Goal: Task Accomplishment & Management: Use online tool/utility

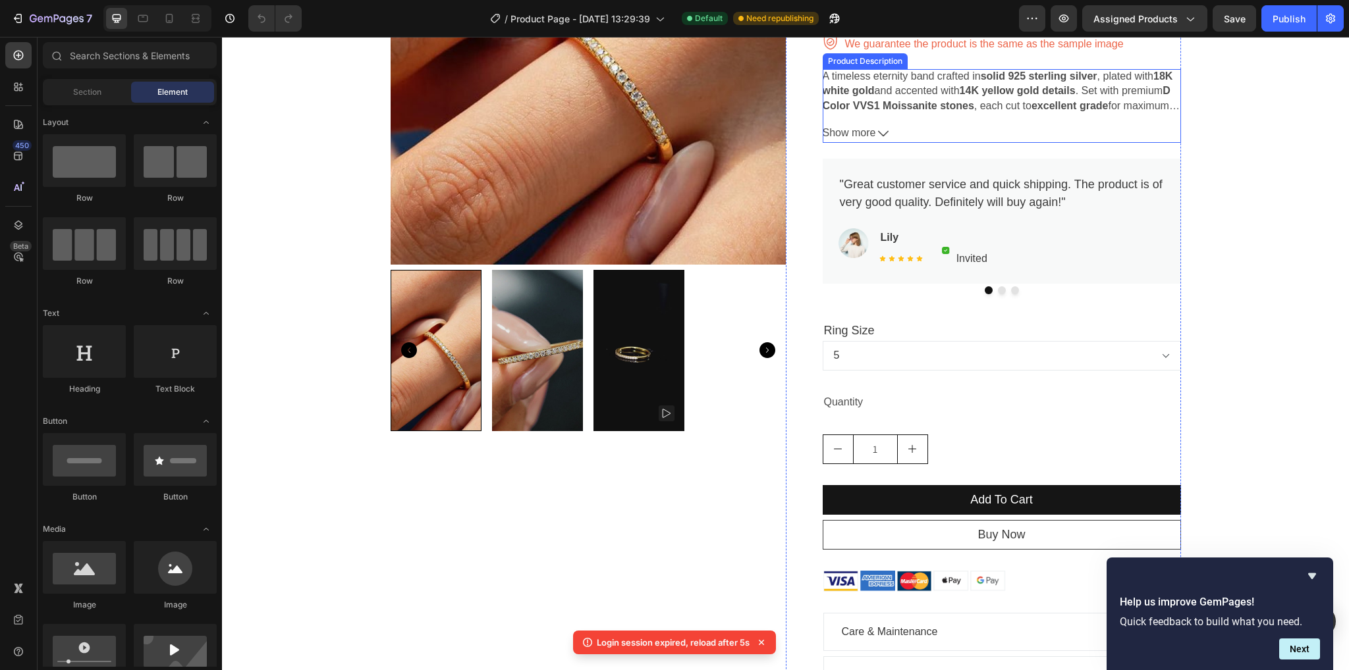
scroll to position [263, 0]
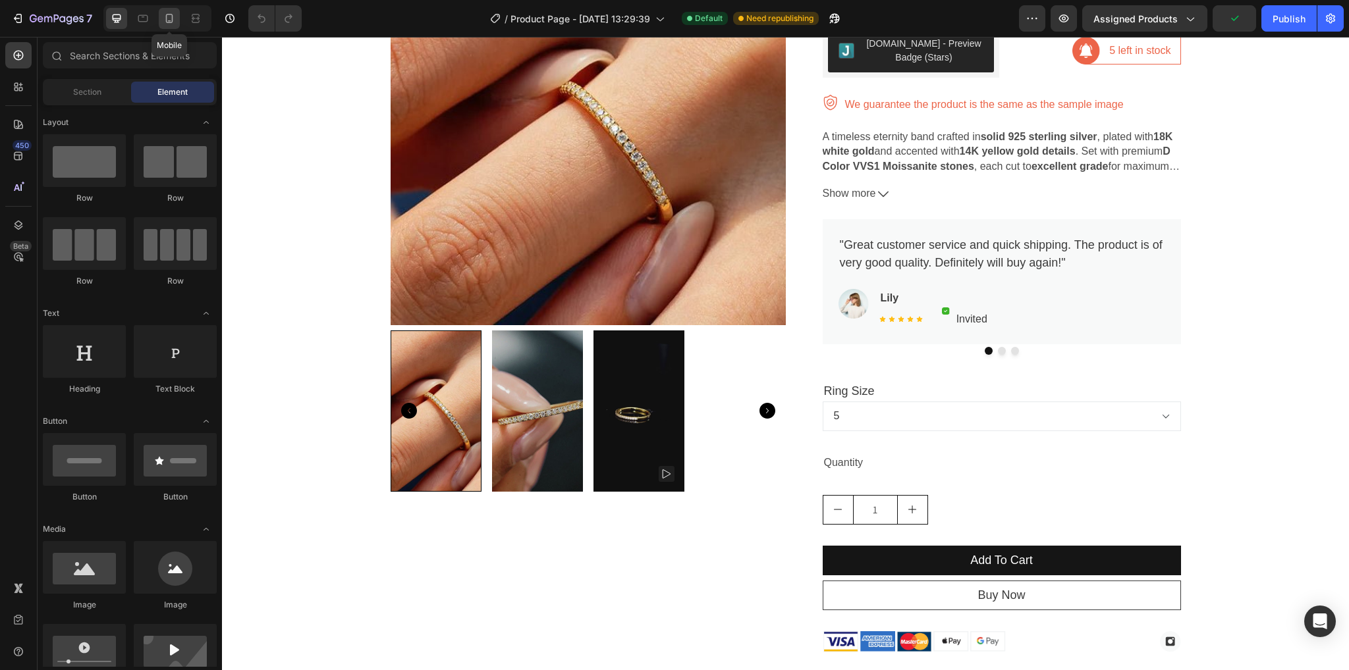
click at [171, 23] on icon at bounding box center [169, 18] width 13 height 13
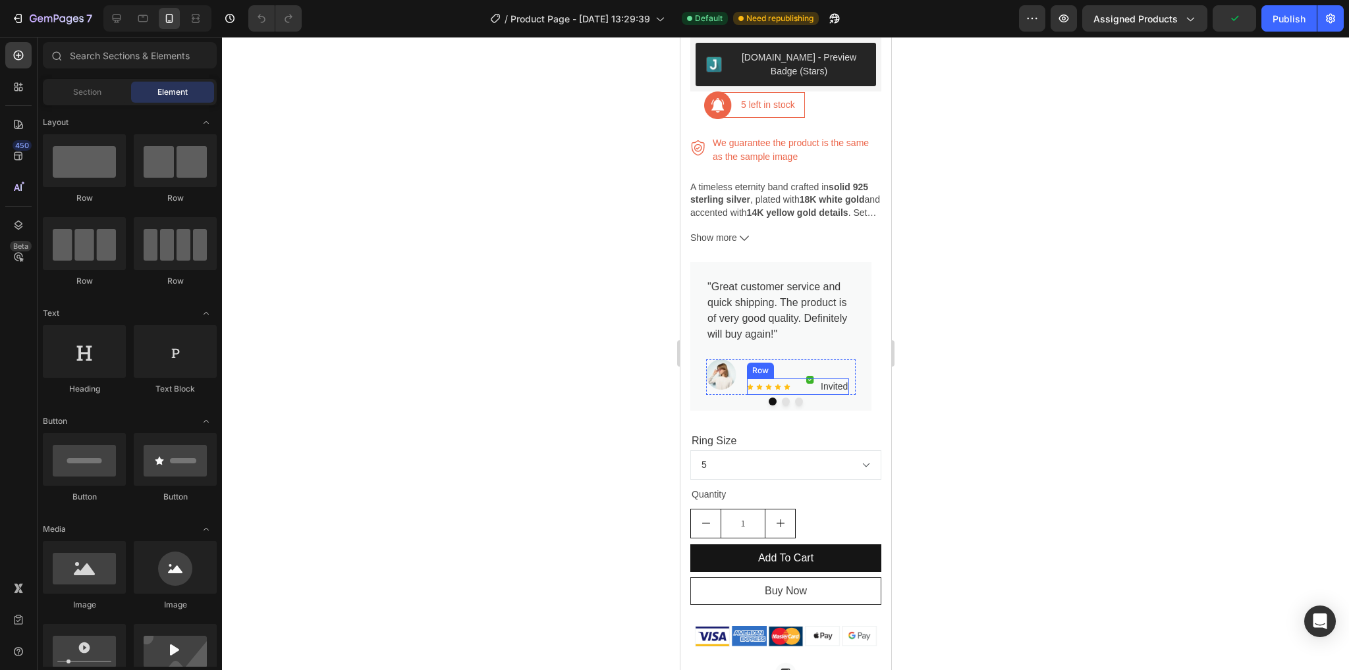
scroll to position [461, 0]
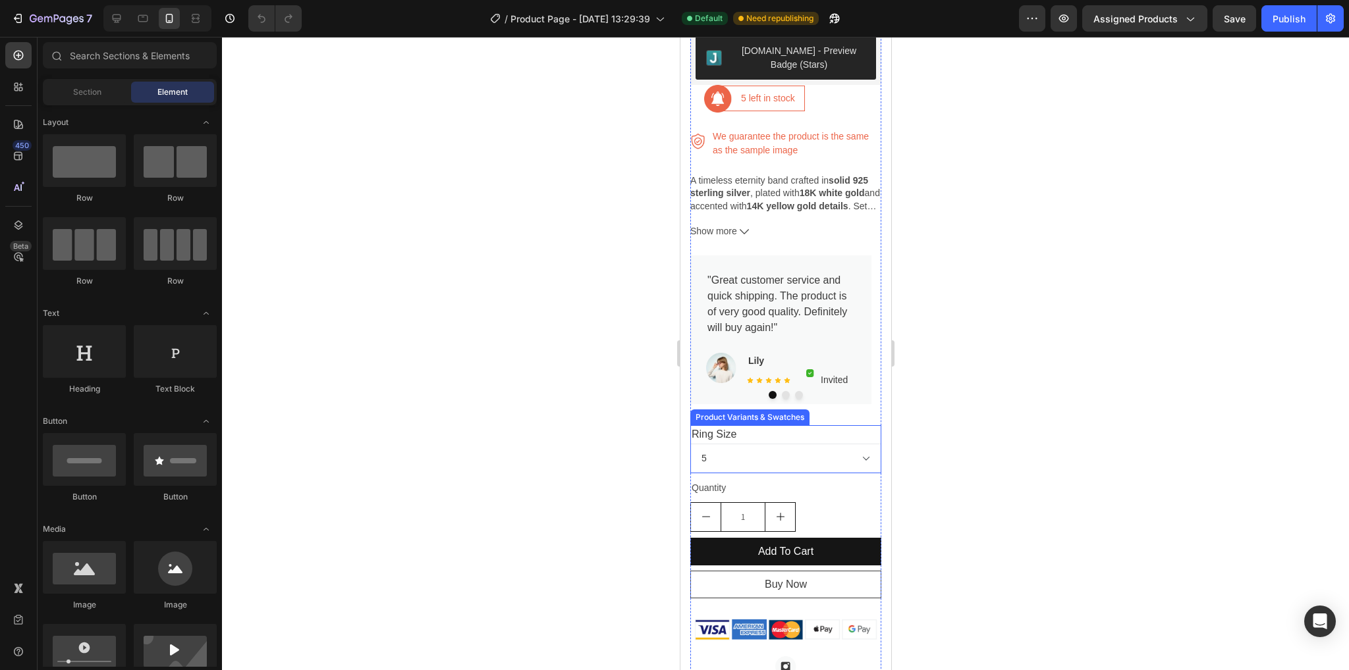
click at [784, 454] on select "5 6 7 8 9" at bounding box center [785, 459] width 191 height 30
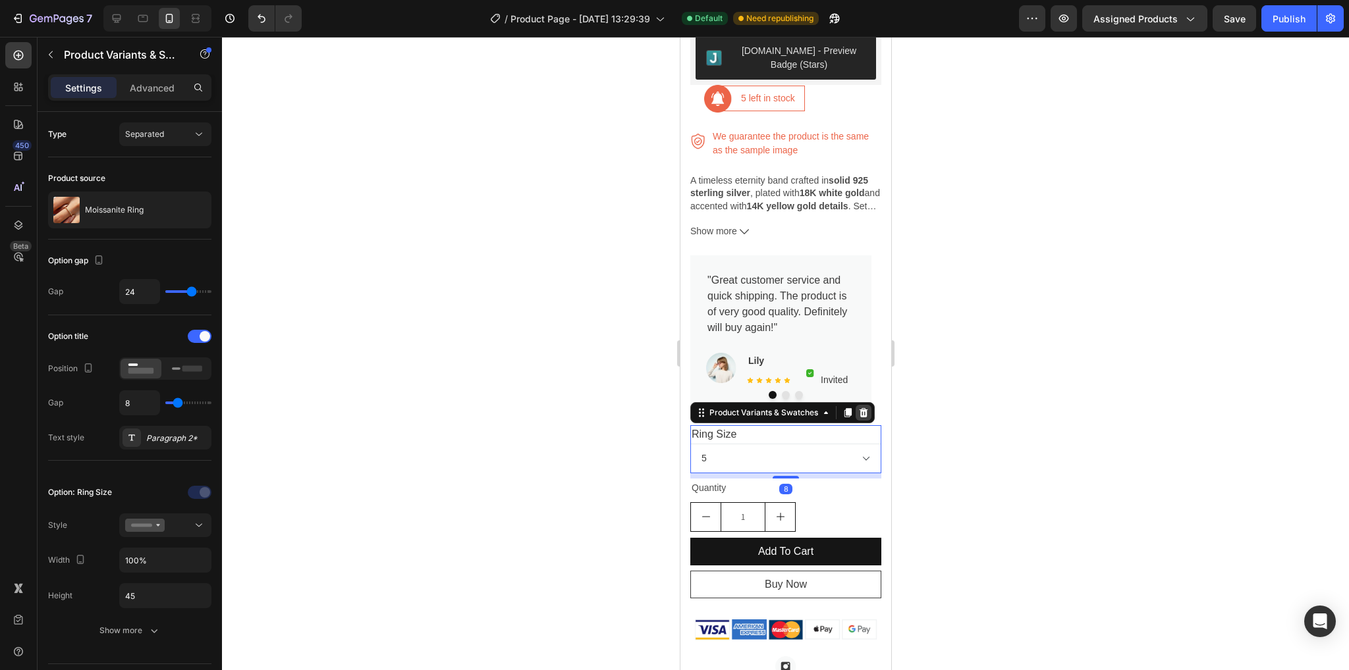
click at [867, 408] on icon at bounding box center [863, 413] width 11 height 11
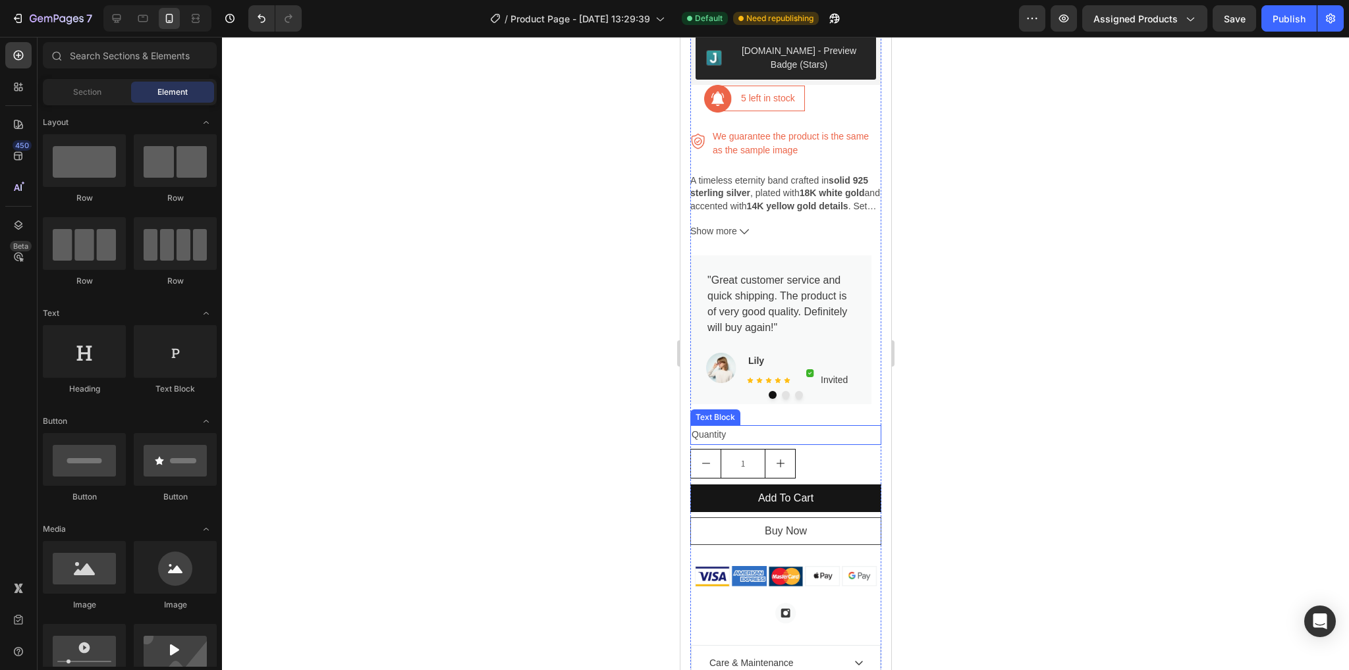
click at [775, 425] on div "Quantity" at bounding box center [785, 434] width 191 height 19
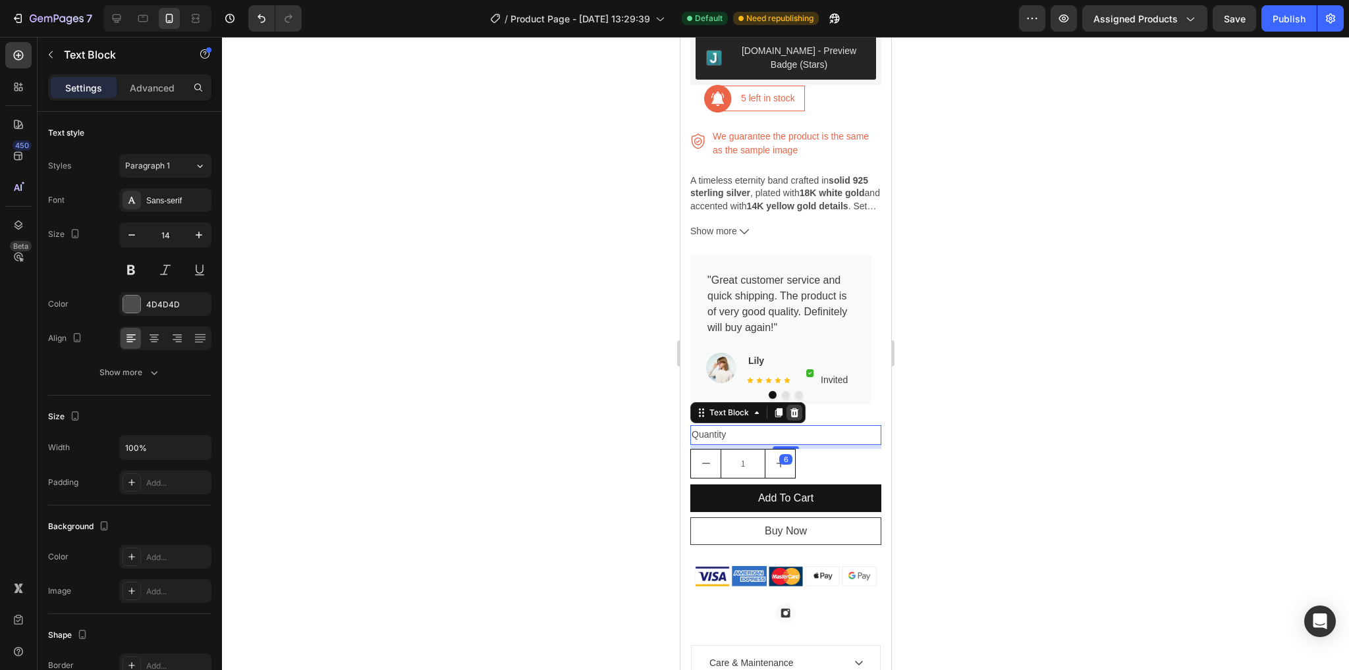
click at [796, 408] on icon at bounding box center [793, 413] width 11 height 11
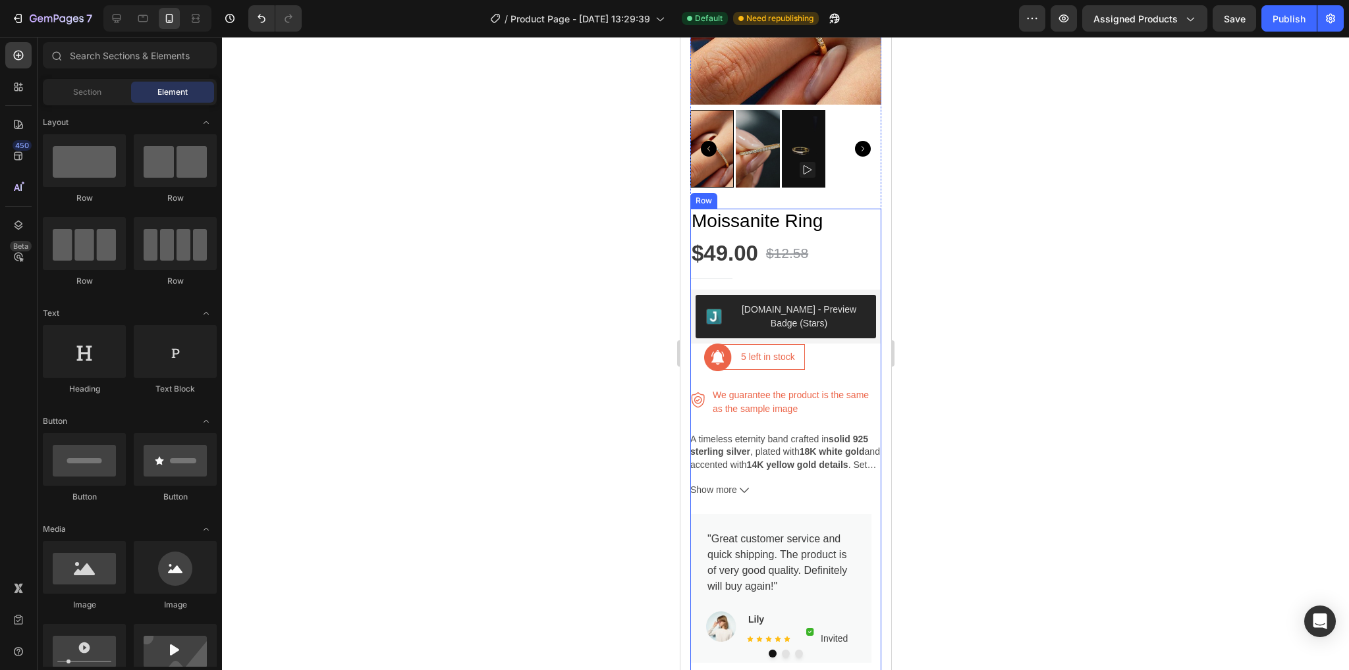
scroll to position [198, 0]
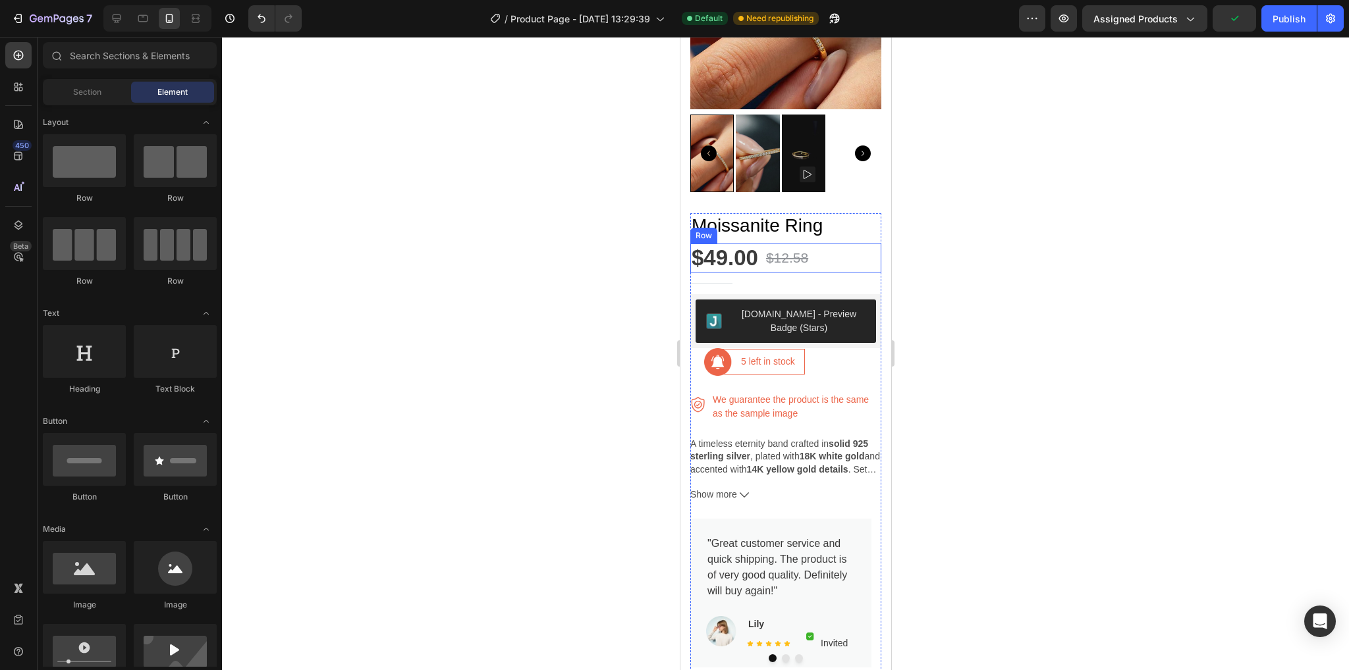
click at [823, 254] on div "$49.00 Product Price Product Price $12.58 Product Price Product Price Row" at bounding box center [785, 258] width 191 height 29
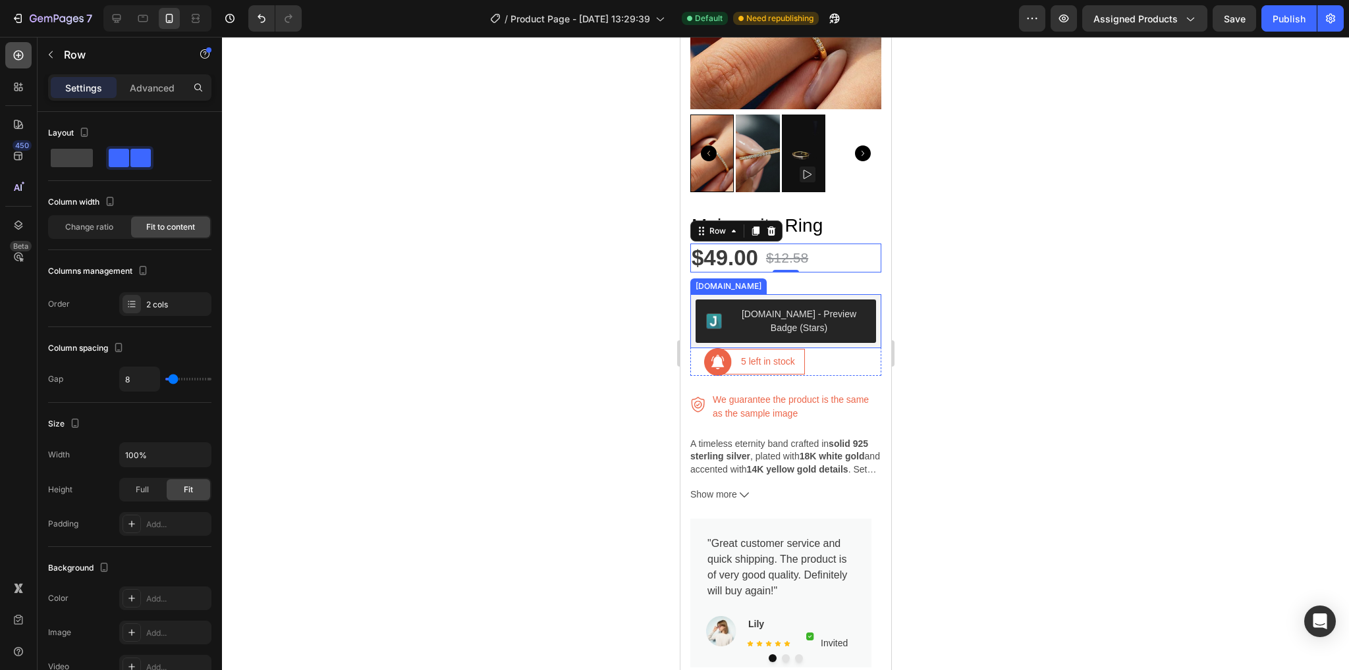
click at [22, 60] on icon at bounding box center [18, 55] width 13 height 13
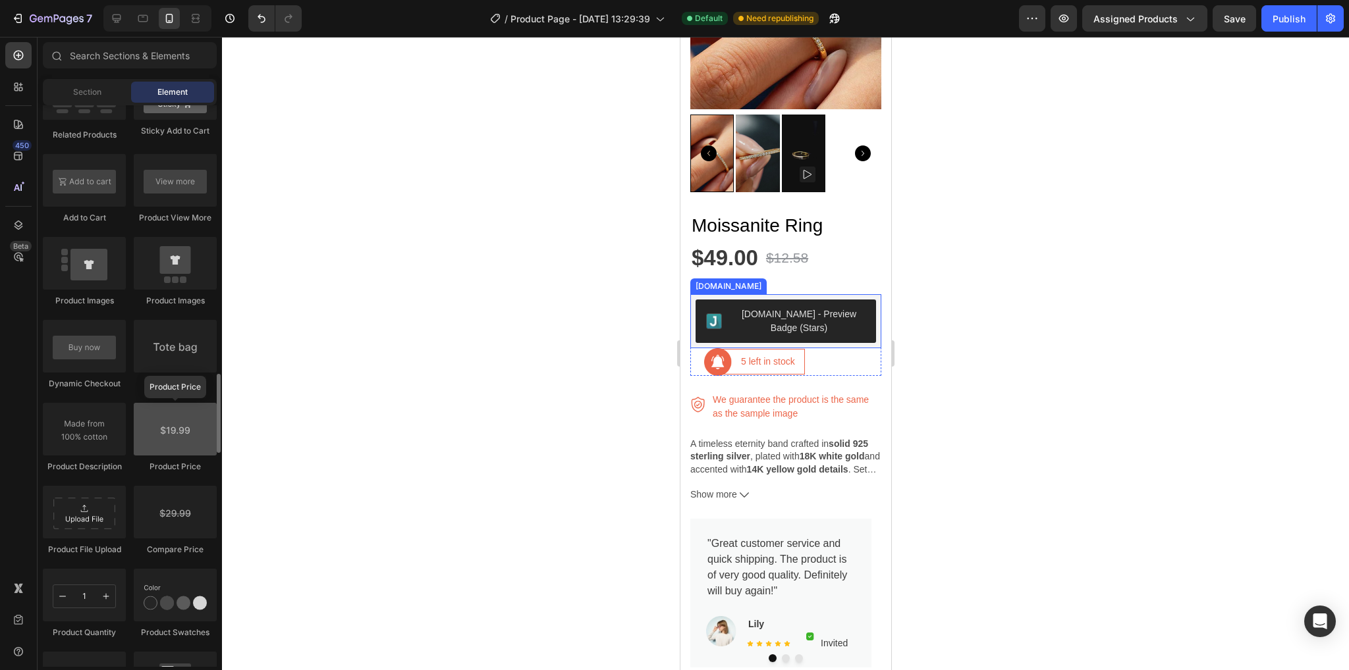
scroll to position [2108, 0]
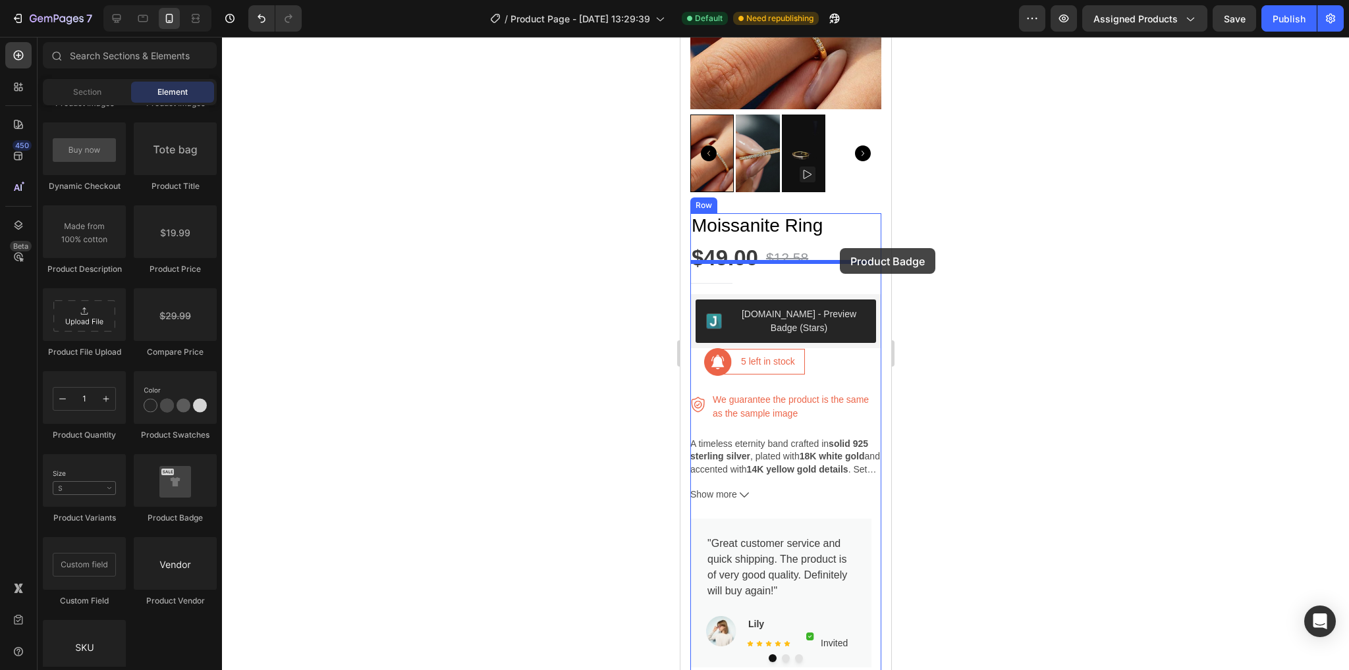
drag, startPoint x: 863, startPoint y: 533, endPoint x: 839, endPoint y: 248, distance: 285.6
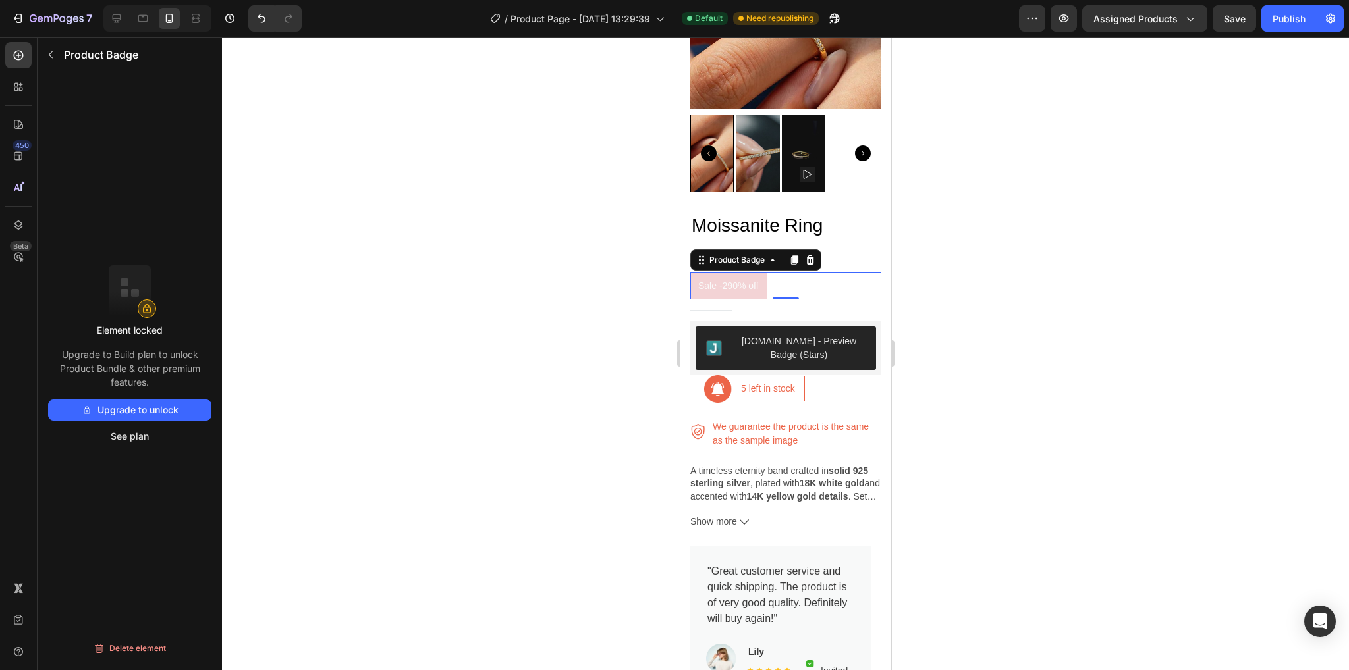
click at [993, 374] on div at bounding box center [785, 354] width 1127 height 634
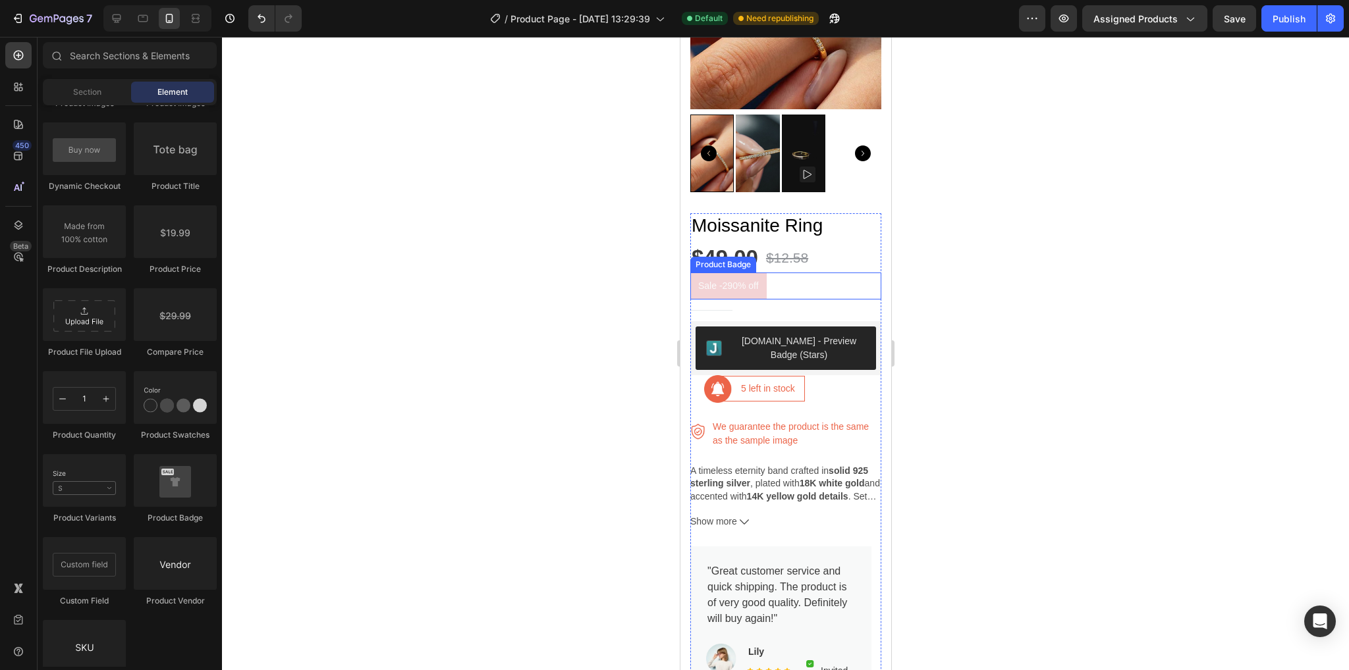
click at [771, 273] on div "Sale -290% off" at bounding box center [785, 286] width 191 height 27
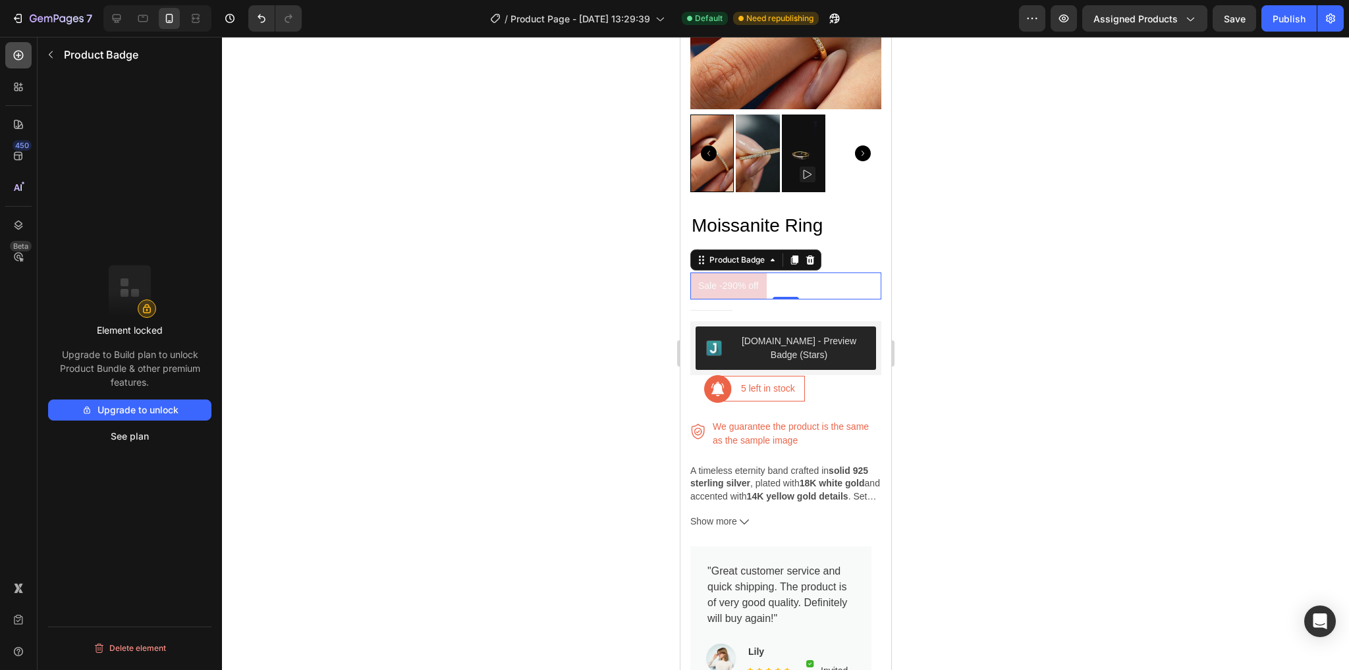
click at [20, 51] on icon at bounding box center [18, 55] width 13 height 13
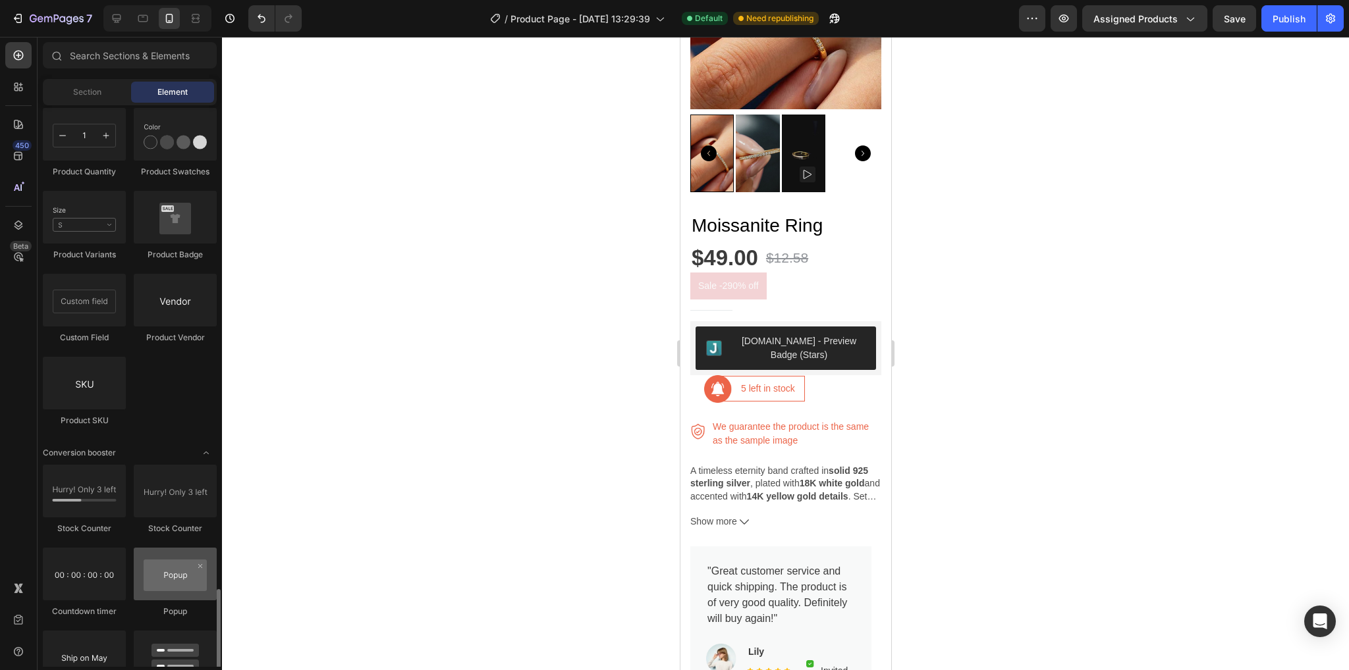
scroll to position [2634, 0]
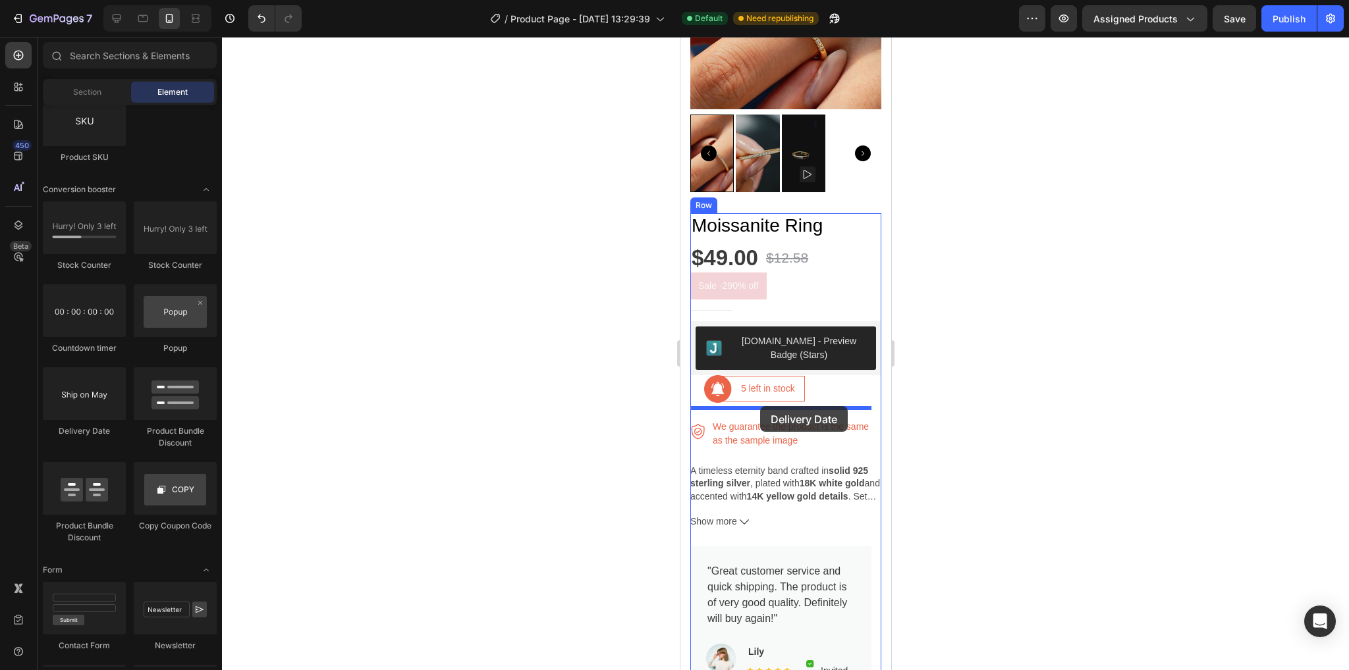
drag, startPoint x: 785, startPoint y: 447, endPoint x: 759, endPoint y: 406, distance: 48.2
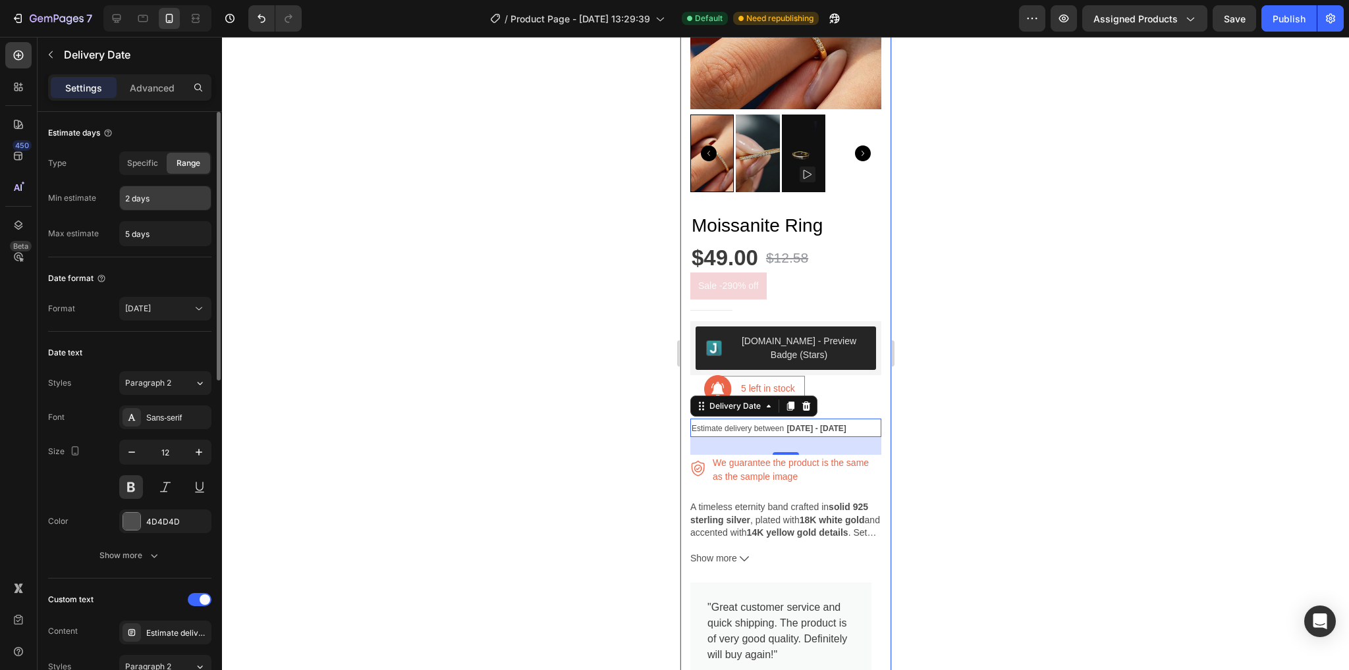
click at [128, 197] on input "2 days" at bounding box center [165, 198] width 91 height 24
type input "3 days"
click at [338, 229] on div at bounding box center [785, 354] width 1127 height 634
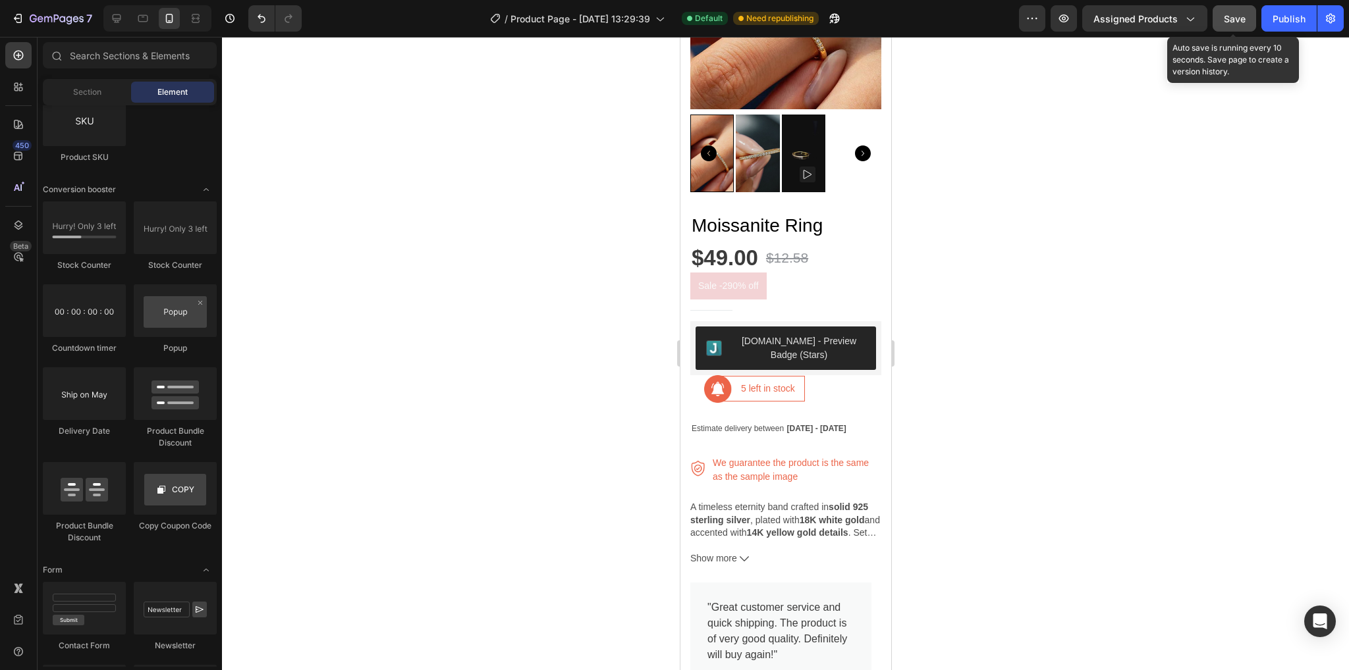
click at [1236, 18] on span "Save" at bounding box center [1235, 18] width 22 height 11
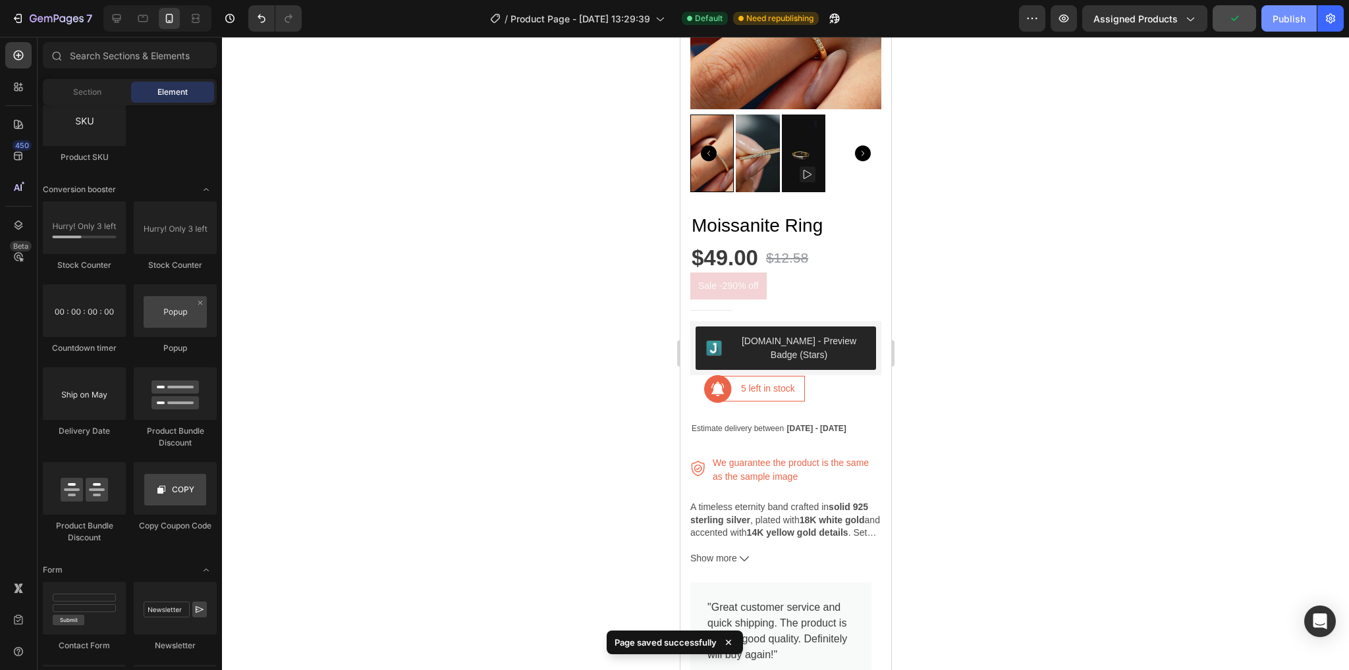
click at [1280, 13] on div "Publish" at bounding box center [1288, 19] width 33 height 14
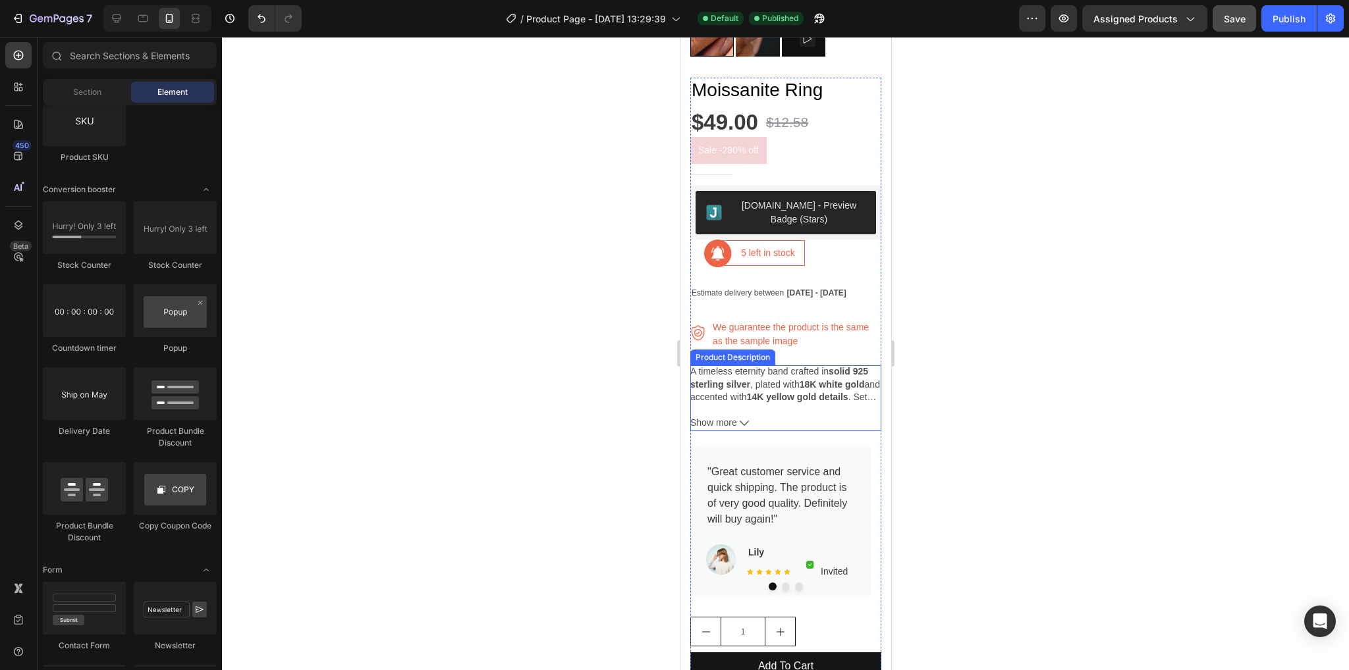
scroll to position [329, 0]
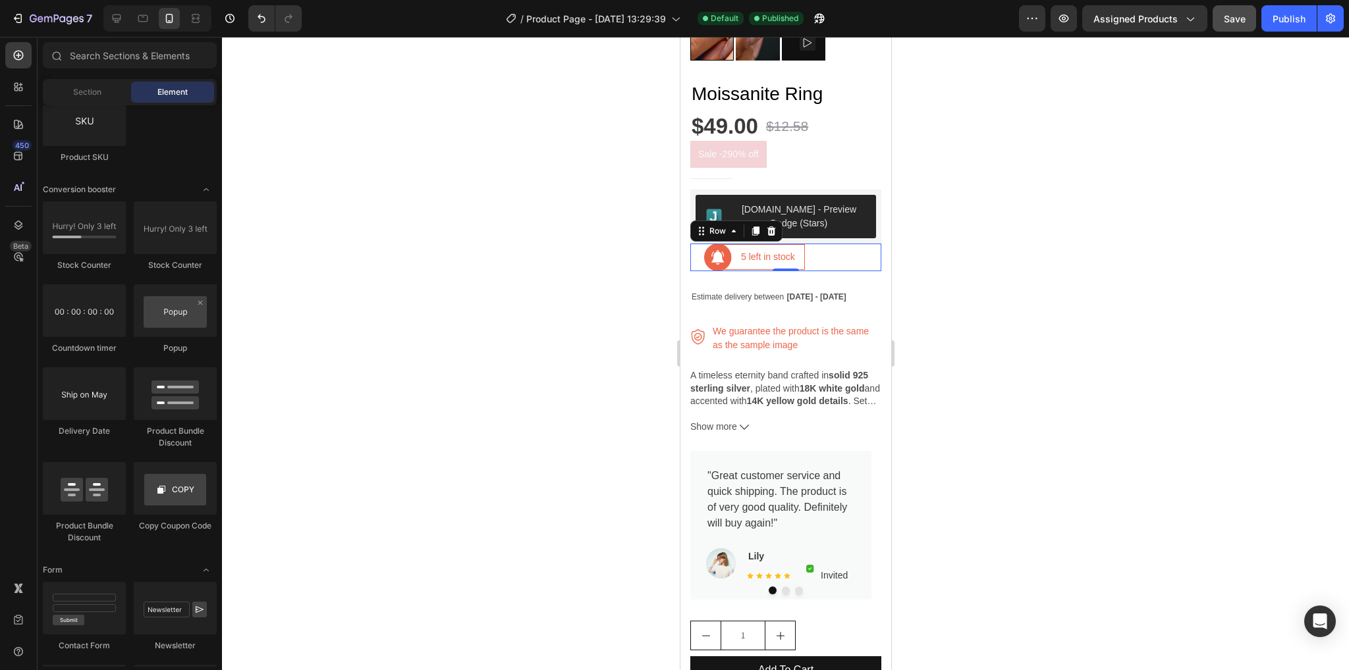
click at [811, 256] on div "Image 5 left in stock Text block Row Row 0" at bounding box center [785, 258] width 191 height 28
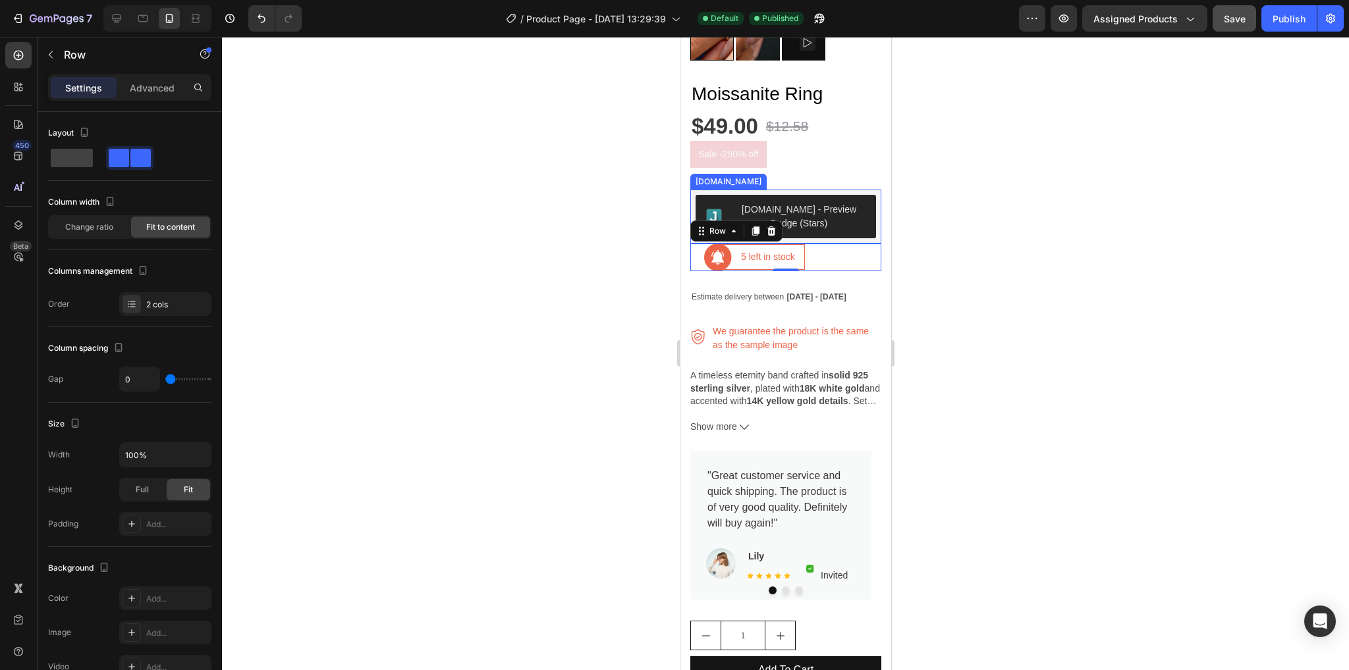
click at [852, 208] on div "[DOMAIN_NAME] - Preview Badge (Stars)" at bounding box center [798, 217] width 133 height 28
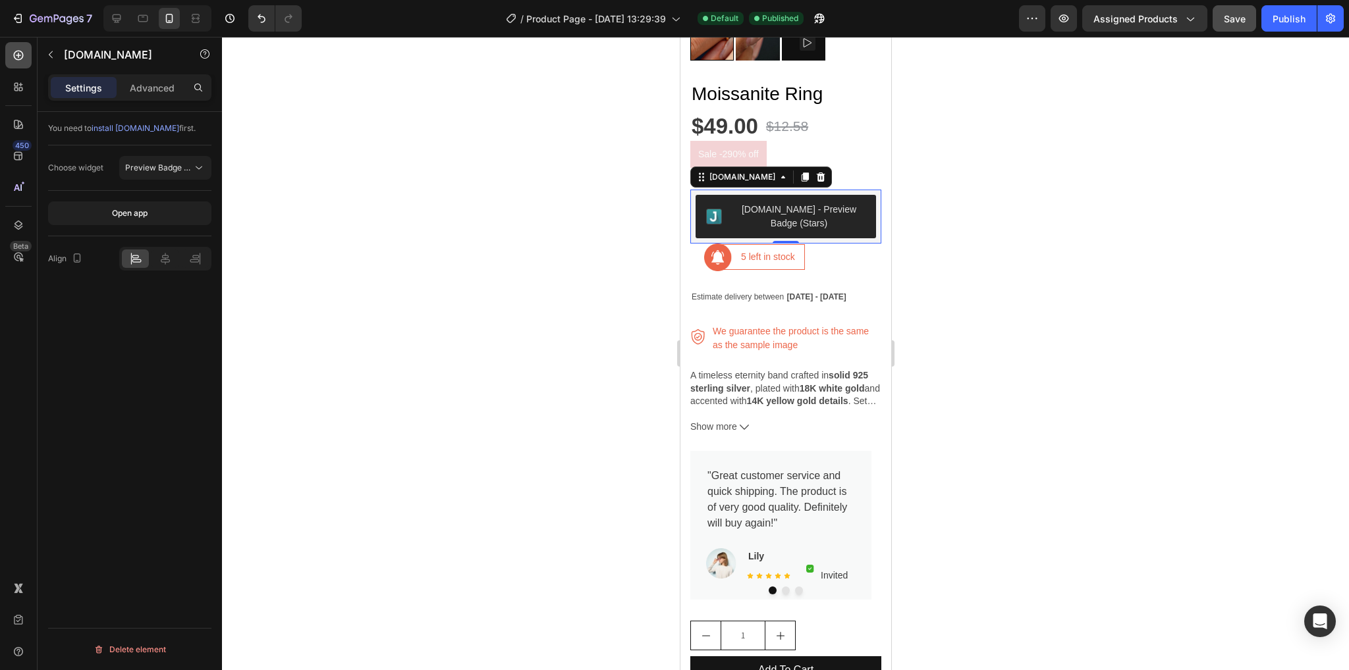
click at [7, 56] on div at bounding box center [18, 55] width 26 height 26
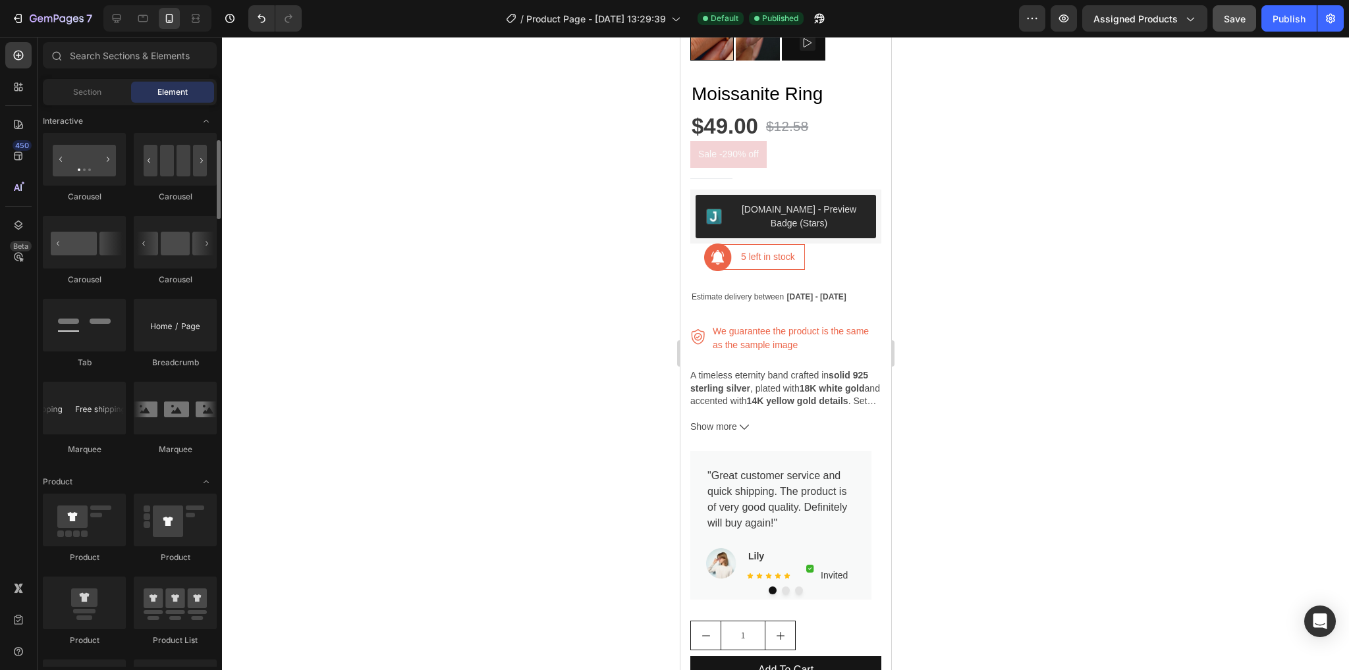
scroll to position [988, 0]
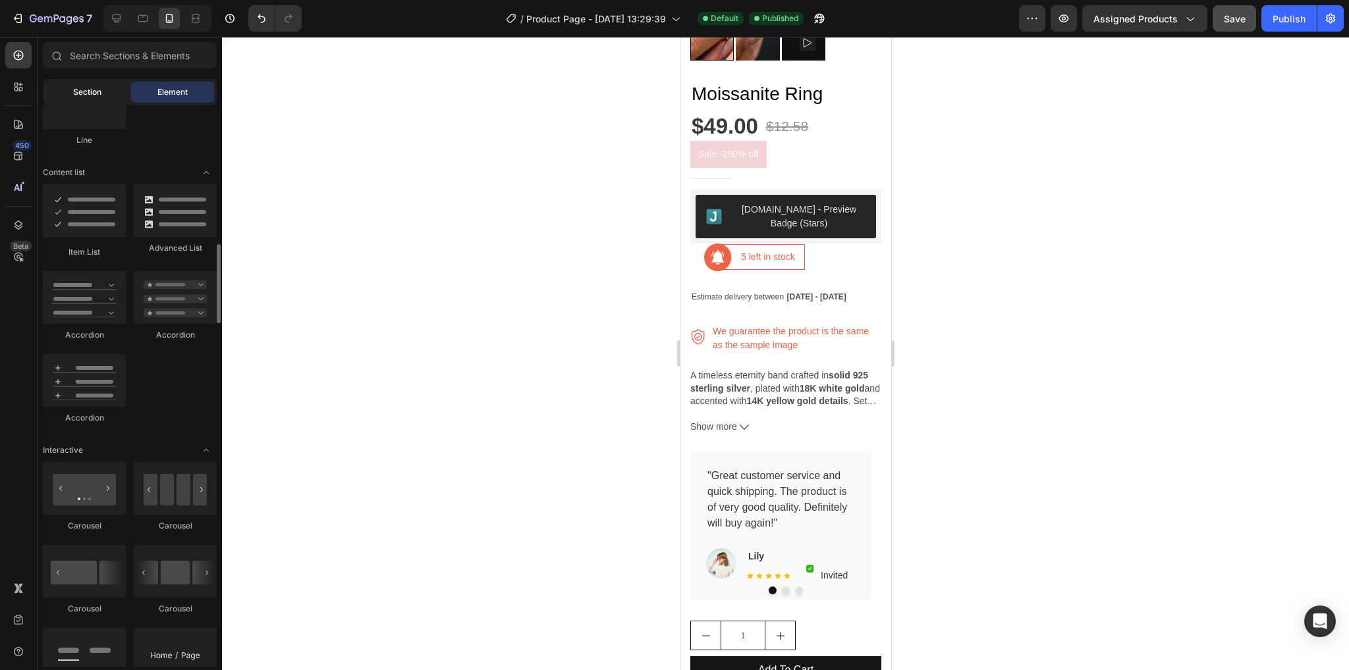
click at [97, 97] on span "Section" at bounding box center [87, 92] width 28 height 12
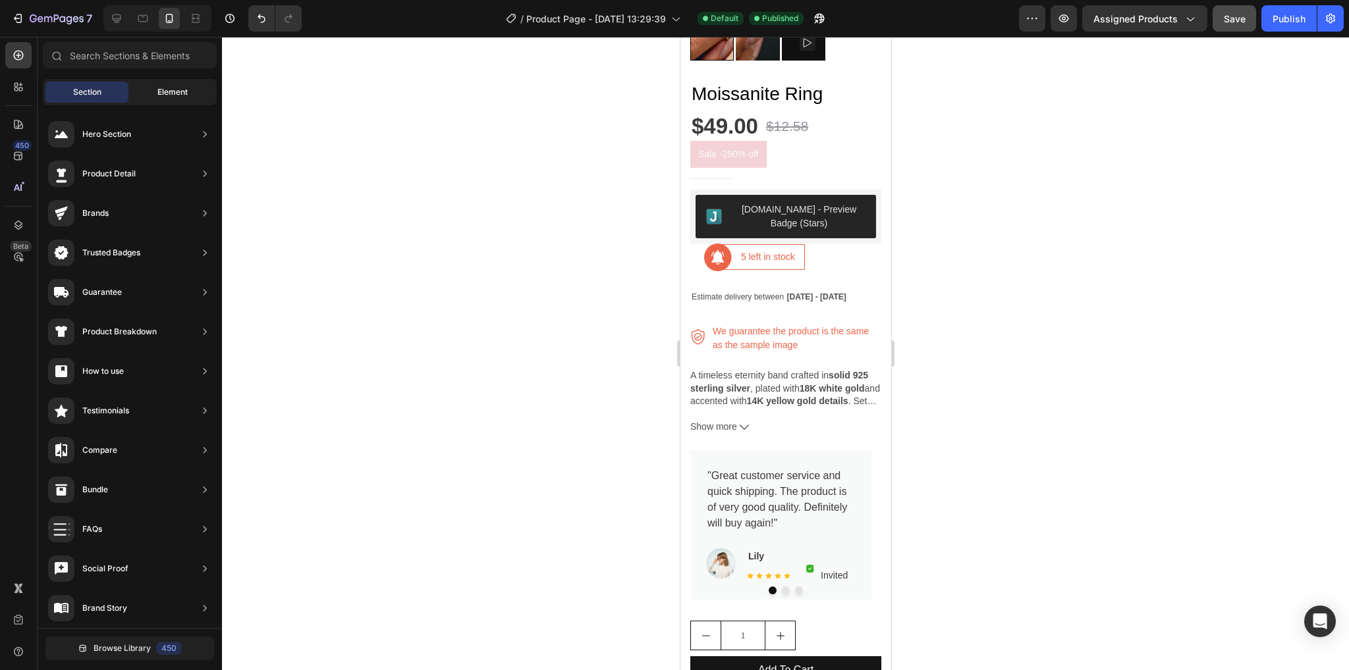
click at [155, 94] on div "Element" at bounding box center [172, 92] width 83 height 21
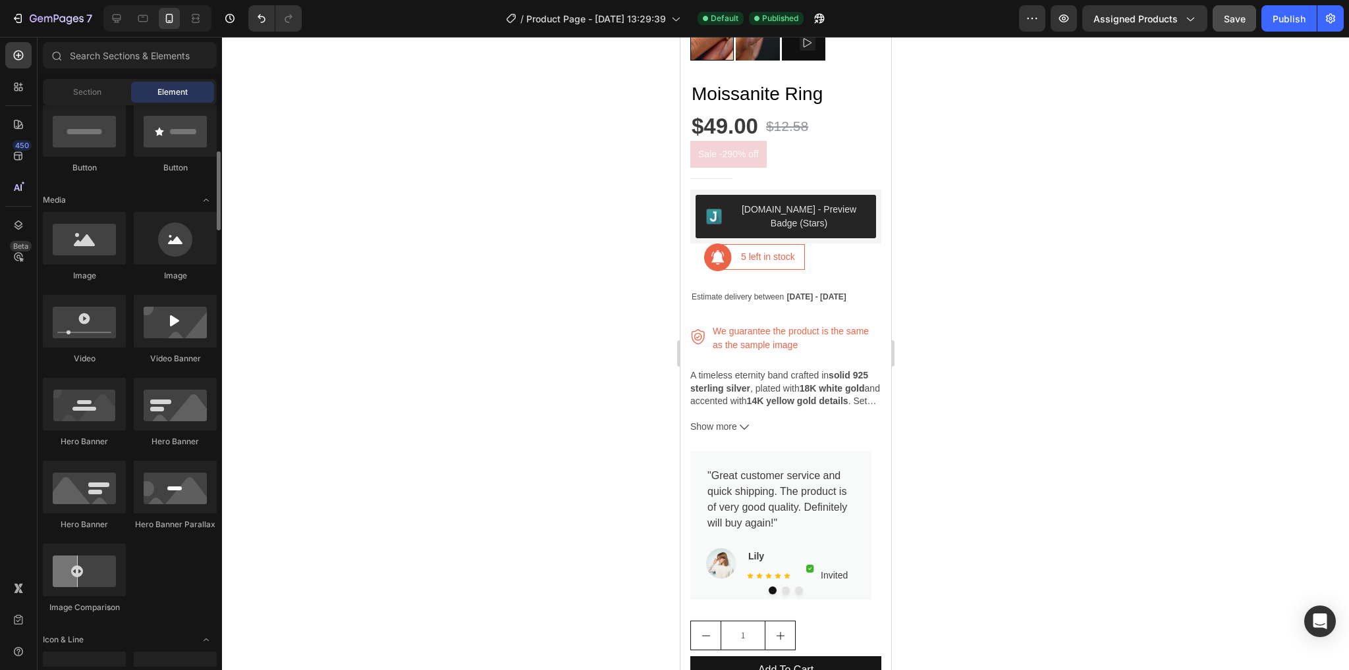
scroll to position [0, 0]
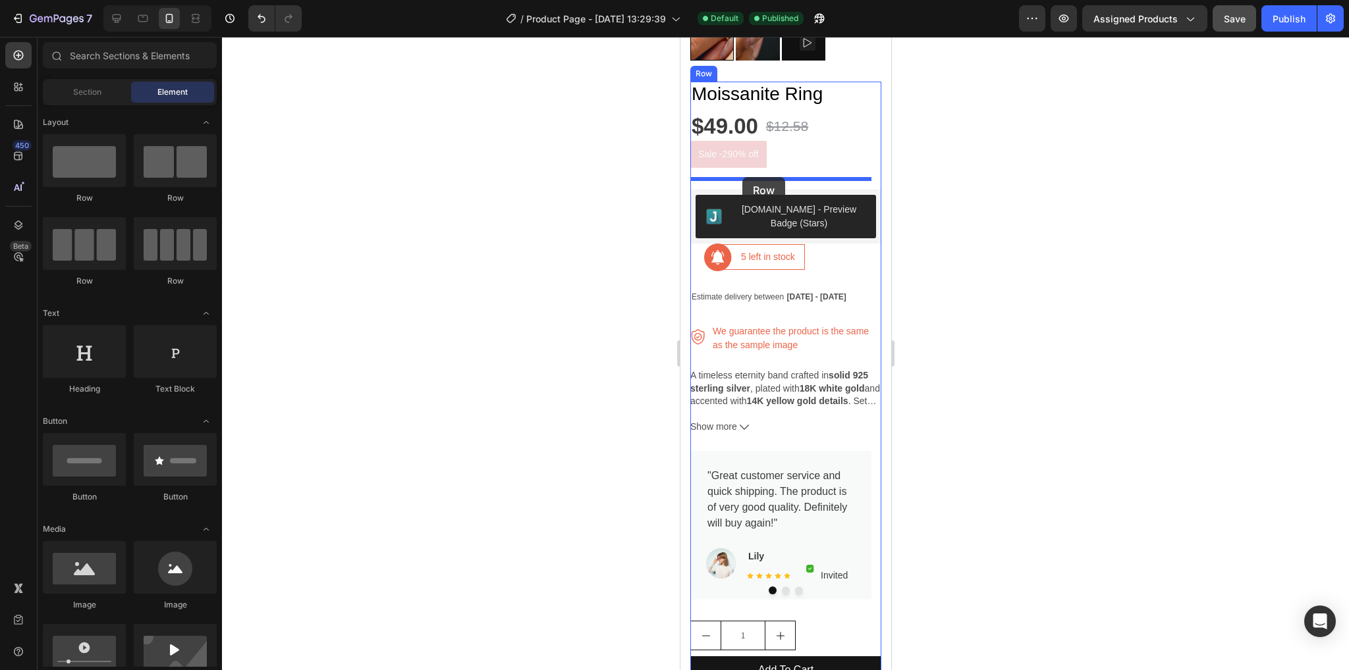
drag, startPoint x: 831, startPoint y: 209, endPoint x: 742, endPoint y: 177, distance: 94.4
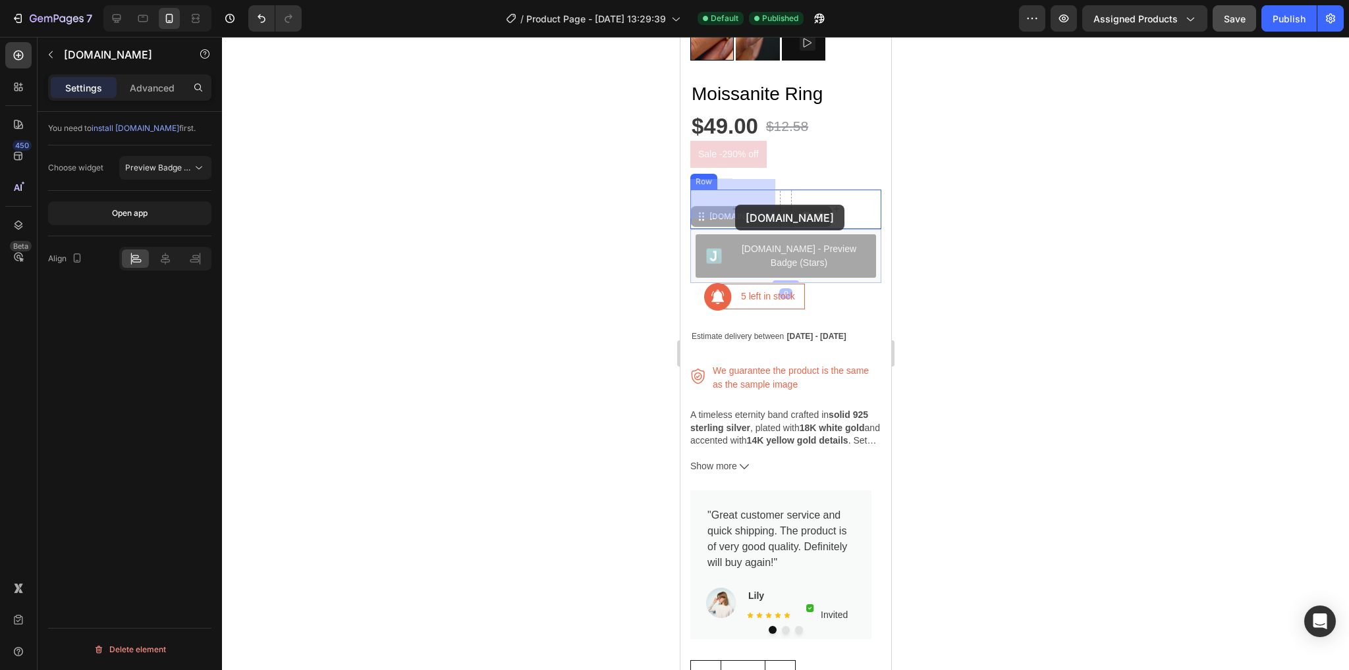
drag, startPoint x: 767, startPoint y: 240, endPoint x: 734, endPoint y: 205, distance: 48.5
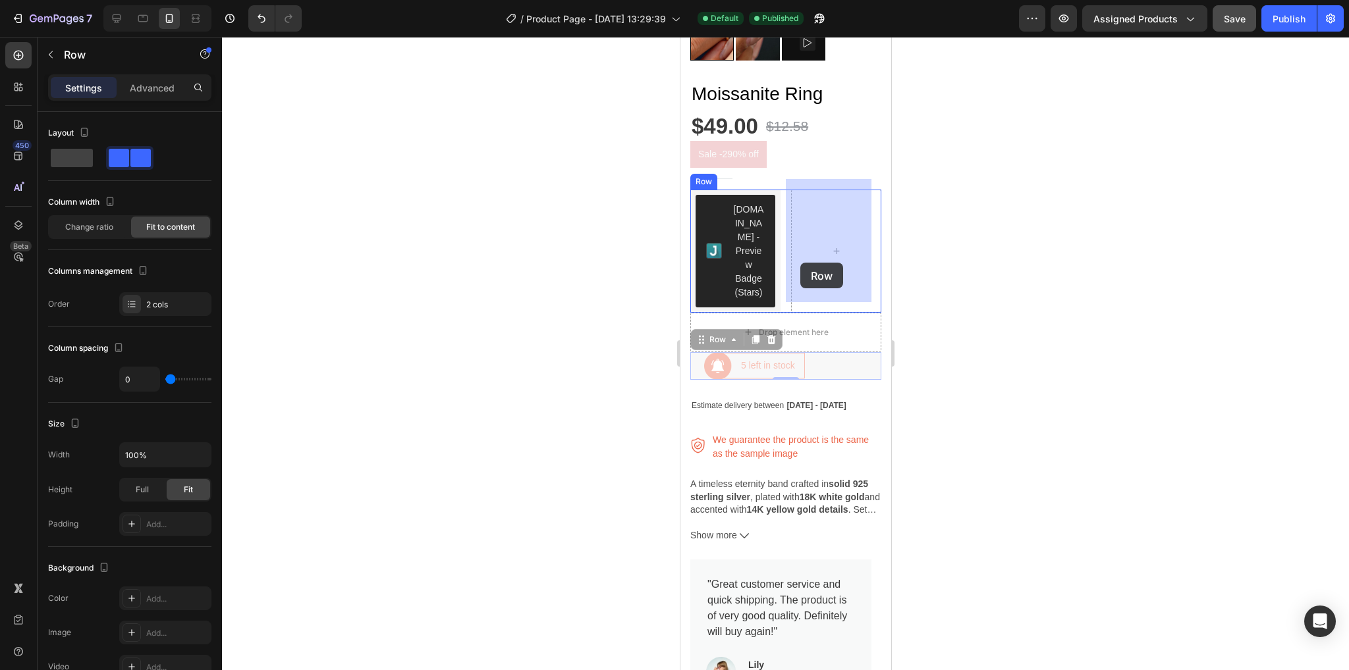
drag, startPoint x: 696, startPoint y: 361, endPoint x: 800, endPoint y: 263, distance: 142.6
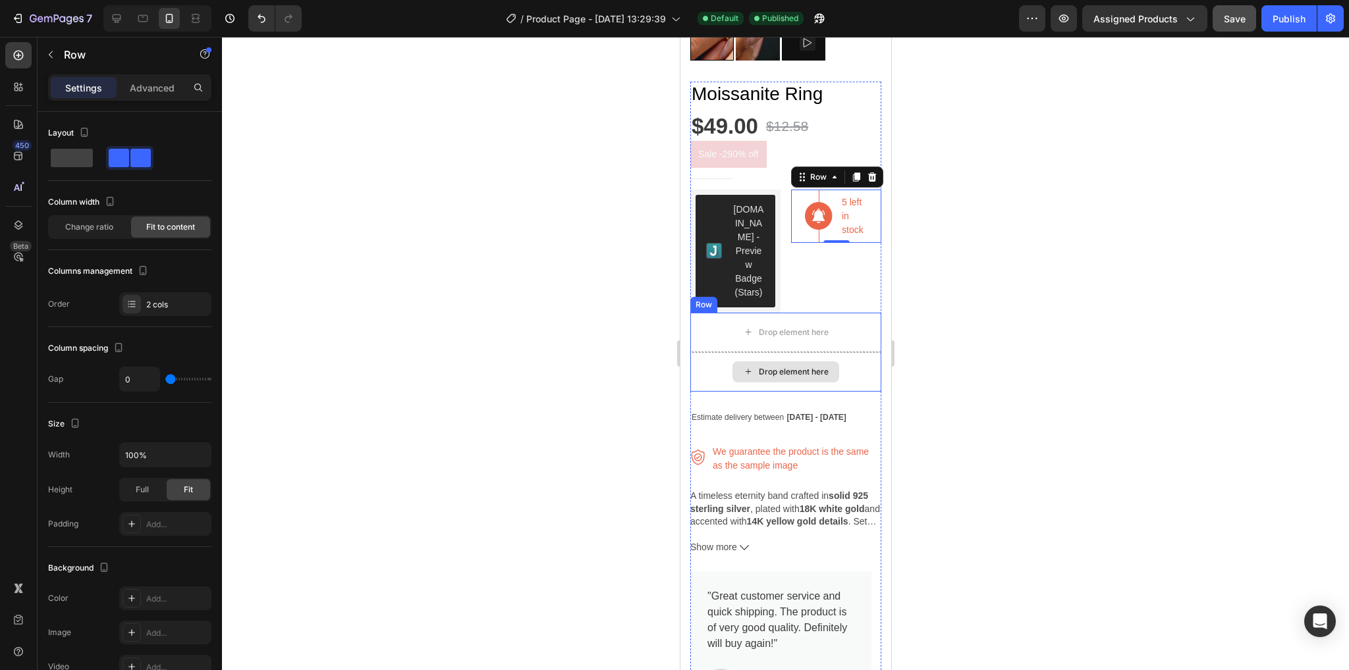
click at [846, 358] on div "Drop element here" at bounding box center [785, 372] width 191 height 40
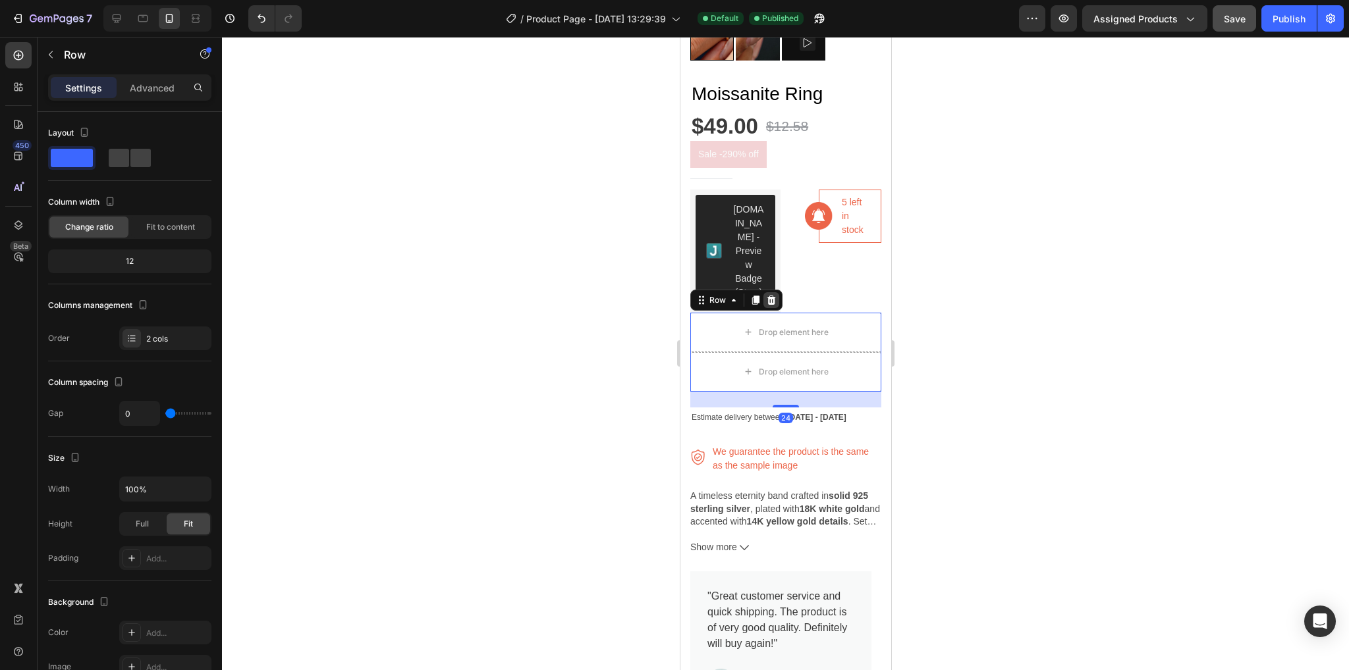
click at [770, 296] on icon at bounding box center [771, 300] width 9 height 9
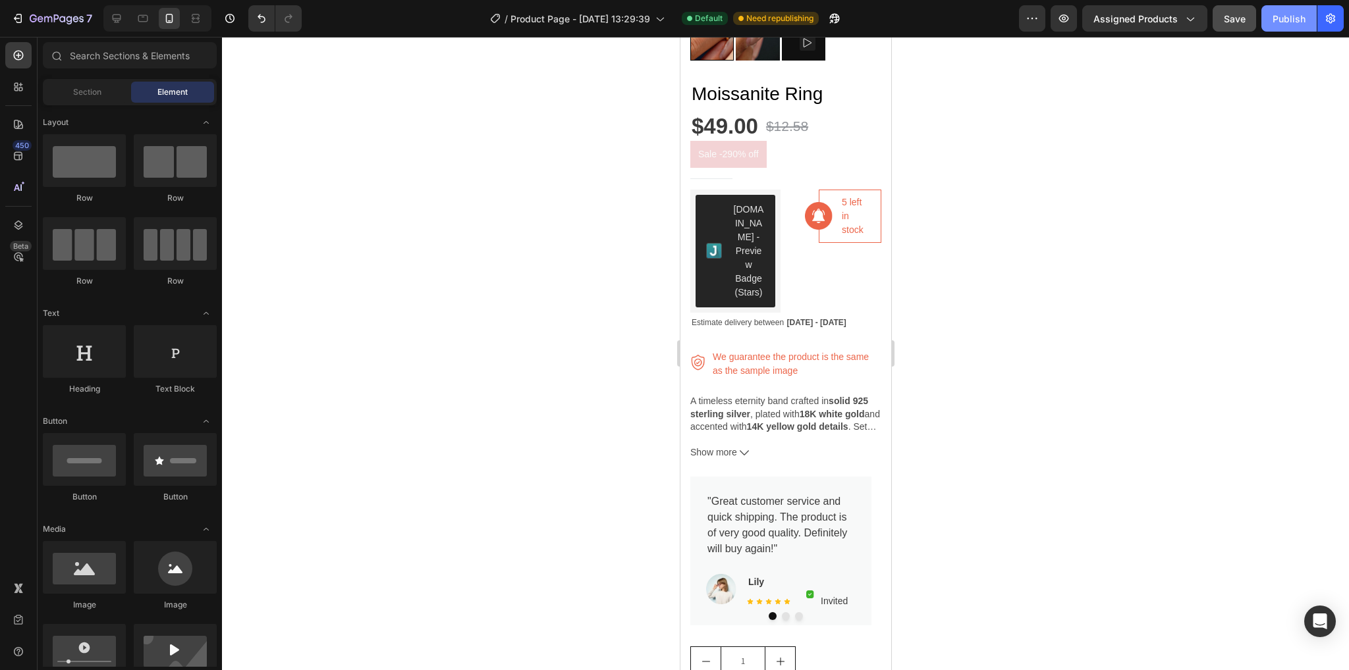
click at [1269, 21] on button "Publish" at bounding box center [1288, 18] width 55 height 26
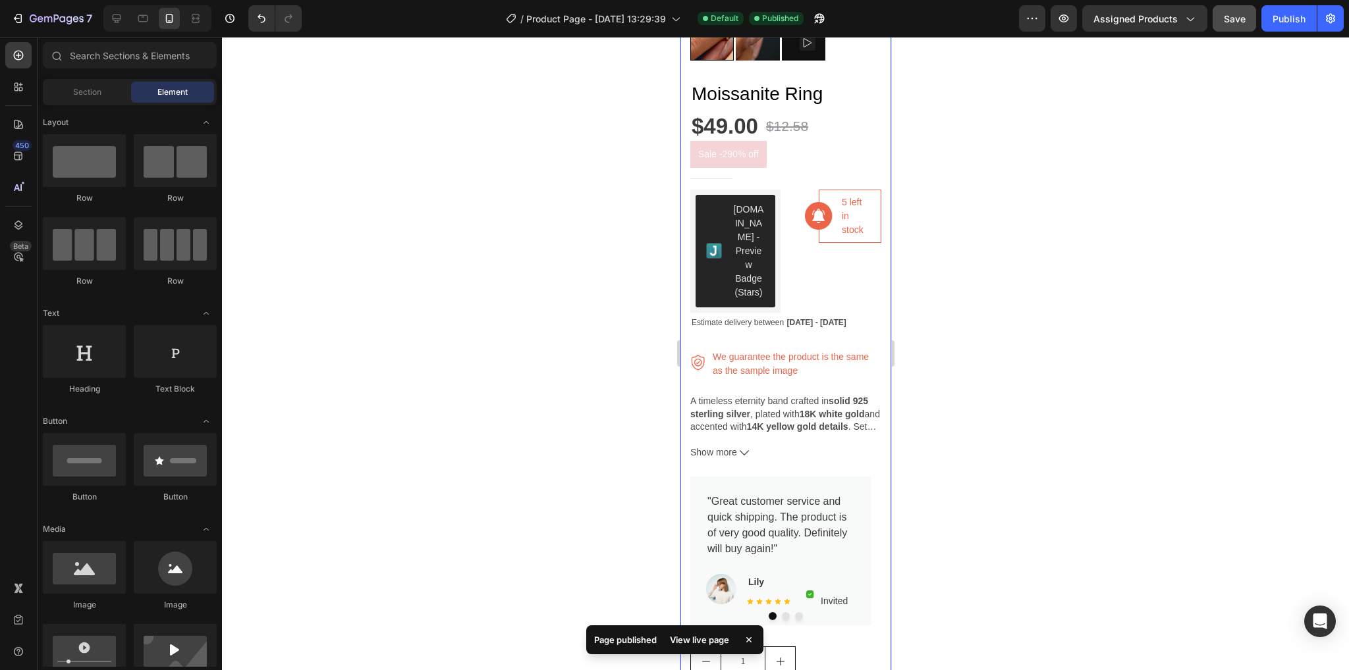
click at [873, 380] on div "FREE SHIPPING OVER 60$ Text Block 30 DAYS MONEY BACK GUARANTEE Text Block LIMIT…" at bounding box center [785, 430] width 211 height 1390
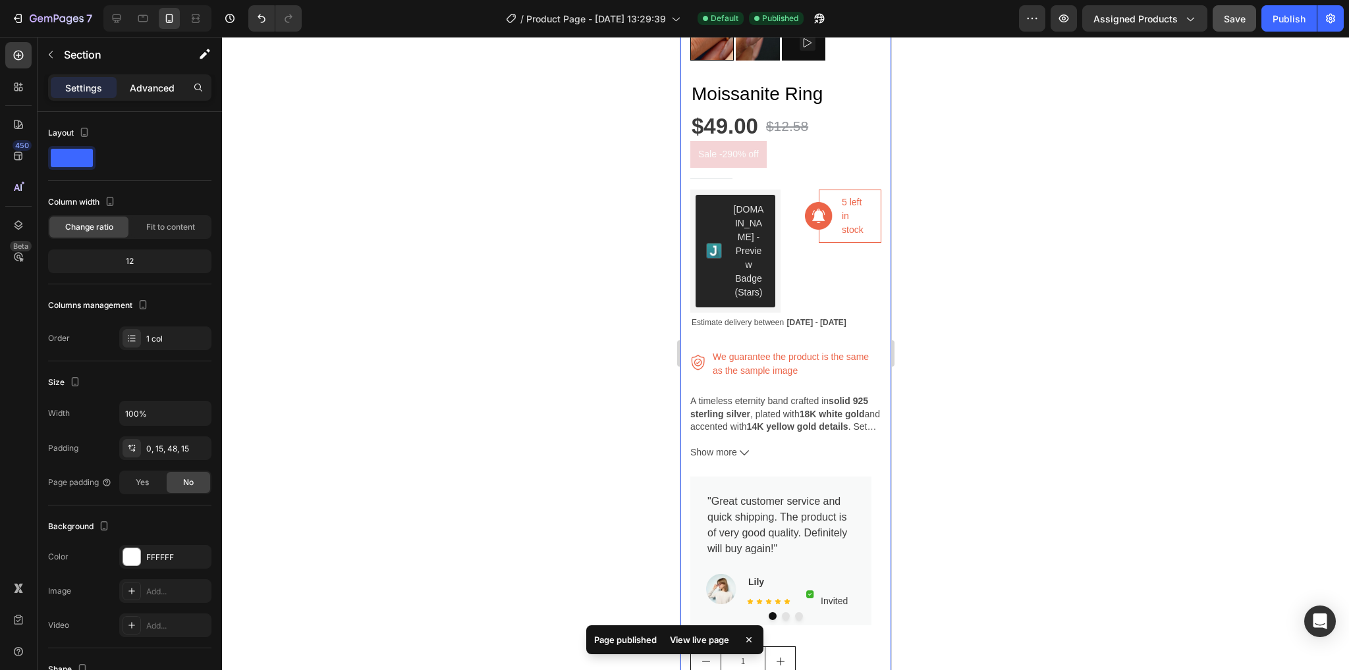
click at [154, 79] on div "Advanced" at bounding box center [152, 87] width 66 height 21
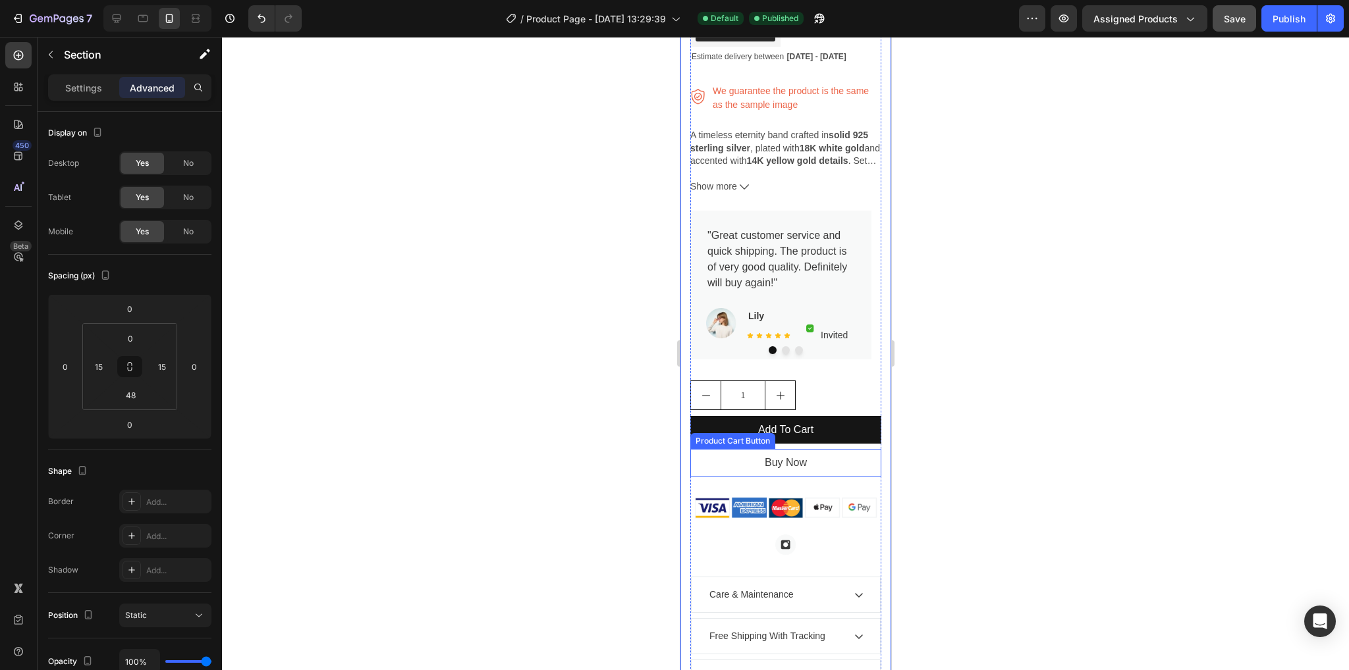
scroll to position [790, 0]
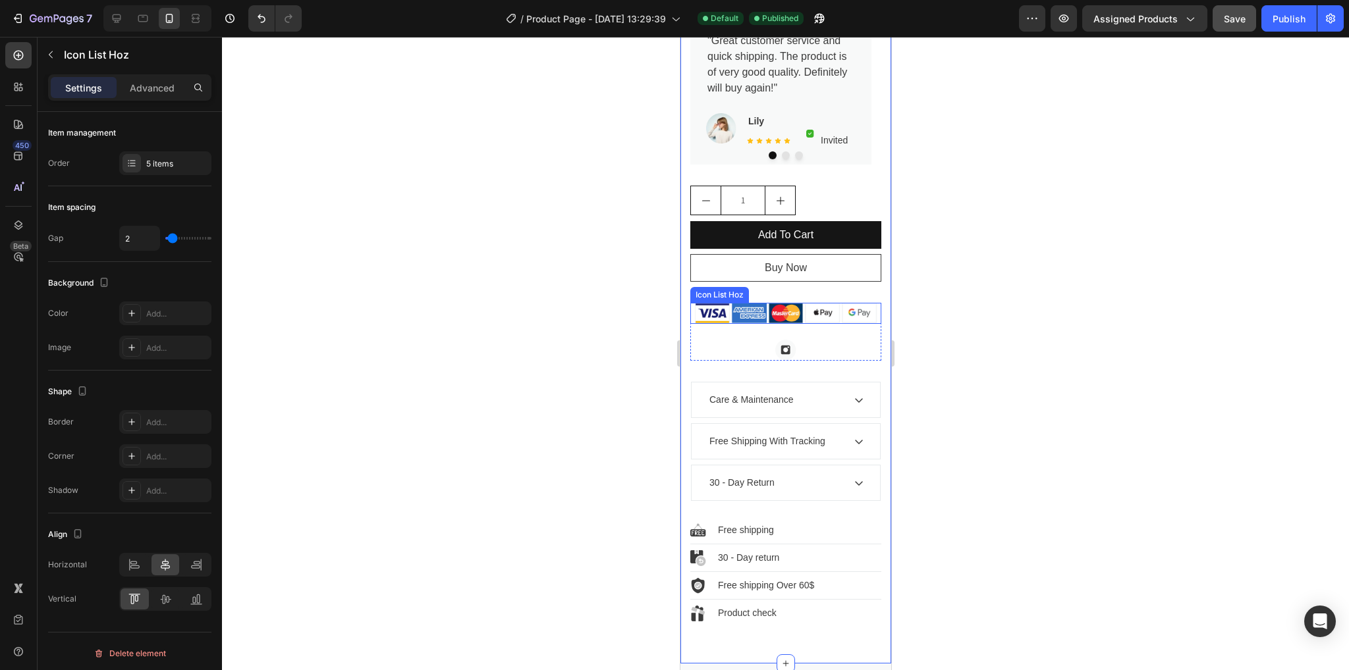
click at [838, 319] on div "Image Image Image Image Image" at bounding box center [785, 313] width 191 height 21
click at [20, 59] on icon at bounding box center [19, 56] width 10 height 10
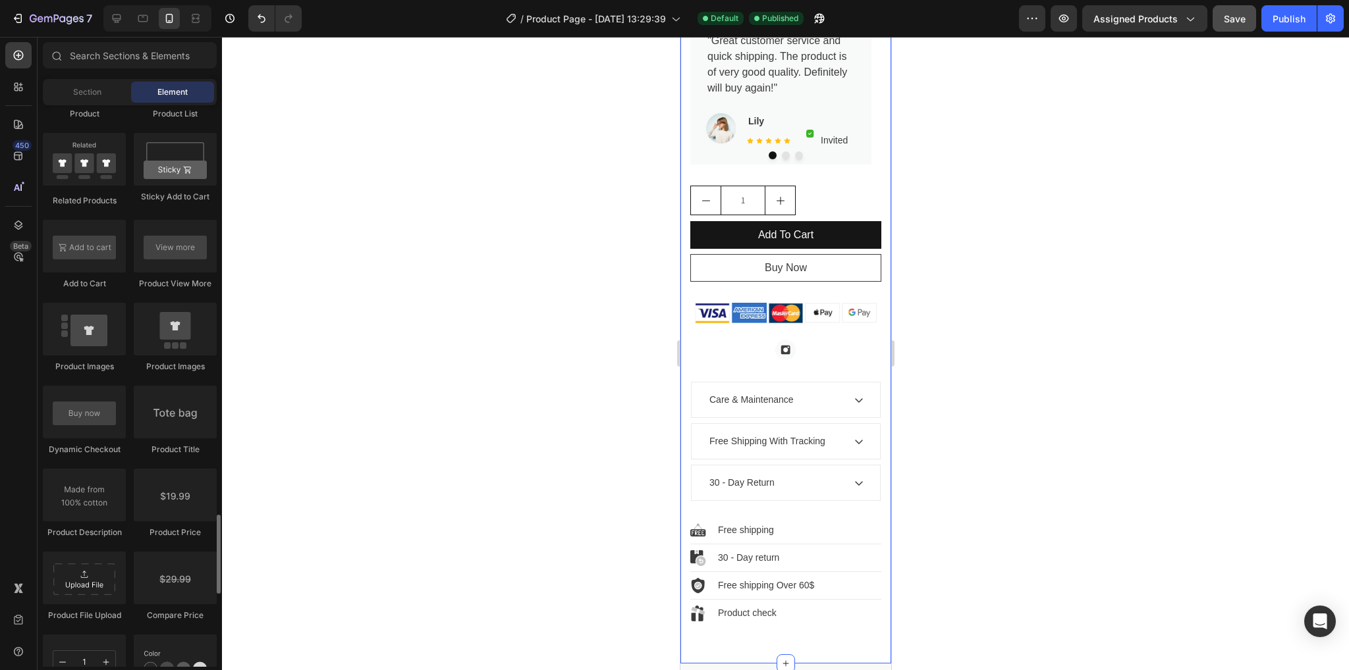
scroll to position [2042, 0]
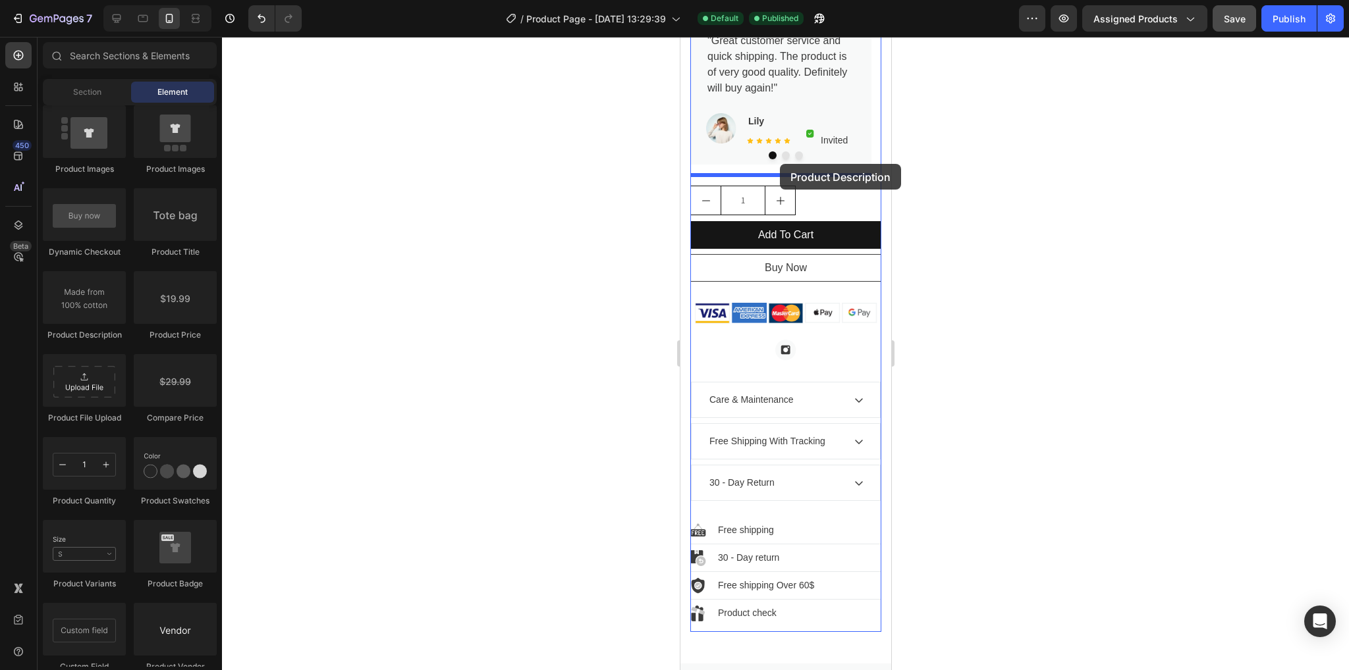
drag, startPoint x: 785, startPoint y: 341, endPoint x: 779, endPoint y: 164, distance: 176.6
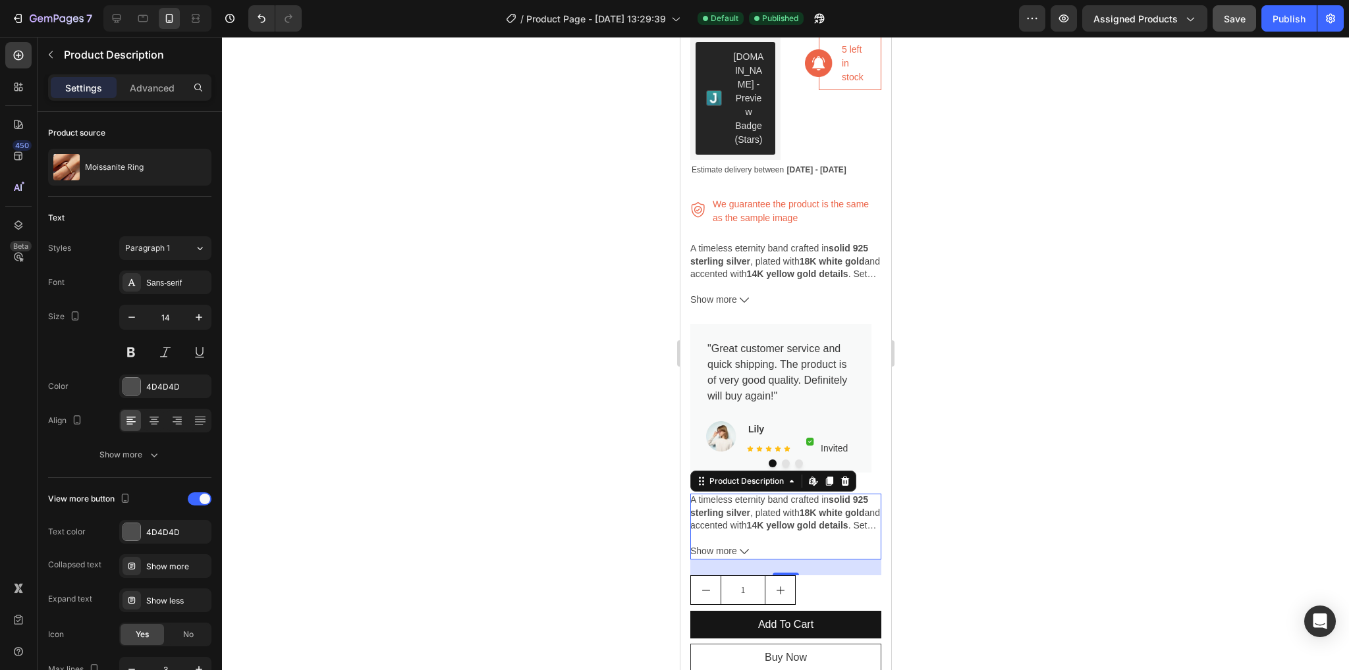
scroll to position [461, 0]
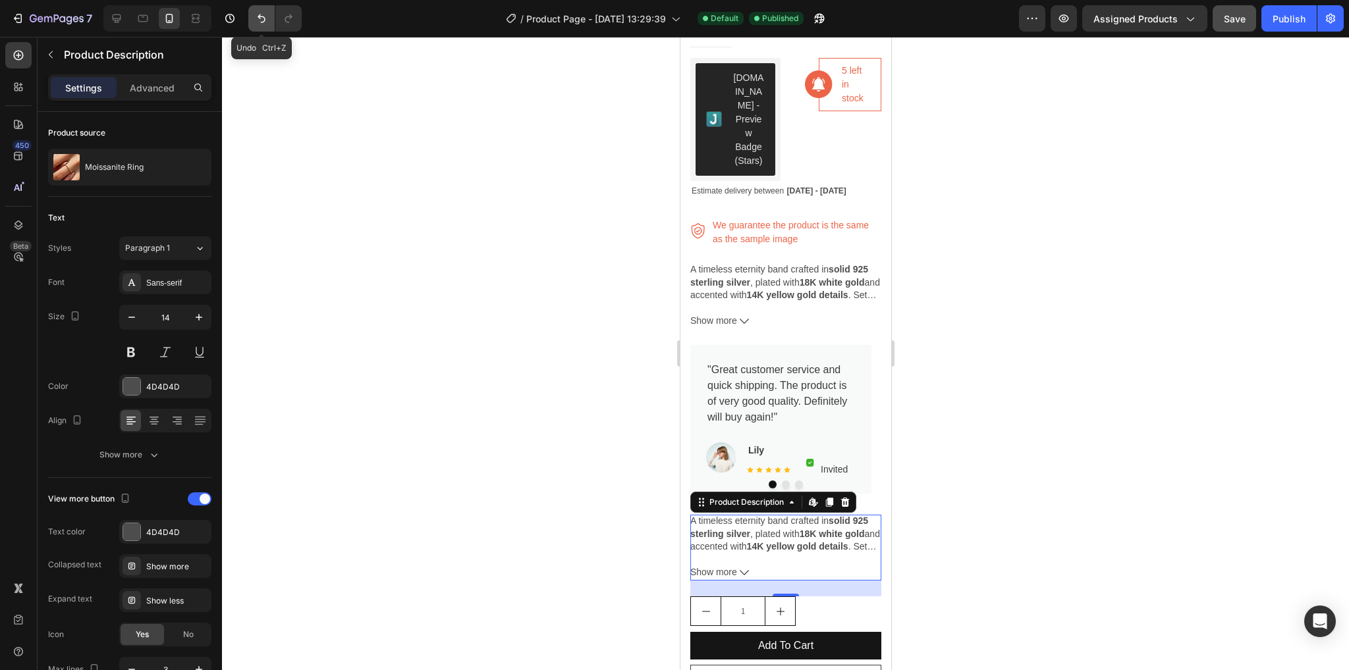
click at [269, 27] on button "Undo/Redo" at bounding box center [261, 18] width 26 height 26
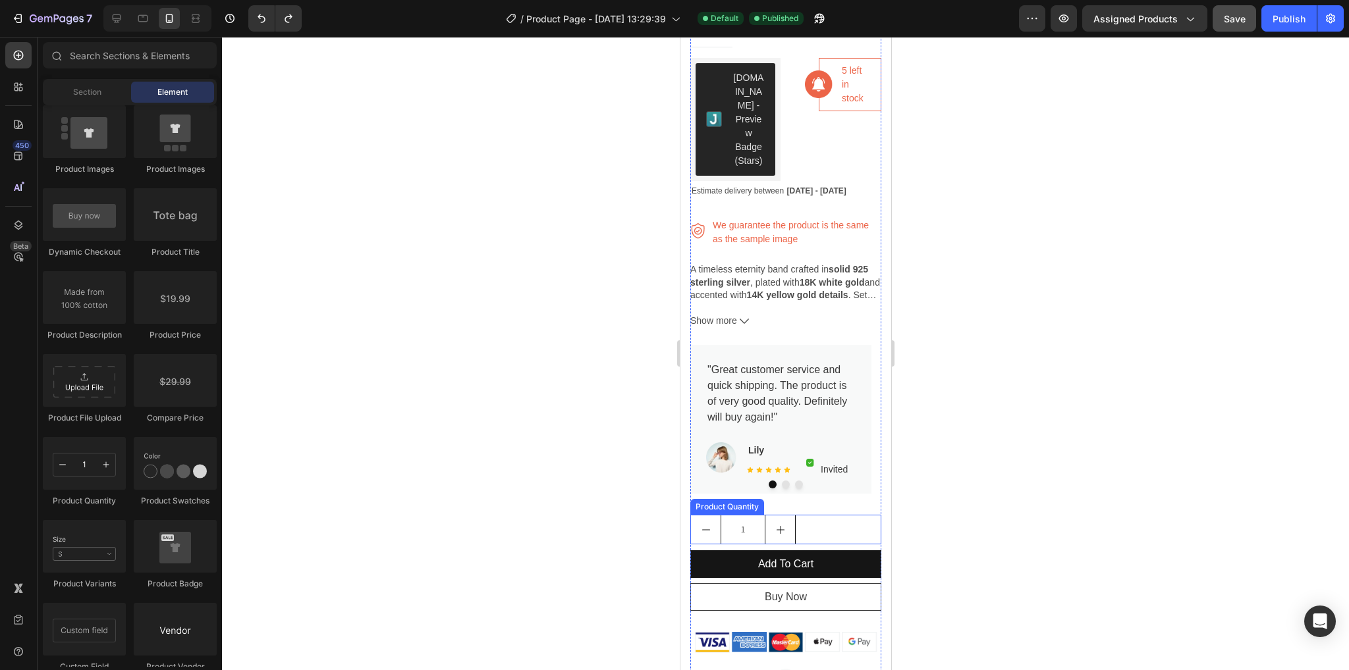
click at [817, 517] on div "1" at bounding box center [785, 530] width 191 height 30
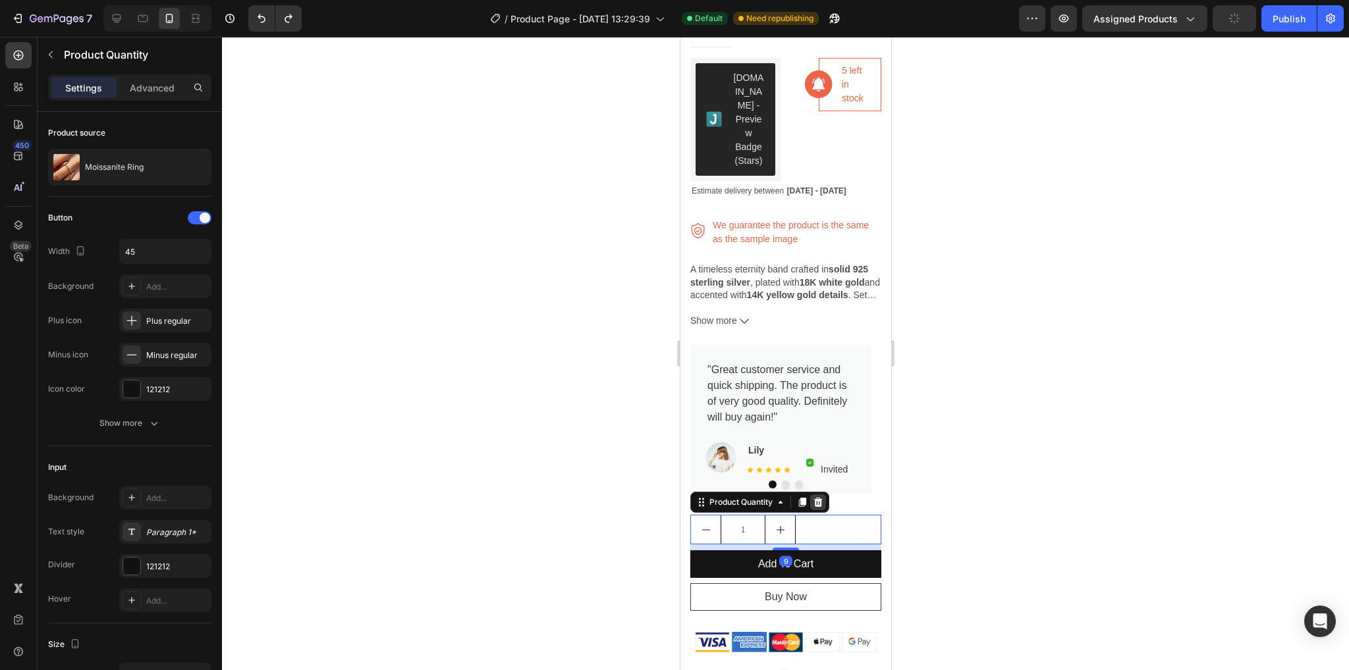
click at [813, 497] on icon at bounding box center [817, 502] width 11 height 11
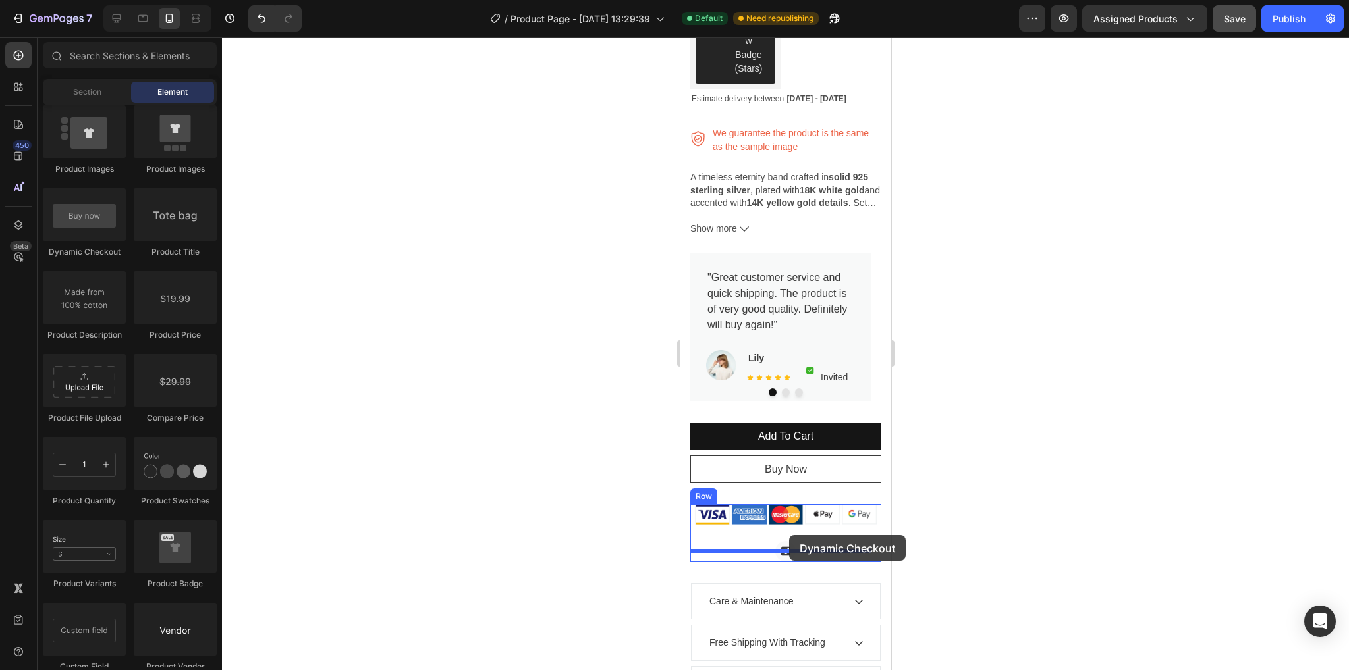
scroll to position [595, 0]
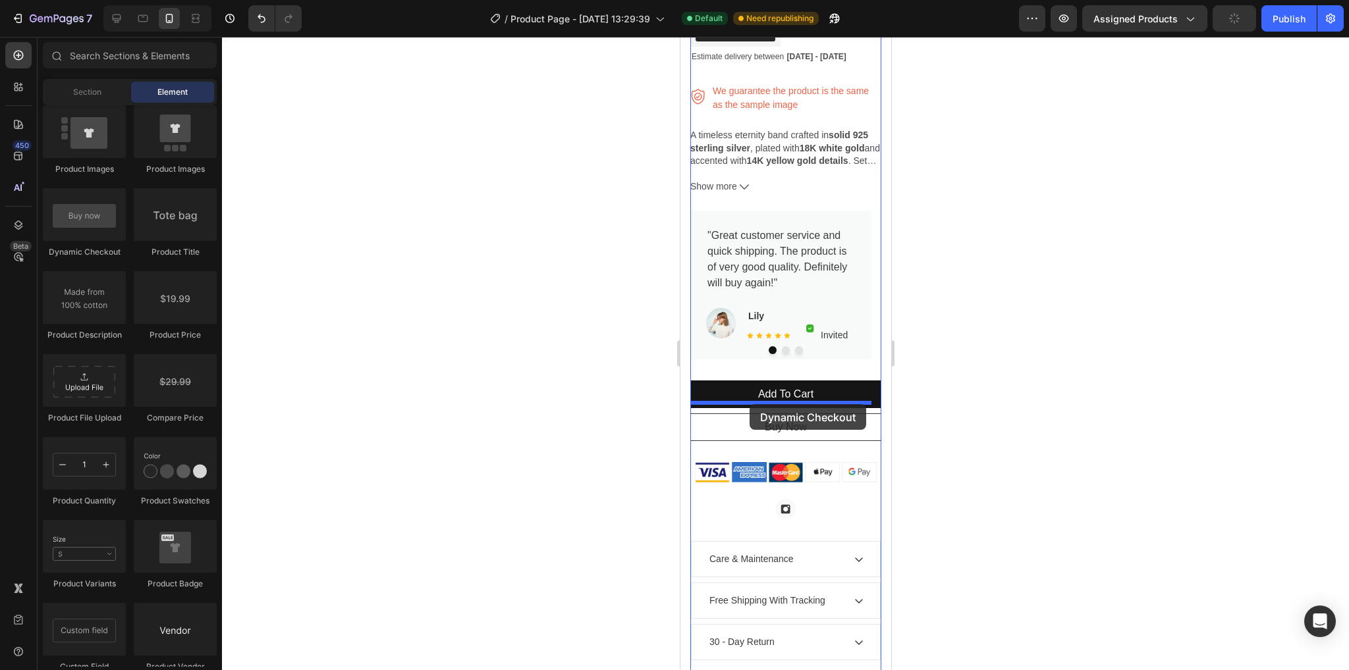
drag, startPoint x: 771, startPoint y: 270, endPoint x: 749, endPoint y: 404, distance: 136.1
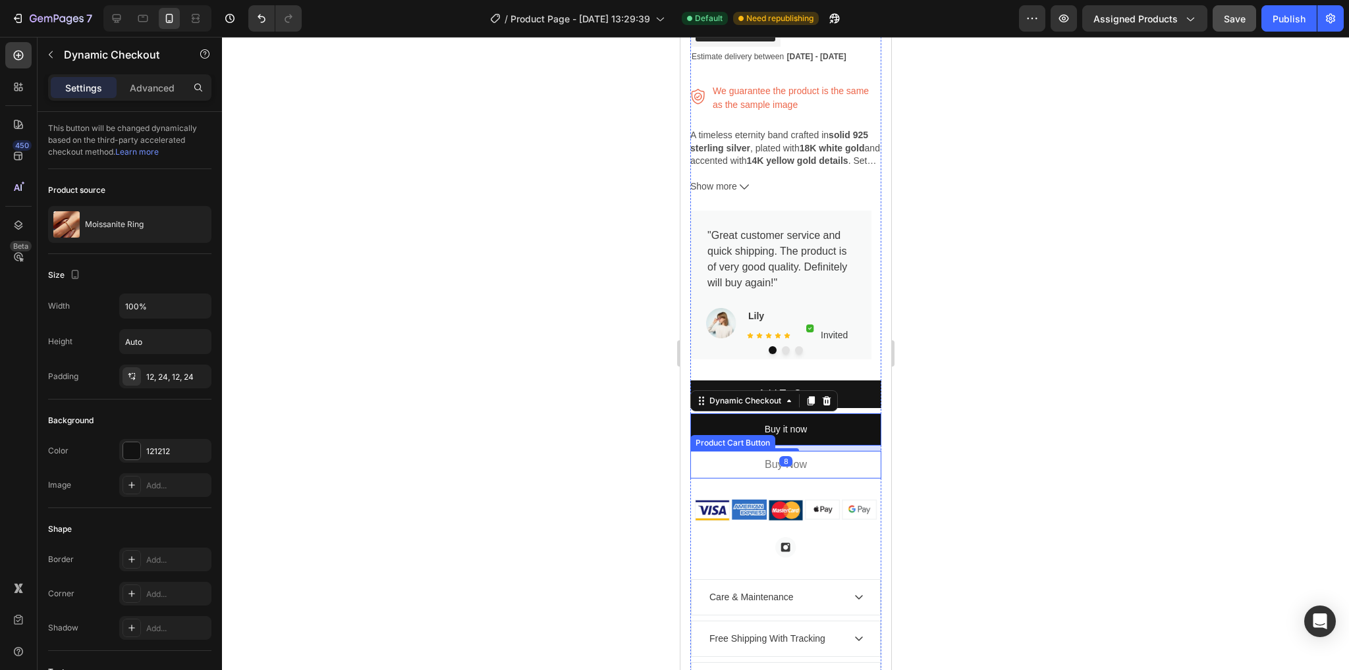
click at [835, 455] on button "Buy Now" at bounding box center [785, 465] width 191 height 28
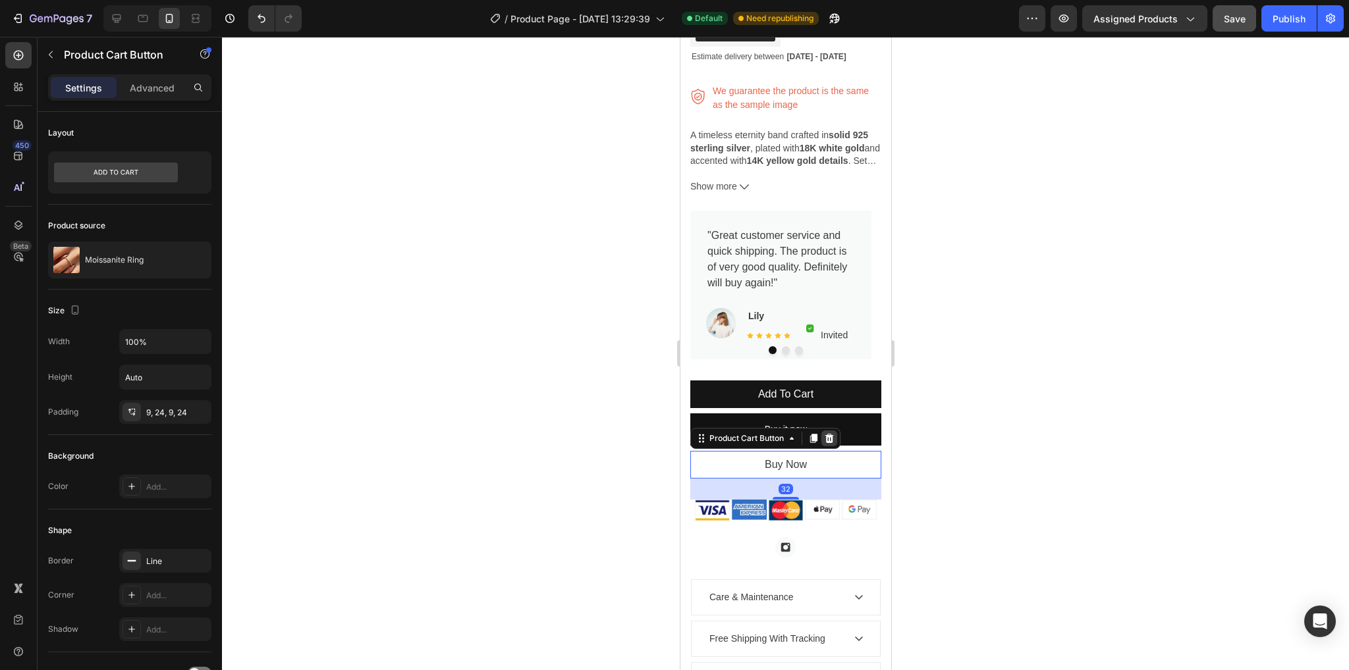
click at [825, 433] on icon at bounding box center [828, 438] width 11 height 11
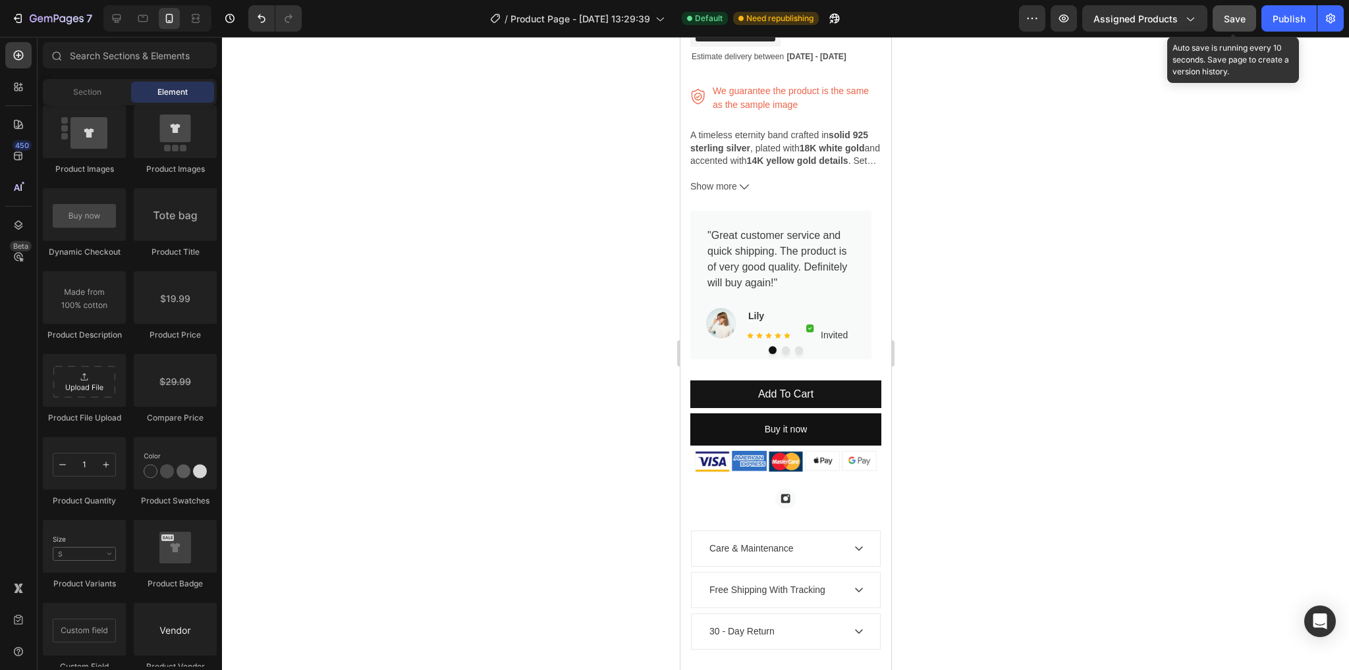
click at [1236, 22] on span "Save" at bounding box center [1235, 18] width 22 height 11
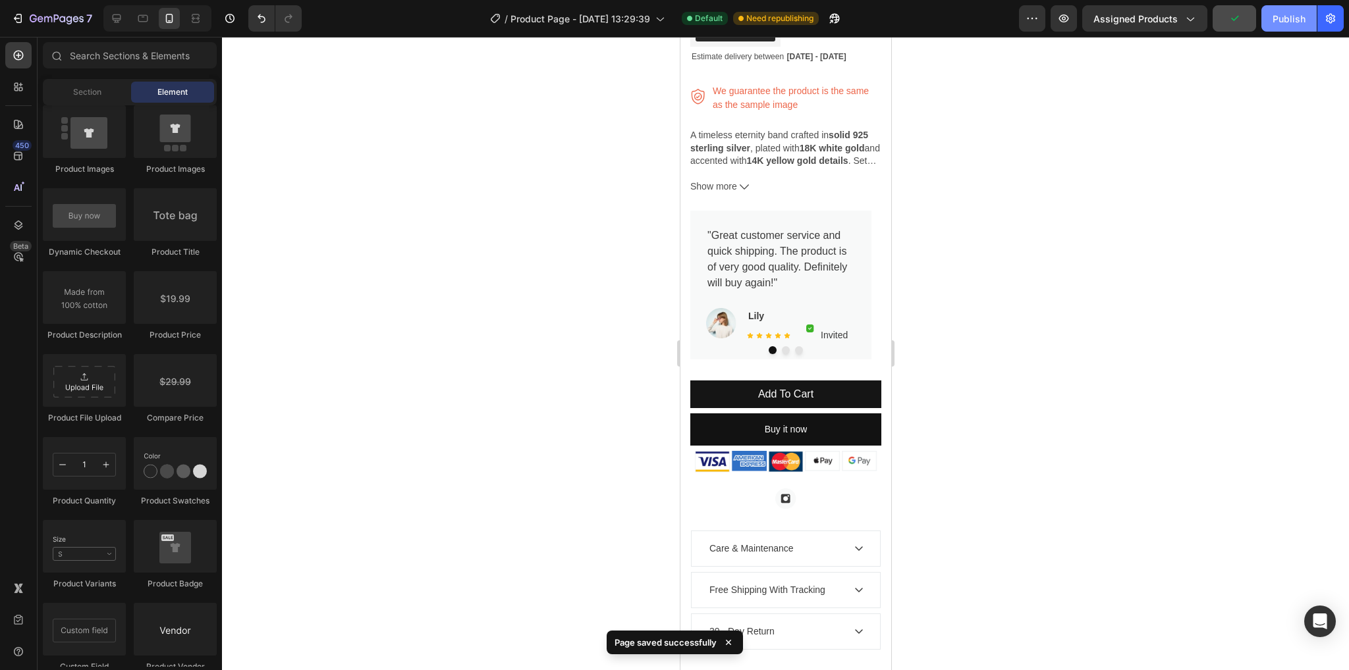
click at [1284, 28] on button "Publish" at bounding box center [1288, 18] width 55 height 26
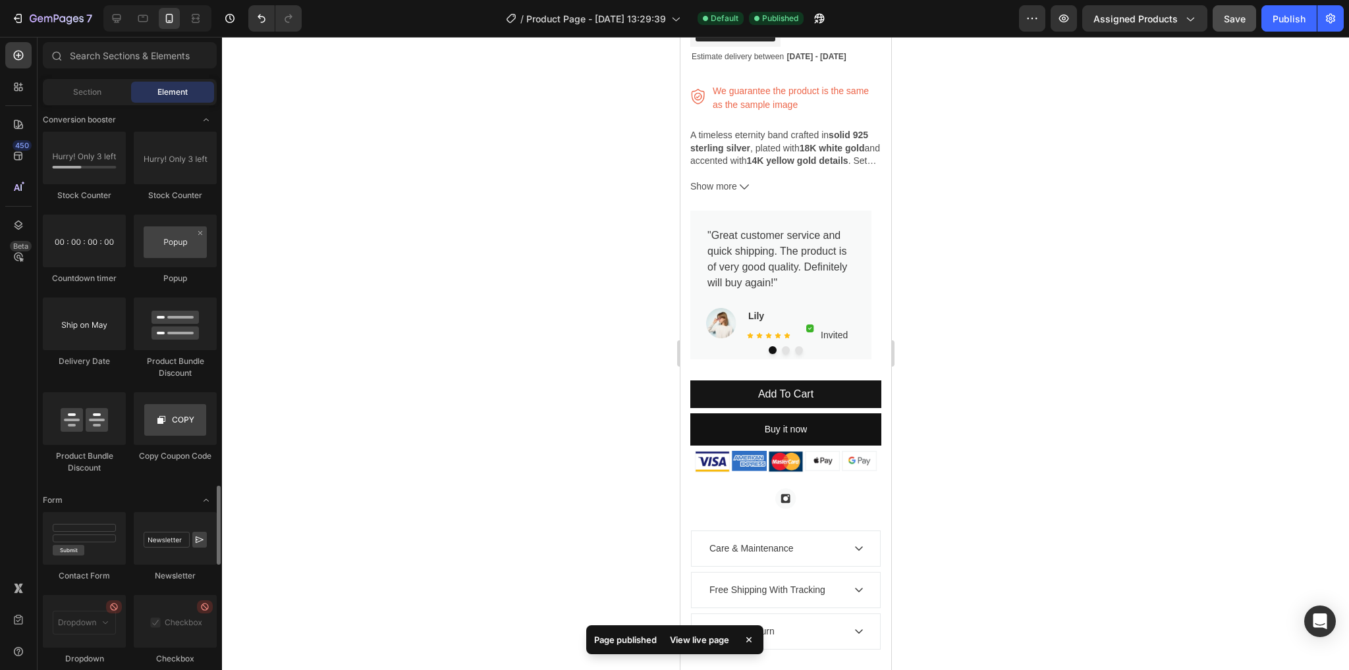
scroll to position [2441, 0]
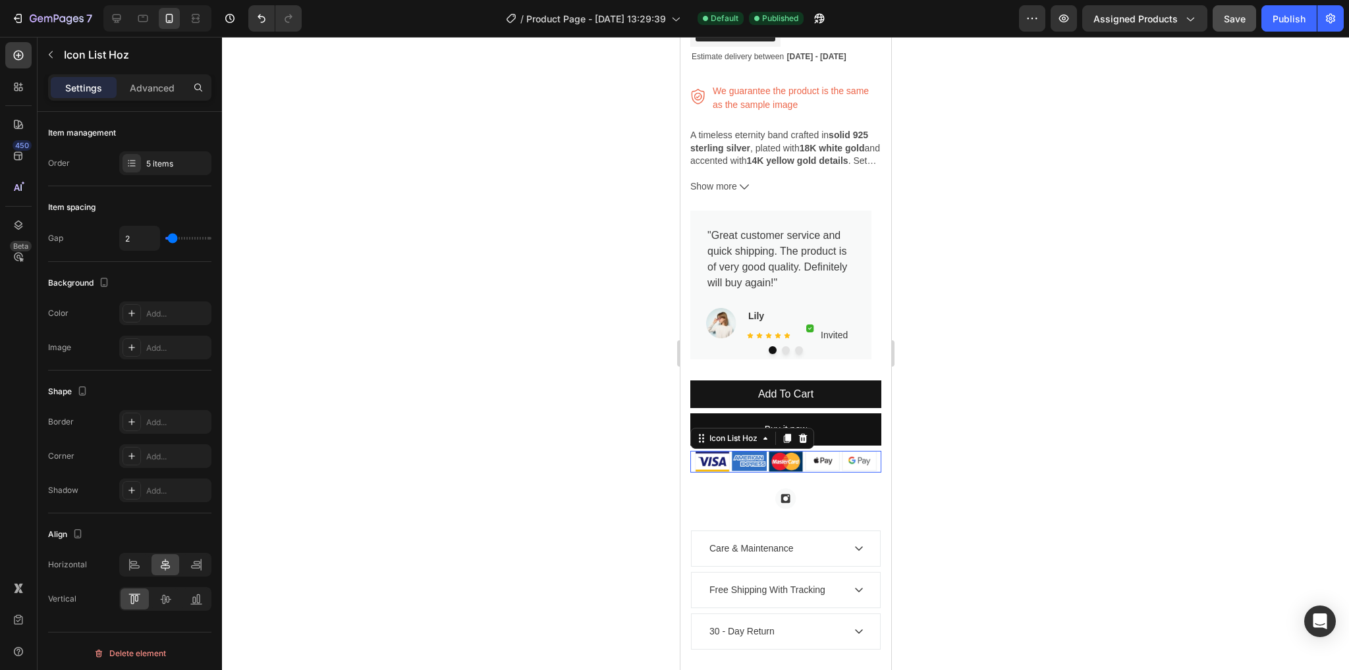
click at [836, 472] on div "Image Image Image Image Image" at bounding box center [785, 461] width 191 height 21
click at [163, 90] on p "Advanced" at bounding box center [152, 88] width 45 height 14
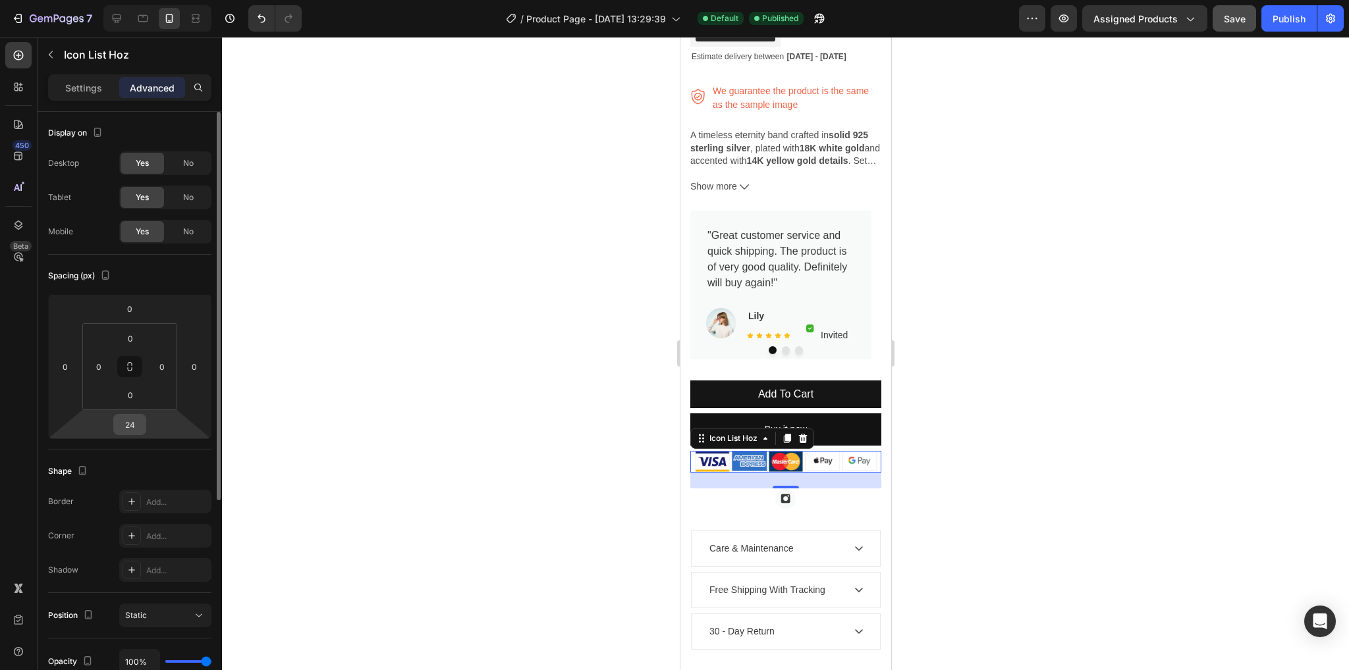
click at [145, 418] on div "24" at bounding box center [129, 424] width 33 height 21
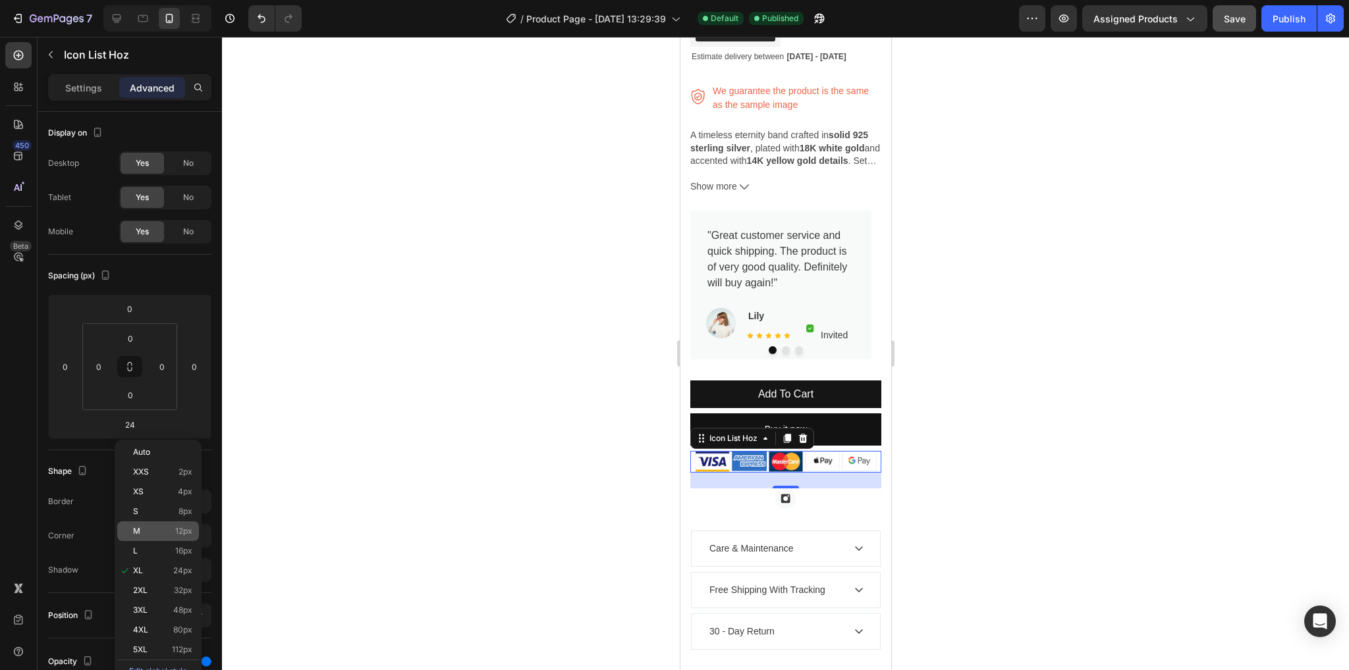
click at [166, 533] on p "M 12px" at bounding box center [162, 531] width 59 height 9
type input "12"
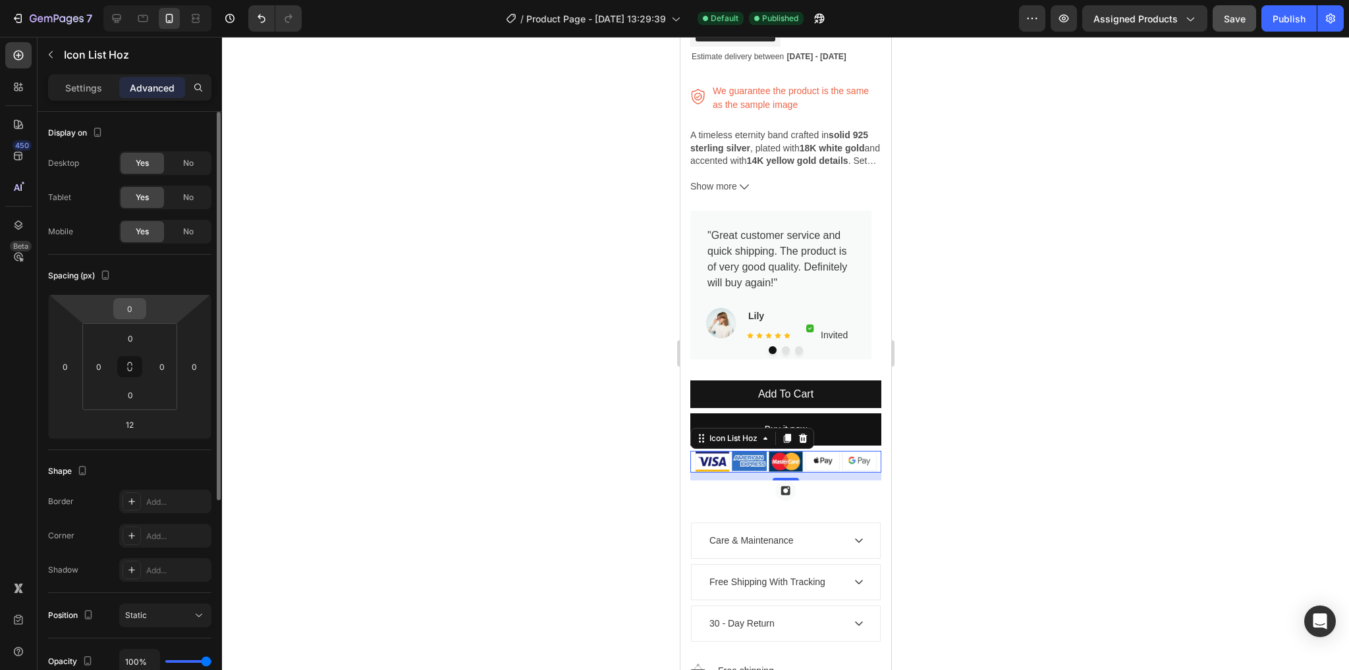
click at [137, 303] on input "0" at bounding box center [130, 309] width 26 height 20
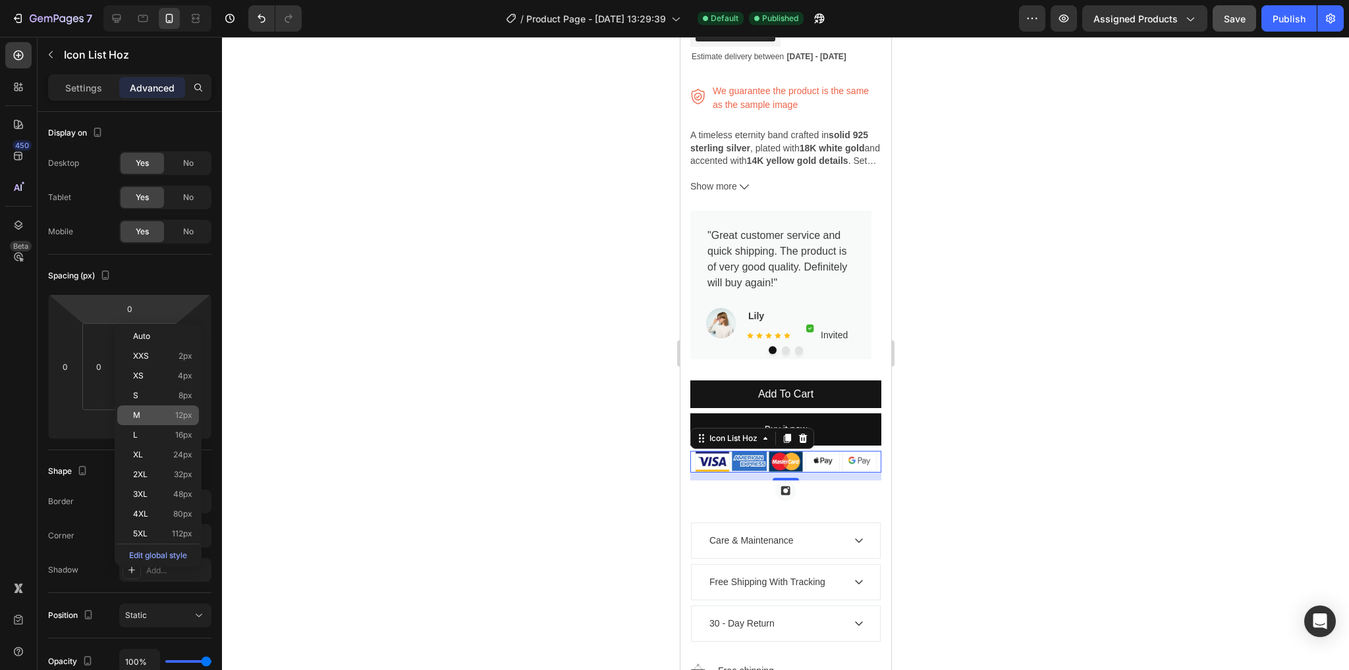
click at [162, 420] on p "M 12px" at bounding box center [162, 415] width 59 height 9
type input "12"
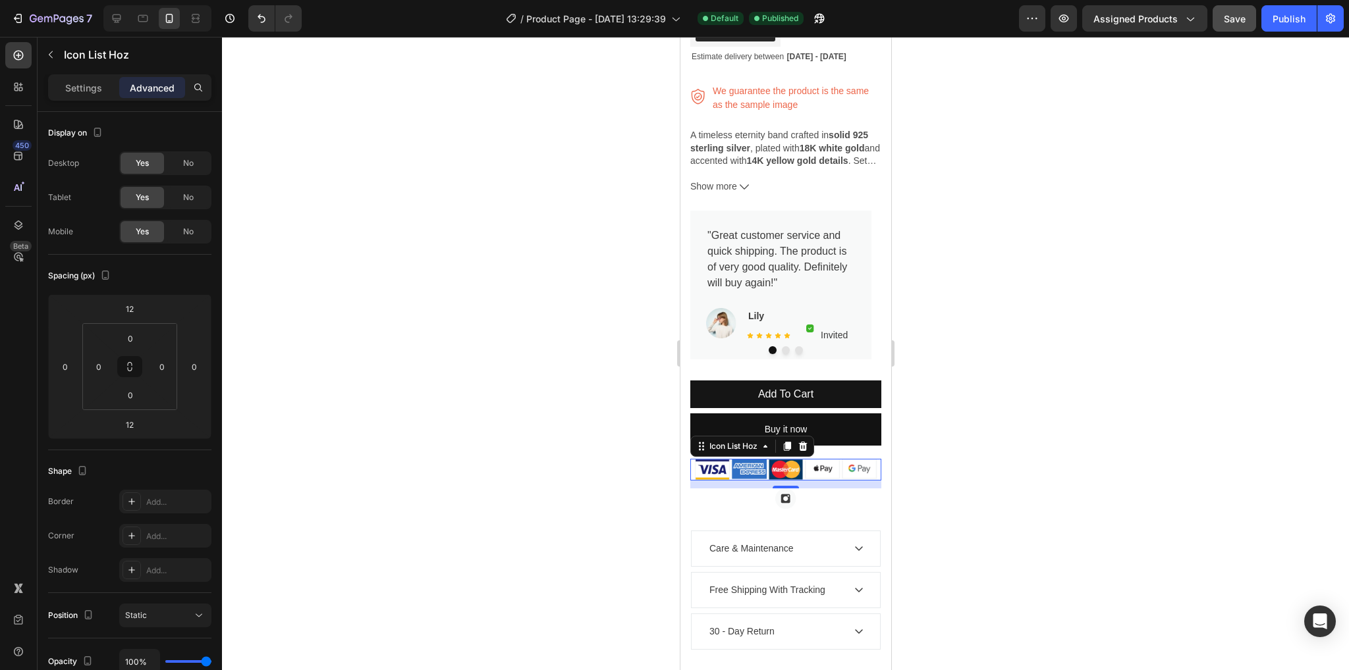
click at [468, 422] on div at bounding box center [785, 354] width 1127 height 634
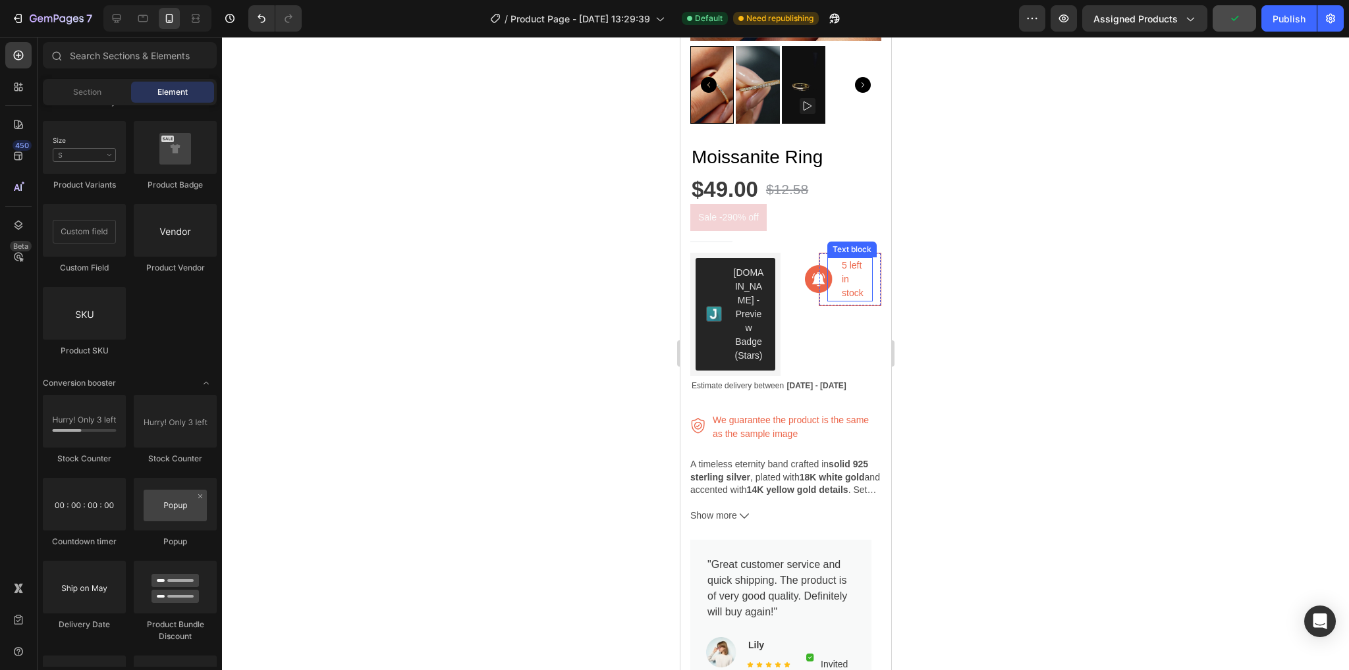
scroll to position [3, 0]
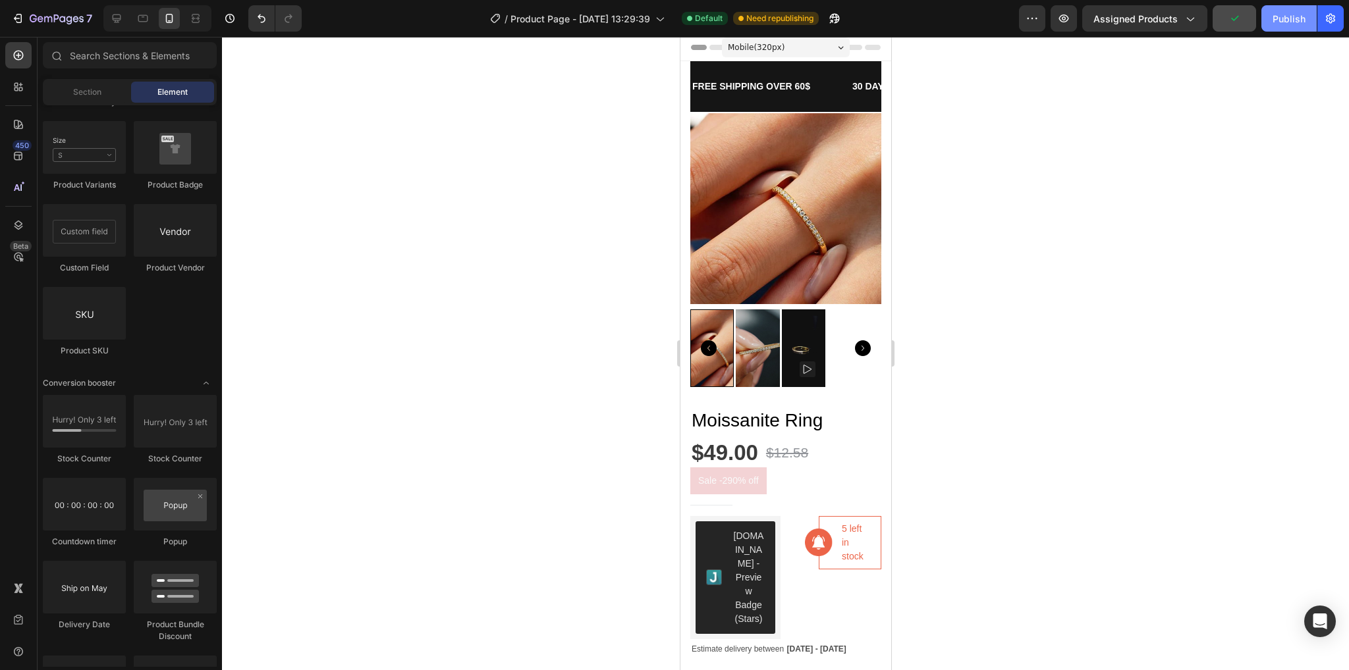
click at [1299, 18] on div "Publish" at bounding box center [1288, 19] width 33 height 14
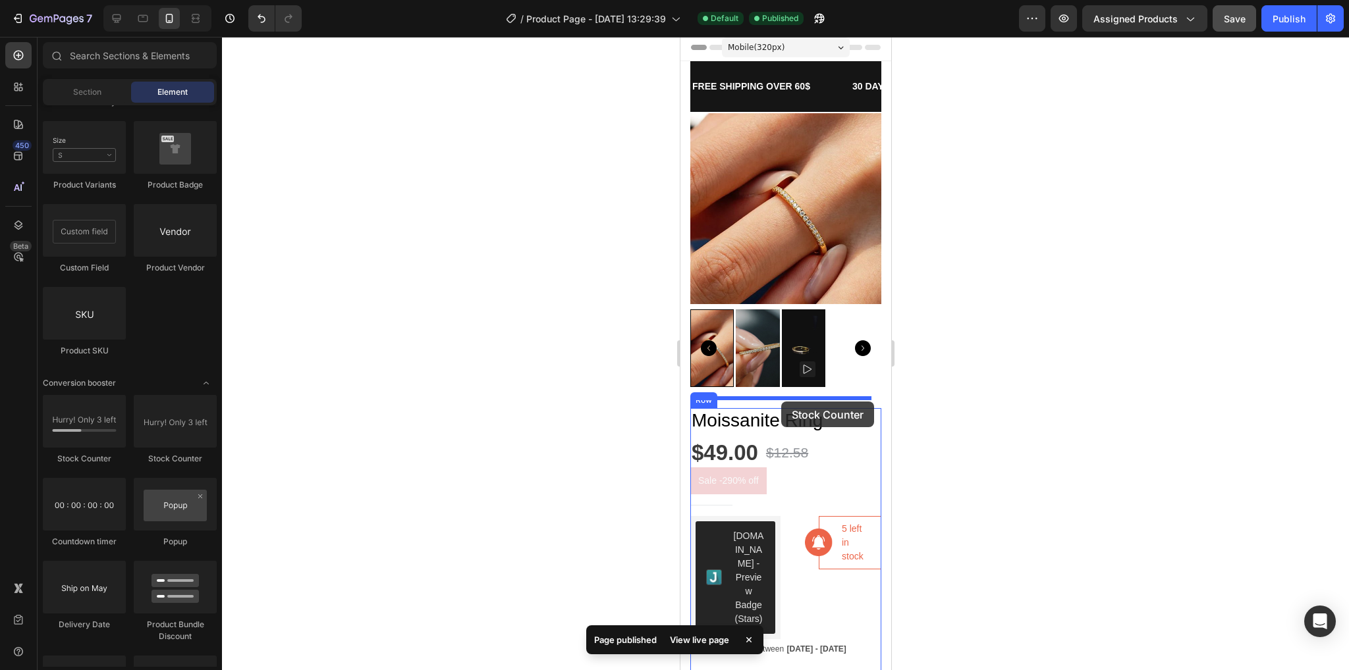
drag, startPoint x: 767, startPoint y: 471, endPoint x: 780, endPoint y: 402, distance: 70.5
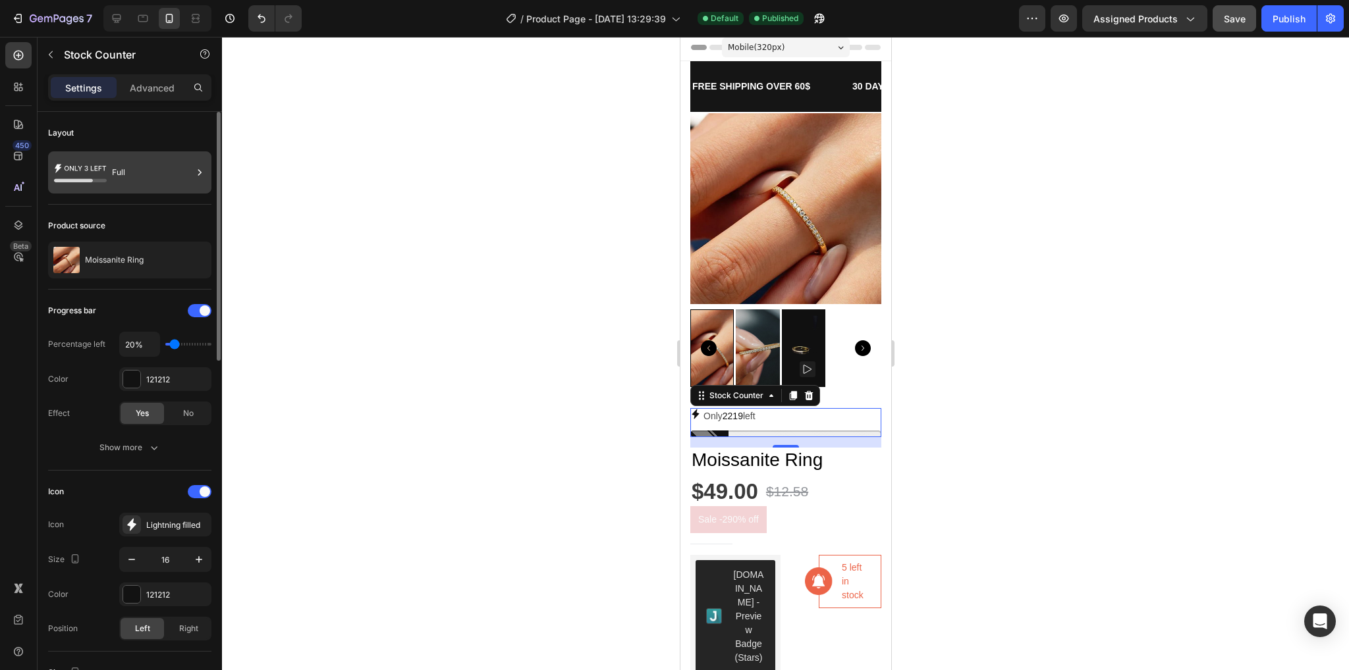
click at [107, 160] on div "Full" at bounding box center [129, 172] width 163 height 42
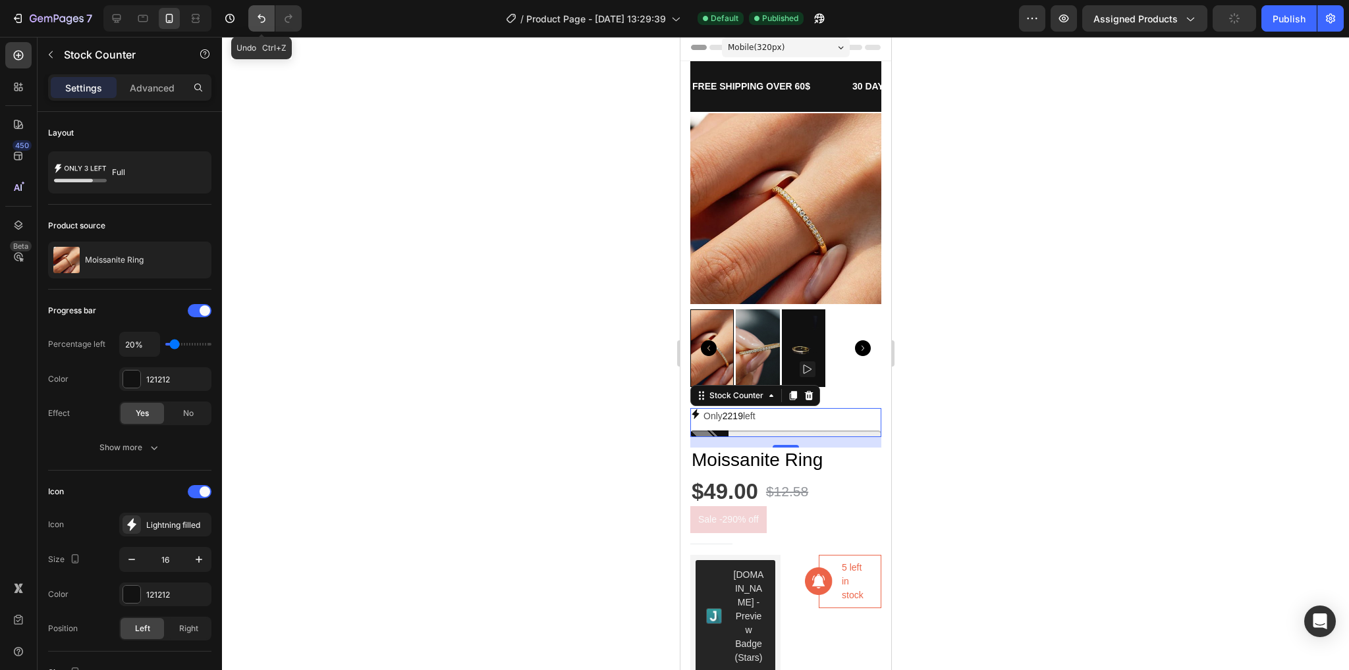
click at [266, 27] on button "Undo/Redo" at bounding box center [261, 18] width 26 height 26
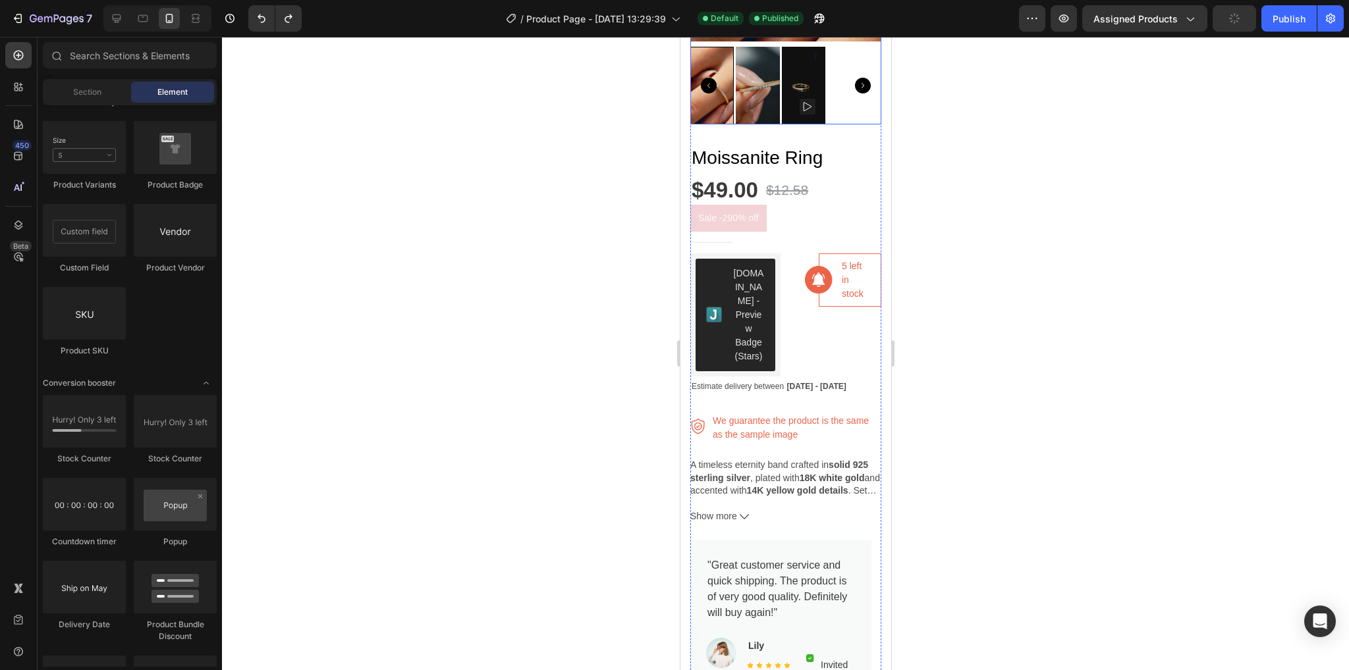
scroll to position [266, 0]
click at [790, 145] on h1 "Moissanite Ring" at bounding box center [785, 157] width 191 height 25
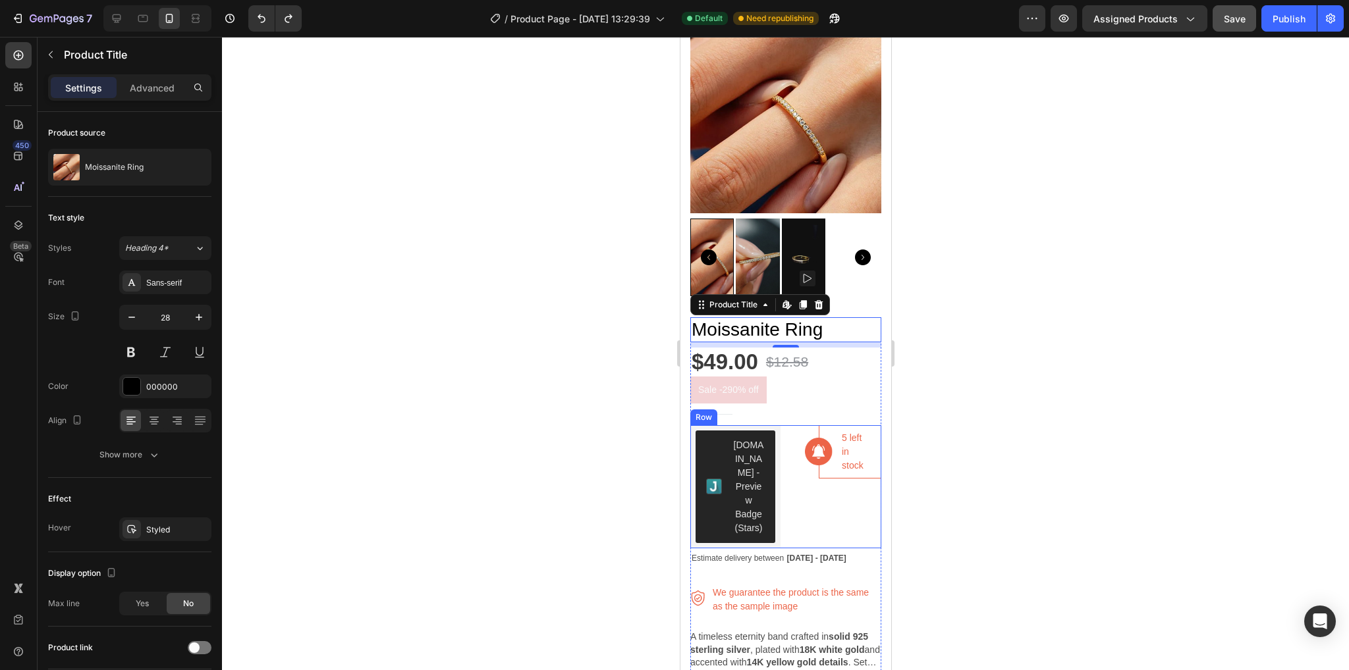
scroll to position [68, 0]
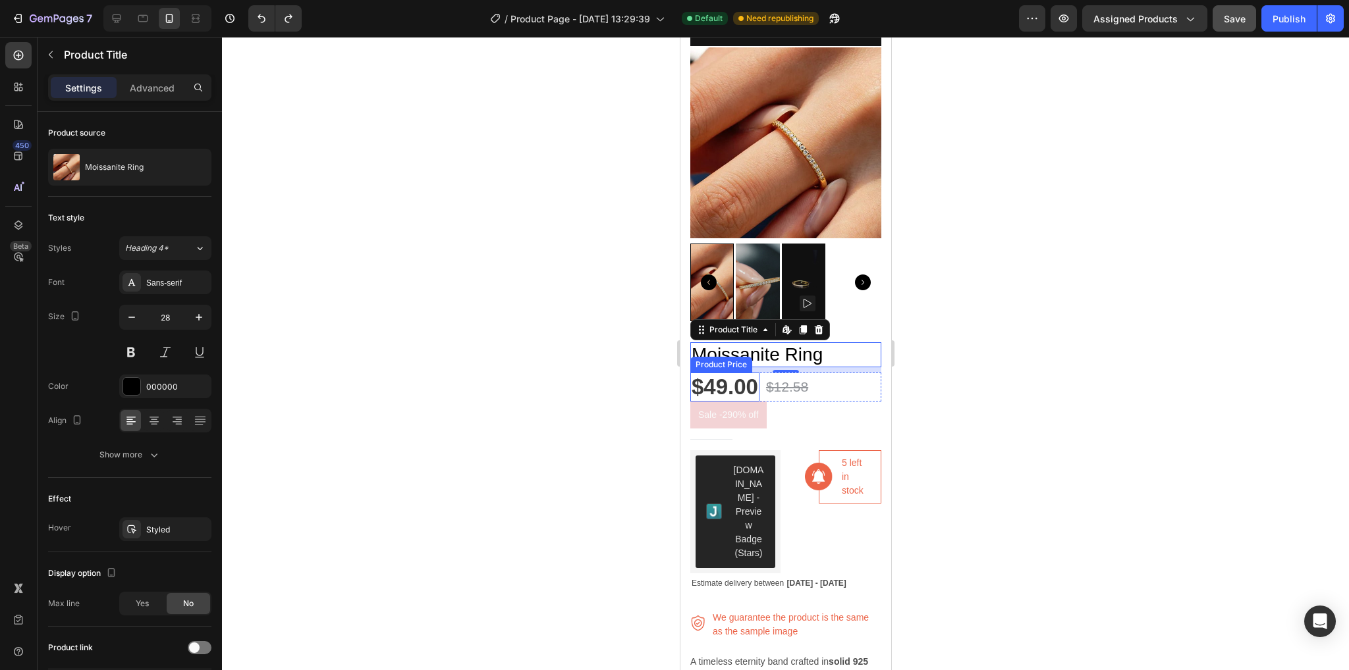
click at [749, 377] on div "$49.00" at bounding box center [724, 387] width 69 height 29
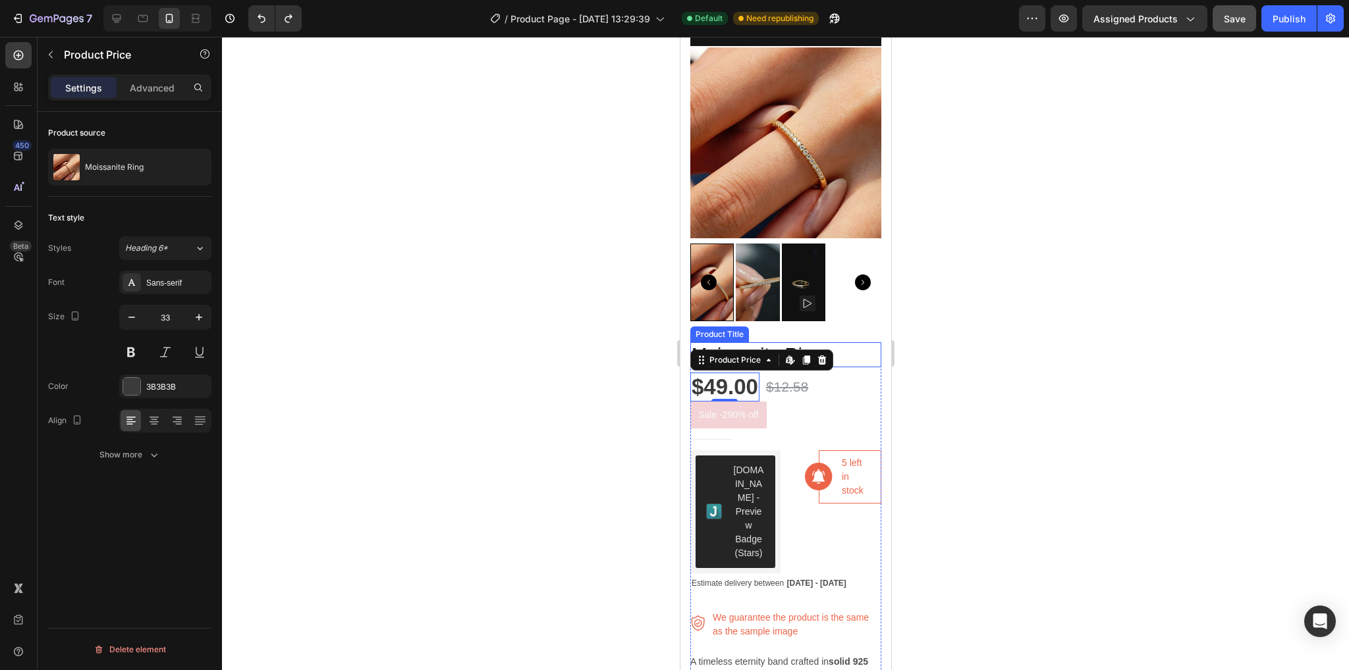
click at [849, 342] on h1 "Moissanite Ring" at bounding box center [785, 354] width 191 height 25
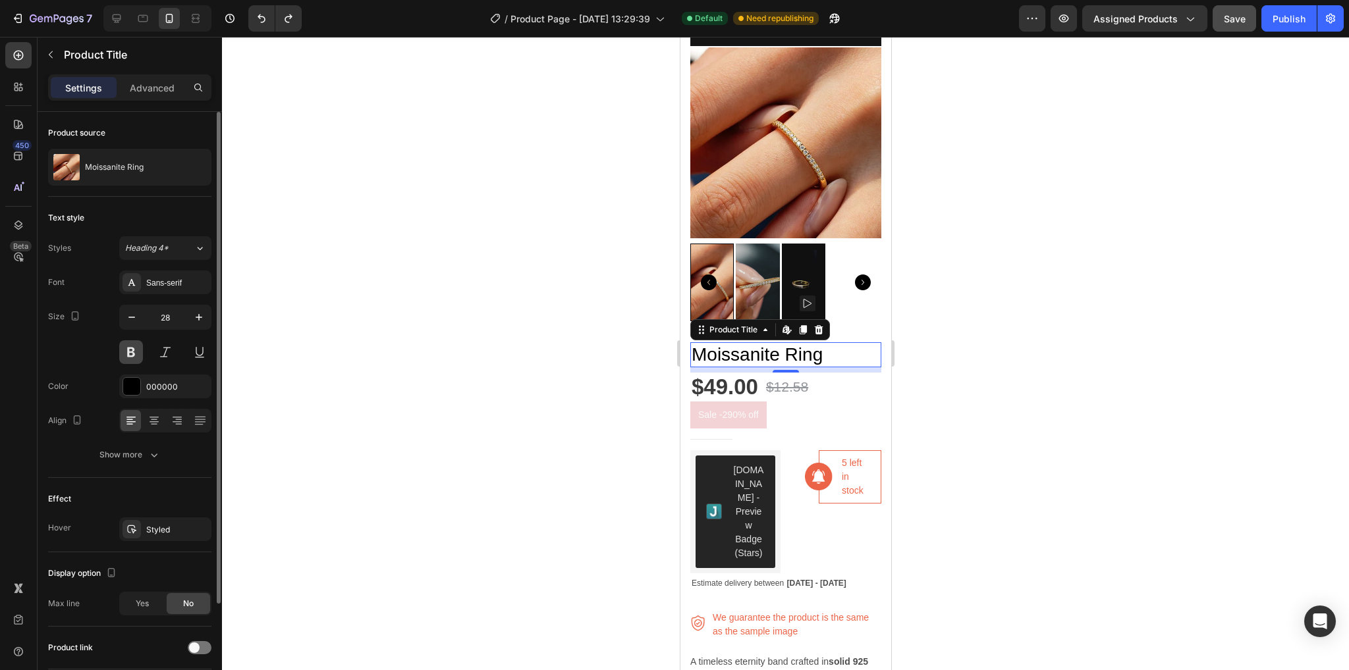
click at [138, 349] on button at bounding box center [131, 353] width 24 height 24
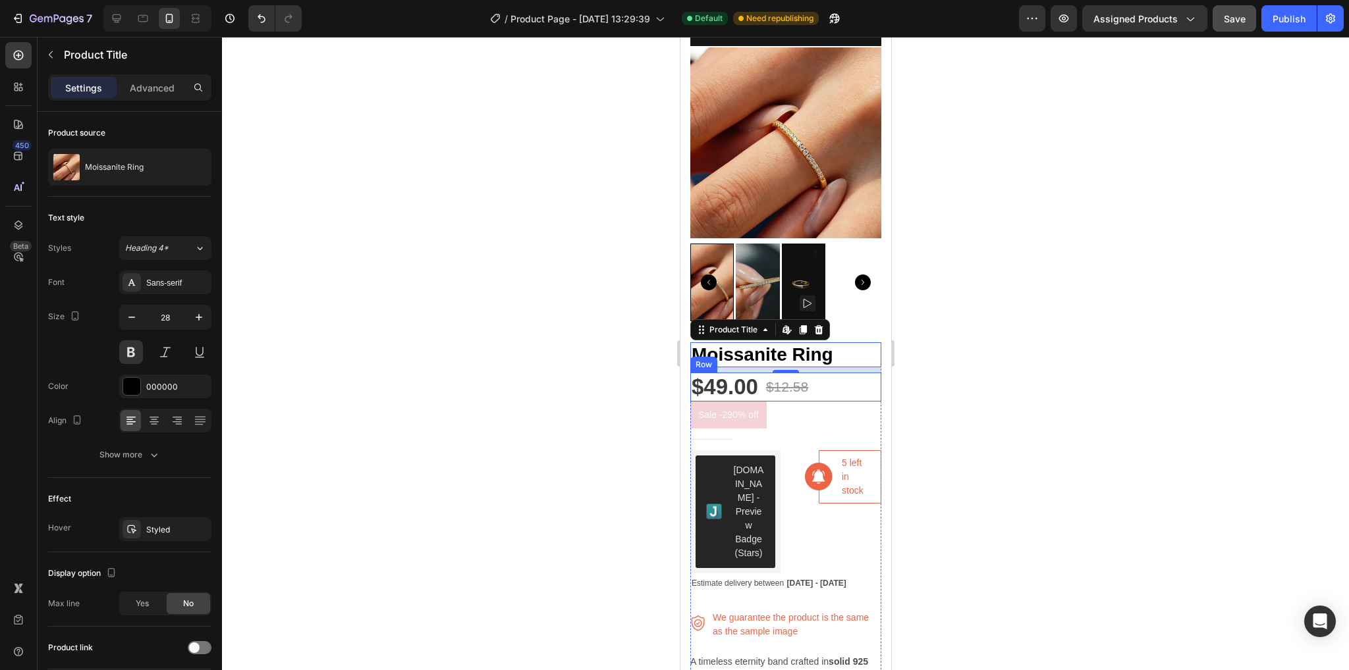
click at [838, 380] on div "$49.00 Product Price Product Price $12.58 Product Price Product Price Row" at bounding box center [785, 387] width 191 height 29
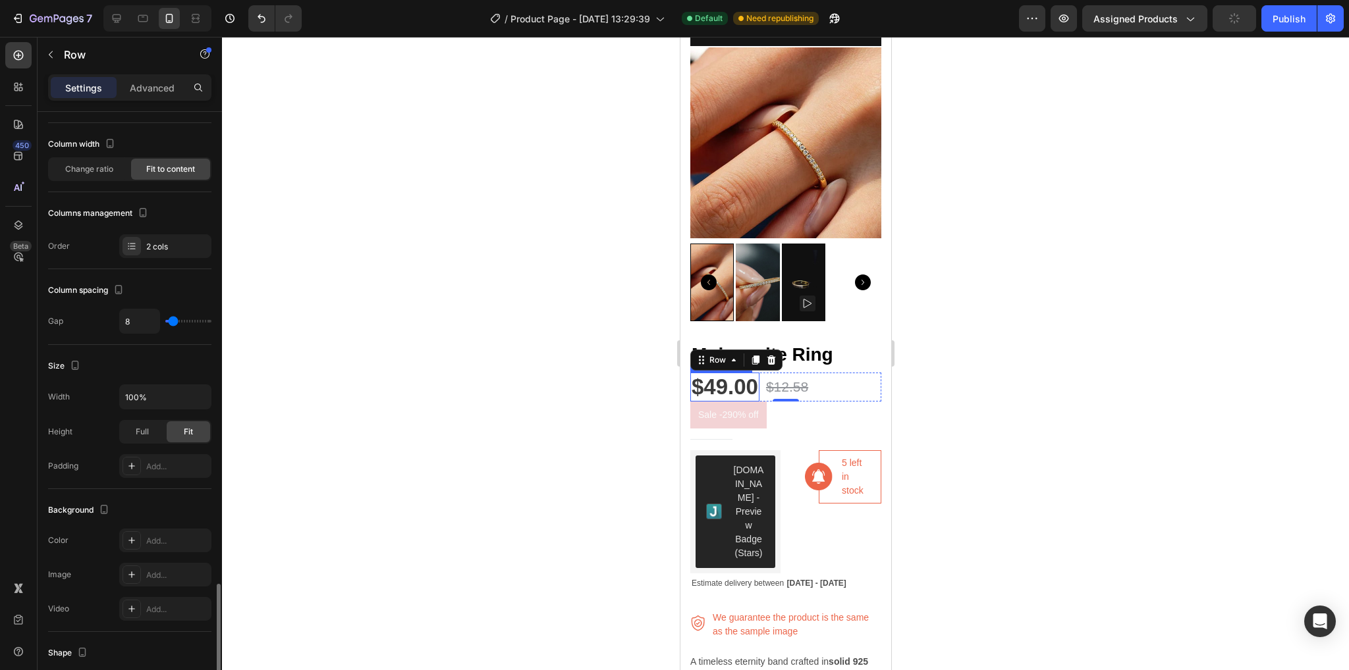
scroll to position [0, 0]
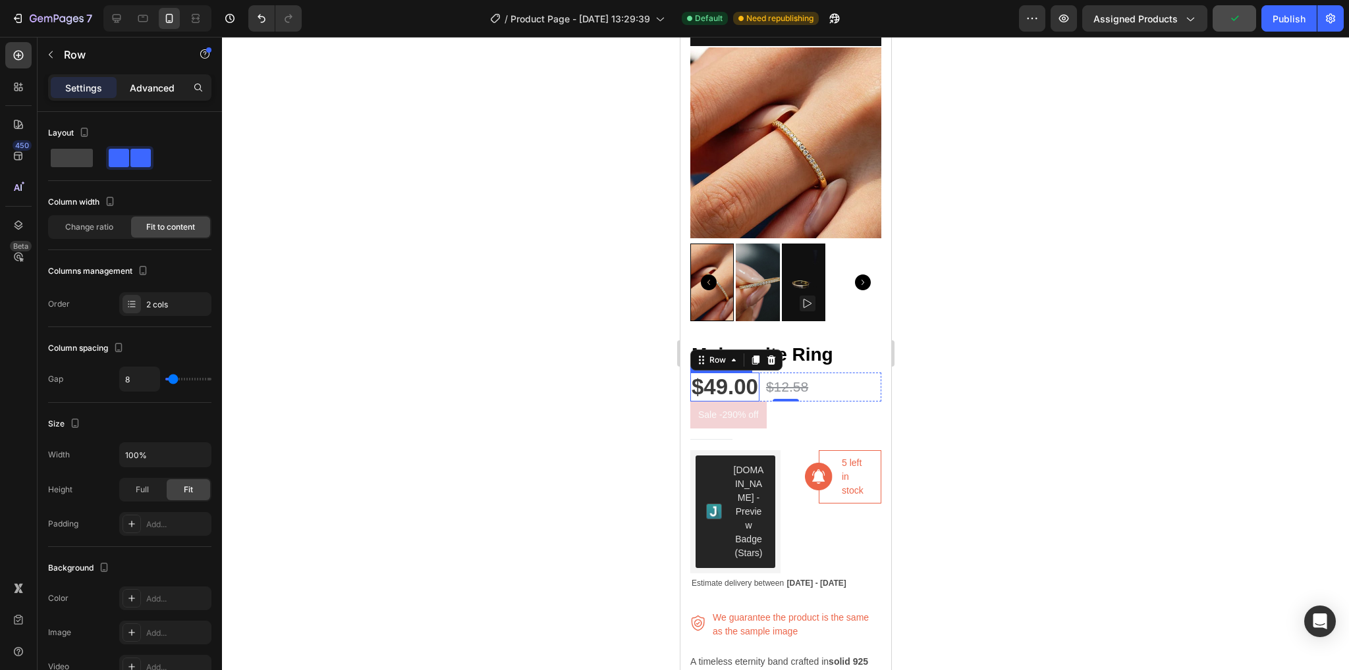
click at [172, 90] on p "Advanced" at bounding box center [152, 88] width 45 height 14
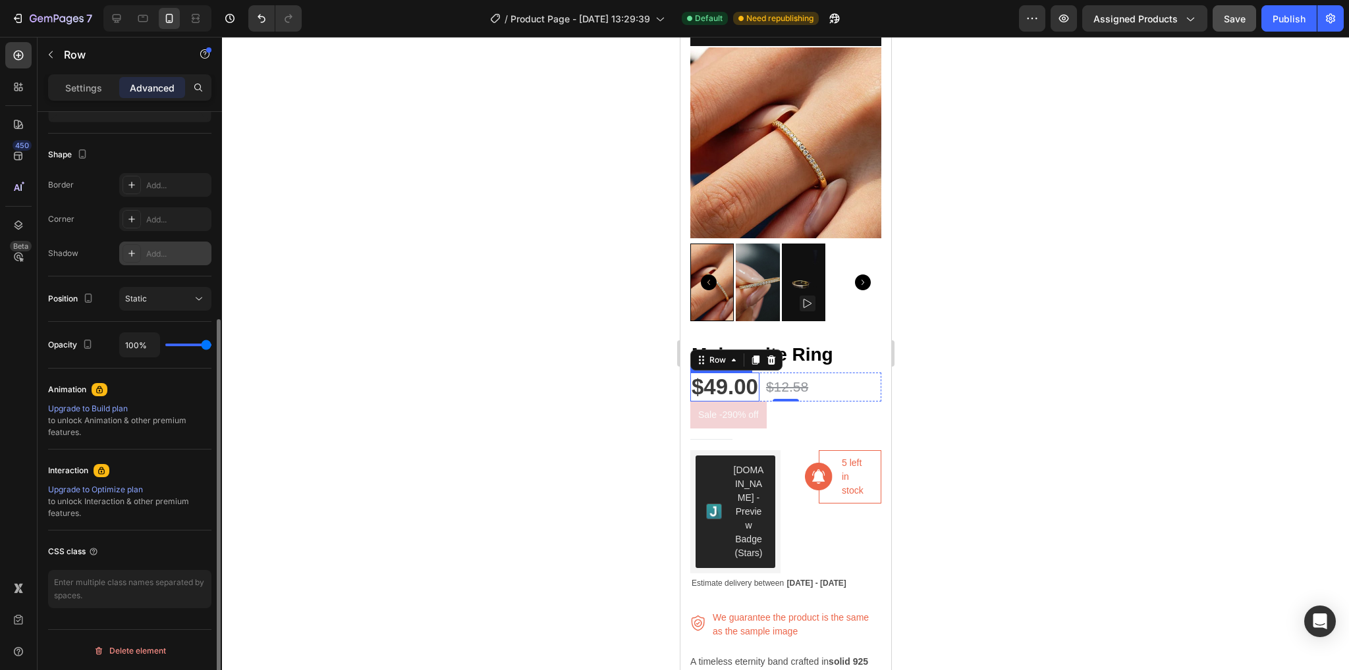
scroll to position [119, 0]
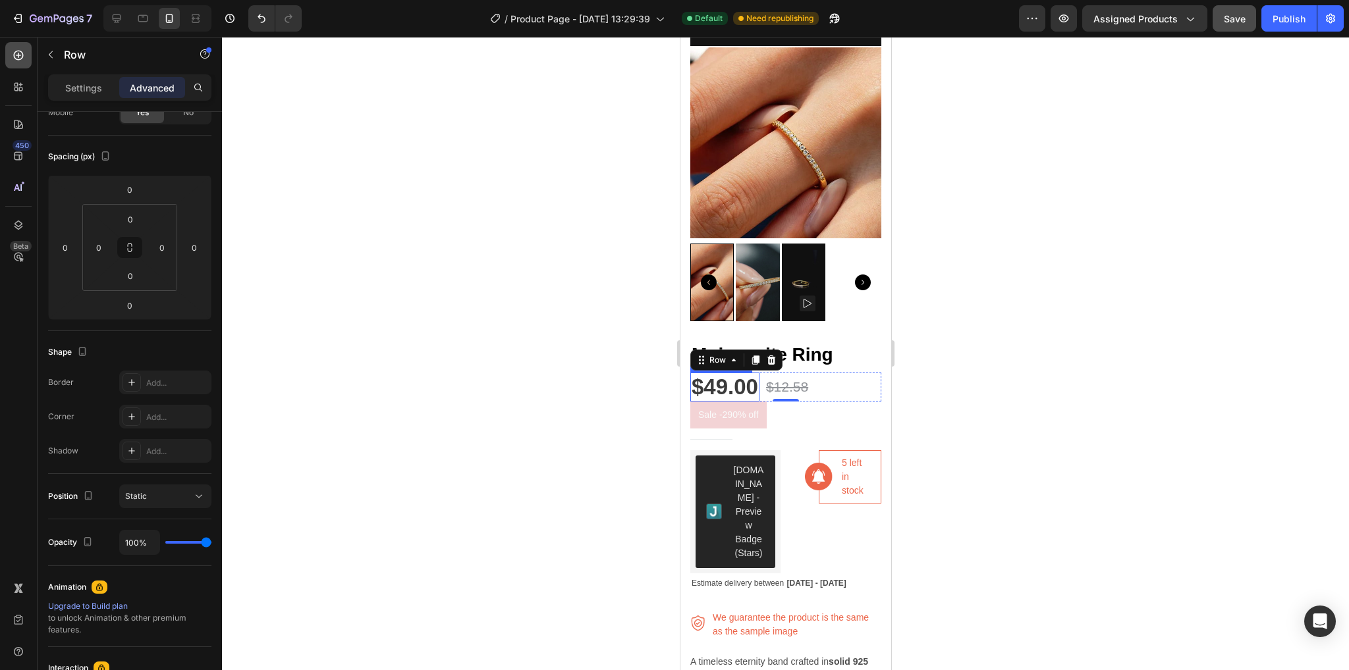
click at [20, 62] on div at bounding box center [18, 55] width 26 height 26
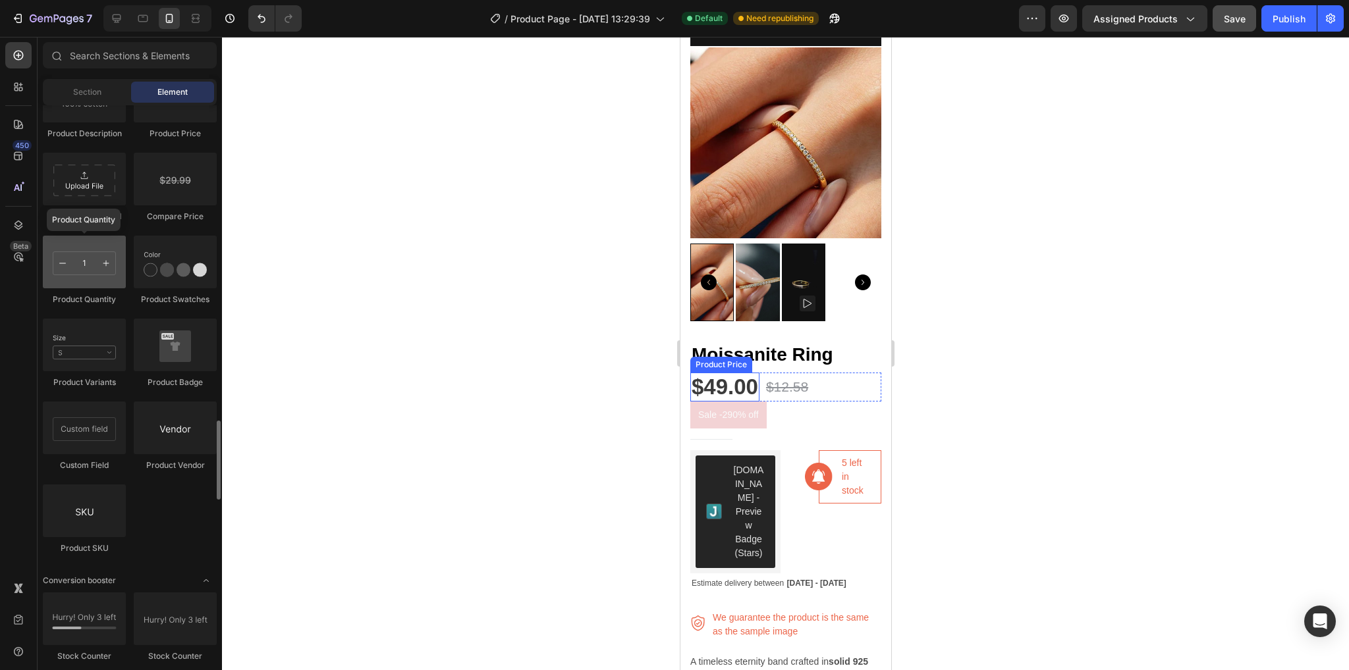
scroll to position [2112, 0]
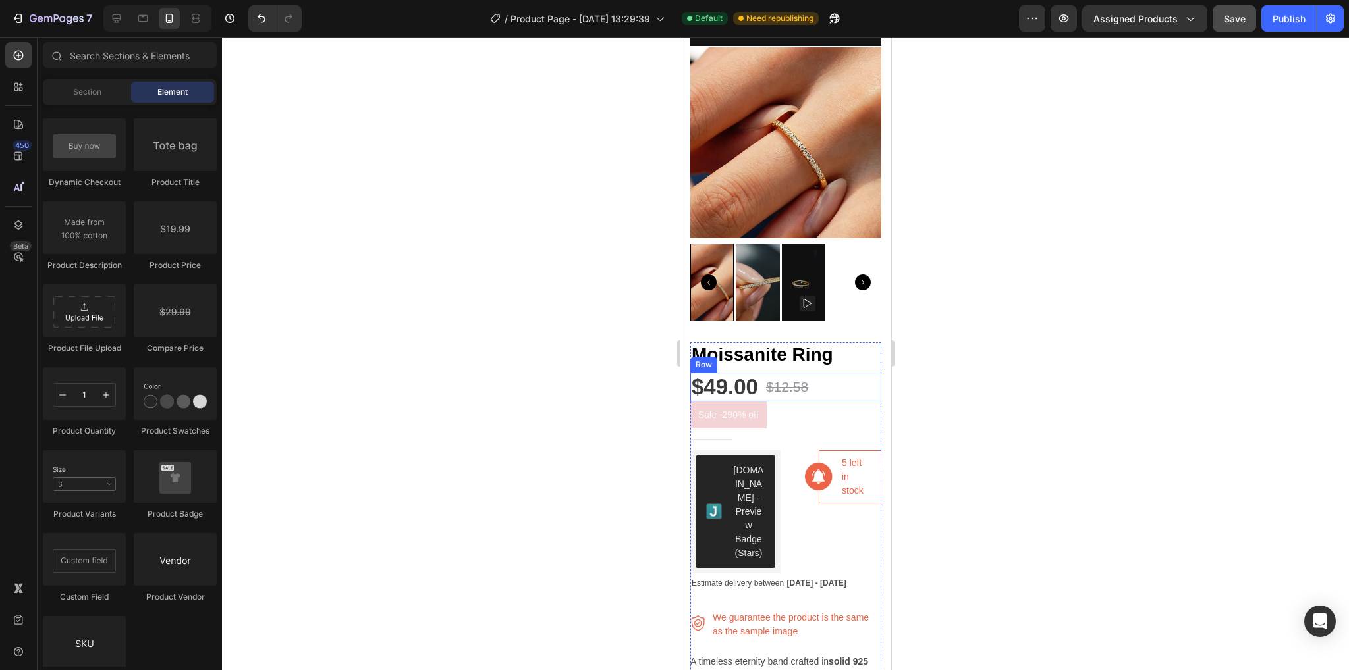
click at [858, 373] on div "$49.00 Product Price Product Price $12.58 Product Price Product Price Row" at bounding box center [785, 387] width 191 height 29
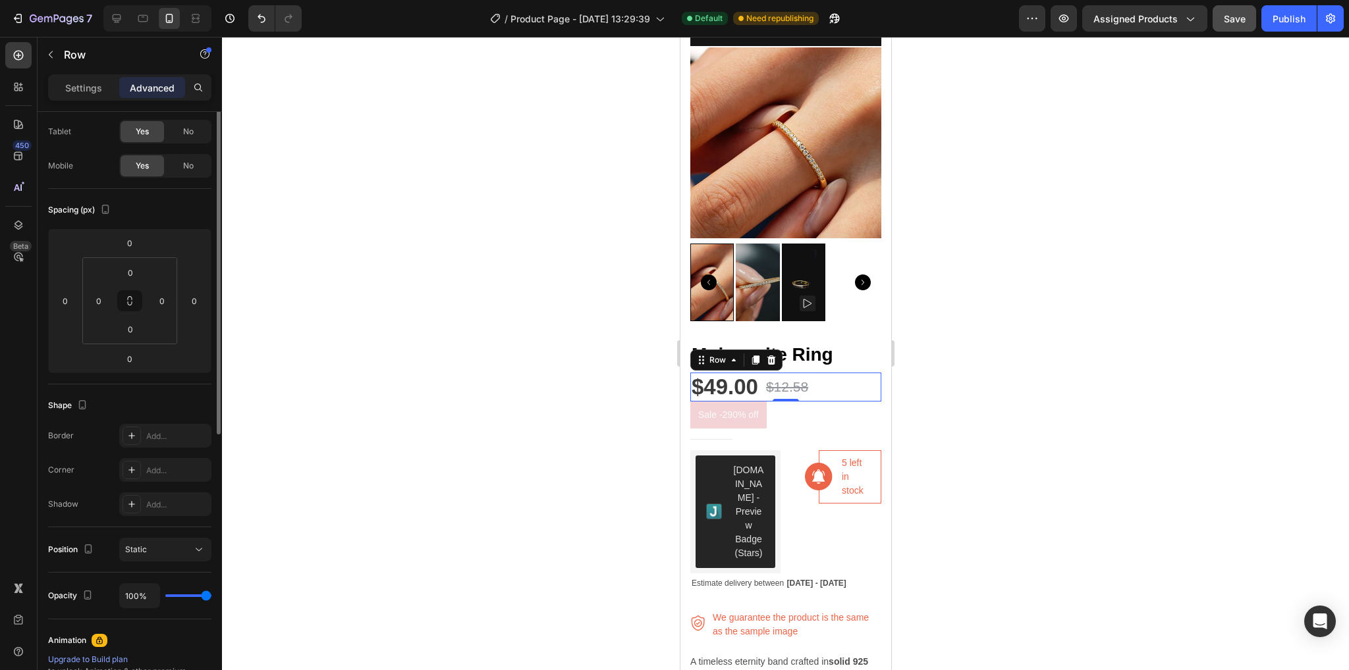
scroll to position [0, 0]
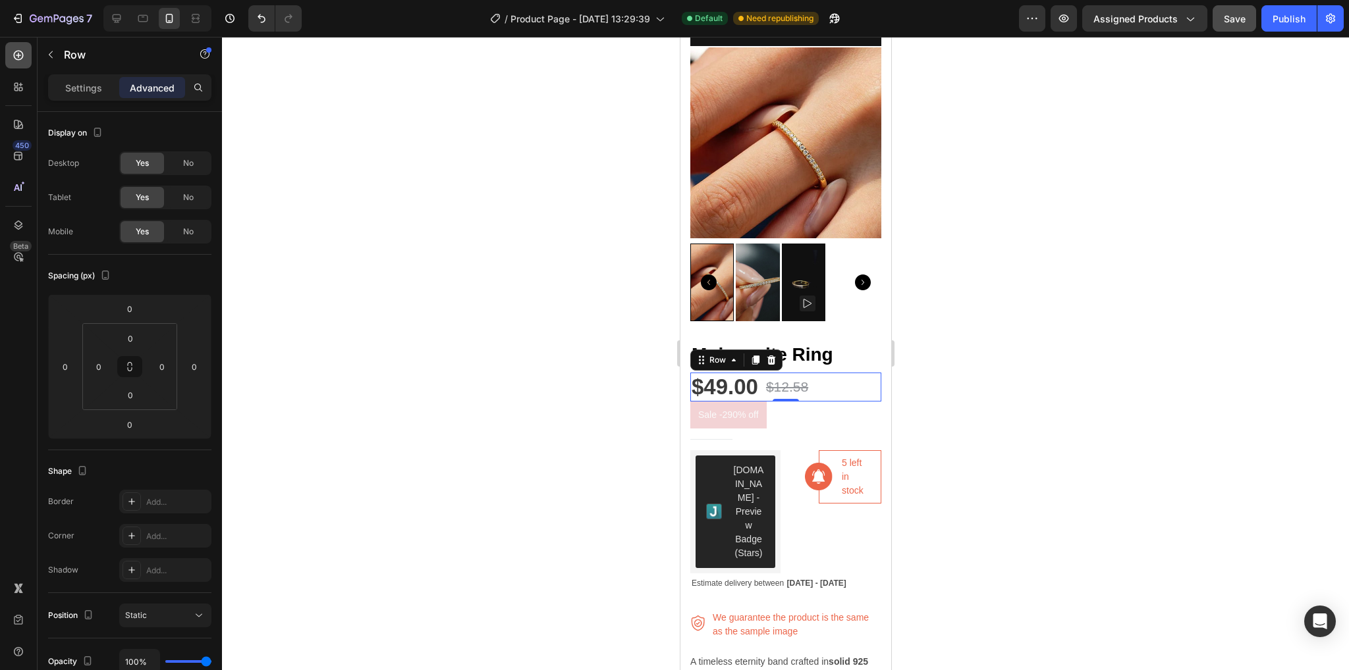
click at [25, 53] on div at bounding box center [18, 55] width 26 height 26
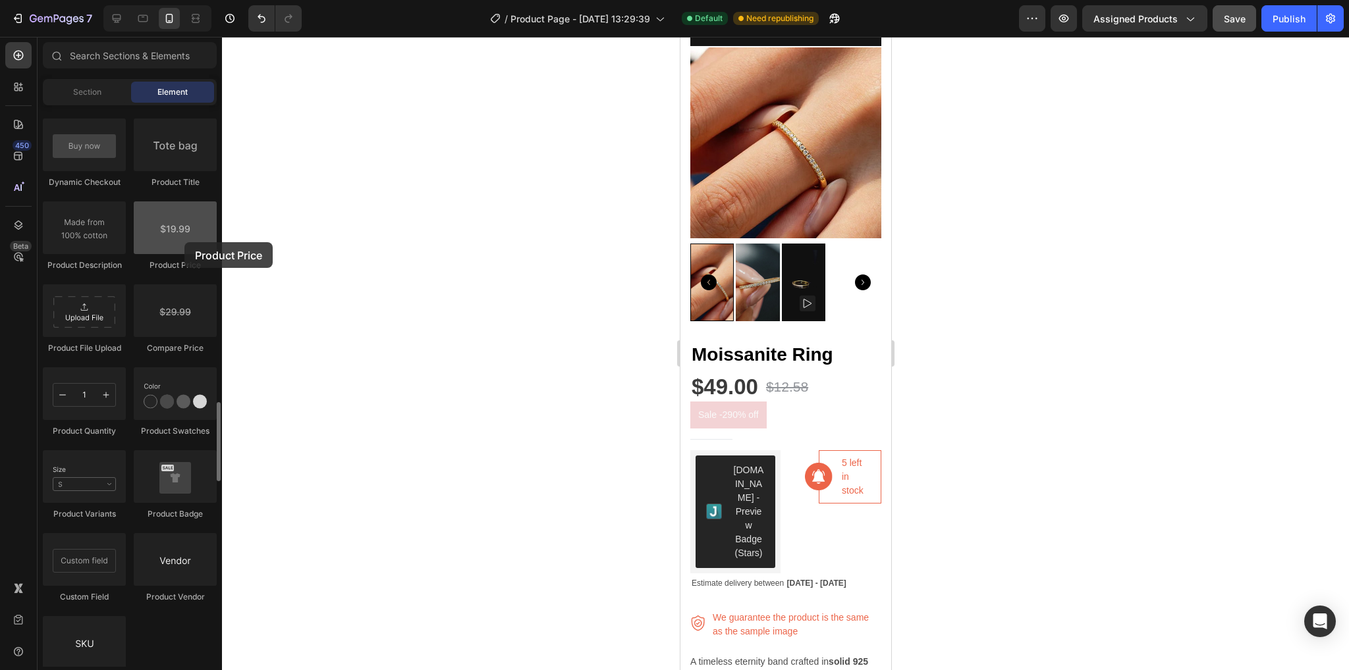
click at [184, 242] on div at bounding box center [175, 228] width 83 height 53
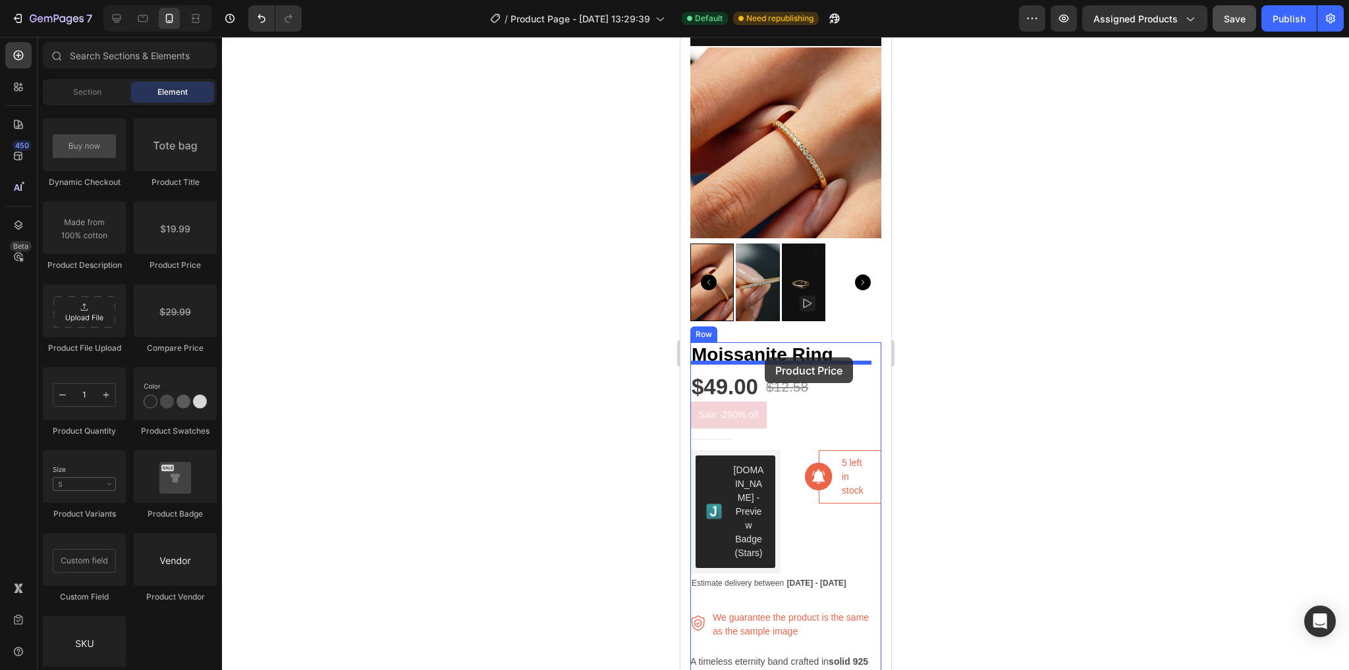
drag, startPoint x: 864, startPoint y: 279, endPoint x: 1604, endPoint y: 393, distance: 749.0
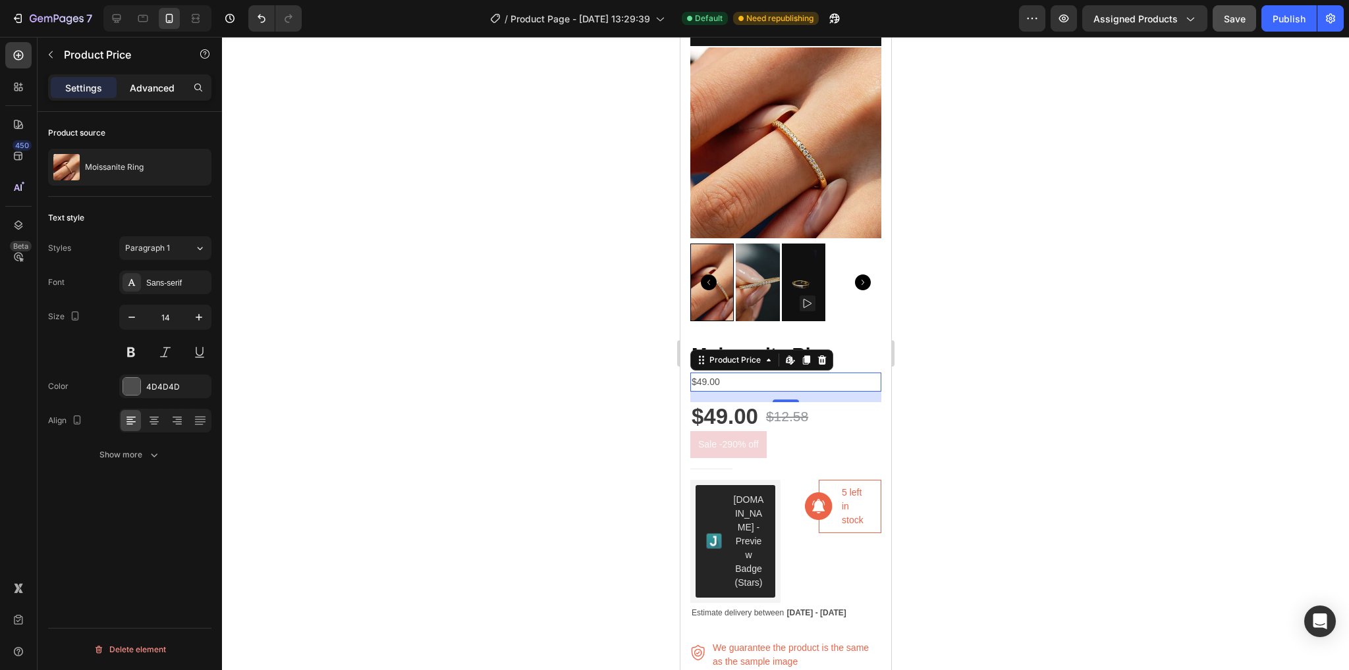
click at [163, 82] on p "Advanced" at bounding box center [152, 88] width 45 height 14
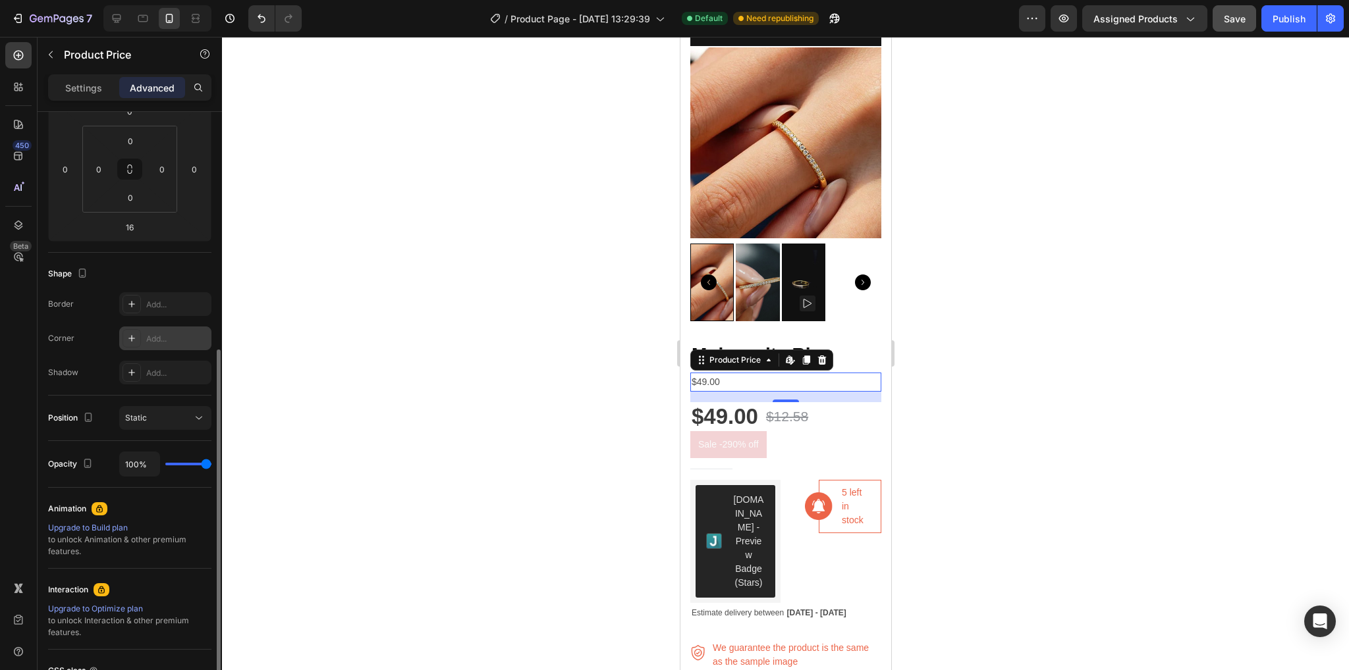
scroll to position [263, 0]
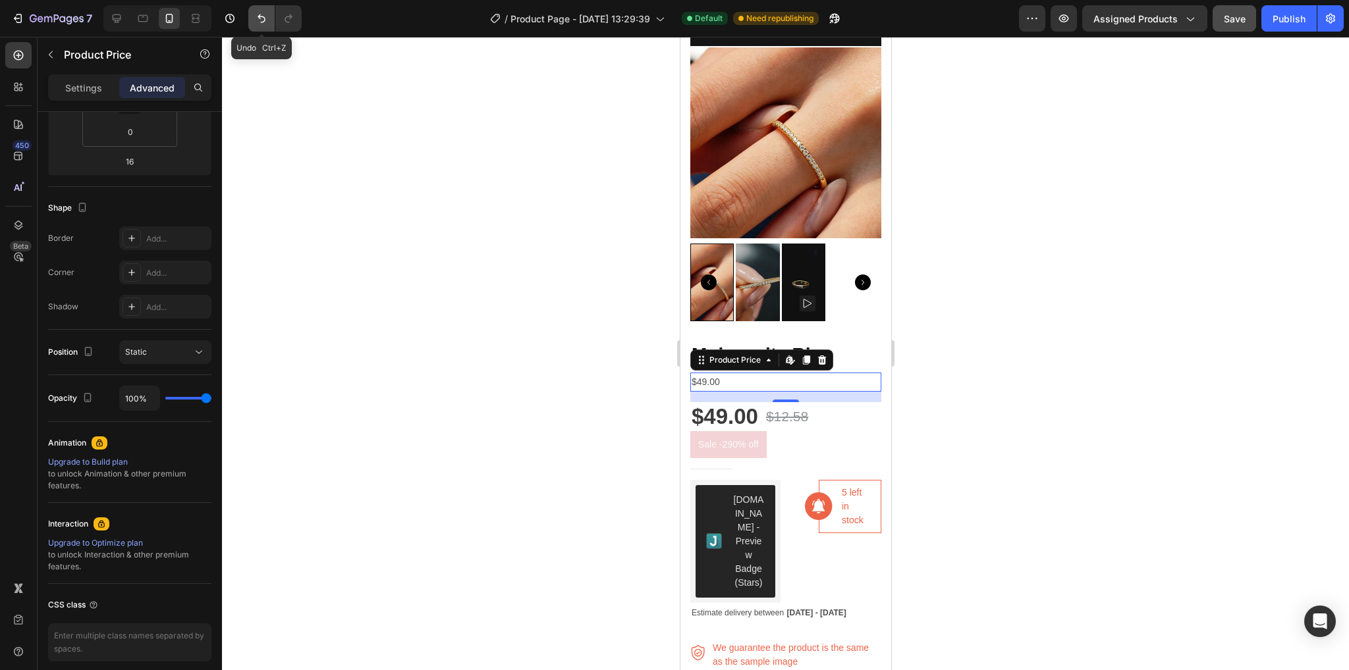
click at [268, 15] on button "Undo/Redo" at bounding box center [261, 18] width 26 height 26
click at [821, 350] on div "Product Price Edit content in Shopify" at bounding box center [761, 360] width 143 height 21
click at [823, 356] on icon at bounding box center [821, 360] width 9 height 9
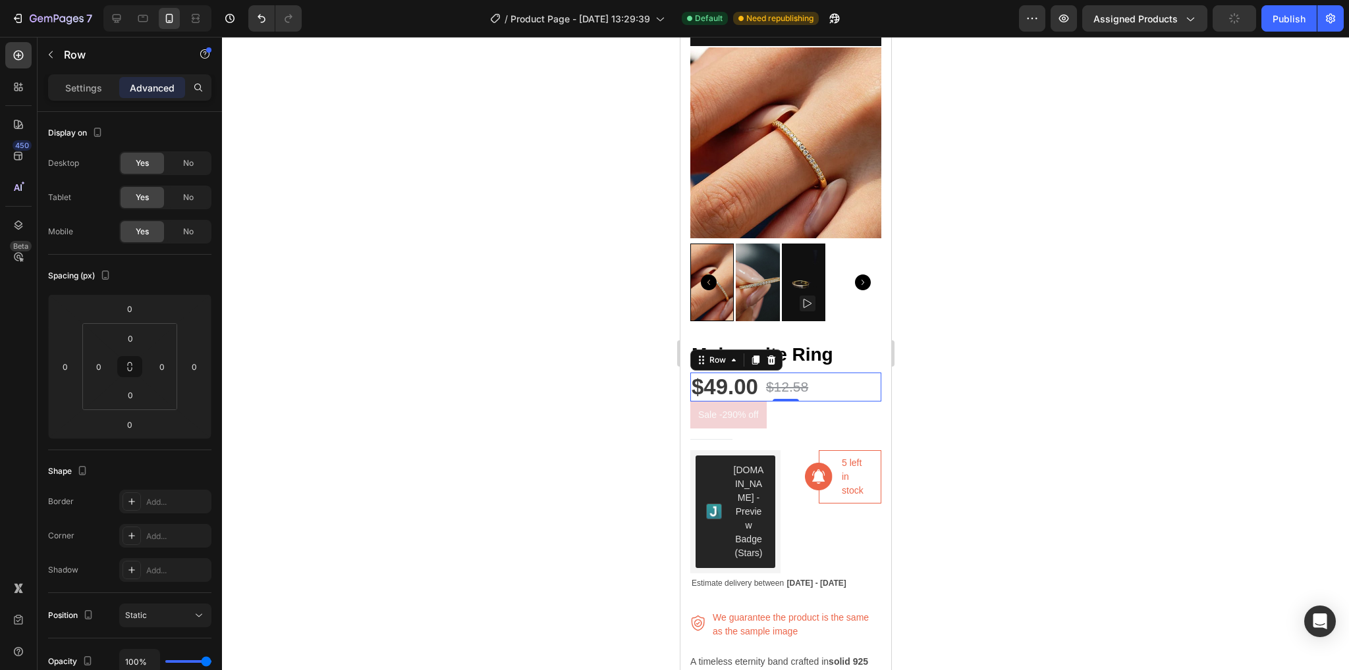
click at [825, 373] on div "$49.00 Product Price Product Price $12.58 Product Price Product Price Row 0" at bounding box center [785, 387] width 191 height 29
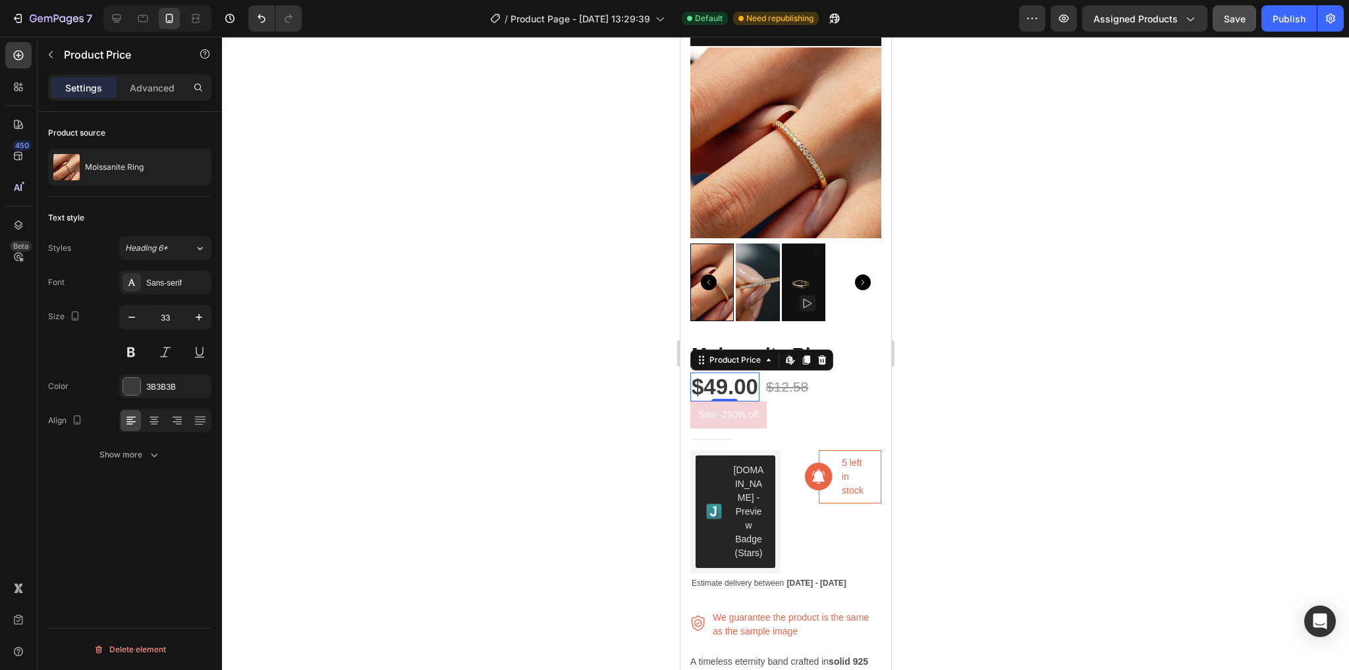
click at [716, 373] on div "$49.00" at bounding box center [724, 387] width 69 height 29
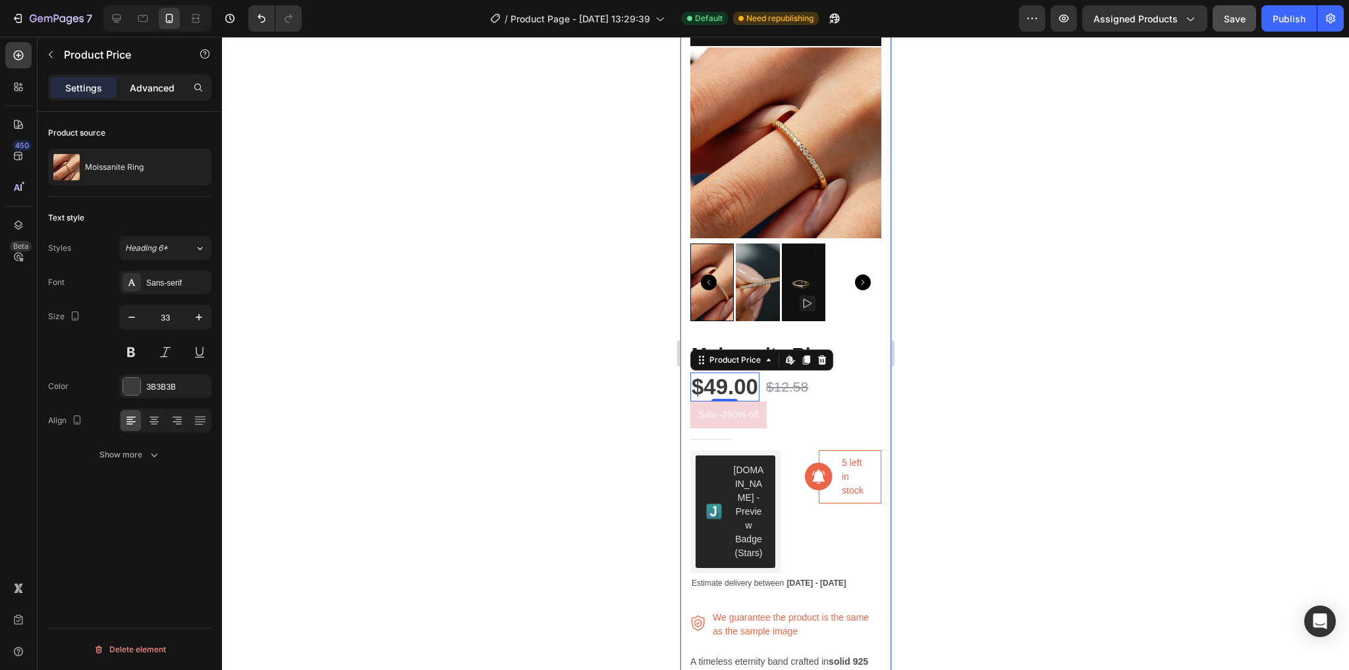
click at [155, 92] on p "Advanced" at bounding box center [152, 88] width 45 height 14
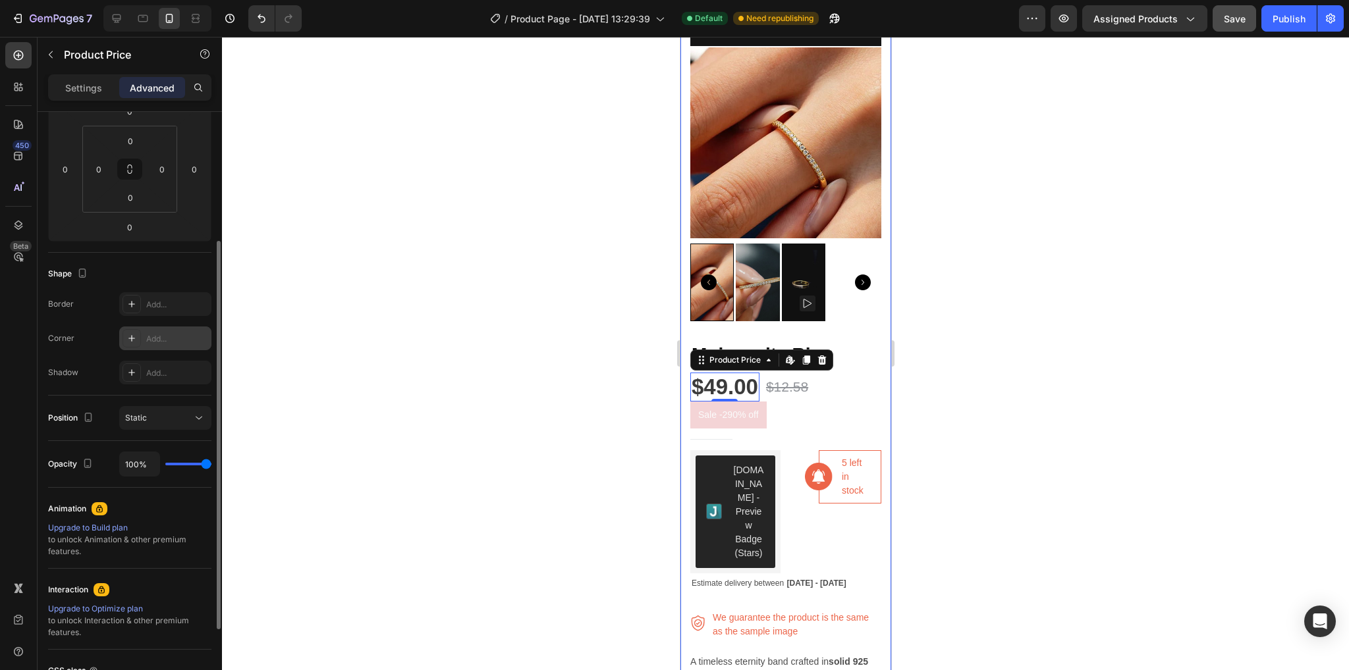
scroll to position [317, 0]
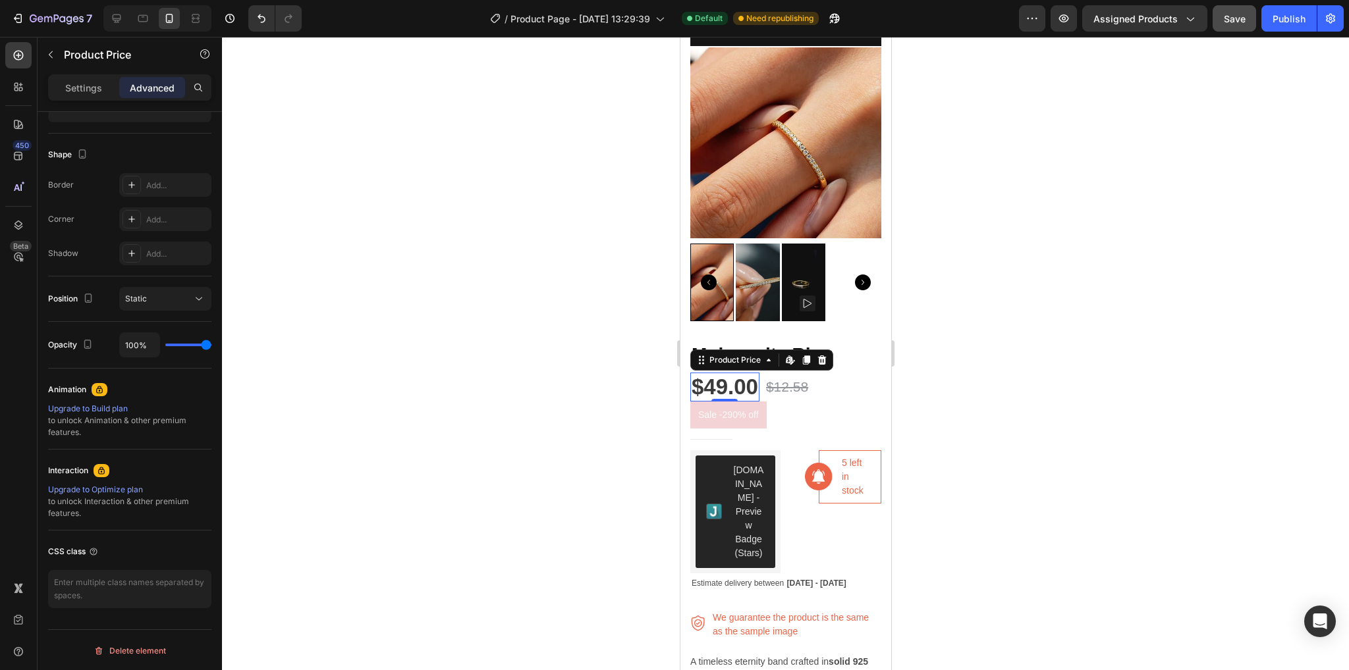
click at [698, 373] on div "$49.00" at bounding box center [724, 387] width 69 height 29
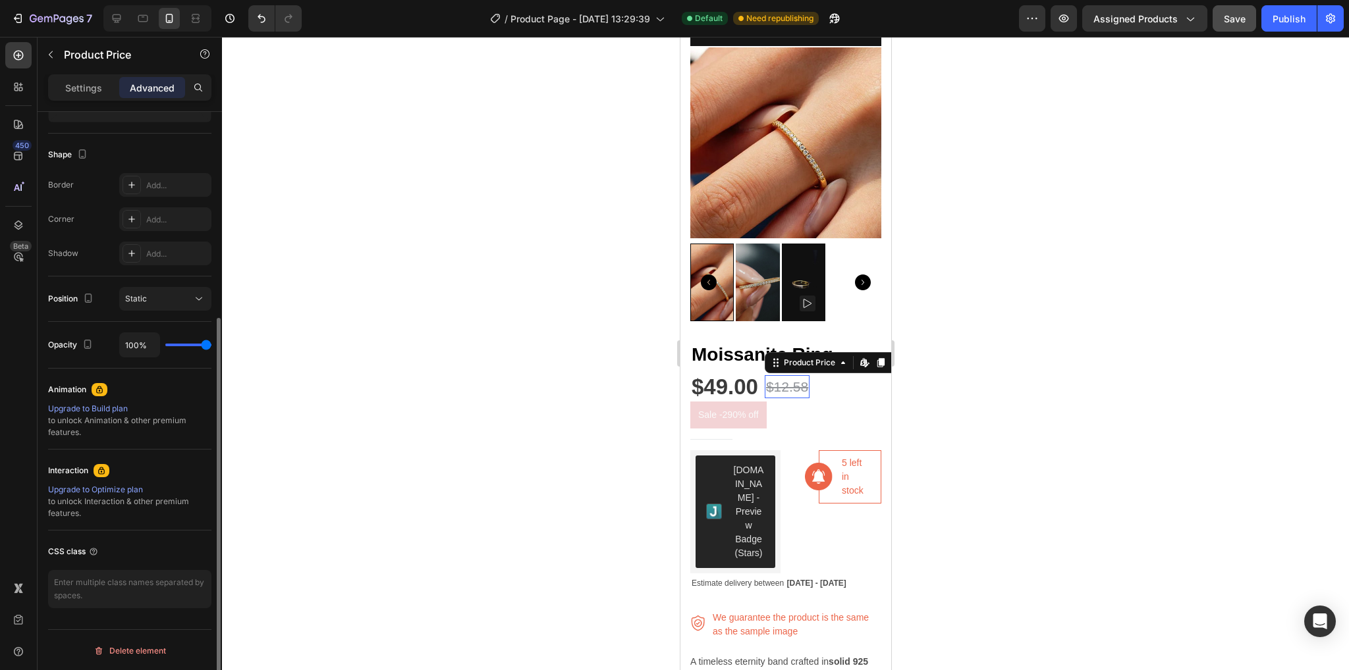
scroll to position [316, 0]
click at [788, 378] on div "$12.58" at bounding box center [786, 387] width 45 height 24
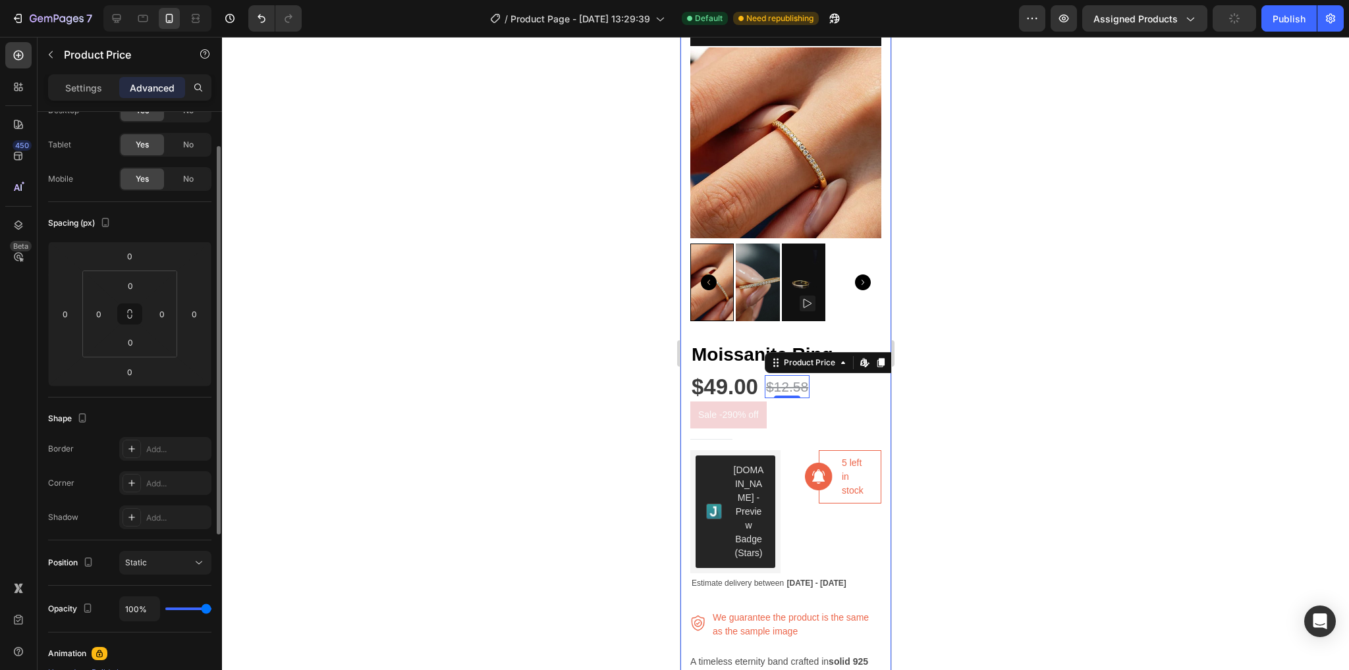
scroll to position [0, 0]
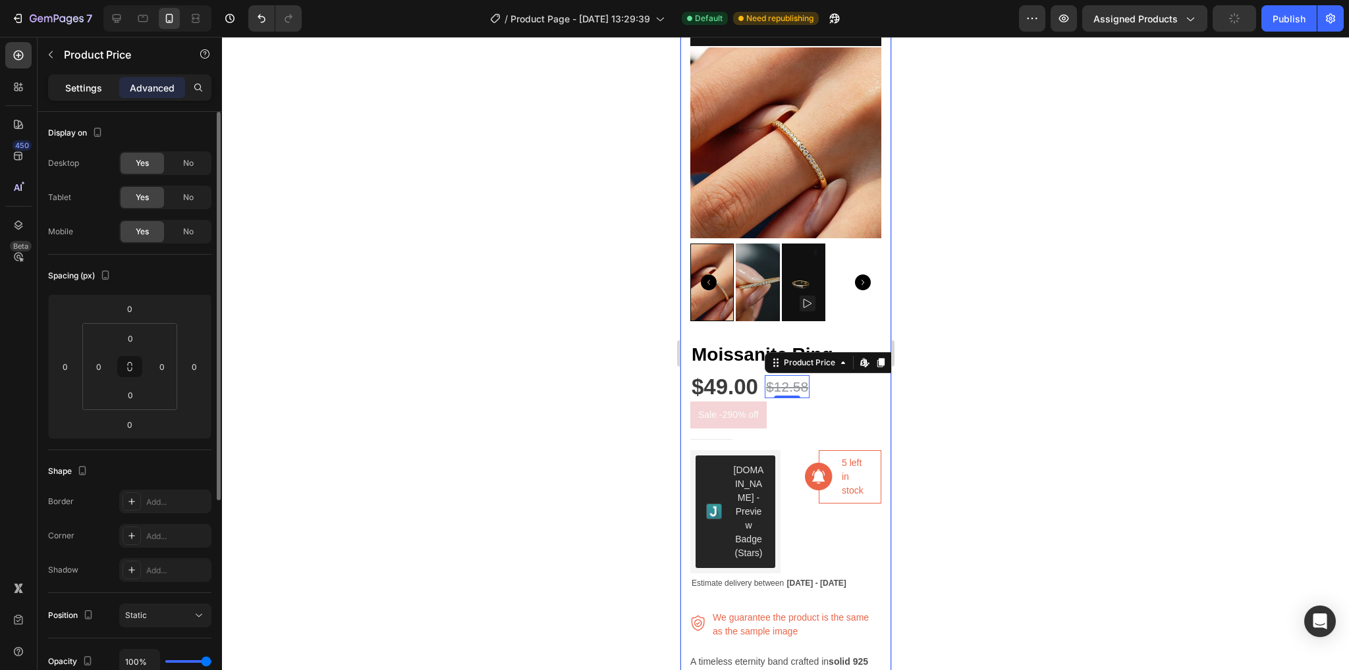
click at [88, 83] on p "Settings" at bounding box center [83, 88] width 37 height 14
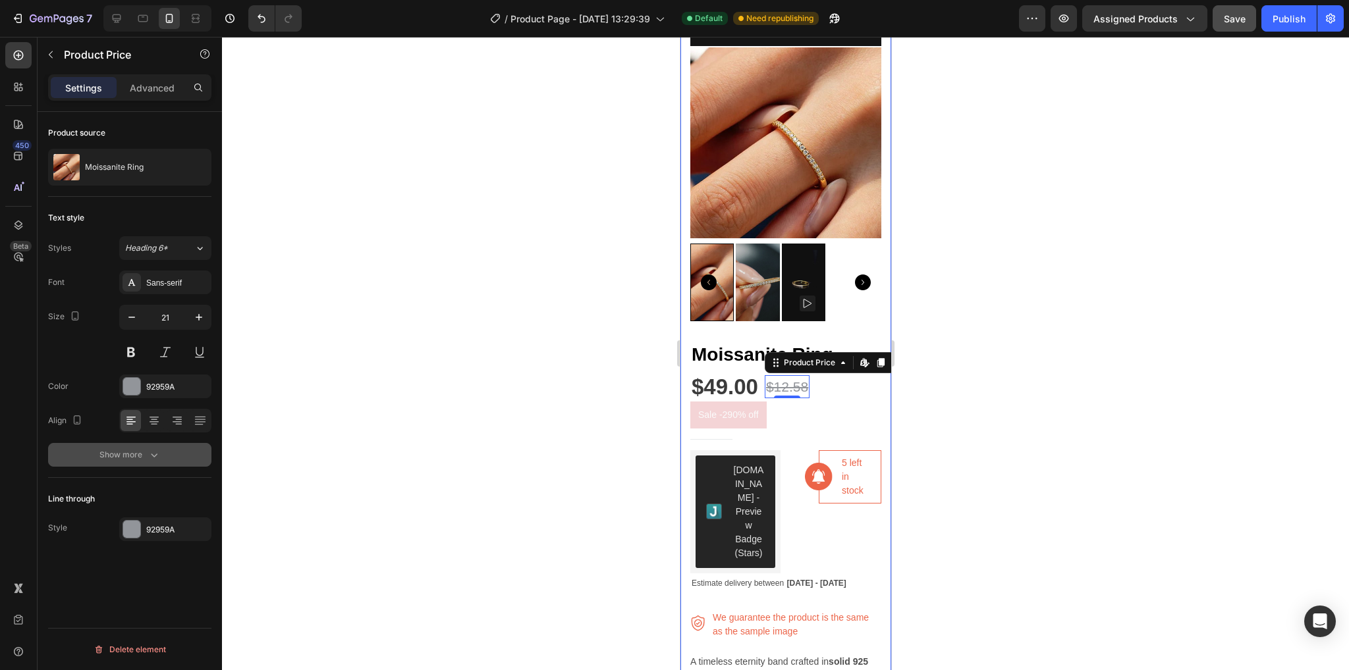
click at [167, 449] on button "Show more" at bounding box center [129, 455] width 163 height 24
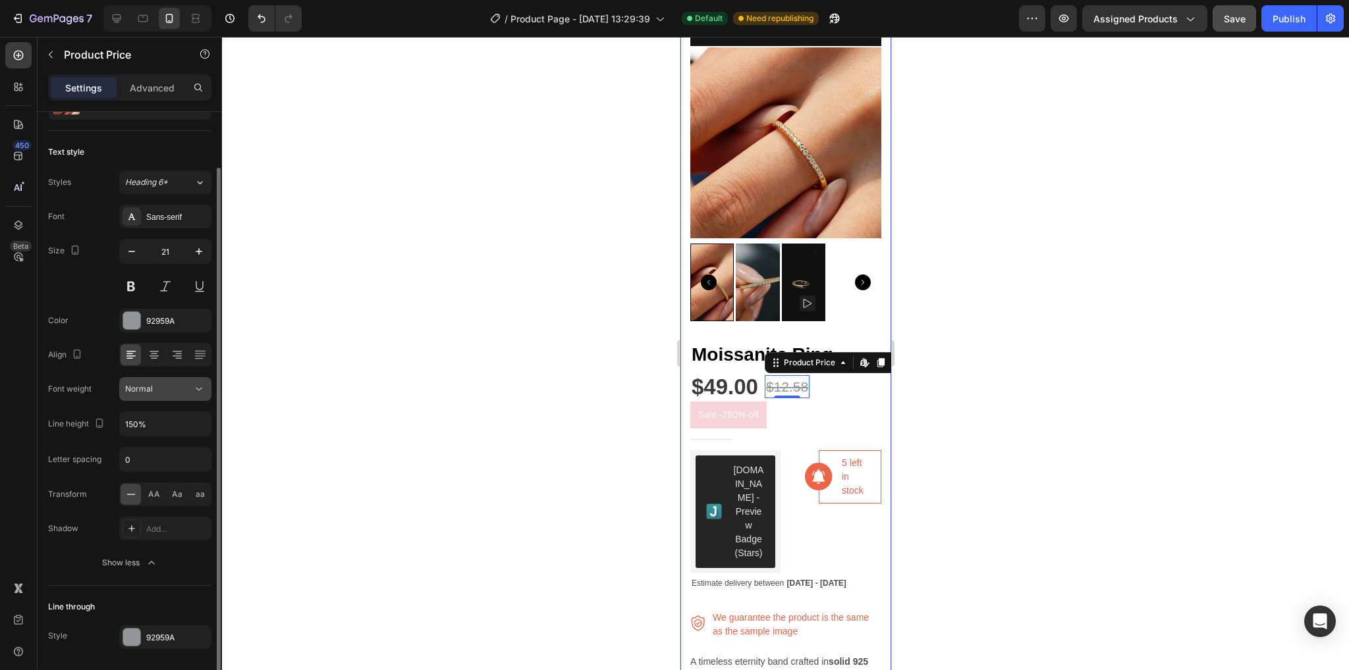
scroll to position [107, 0]
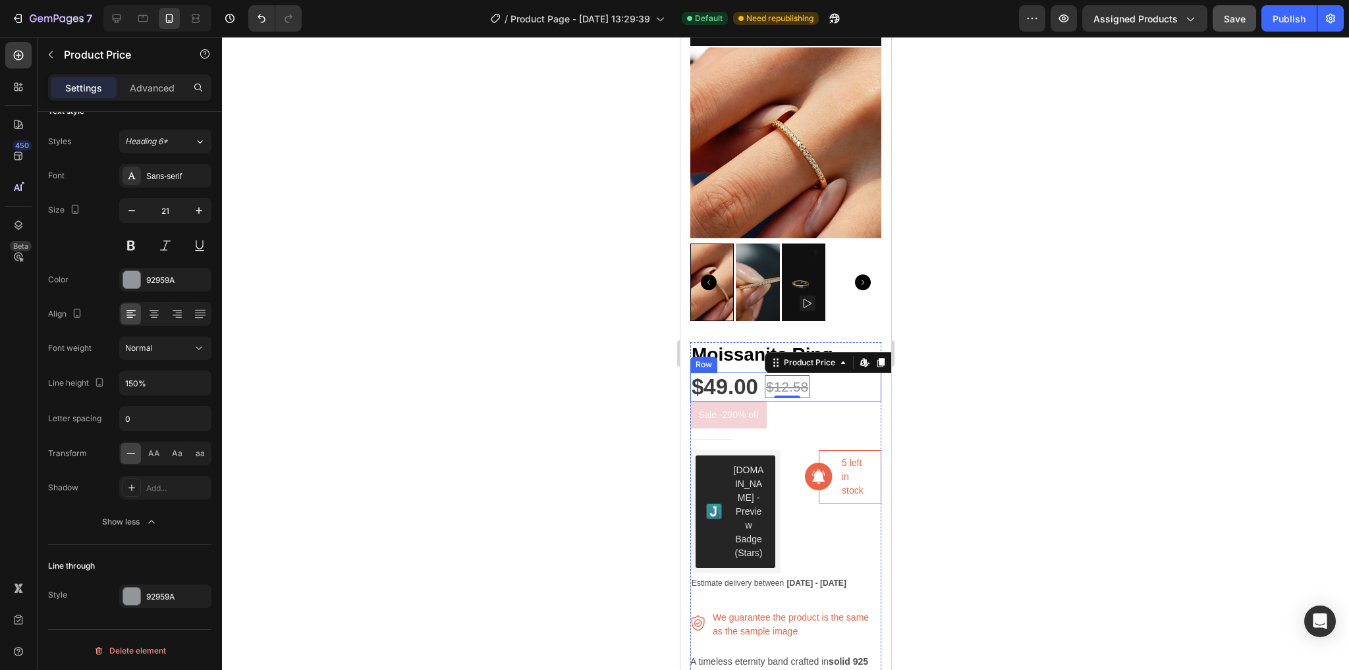
click at [836, 380] on div "$49.00 Product Price Product Price $12.58 Product Price Edit content in Shopify…" at bounding box center [785, 387] width 191 height 29
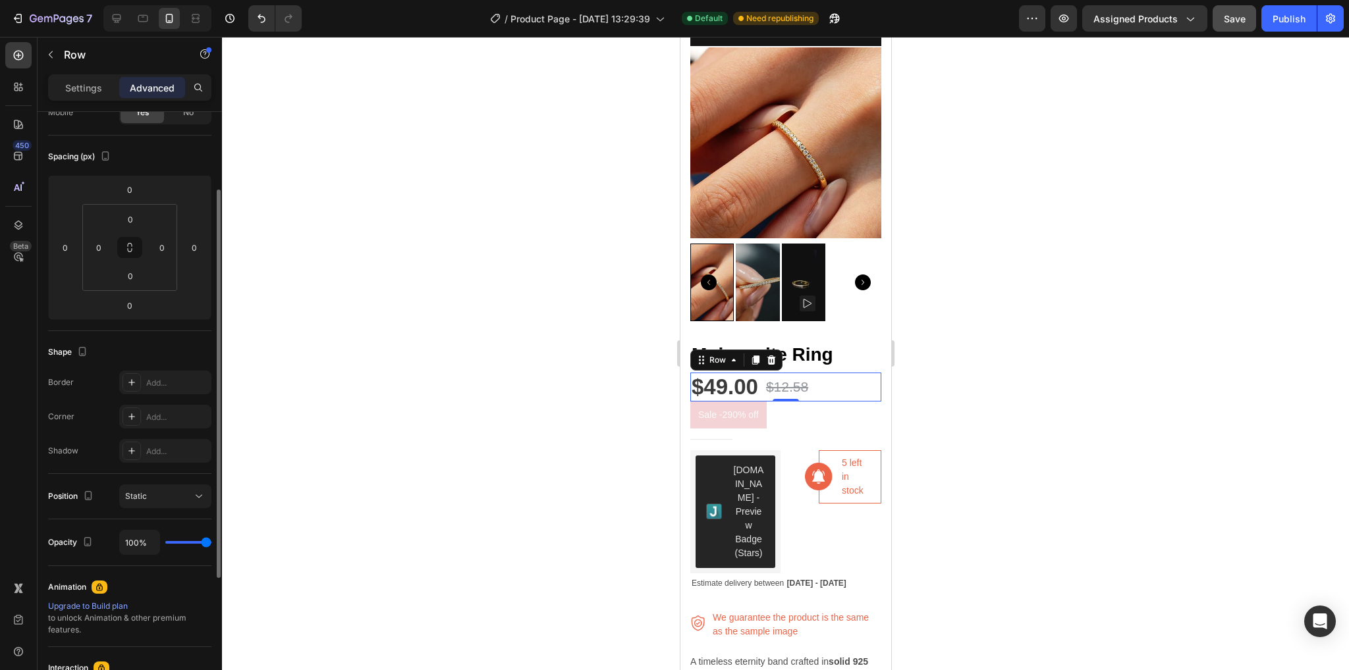
scroll to position [0, 0]
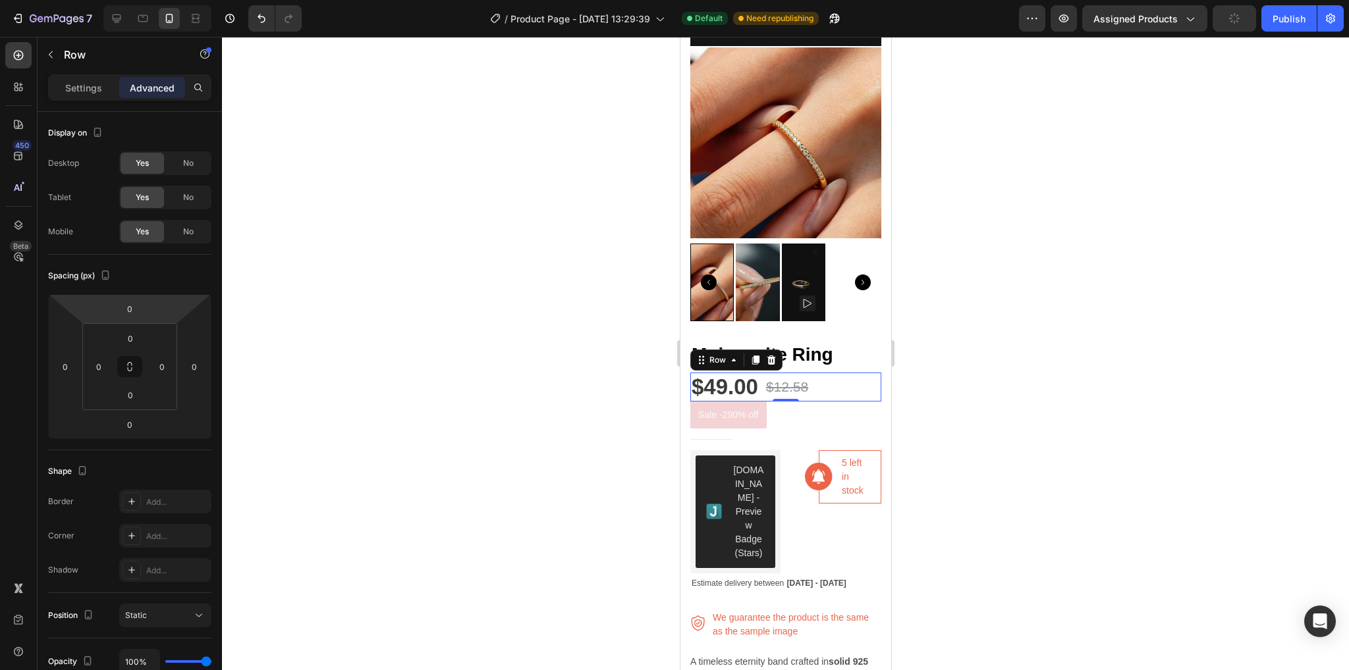
click at [92, 75] on div "Settings Advanced" at bounding box center [129, 87] width 163 height 26
click at [93, 81] on p "Settings" at bounding box center [83, 88] width 37 height 14
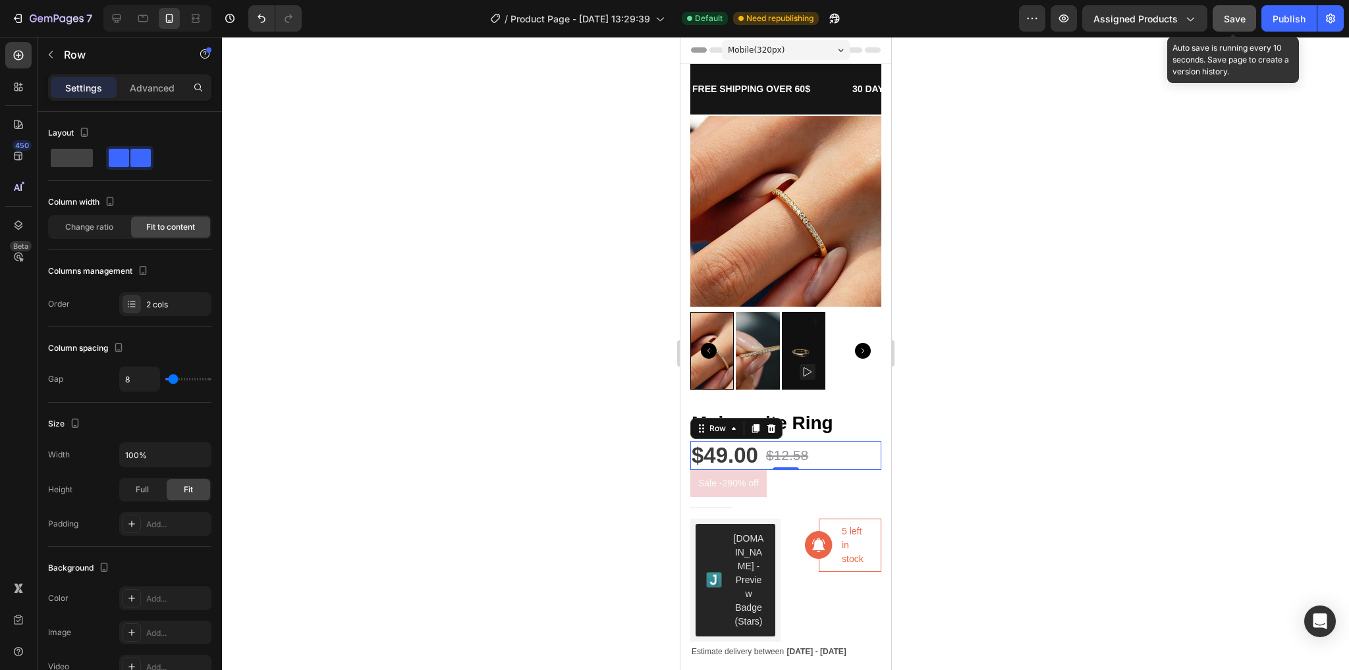
click at [1241, 12] on div "Save" at bounding box center [1235, 19] width 22 height 14
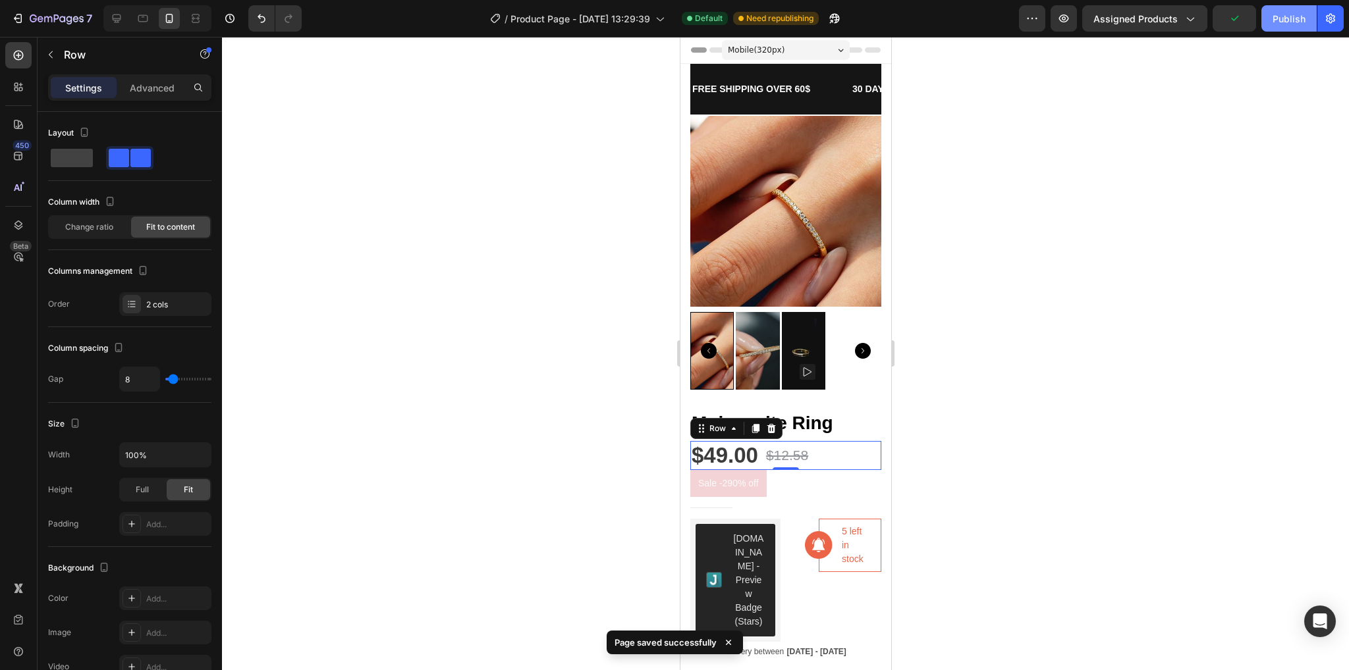
click at [1296, 18] on div "Publish" at bounding box center [1288, 19] width 33 height 14
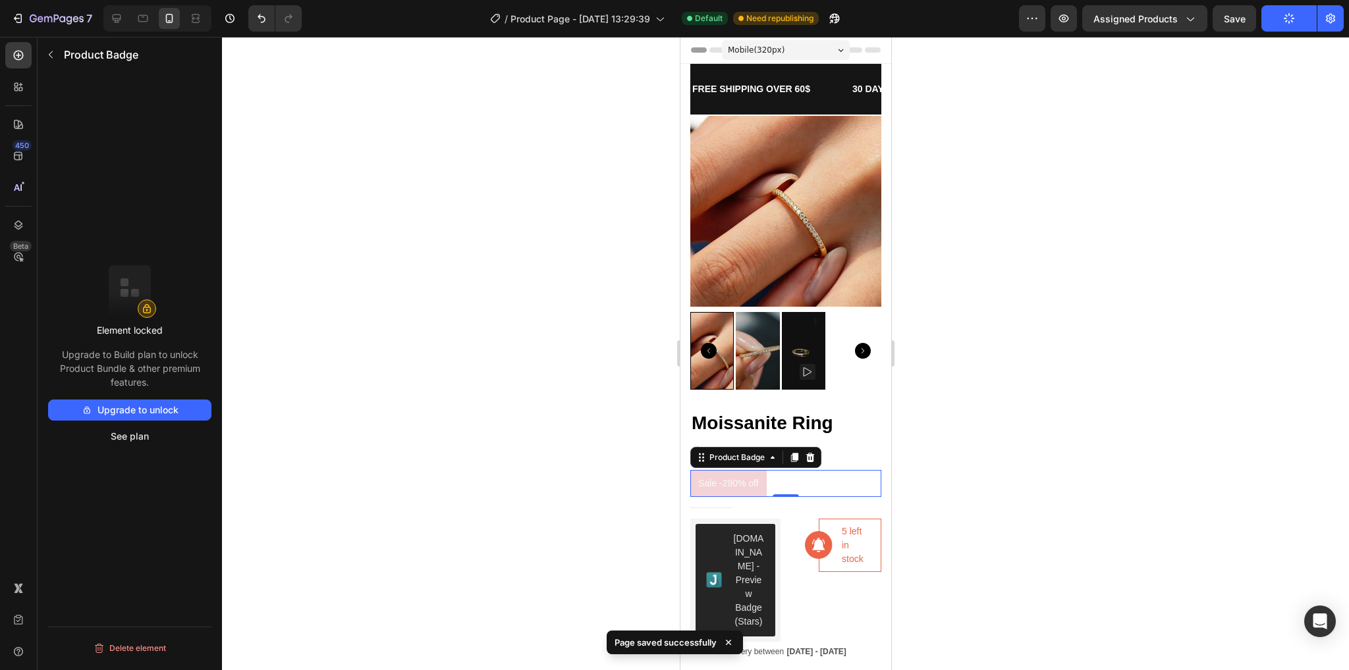
click at [780, 471] on div "Sale -290% off" at bounding box center [785, 483] width 191 height 27
click at [815, 452] on icon at bounding box center [809, 457] width 11 height 11
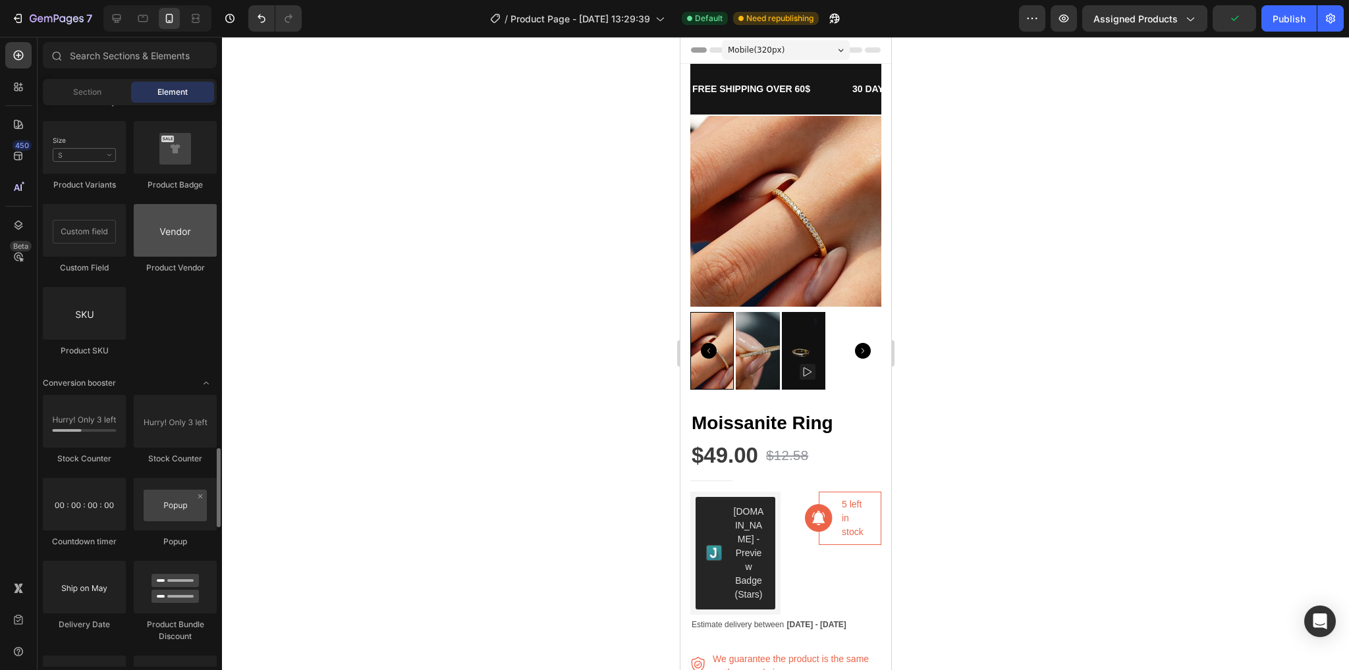
scroll to position [2573, 0]
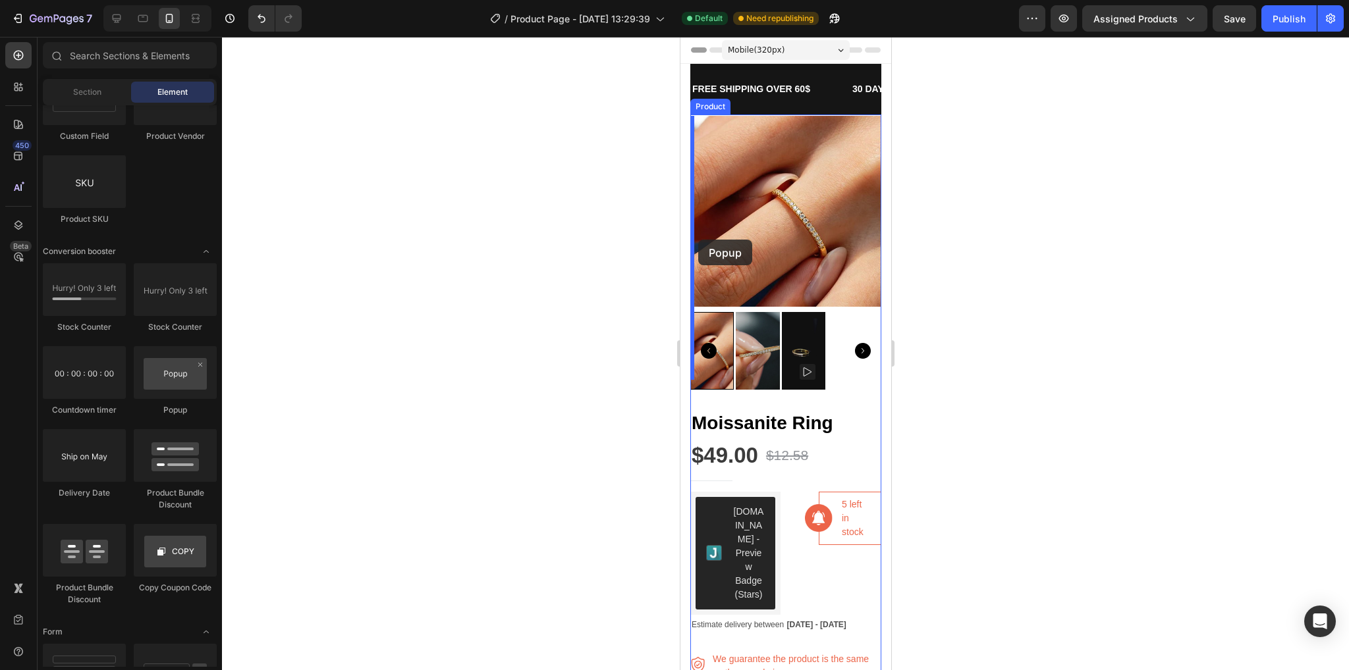
drag, startPoint x: 848, startPoint y: 424, endPoint x: 697, endPoint y: 240, distance: 237.8
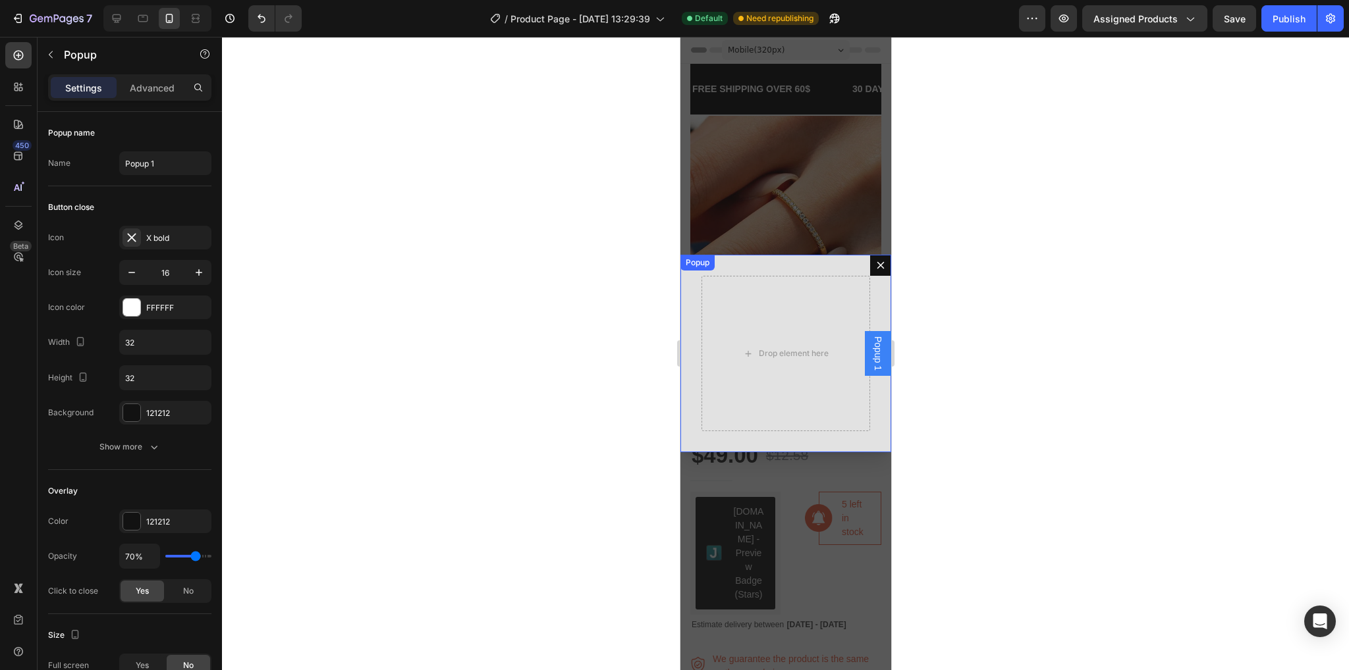
click at [875, 261] on icon "Dialog content" at bounding box center [880, 265] width 11 height 11
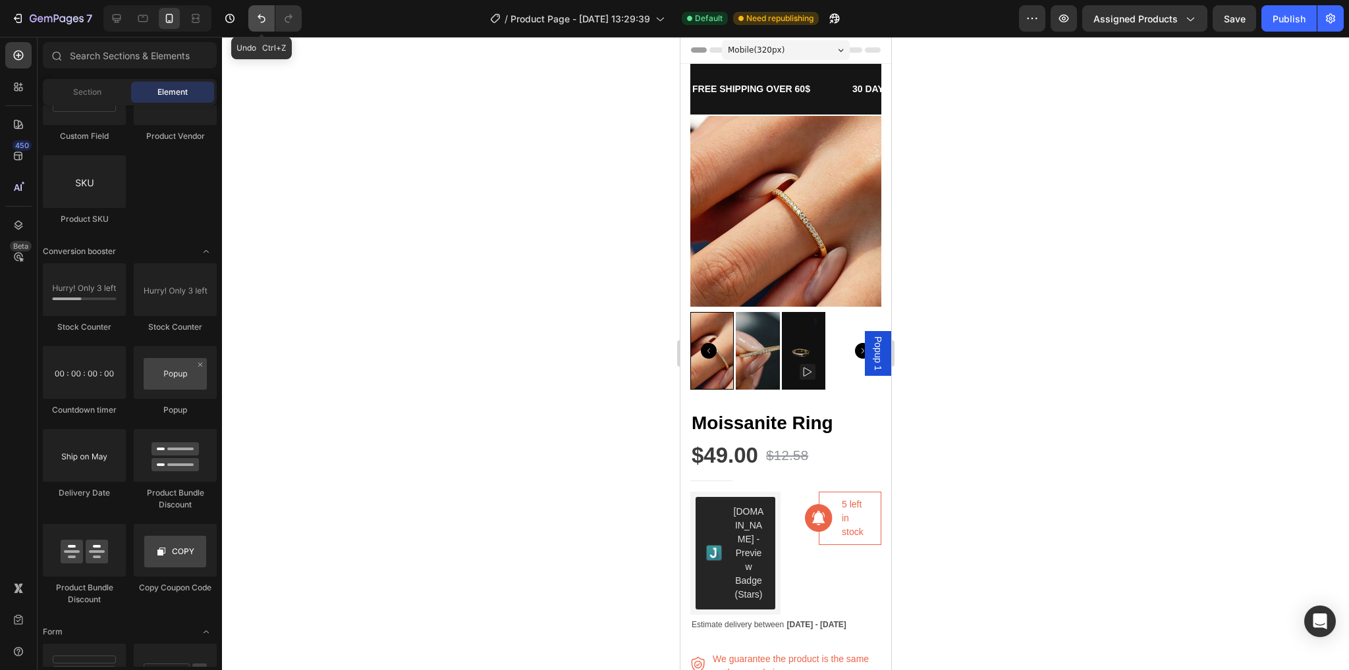
click at [269, 18] on button "Undo/Redo" at bounding box center [261, 18] width 26 height 26
click at [287, 16] on icon "Undo/Redo" at bounding box center [288, 18] width 13 height 13
click at [265, 11] on button "Undo/Redo" at bounding box center [261, 18] width 26 height 26
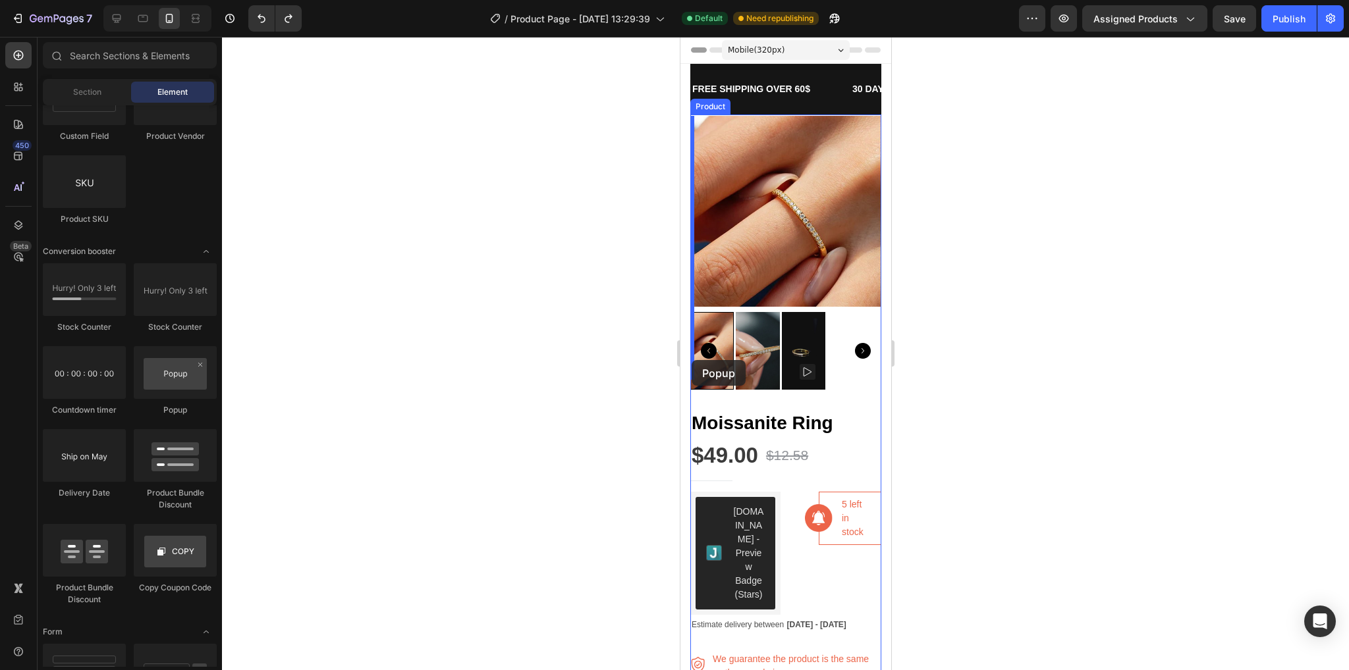
drag, startPoint x: 829, startPoint y: 398, endPoint x: 691, endPoint y: 360, distance: 142.7
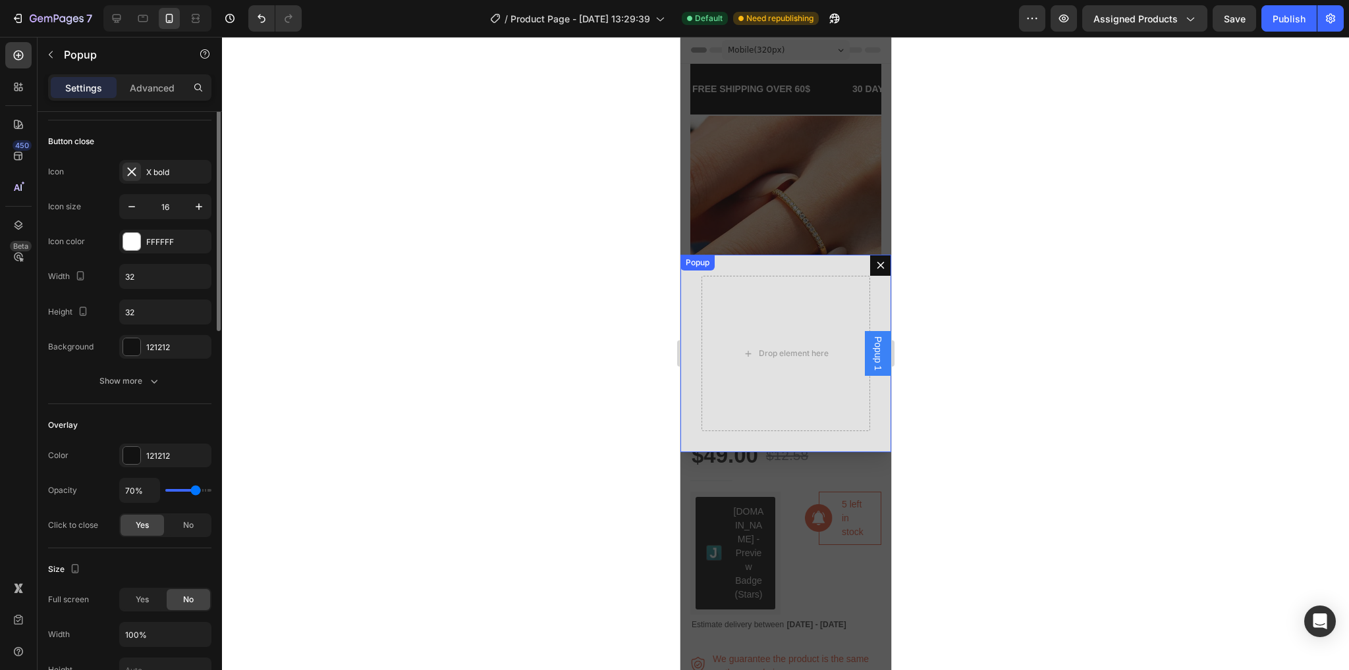
scroll to position [0, 0]
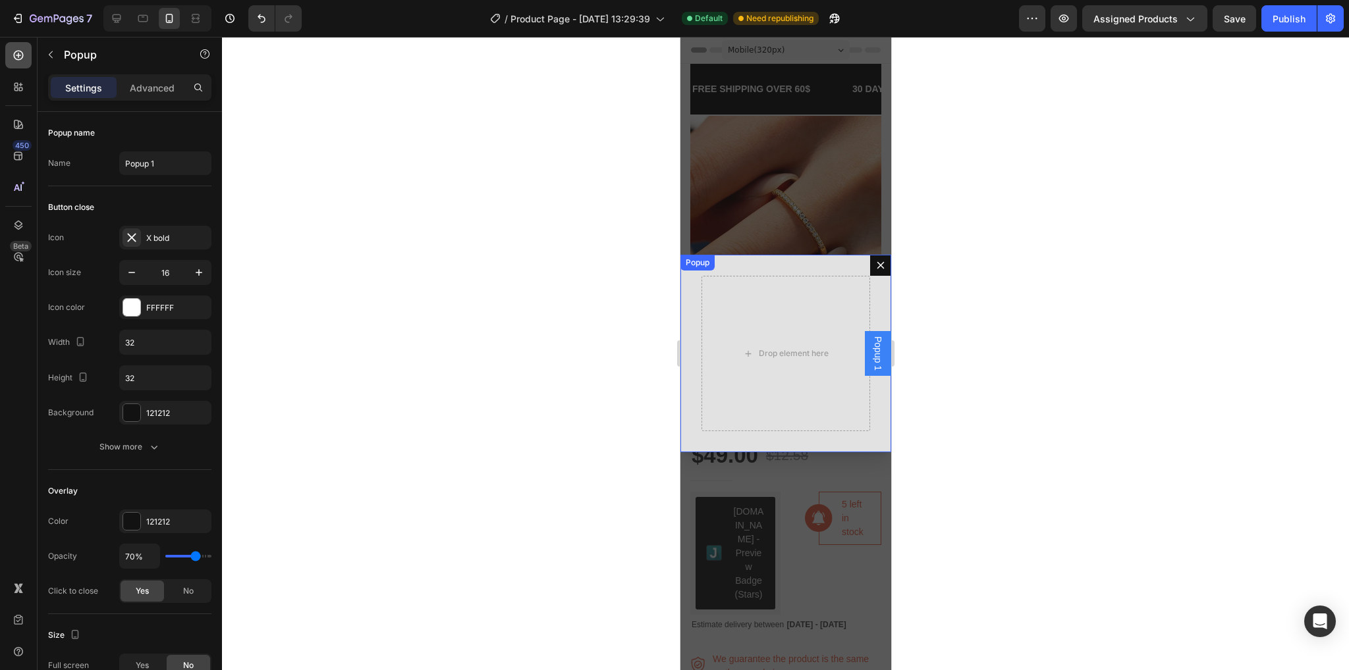
click at [12, 51] on icon at bounding box center [18, 55] width 13 height 13
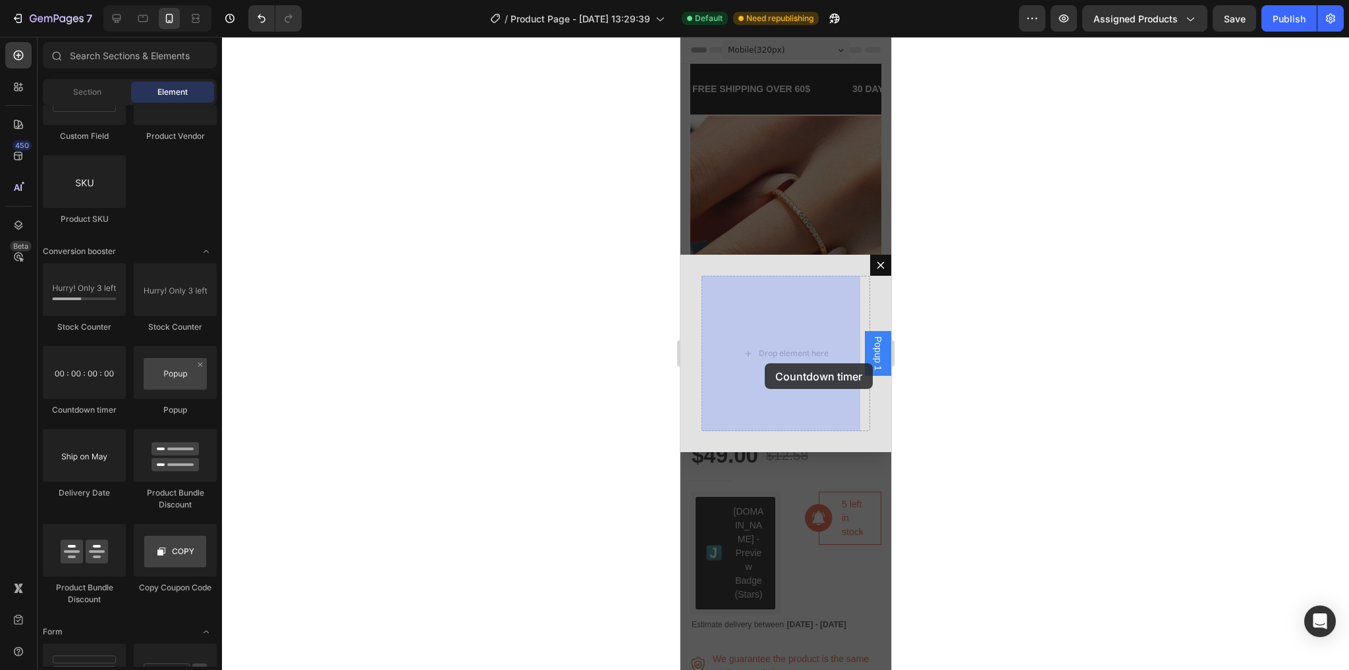
drag, startPoint x: 765, startPoint y: 417, endPoint x: 764, endPoint y: 364, distance: 53.4
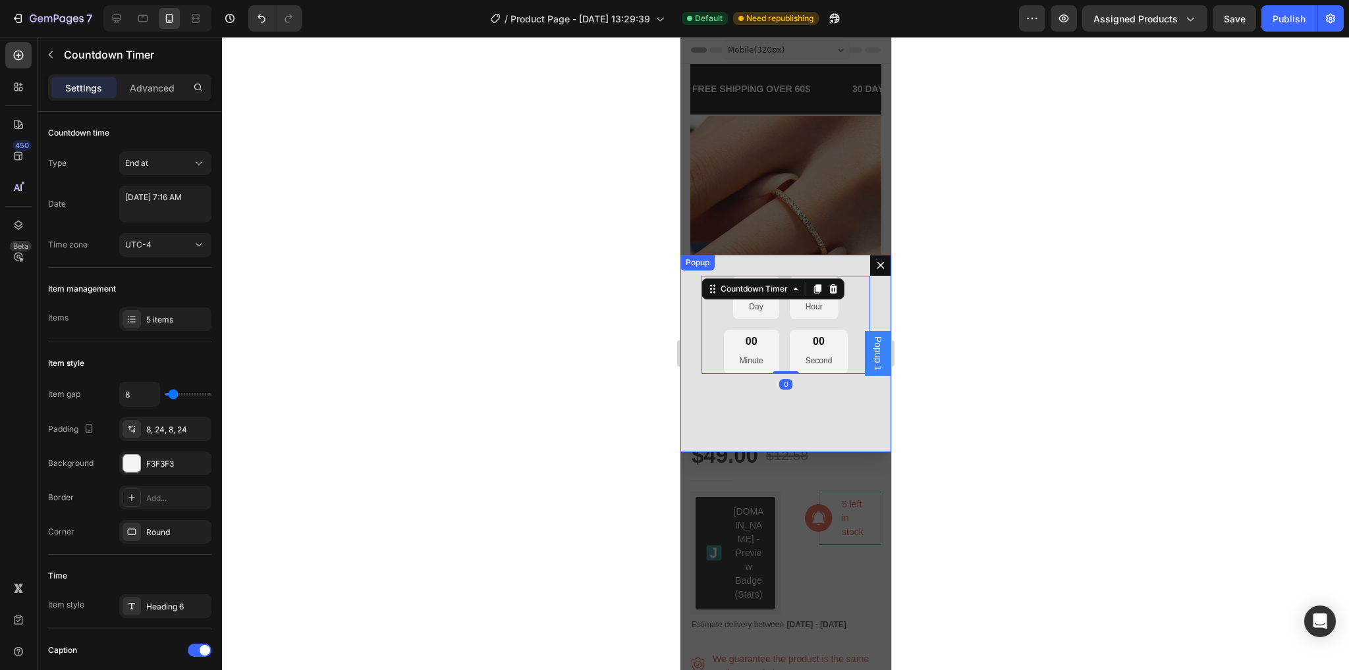
click at [814, 420] on div "00 Day 00 Hour 00 Minute 00 Second Countdown Timer 0" at bounding box center [785, 354] width 211 height 198
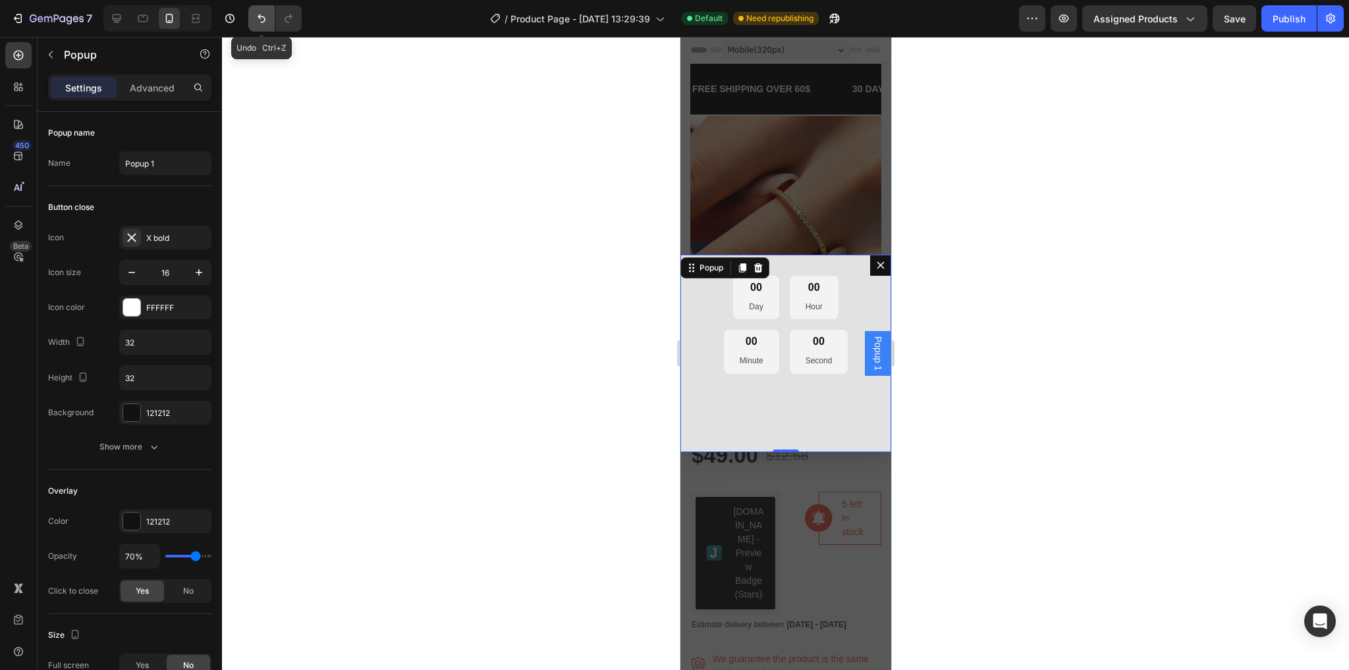
click at [256, 15] on icon "Undo/Redo" at bounding box center [261, 18] width 13 height 13
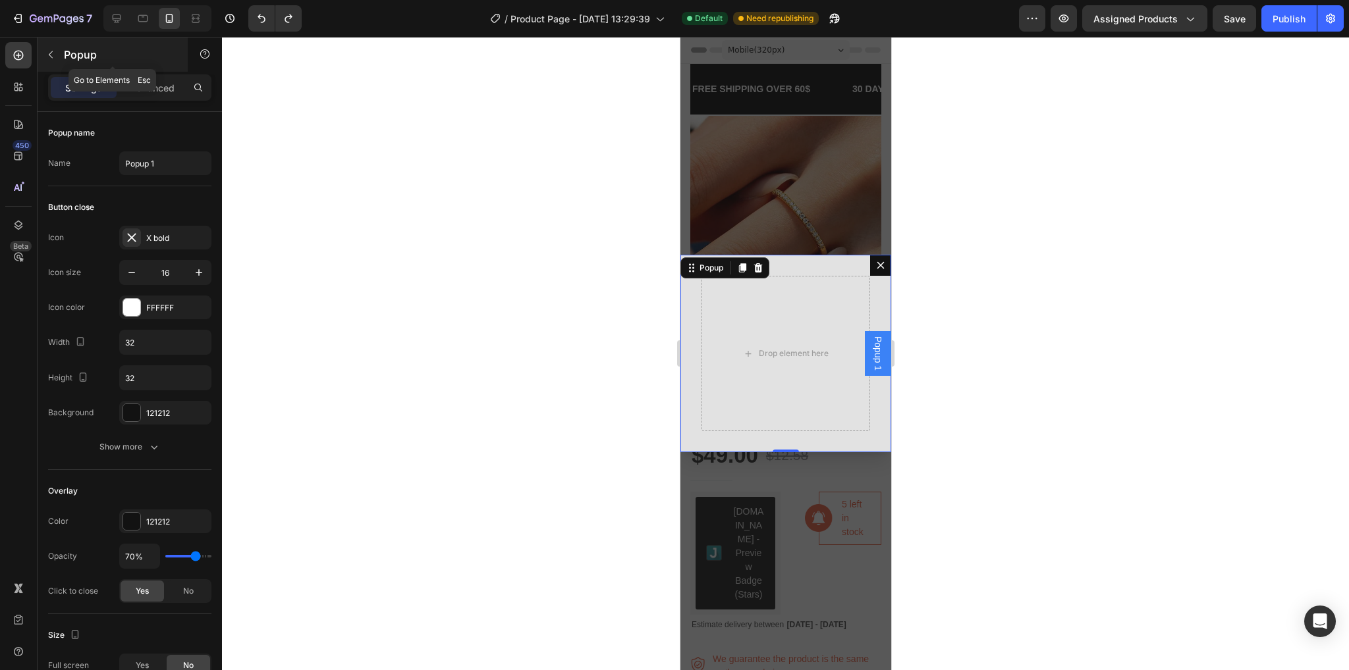
click at [66, 55] on p "Popup" at bounding box center [120, 55] width 112 height 16
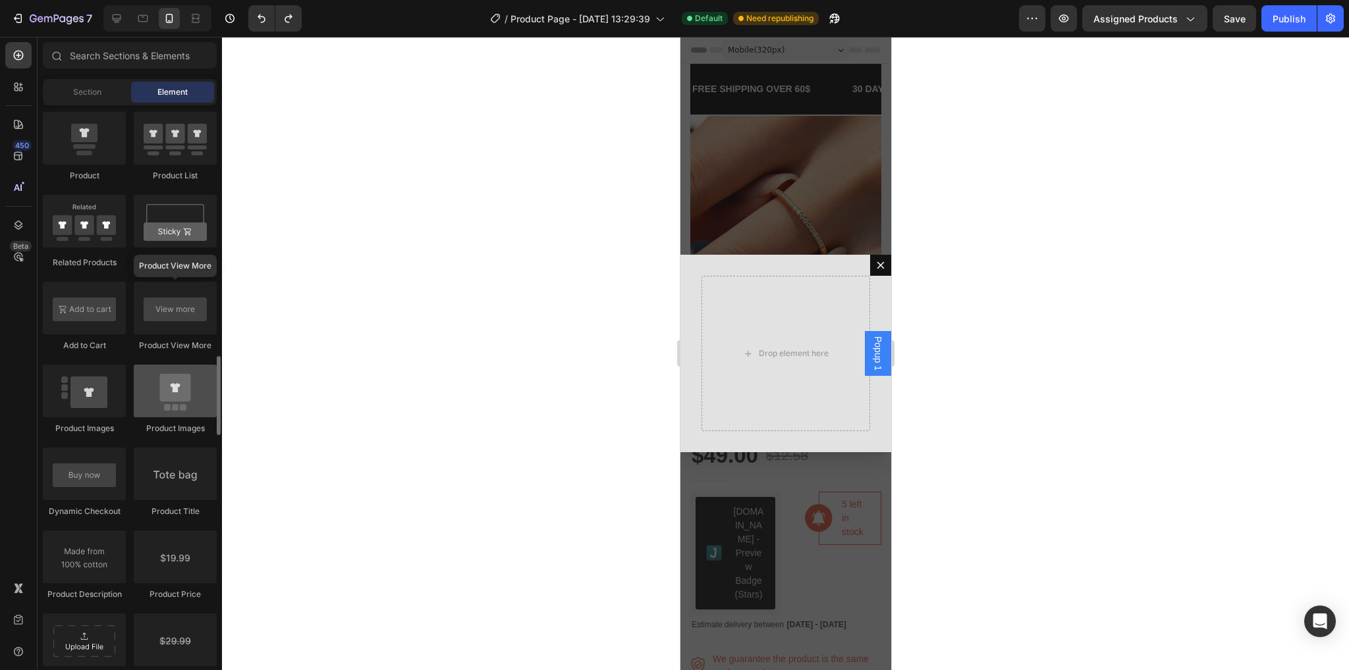
scroll to position [1585, 0]
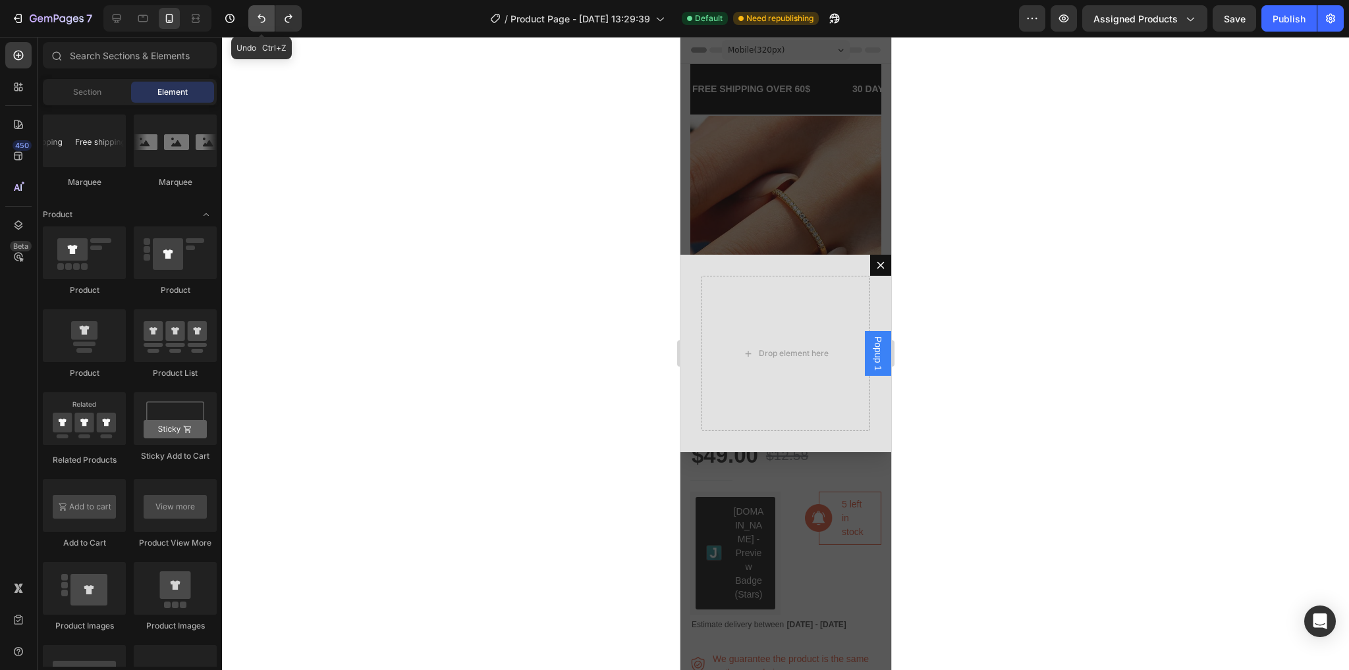
click at [263, 16] on icon "Undo/Redo" at bounding box center [262, 18] width 8 height 9
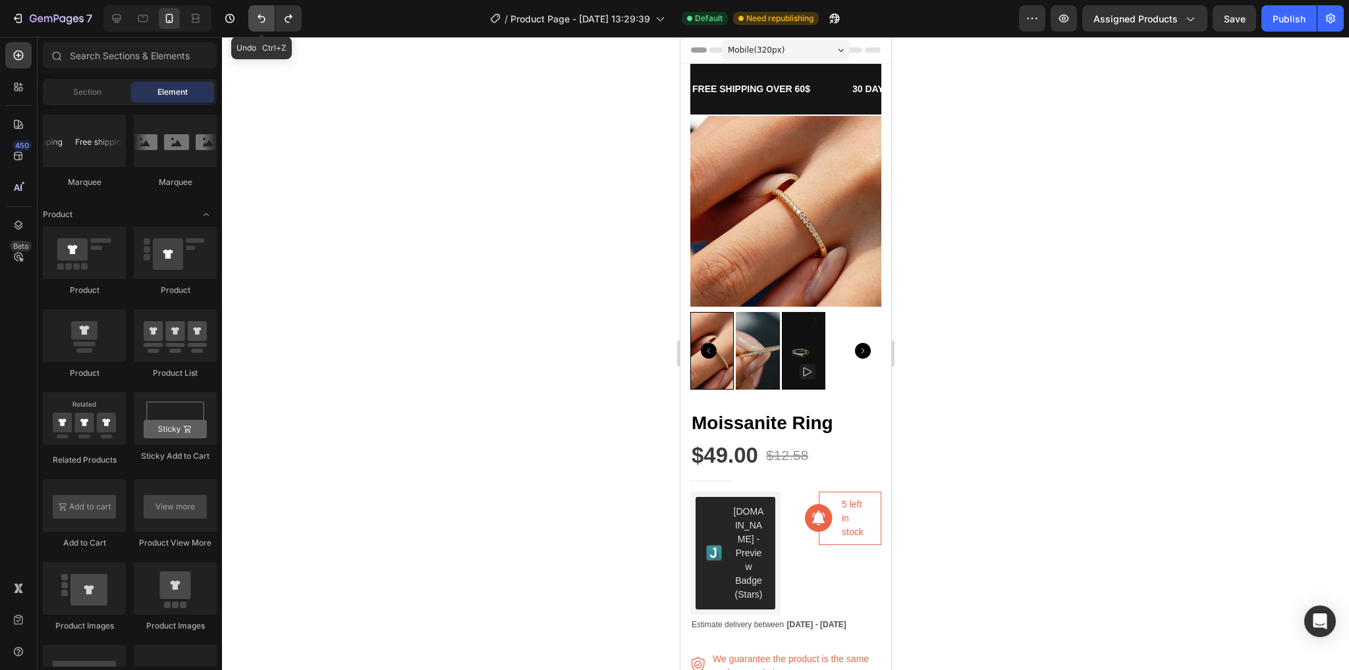
click at [263, 16] on icon "Undo/Redo" at bounding box center [262, 18] width 8 height 9
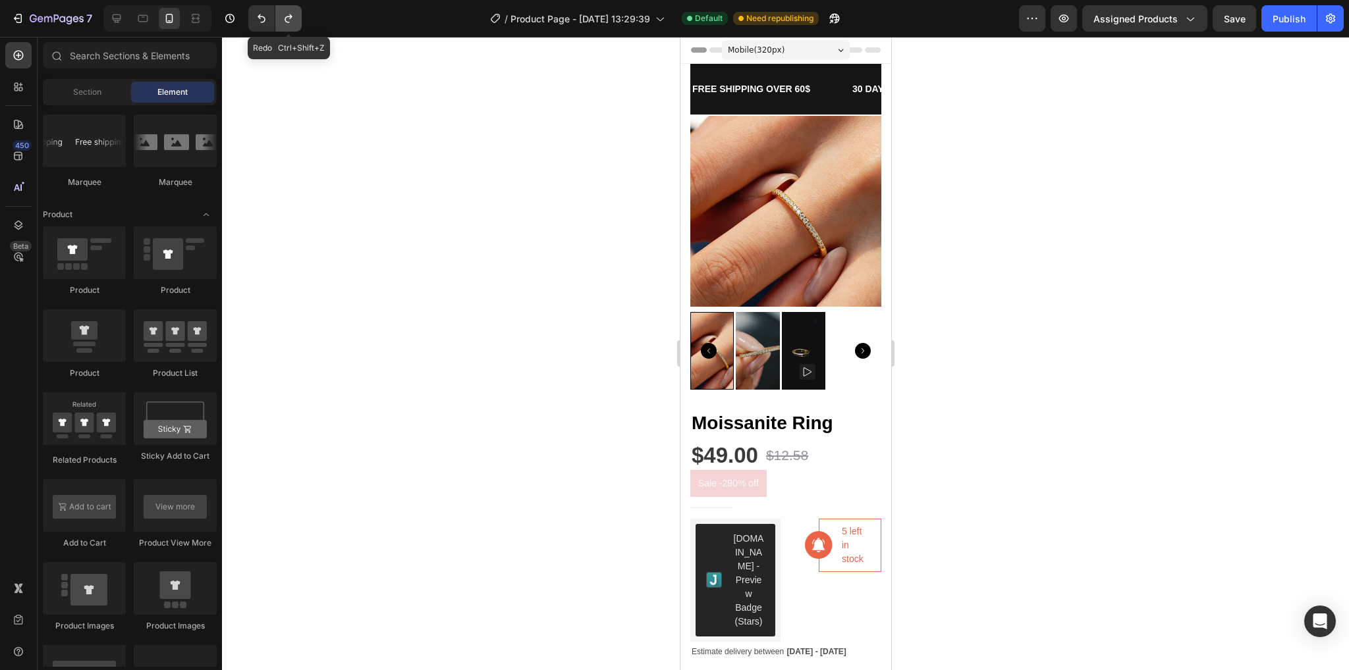
click at [287, 14] on icon "Undo/Redo" at bounding box center [288, 18] width 13 height 13
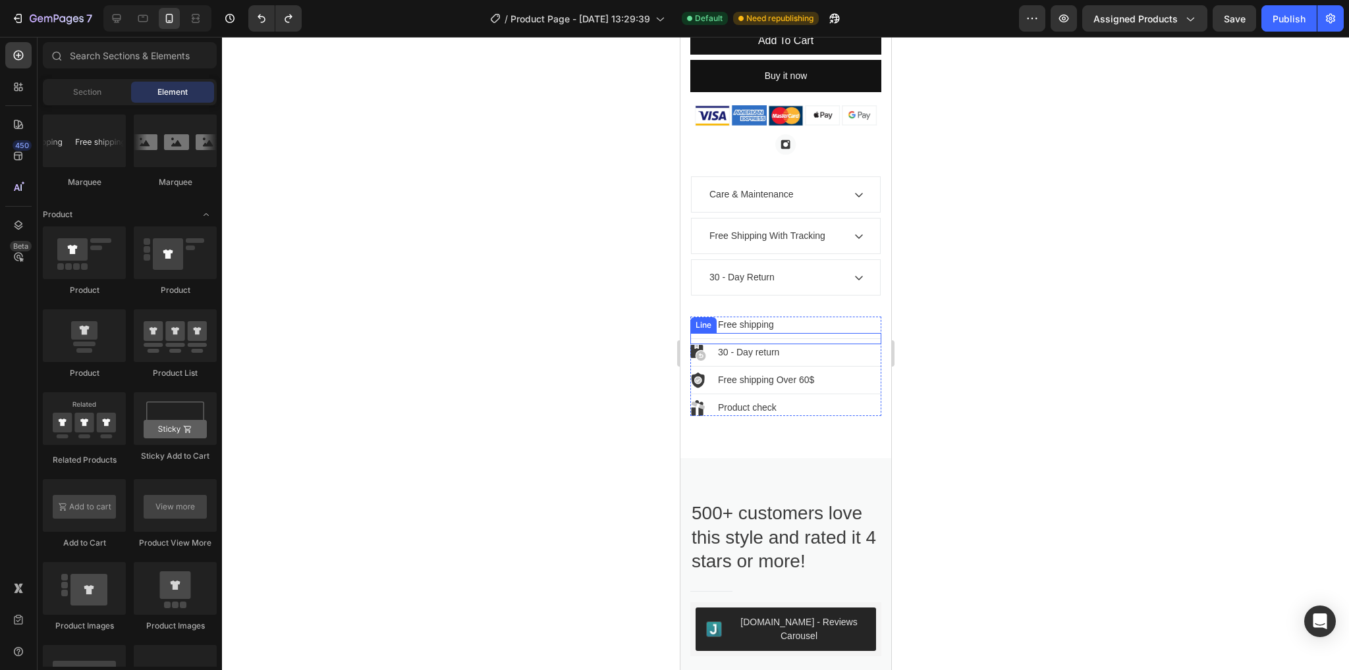
scroll to position [1251, 0]
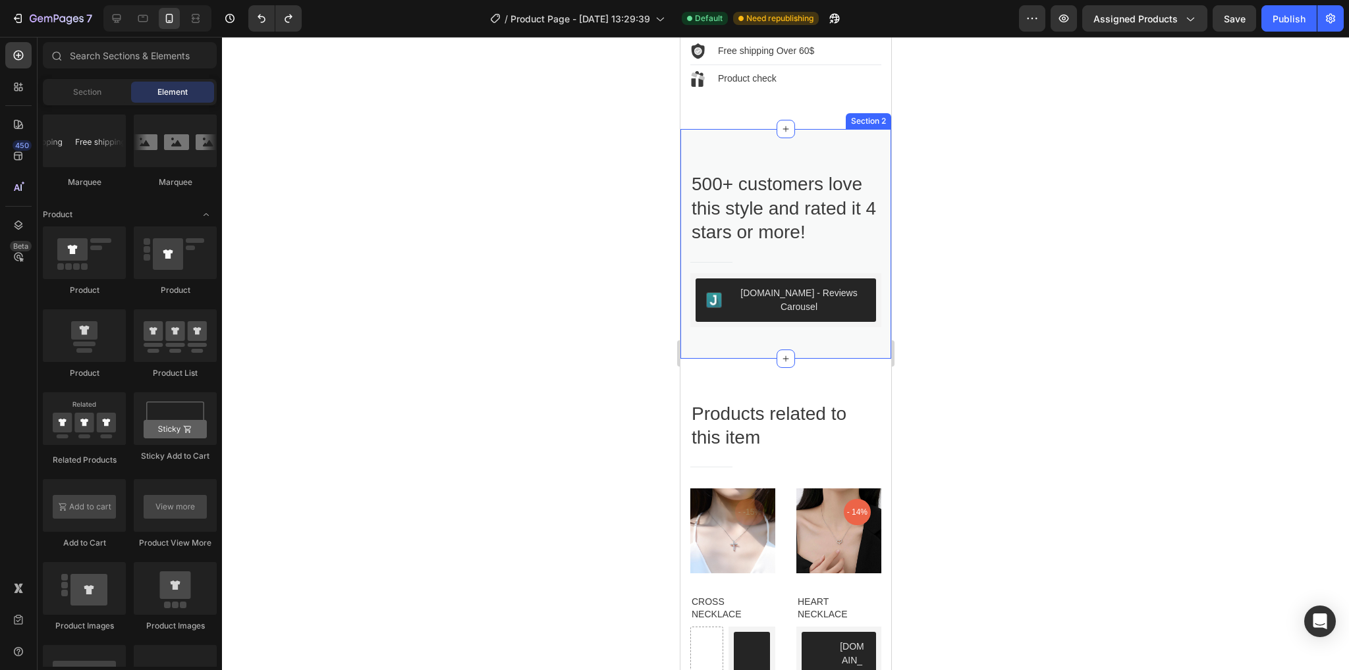
click at [736, 148] on div "500+ customers love this style and rated it 4 stars or more! Heading Title Line…" at bounding box center [785, 243] width 211 height 229
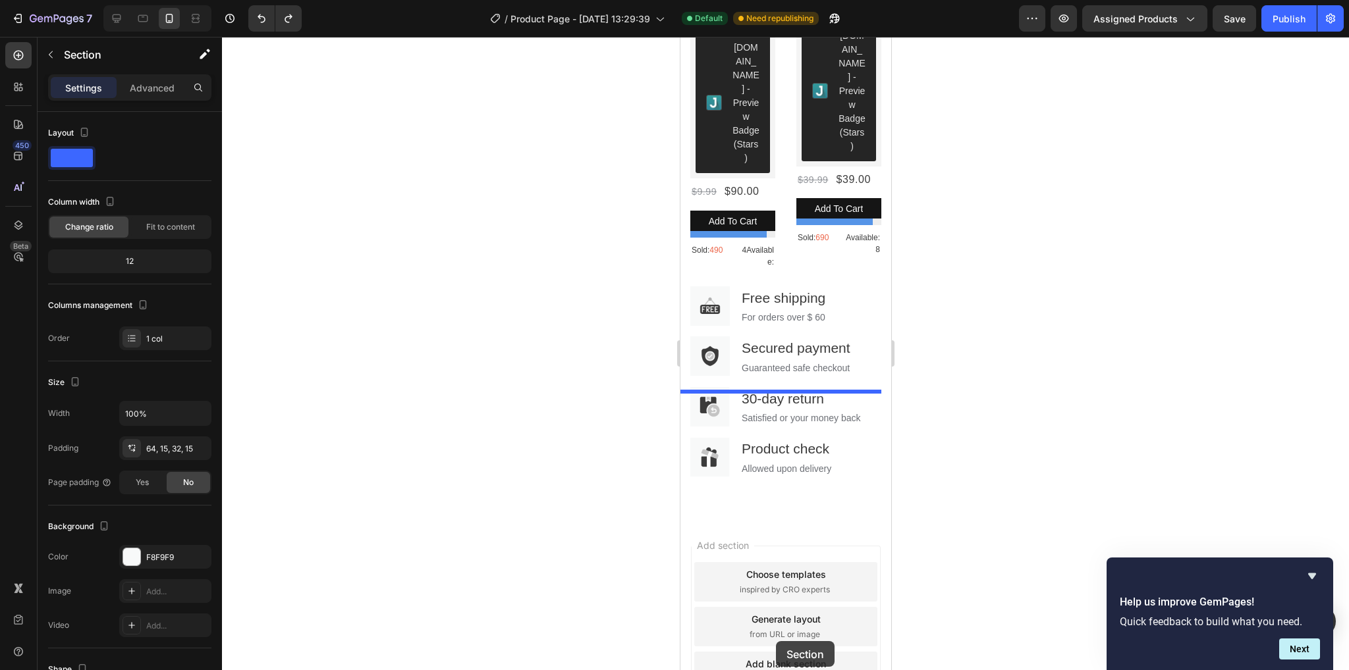
scroll to position [2622, 0]
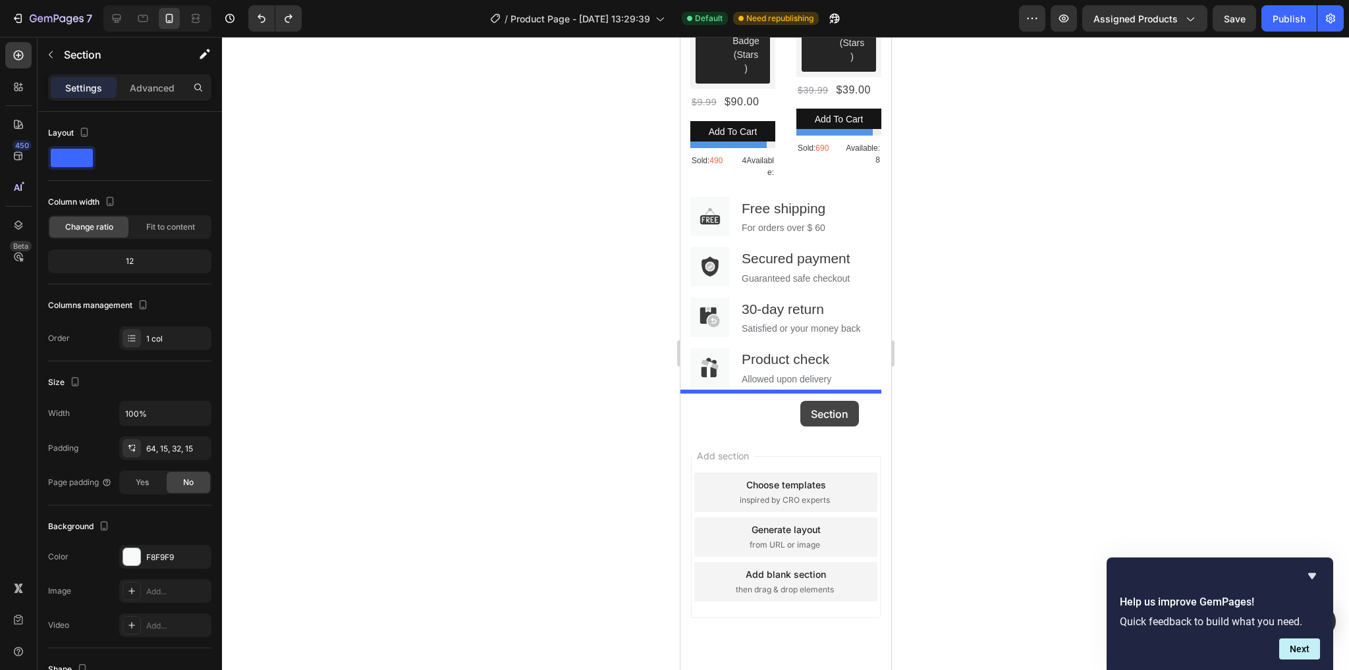
drag, startPoint x: 755, startPoint y: 150, endPoint x: 798, endPoint y: 400, distance: 254.0
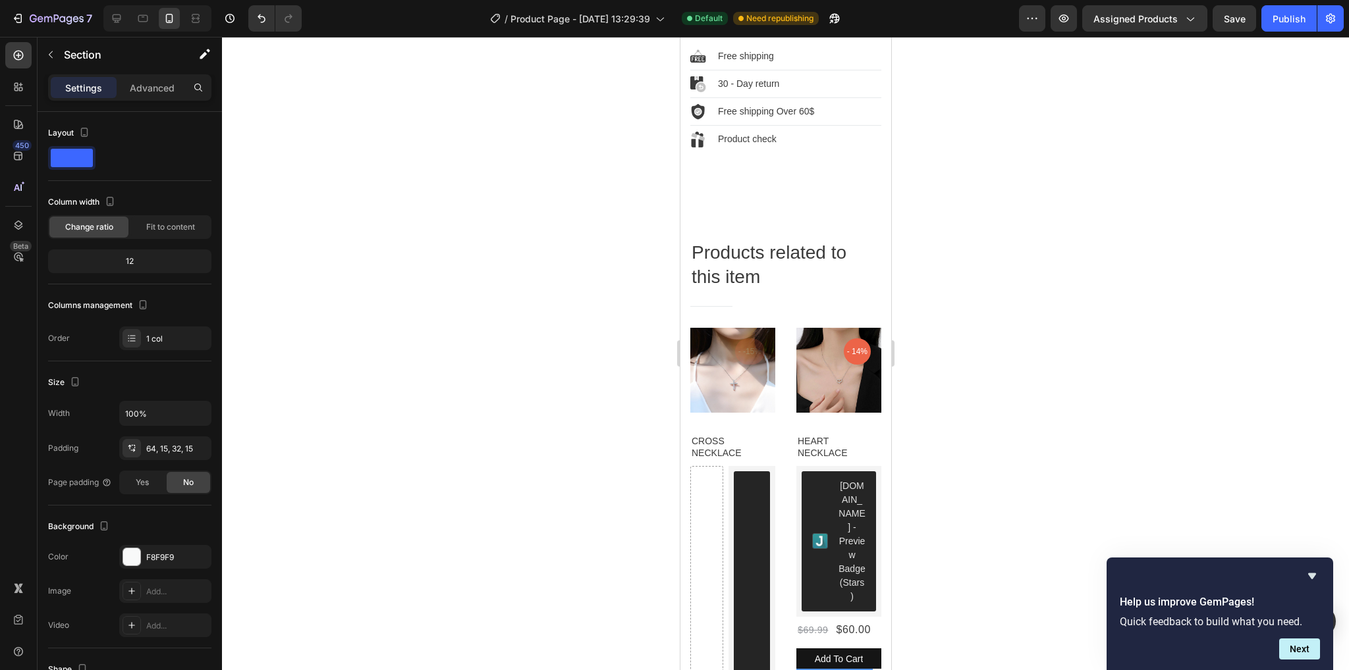
scroll to position [1145, 0]
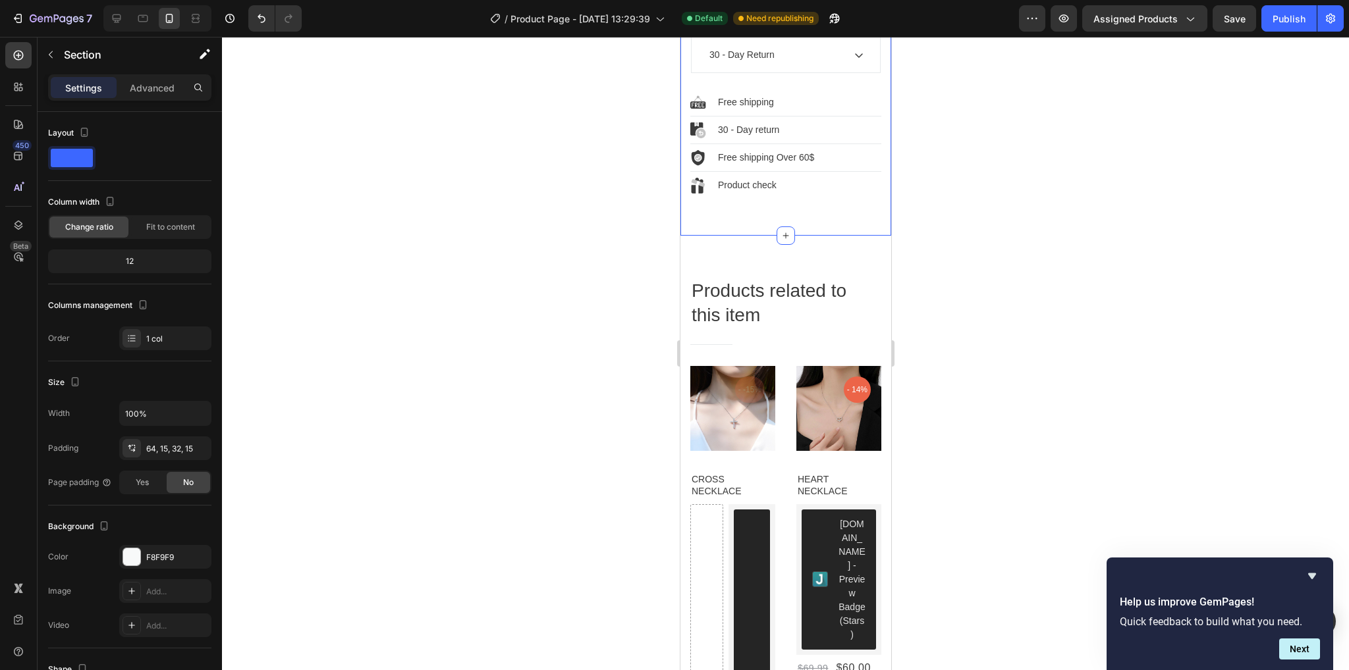
click at [157, 86] on p "Advanced" at bounding box center [152, 88] width 45 height 14
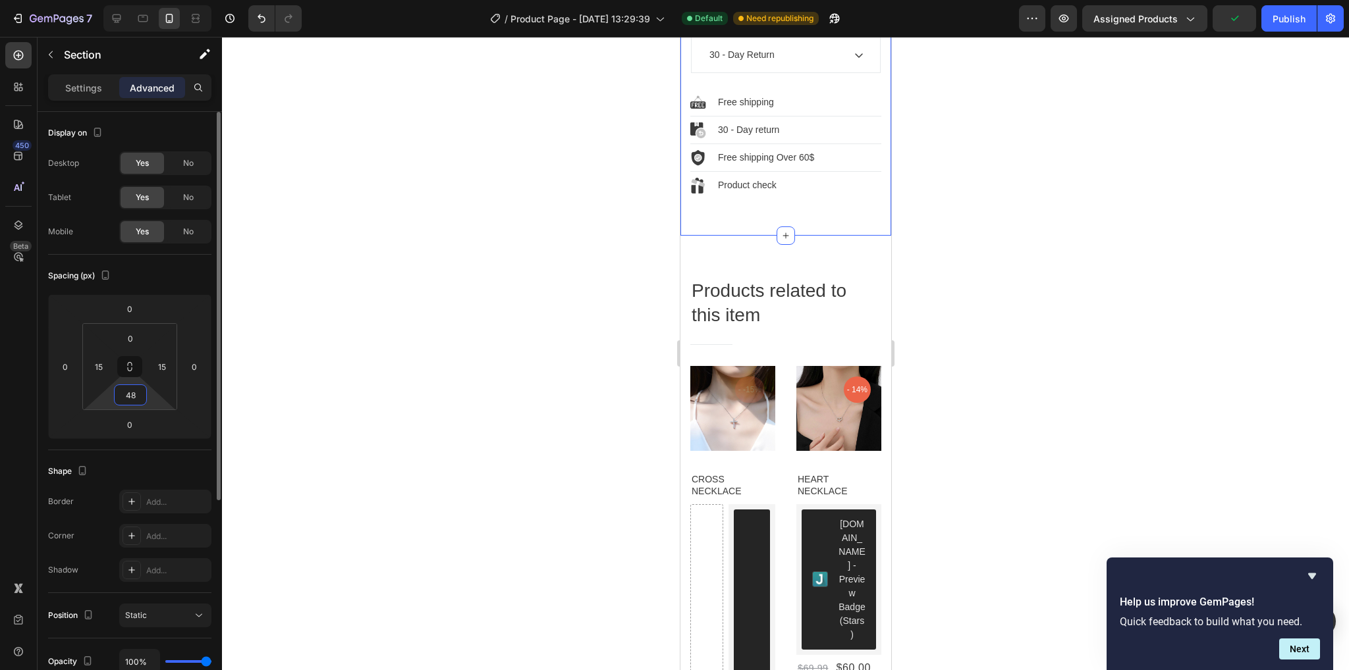
click at [133, 393] on input "48" at bounding box center [130, 395] width 26 height 20
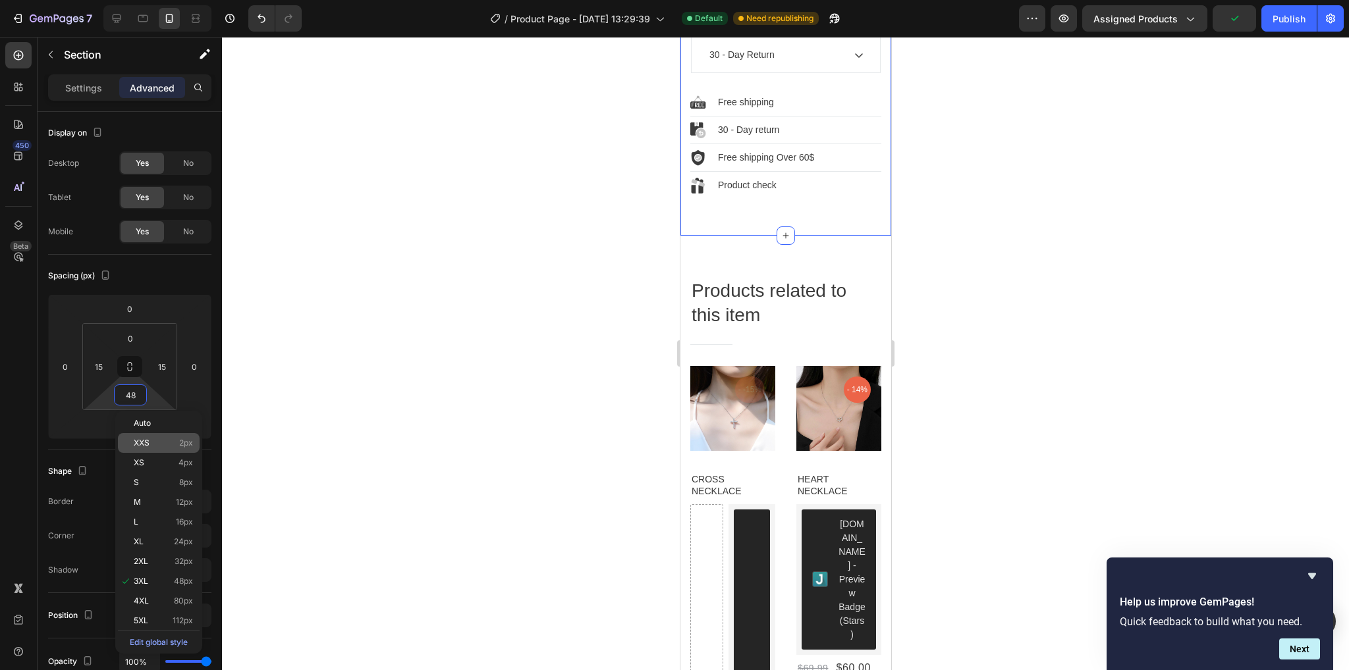
click at [165, 433] on div "XXS 2px" at bounding box center [159, 443] width 82 height 20
type input "2"
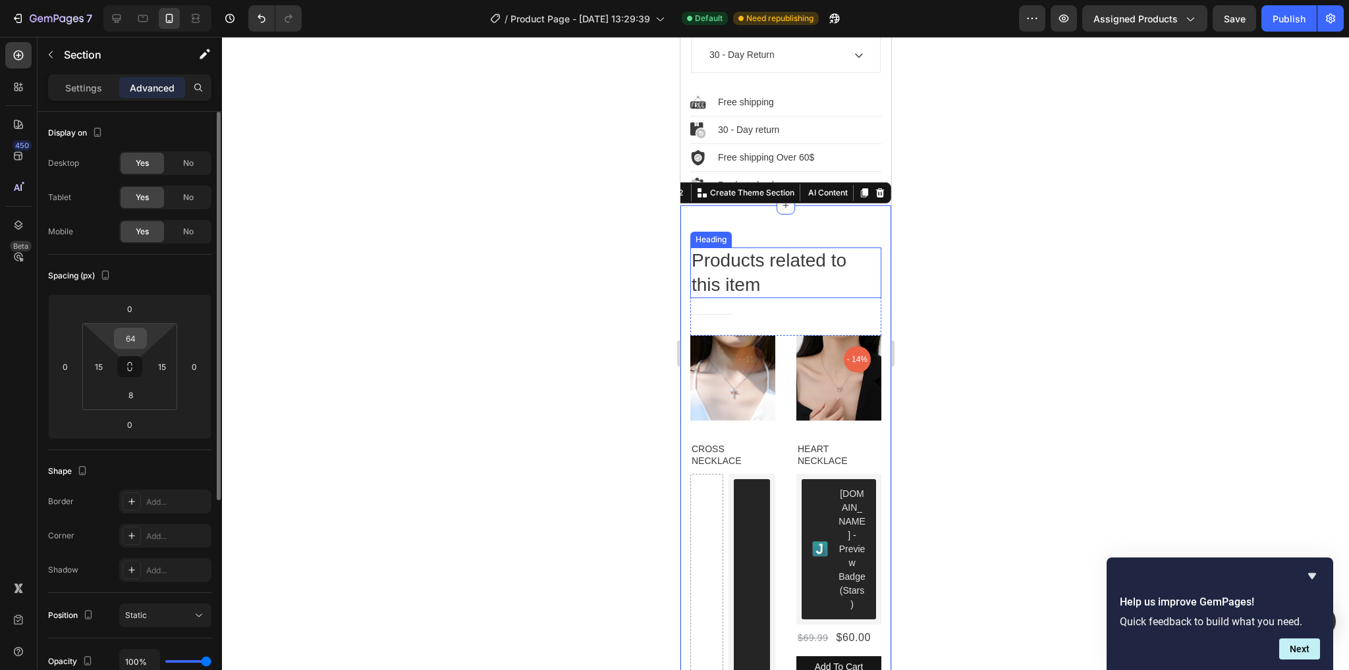
click at [143, 336] on input "64" at bounding box center [130, 339] width 26 height 20
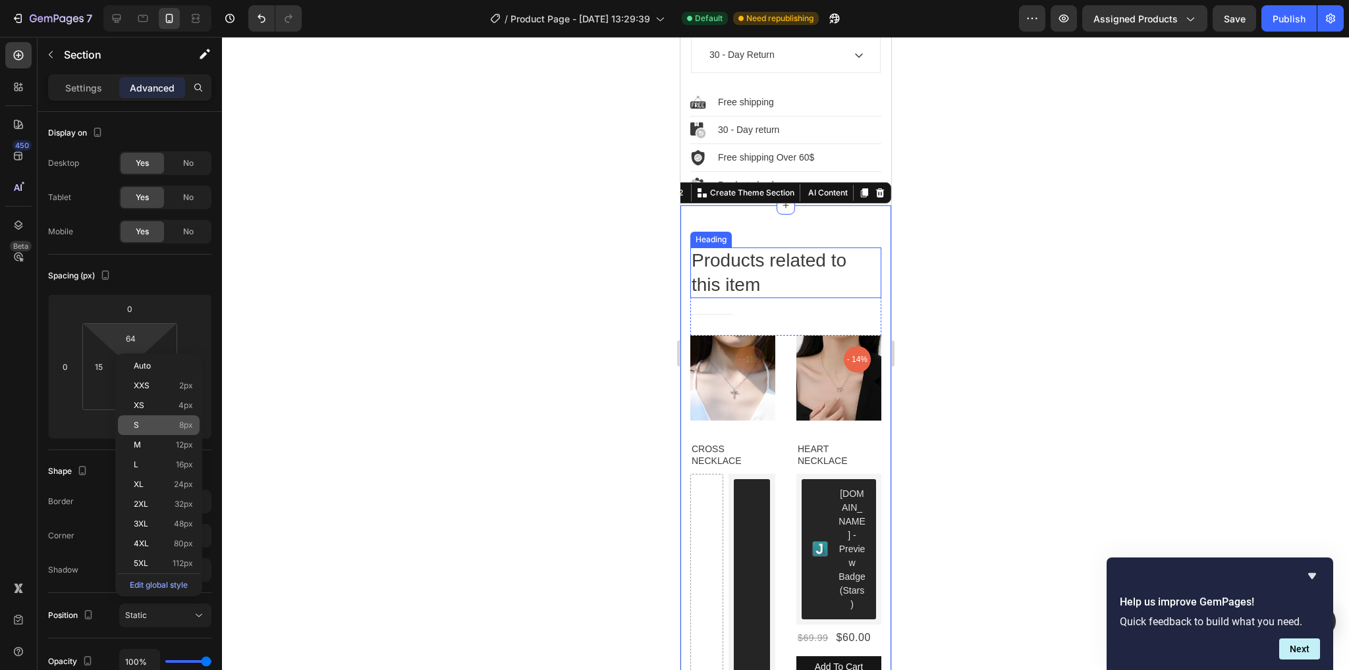
click at [166, 416] on div "S 8px" at bounding box center [159, 426] width 82 height 20
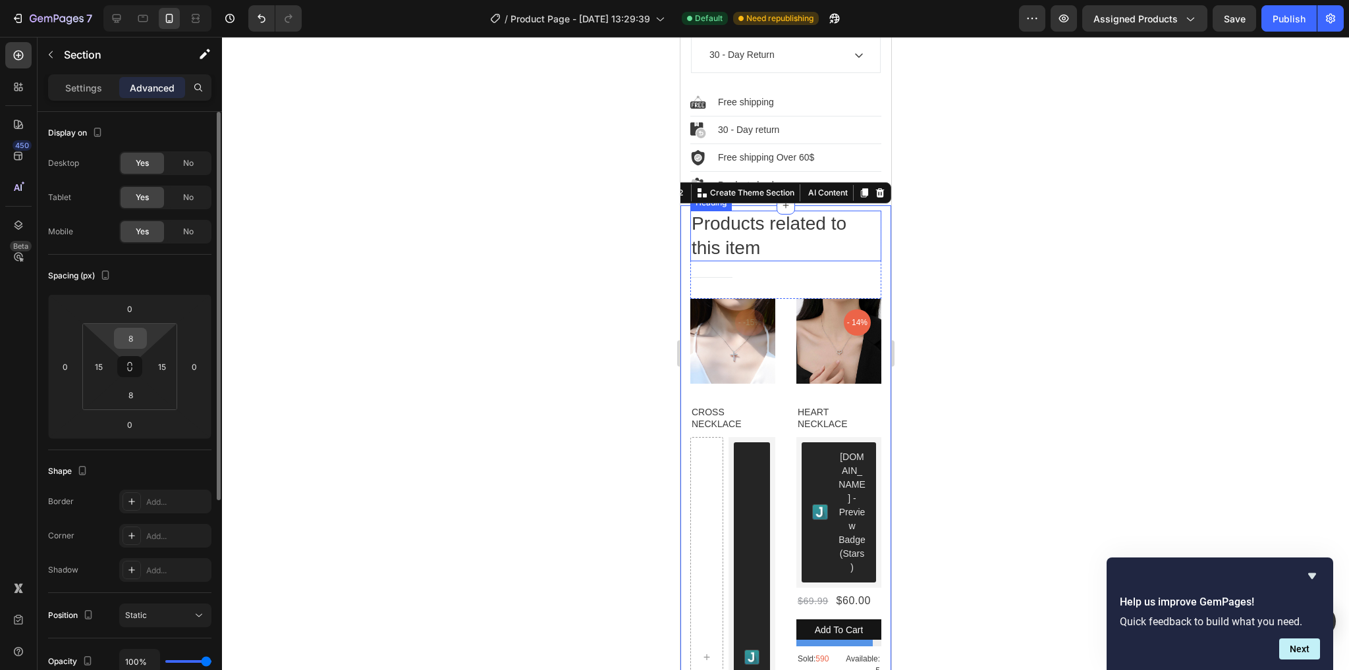
click at [134, 339] on input "8" at bounding box center [130, 339] width 26 height 20
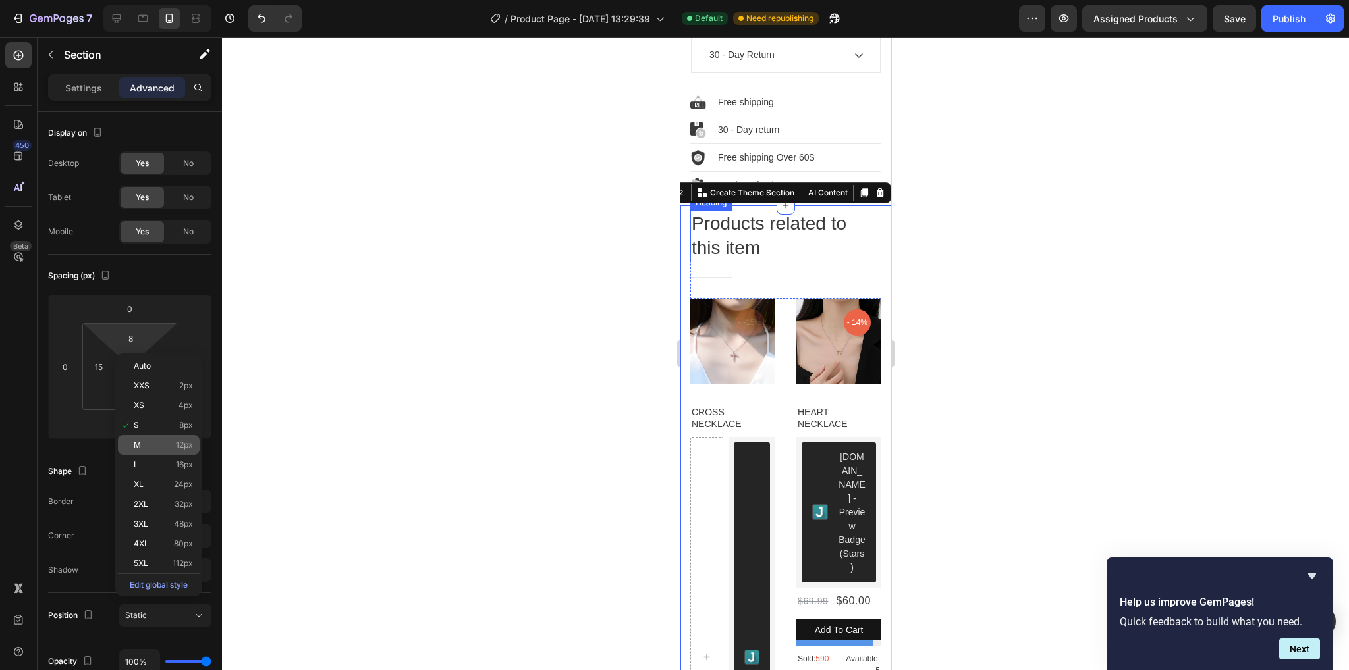
click at [155, 436] on div "M 12px" at bounding box center [159, 445] width 82 height 20
type input "12"
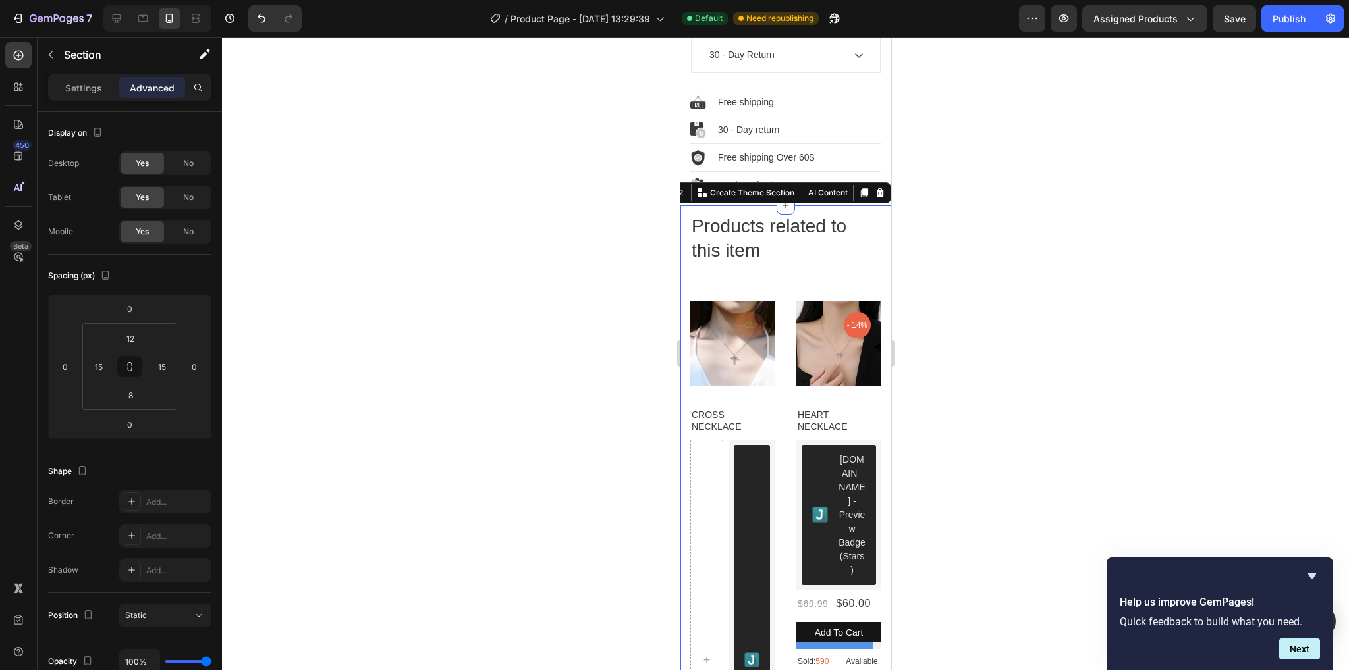
click at [982, 354] on div at bounding box center [785, 354] width 1127 height 634
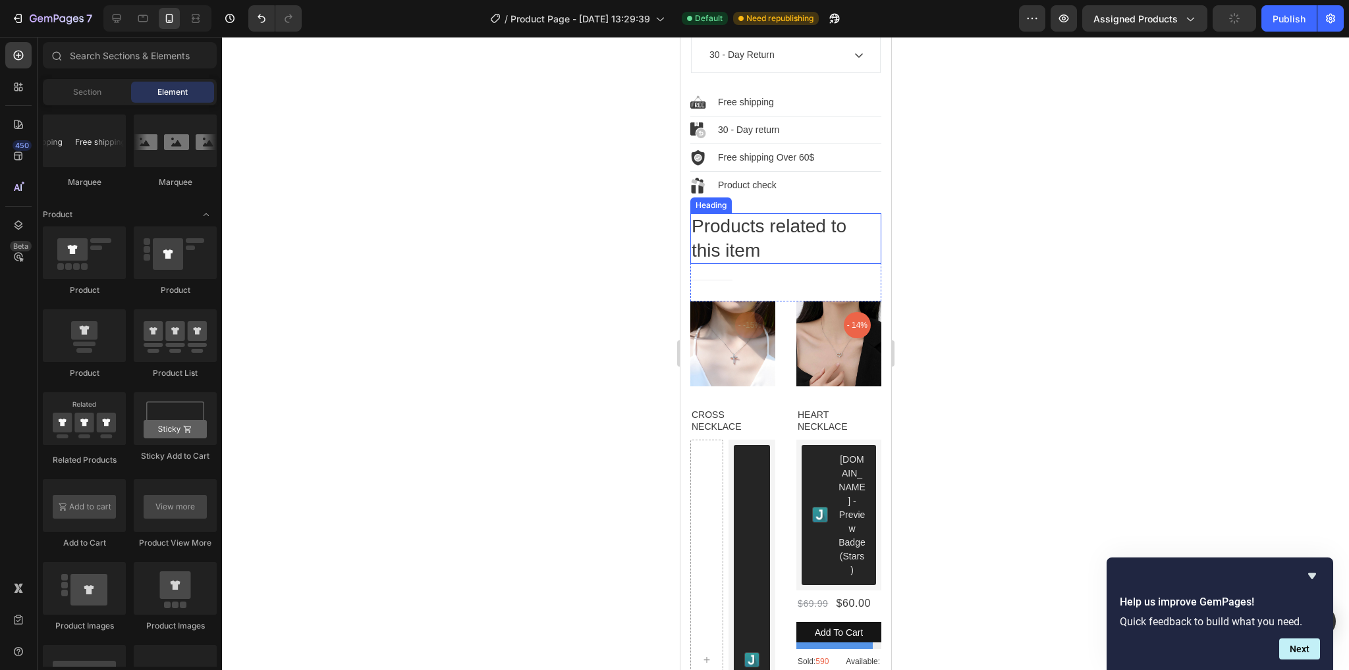
click at [782, 251] on p "Products related to this item" at bounding box center [785, 239] width 188 height 48
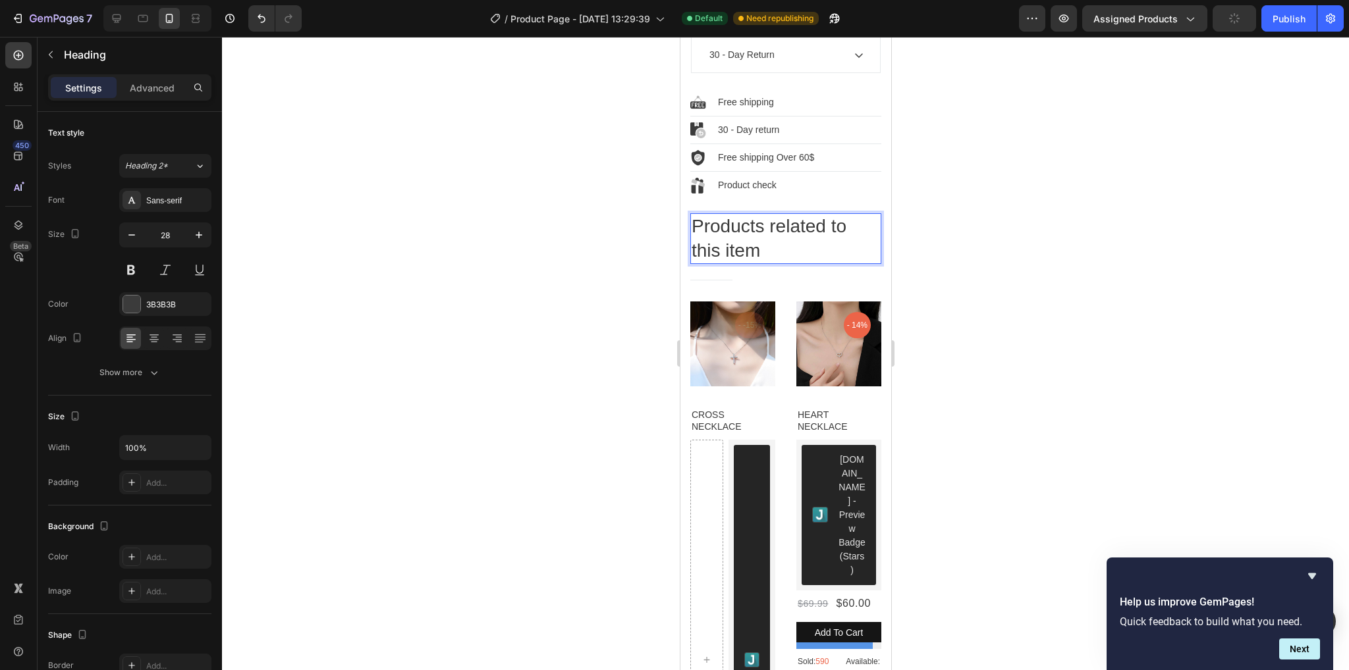
click at [782, 251] on p "Products related to this item" at bounding box center [785, 239] width 188 height 48
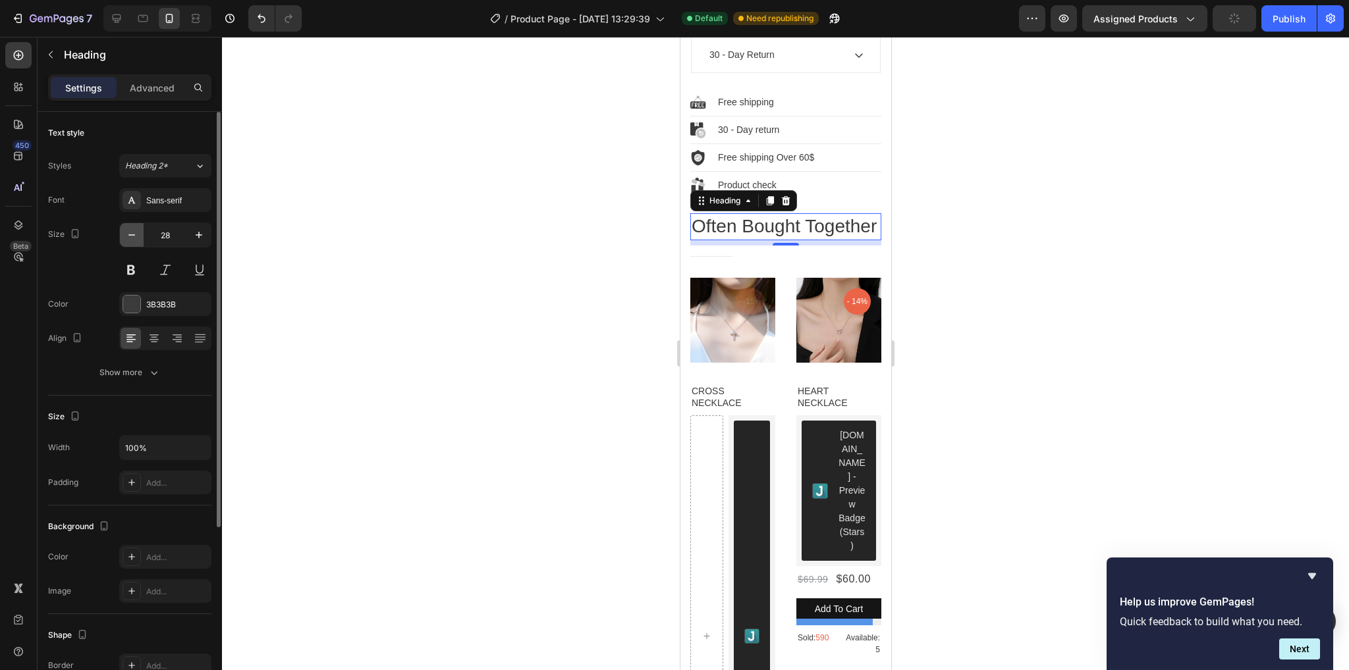
click at [129, 238] on icon "button" at bounding box center [131, 235] width 13 height 13
type input "26"
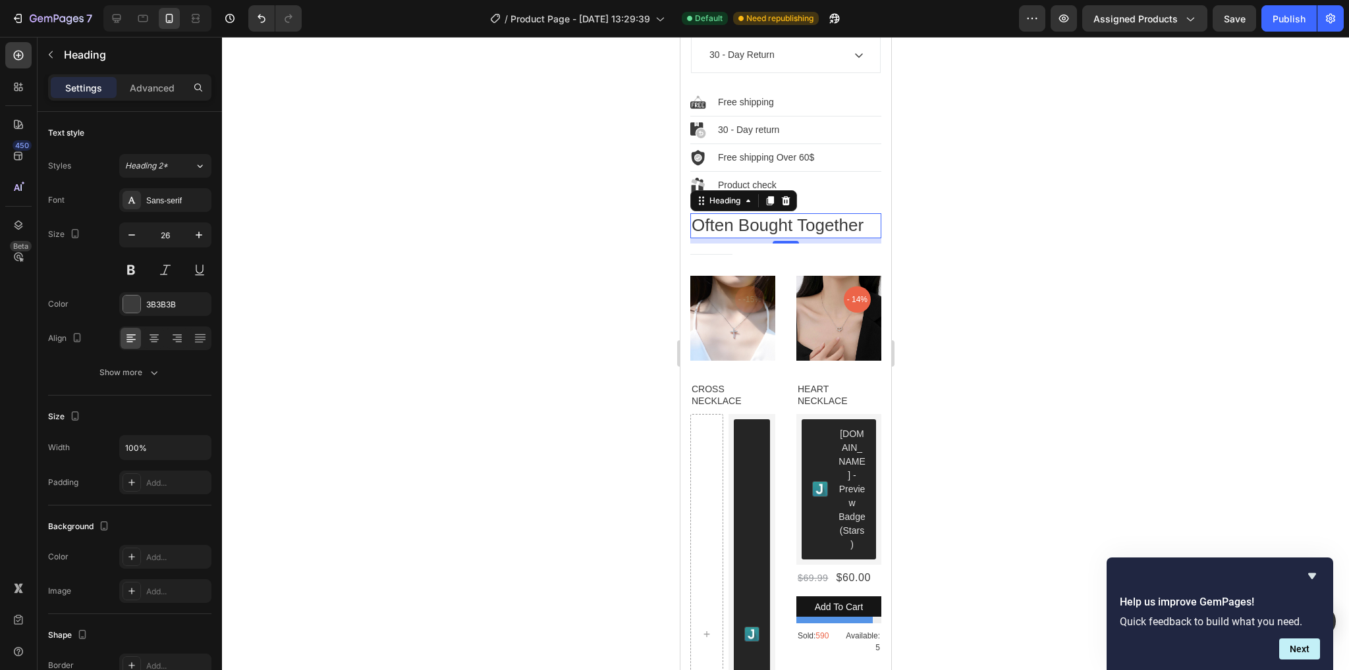
click at [1085, 315] on div at bounding box center [785, 354] width 1127 height 634
click at [852, 237] on p "Often Bought Together" at bounding box center [785, 226] width 188 height 22
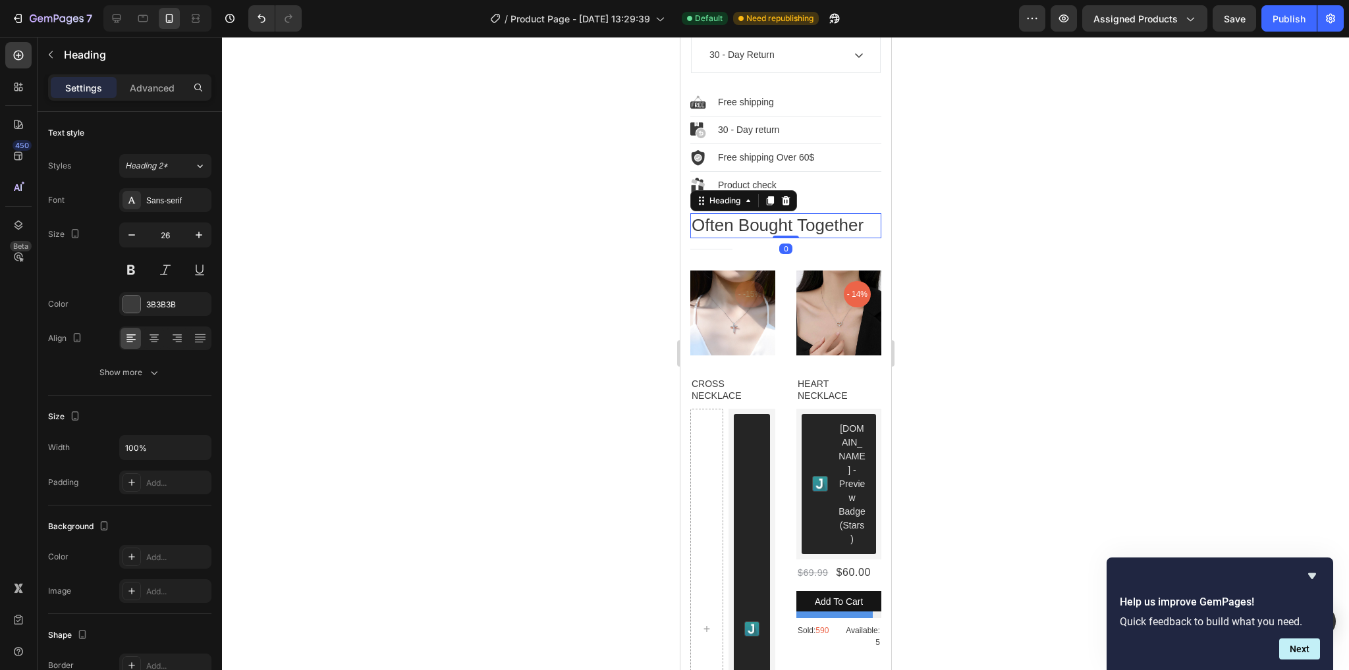
drag, startPoint x: 785, startPoint y: 248, endPoint x: 784, endPoint y: 238, distance: 10.6
click at [784, 238] on div "Often Bought Together Heading 0" at bounding box center [785, 225] width 191 height 25
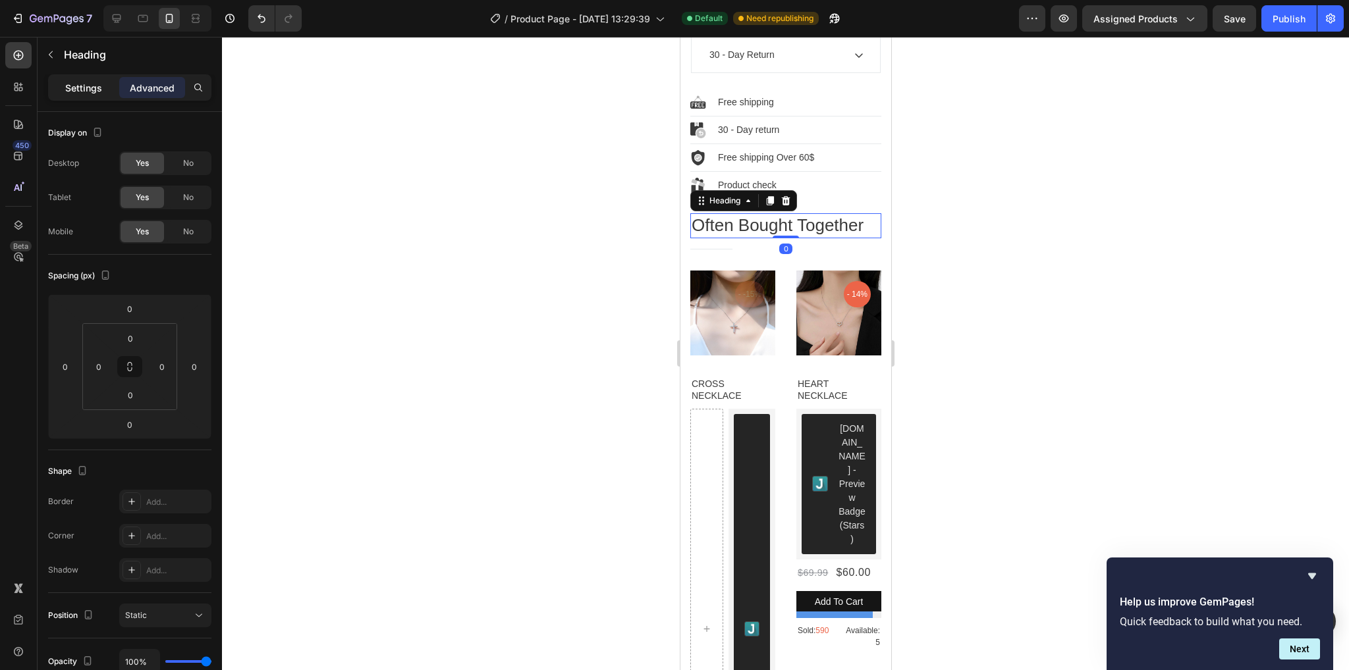
click at [86, 78] on div "Settings" at bounding box center [84, 87] width 66 height 21
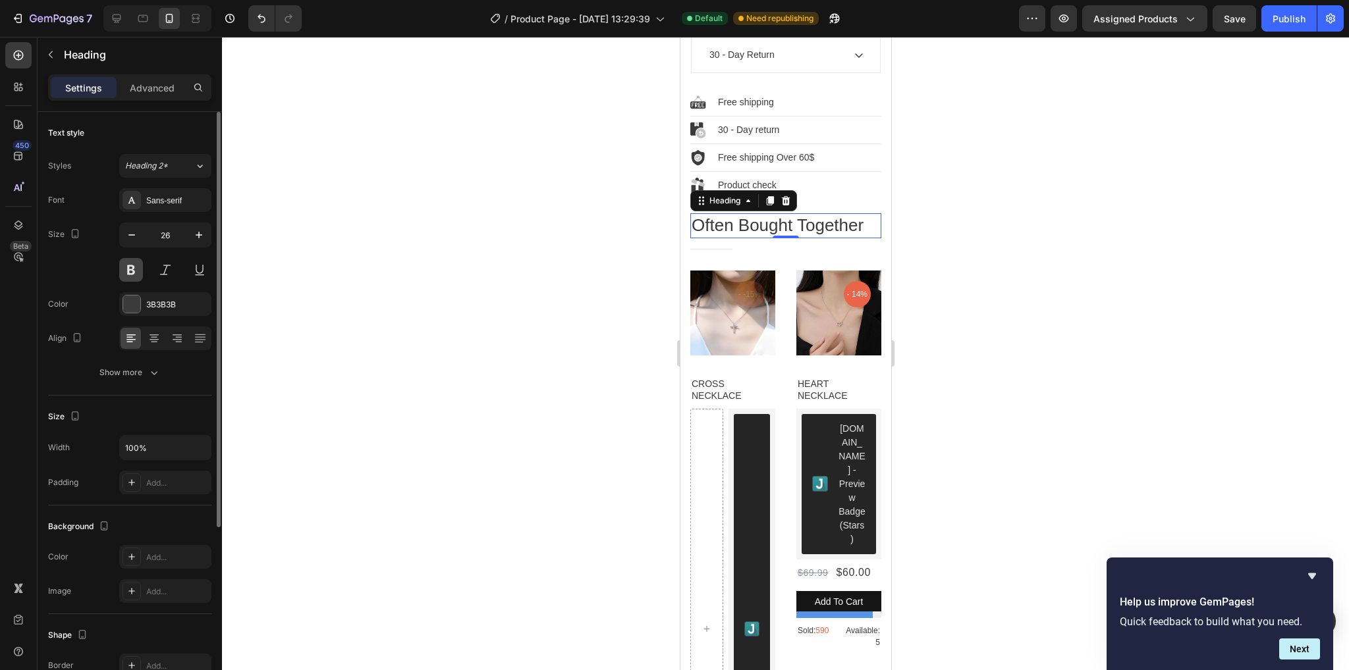
click at [128, 273] on button at bounding box center [131, 270] width 24 height 24
click at [132, 235] on icon "button" at bounding box center [131, 235] width 13 height 13
type input "24"
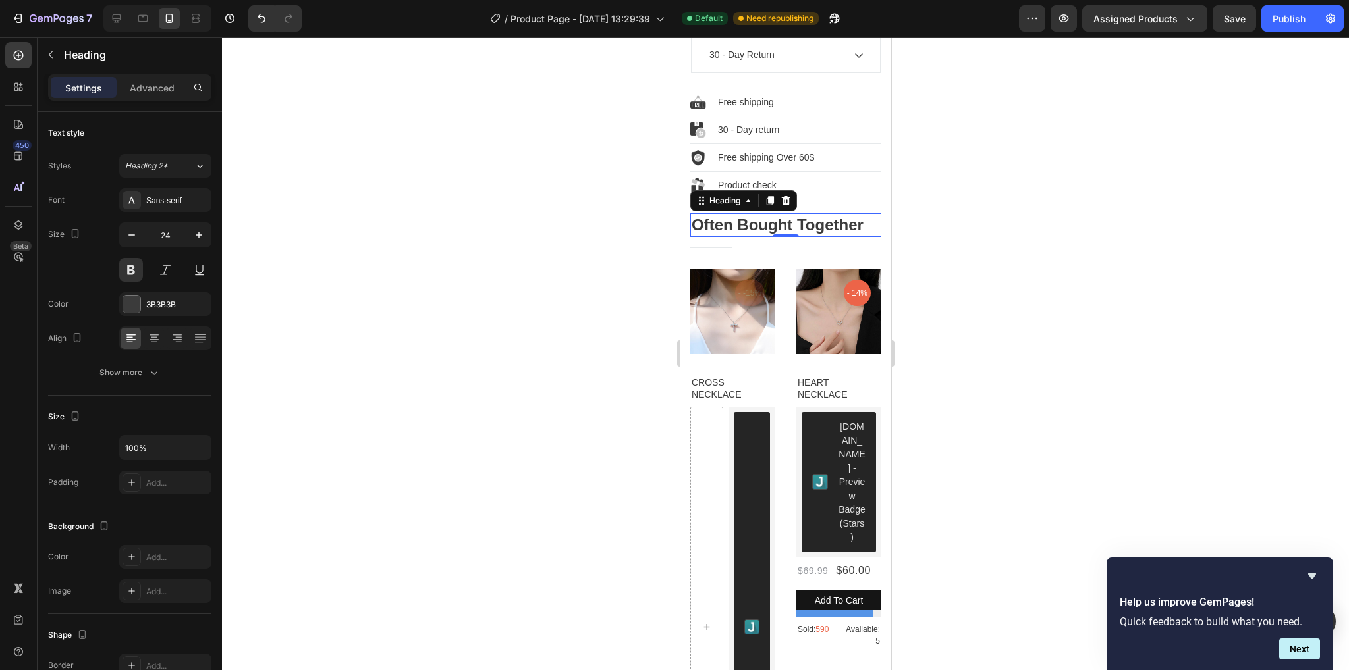
click at [1051, 335] on div at bounding box center [785, 354] width 1127 height 634
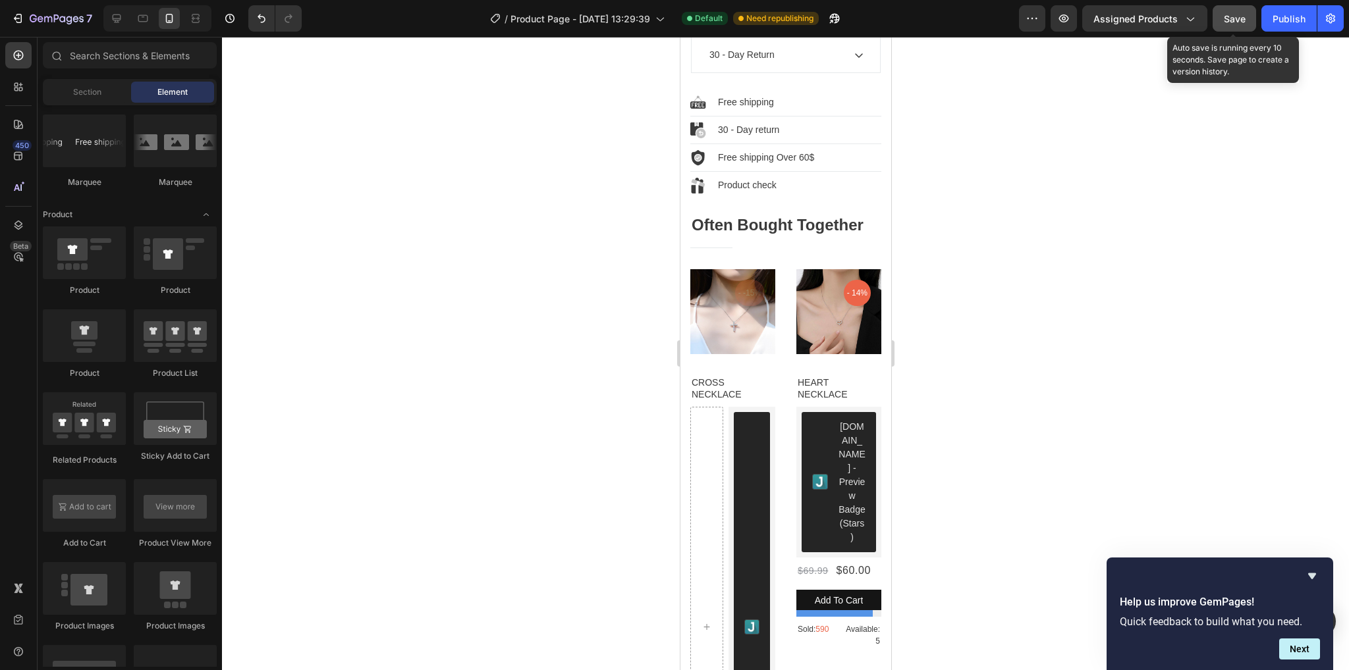
click at [1243, 19] on span "Save" at bounding box center [1235, 18] width 22 height 11
click at [1313, 19] on button "Publish" at bounding box center [1288, 18] width 55 height 26
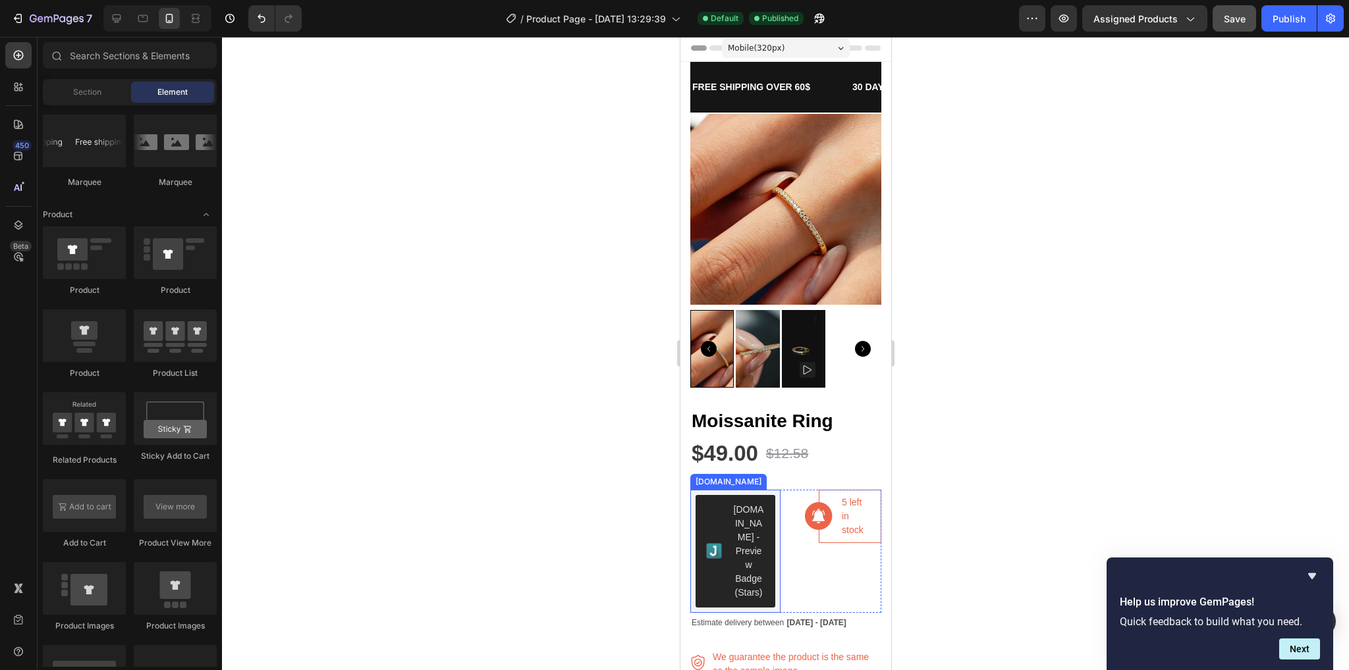
scroll to position [0, 0]
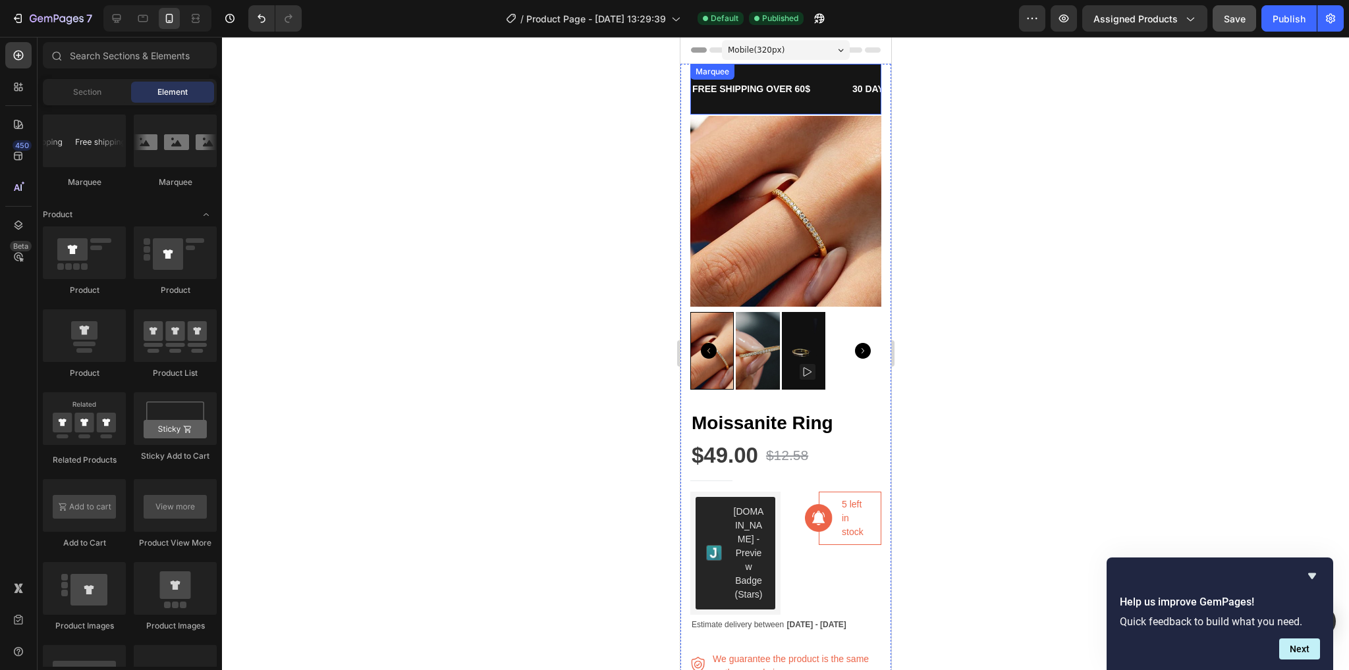
click at [827, 102] on div "FREE SHIPPING OVER 60$ Text Block" at bounding box center [770, 89] width 160 height 30
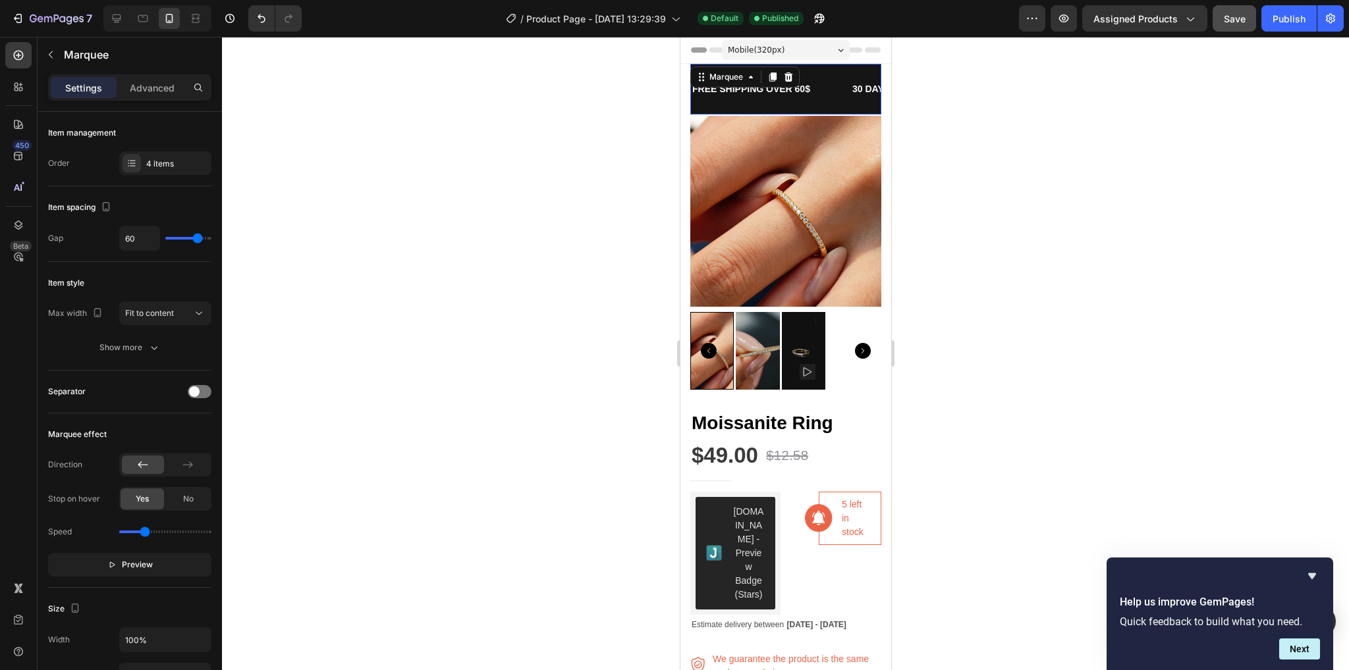
click at [820, 103] on div "FREE SHIPPING OVER 60$ Text Block" at bounding box center [770, 89] width 160 height 30
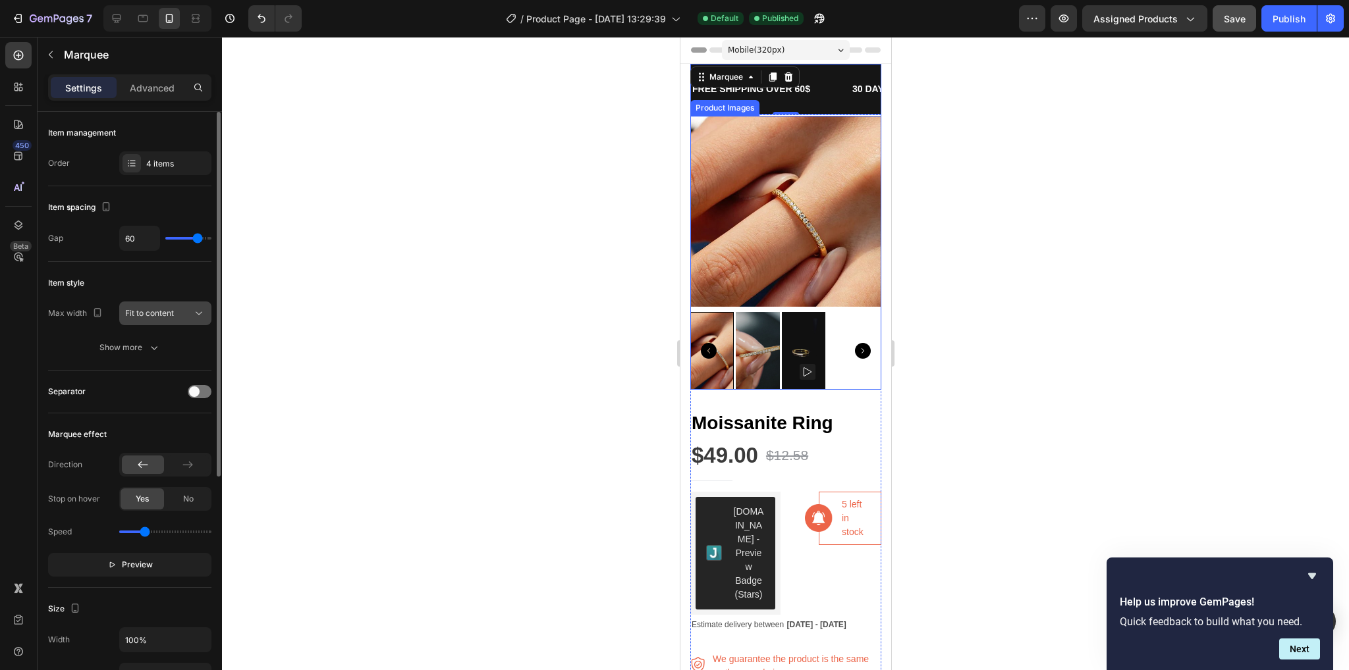
click at [174, 314] on div "Fit to content" at bounding box center [158, 314] width 67 height 12
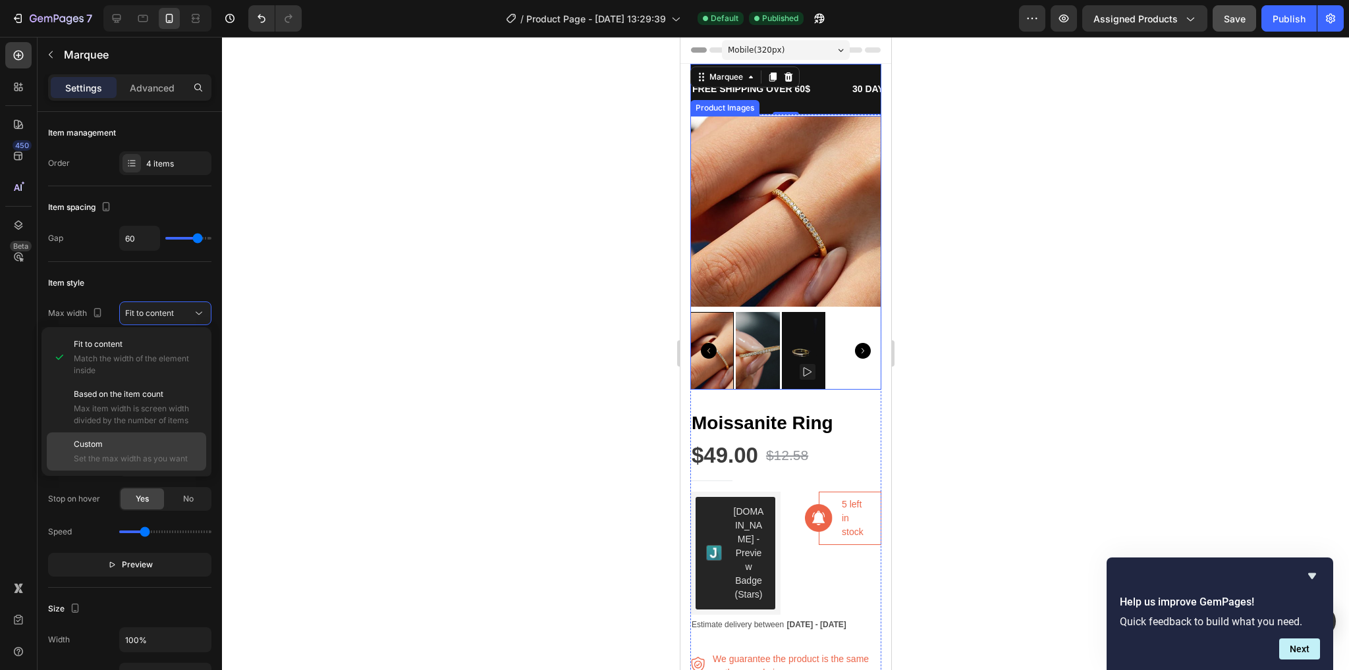
click at [117, 461] on span "Set the max width as you want" at bounding box center [137, 459] width 126 height 12
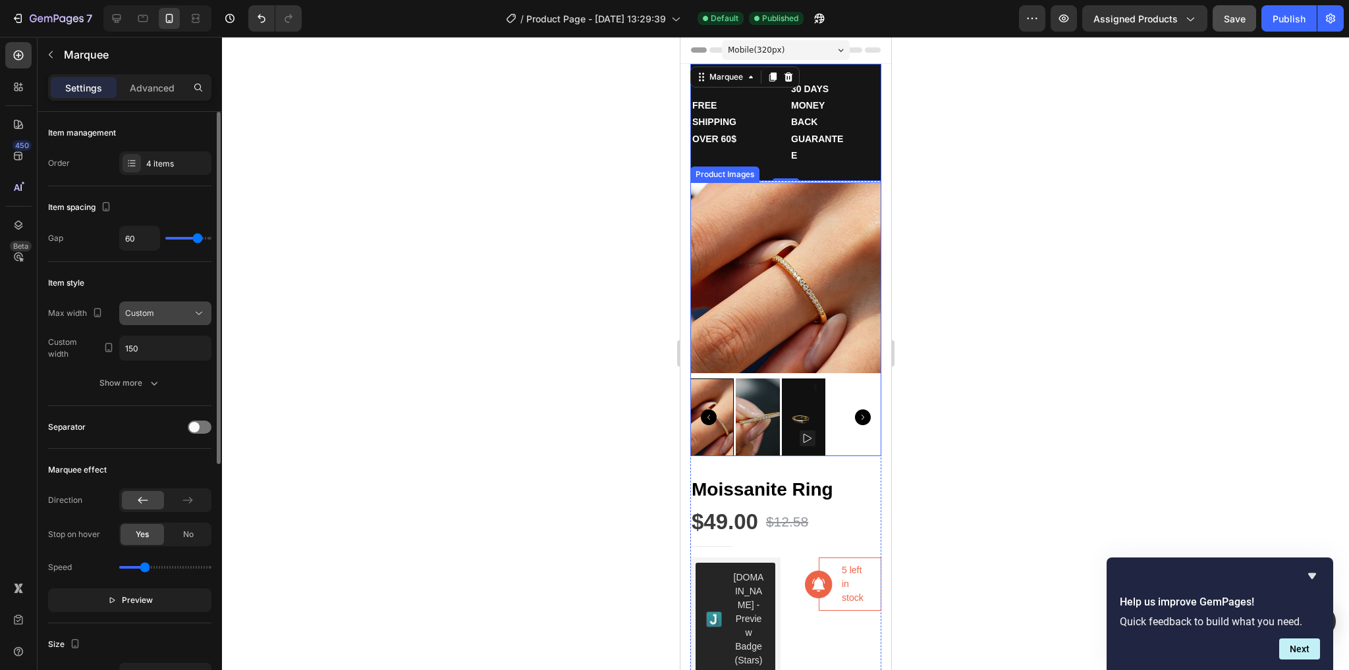
click at [144, 321] on button "Custom" at bounding box center [165, 314] width 92 height 24
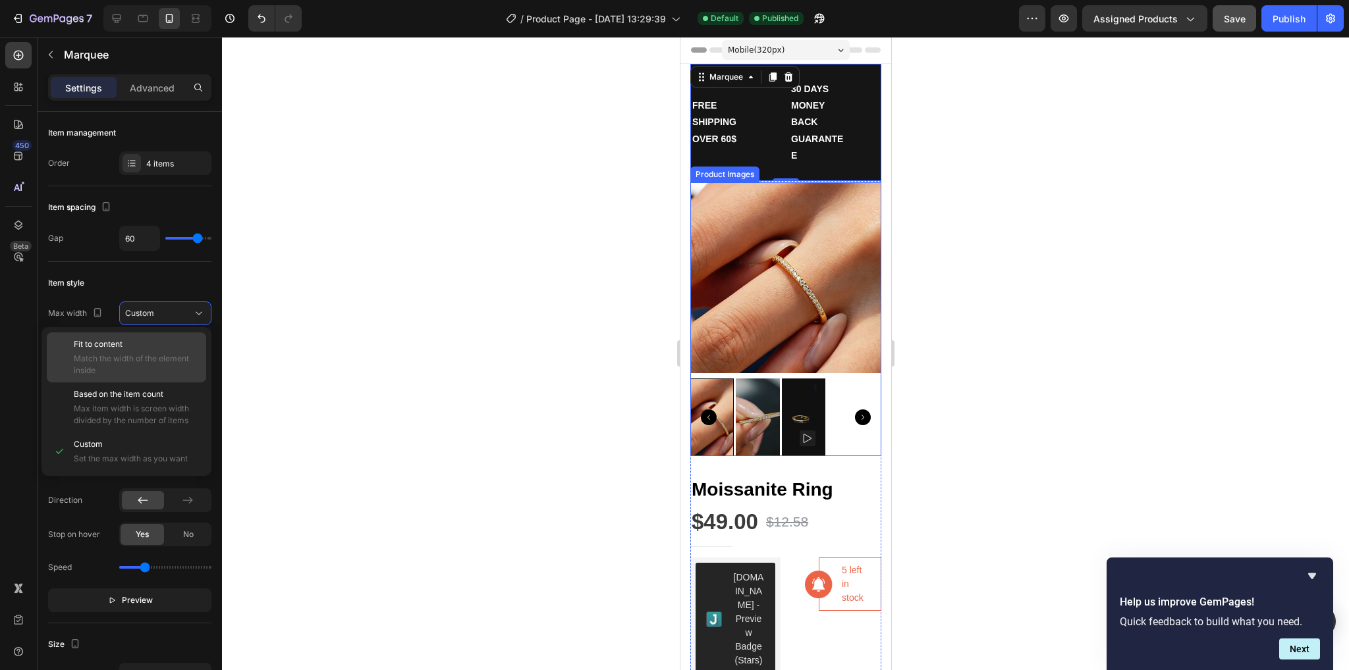
click at [146, 342] on p "Fit to content" at bounding box center [137, 345] width 126 height 12
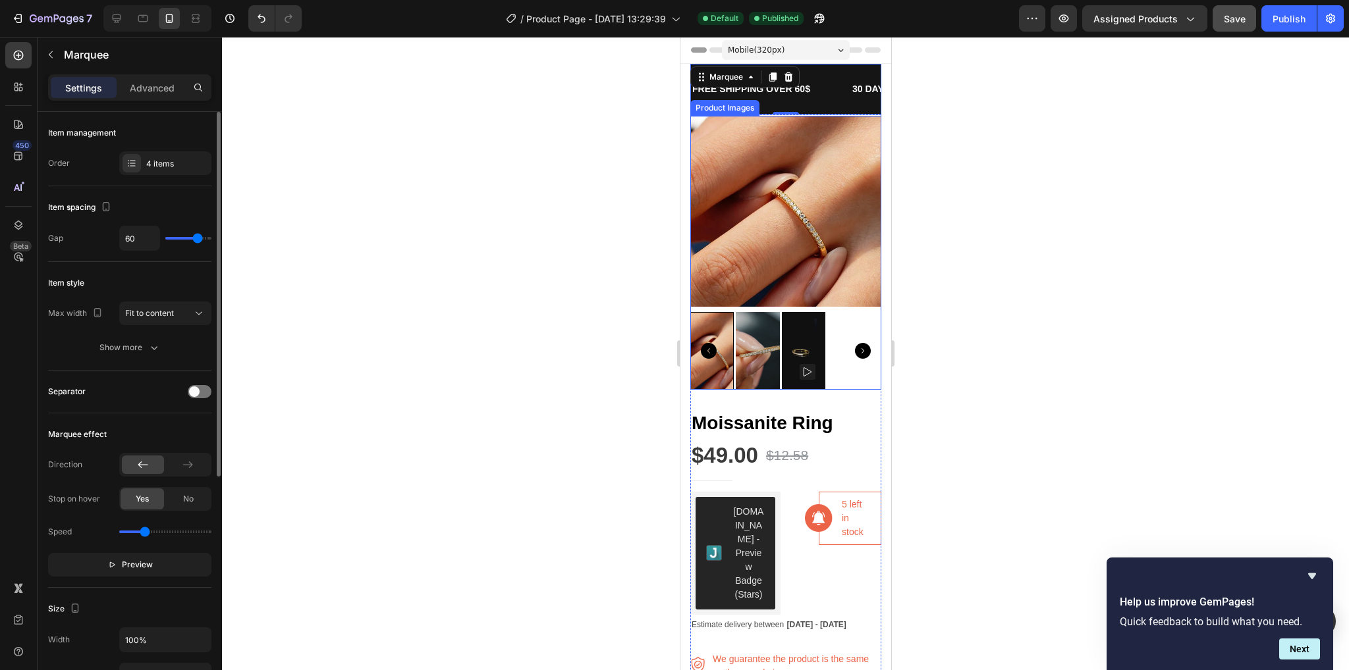
scroll to position [132, 0]
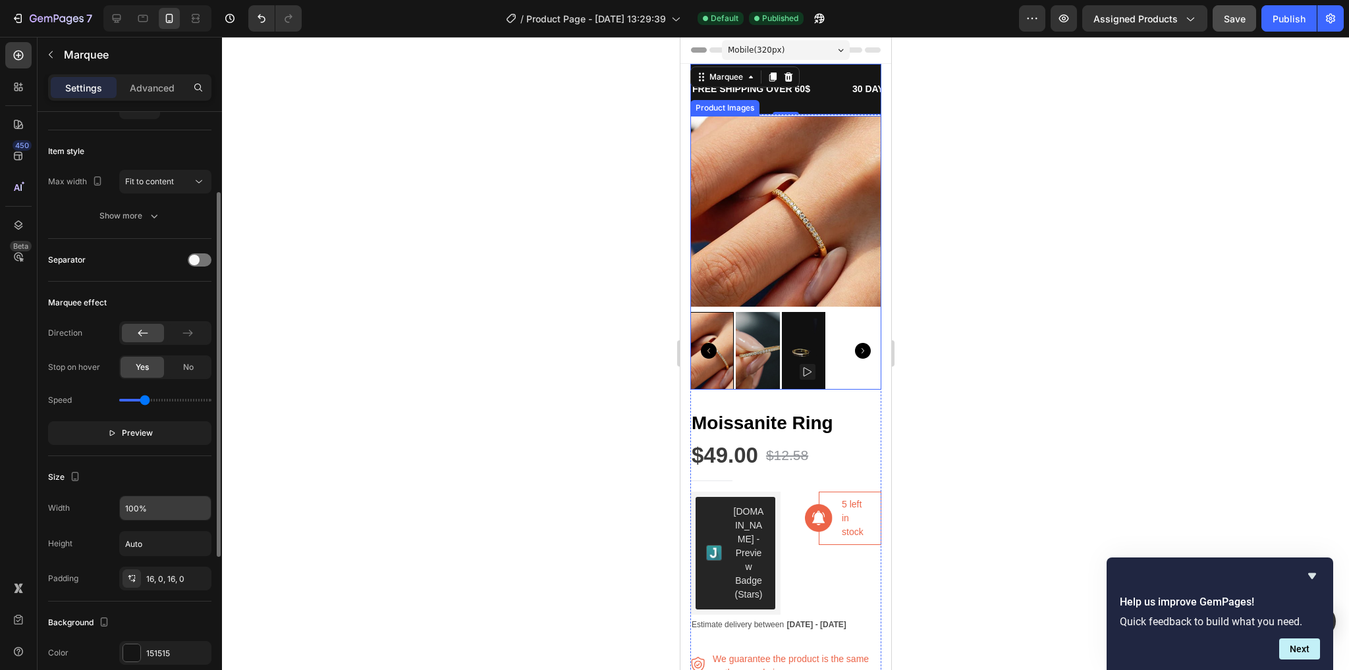
click at [161, 508] on input "100%" at bounding box center [165, 509] width 91 height 24
click at [147, 503] on input "100%" at bounding box center [165, 509] width 91 height 24
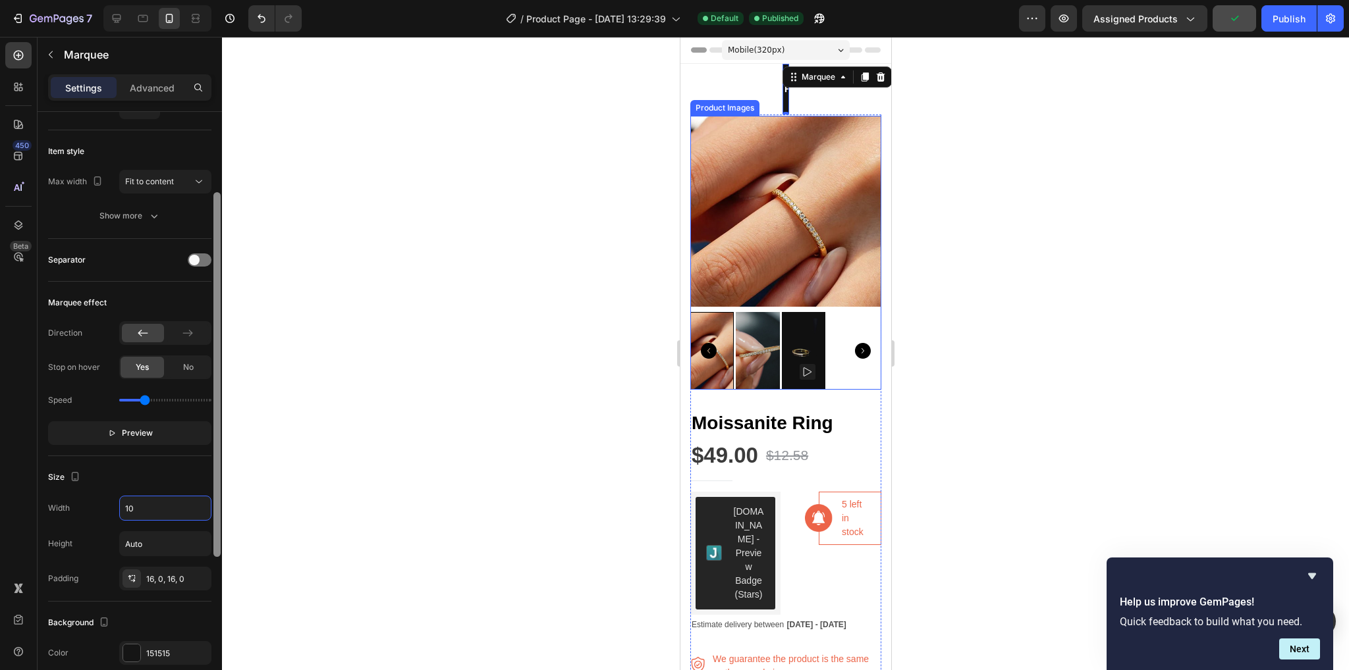
type input "1"
type input "3"
type input "100%"
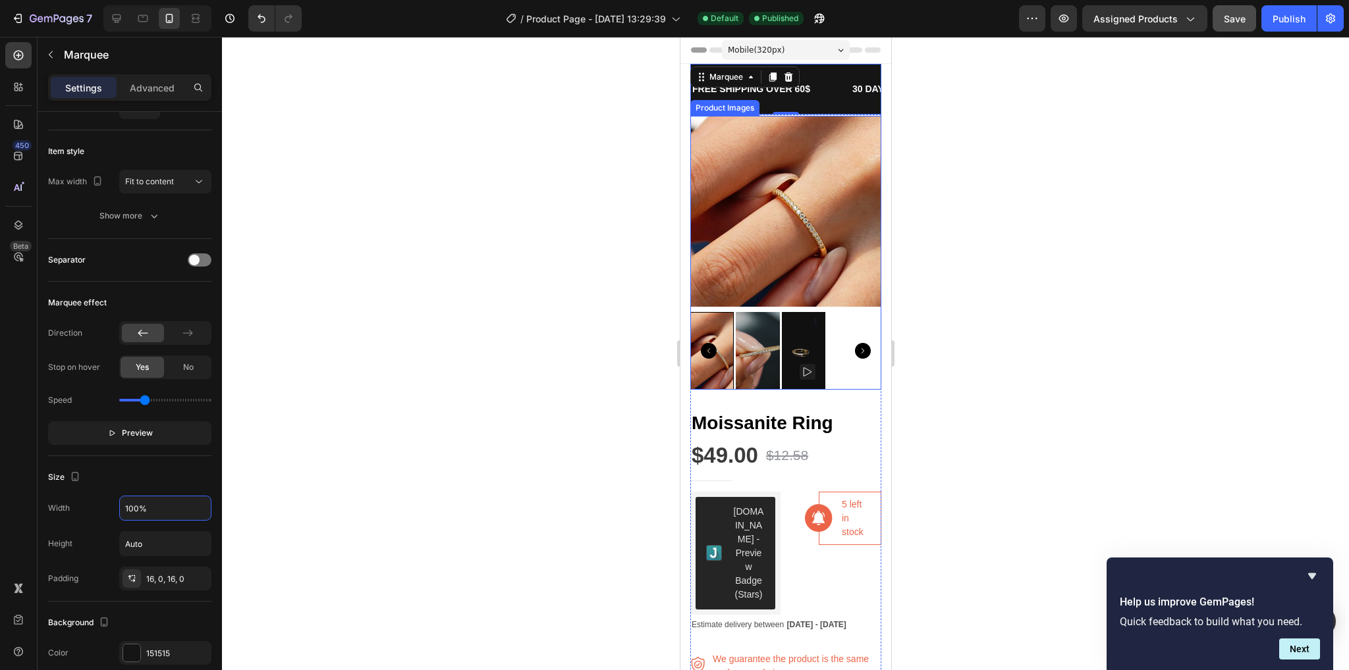
click at [355, 493] on div at bounding box center [785, 354] width 1127 height 634
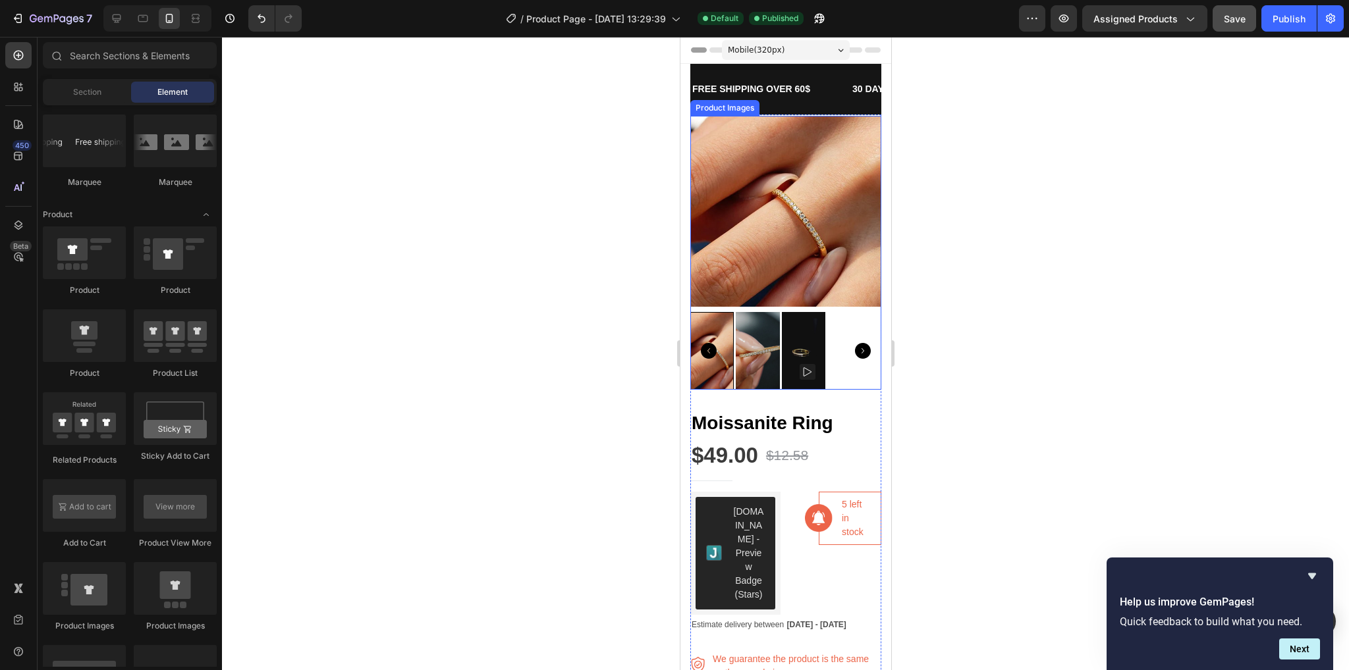
click at [807, 353] on img at bounding box center [802, 351] width 43 height 78
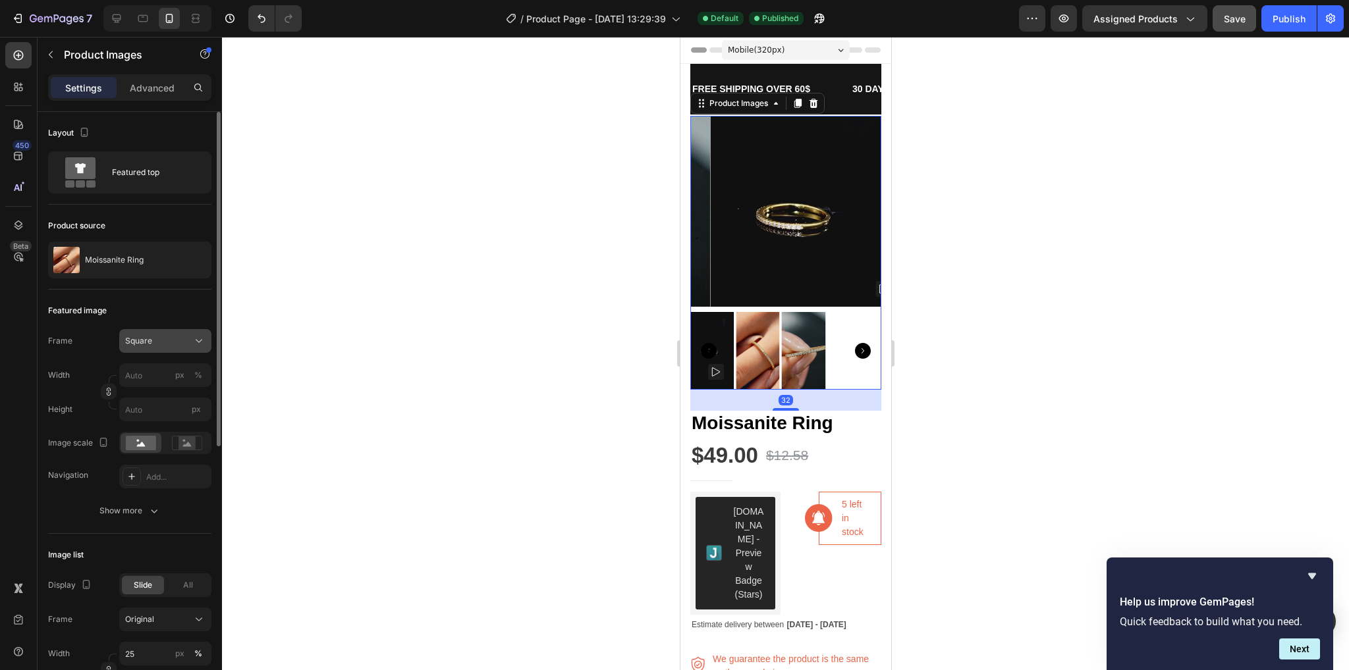
click at [161, 335] on div "Square" at bounding box center [165, 341] width 80 height 13
click at [178, 392] on div "Vertical" at bounding box center [162, 398] width 76 height 13
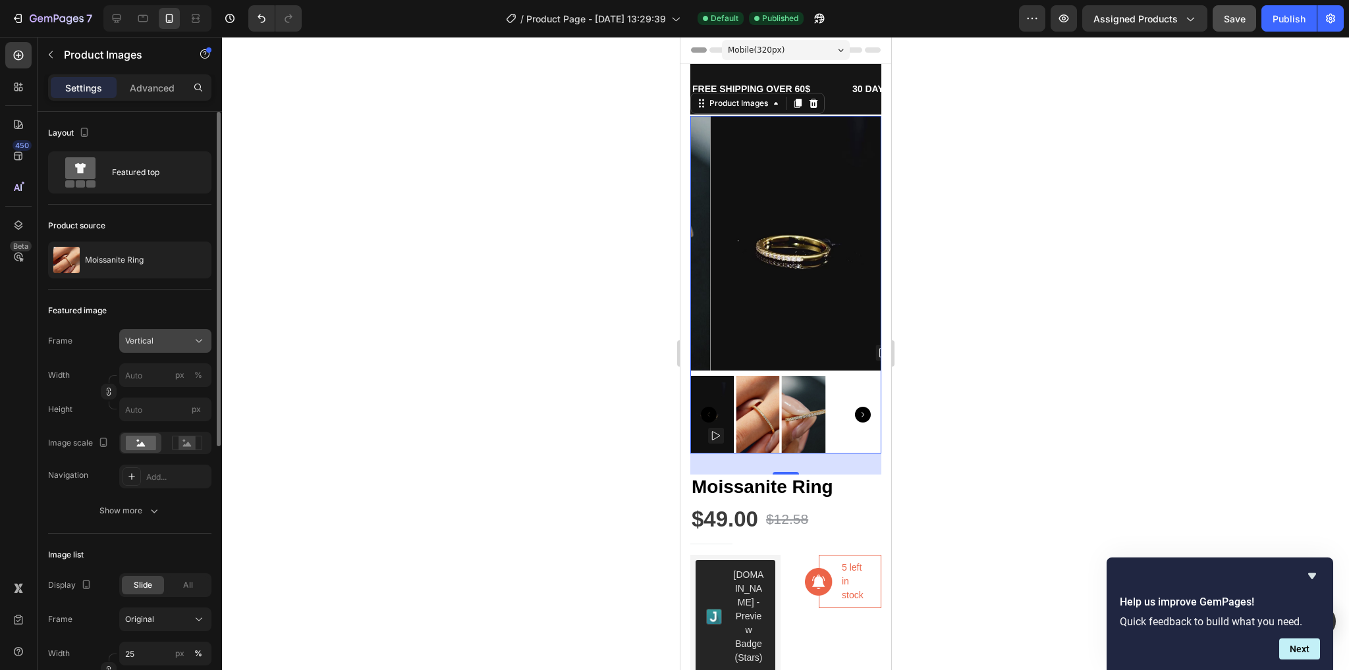
click at [177, 338] on div "Vertical" at bounding box center [157, 341] width 65 height 12
click at [176, 375] on div "Square" at bounding box center [162, 373] width 76 height 13
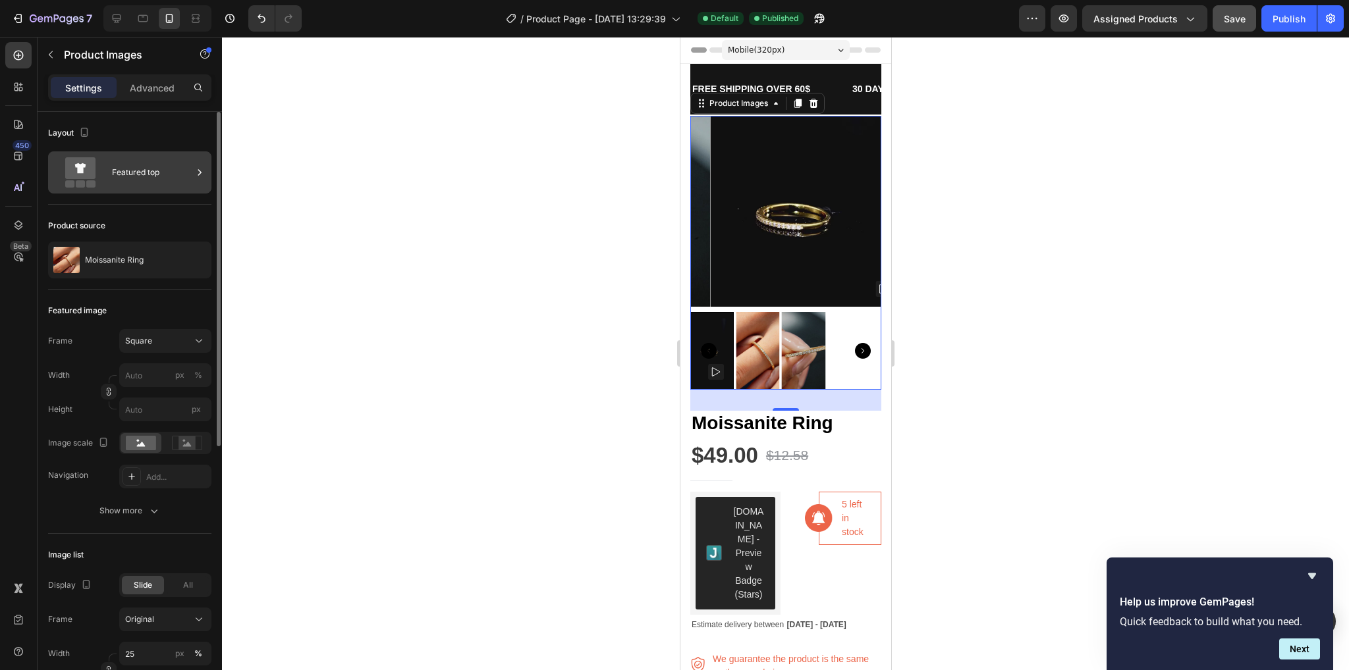
click at [171, 163] on div "Featured top" at bounding box center [152, 172] width 80 height 30
click at [295, 478] on div at bounding box center [785, 354] width 1127 height 634
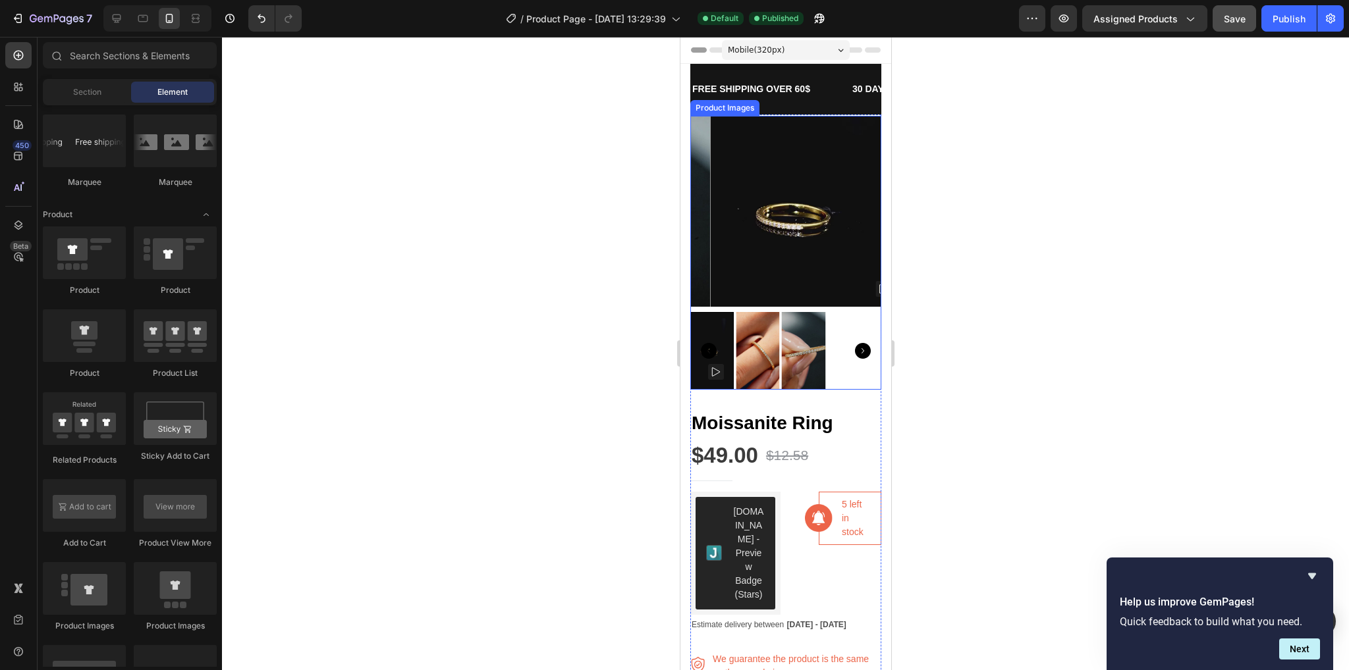
click at [712, 343] on icon "Carousel Back Arrow" at bounding box center [708, 351] width 16 height 16
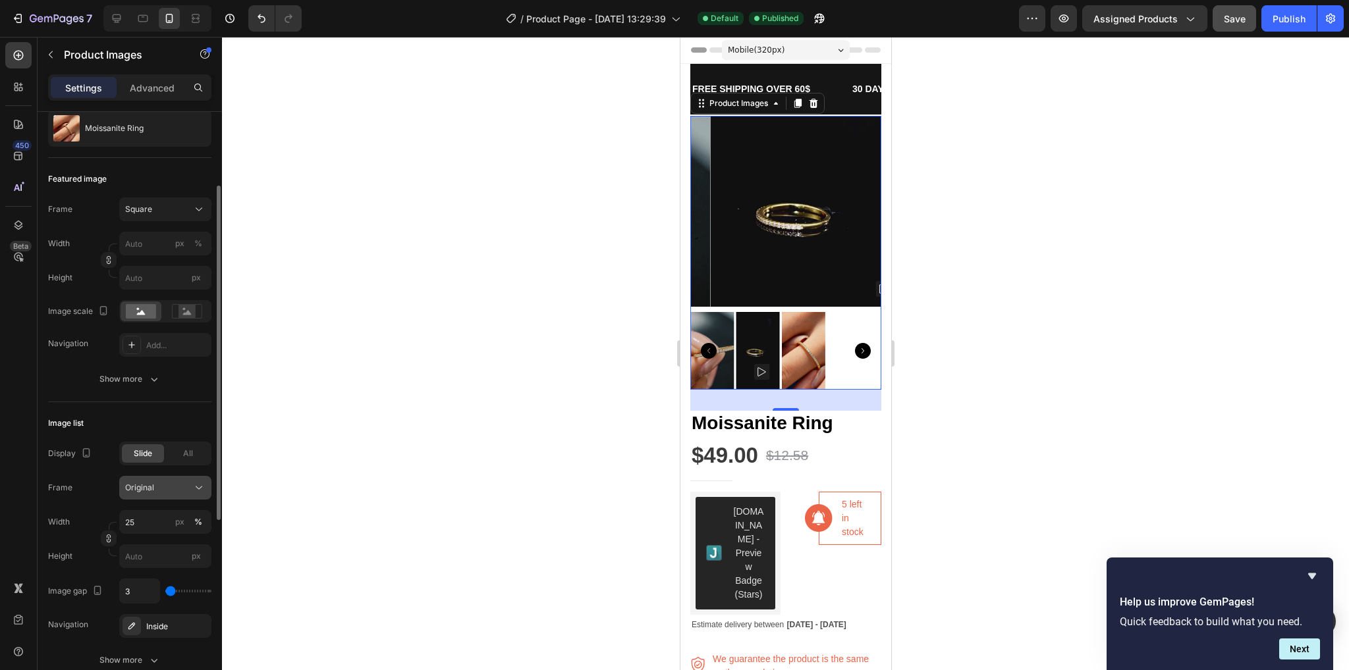
click at [175, 483] on div "Original" at bounding box center [157, 488] width 65 height 12
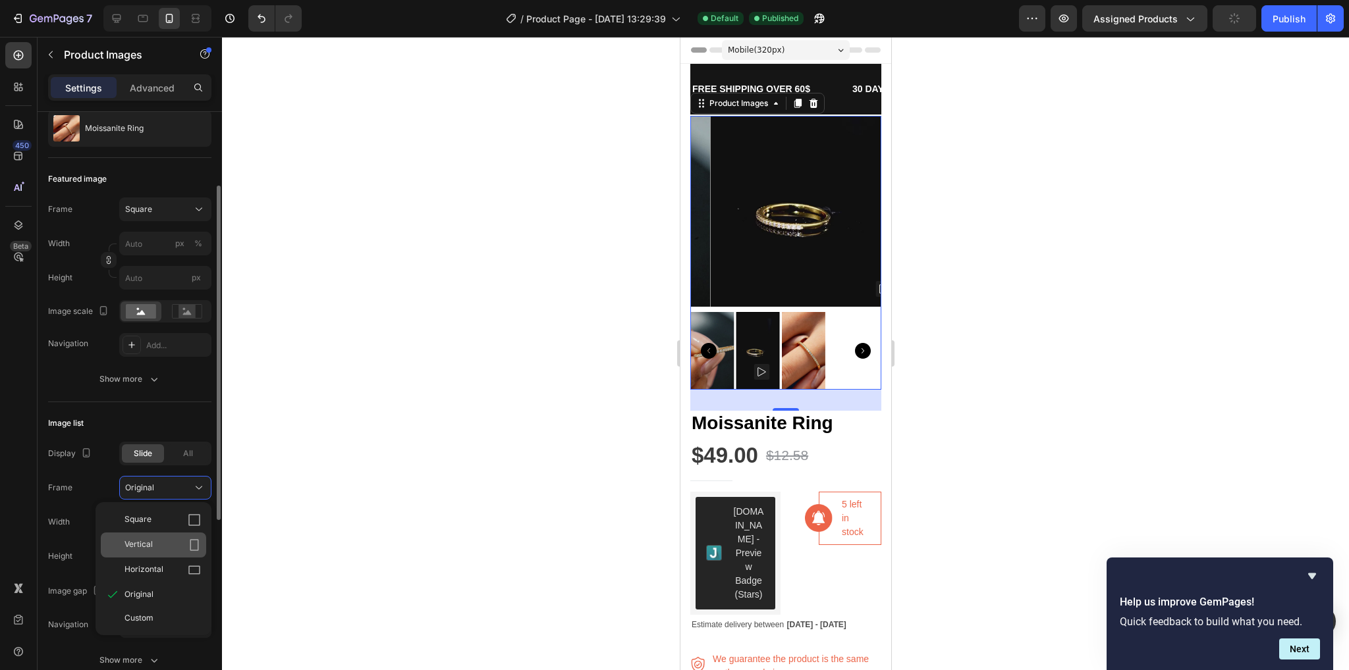
click at [175, 543] on div "Vertical" at bounding box center [162, 545] width 76 height 13
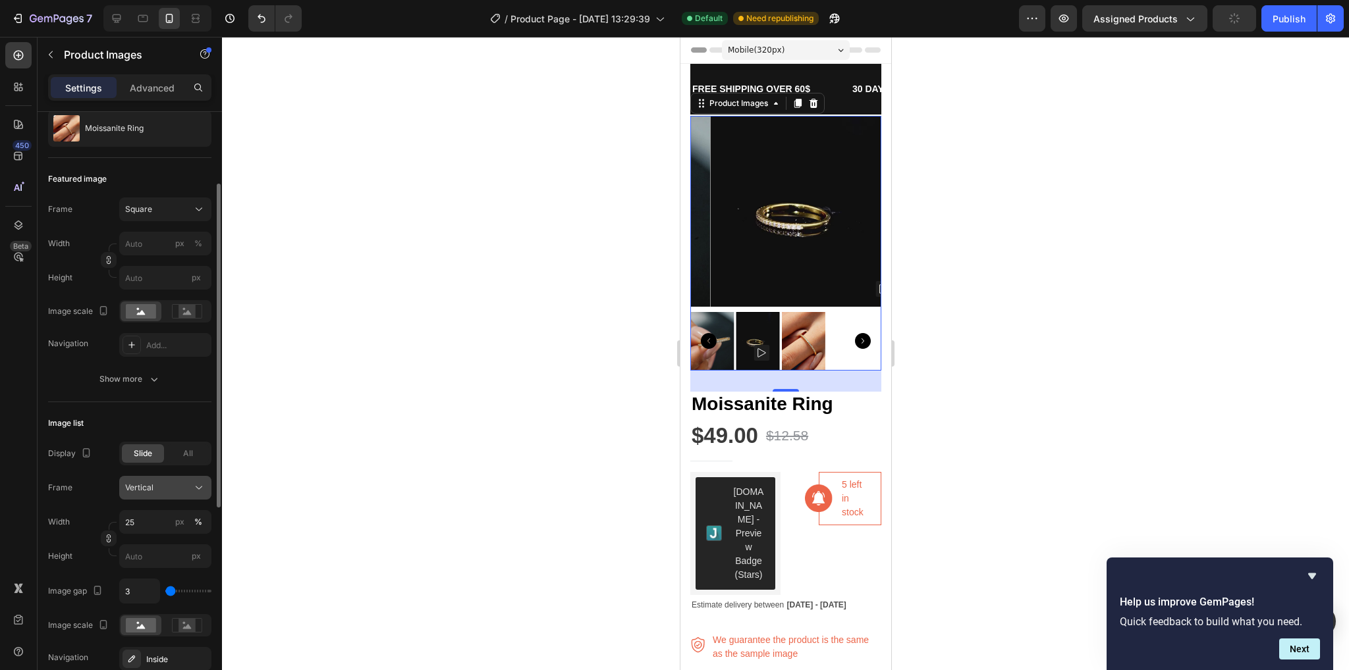
click at [184, 492] on div "Vertical" at bounding box center [157, 488] width 65 height 12
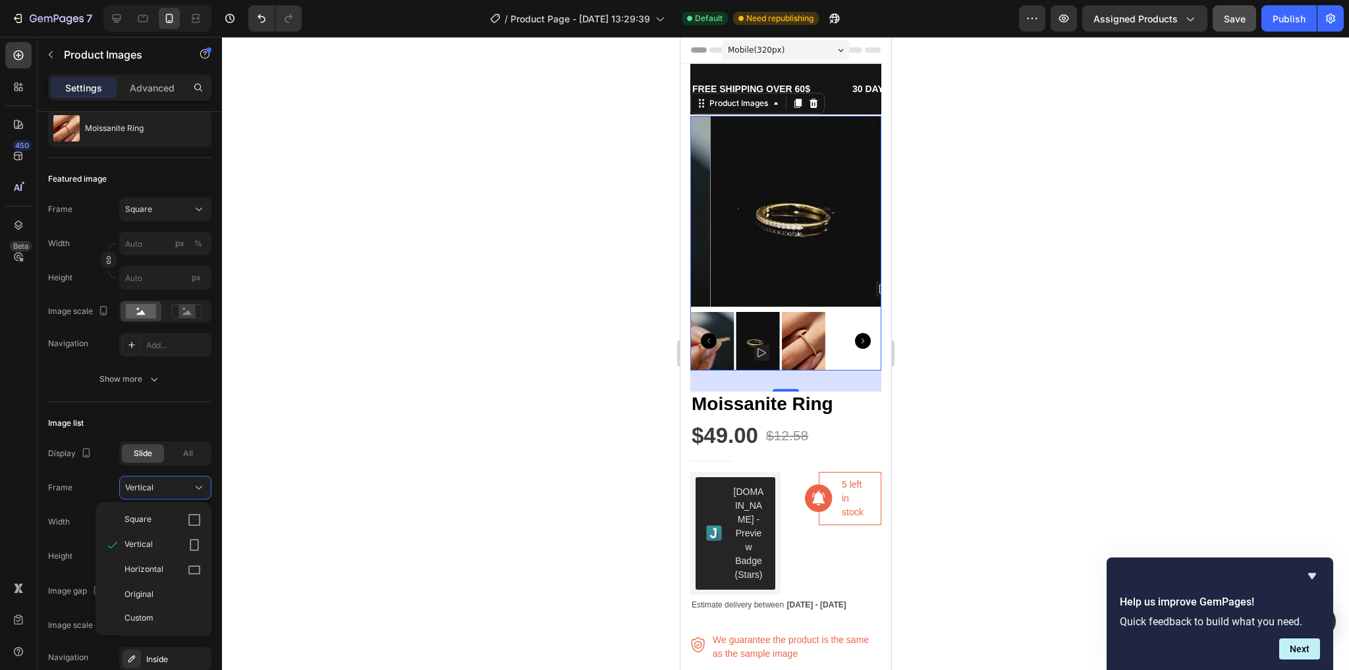
click at [366, 525] on div at bounding box center [785, 354] width 1127 height 634
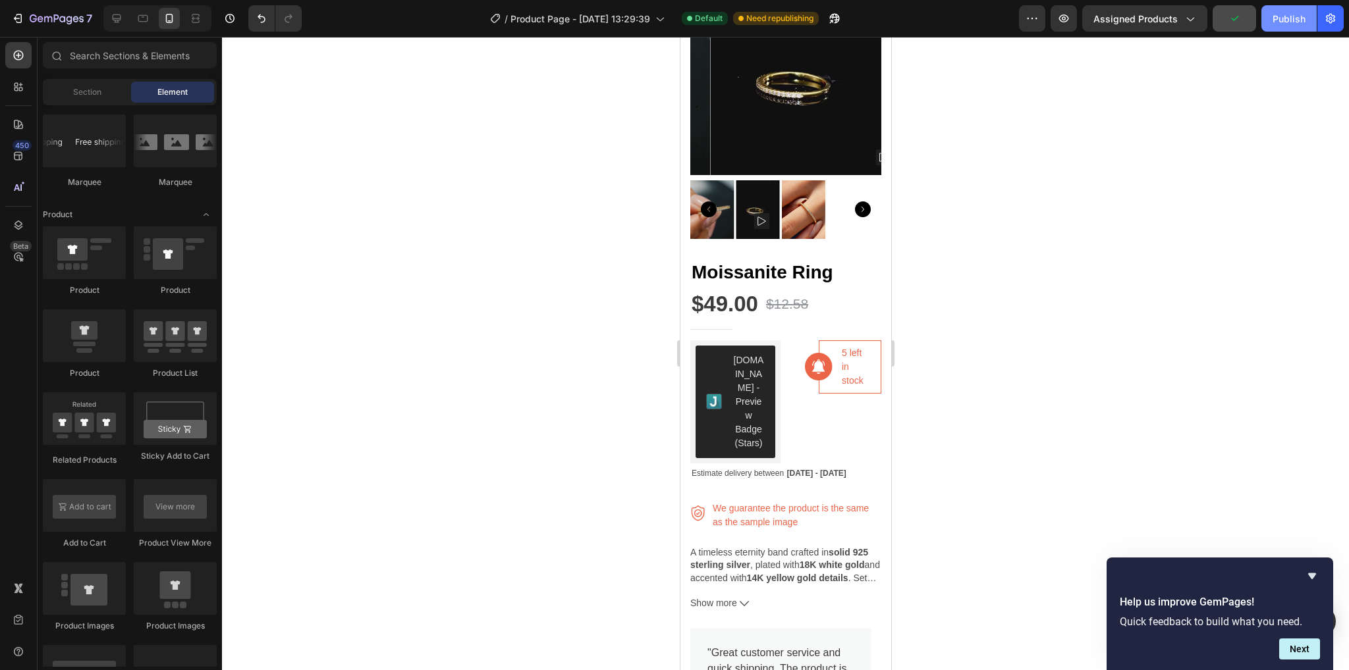
click at [1290, 11] on button "Publish" at bounding box center [1288, 18] width 55 height 26
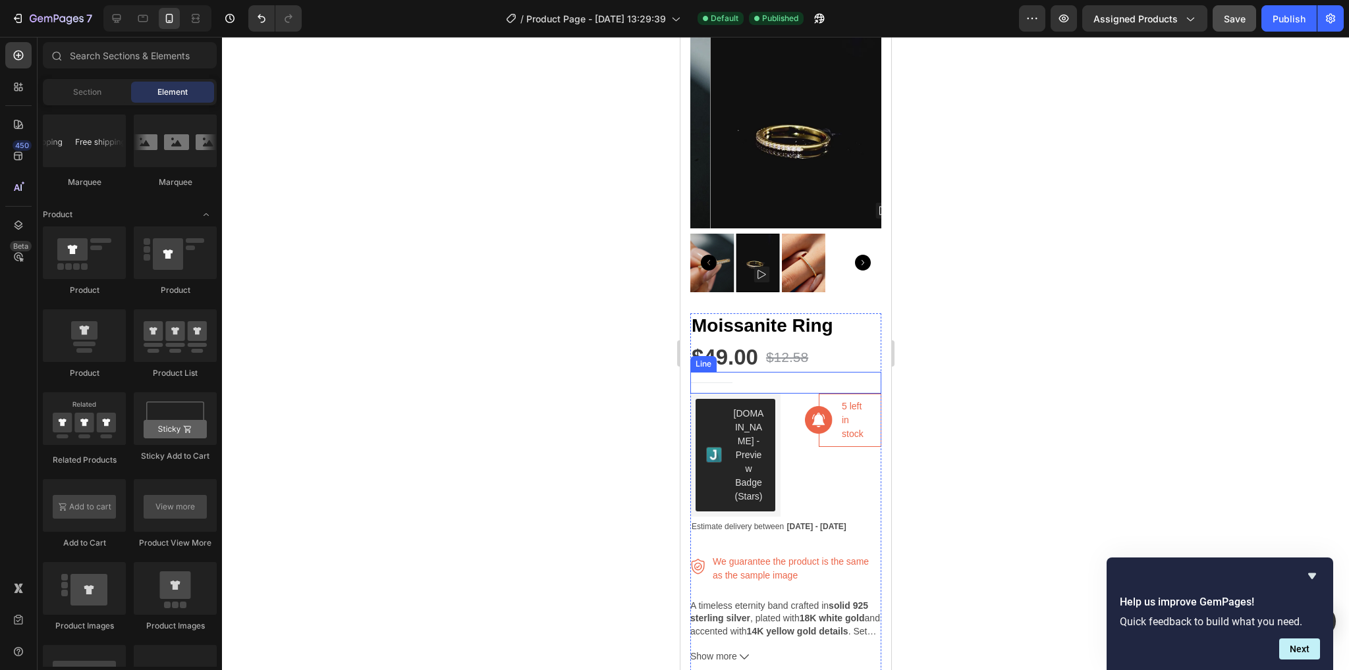
scroll to position [263, 0]
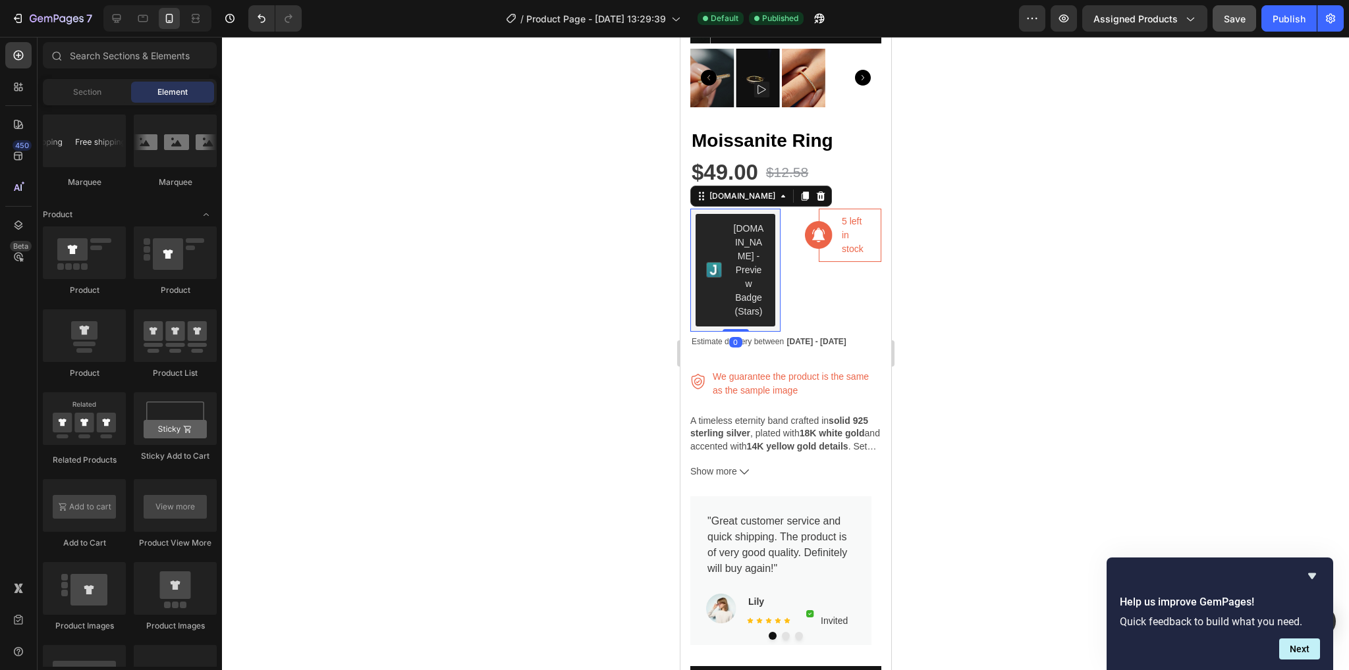
click at [745, 300] on div "[DOMAIN_NAME] - Preview Badge (Stars)" at bounding box center [748, 270] width 32 height 97
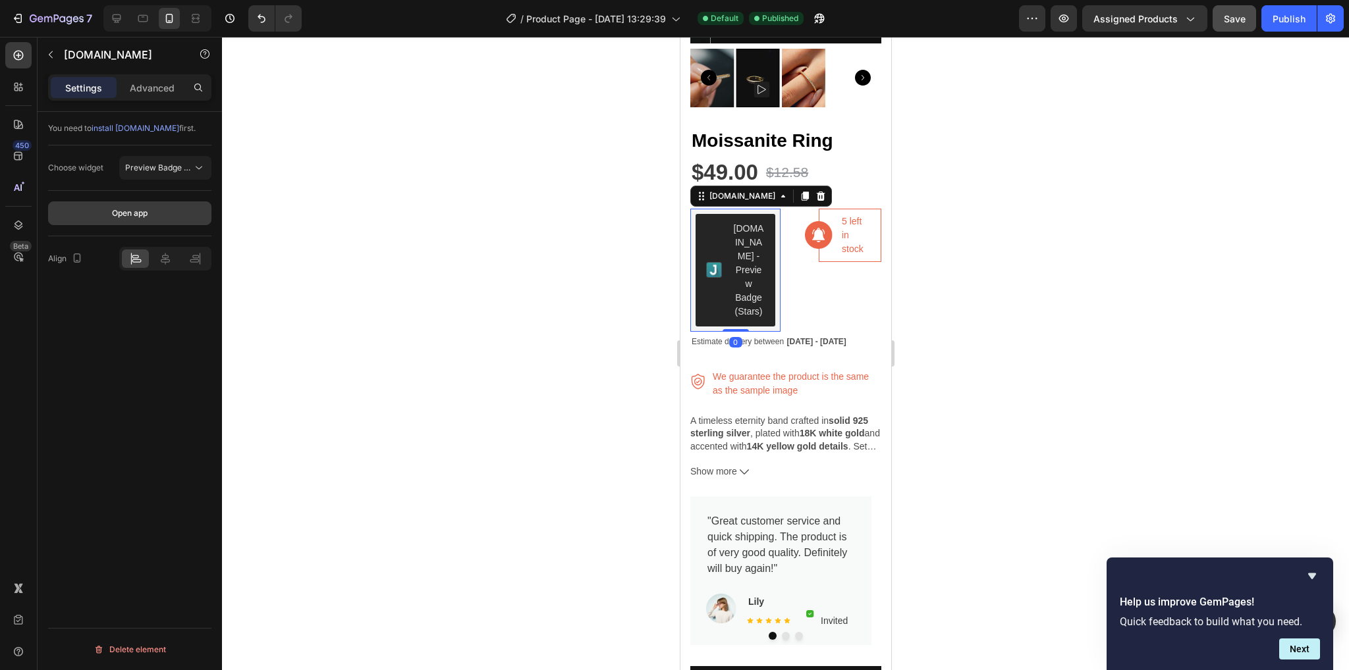
click at [161, 220] on button "Open app" at bounding box center [129, 214] width 163 height 24
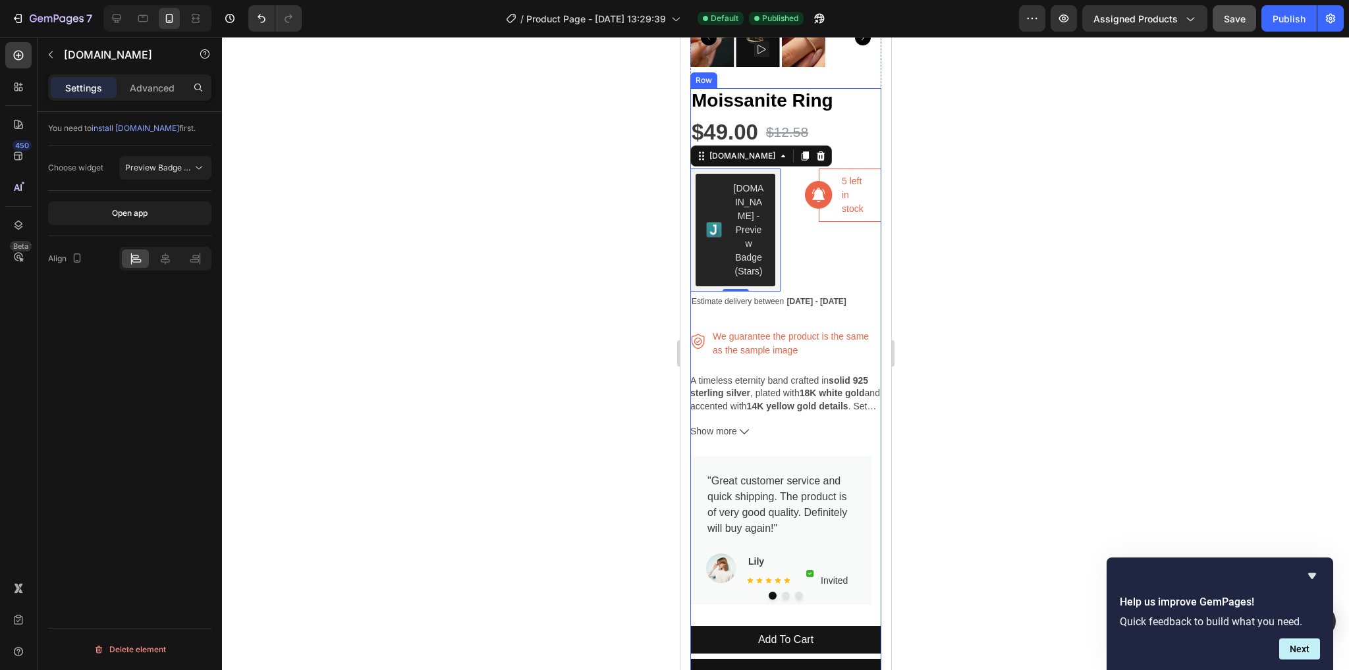
scroll to position [527, 0]
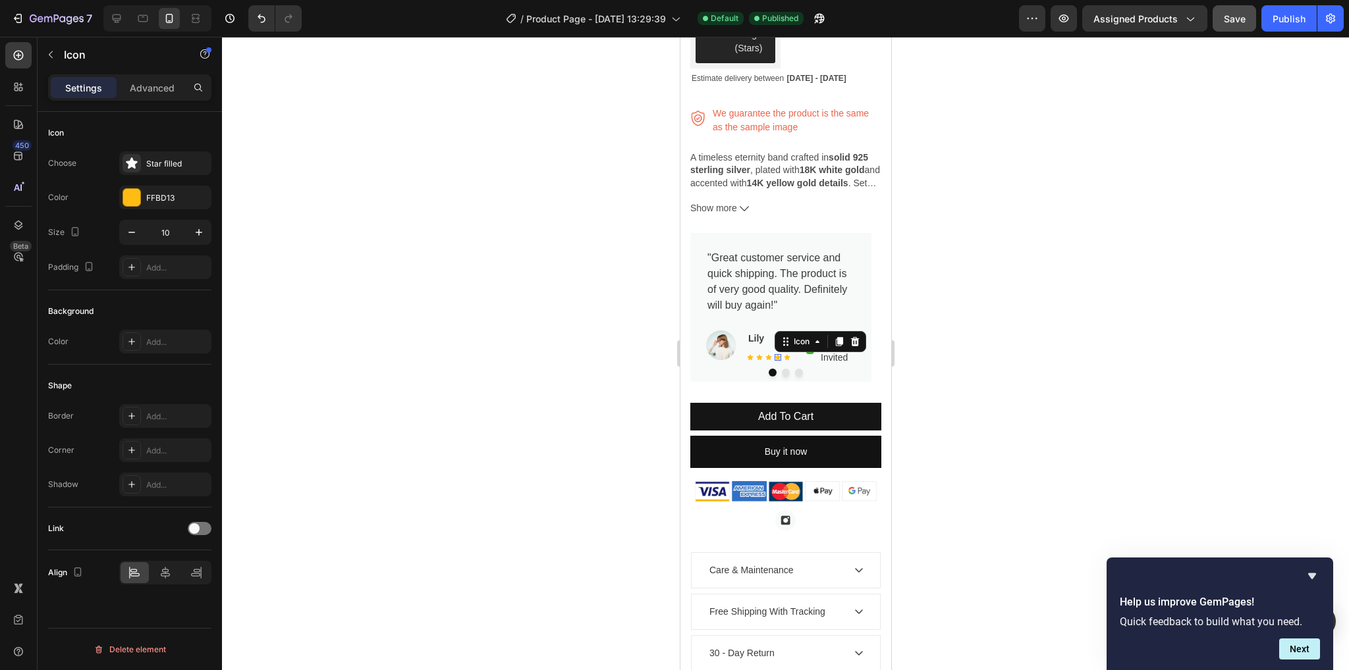
click at [777, 354] on div "Icon 0" at bounding box center [777, 357] width 7 height 7
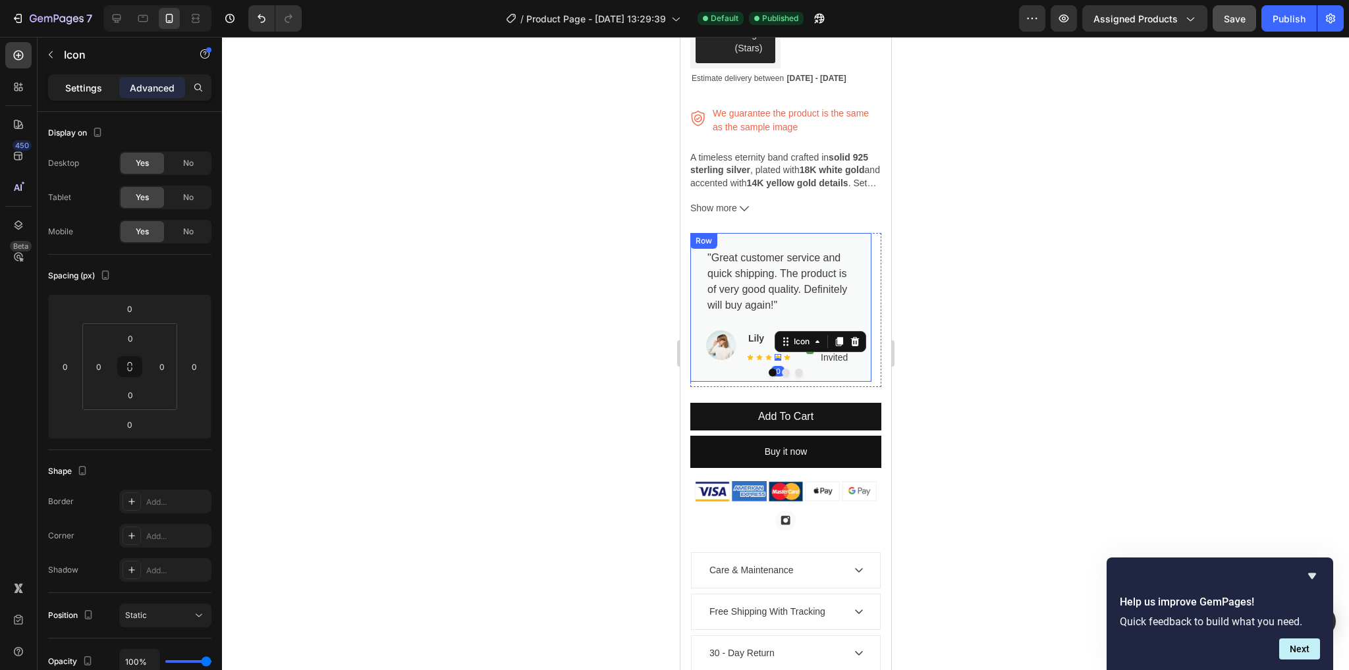
click at [108, 86] on div "Settings" at bounding box center [84, 87] width 66 height 21
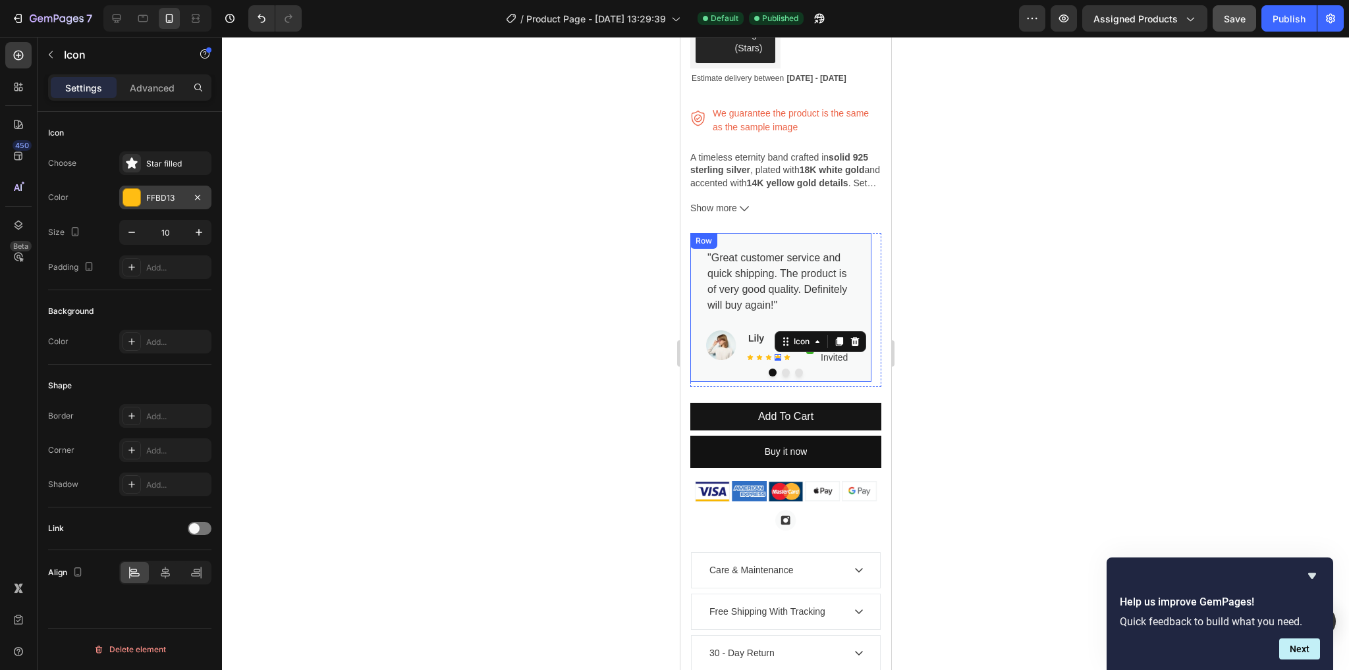
click at [128, 196] on div at bounding box center [131, 197] width 17 height 17
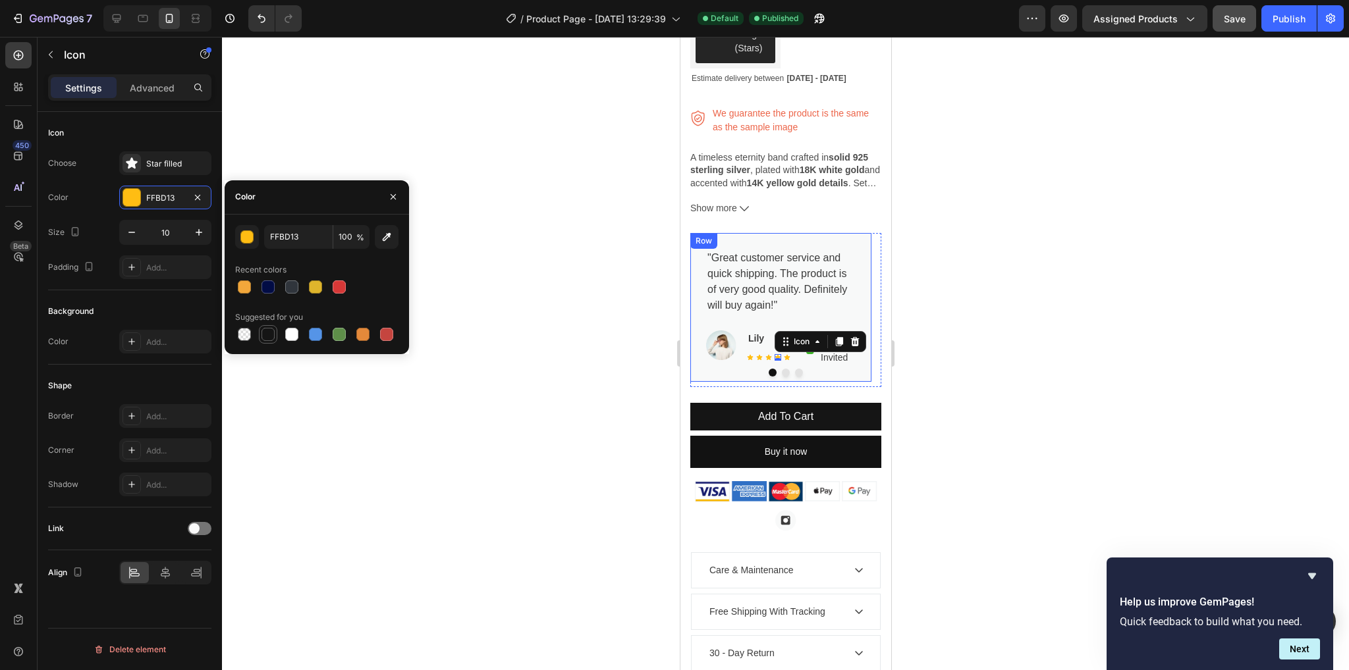
click at [271, 333] on div at bounding box center [267, 334] width 13 height 13
type input "151515"
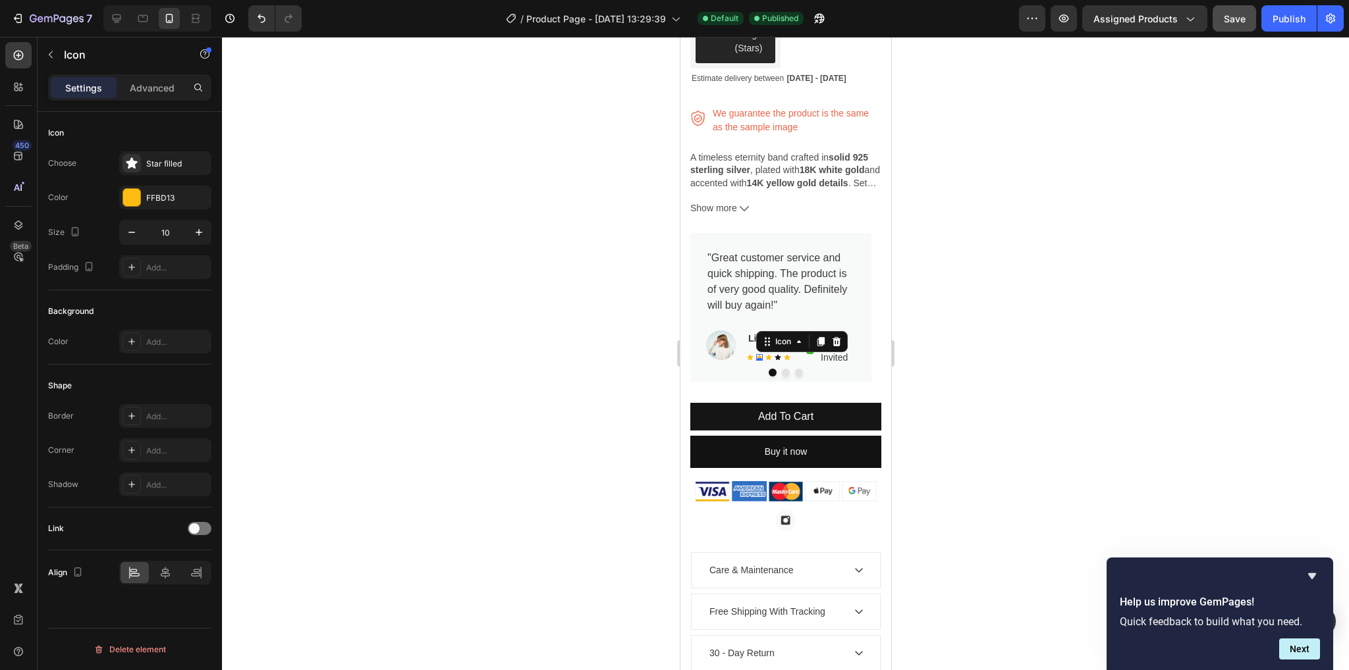
click at [757, 354] on div "Icon 0" at bounding box center [758, 357] width 7 height 7
click at [132, 201] on div at bounding box center [131, 197] width 17 height 17
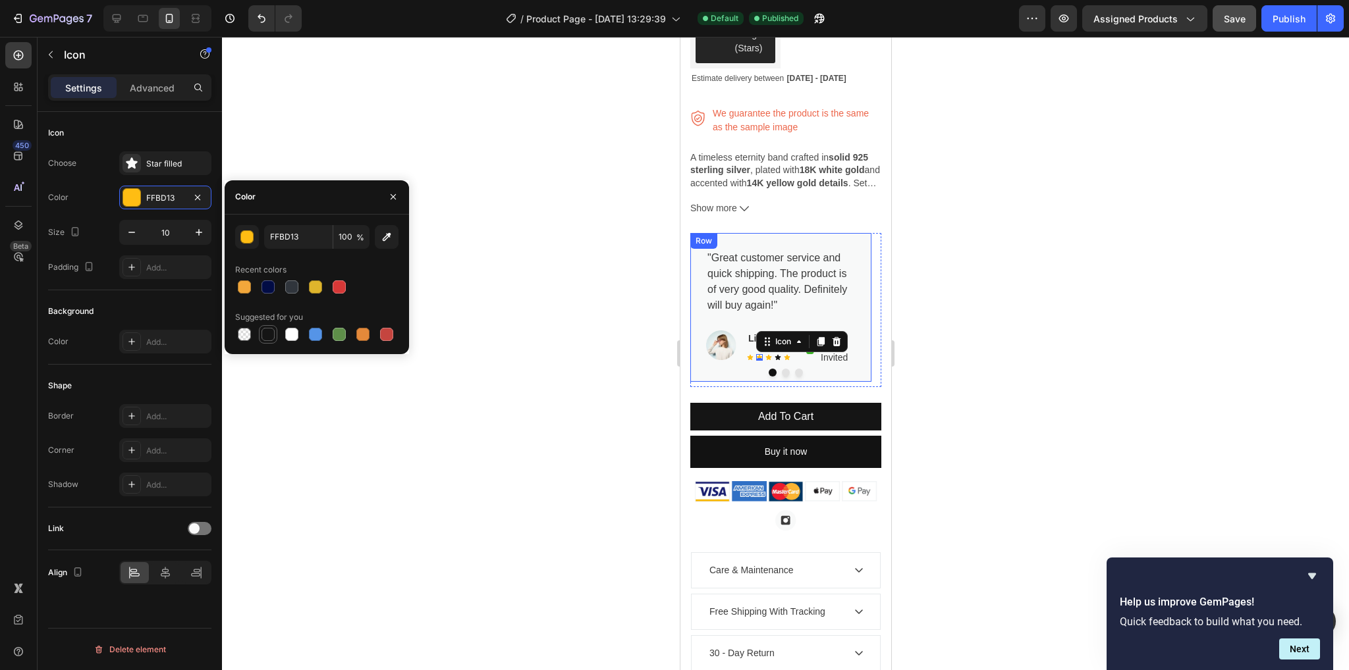
drag, startPoint x: 261, startPoint y: 333, endPoint x: 207, endPoint y: 274, distance: 79.7
click at [261, 333] on div at bounding box center [267, 334] width 13 height 13
type input "151515"
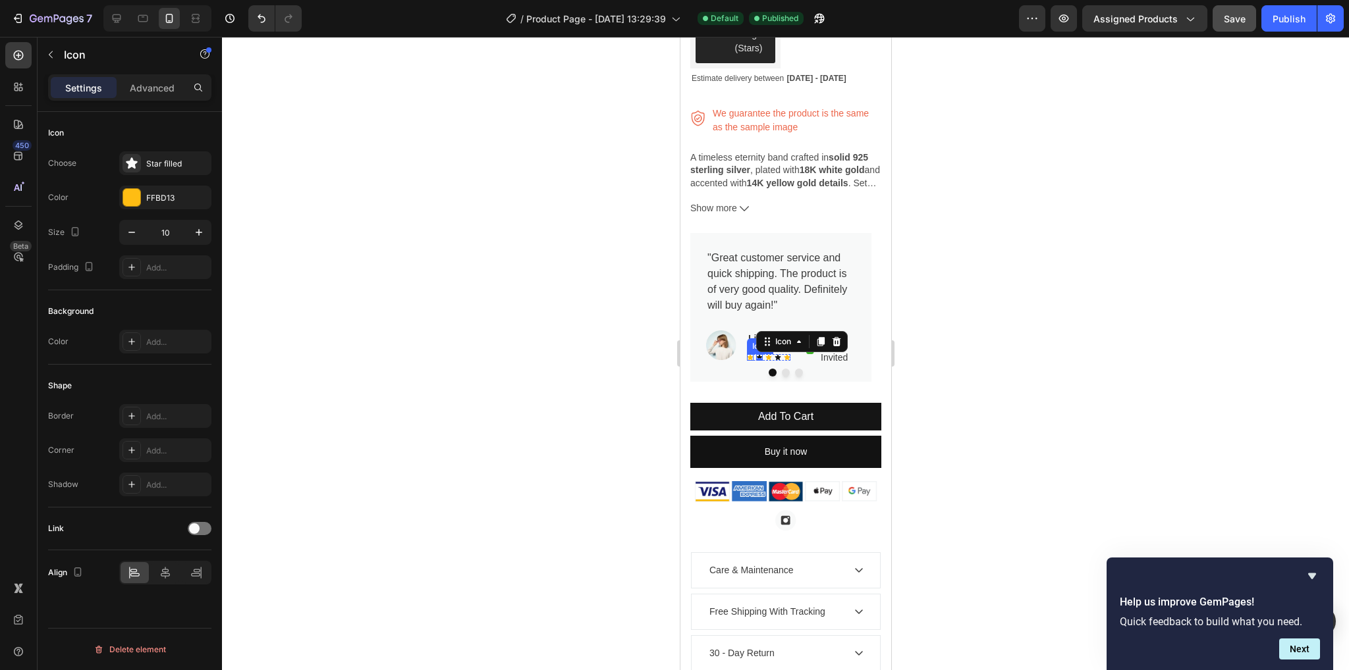
click at [748, 354] on div "Icon" at bounding box center [749, 357] width 7 height 7
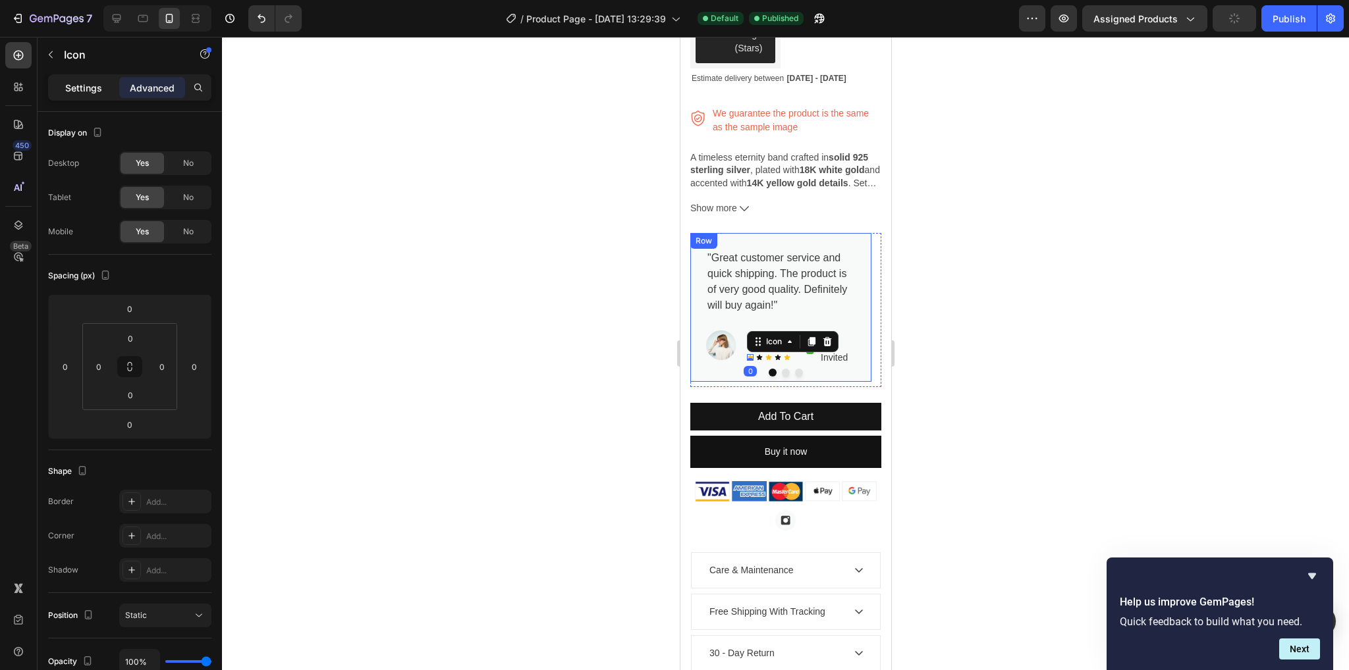
click at [105, 88] on div "Settings" at bounding box center [84, 87] width 66 height 21
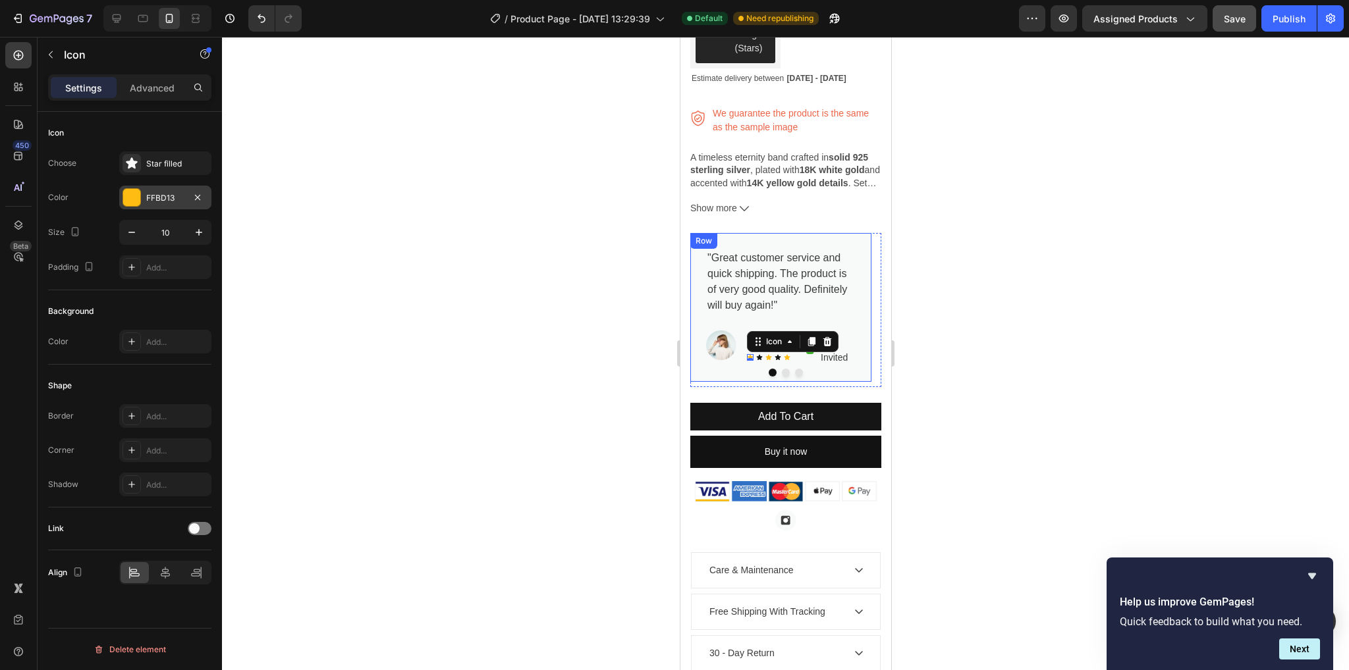
click at [124, 198] on div at bounding box center [131, 197] width 17 height 17
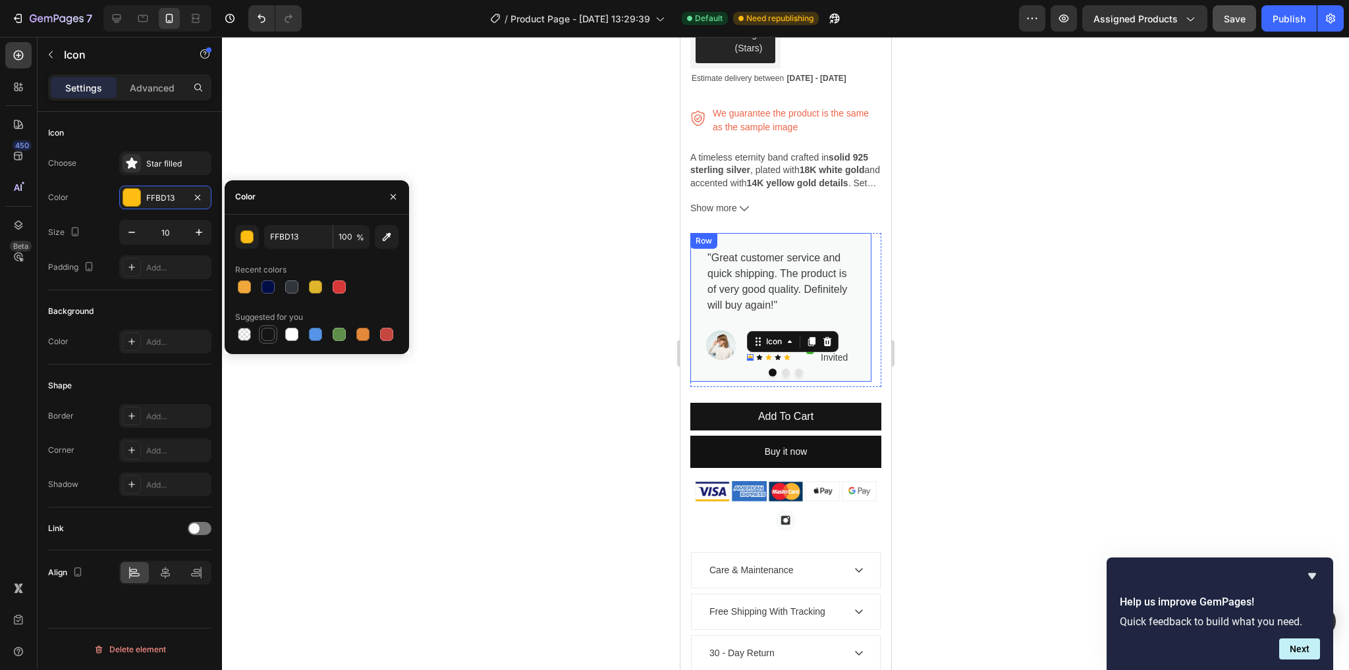
click at [267, 335] on div at bounding box center [267, 334] width 13 height 13
type input "151515"
click at [765, 354] on div "Icon" at bounding box center [768, 357] width 7 height 7
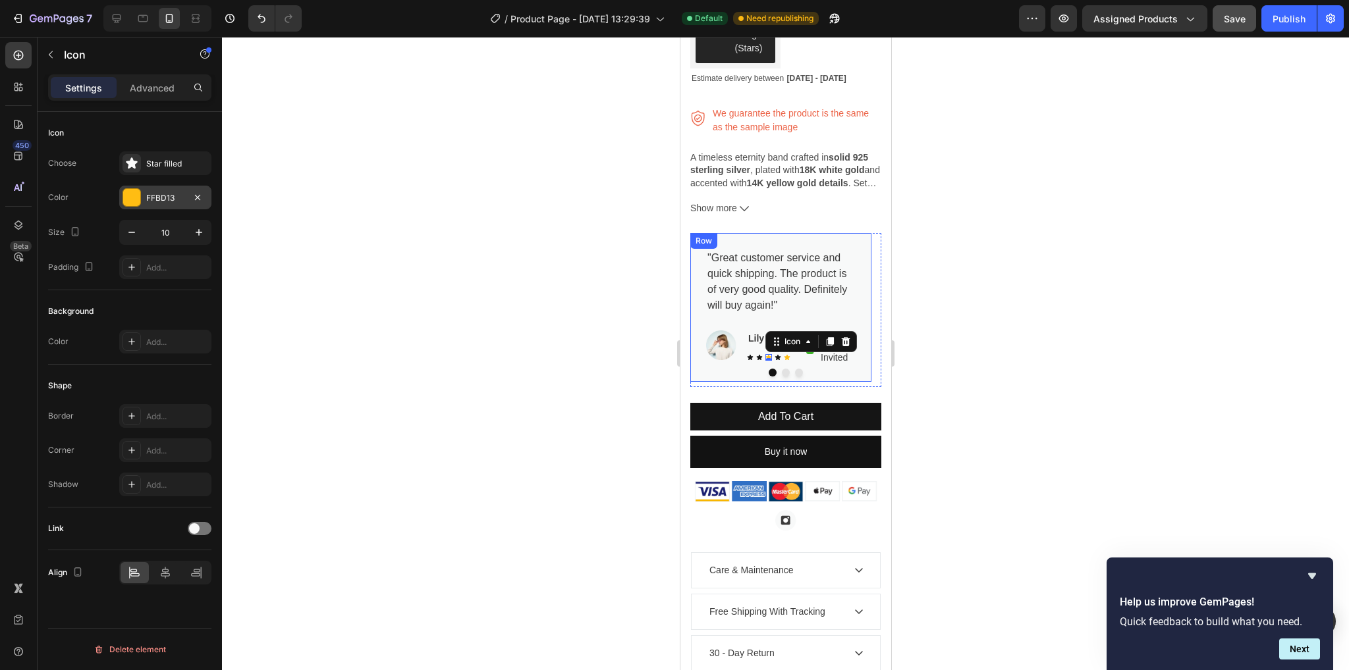
click at [132, 192] on div at bounding box center [131, 197] width 17 height 17
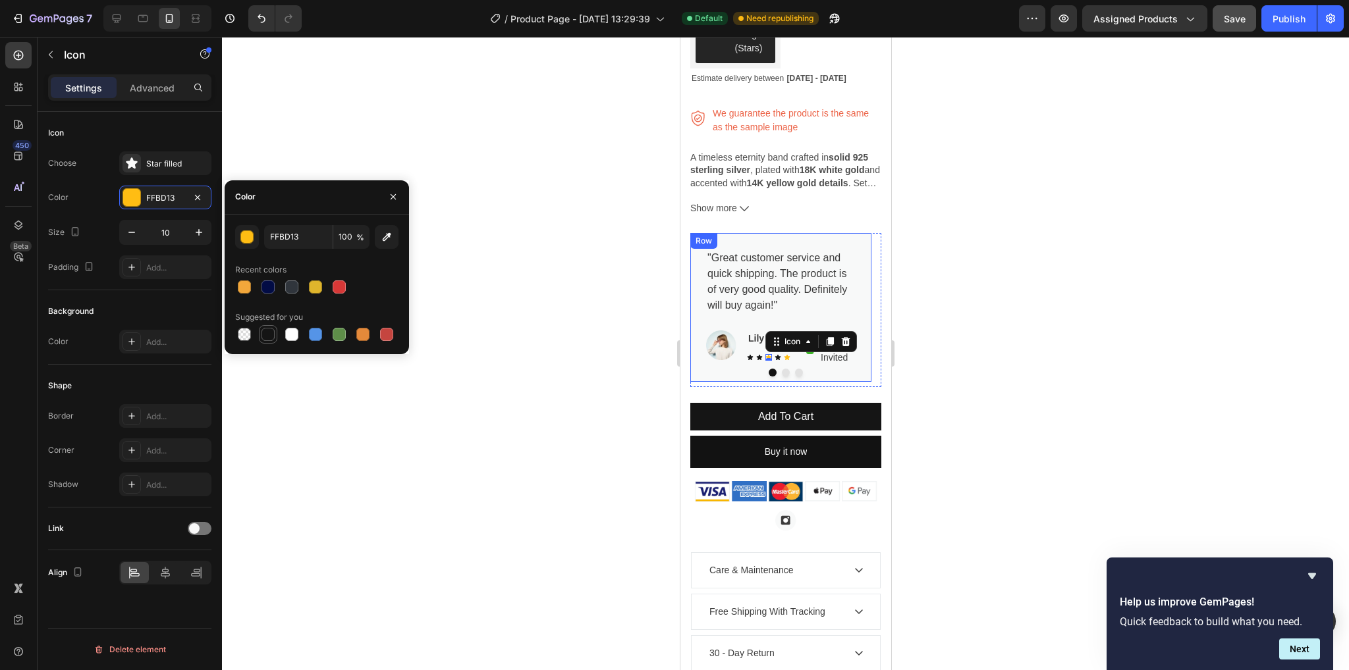
click at [265, 327] on div at bounding box center [268, 335] width 16 height 16
type input "151515"
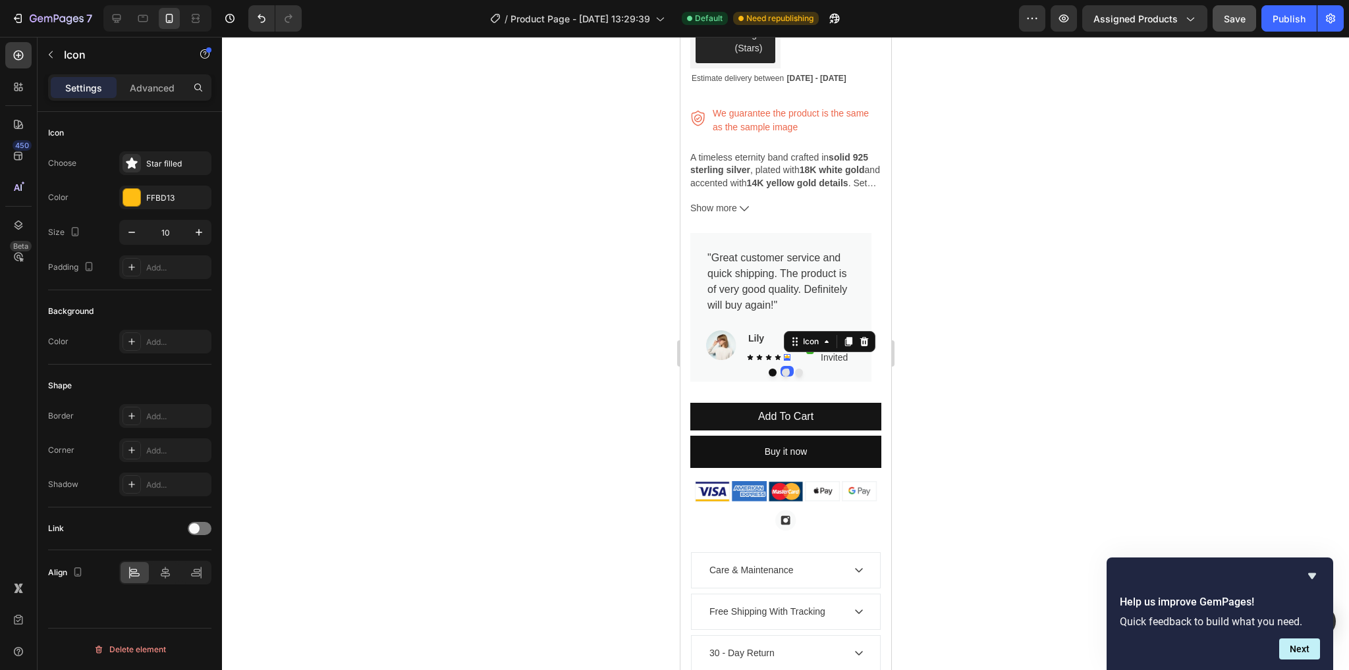
click at [783, 354] on icon at bounding box center [786, 357] width 7 height 7
click at [124, 192] on div at bounding box center [131, 197] width 17 height 17
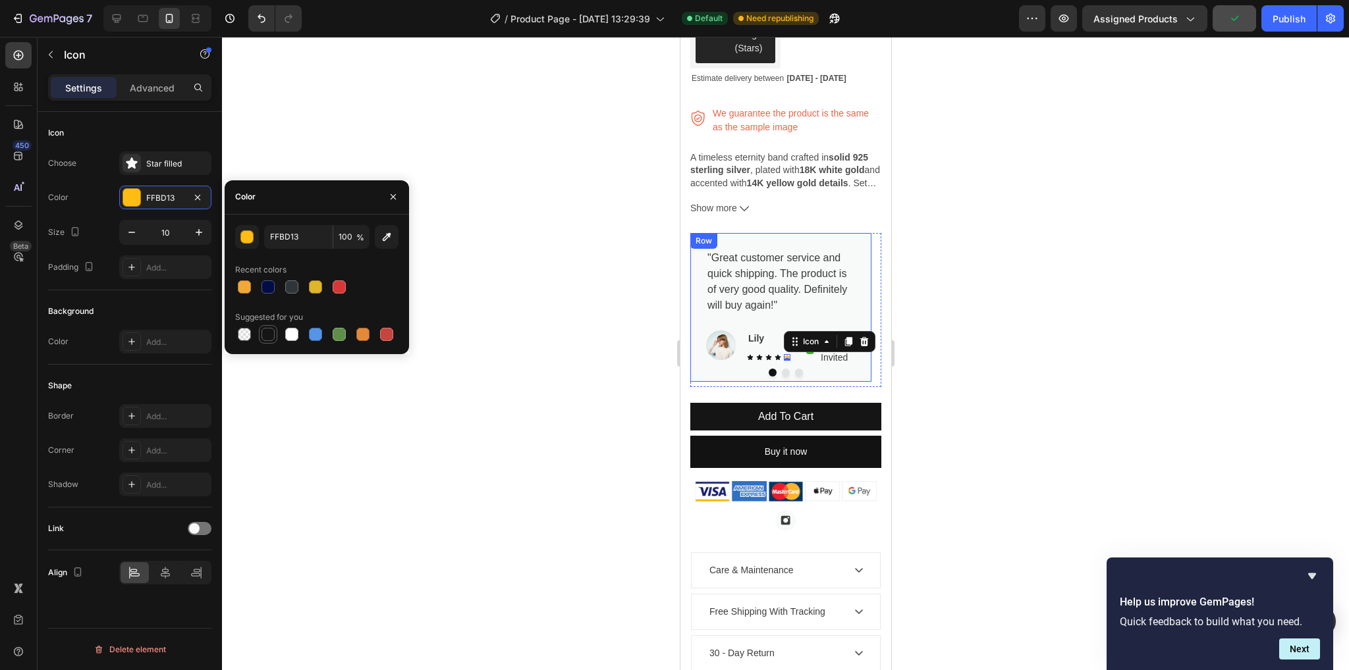
click at [264, 329] on div at bounding box center [267, 334] width 13 height 13
type input "151515"
click at [1006, 365] on div at bounding box center [785, 354] width 1127 height 634
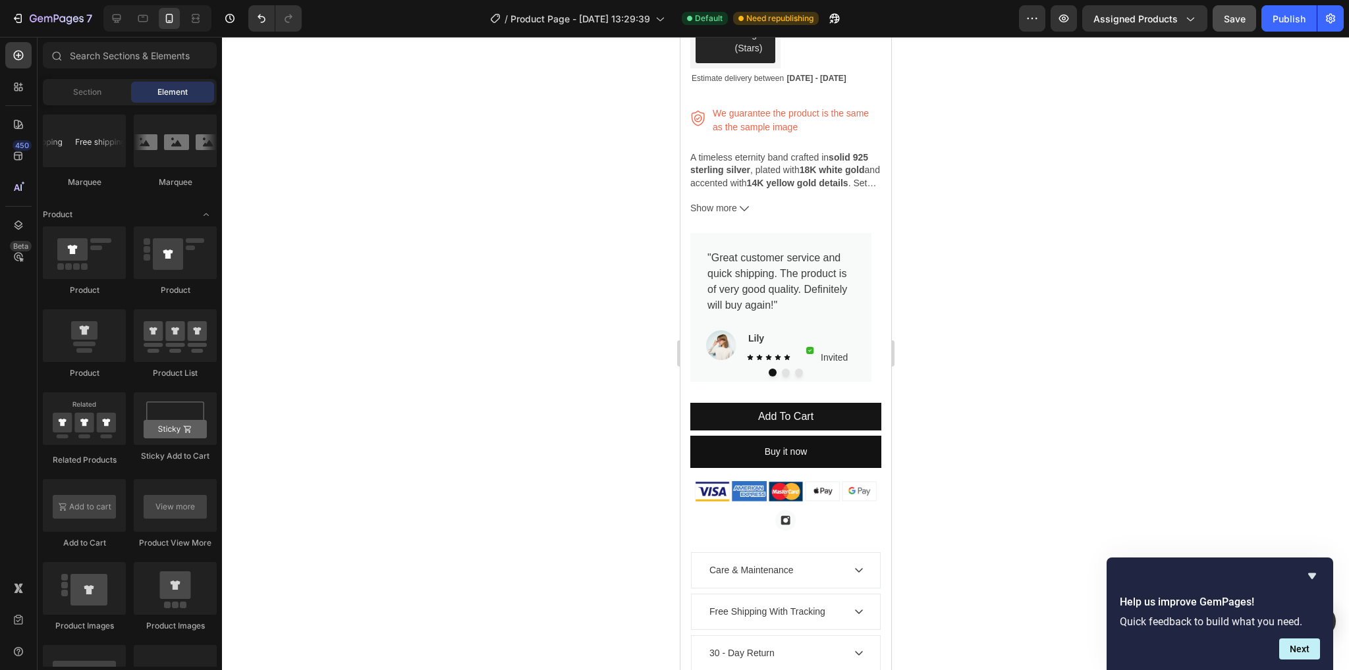
click at [964, 351] on div at bounding box center [785, 354] width 1127 height 634
click at [781, 369] on button "Dot" at bounding box center [785, 373] width 8 height 8
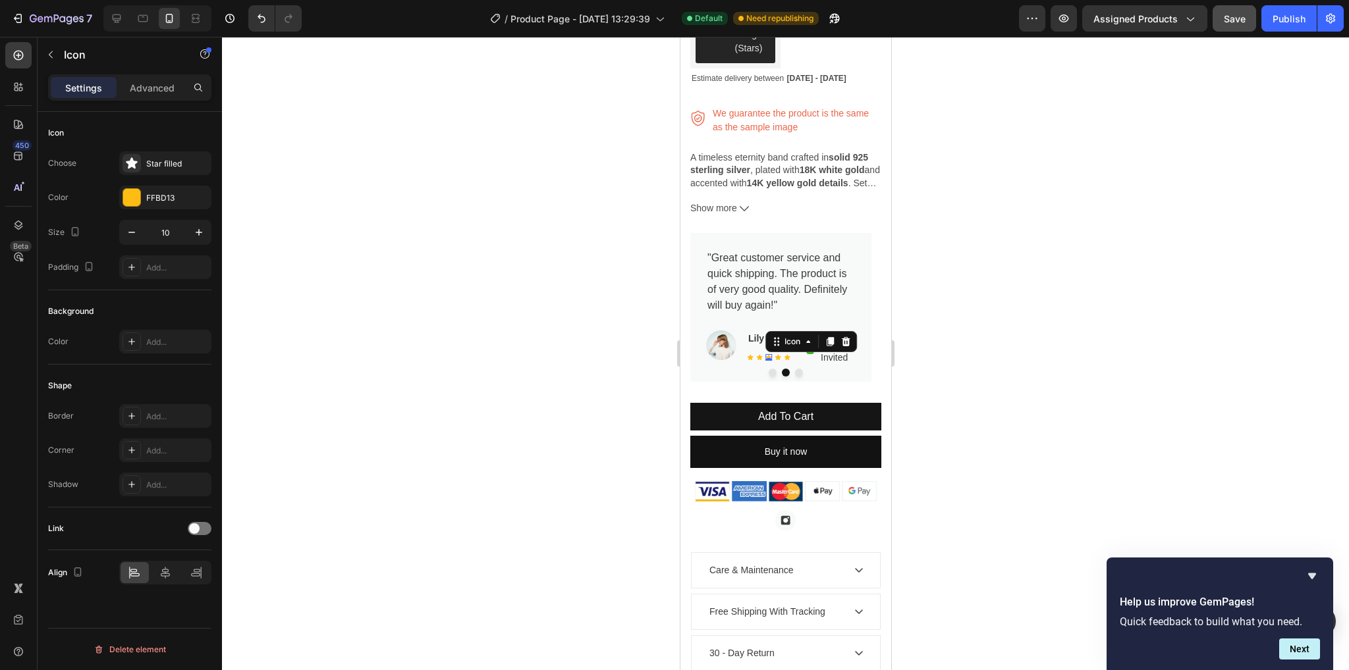
click at [765, 354] on div "Icon 0" at bounding box center [768, 357] width 7 height 7
click at [130, 200] on div at bounding box center [131, 197] width 17 height 17
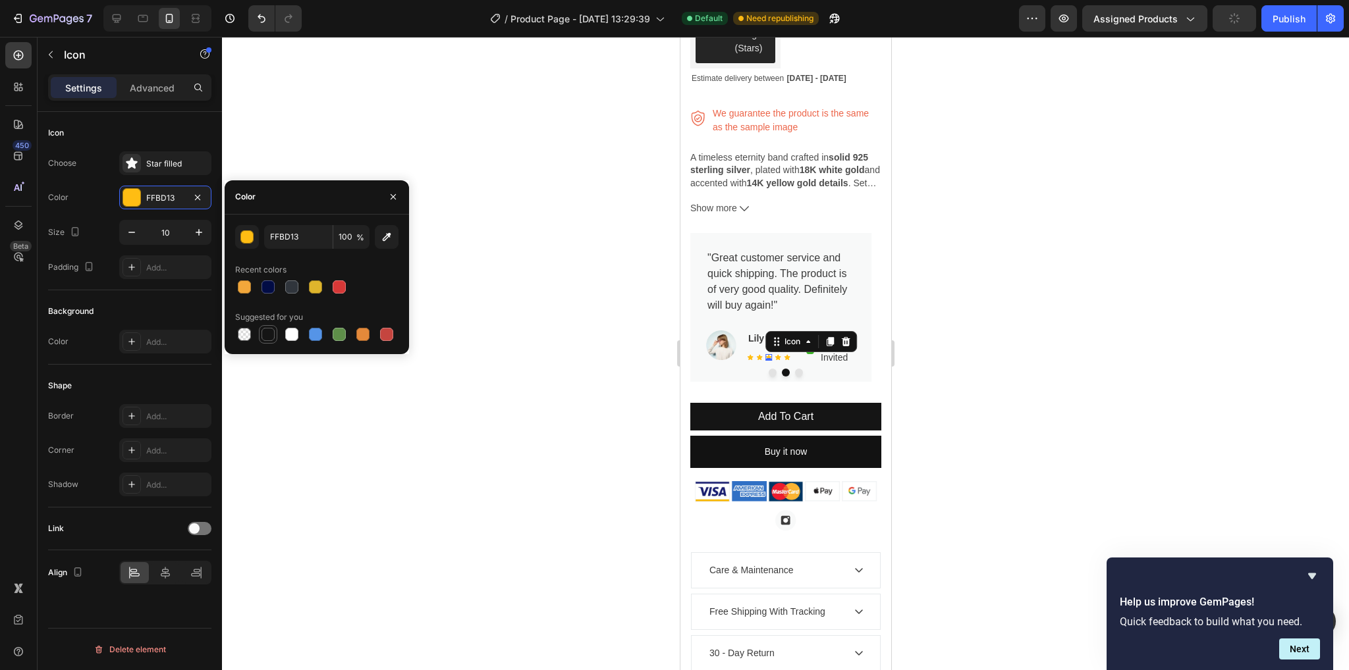
click at [272, 338] on div at bounding box center [267, 334] width 13 height 13
type input "151515"
click at [759, 350] on div "Icon Icon Icon 0 Icon Icon Icon List Hoz" at bounding box center [767, 358] width 43 height 16
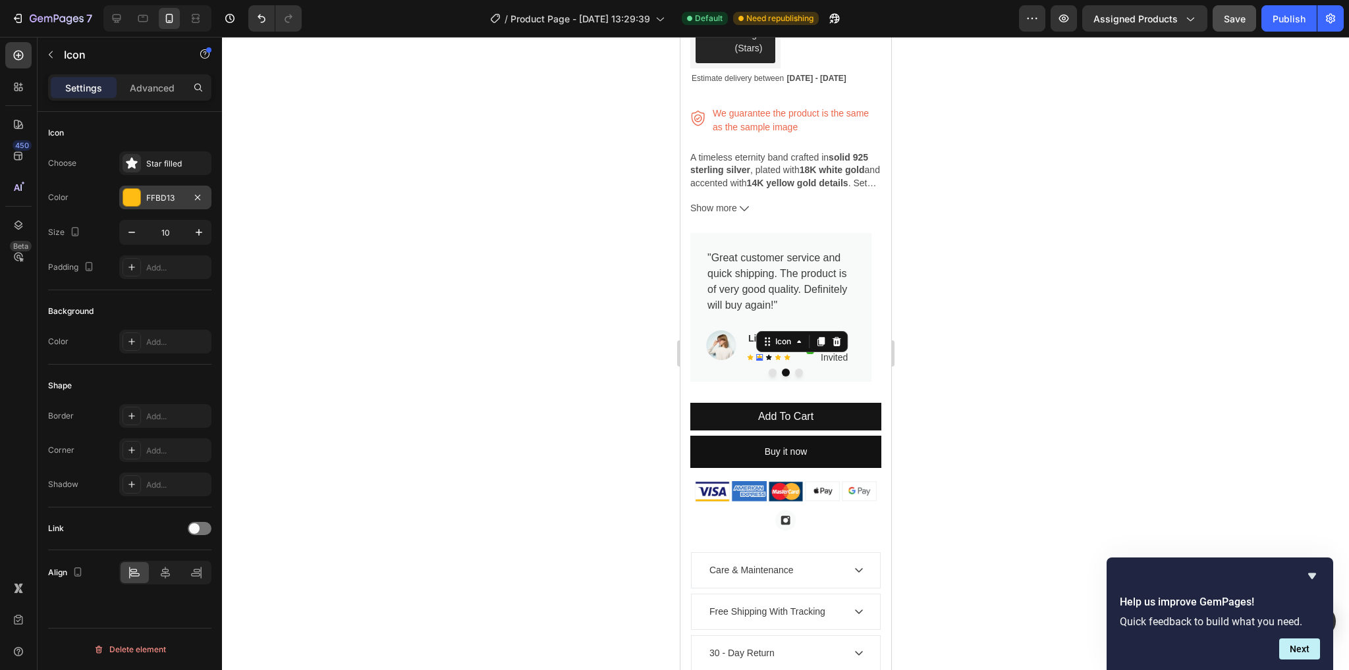
click at [141, 196] on div "FFBD13" at bounding box center [165, 198] width 92 height 24
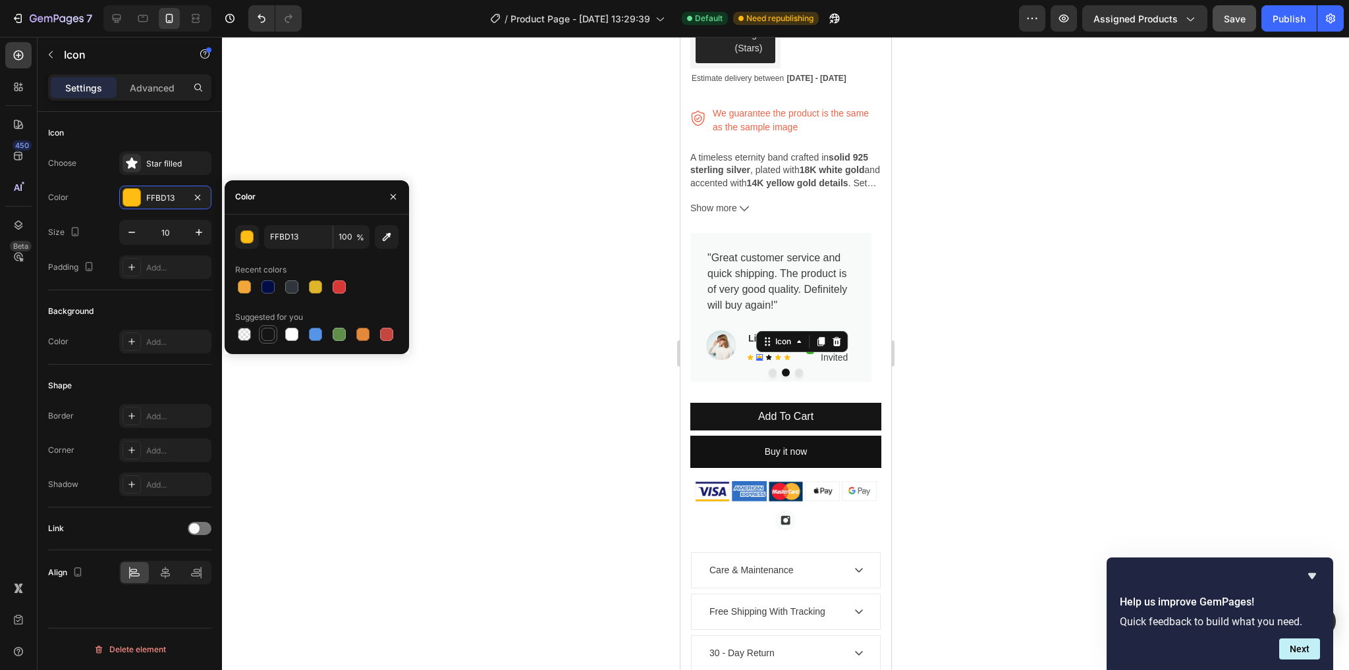
click at [269, 330] on div at bounding box center [267, 334] width 13 height 13
type input "151515"
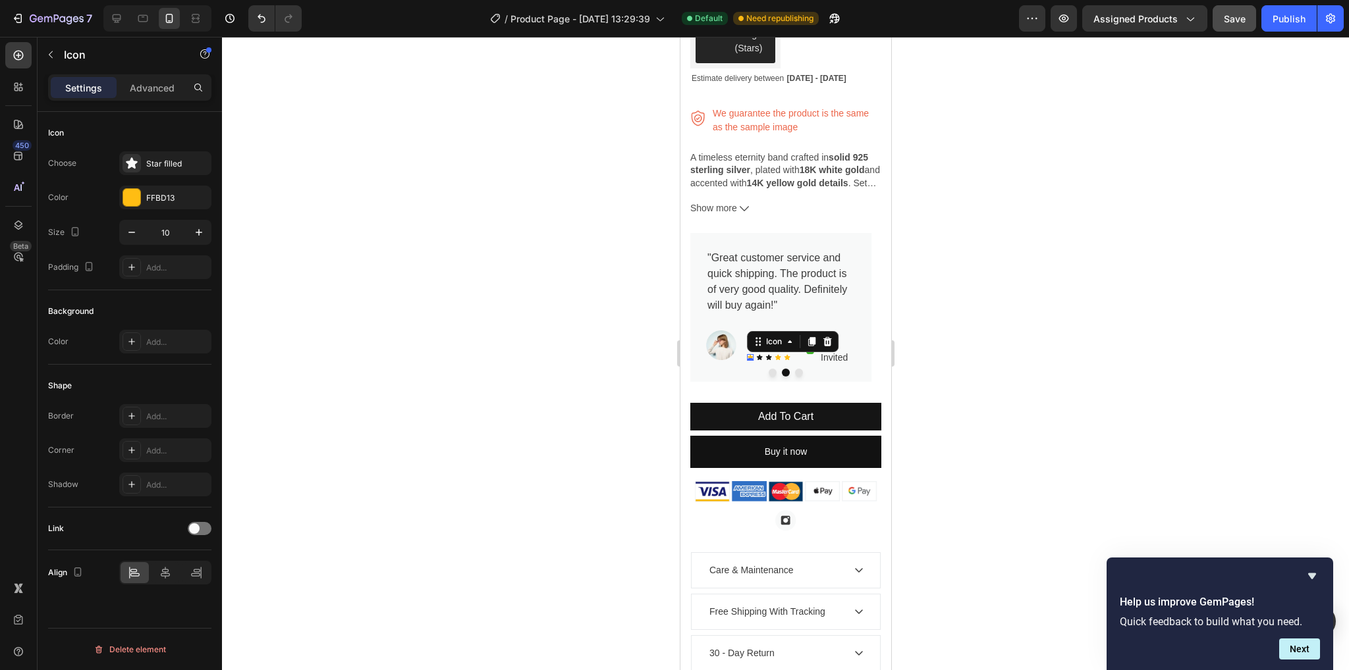
click at [751, 354] on div "Icon 0" at bounding box center [749, 357] width 7 height 7
click at [134, 207] on div "FFBD13" at bounding box center [165, 198] width 92 height 24
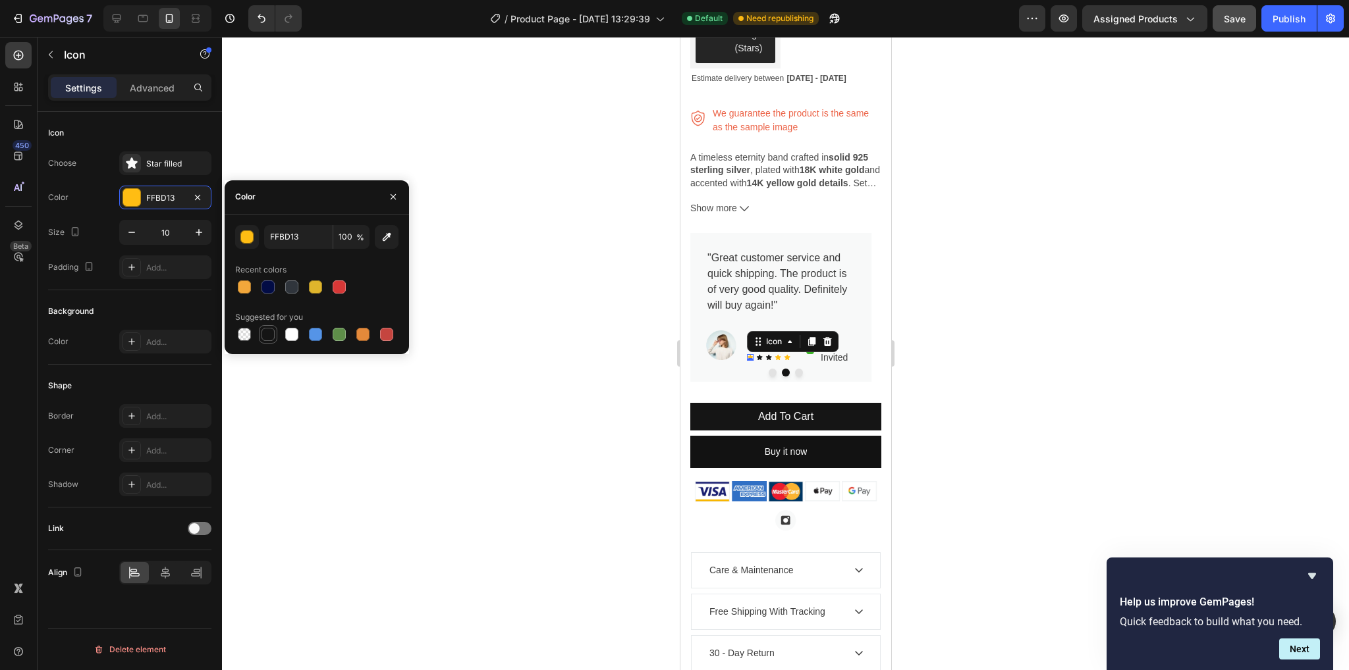
click at [262, 330] on div at bounding box center [267, 334] width 13 height 13
type input "151515"
click at [778, 354] on div "Icon 0" at bounding box center [777, 357] width 7 height 7
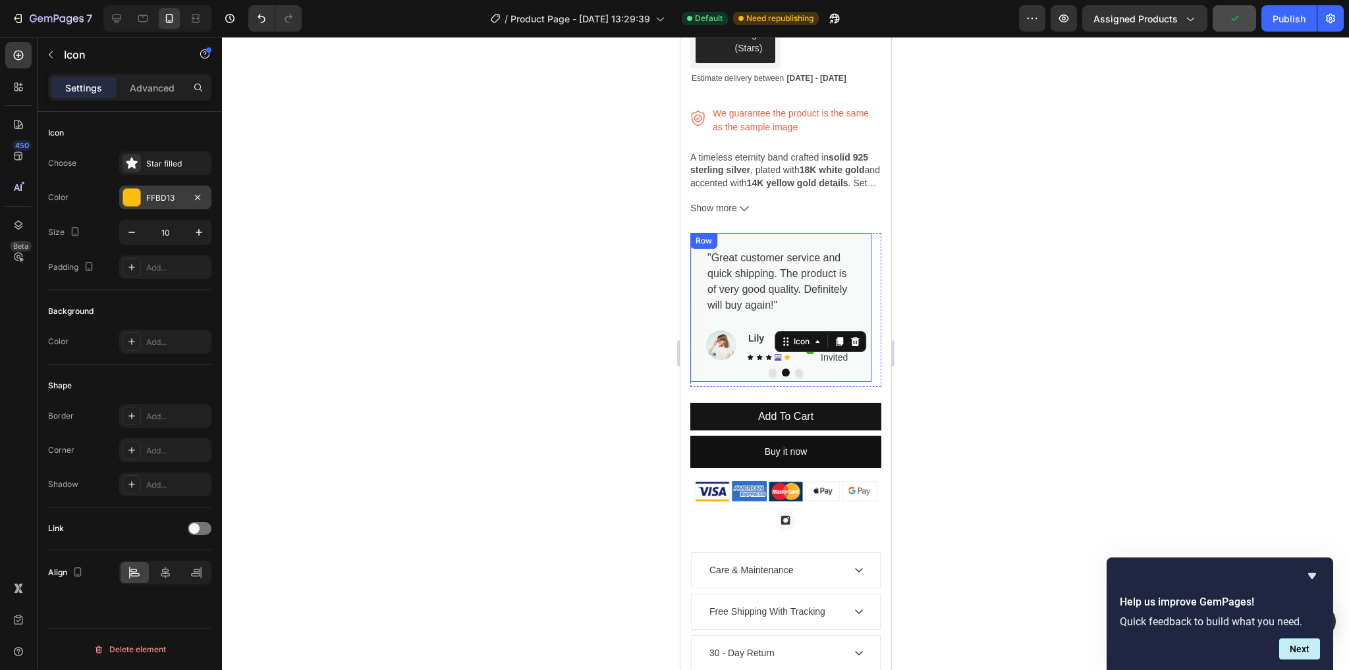
click at [137, 204] on div at bounding box center [131, 197] width 17 height 17
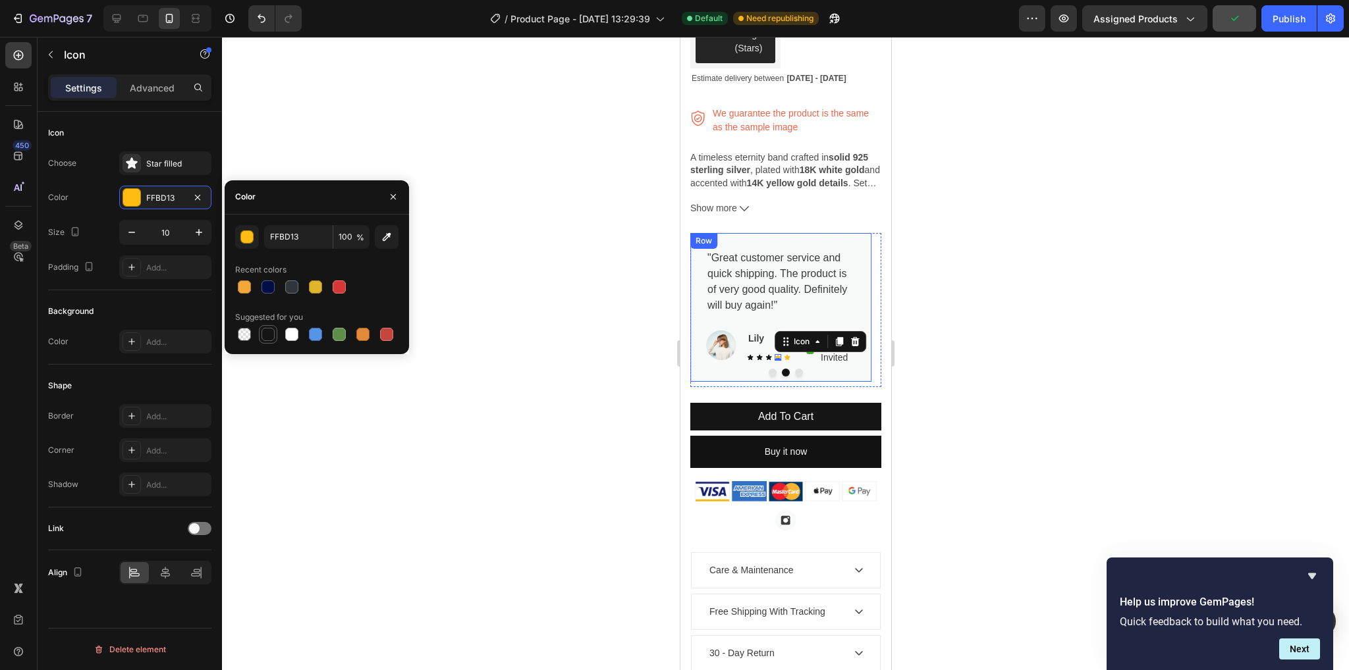
click at [263, 333] on div at bounding box center [267, 334] width 13 height 13
type input "151515"
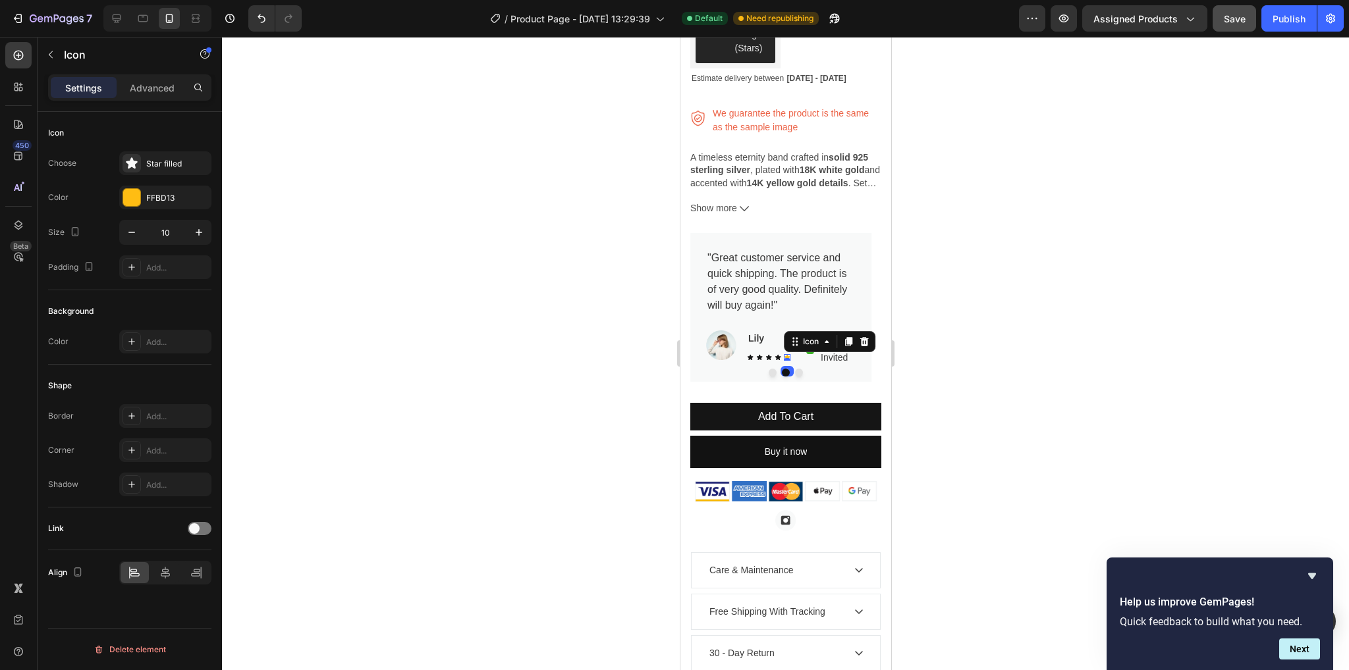
click at [788, 354] on div "Icon 0" at bounding box center [786, 357] width 7 height 7
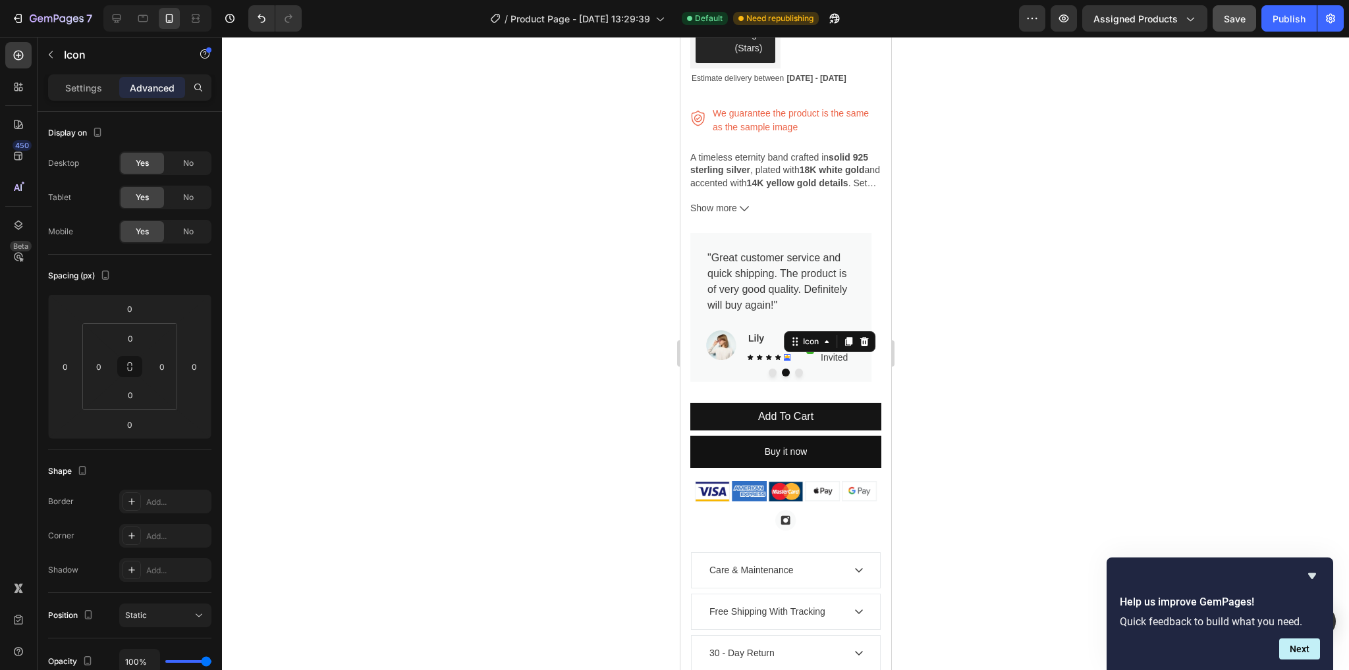
click at [787, 354] on icon at bounding box center [786, 357] width 7 height 7
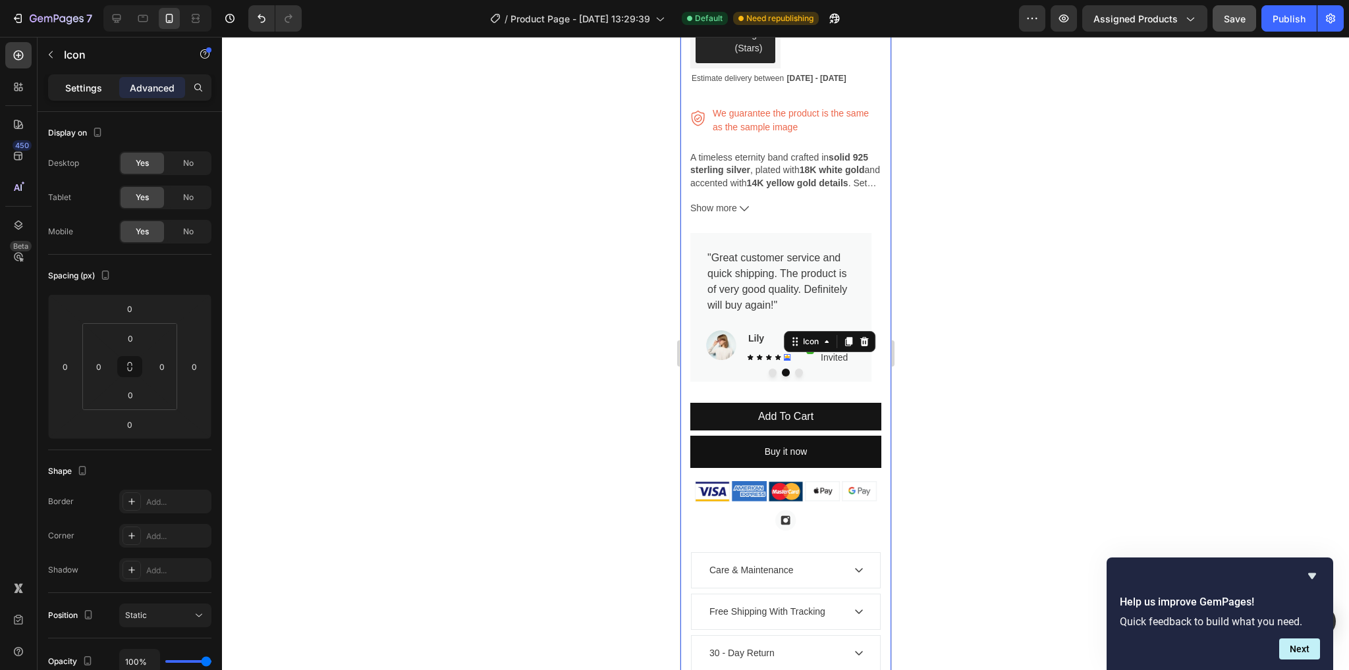
click at [95, 93] on p "Settings" at bounding box center [83, 88] width 37 height 14
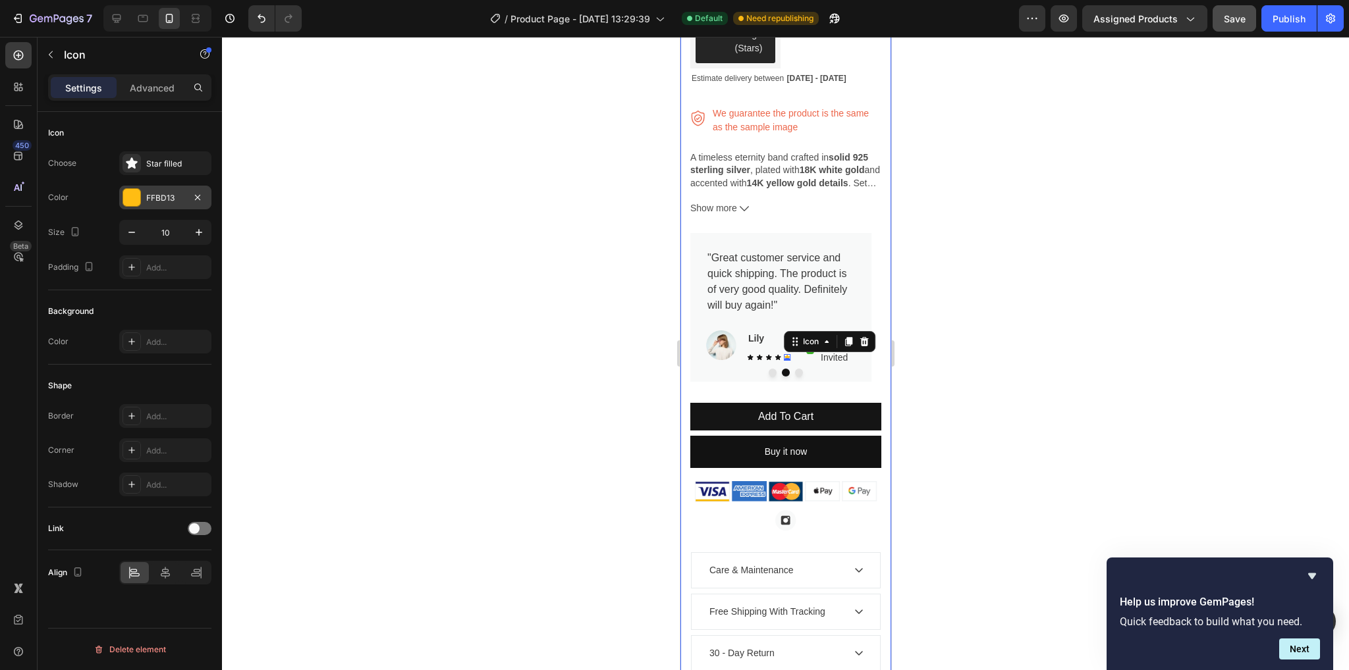
click at [129, 189] on div at bounding box center [131, 197] width 17 height 17
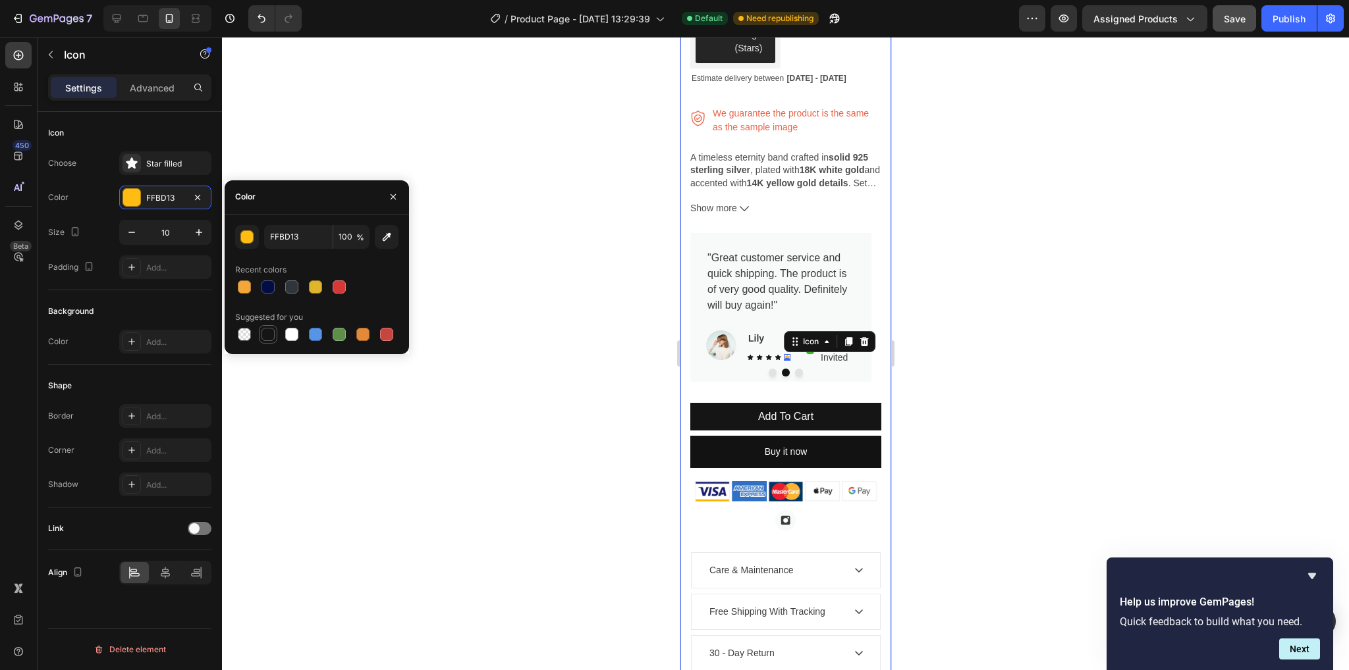
click at [274, 332] on div at bounding box center [267, 334] width 13 height 13
type input "151515"
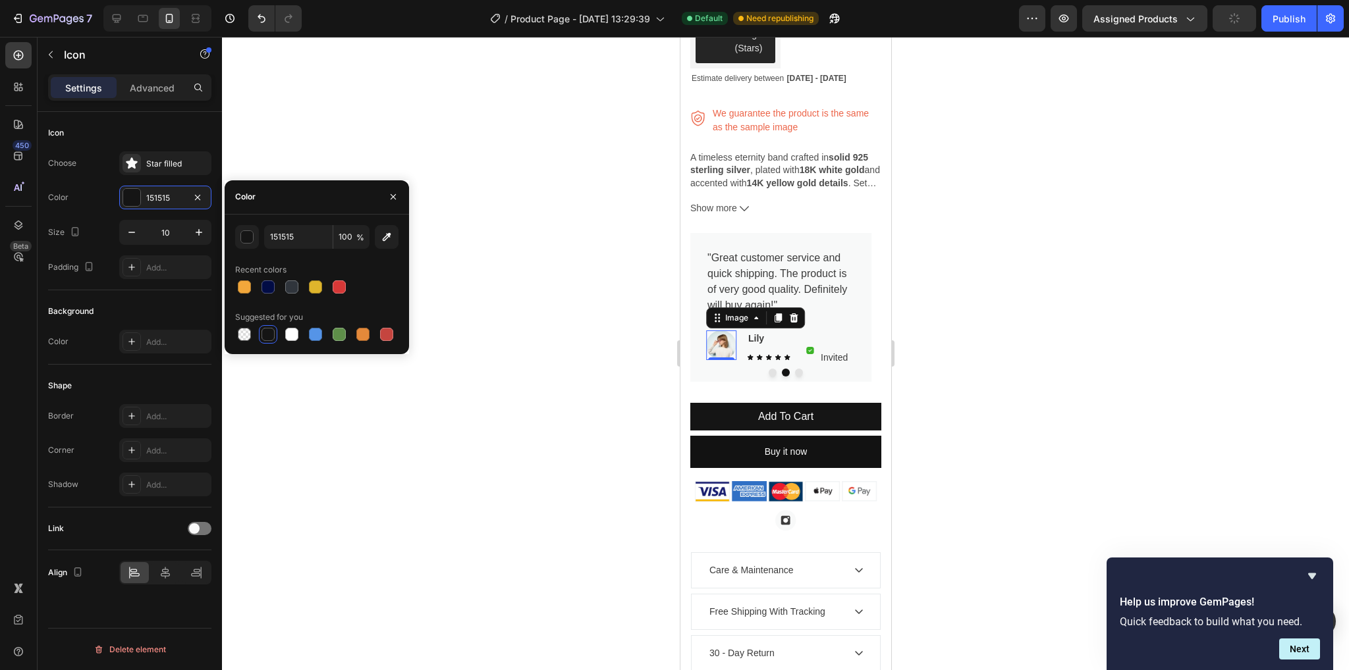
click at [719, 331] on img at bounding box center [720, 346] width 30 height 30
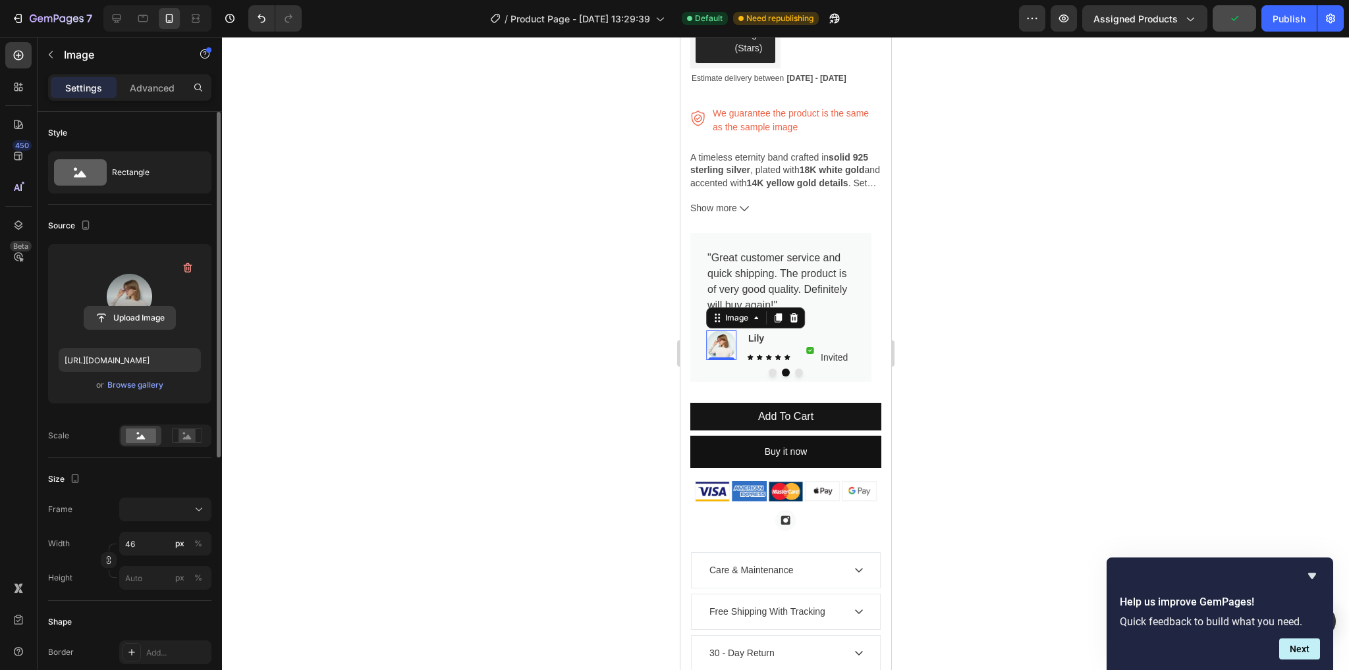
click at [163, 321] on input "file" at bounding box center [129, 318] width 91 height 22
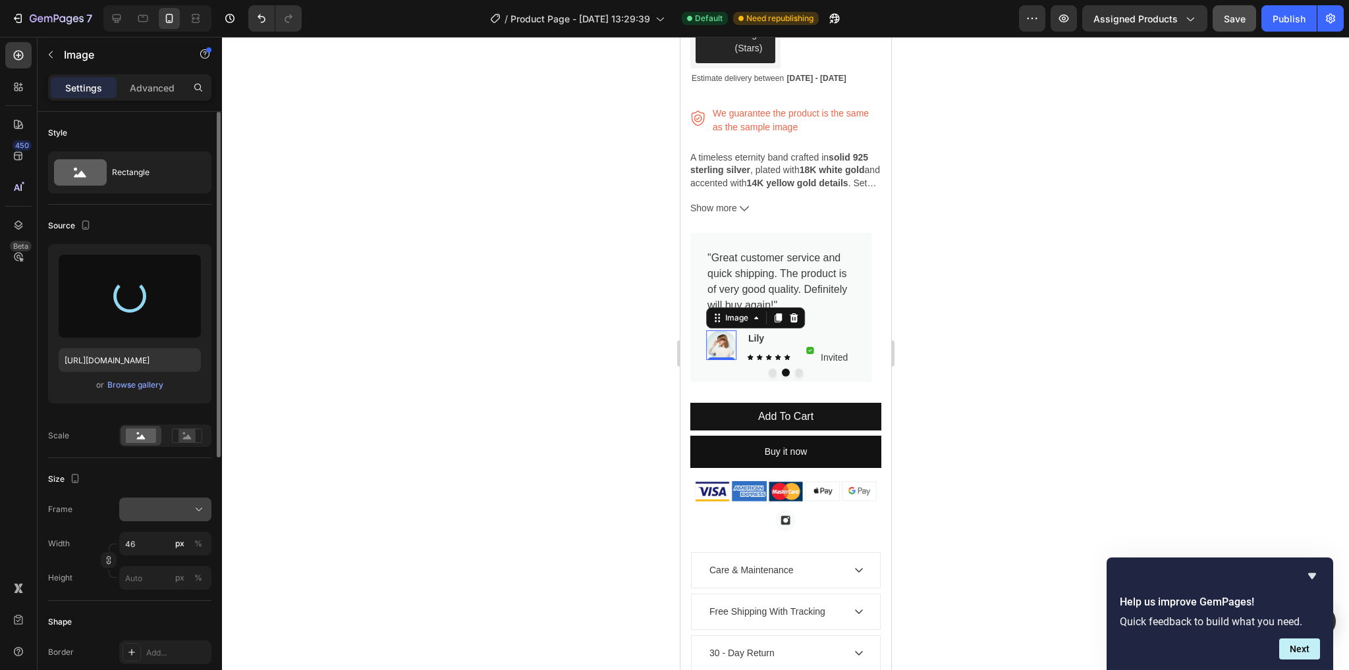
click at [155, 503] on div at bounding box center [165, 509] width 80 height 13
type input "https://cdn.shopify.com/s/files/1/0877/6171/5542/files/gempages_543363963933426…"
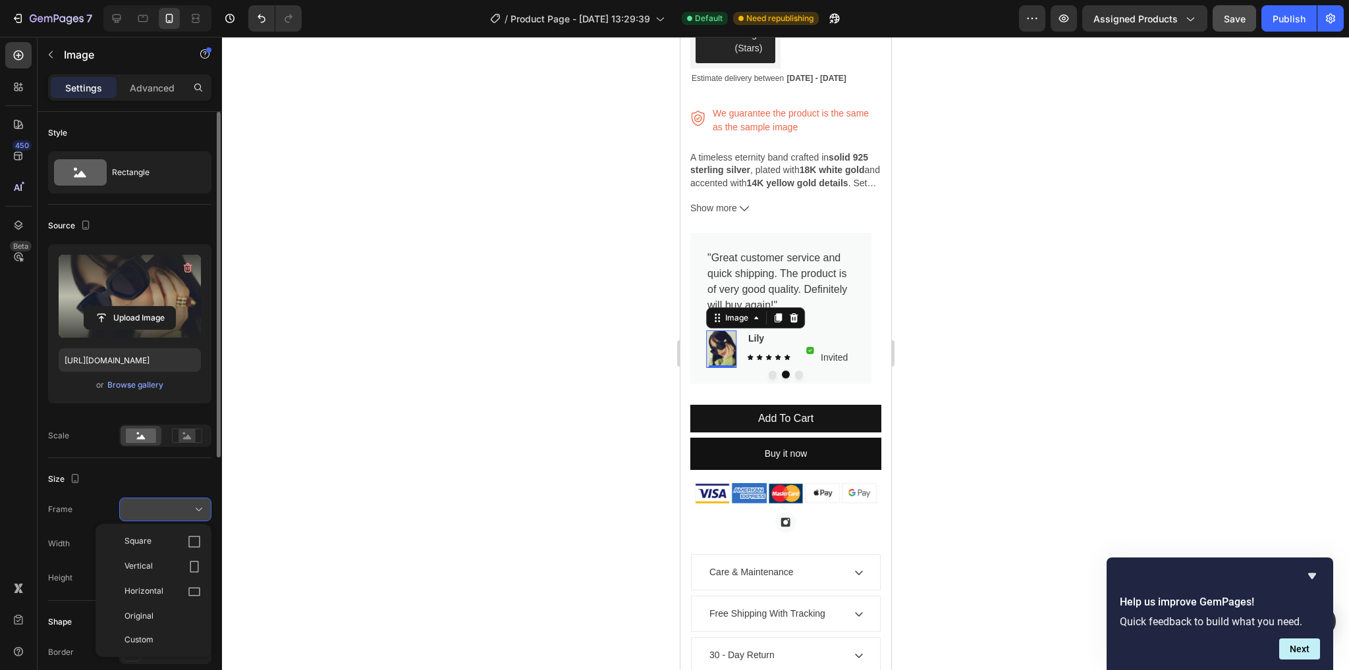
click at [155, 503] on div at bounding box center [165, 509] width 80 height 13
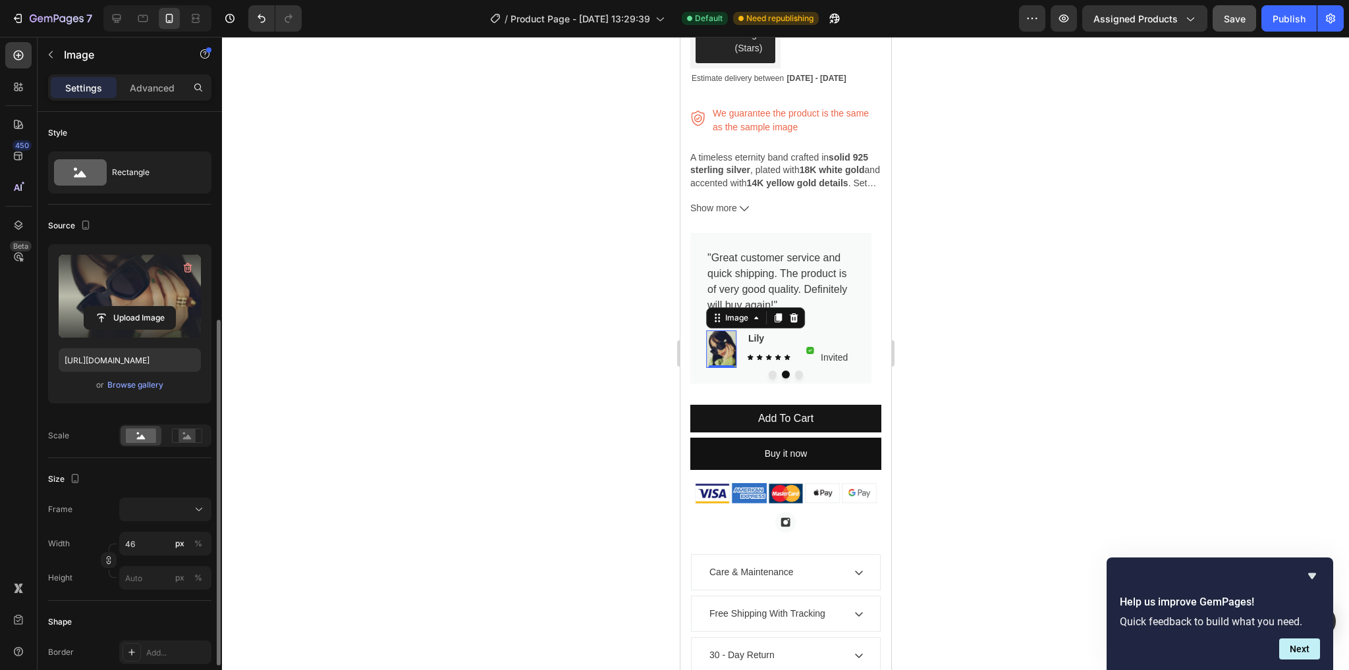
scroll to position [198, 0]
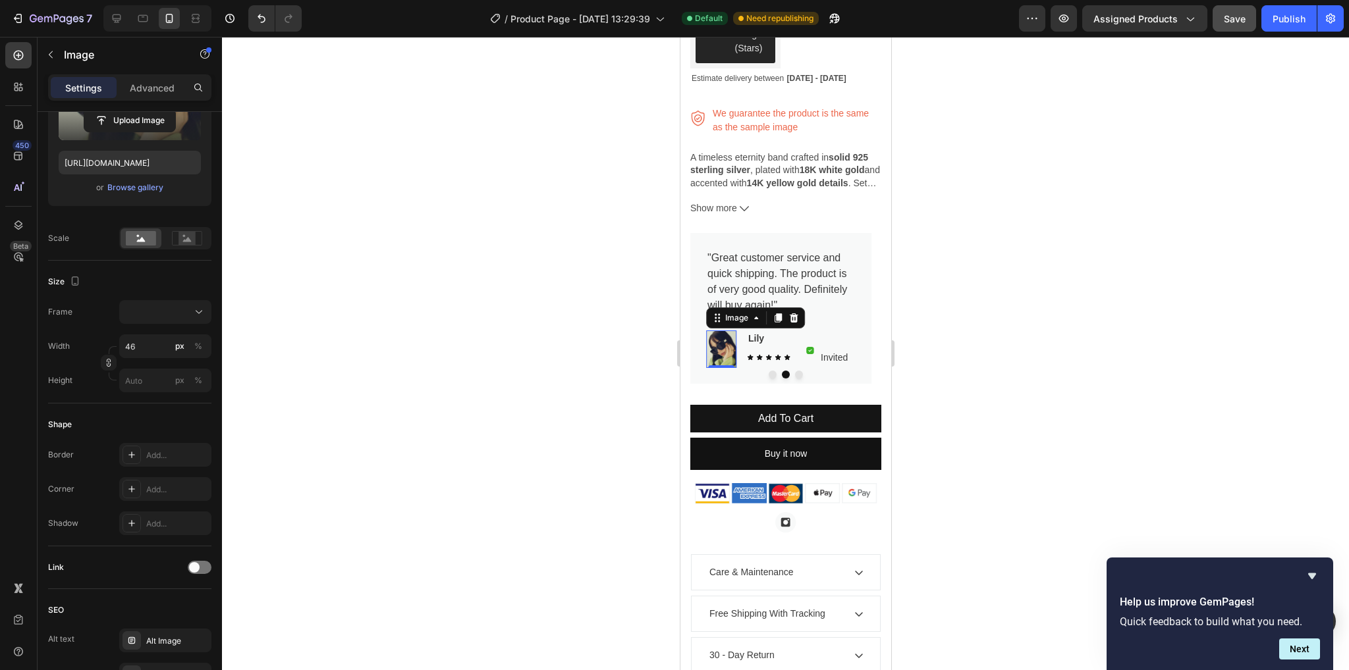
click at [385, 475] on div at bounding box center [785, 354] width 1127 height 634
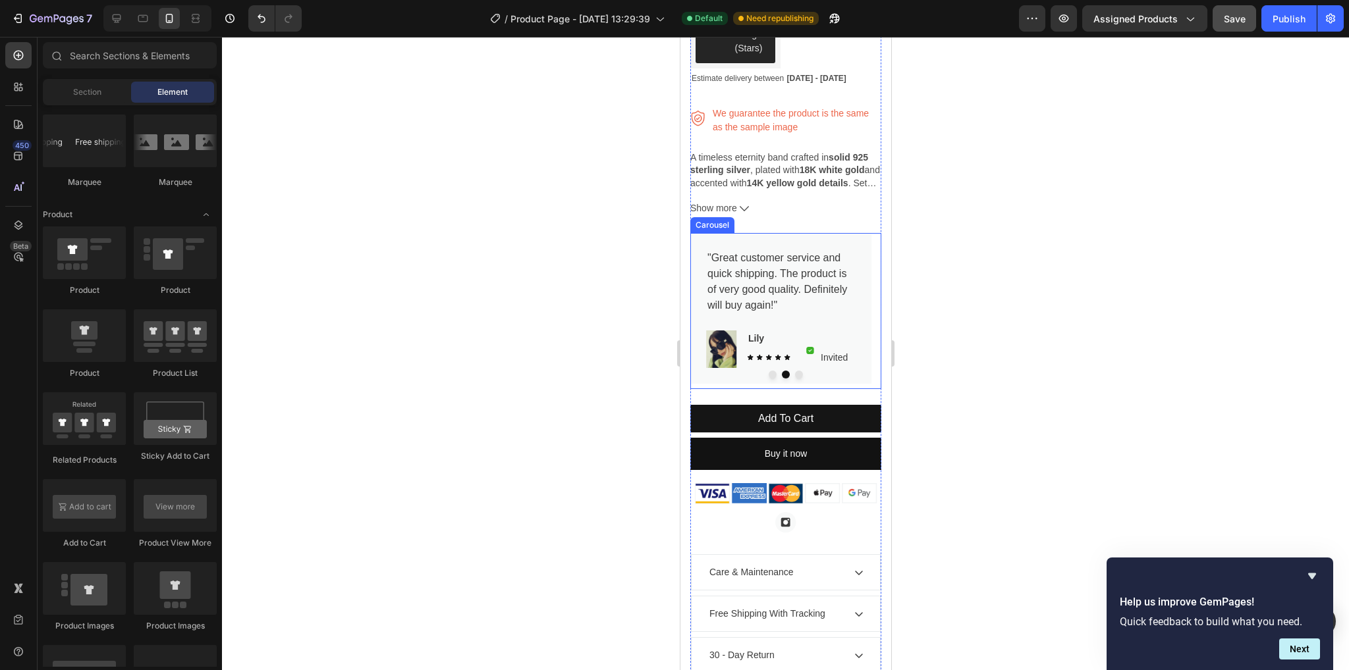
click at [768, 371] on button "Dot" at bounding box center [772, 375] width 8 height 8
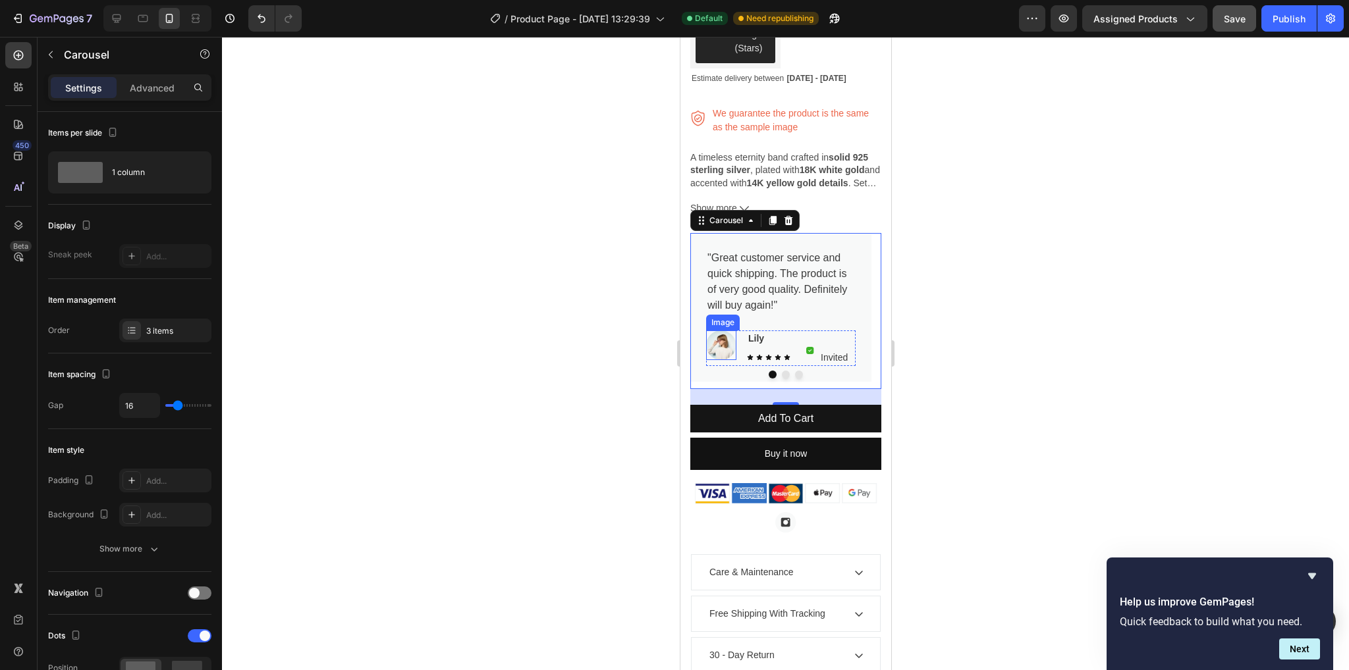
click at [717, 331] on img at bounding box center [720, 346] width 30 height 30
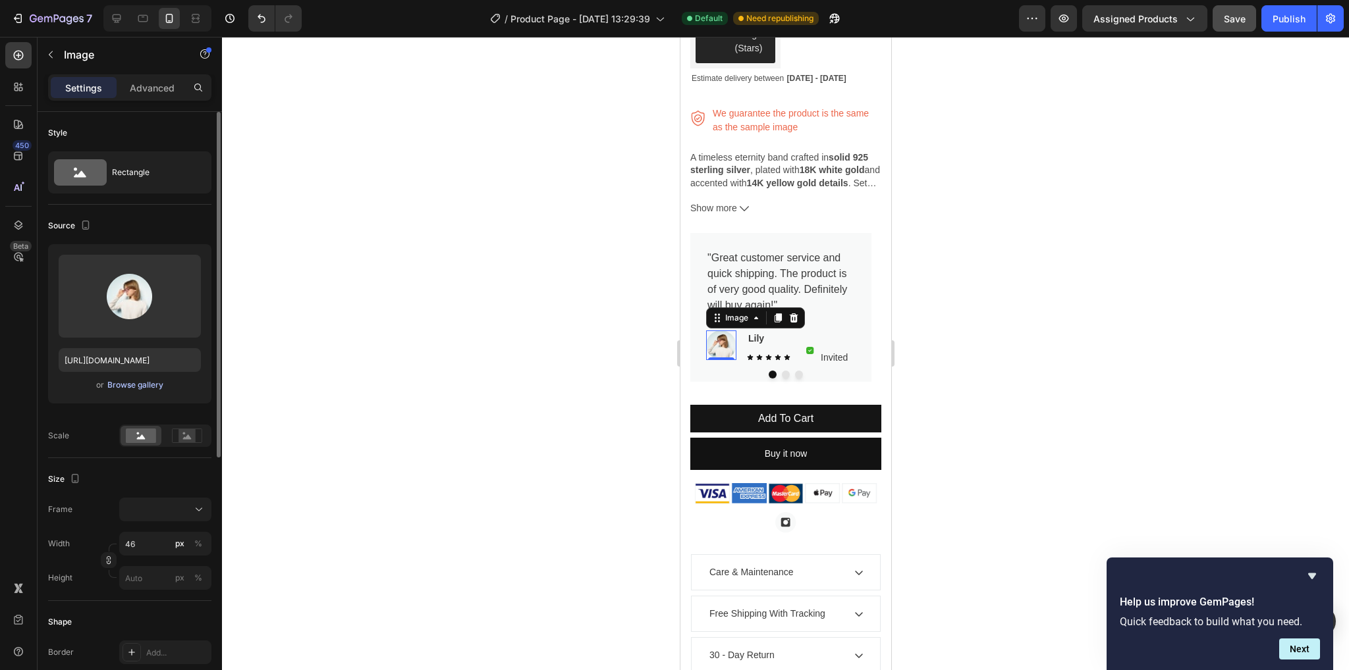
click at [114, 387] on div "Browse gallery" at bounding box center [135, 385] width 56 height 12
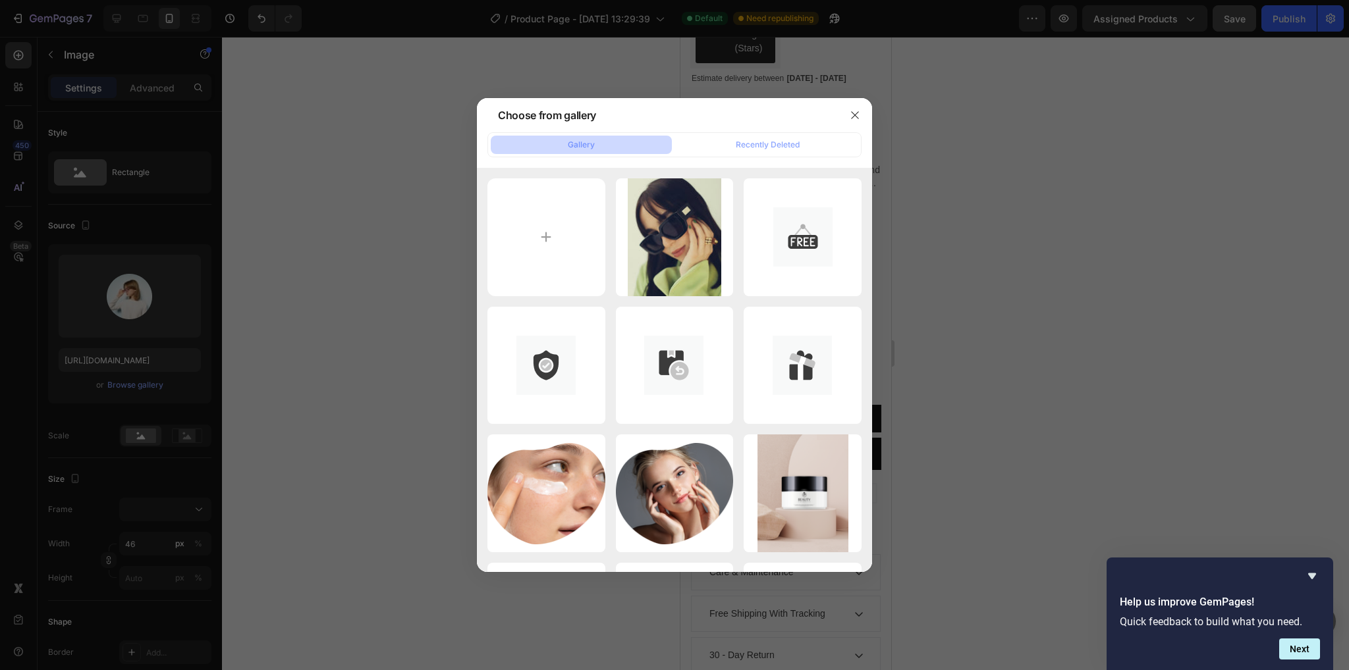
click at [232, 384] on div at bounding box center [674, 335] width 1349 height 670
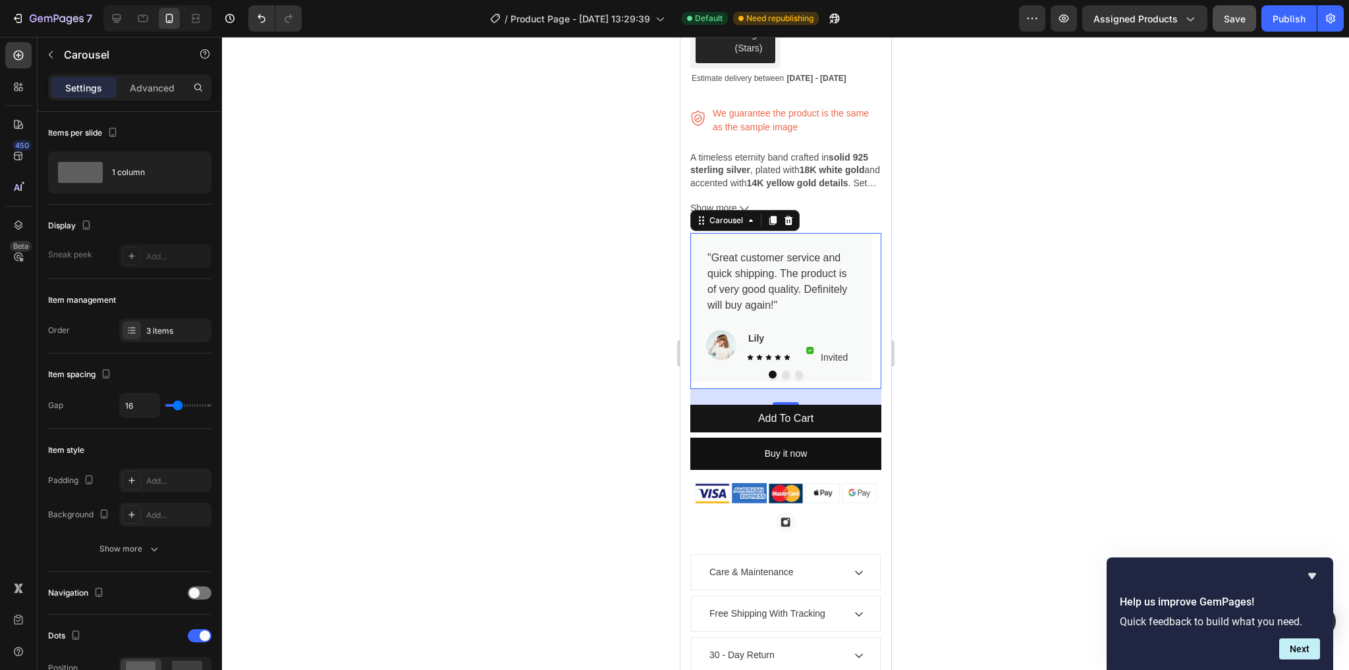
click at [781, 371] on button "Dot" at bounding box center [785, 375] width 8 height 8
click at [715, 344] on img at bounding box center [720, 350] width 30 height 38
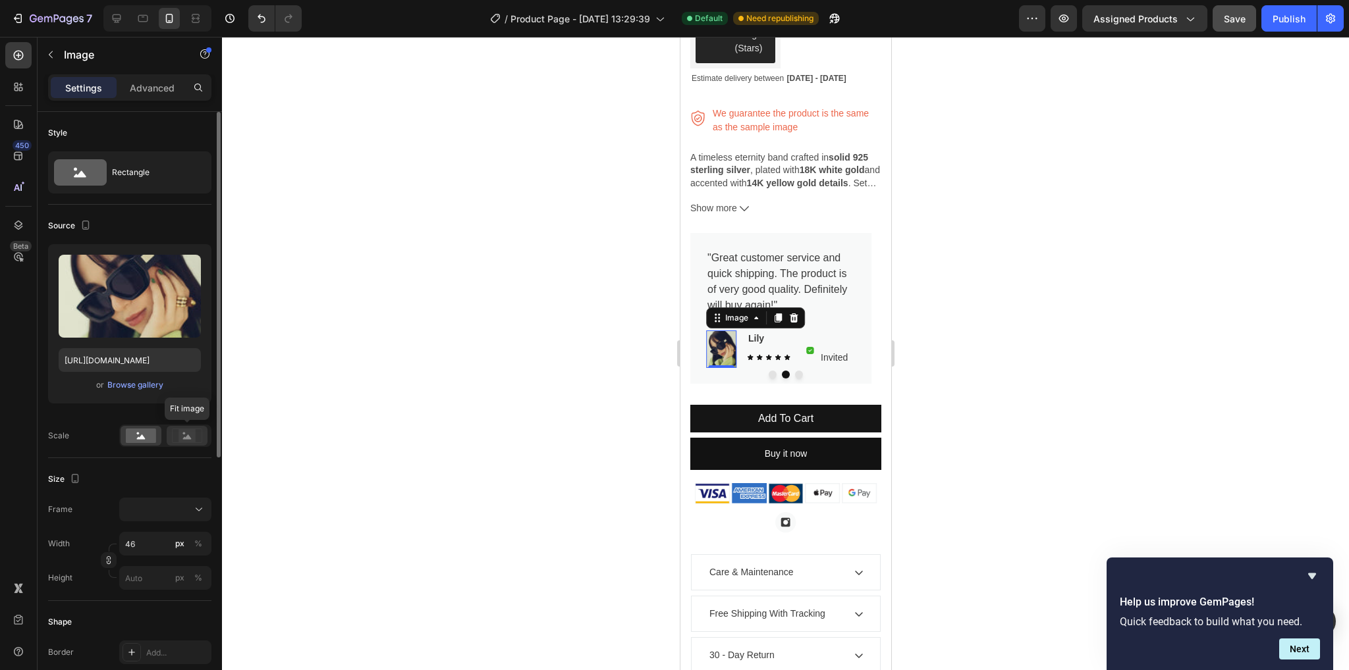
click at [184, 444] on div at bounding box center [187, 436] width 41 height 20
click at [138, 433] on circle at bounding box center [138, 434] width 3 height 3
click at [192, 501] on button at bounding box center [165, 510] width 92 height 24
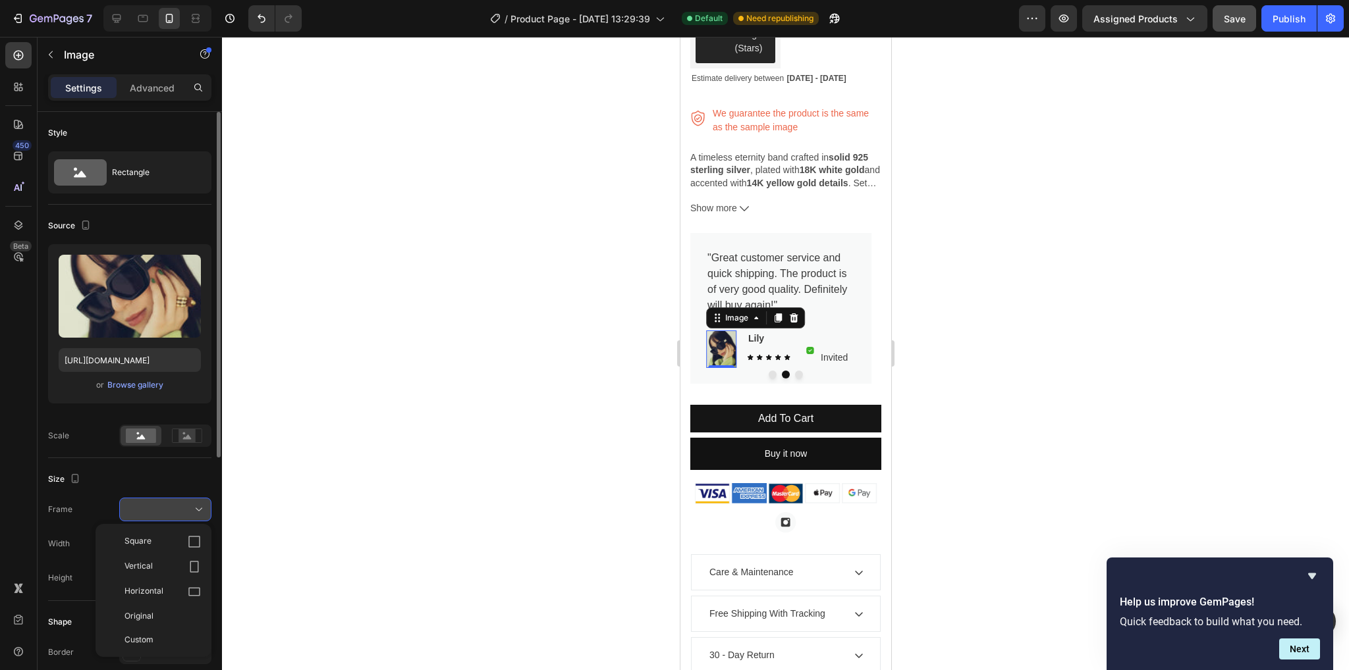
click at [192, 501] on button at bounding box center [165, 510] width 92 height 24
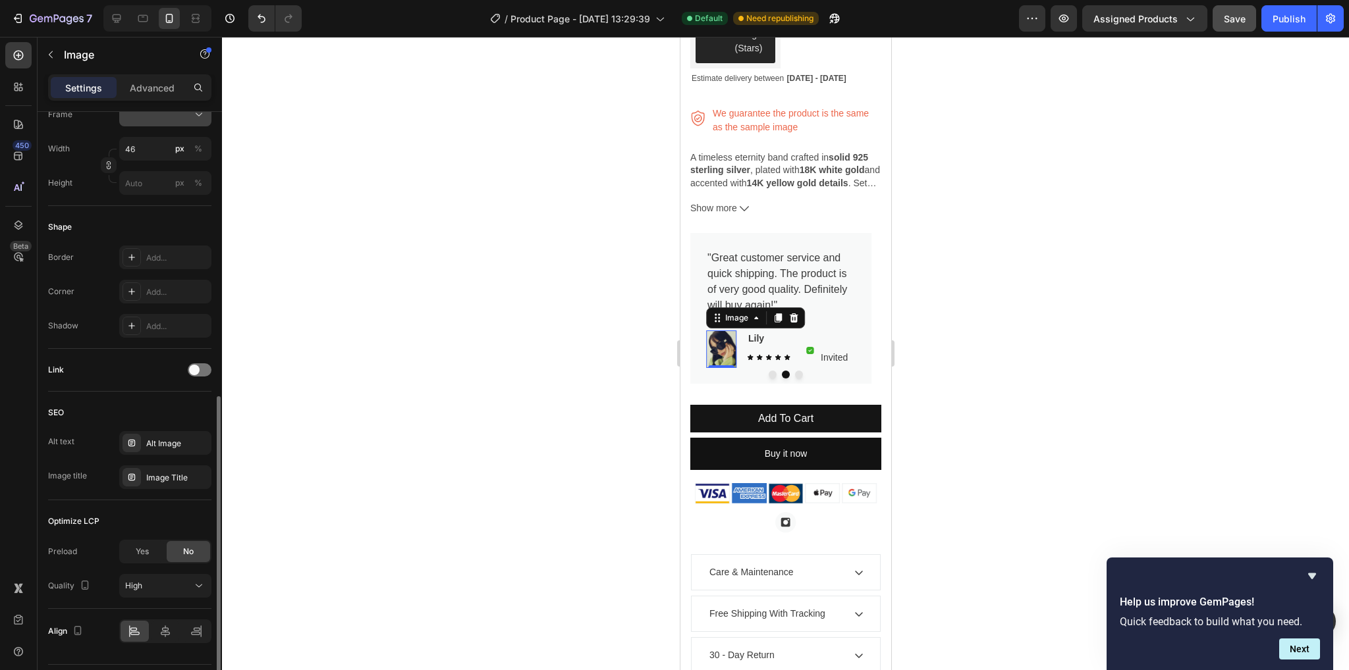
scroll to position [430, 0]
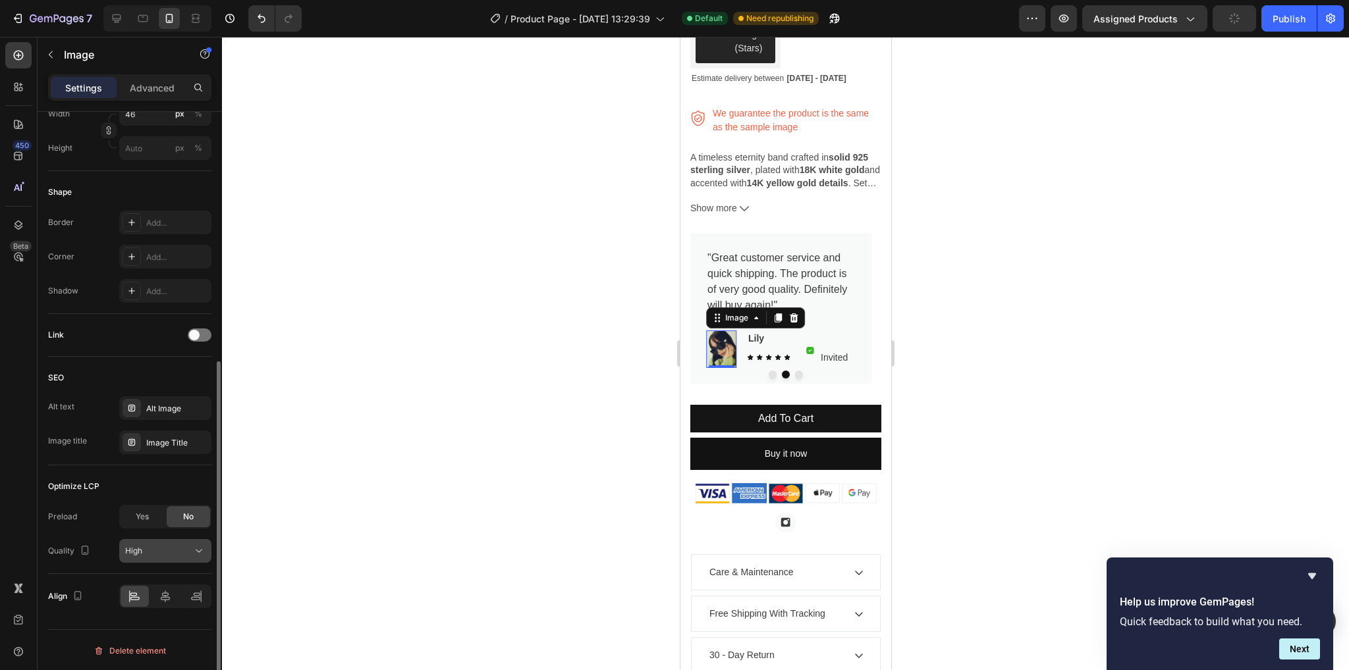
click at [199, 549] on icon at bounding box center [198, 551] width 13 height 13
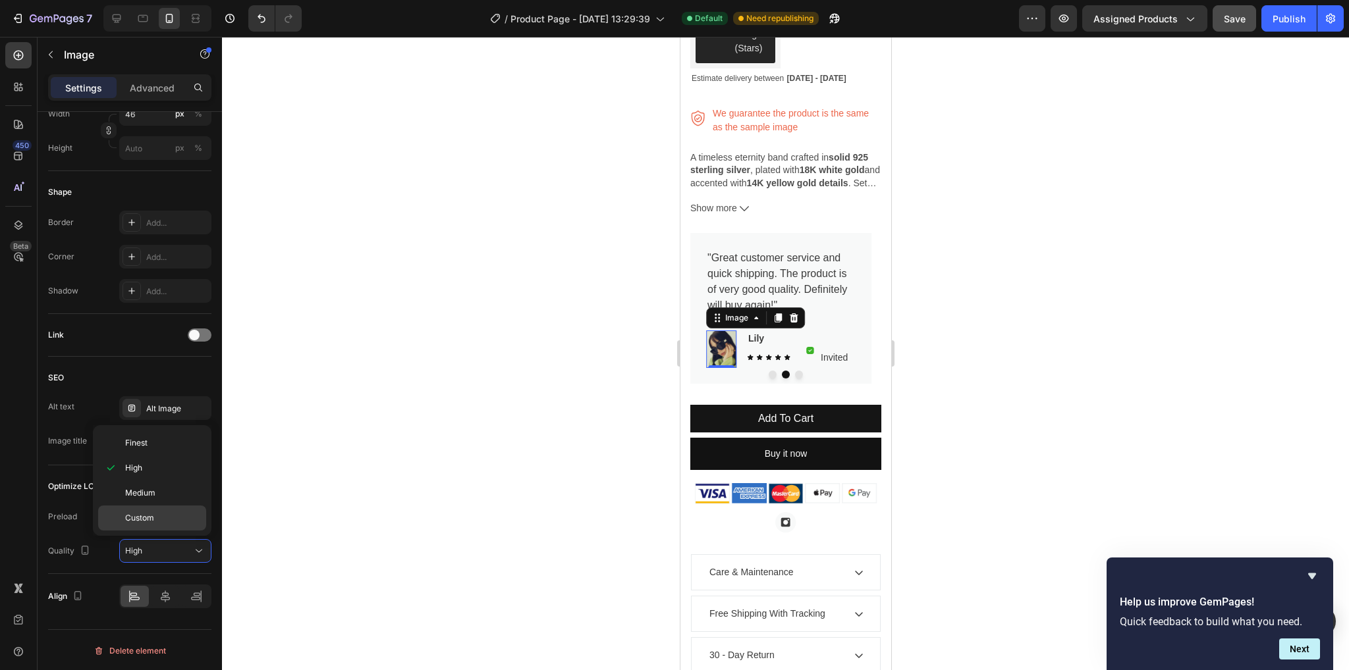
click at [174, 524] on div "Custom" at bounding box center [152, 518] width 108 height 25
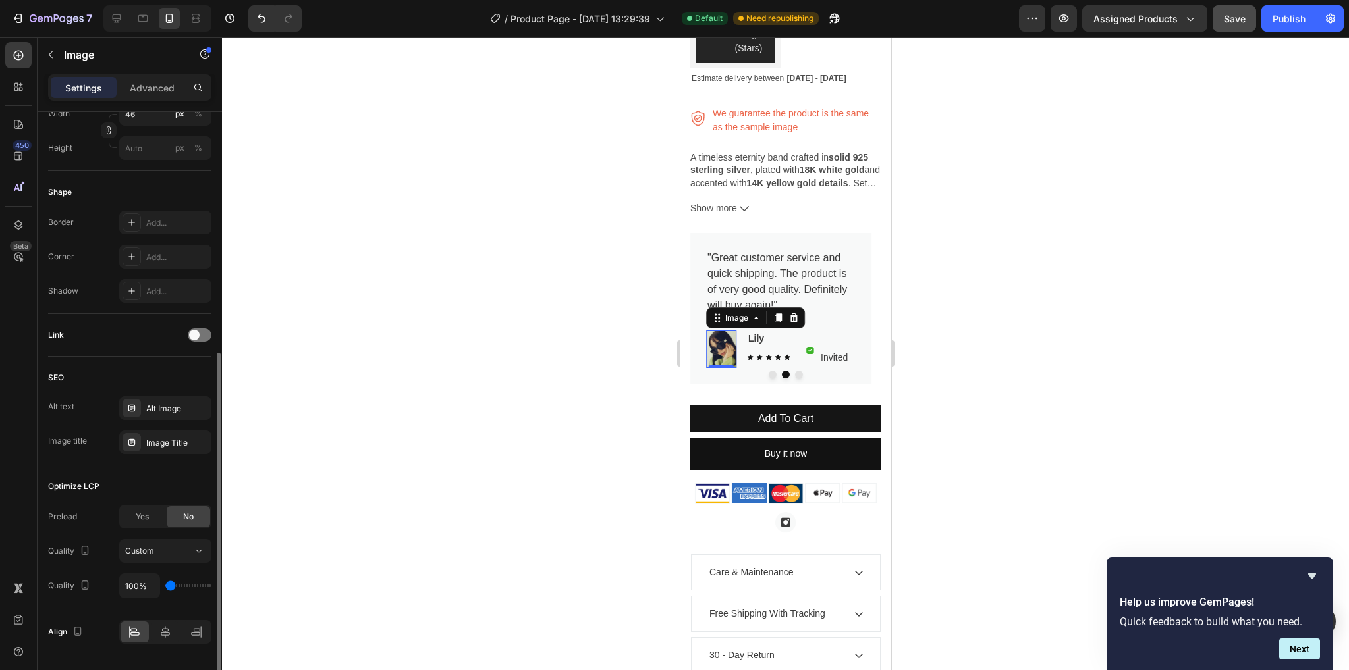
type input "150%"
type input "150"
type input "200%"
type input "200"
type input "250%"
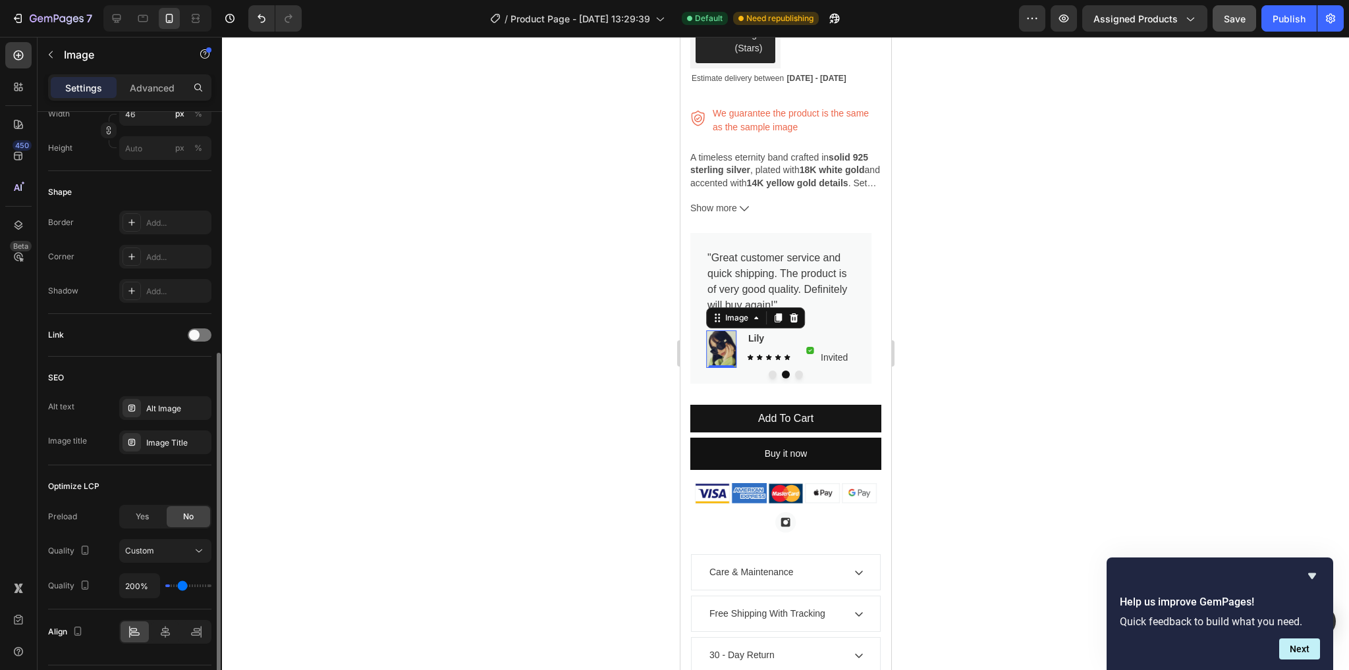
type input "250"
type input "300%"
type input "300"
type input "250%"
type input "250"
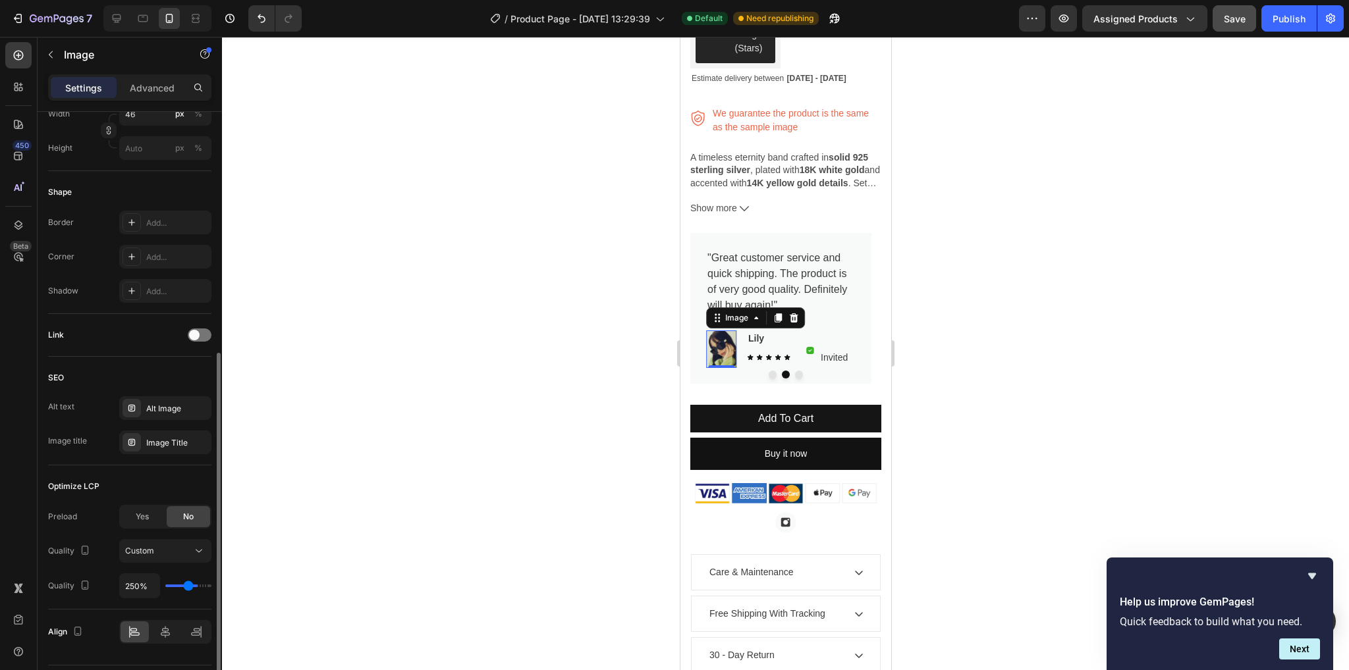
type input "200%"
type input "200"
type input "150%"
type input "150"
type input "100%"
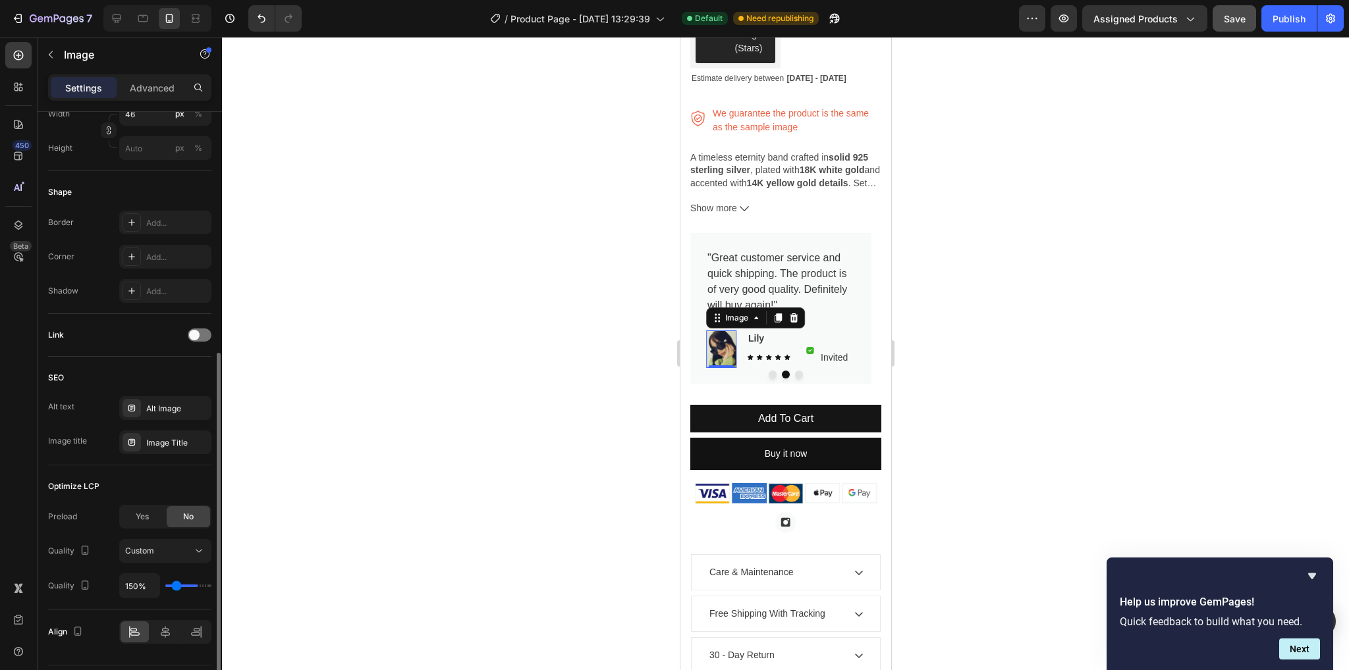
type input "100"
drag, startPoint x: 173, startPoint y: 583, endPoint x: 138, endPoint y: 595, distance: 36.5
click at [165, 587] on input "range" at bounding box center [188, 586] width 46 height 3
click at [150, 553] on span "Custom" at bounding box center [139, 551] width 29 height 10
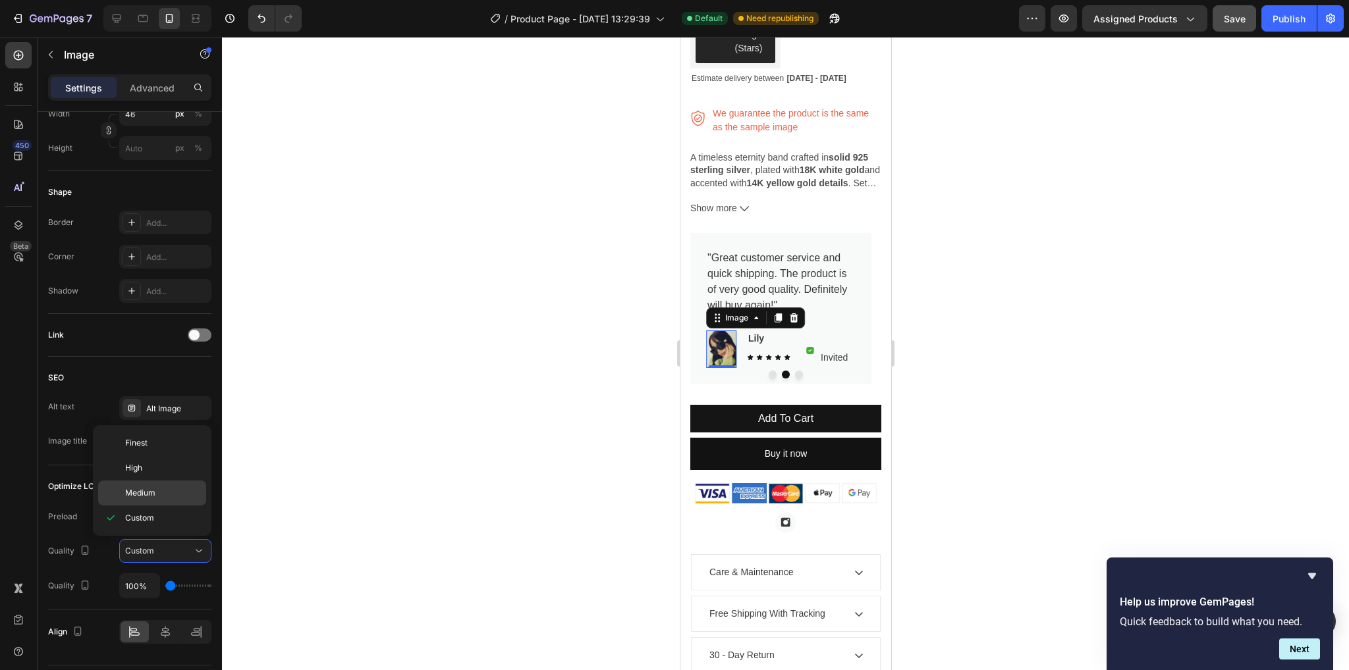
click at [149, 496] on span "Medium" at bounding box center [140, 493] width 30 height 12
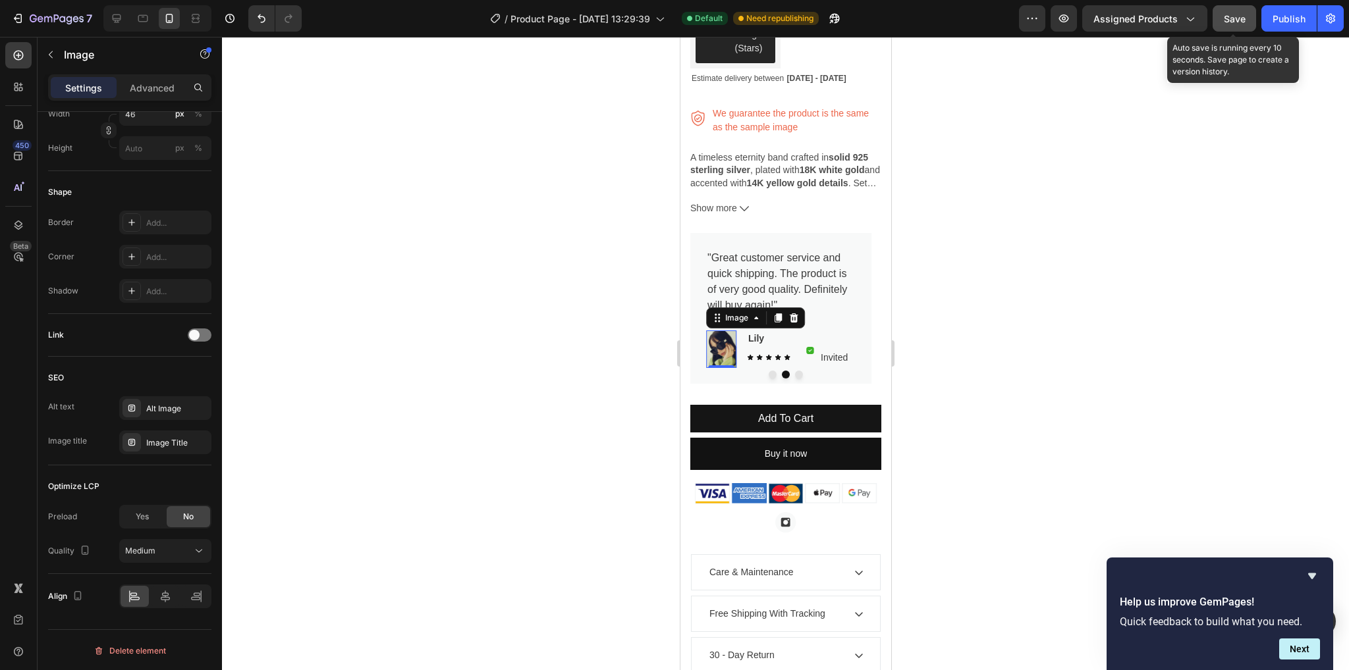
click at [1242, 13] on span "Save" at bounding box center [1235, 18] width 22 height 11
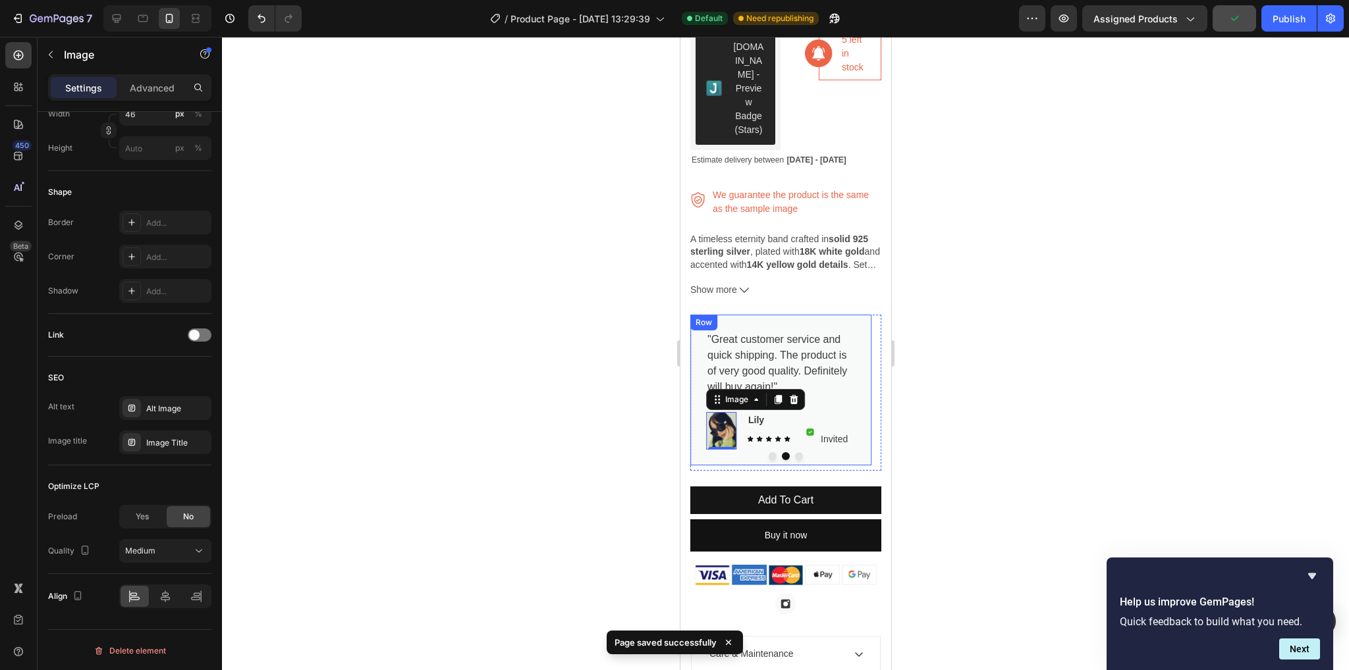
scroll to position [461, 0]
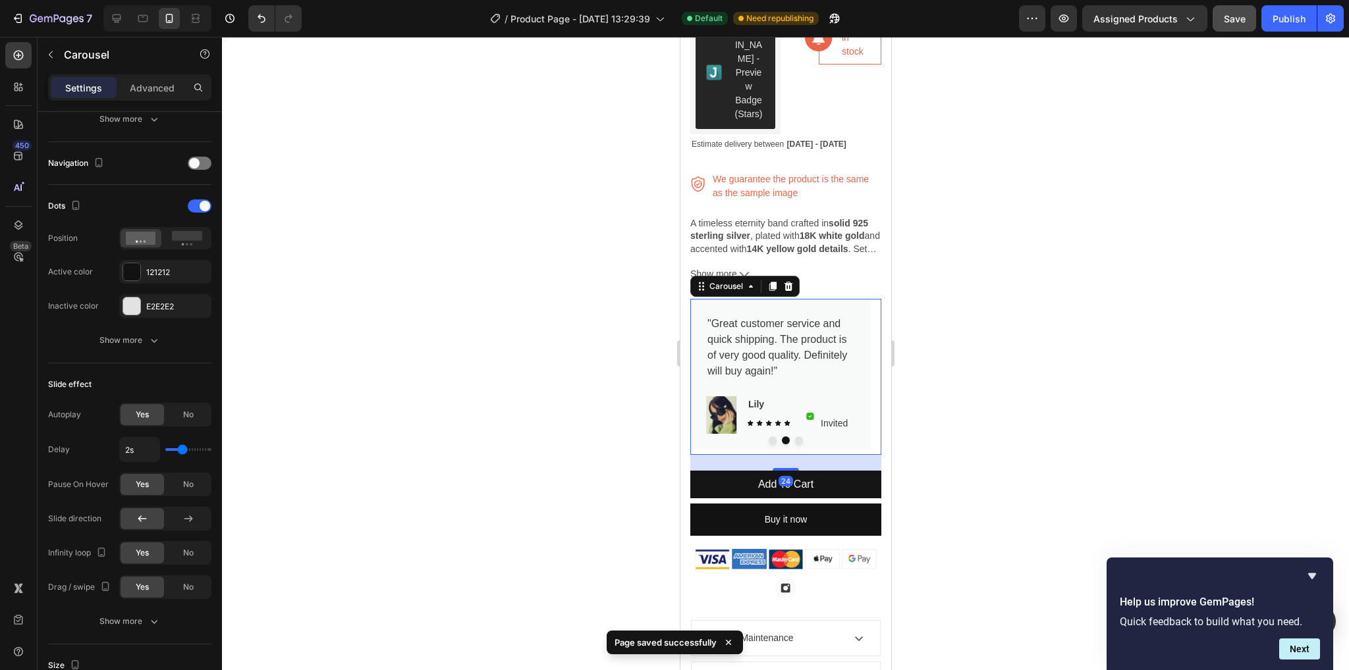
click at [788, 437] on div at bounding box center [785, 441] width 191 height 8
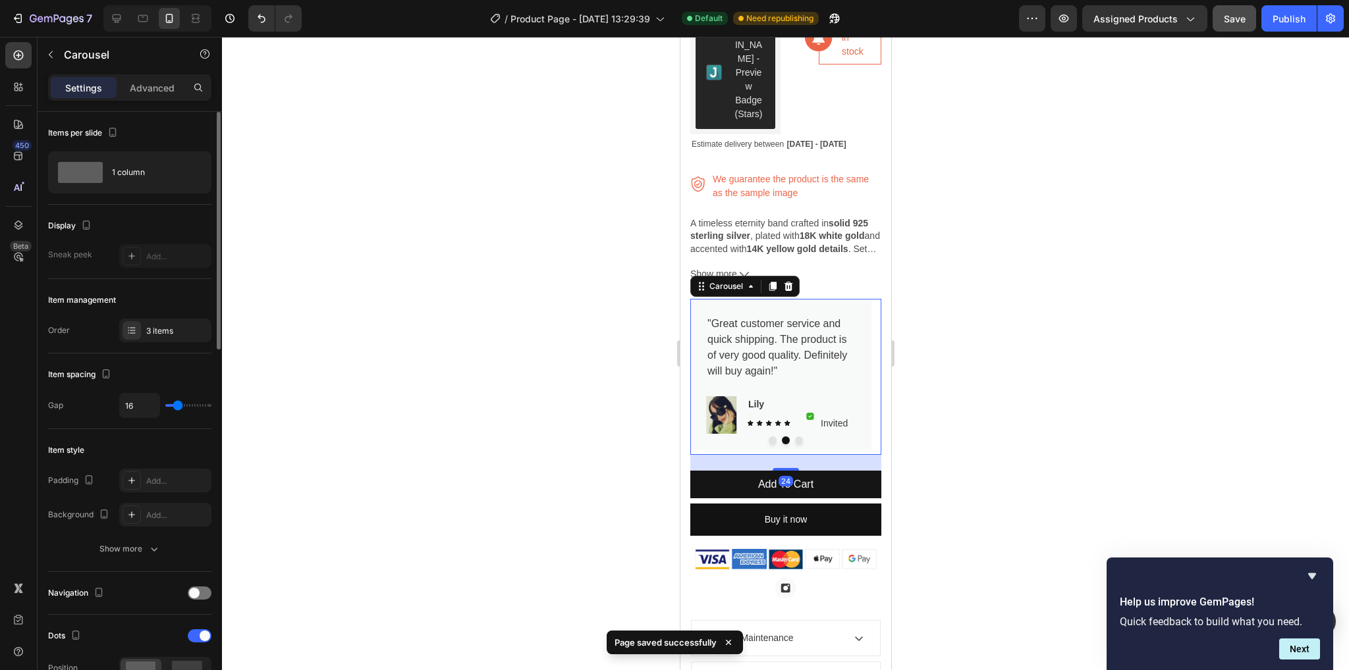
click at [794, 437] on button "Dot" at bounding box center [798, 441] width 8 height 8
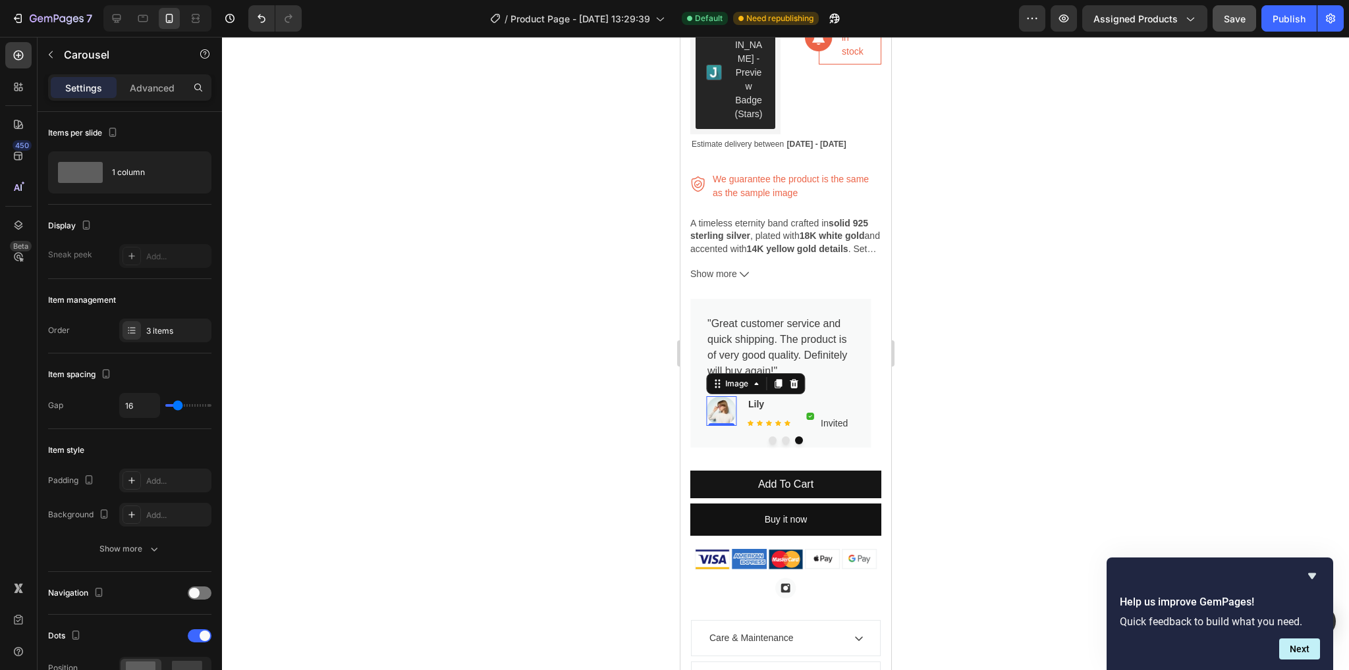
click at [725, 408] on img at bounding box center [720, 411] width 30 height 30
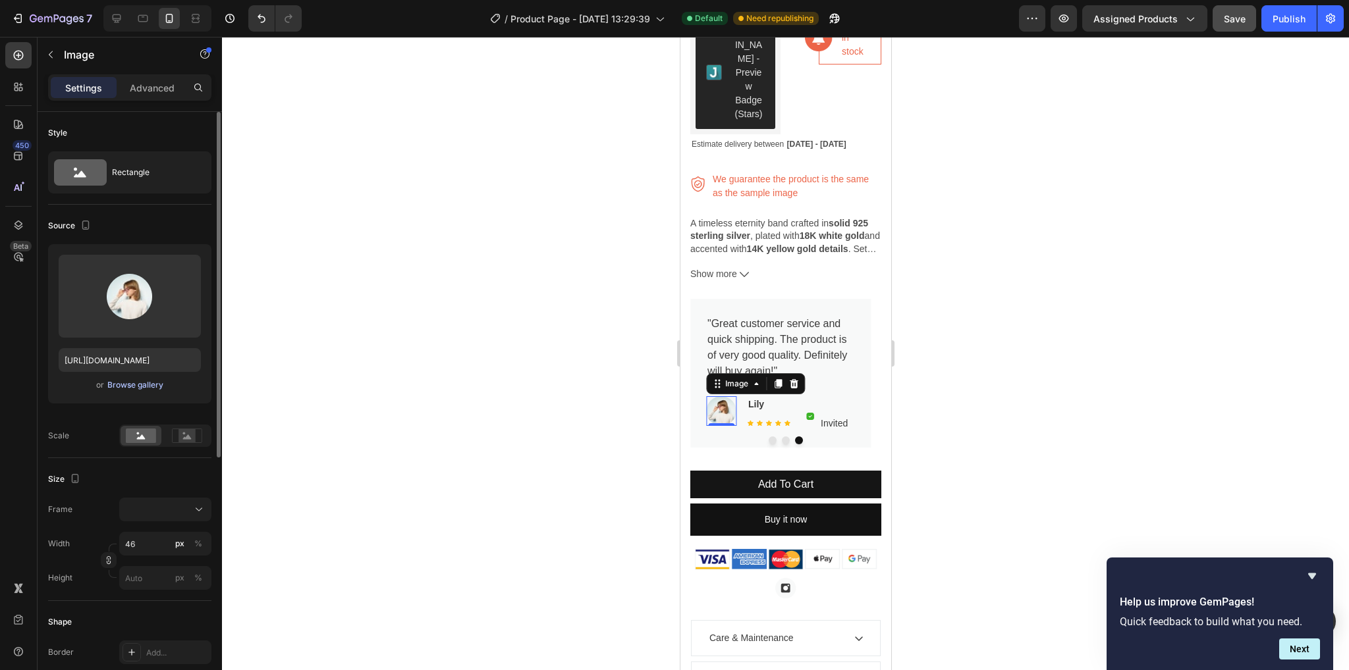
click at [121, 386] on div "Browse gallery" at bounding box center [135, 385] width 56 height 12
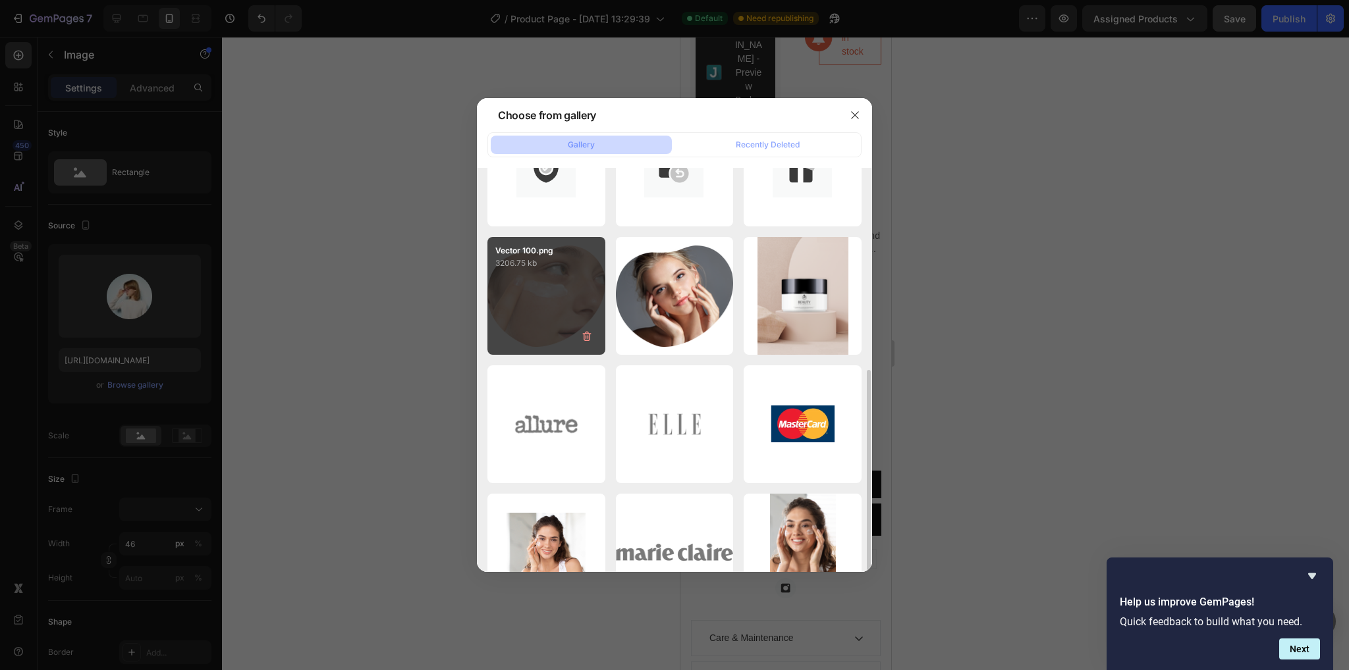
scroll to position [263, 0]
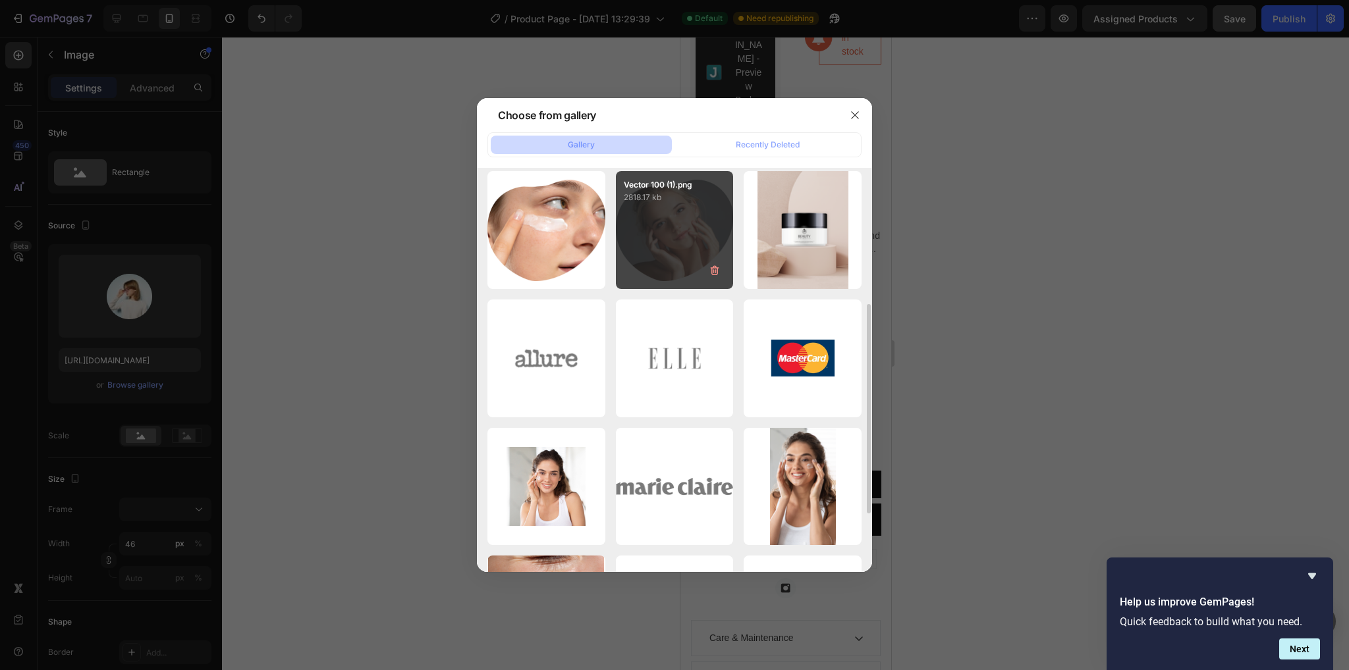
click at [655, 250] on div "Vector 100 (1).png 2818.17 kb" at bounding box center [675, 230] width 118 height 118
type input "https://cdn.shopify.com/s/files/1/0877/6171/5542/files/gempages_543363963933426…"
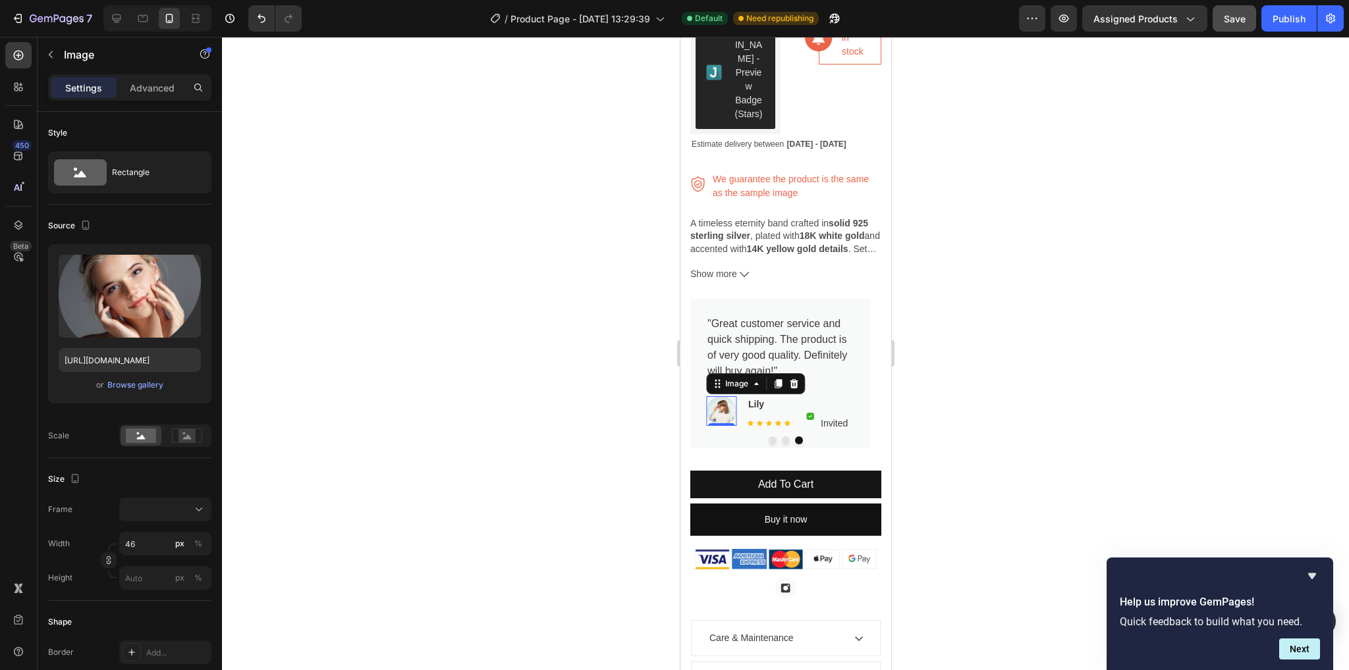
click at [559, 443] on div at bounding box center [785, 354] width 1127 height 634
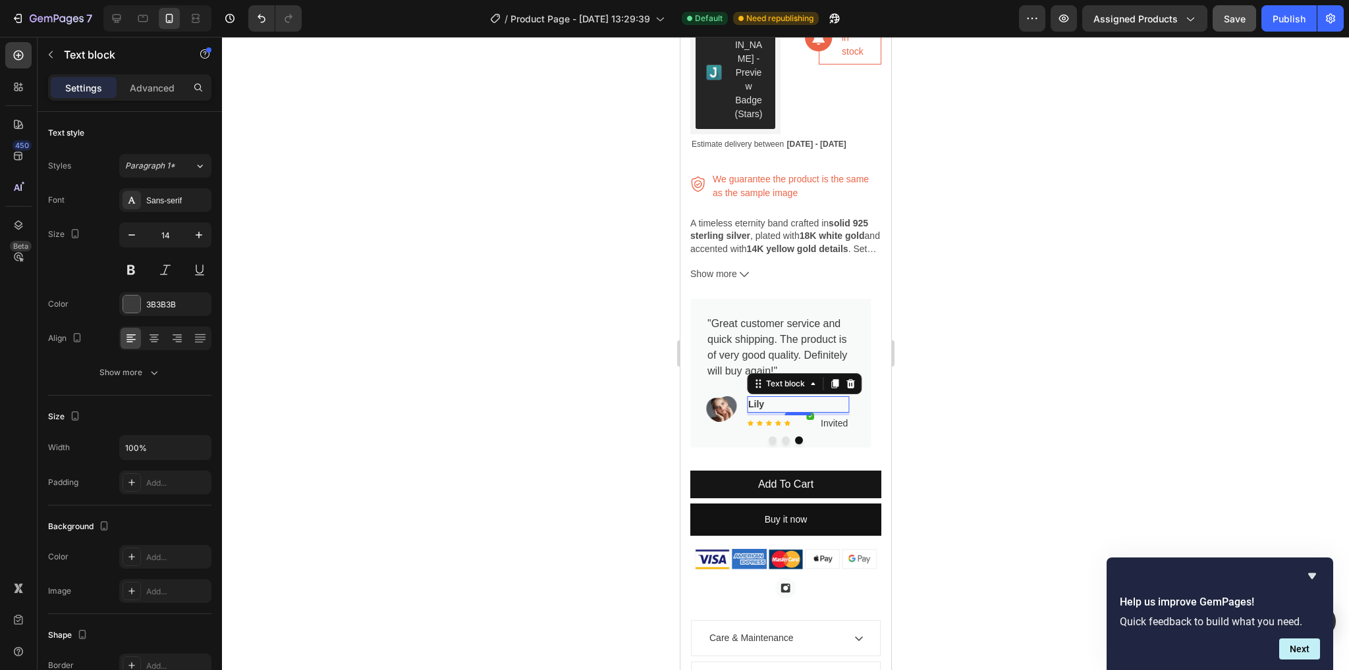
click at [771, 398] on p "Lily" at bounding box center [797, 405] width 99 height 14
click at [767, 398] on p "Lily" at bounding box center [797, 405] width 99 height 14
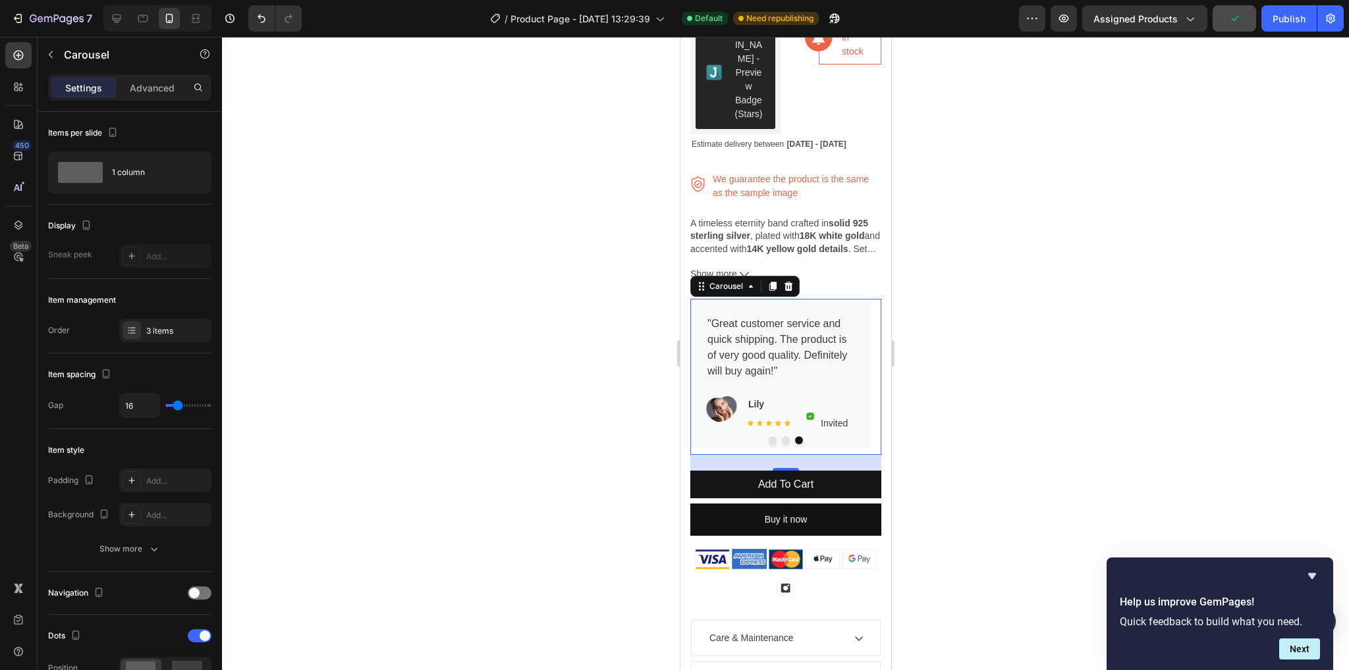
click at [781, 437] on button "Dot" at bounding box center [785, 441] width 8 height 8
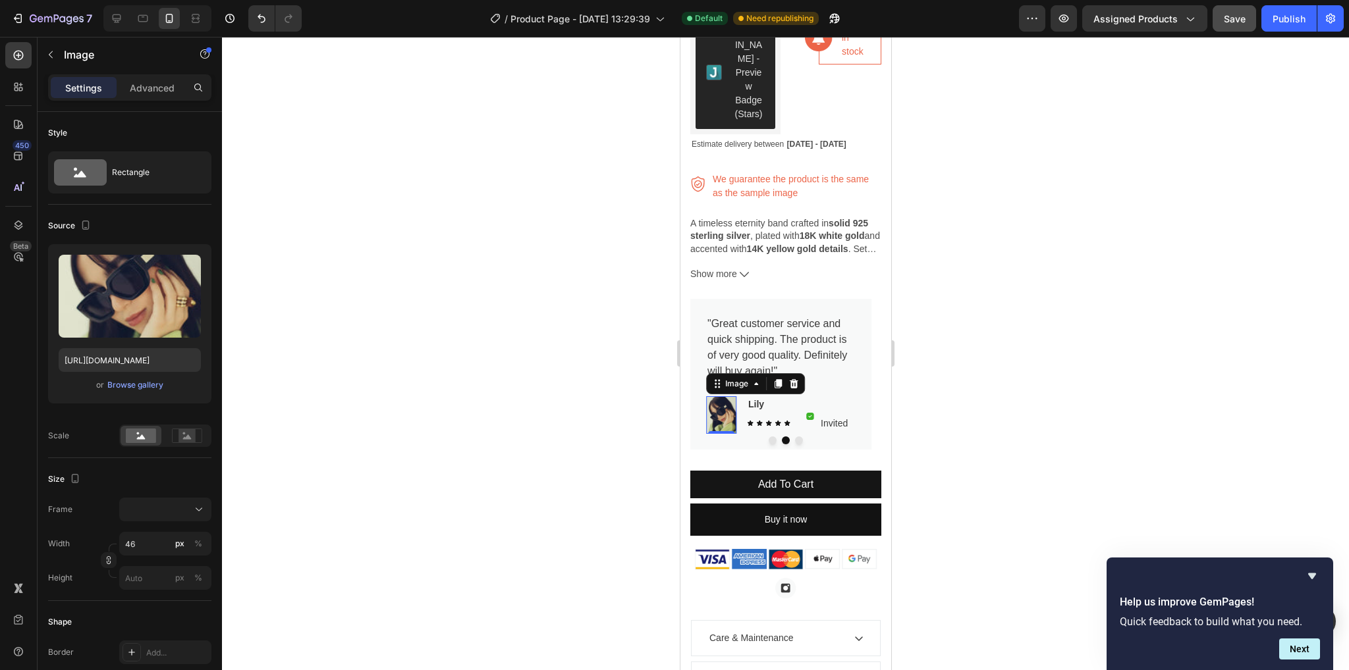
click at [717, 396] on img at bounding box center [720, 415] width 30 height 38
click at [128, 379] on button "Browse gallery" at bounding box center [135, 385] width 57 height 13
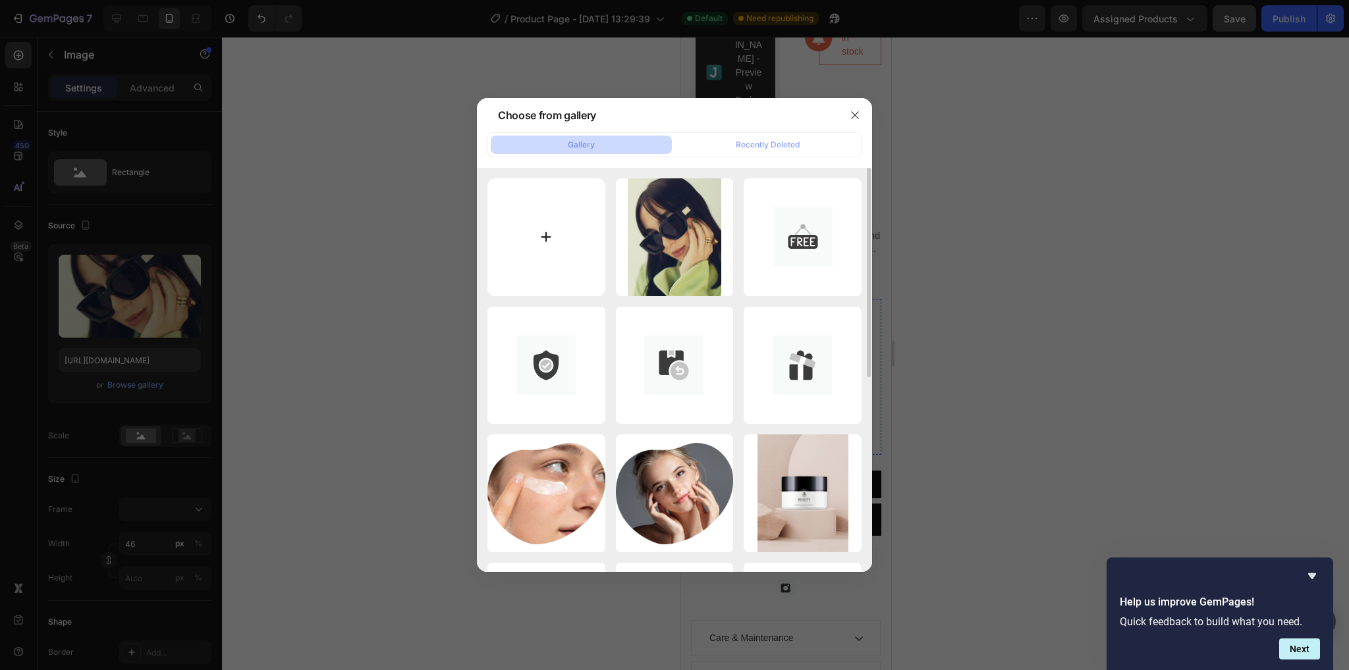
click at [543, 248] on input "file" at bounding box center [546, 237] width 118 height 118
click at [863, 113] on button "button" at bounding box center [854, 115] width 21 height 21
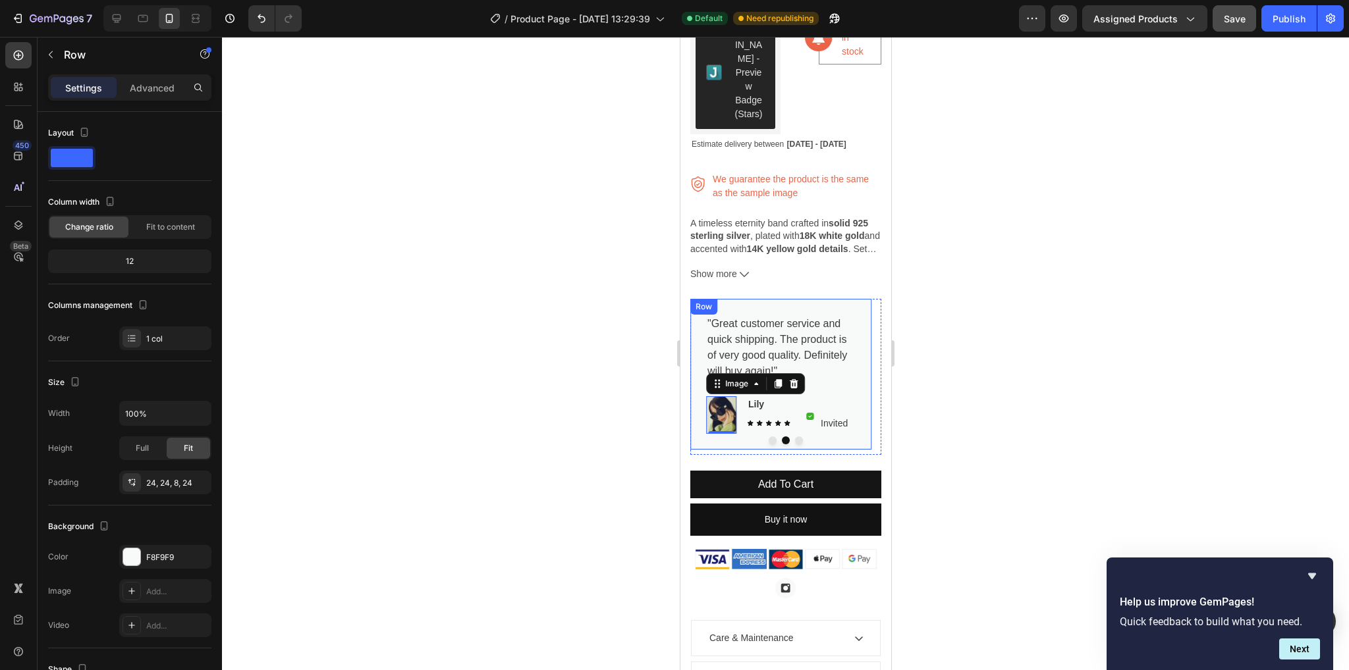
click at [792, 434] on div ""Great customer service and quick shipping. The product is of very good quality…" at bounding box center [780, 374] width 181 height 151
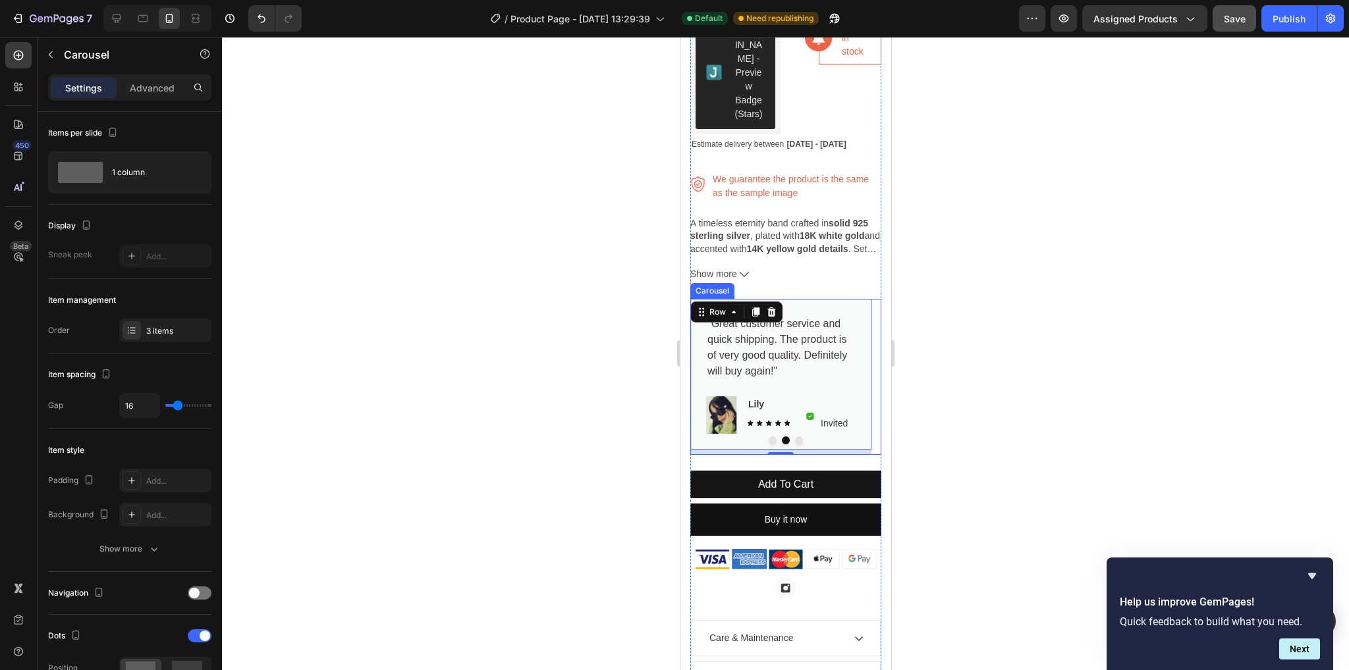
click at [788, 437] on div at bounding box center [785, 441] width 191 height 8
click at [794, 437] on button "Dot" at bounding box center [798, 441] width 8 height 8
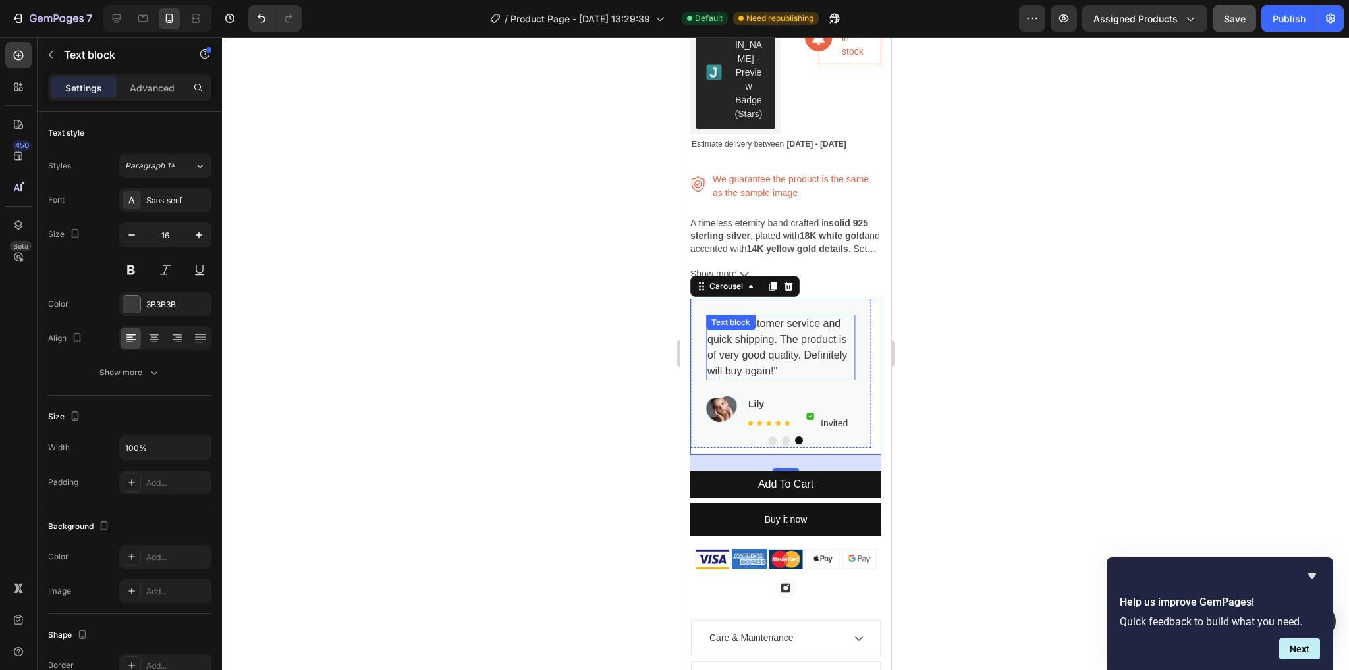
click at [761, 350] on p ""Great customer service and quick shipping. The product is of very good quality…" at bounding box center [780, 347] width 147 height 63
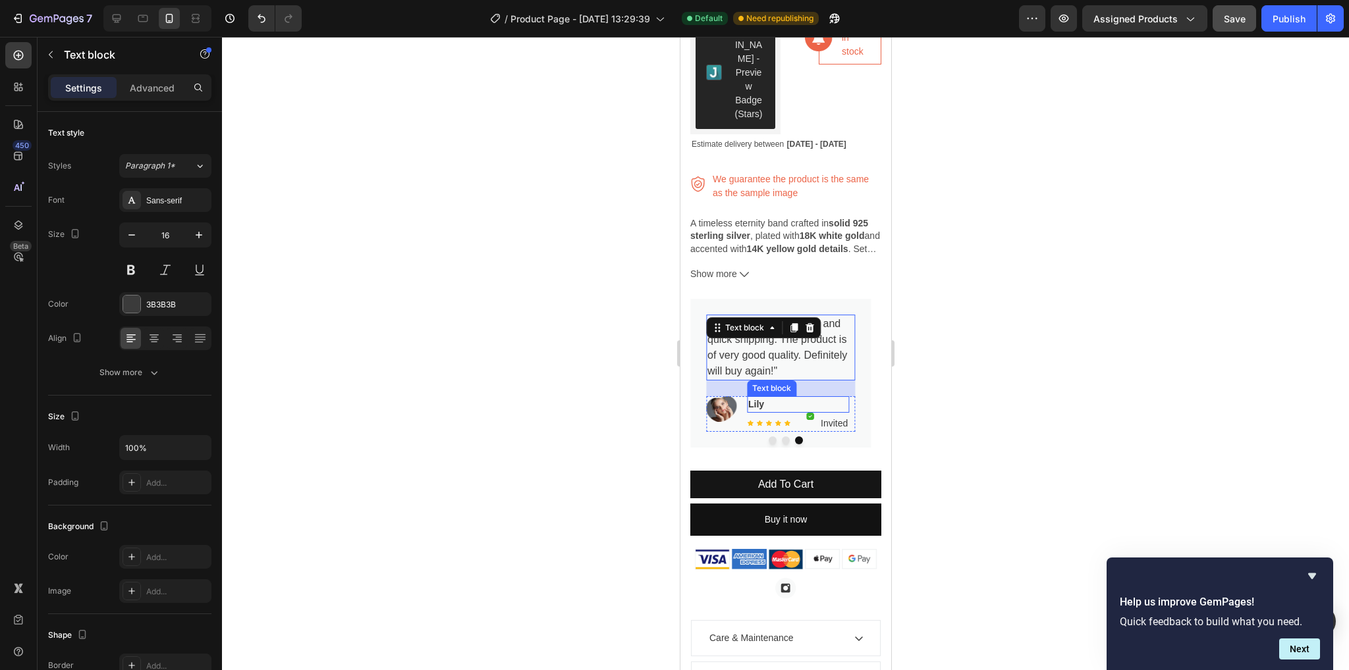
click at [765, 398] on p "Lily" at bounding box center [797, 405] width 99 height 14
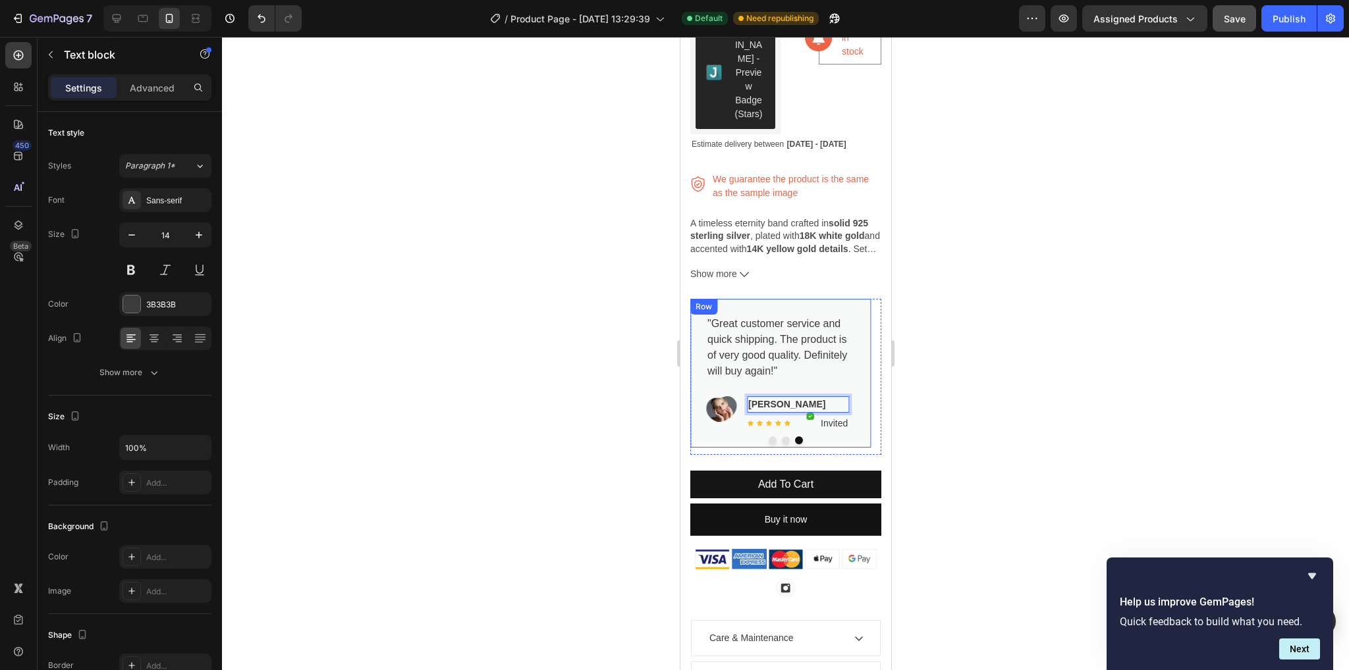
click at [778, 434] on div ""Great customer service and quick shipping. The product is of very good quality…" at bounding box center [780, 373] width 181 height 149
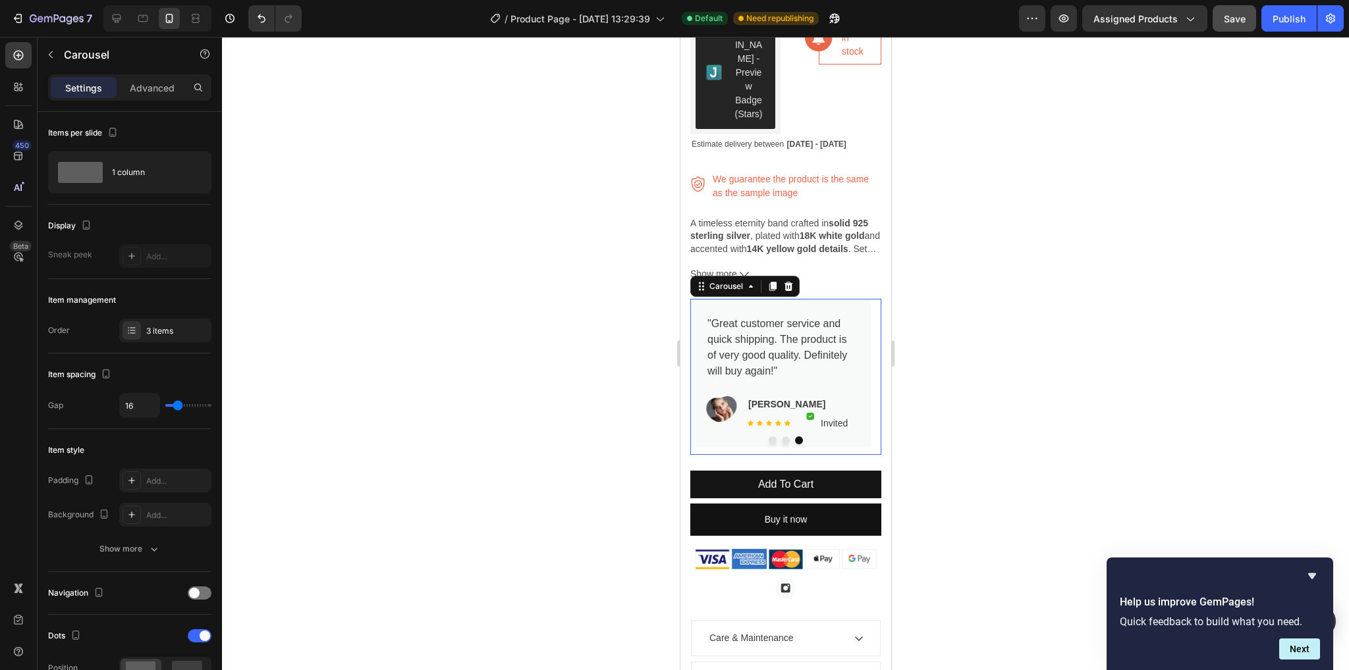
click at [781, 437] on button "Dot" at bounding box center [785, 441] width 8 height 8
click at [783, 398] on p "Lily" at bounding box center [797, 405] width 99 height 14
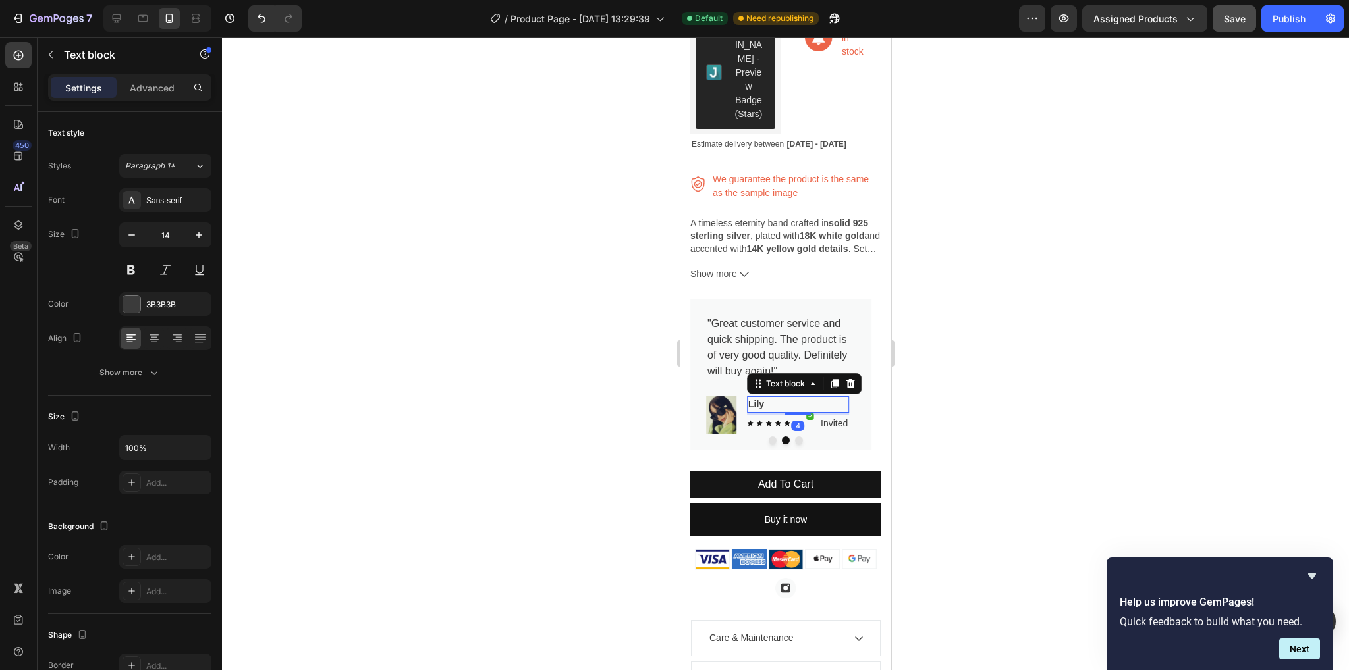
click at [772, 398] on p "Lily" at bounding box center [797, 405] width 99 height 14
click at [1031, 414] on div at bounding box center [785, 354] width 1127 height 634
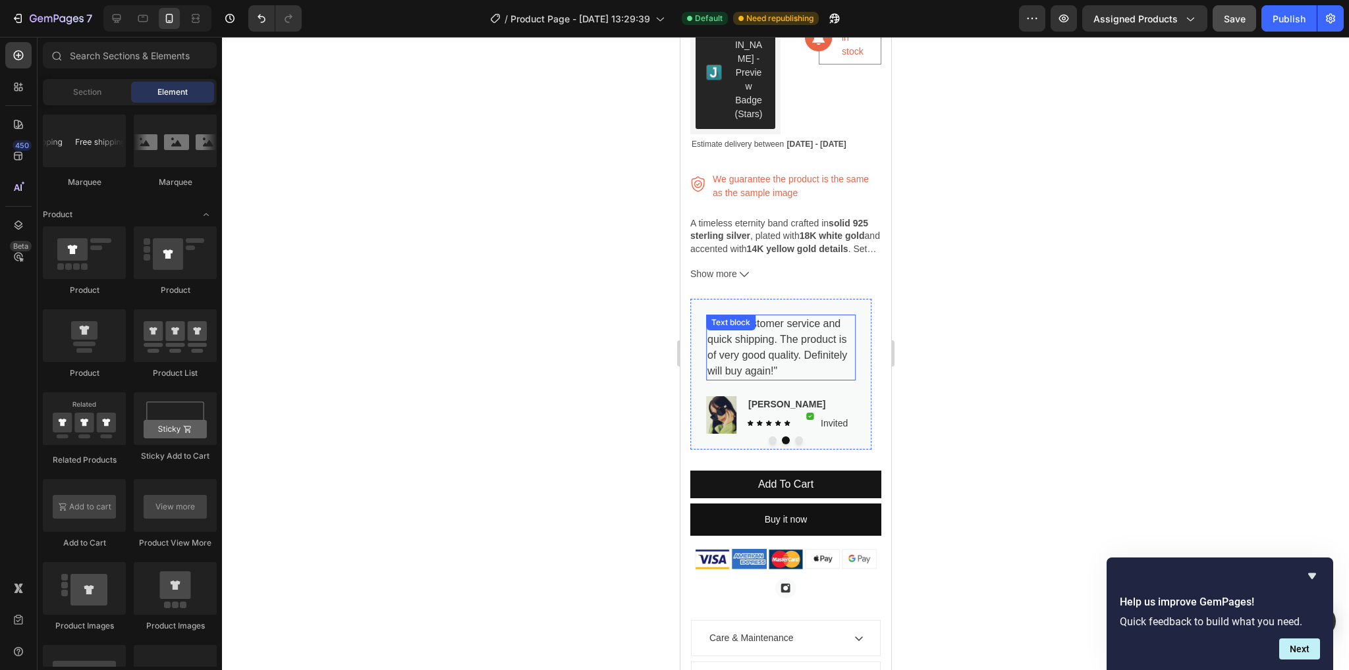
click at [796, 350] on p ""Great customer service and quick shipping. The product is of very good quality…" at bounding box center [780, 347] width 147 height 63
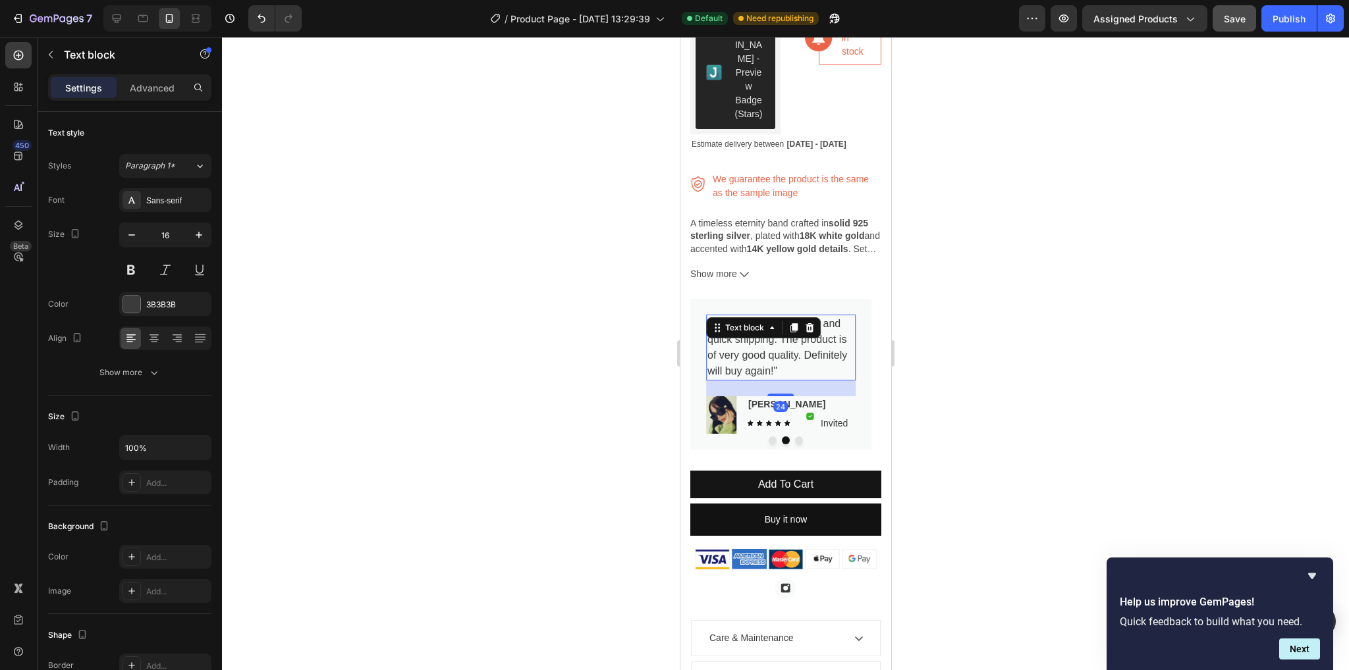
click at [793, 356] on p ""Great customer service and quick shipping. The product is of very good quality…" at bounding box center [780, 347] width 147 height 63
drag, startPoint x: 781, startPoint y: 357, endPoint x: 770, endPoint y: 352, distance: 12.4
click at [770, 352] on p ""Great customer service and quick shipping. The product is of very good quality…" at bounding box center [780, 347] width 147 height 63
click at [778, 360] on p ""Great customer service and quick shipping. The product is of very good quality…" at bounding box center [780, 347] width 147 height 63
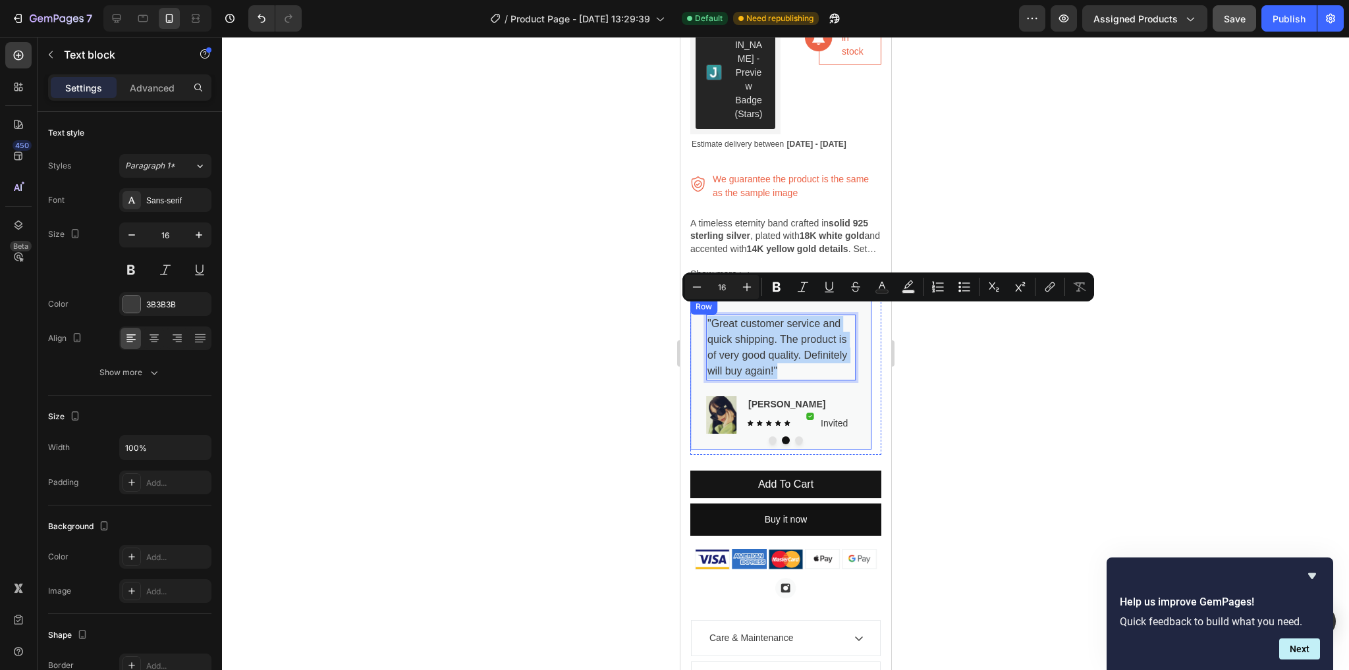
drag, startPoint x: 778, startPoint y: 360, endPoint x: 704, endPoint y: 310, distance: 90.1
click at [704, 310] on div ""Great customer service and quick shipping. The product is of very good quality…" at bounding box center [780, 374] width 181 height 151
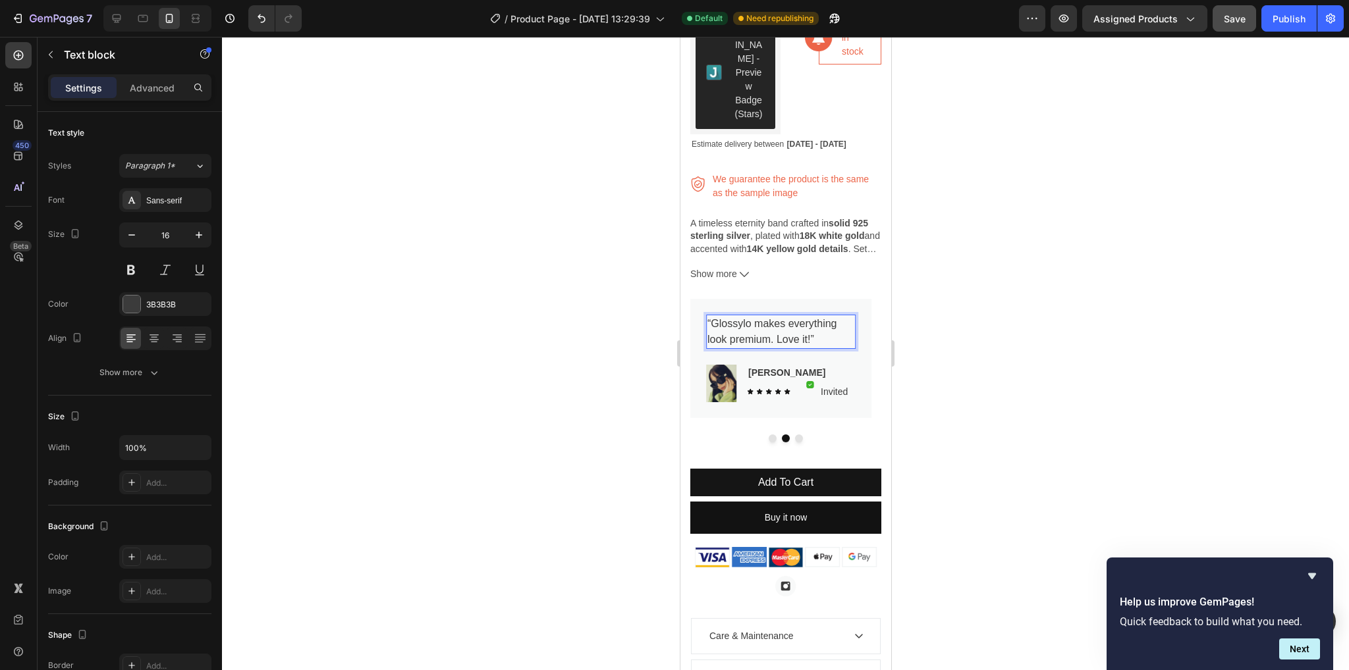
click at [931, 375] on div at bounding box center [785, 354] width 1127 height 634
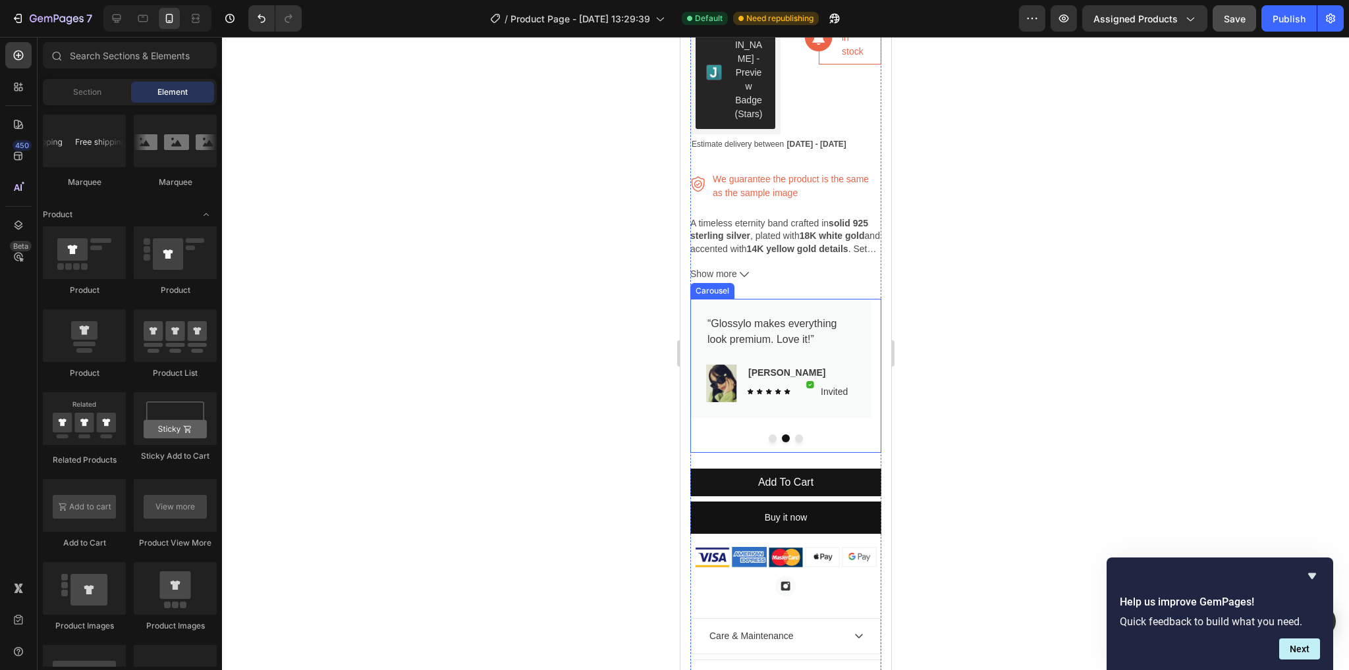
click at [794, 435] on button "Dot" at bounding box center [798, 439] width 8 height 8
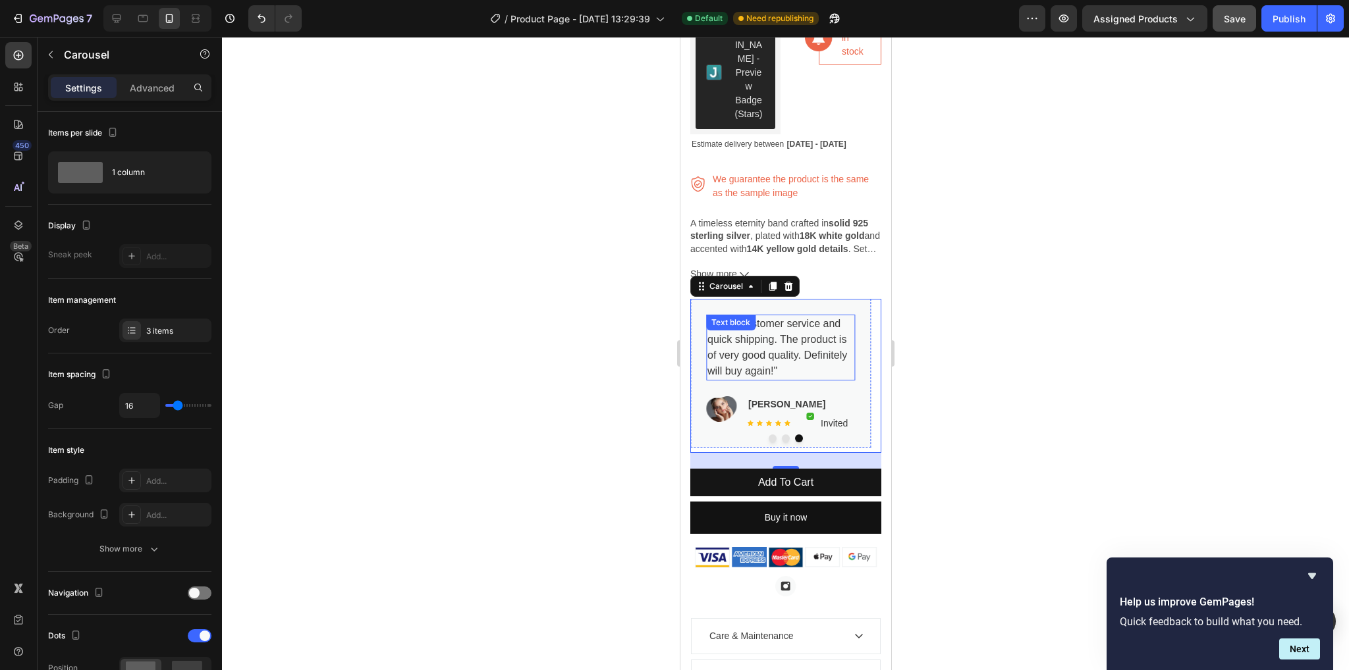
click at [794, 345] on p ""Great customer service and quick shipping. The product is of very good quality…" at bounding box center [780, 347] width 147 height 63
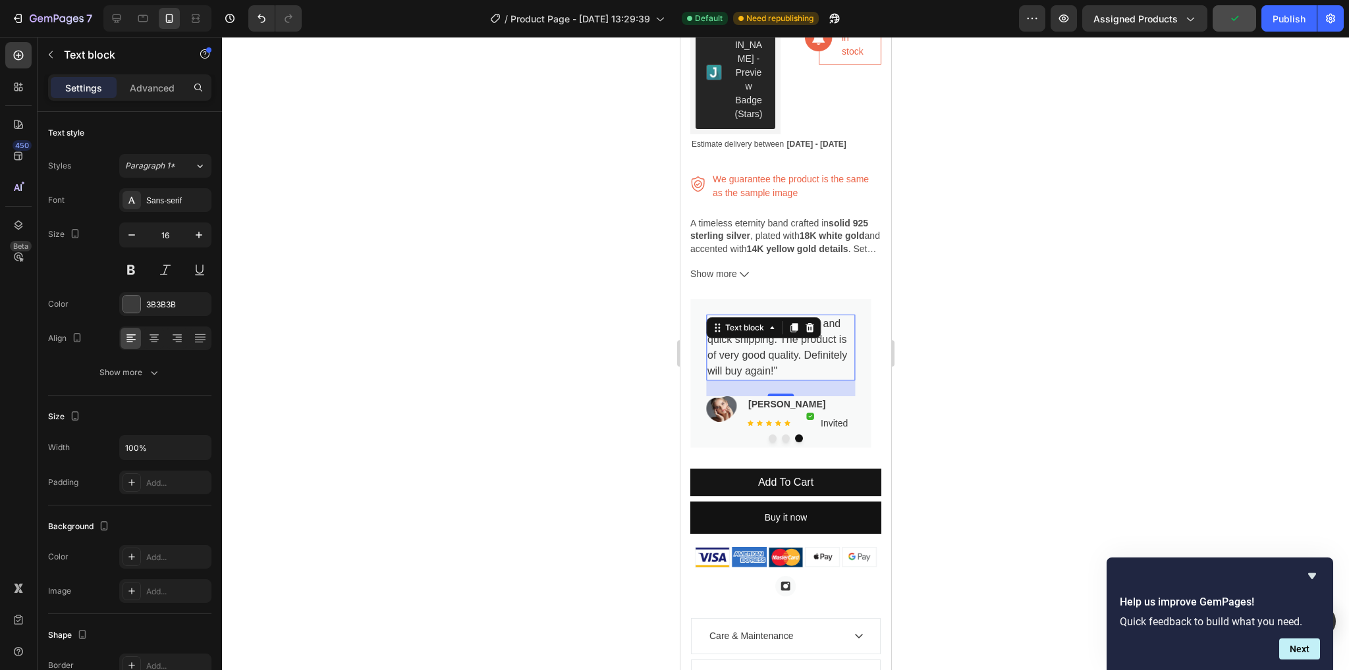
click at [793, 357] on p ""Great customer service and quick shipping. The product is of very good quality…" at bounding box center [780, 347] width 147 height 63
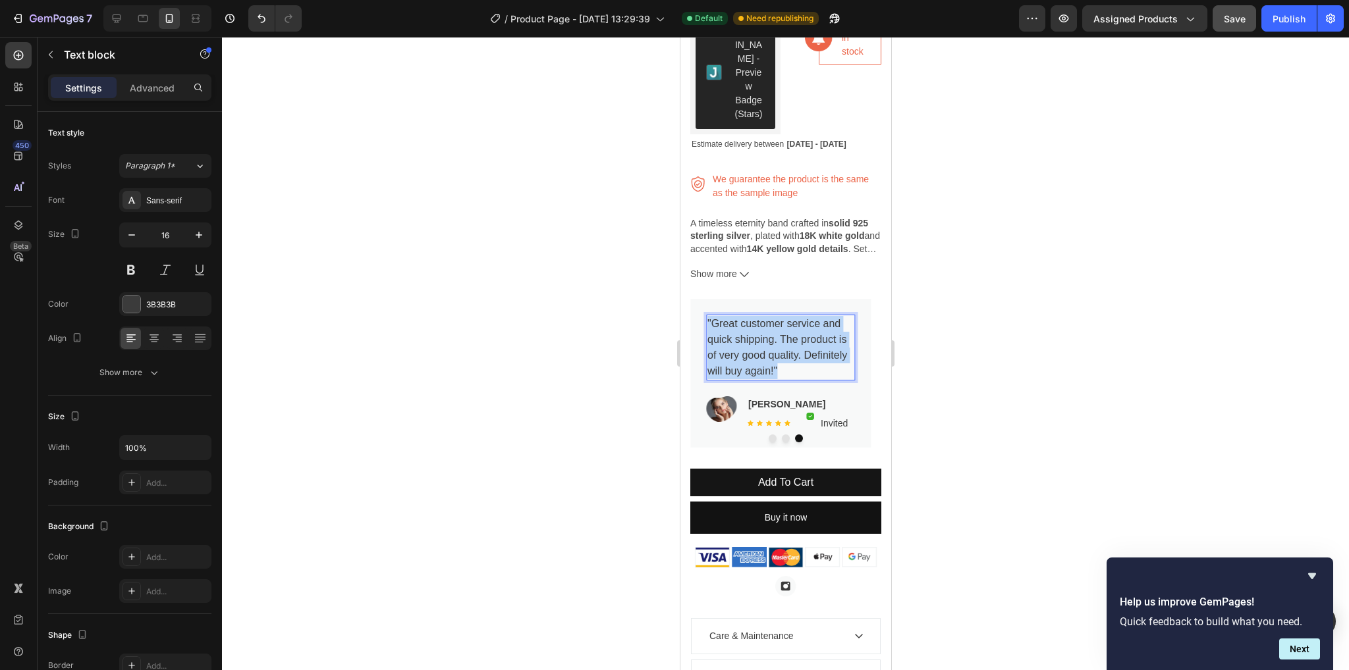
drag, startPoint x: 793, startPoint y: 357, endPoint x: 707, endPoint y: 315, distance: 95.7
click at [707, 316] on p ""Great customer service and quick shipping. The product is of very good quality…" at bounding box center [780, 347] width 147 height 63
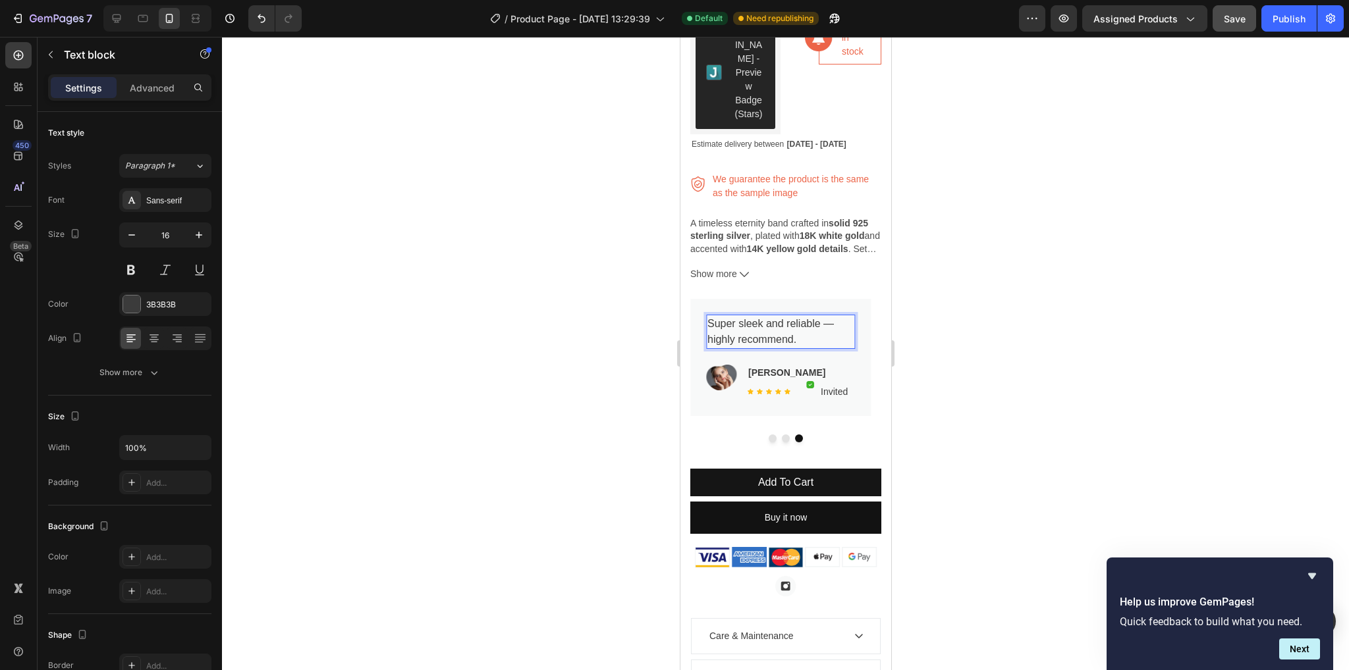
click at [1003, 408] on div at bounding box center [785, 354] width 1127 height 634
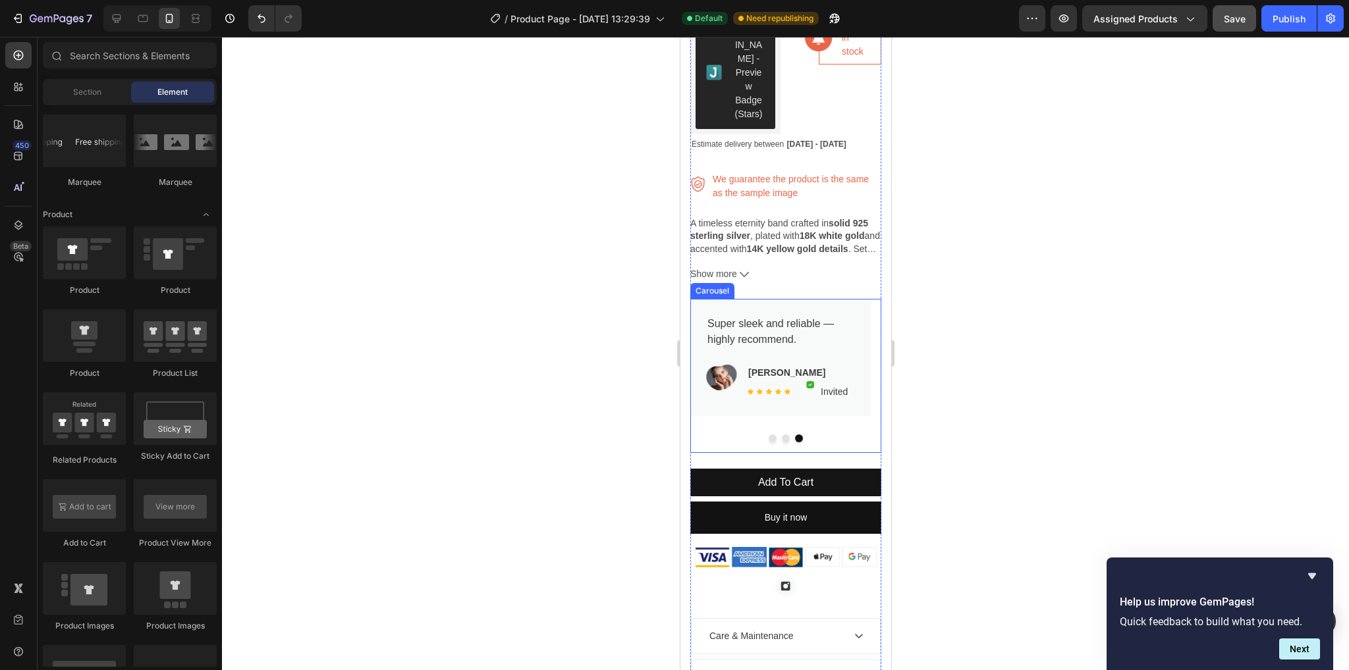
click at [769, 435] on button "Dot" at bounding box center [772, 439] width 8 height 8
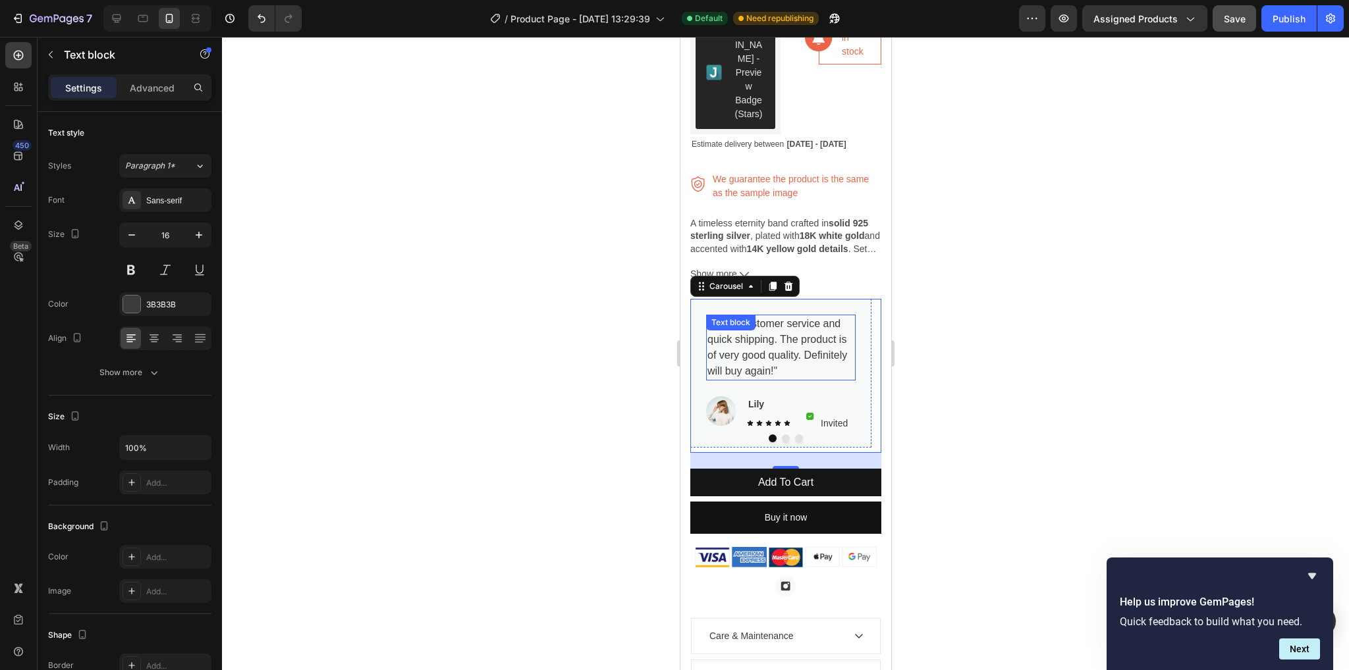
click at [784, 360] on p ""Great customer service and quick shipping. The product is of very good quality…" at bounding box center [780, 347] width 147 height 63
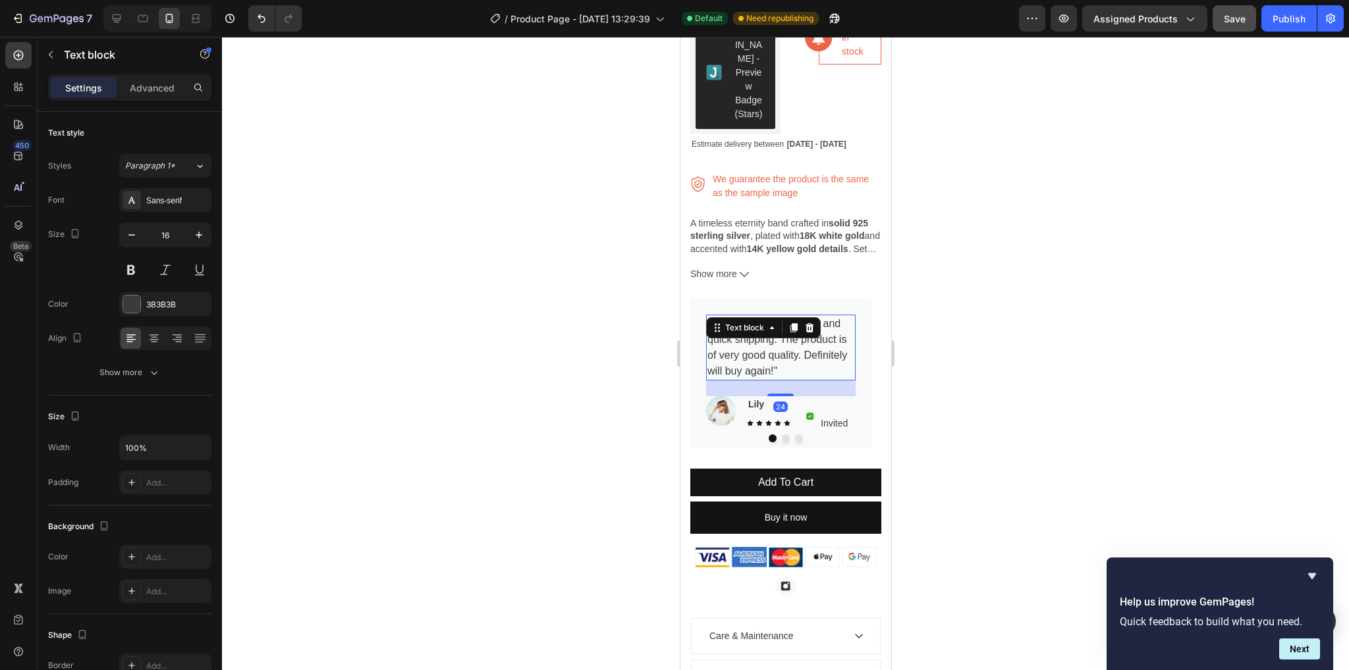
click at [778, 357] on p ""Great customer service and quick shipping. The product is of very good quality…" at bounding box center [780, 347] width 147 height 63
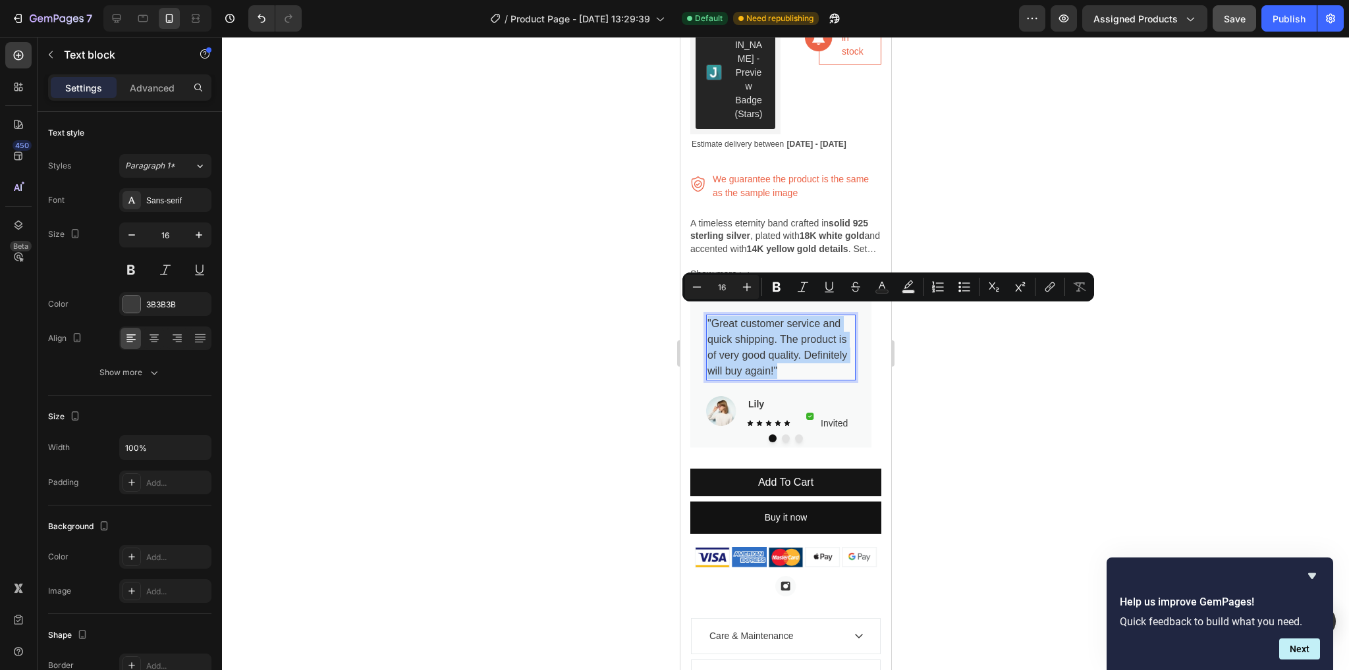
drag, startPoint x: 778, startPoint y: 357, endPoint x: 705, endPoint y: 312, distance: 85.7
click at [705, 315] on div ""Great customer service and quick shipping. The product is of very good quality…" at bounding box center [780, 348] width 150 height 66
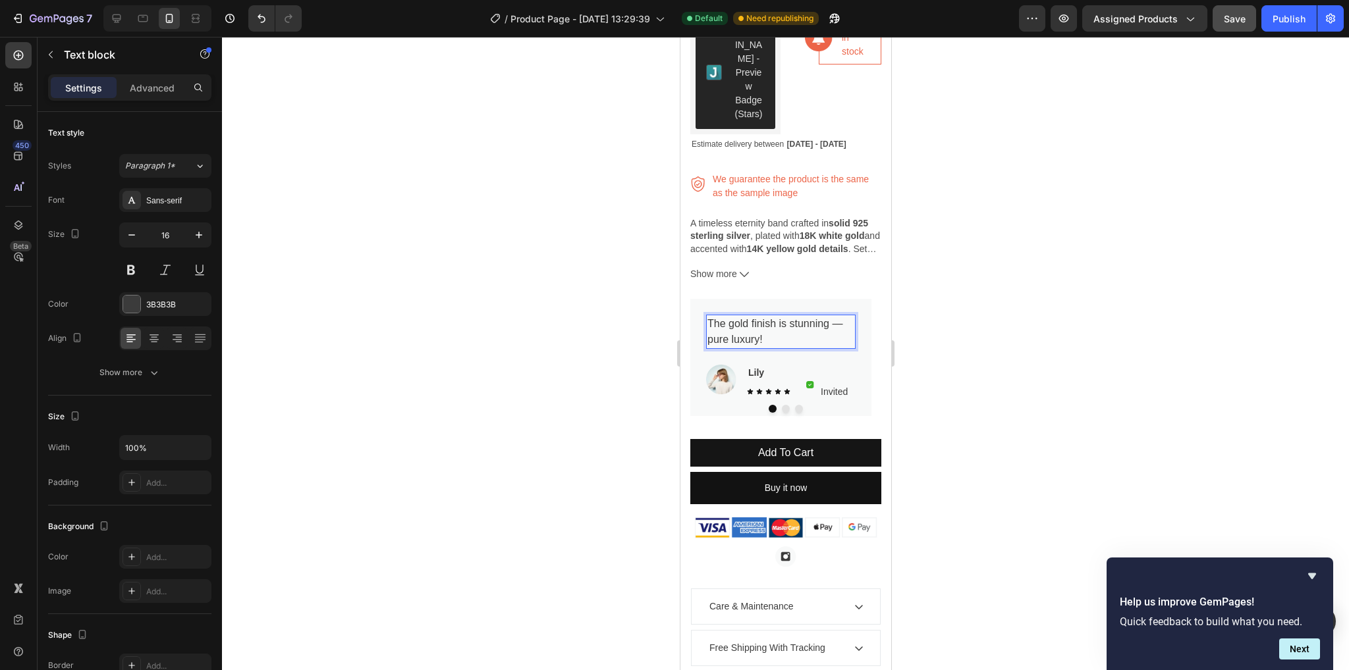
click at [1006, 369] on div at bounding box center [785, 354] width 1127 height 634
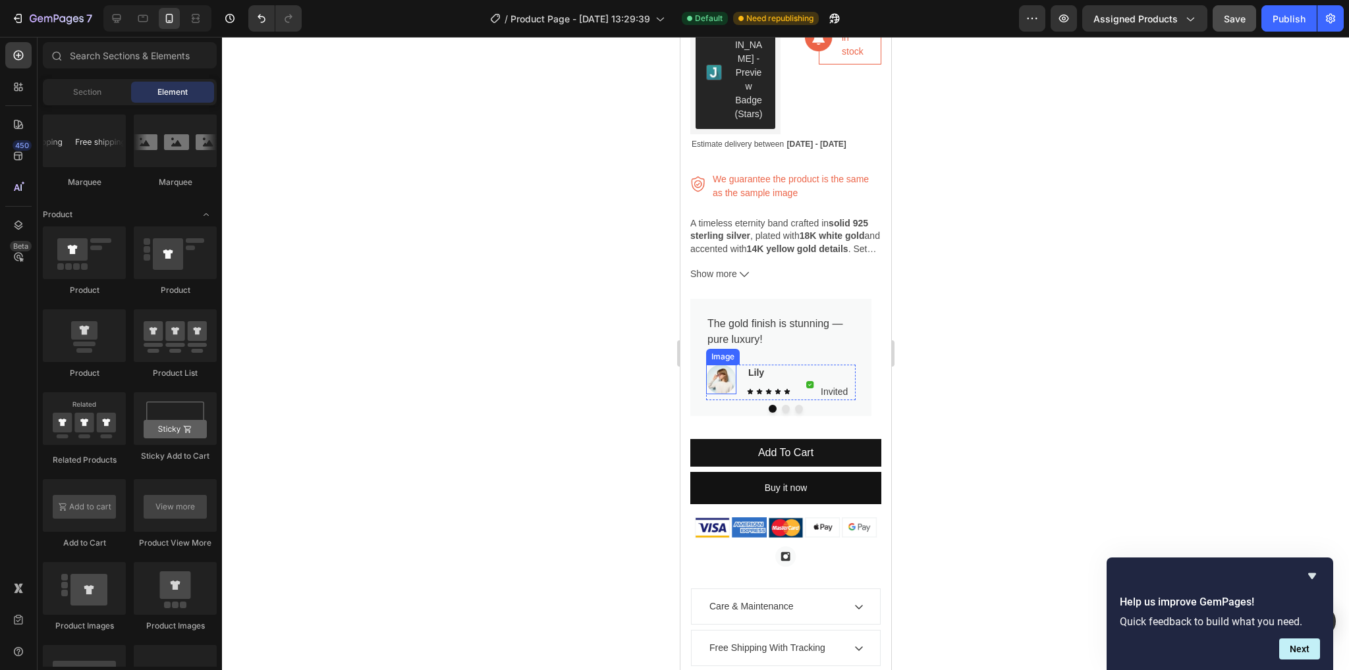
click at [724, 371] on img at bounding box center [720, 380] width 30 height 30
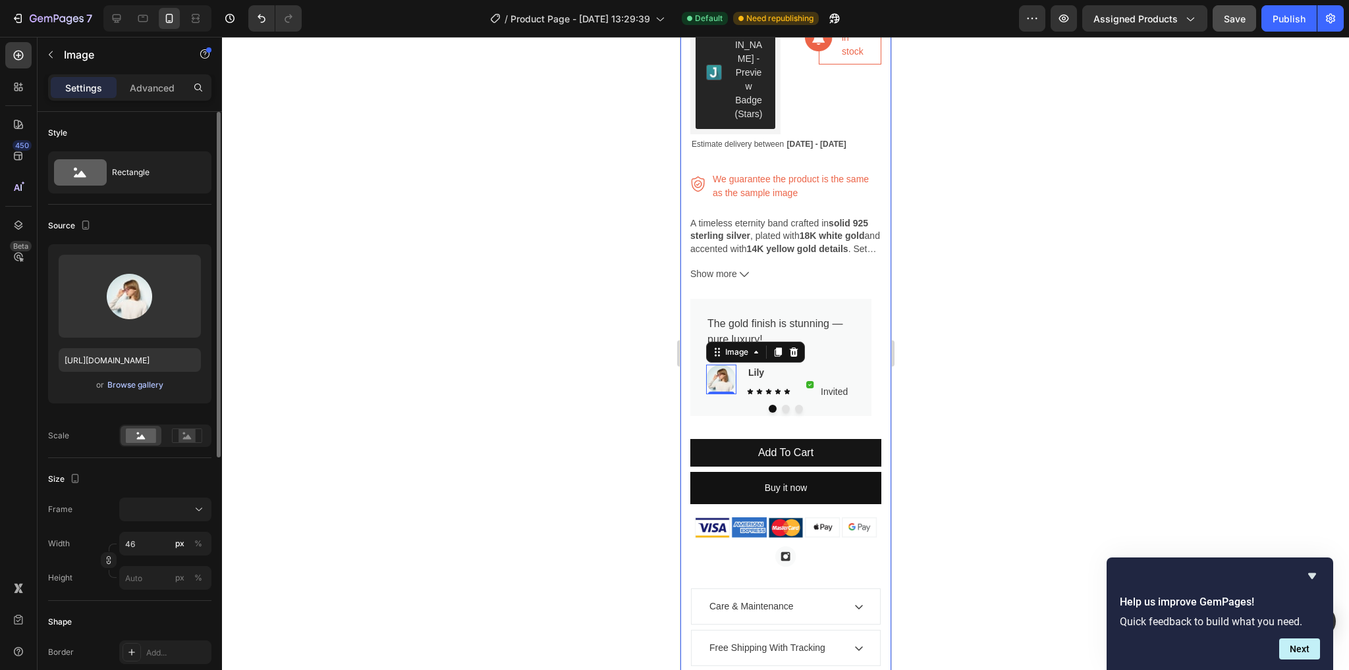
click at [121, 388] on div "Browse gallery" at bounding box center [135, 385] width 56 height 12
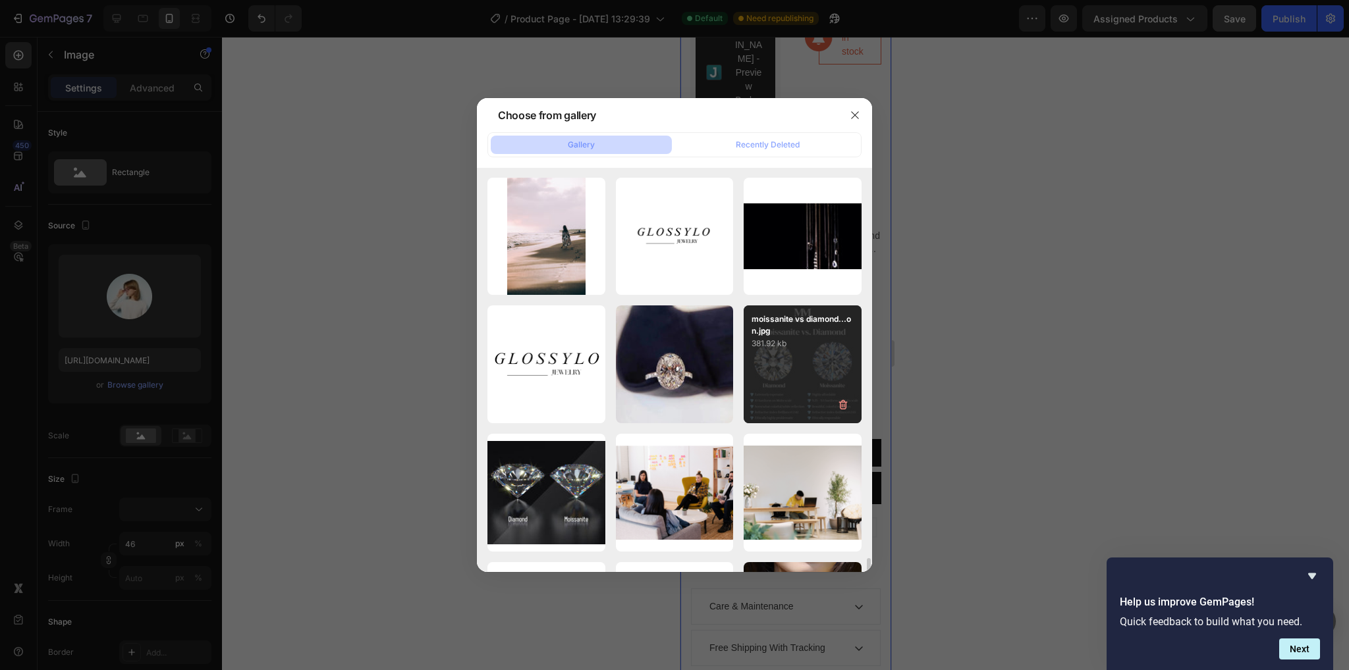
scroll to position [3085, 0]
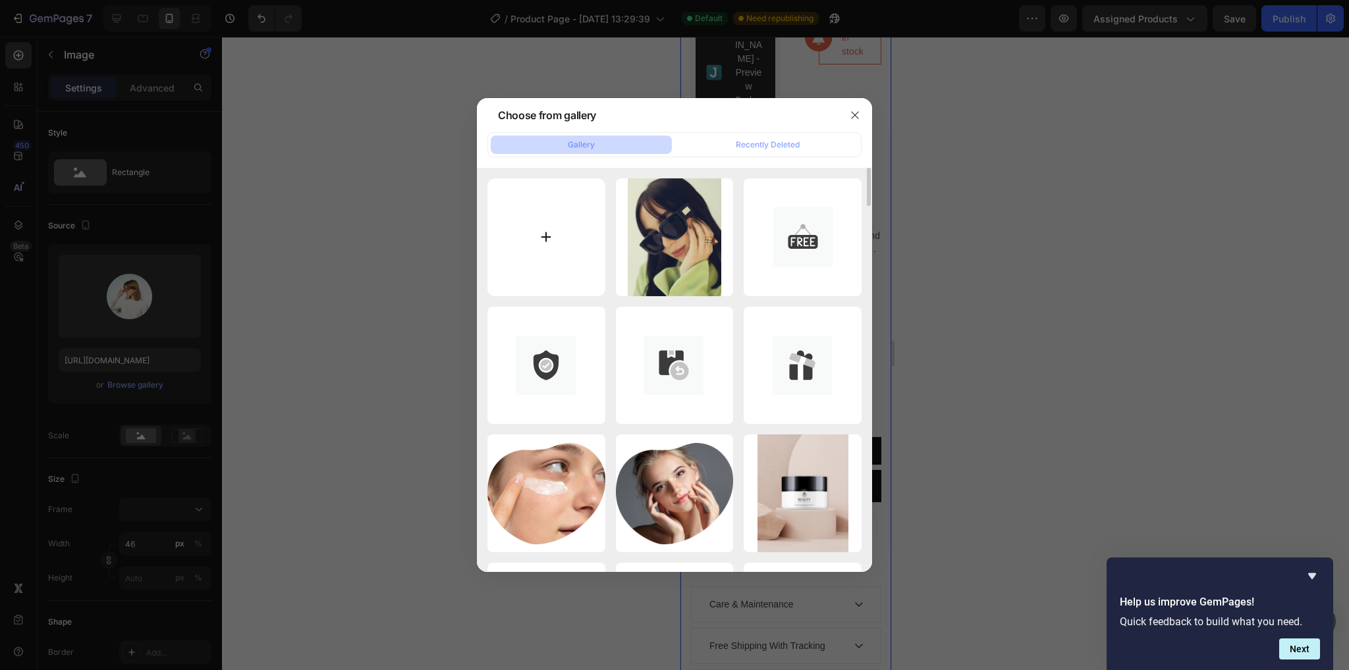
click at [550, 230] on input "file" at bounding box center [546, 237] width 118 height 118
type input "C:\fakepath\d2ec797e-2a3e-4152-95dd-c9debb3f2114.jpg"
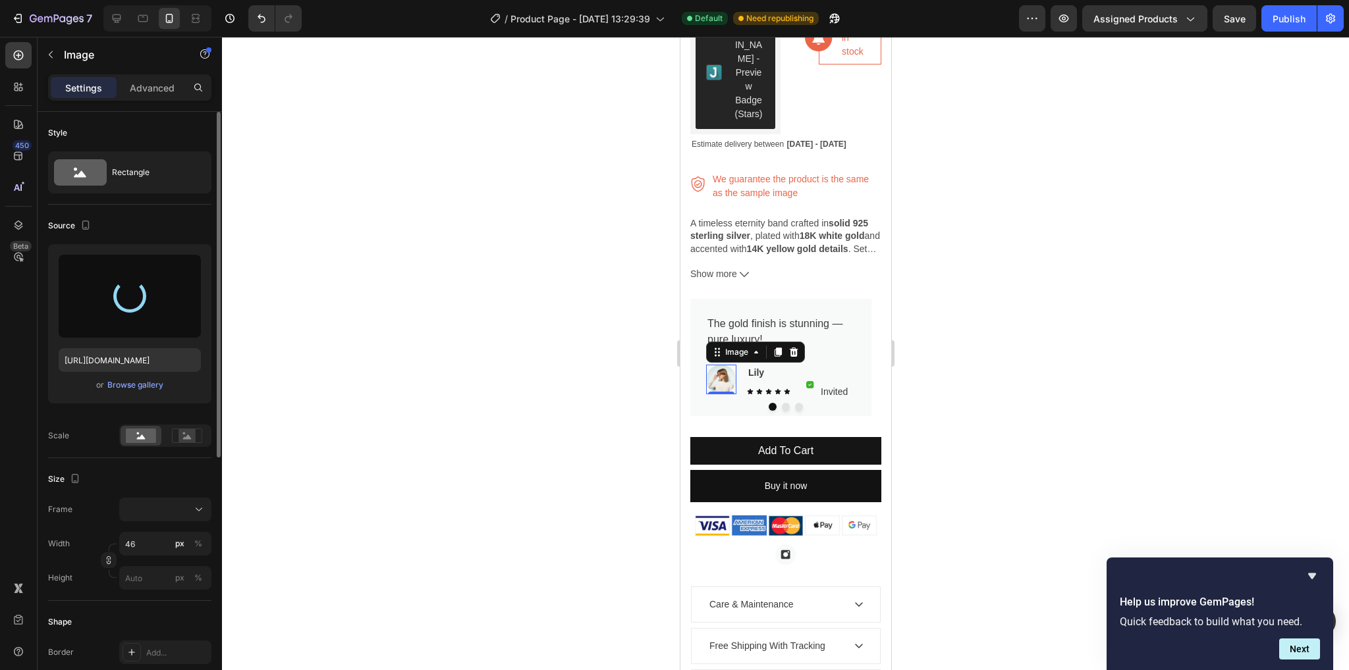
type input "https://cdn.shopify.com/s/files/1/0877/6171/5542/files/gempages_543363963933426…"
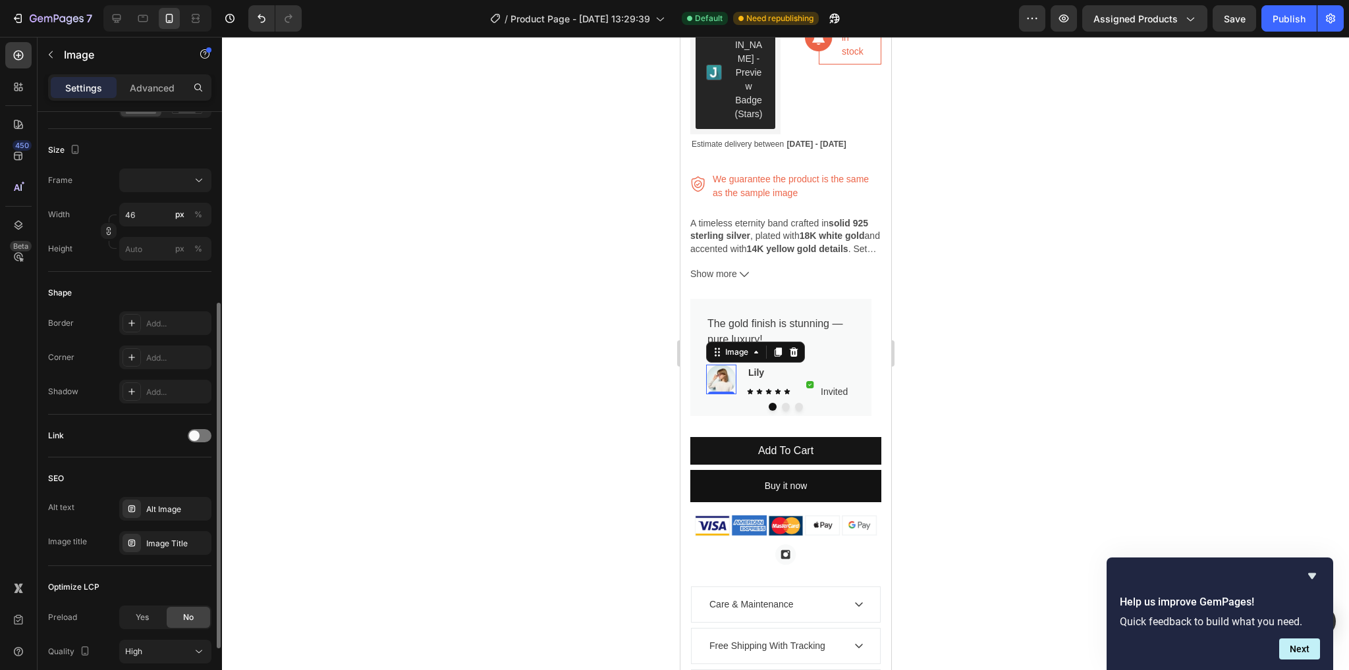
scroll to position [430, 0]
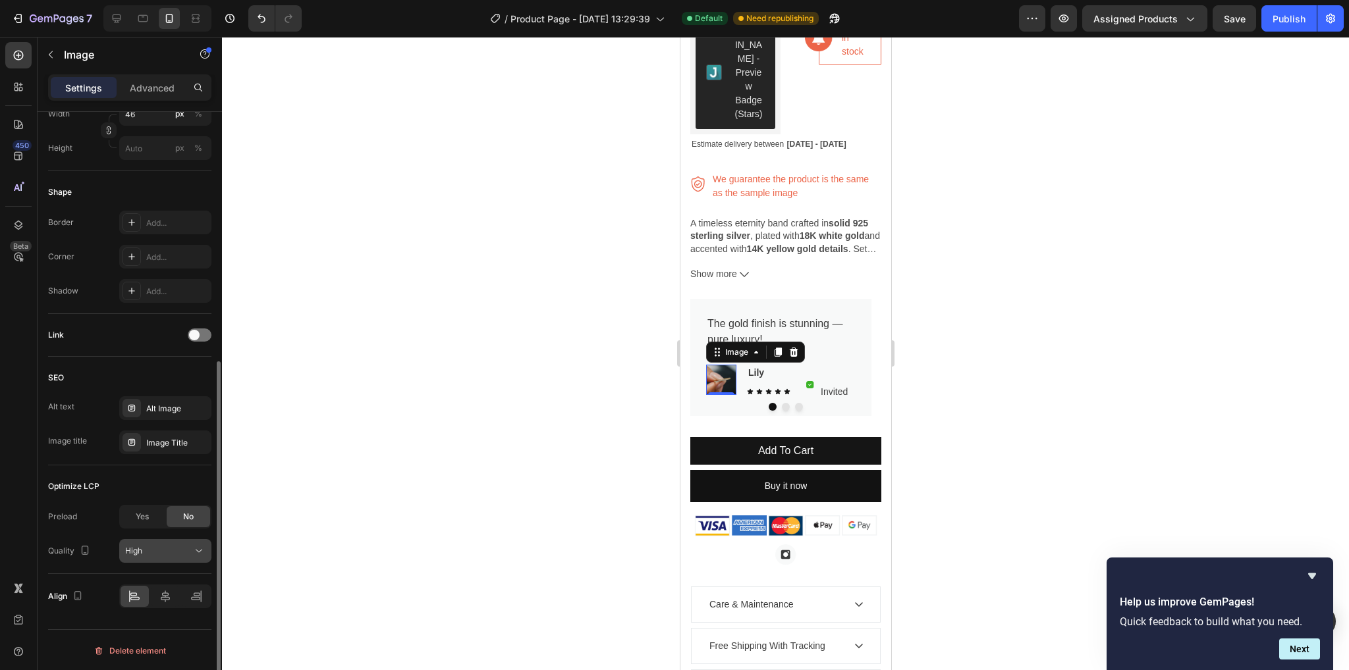
click at [171, 549] on div "High" at bounding box center [158, 551] width 67 height 12
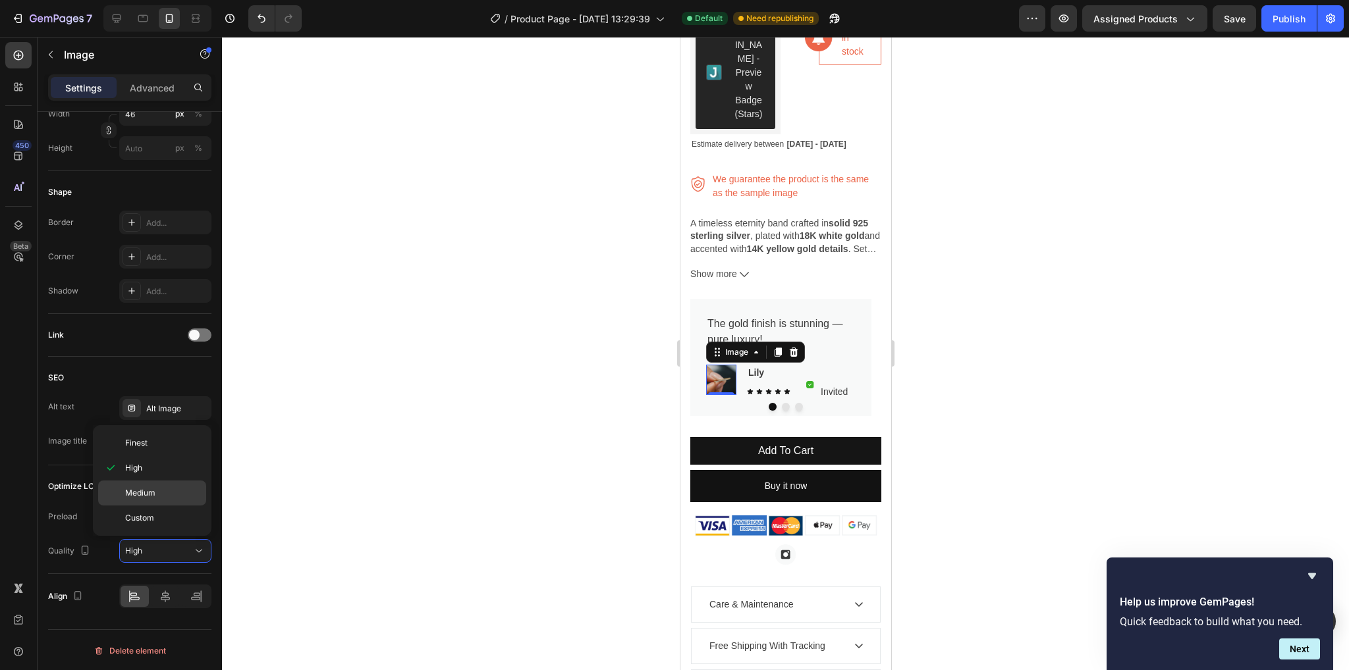
click at [162, 482] on div "Medium" at bounding box center [152, 493] width 108 height 25
click at [1062, 387] on div at bounding box center [785, 354] width 1127 height 634
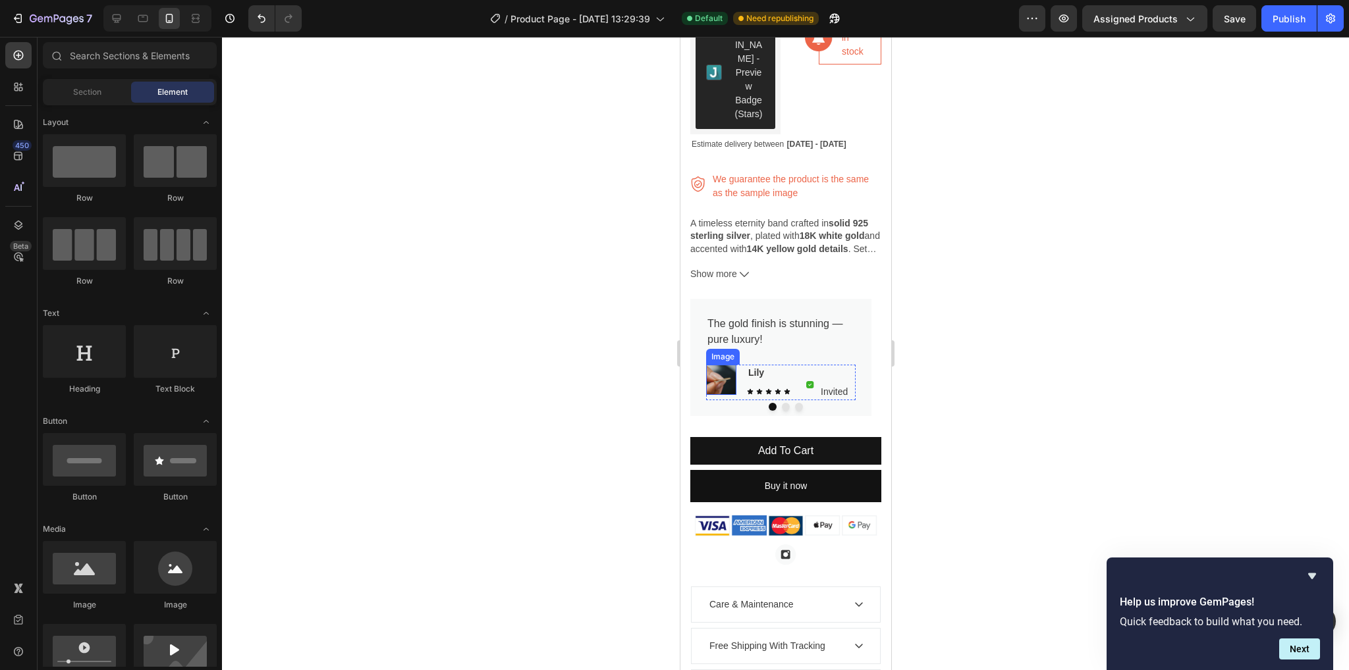
click at [727, 370] on img at bounding box center [720, 380] width 30 height 30
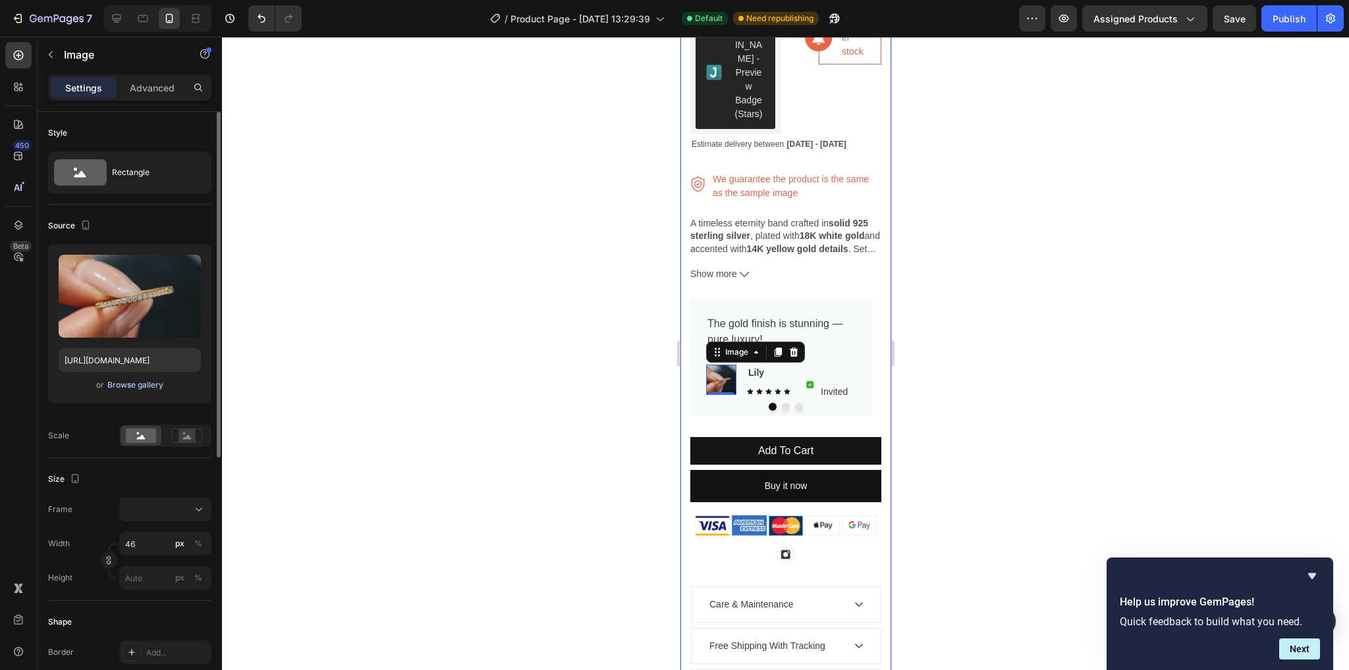
click at [128, 379] on div "Browse gallery" at bounding box center [135, 385] width 56 height 12
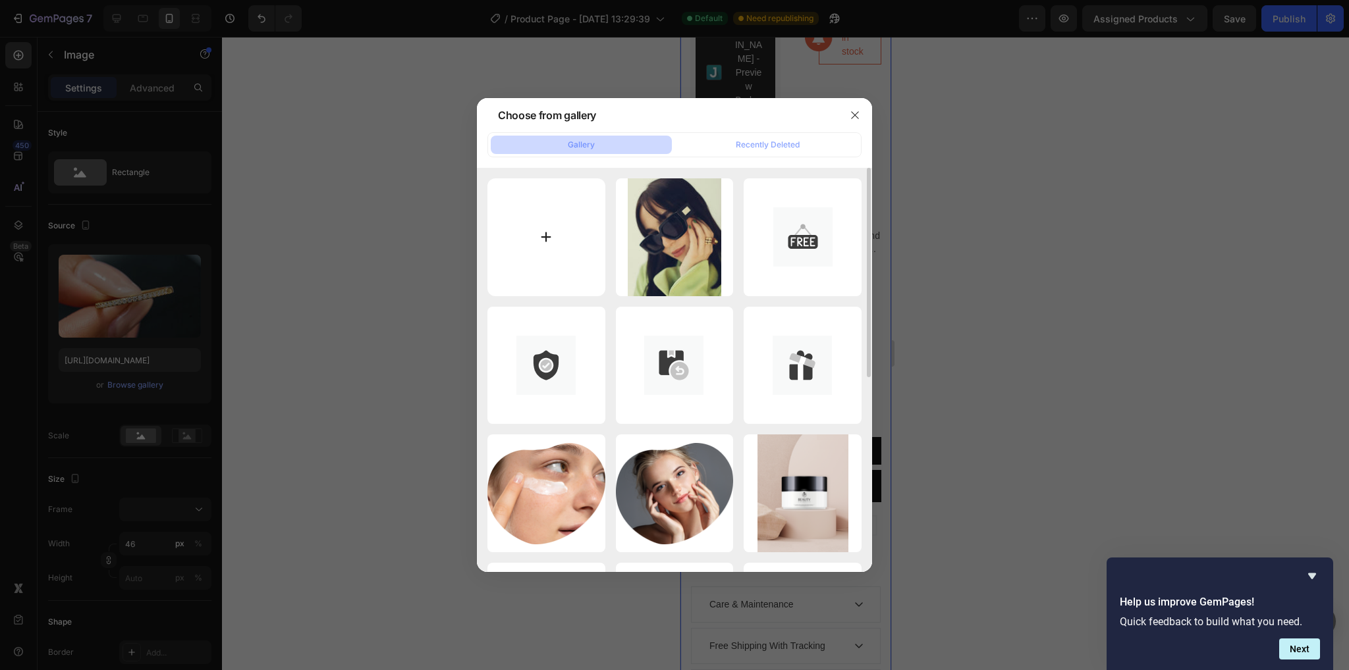
click at [542, 239] on input "file" at bounding box center [546, 237] width 118 height 118
type input "C:\fakepath\u5255326528_make_a_happy_woman_wearing_jewelry_--v_7_382ff5ef-a9a6-…"
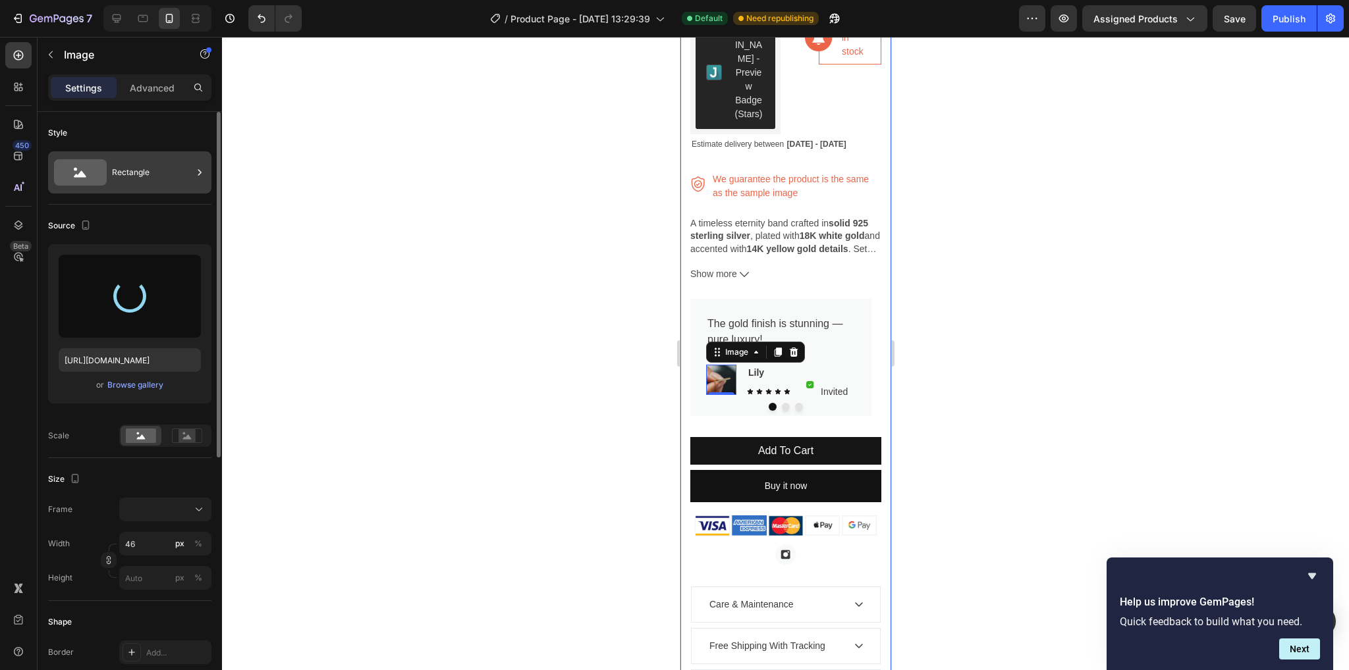
type input "https://cdn.shopify.com/s/files/1/0877/6171/5542/files/gempages_543363963933426…"
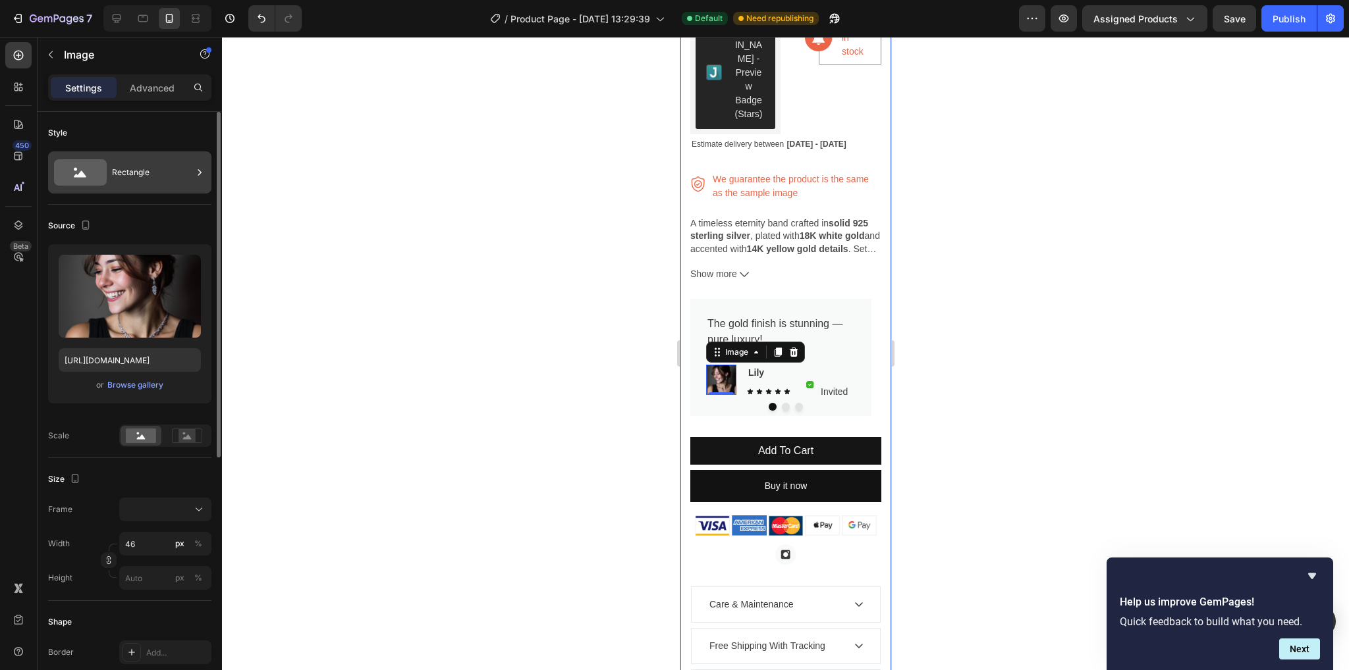
click at [68, 183] on icon at bounding box center [80, 172] width 53 height 26
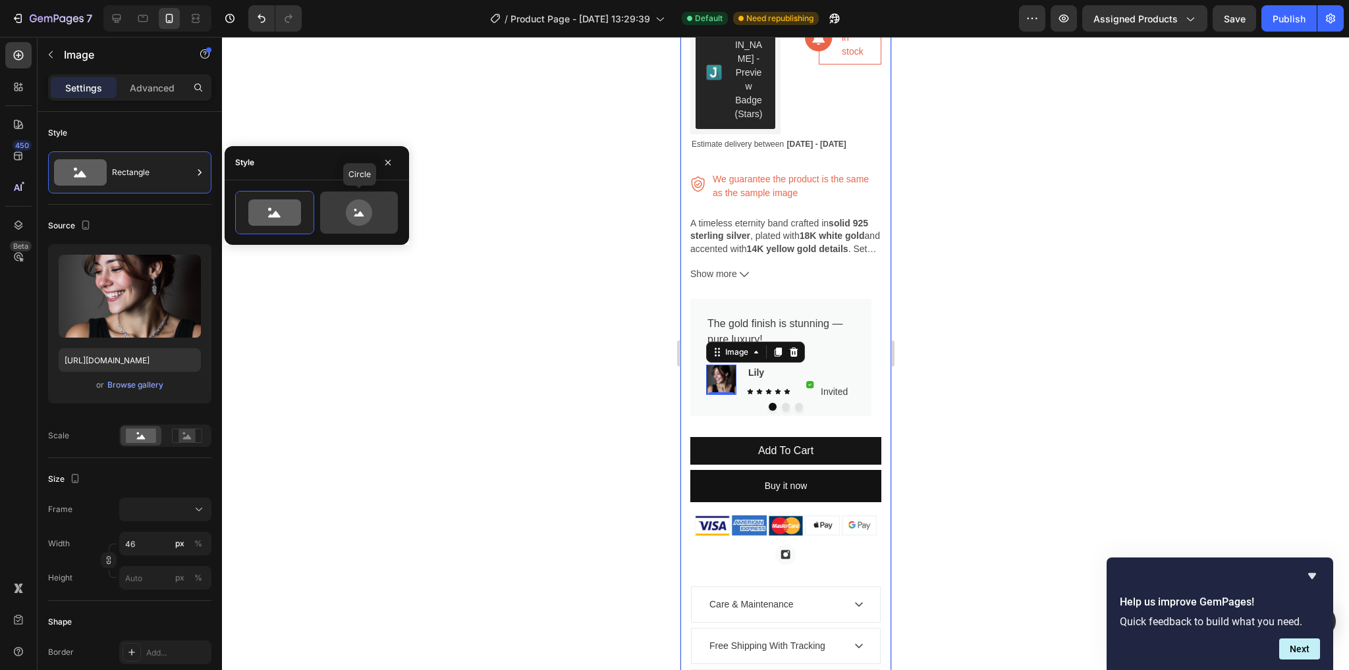
click at [377, 208] on icon at bounding box center [359, 213] width 62 height 26
type input "80"
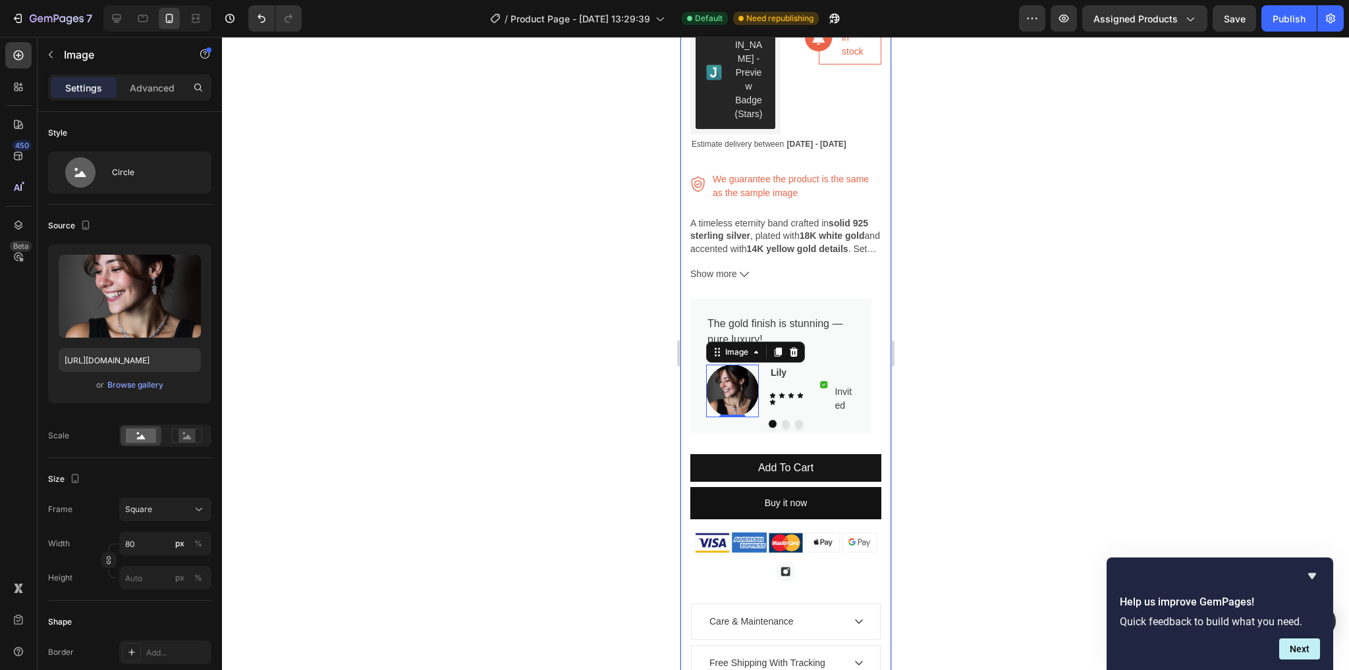
click at [365, 403] on div at bounding box center [785, 354] width 1127 height 634
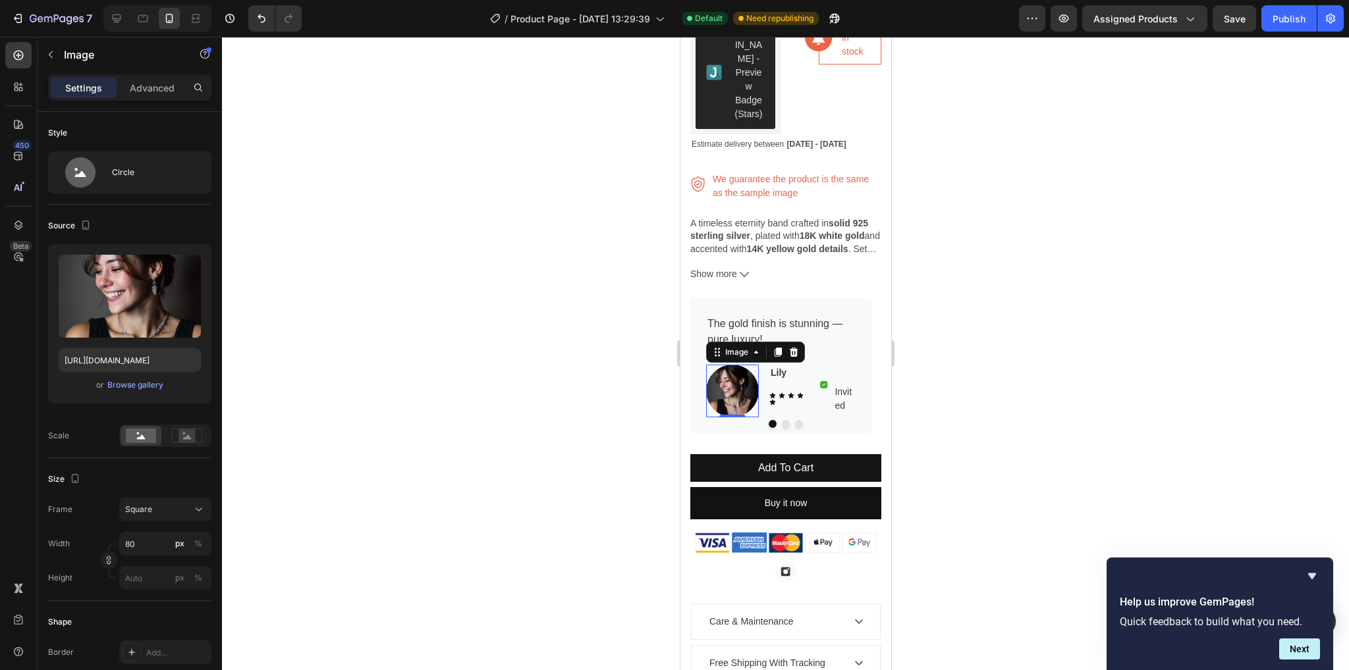
click at [728, 383] on img at bounding box center [731, 391] width 53 height 53
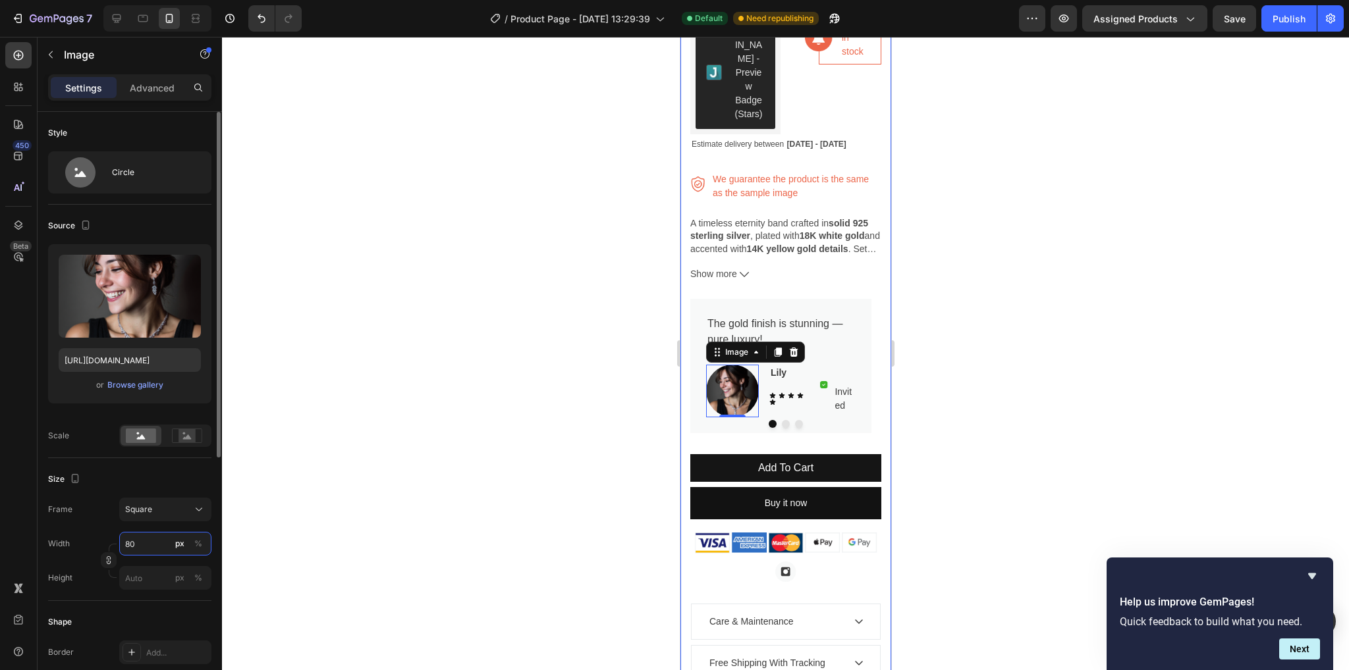
click at [156, 541] on input "80" at bounding box center [165, 544] width 92 height 24
type input "6"
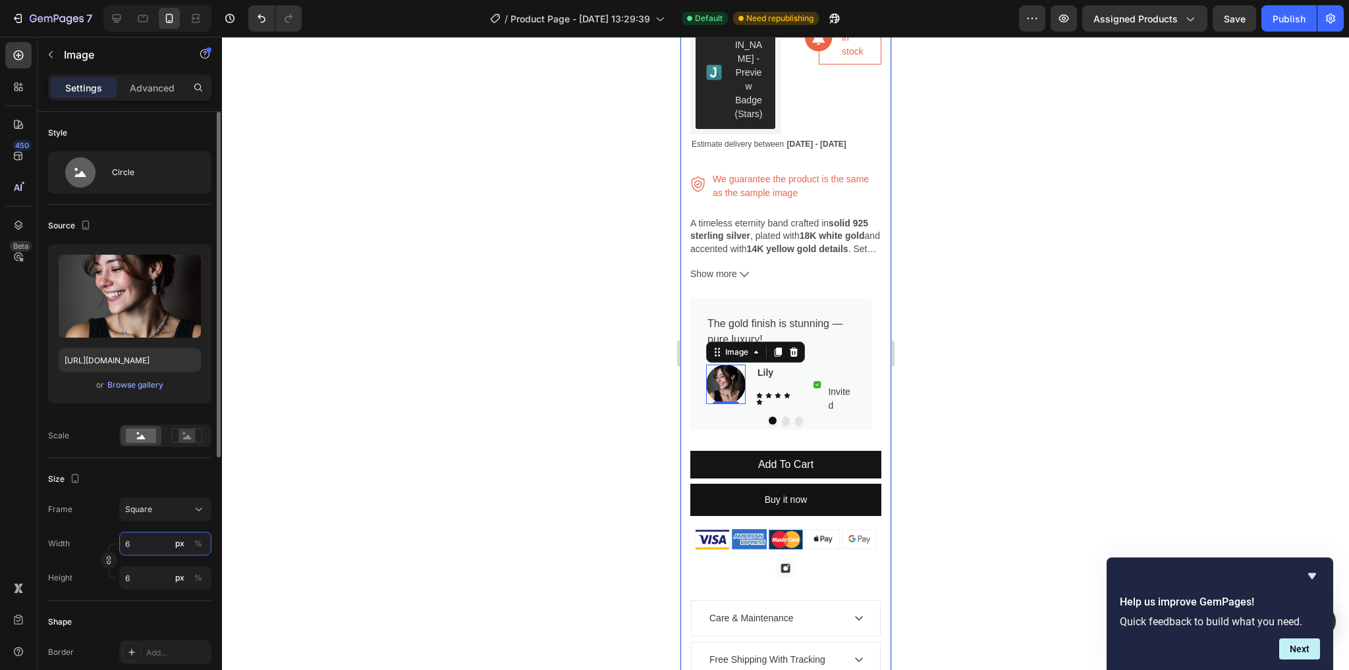
type input "60"
type input "6"
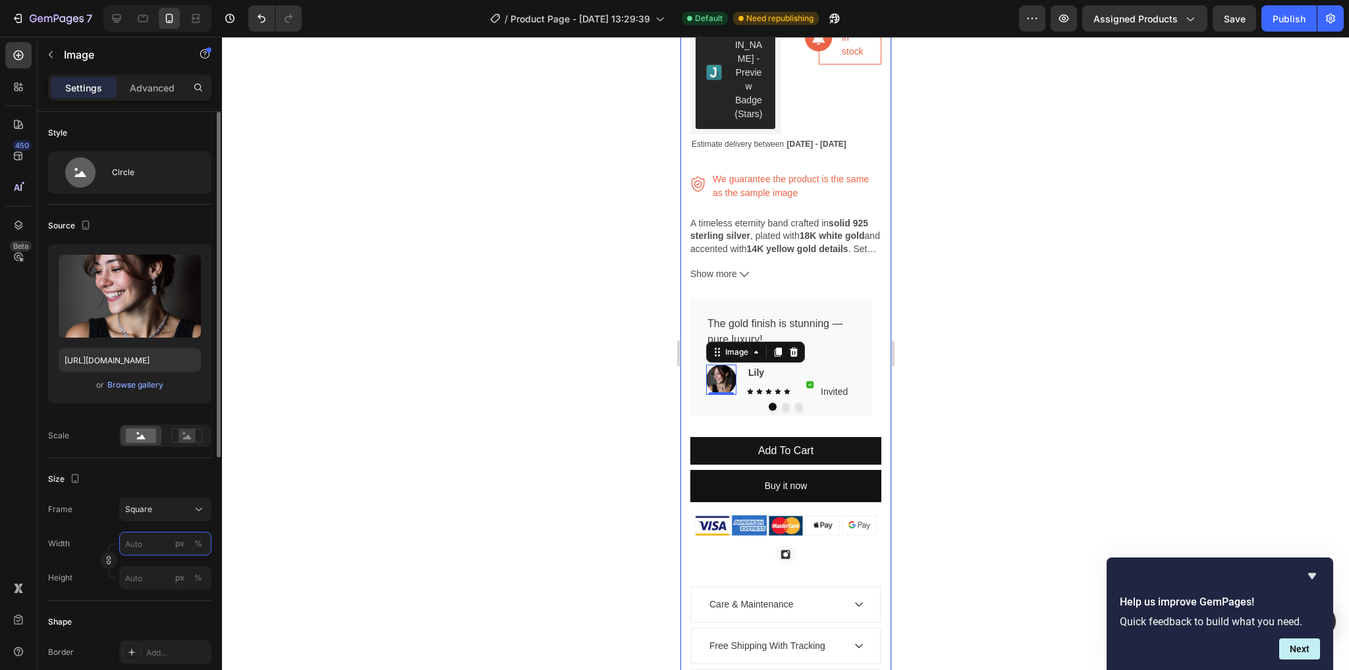
type input "6"
click at [323, 459] on div at bounding box center [785, 354] width 1127 height 634
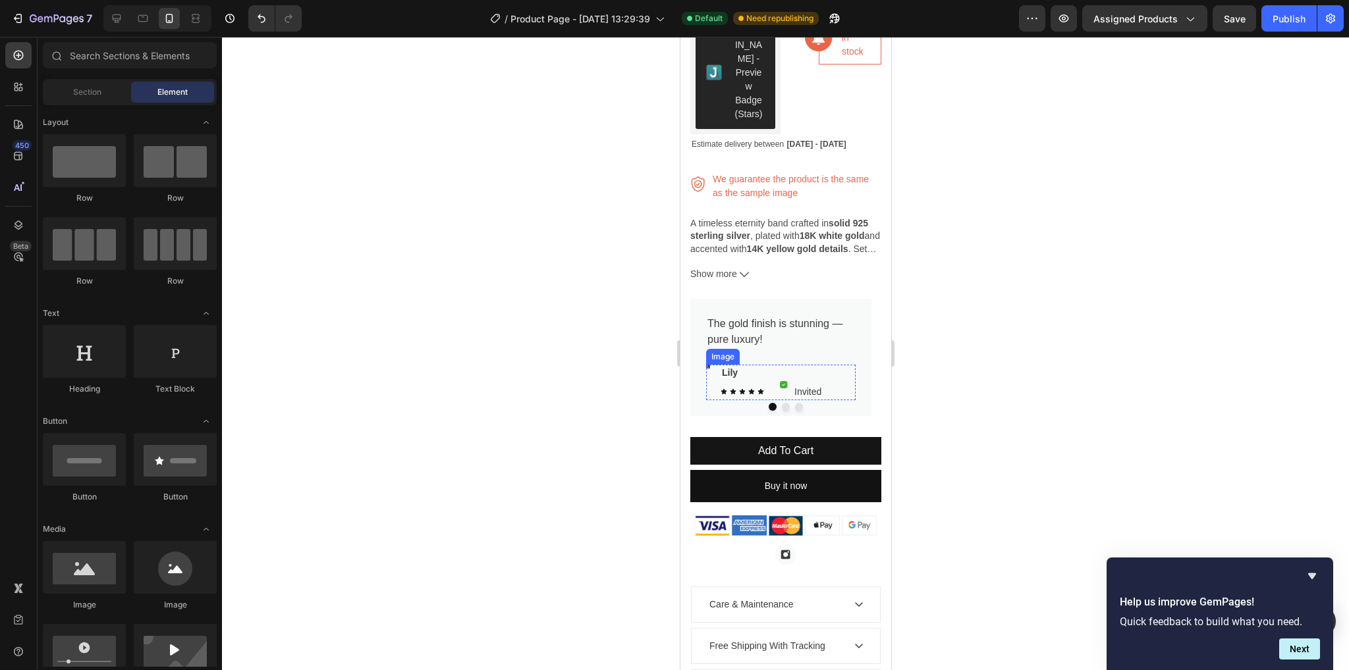
click at [707, 365] on div "Image" at bounding box center [707, 367] width 4 height 4
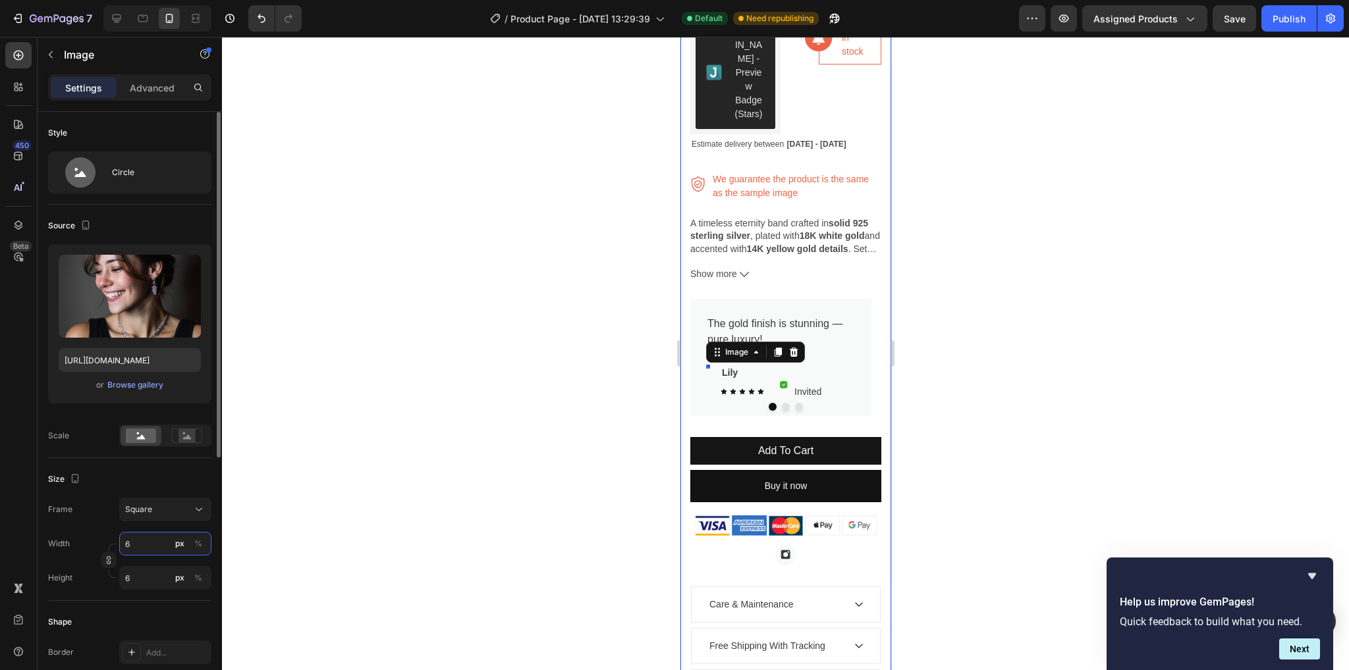
click at [135, 549] on input "6" at bounding box center [165, 544] width 92 height 24
type input "5"
type input "50"
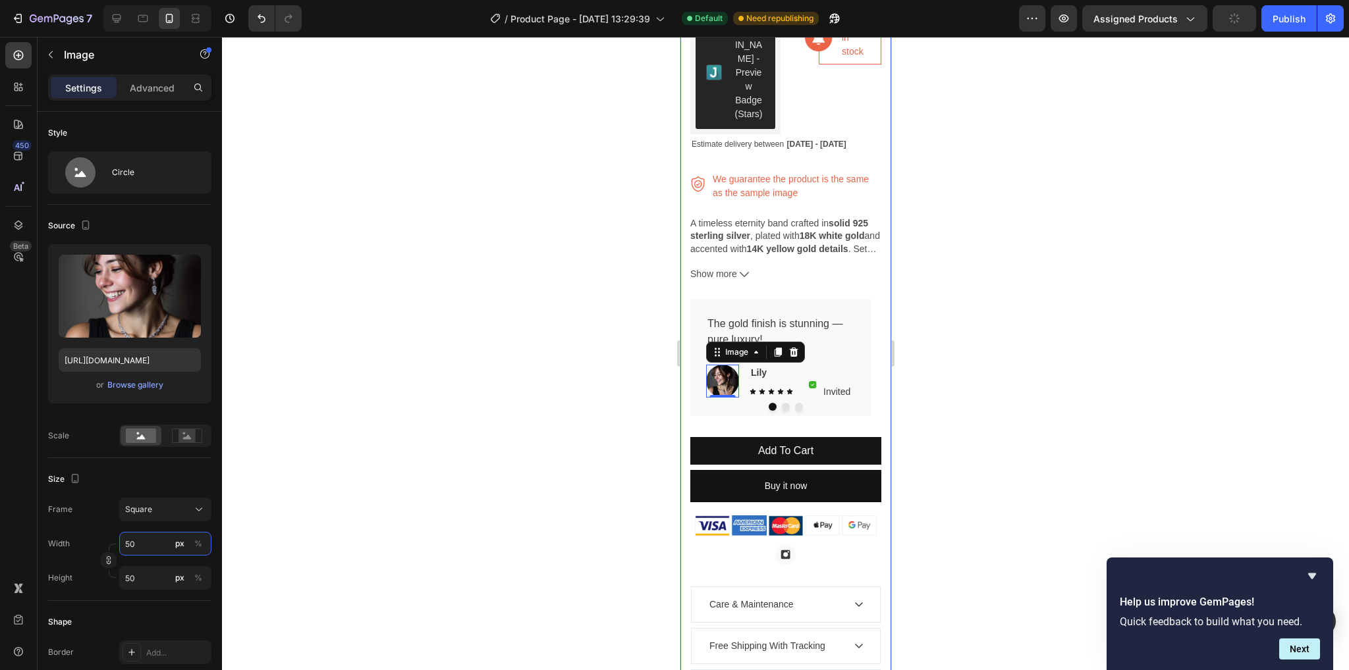
type input "50"
click at [489, 516] on div at bounding box center [785, 354] width 1127 height 634
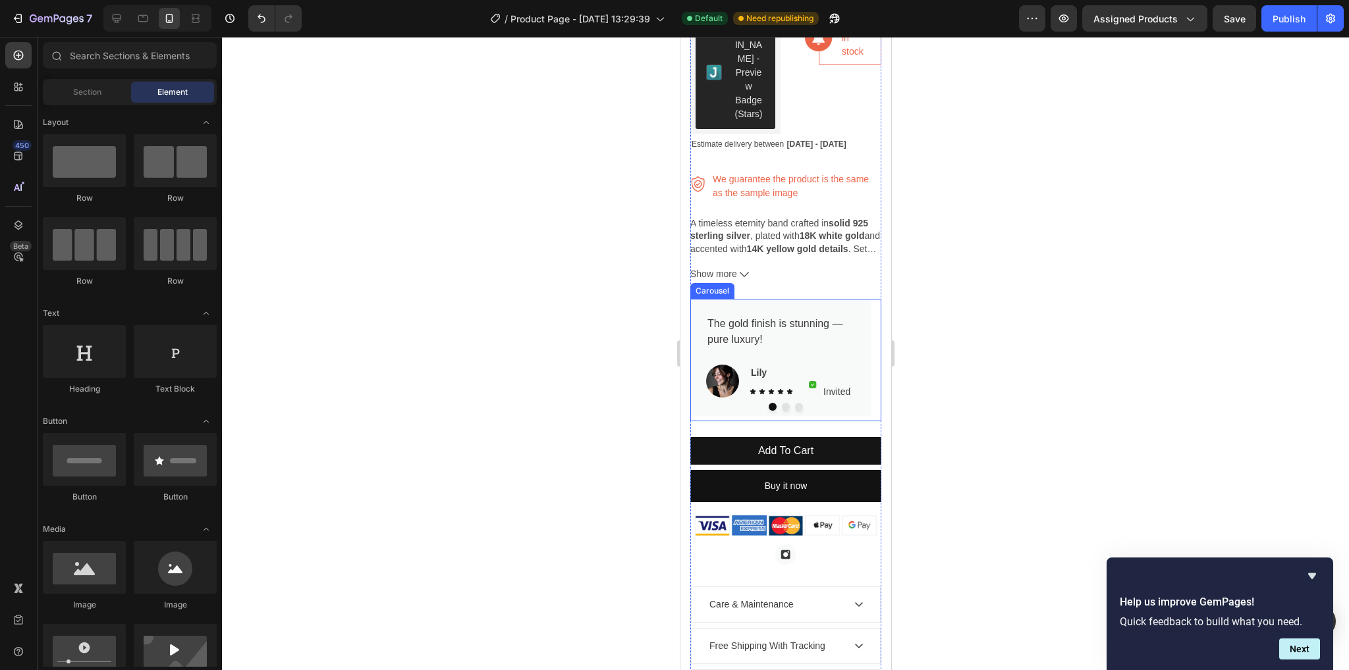
click at [781, 403] on button "Dot" at bounding box center [785, 407] width 8 height 8
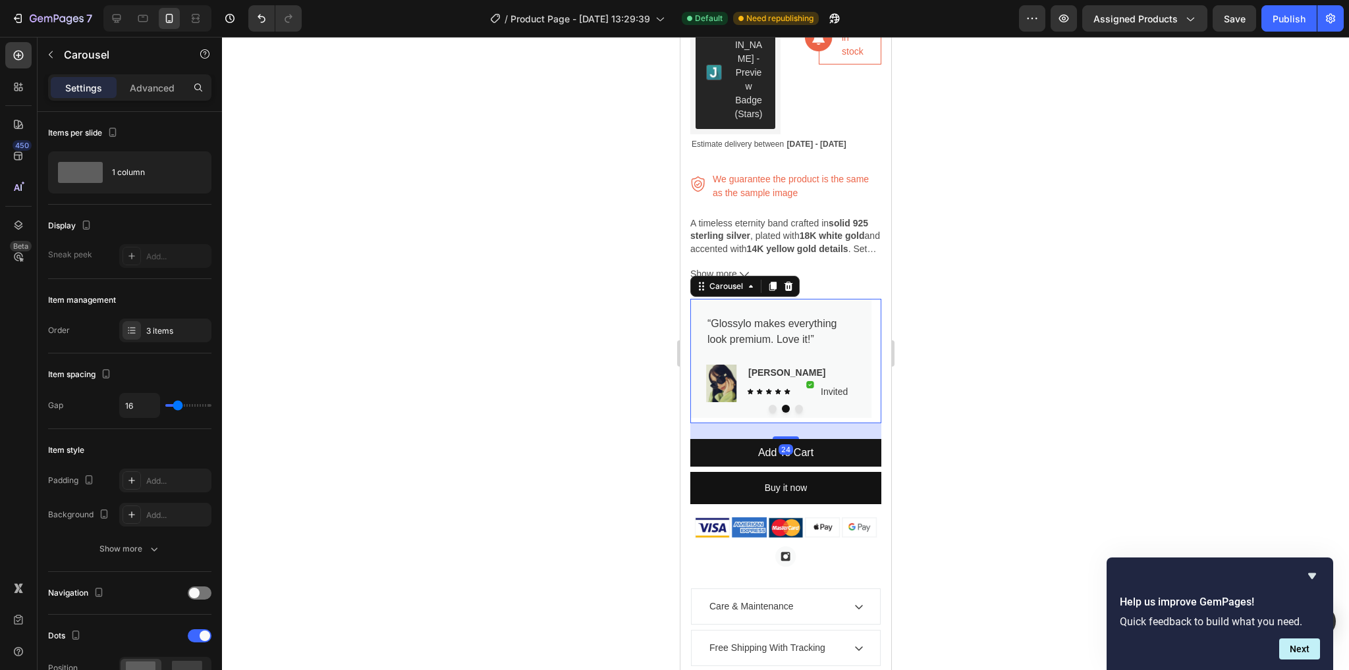
click at [794, 405] on button "Dot" at bounding box center [798, 409] width 8 height 8
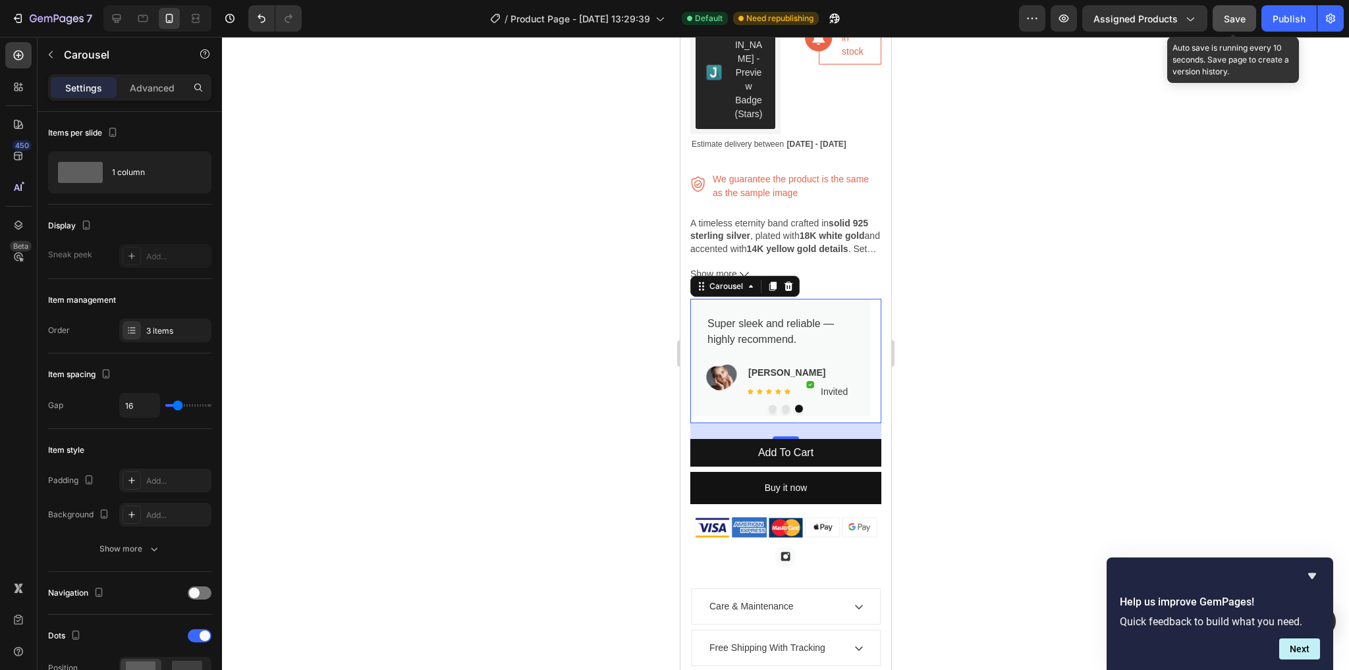
click at [1236, 12] on div "Save" at bounding box center [1235, 19] width 22 height 14
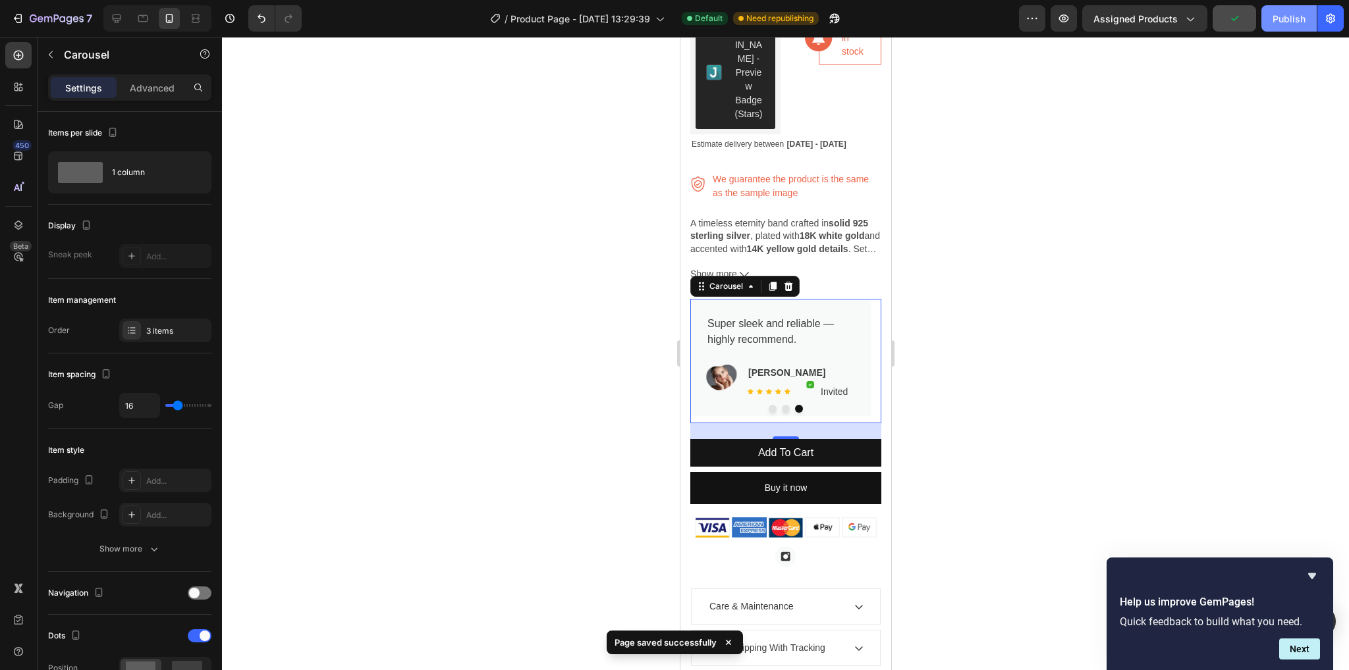
click at [1269, 10] on button "Publish" at bounding box center [1288, 18] width 55 height 26
click at [750, 389] on div "Icon" at bounding box center [749, 392] width 7 height 7
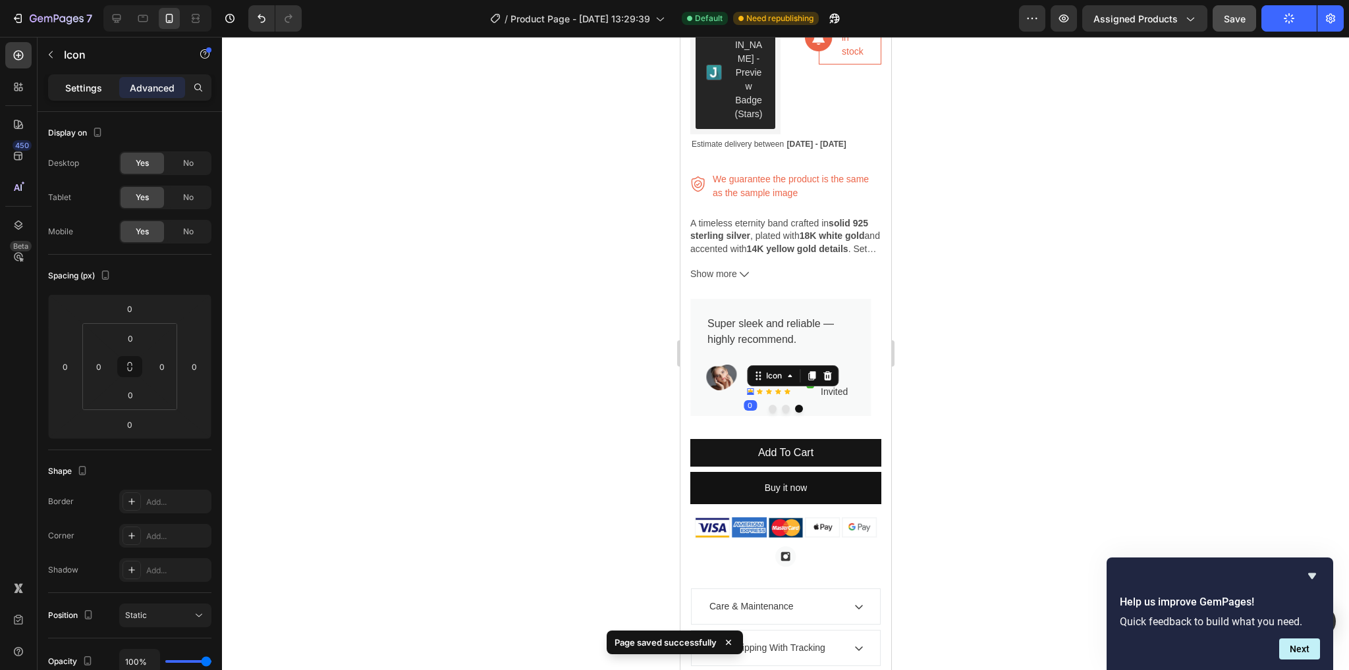
click at [86, 88] on p "Settings" at bounding box center [83, 88] width 37 height 14
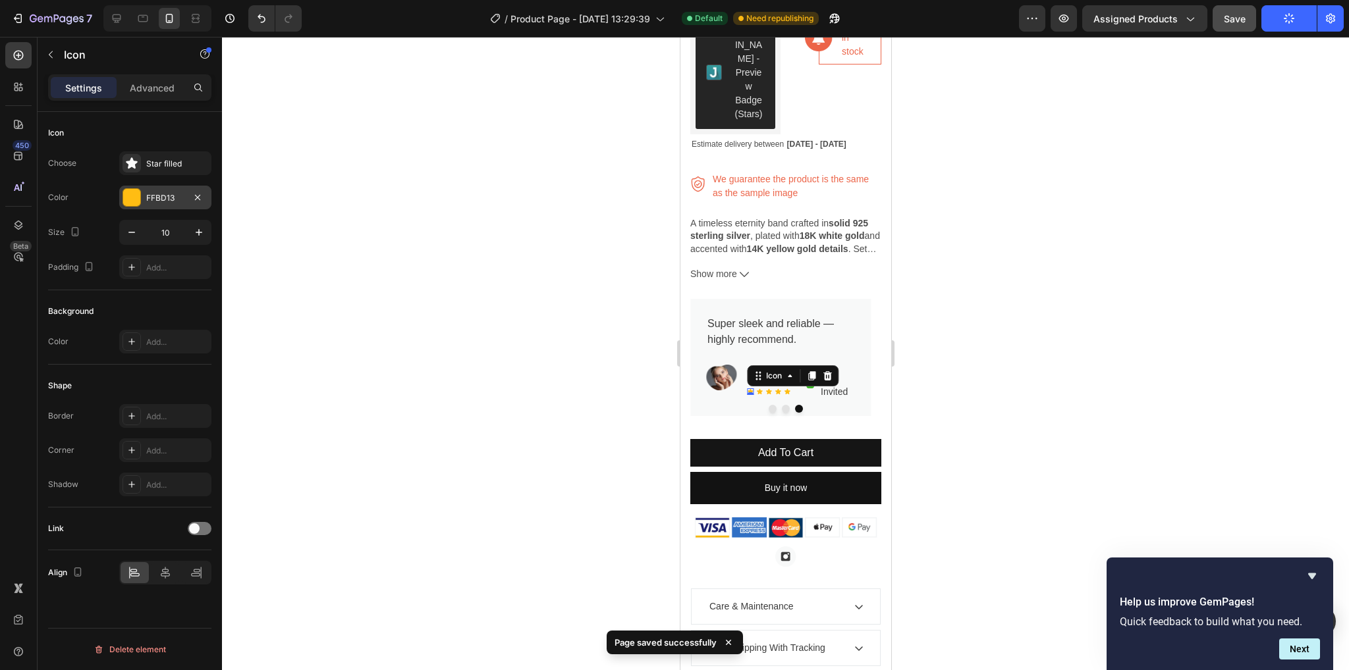
click at [120, 194] on div "FFBD13" at bounding box center [165, 198] width 92 height 24
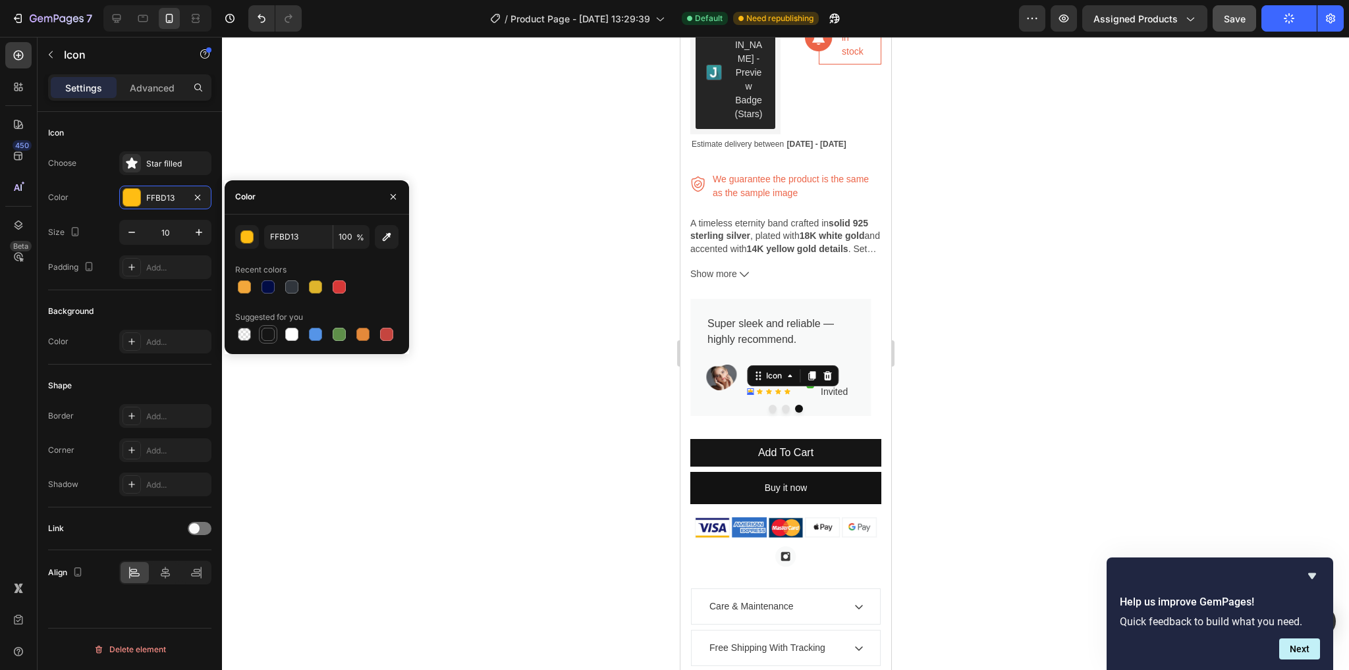
click at [269, 336] on div at bounding box center [267, 334] width 13 height 13
type input "151515"
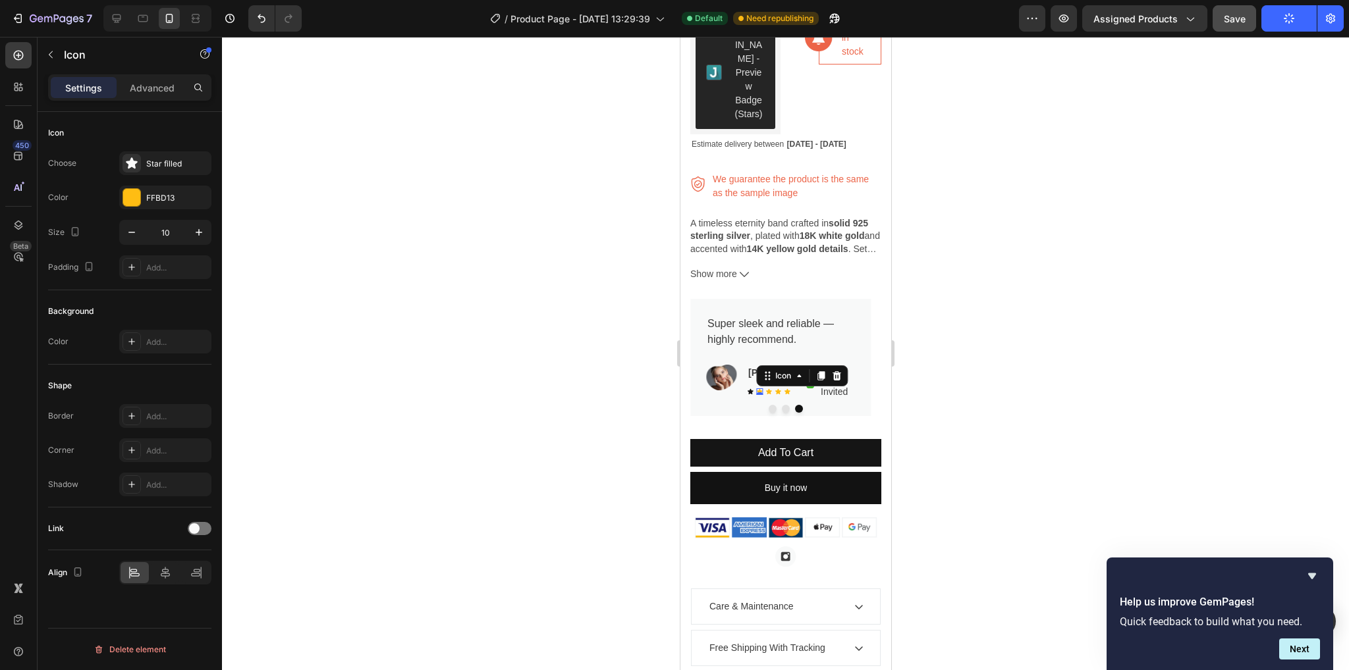
click at [757, 389] on div "Icon 0" at bounding box center [758, 392] width 7 height 7
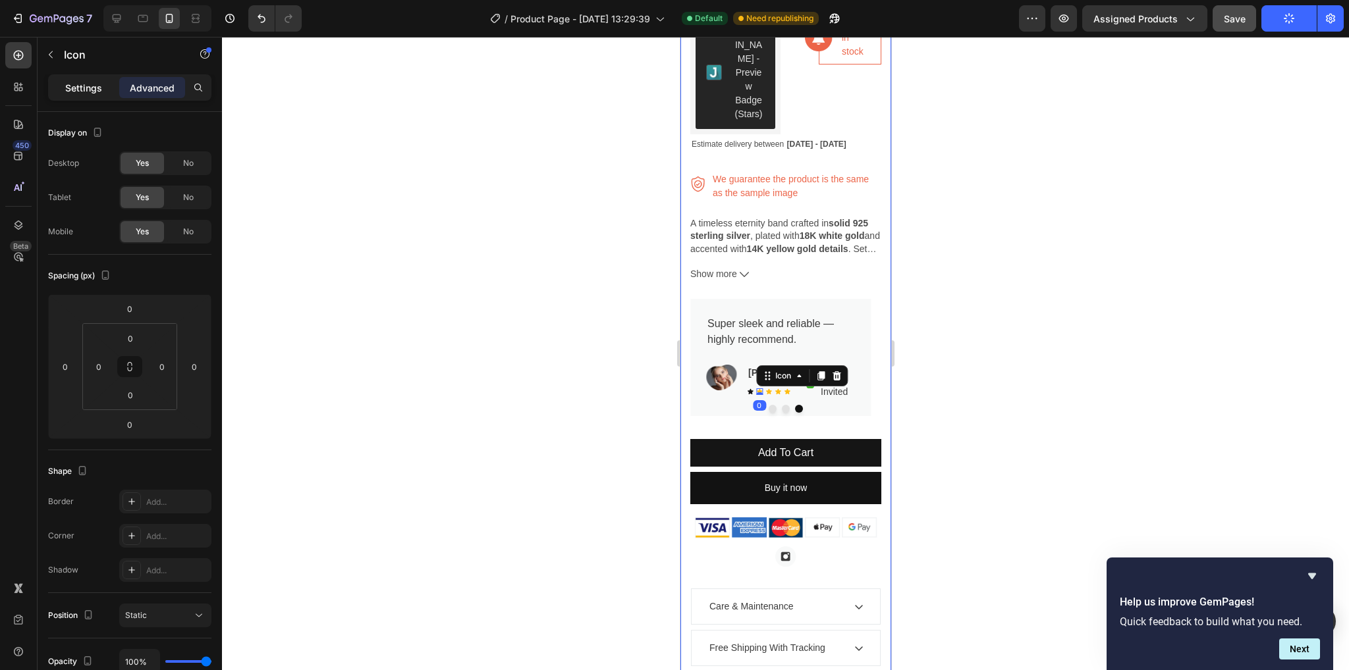
click at [87, 77] on div "Settings" at bounding box center [84, 87] width 66 height 21
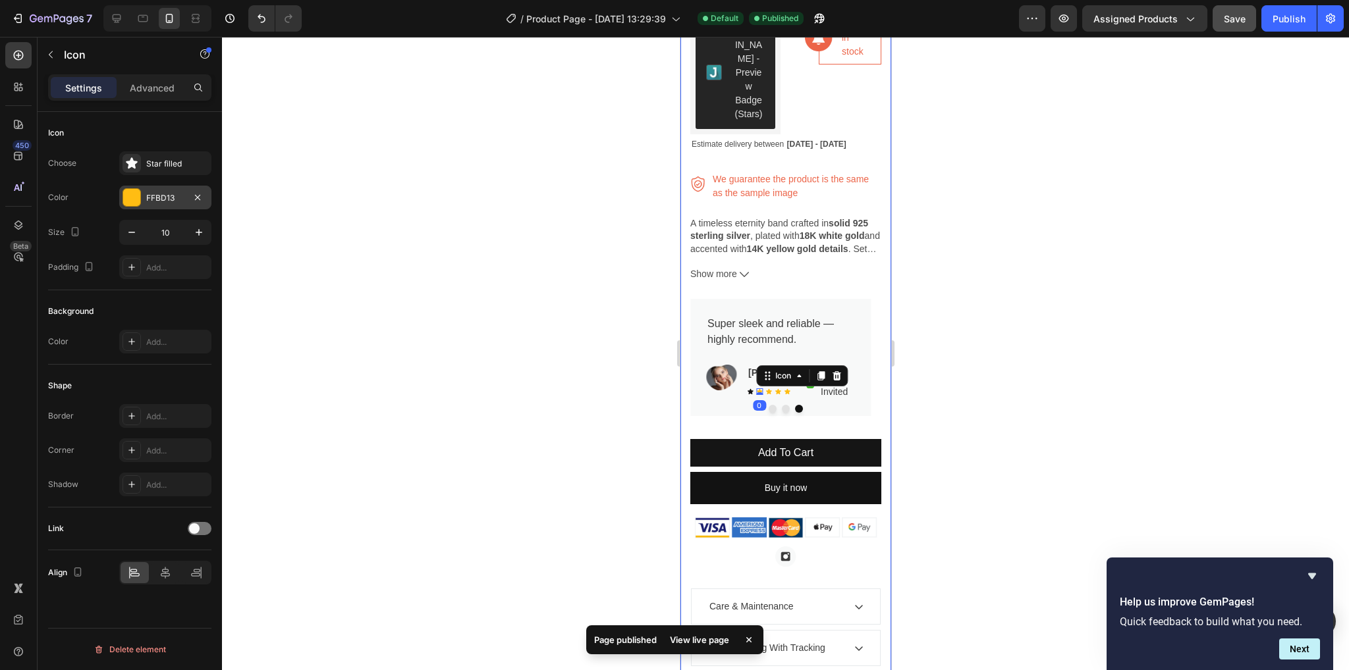
click at [132, 205] on div at bounding box center [131, 197] width 17 height 17
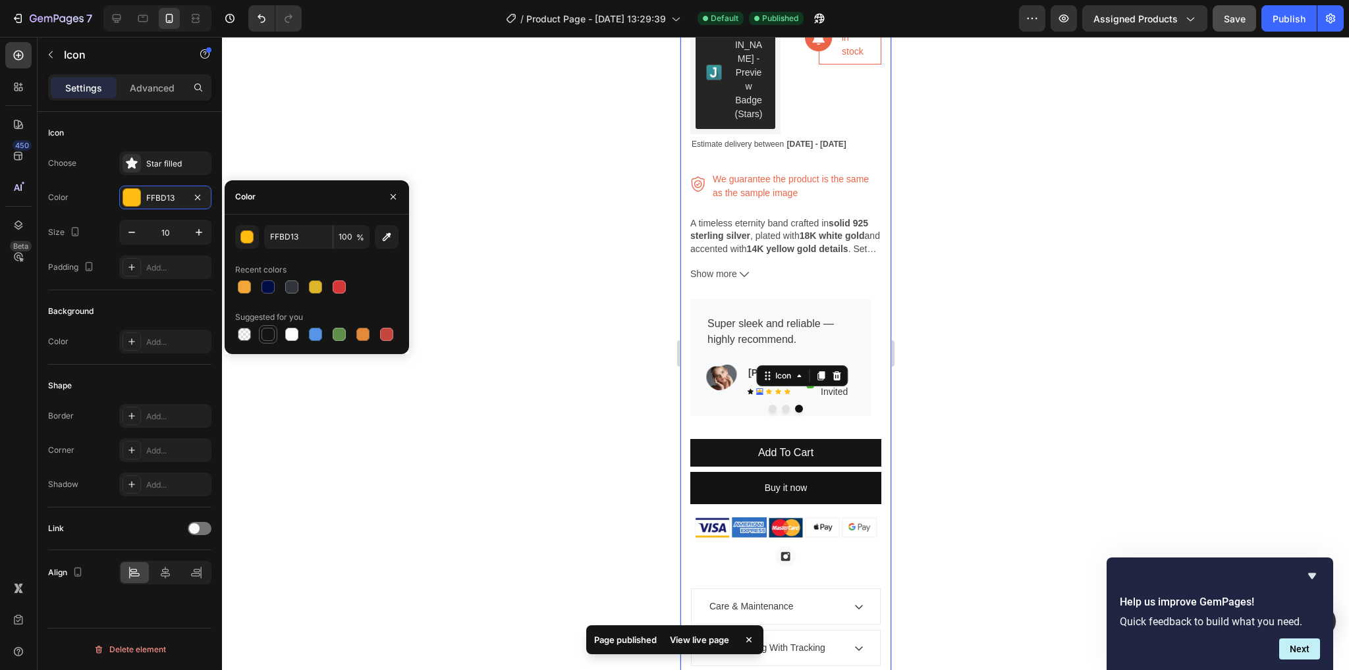
click at [269, 335] on div at bounding box center [267, 334] width 13 height 13
type input "151515"
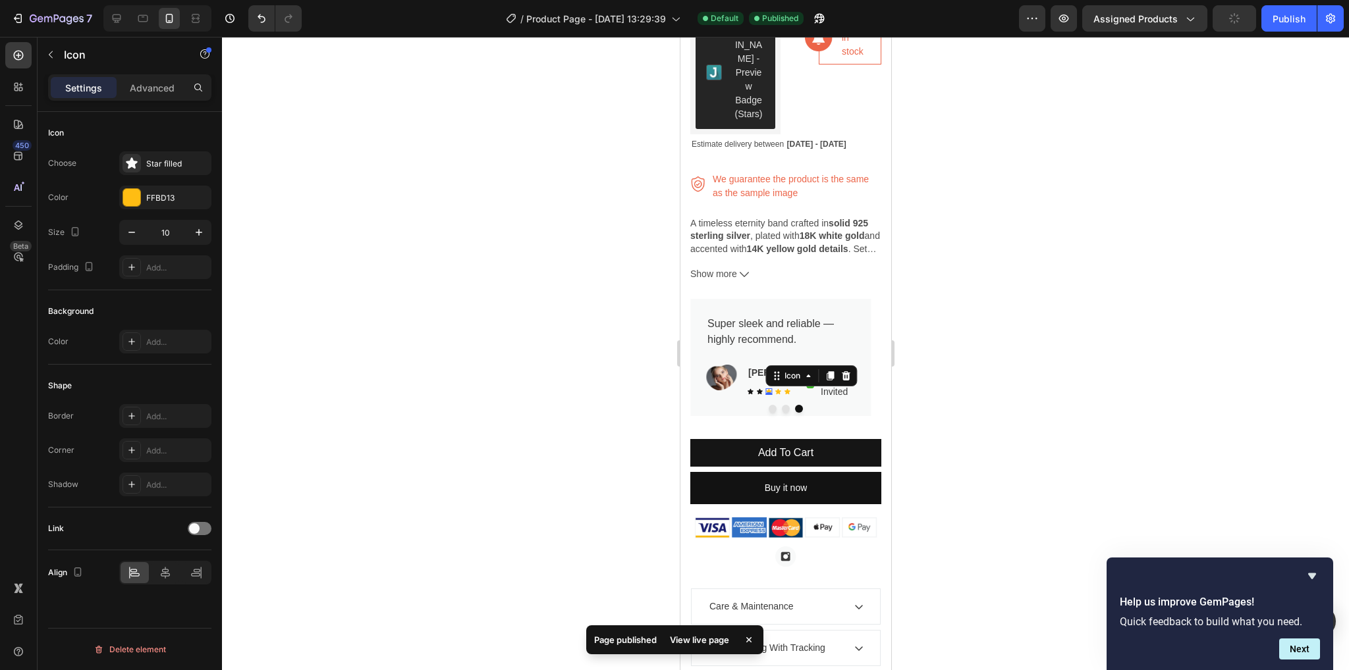
click at [770, 389] on div "Icon 0" at bounding box center [768, 392] width 7 height 7
click at [132, 209] on div "FFBD13" at bounding box center [165, 198] width 92 height 24
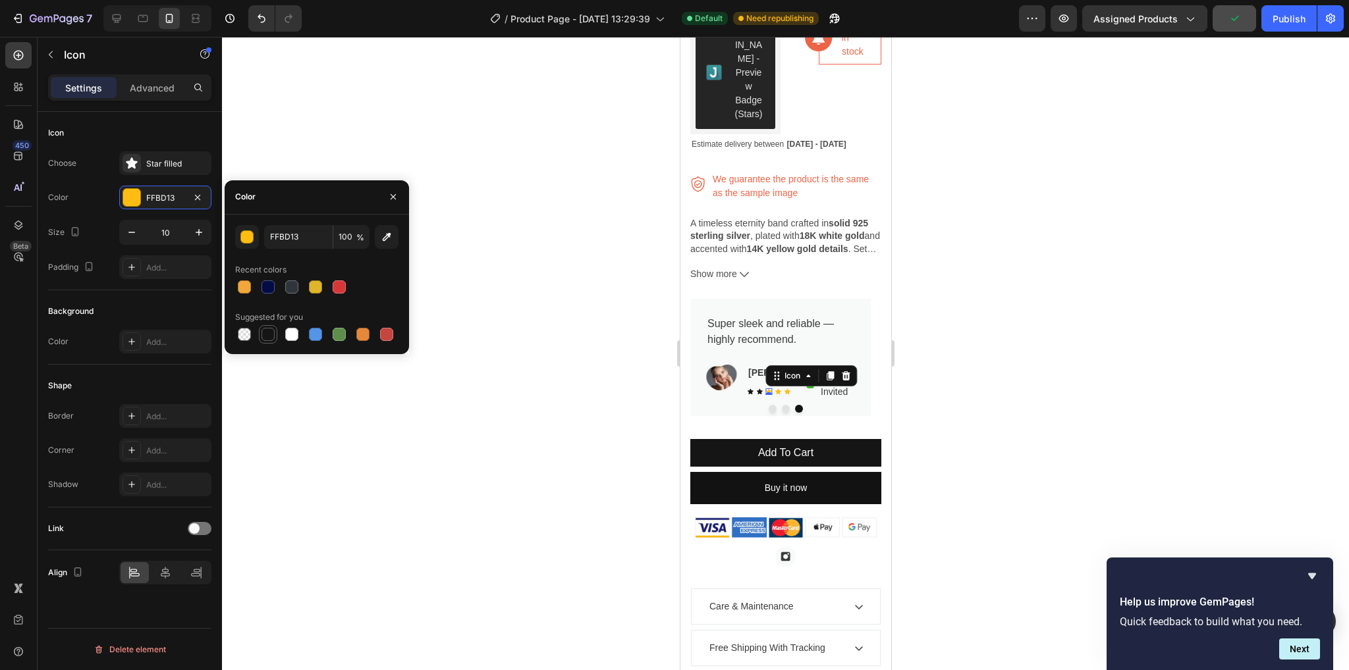
click at [273, 338] on div at bounding box center [267, 334] width 13 height 13
type input "151515"
click at [776, 389] on div "Icon" at bounding box center [777, 392] width 7 height 7
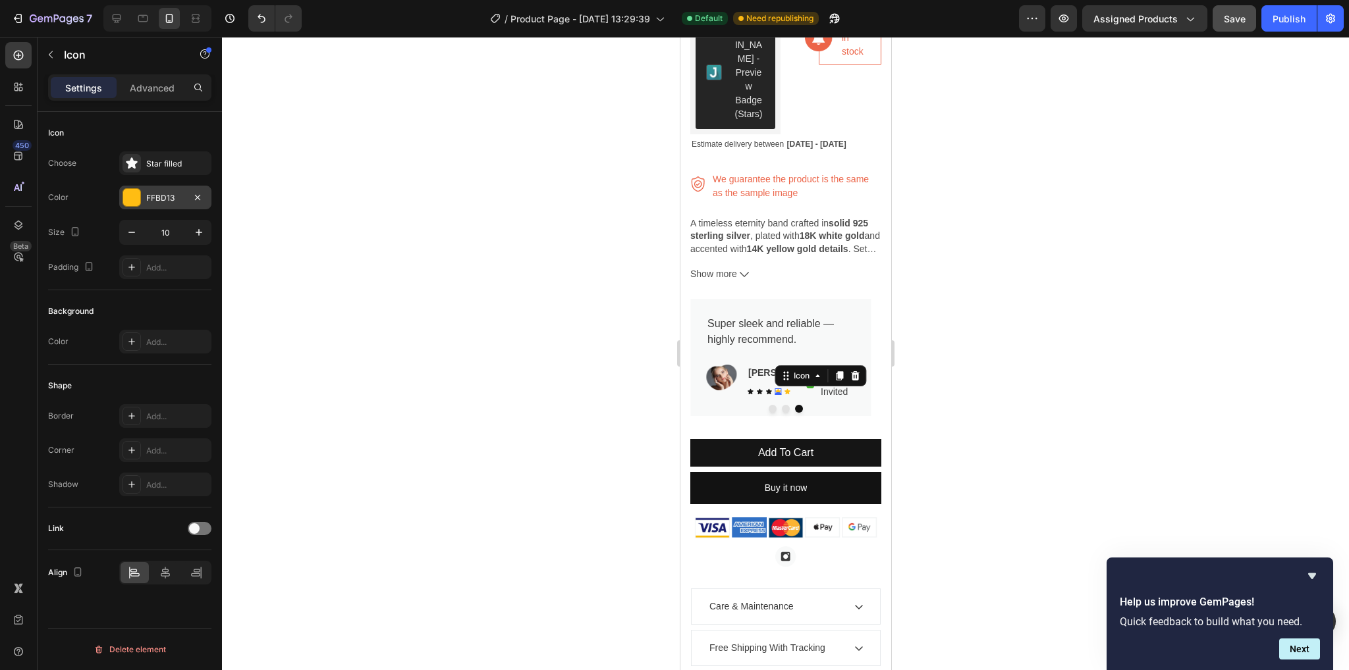
click at [124, 199] on div at bounding box center [131, 197] width 17 height 17
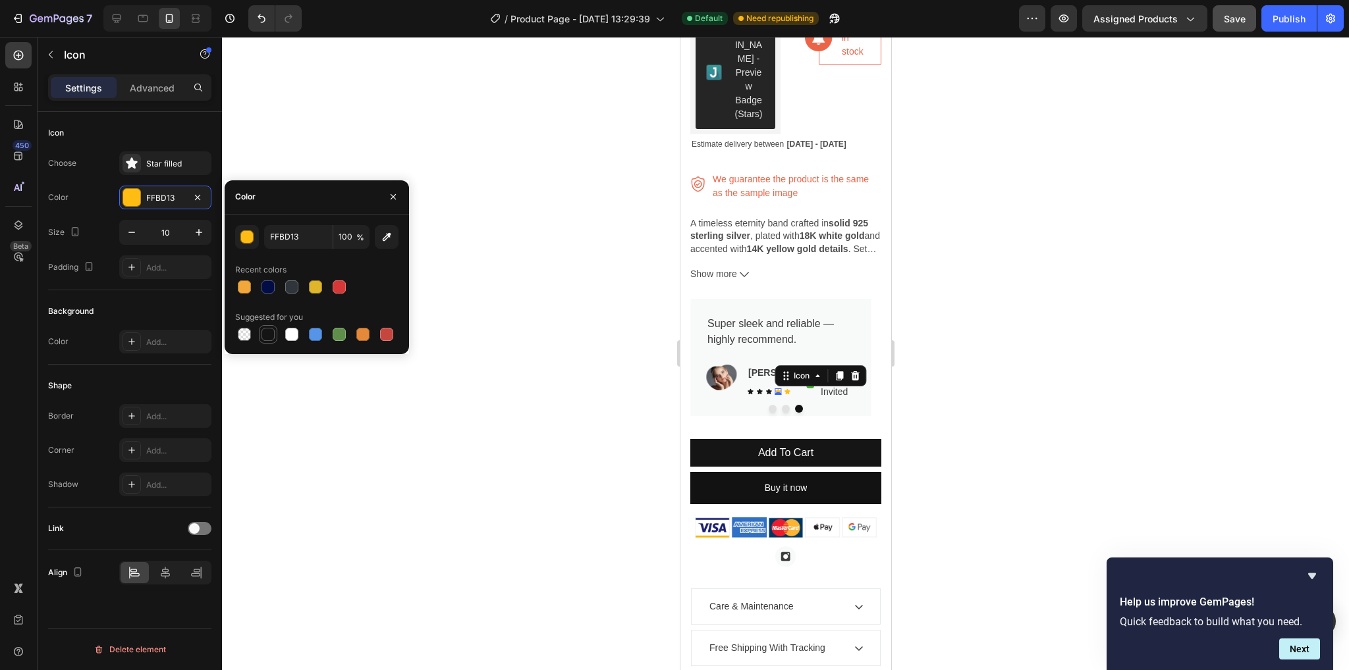
click at [267, 335] on div at bounding box center [267, 334] width 13 height 13
type input "151515"
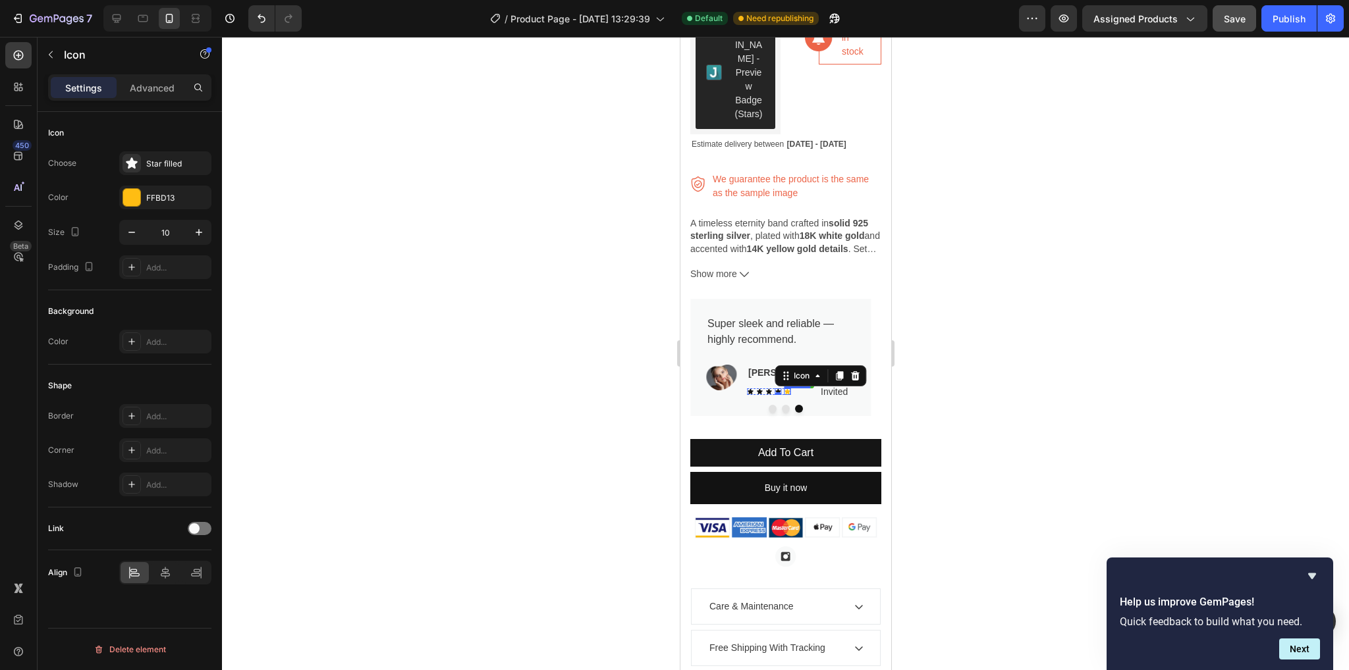
click at [786, 389] on icon at bounding box center [787, 391] width 6 height 5
click at [134, 200] on div at bounding box center [131, 197] width 17 height 17
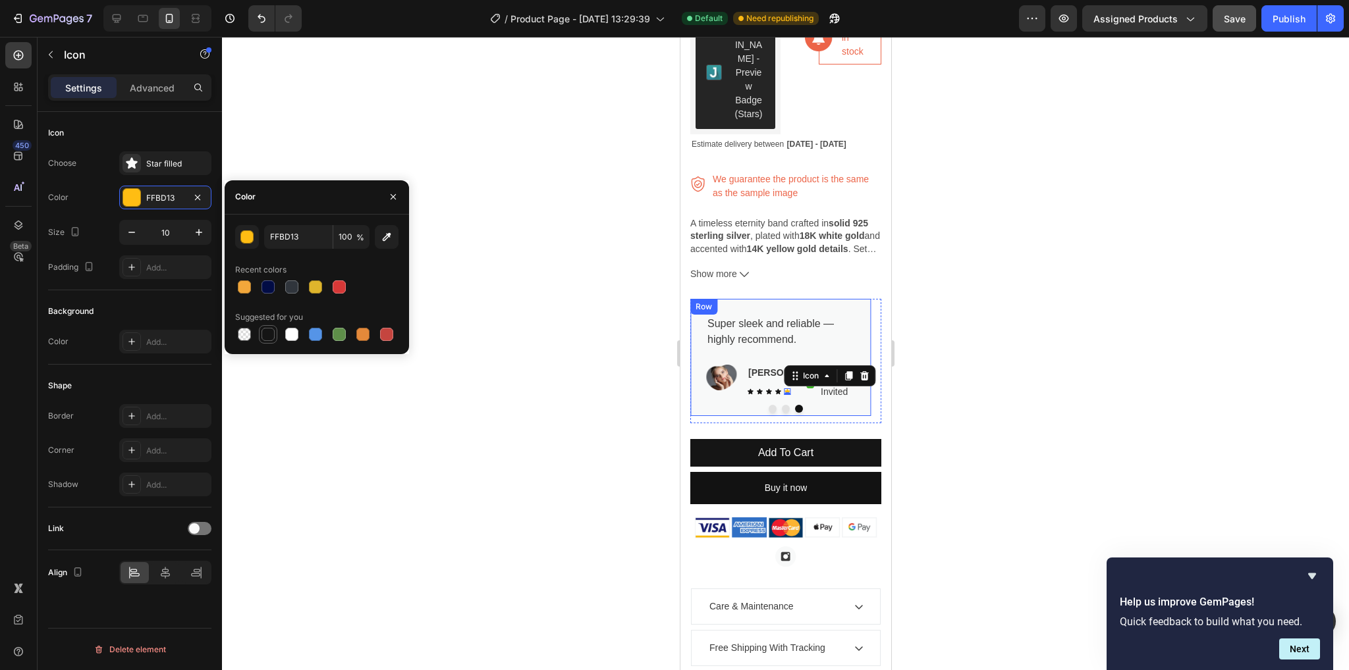
click at [269, 332] on div at bounding box center [267, 334] width 13 height 13
type input "151515"
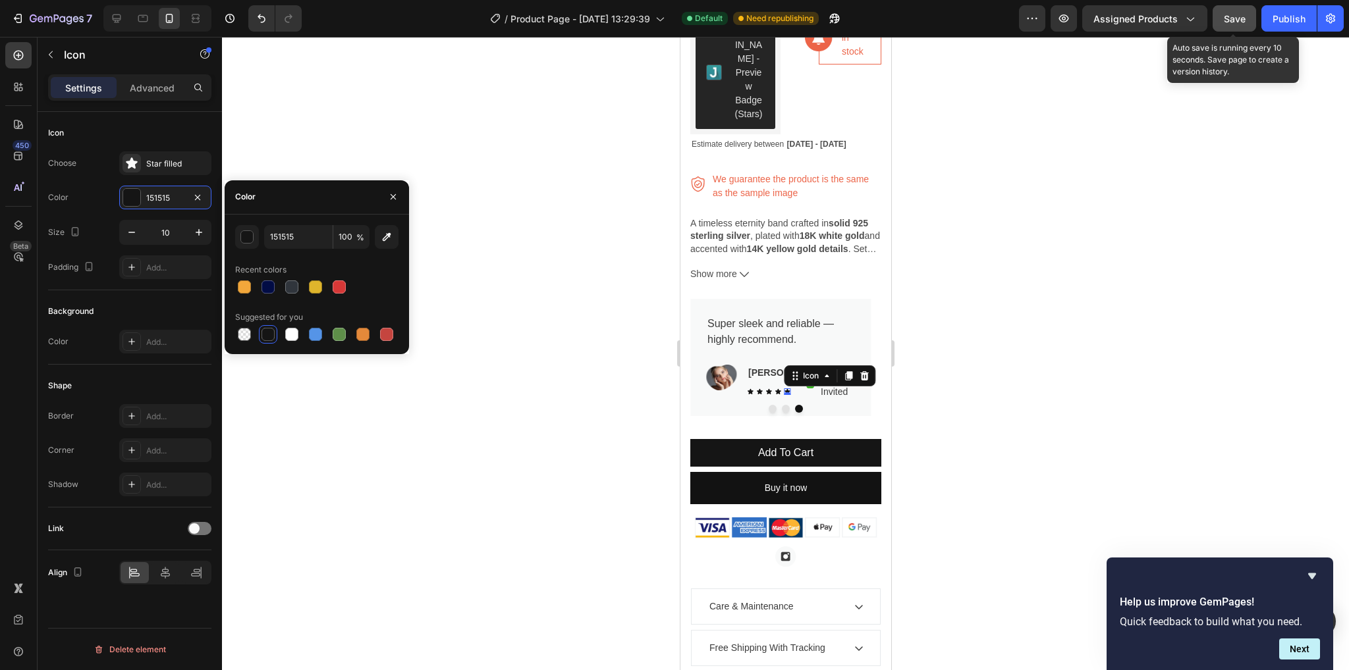
click at [1233, 9] on button "Save" at bounding box center [1234, 18] width 43 height 26
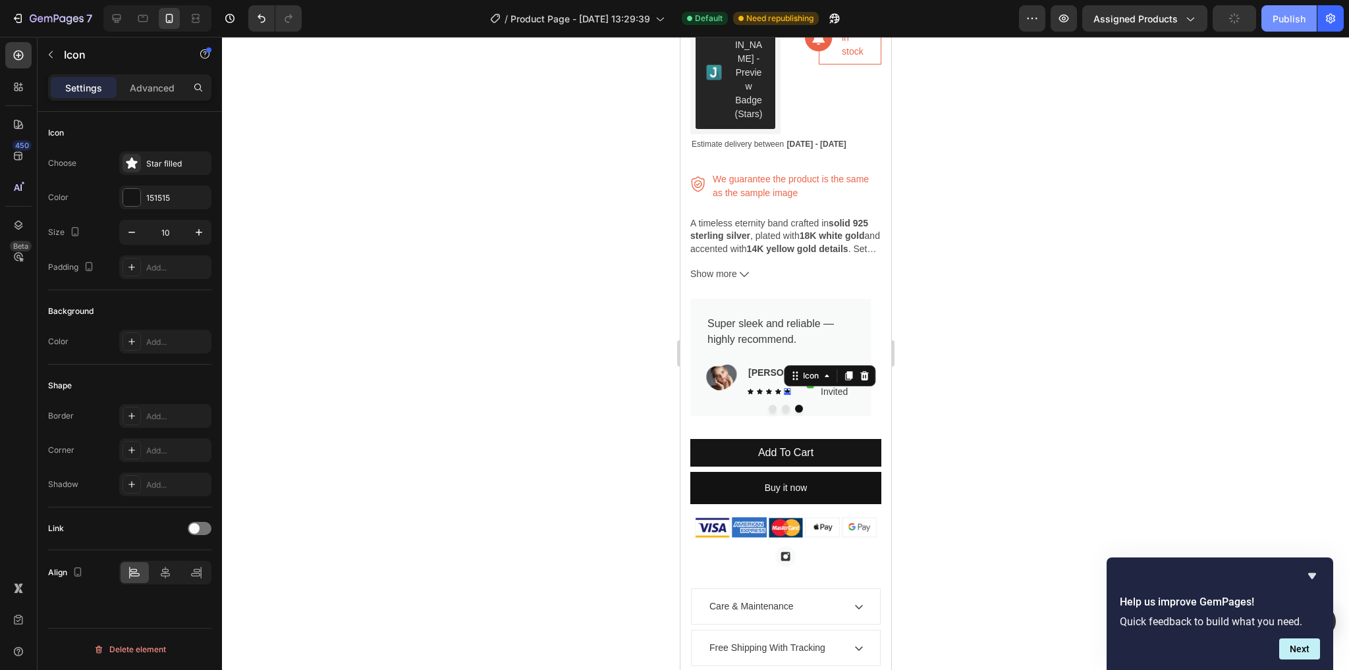
click at [1276, 12] on div "Publish" at bounding box center [1288, 19] width 33 height 14
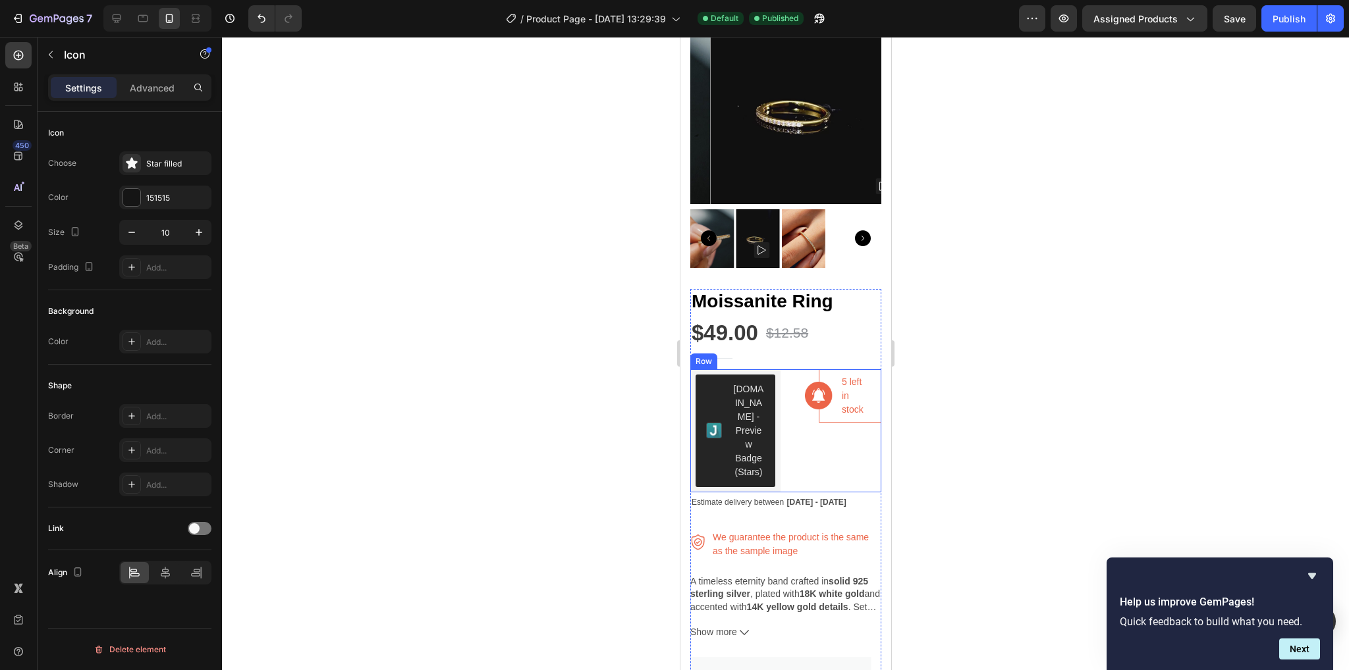
scroll to position [263, 0]
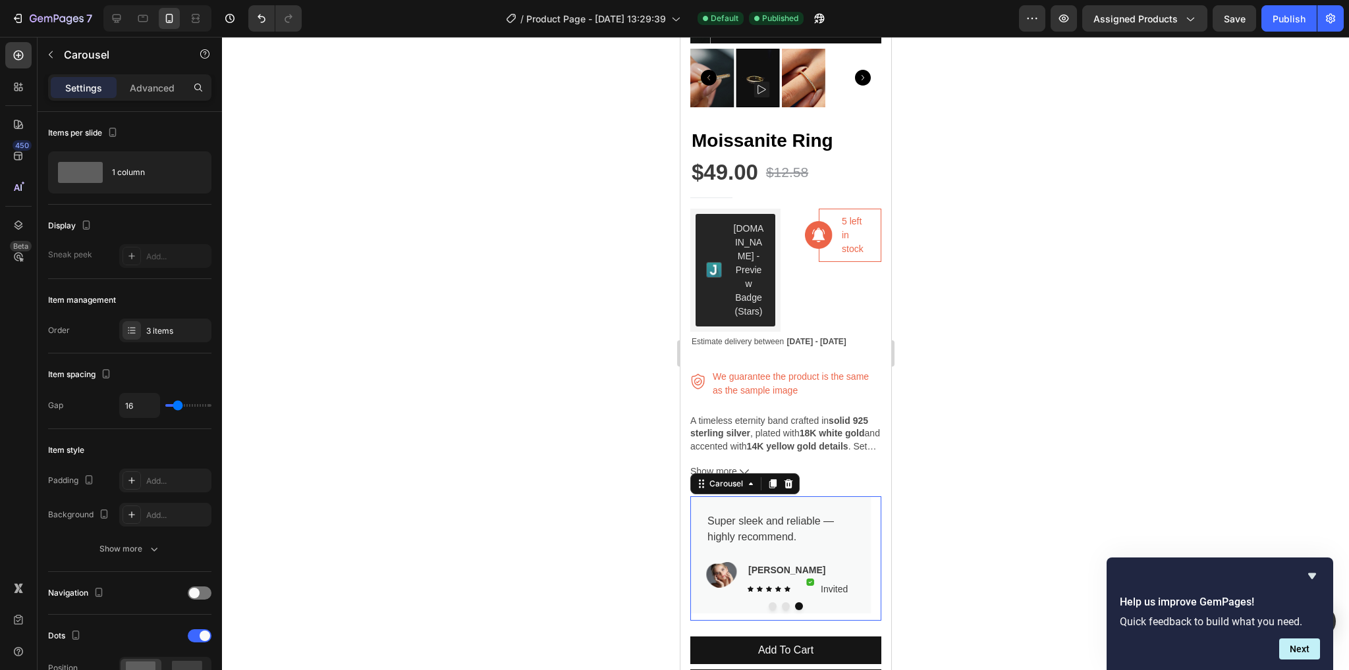
click at [768, 603] on button "Dot" at bounding box center [772, 607] width 8 height 8
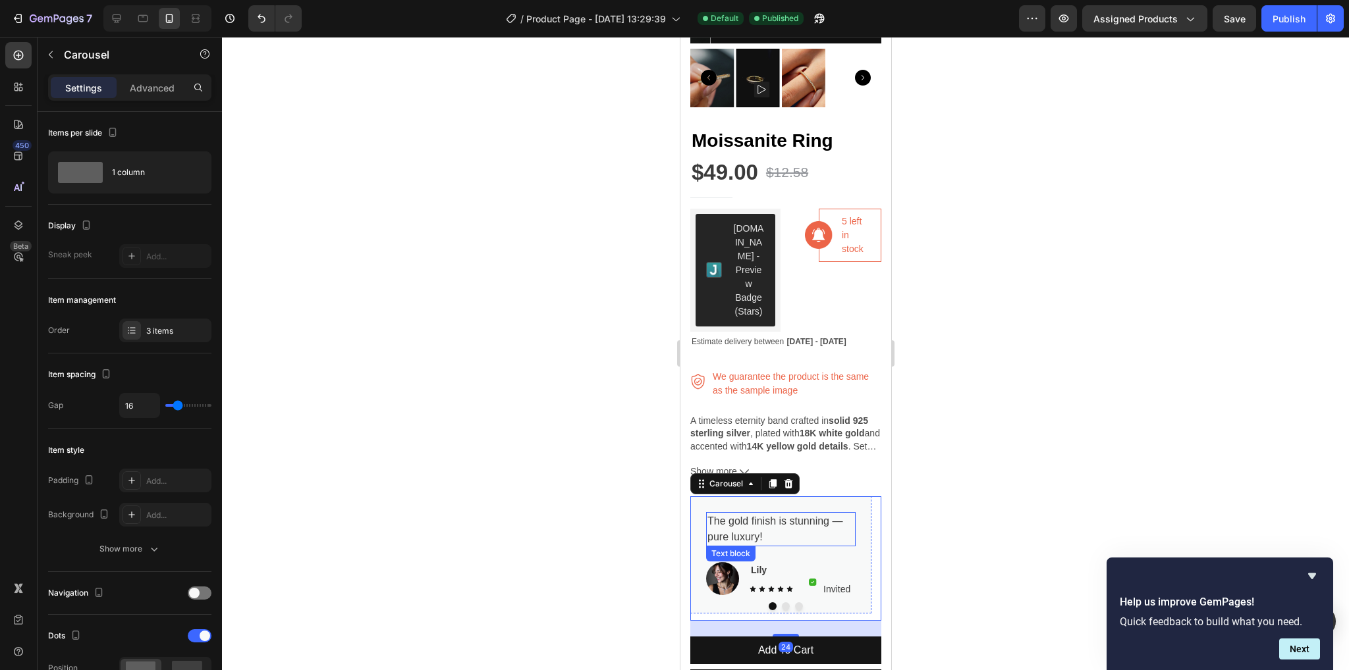
click at [767, 523] on p "The gold finish is stunning — pure luxury!" at bounding box center [780, 530] width 147 height 32
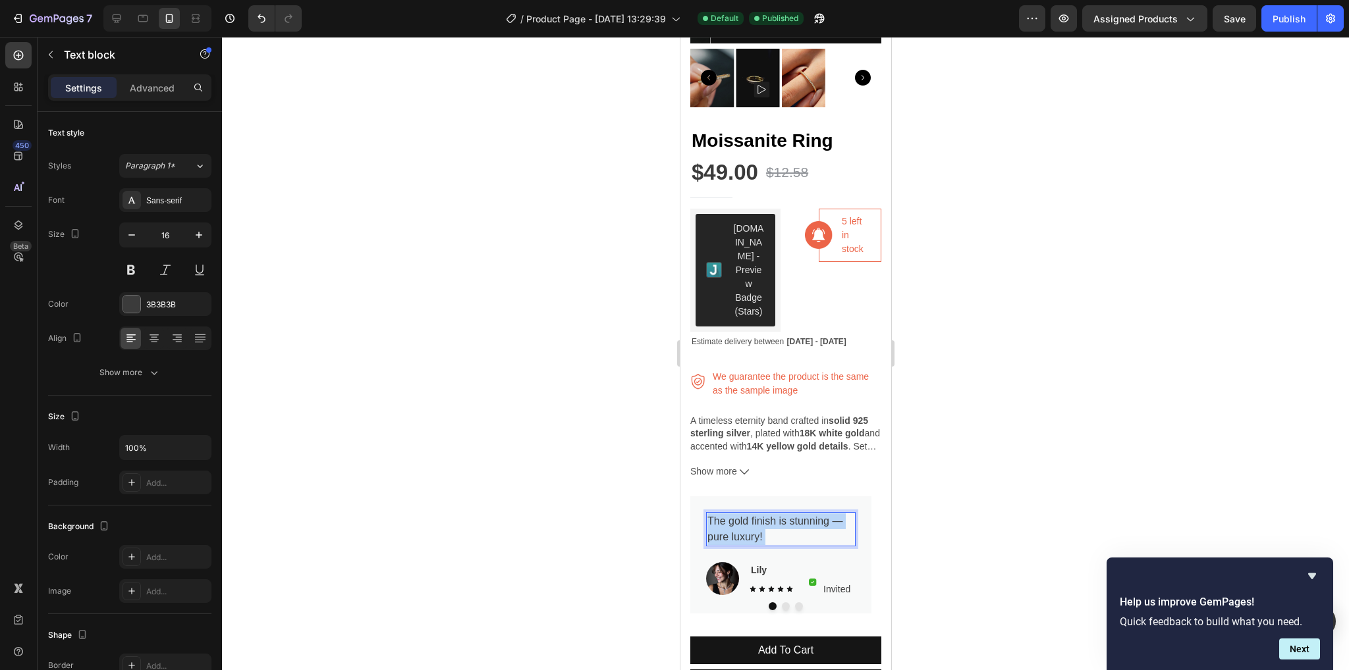
drag, startPoint x: 767, startPoint y: 523, endPoint x: 723, endPoint y: 514, distance: 45.6
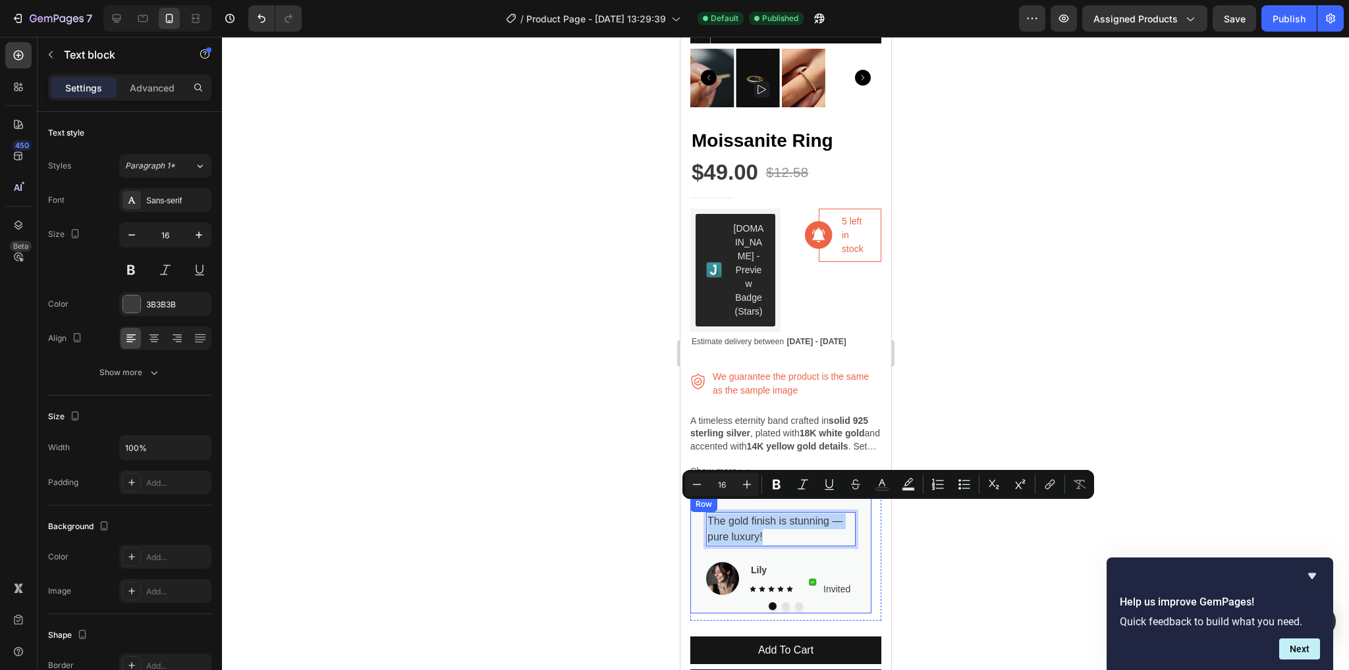
drag, startPoint x: 763, startPoint y: 522, endPoint x: 704, endPoint y: 509, distance: 59.9
click at [704, 509] on div "The gold finish is stunning — pure luxury! Text block 24 Image Lily Text block …" at bounding box center [780, 555] width 181 height 117
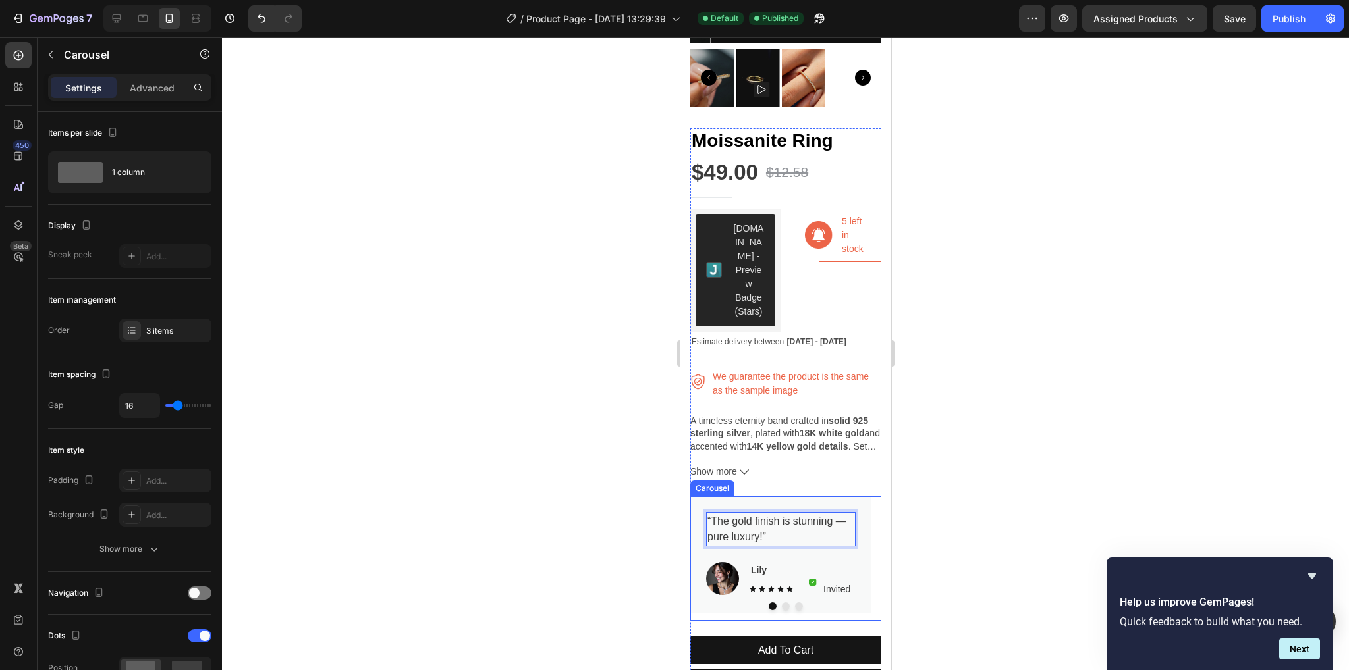
click at [782, 603] on button "Dot" at bounding box center [785, 607] width 8 height 8
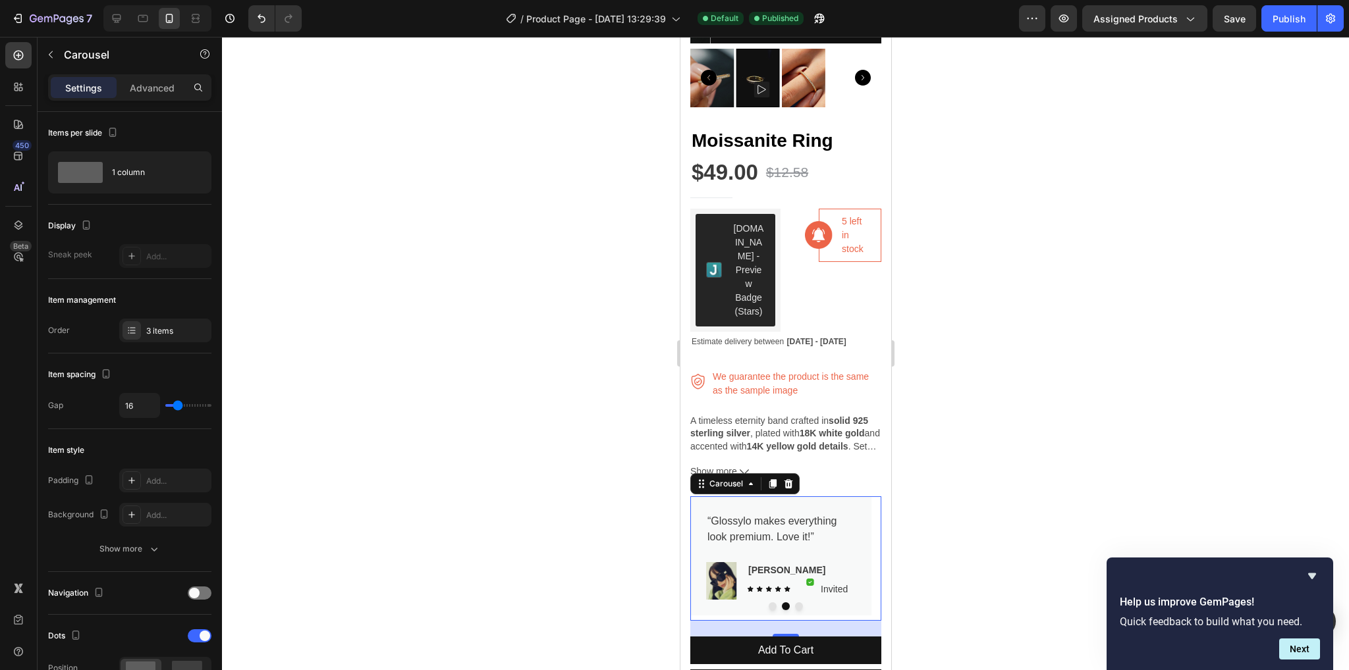
click at [796, 603] on button "Dot" at bounding box center [798, 607] width 8 height 8
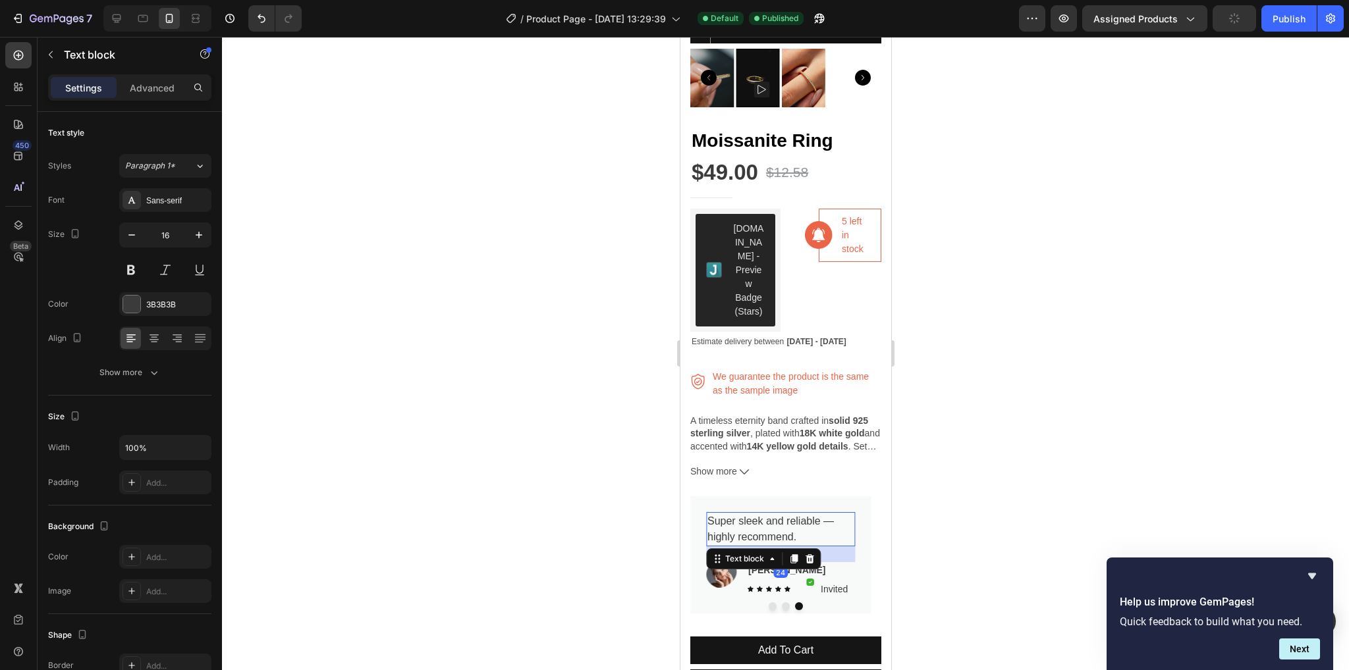
click at [804, 528] on p "Super sleek and reliable — highly recommend." at bounding box center [780, 530] width 147 height 32
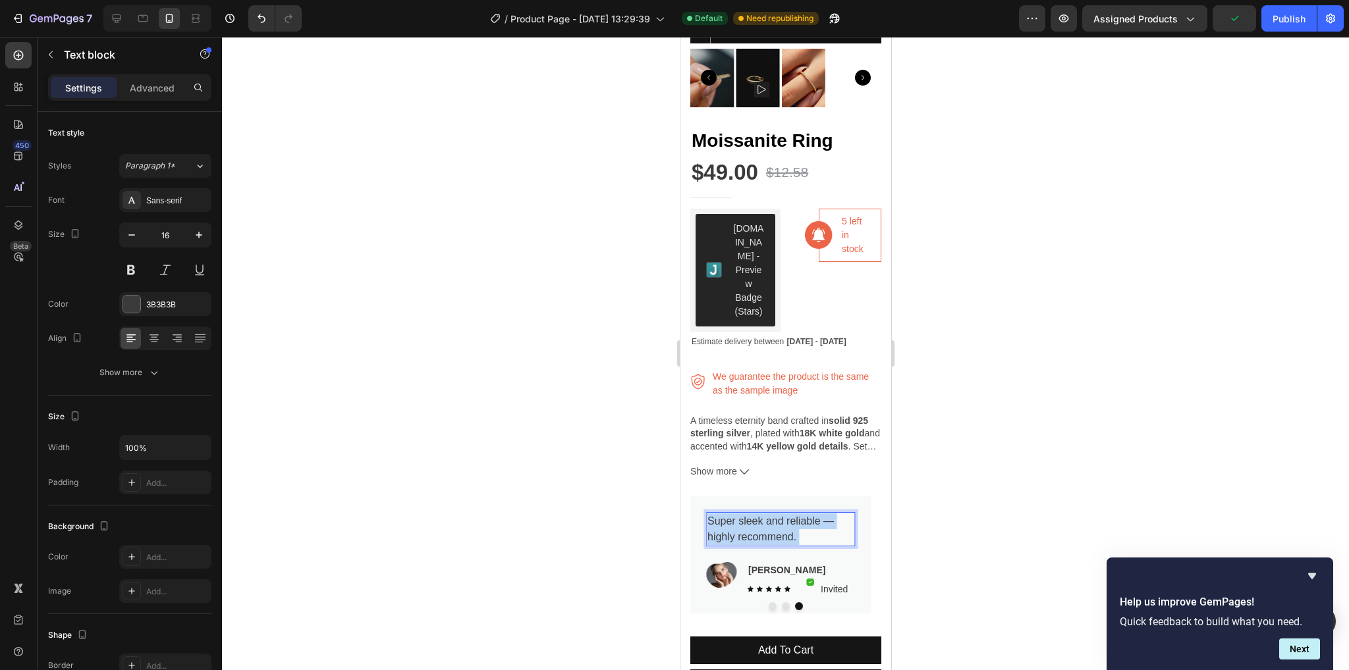
drag, startPoint x: 804, startPoint y: 528, endPoint x: 740, endPoint y: 517, distance: 64.7
click at [740, 517] on p "Super sleek and reliable — highly recommend." at bounding box center [780, 530] width 147 height 32
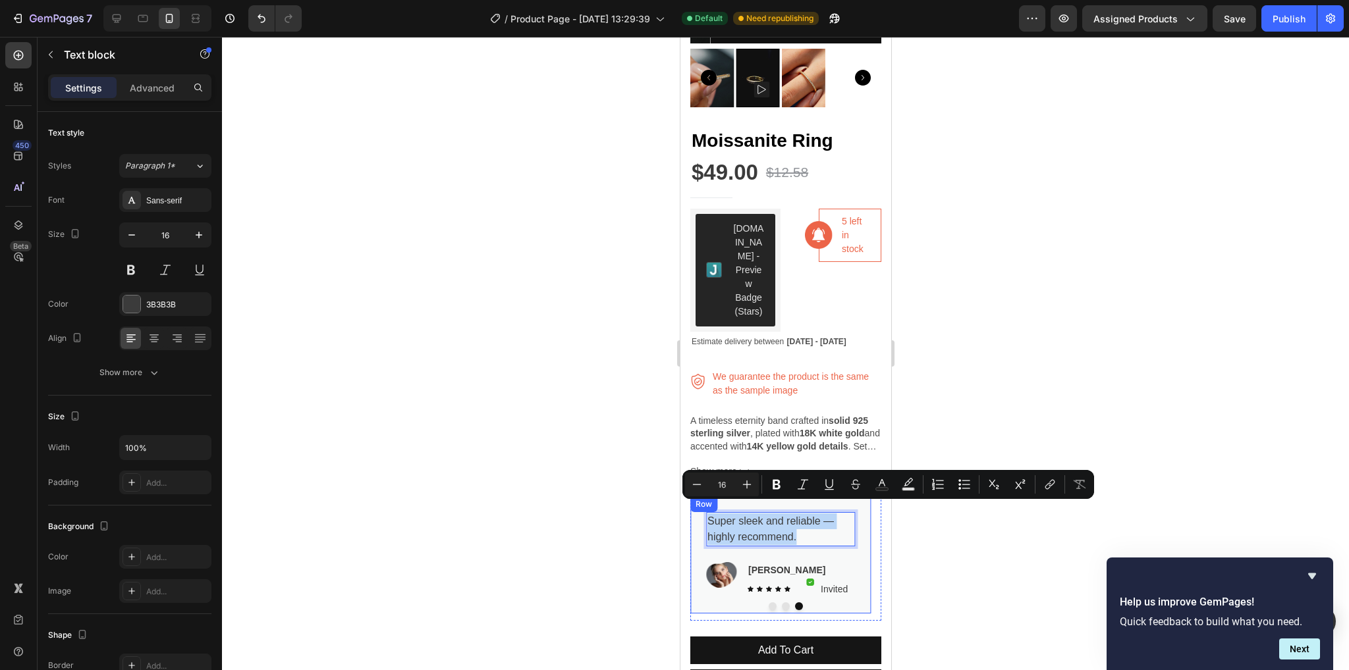
drag, startPoint x: 798, startPoint y: 523, endPoint x: 697, endPoint y: 512, distance: 100.7
click at [697, 512] on div "Super sleek and reliable — highly recommend. Text block 24 Image Andriana Text …" at bounding box center [780, 555] width 181 height 117
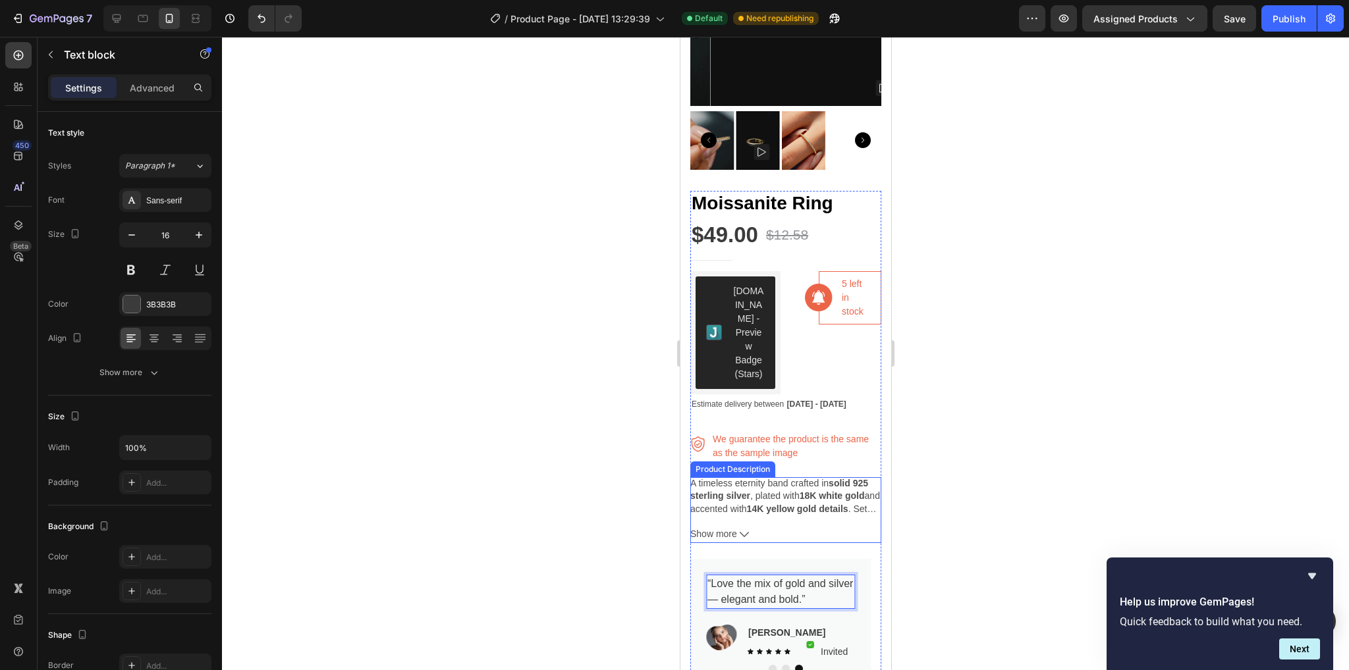
scroll to position [198, 0]
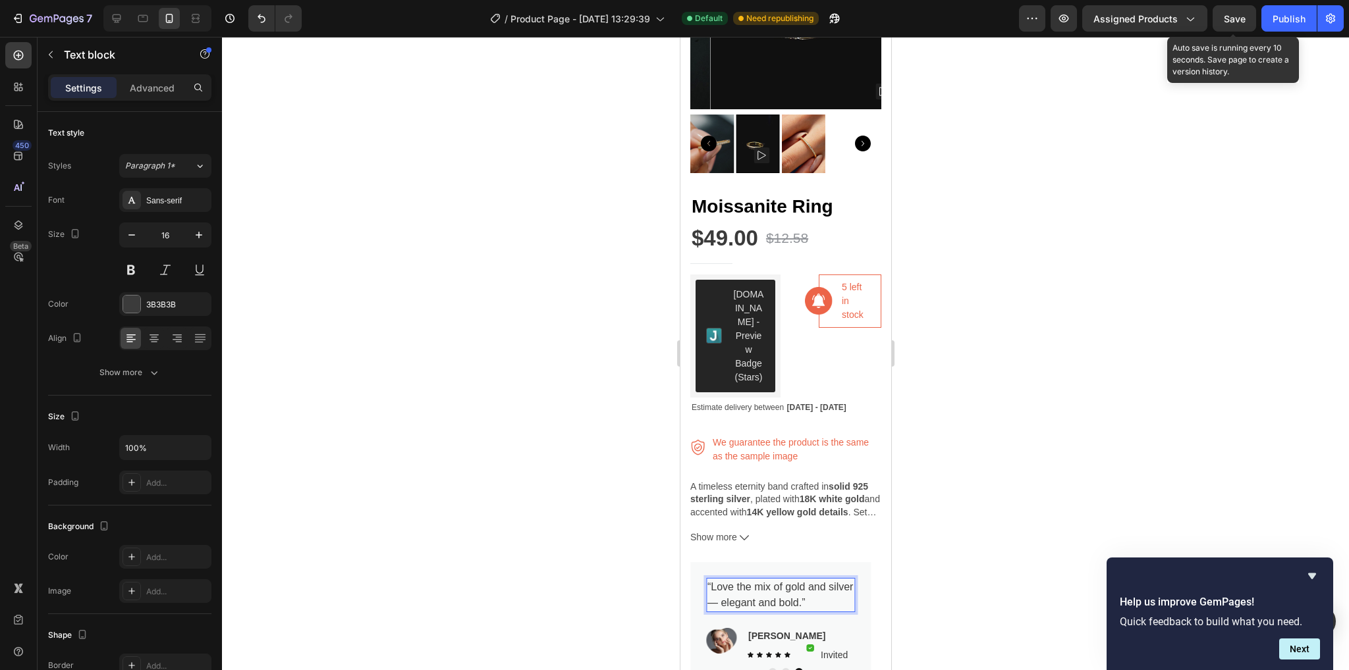
click at [1229, 22] on span "Save" at bounding box center [1235, 18] width 22 height 11
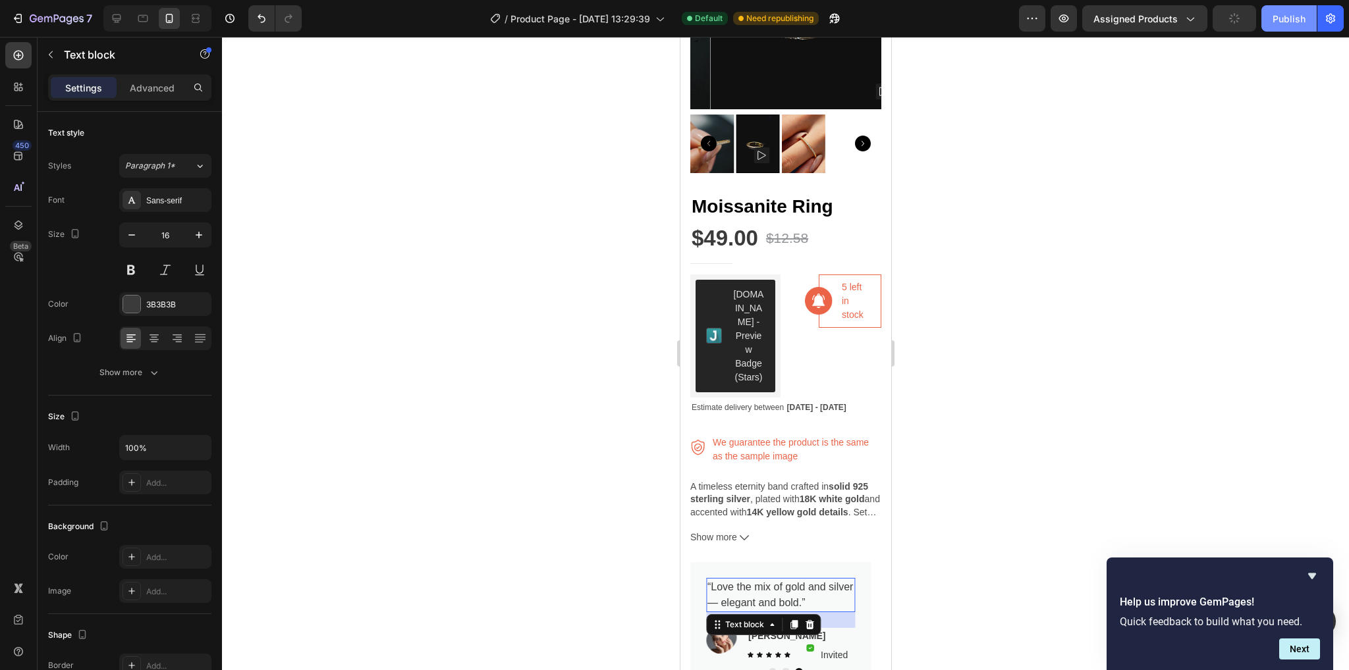
click at [1274, 16] on div "Publish" at bounding box center [1288, 19] width 33 height 14
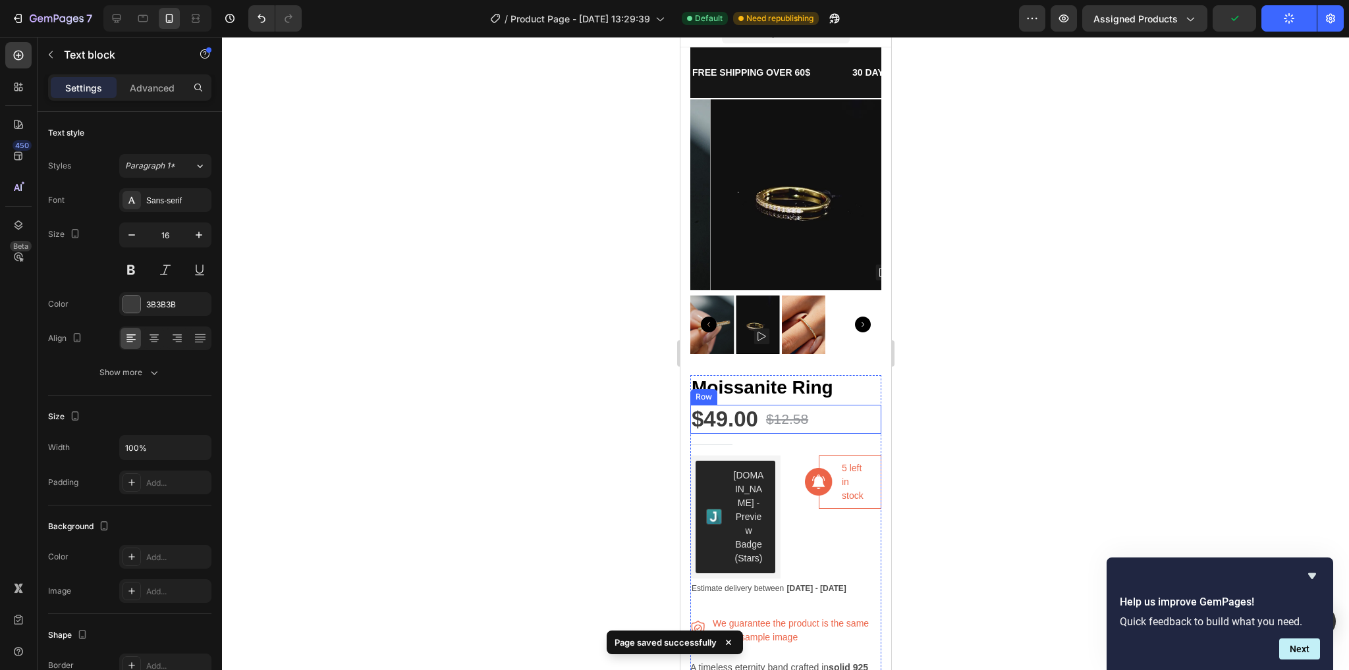
scroll to position [0, 0]
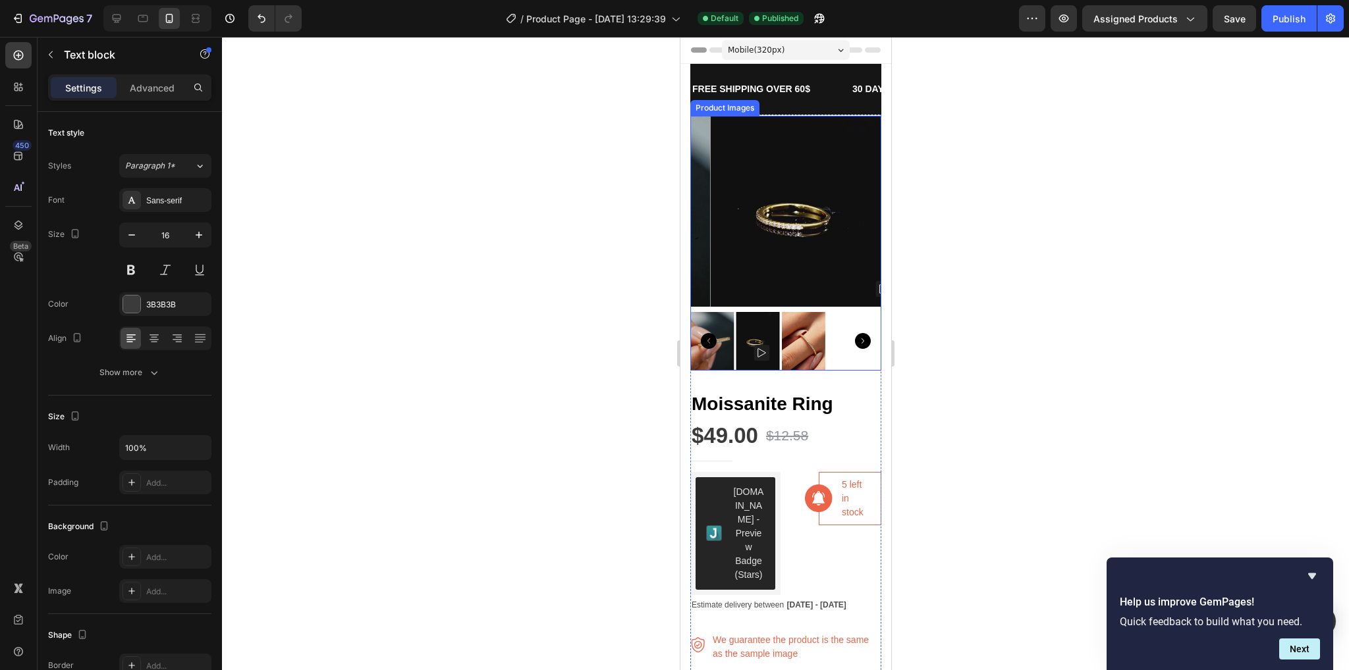
click at [807, 198] on img at bounding box center [804, 211] width 191 height 191
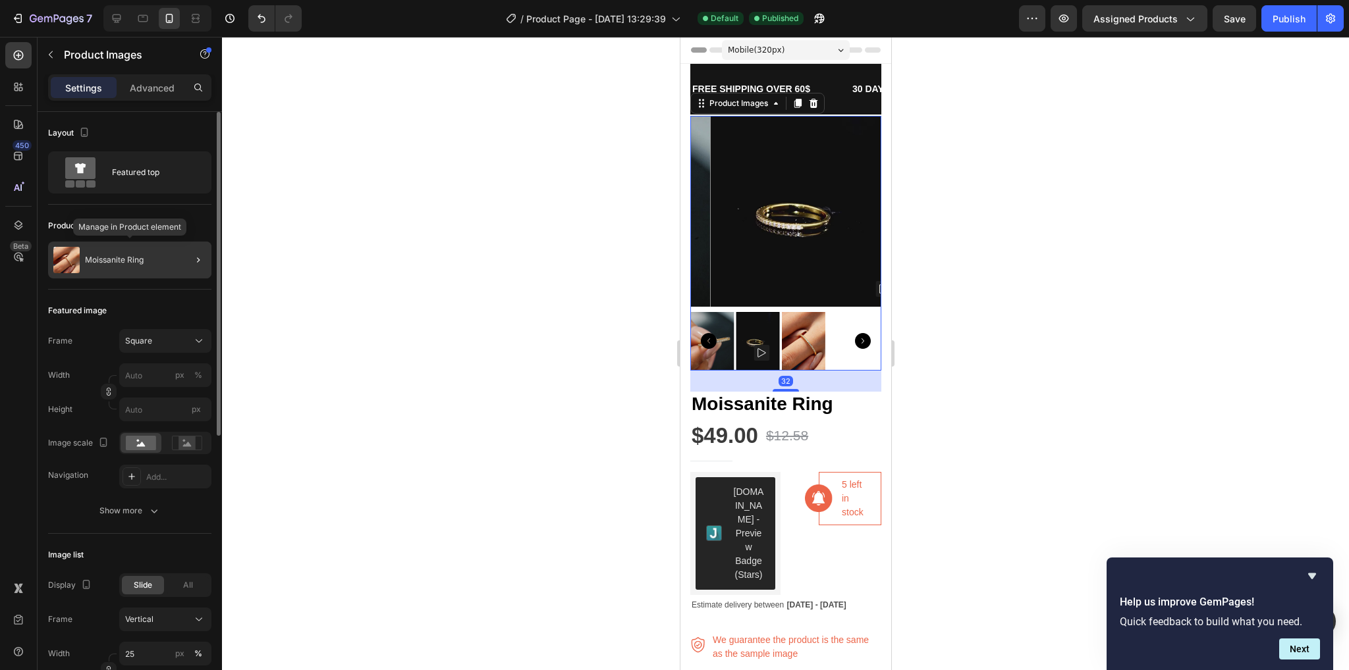
click at [88, 254] on div "Moissanite Ring" at bounding box center [129, 260] width 163 height 37
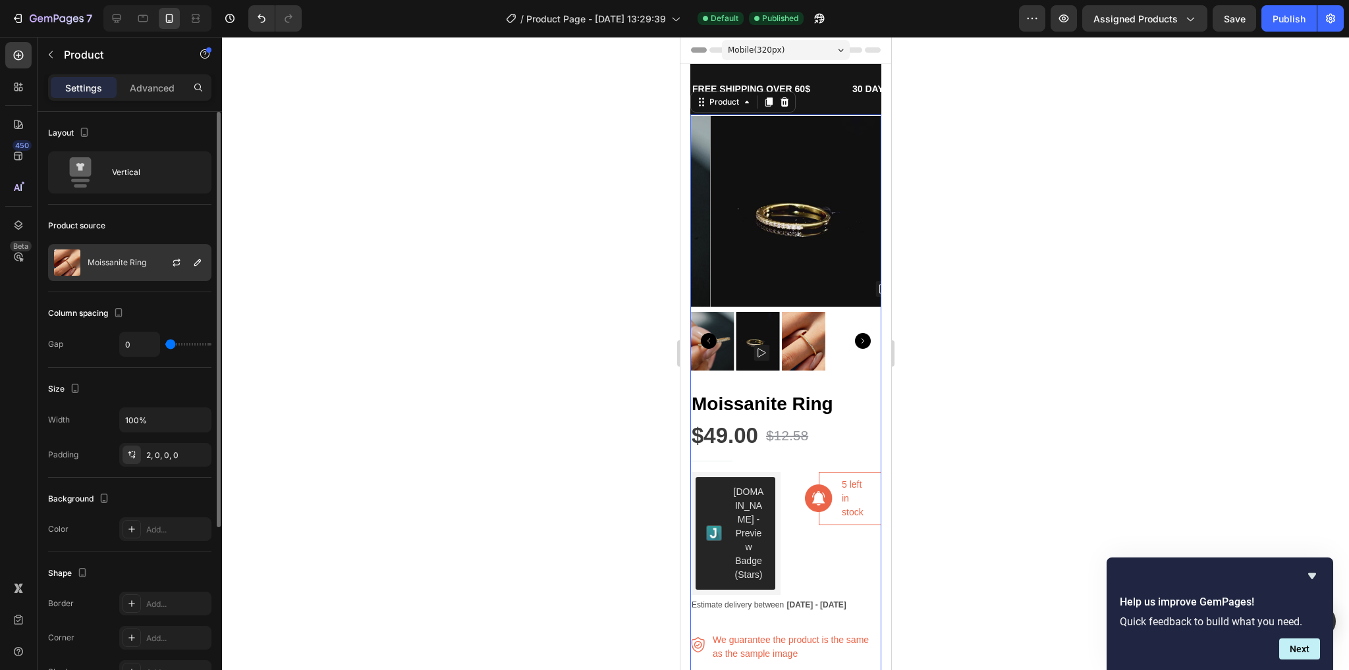
click at [142, 259] on p "Moissanite Ring" at bounding box center [117, 262] width 59 height 9
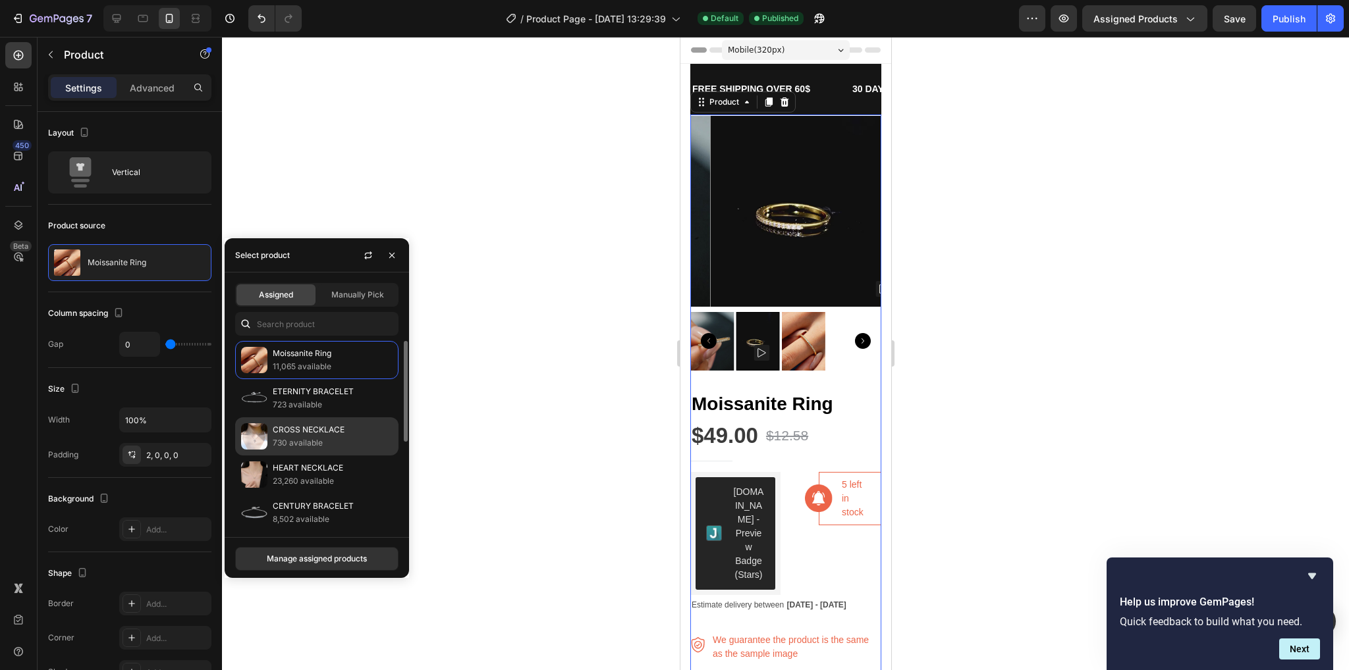
click at [323, 437] on p "730 available" at bounding box center [333, 443] width 120 height 13
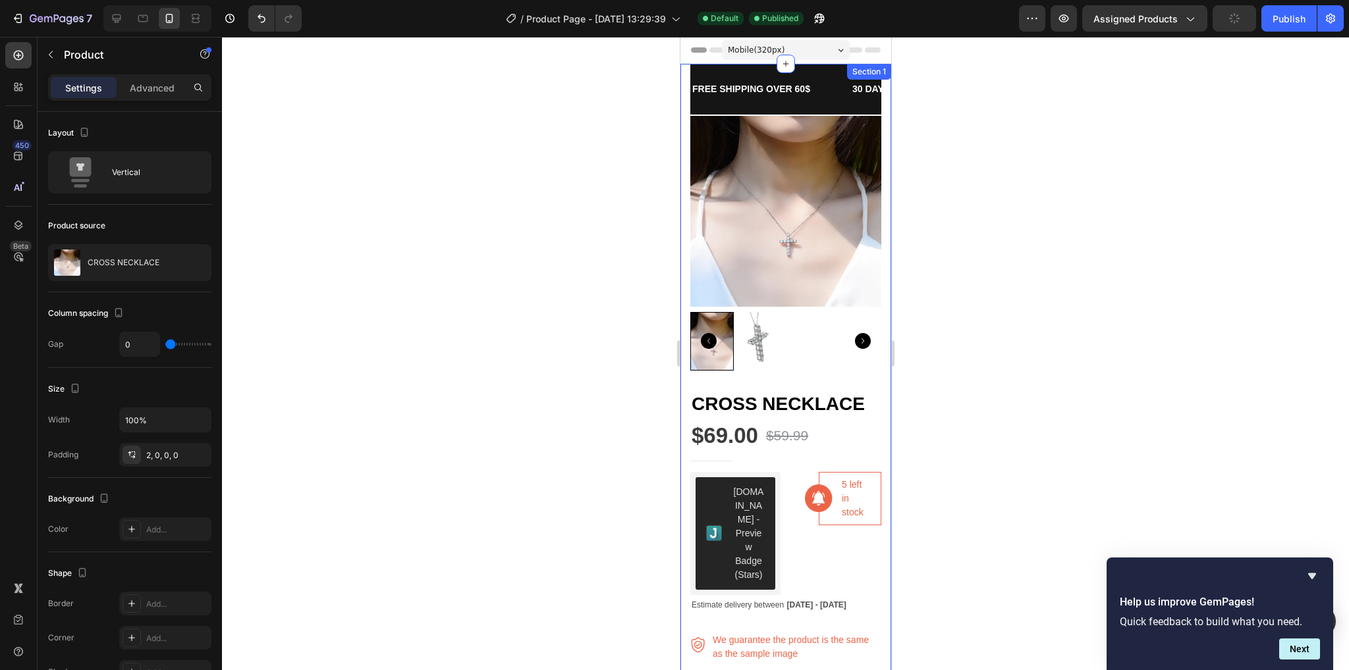
click at [617, 363] on div at bounding box center [785, 354] width 1127 height 634
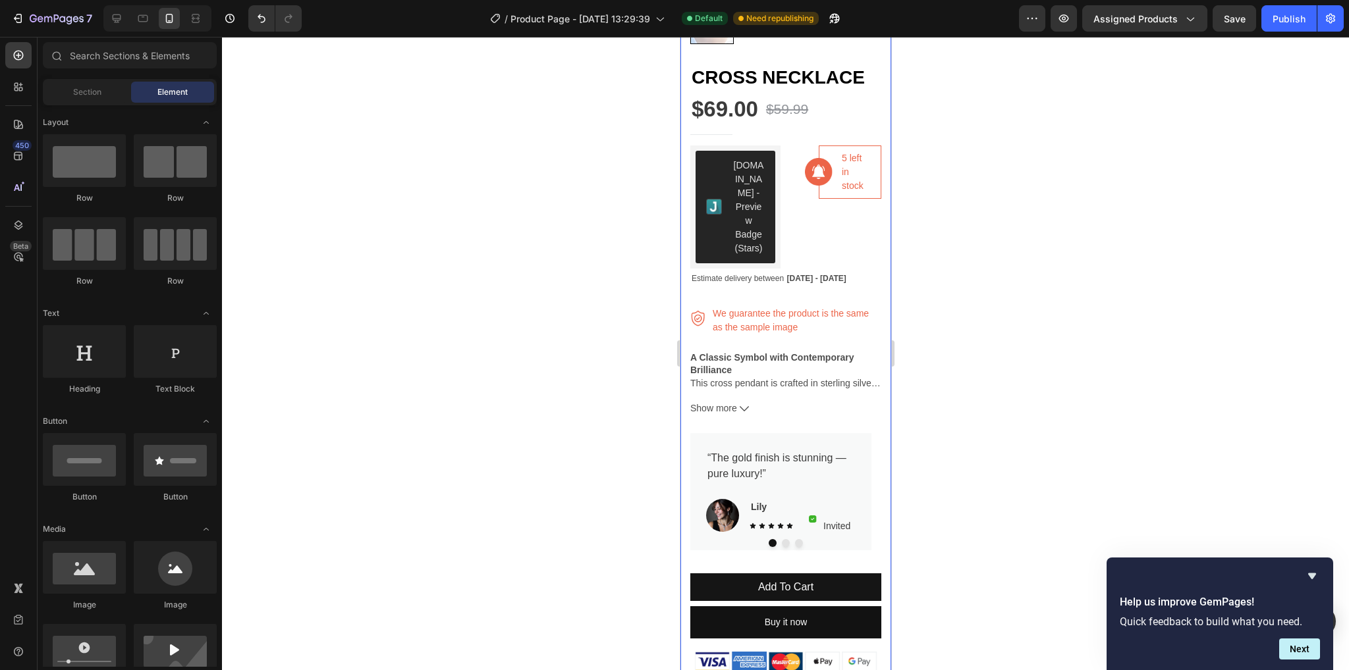
scroll to position [329, 0]
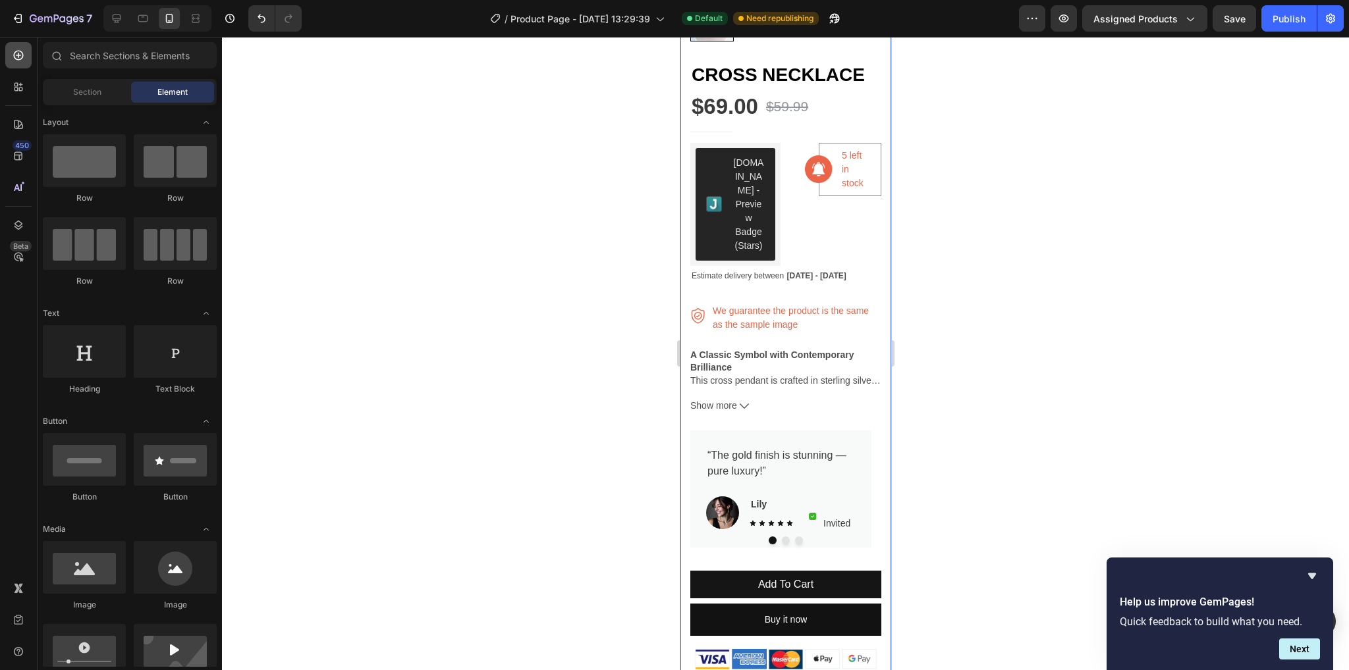
click at [18, 65] on div at bounding box center [18, 55] width 26 height 26
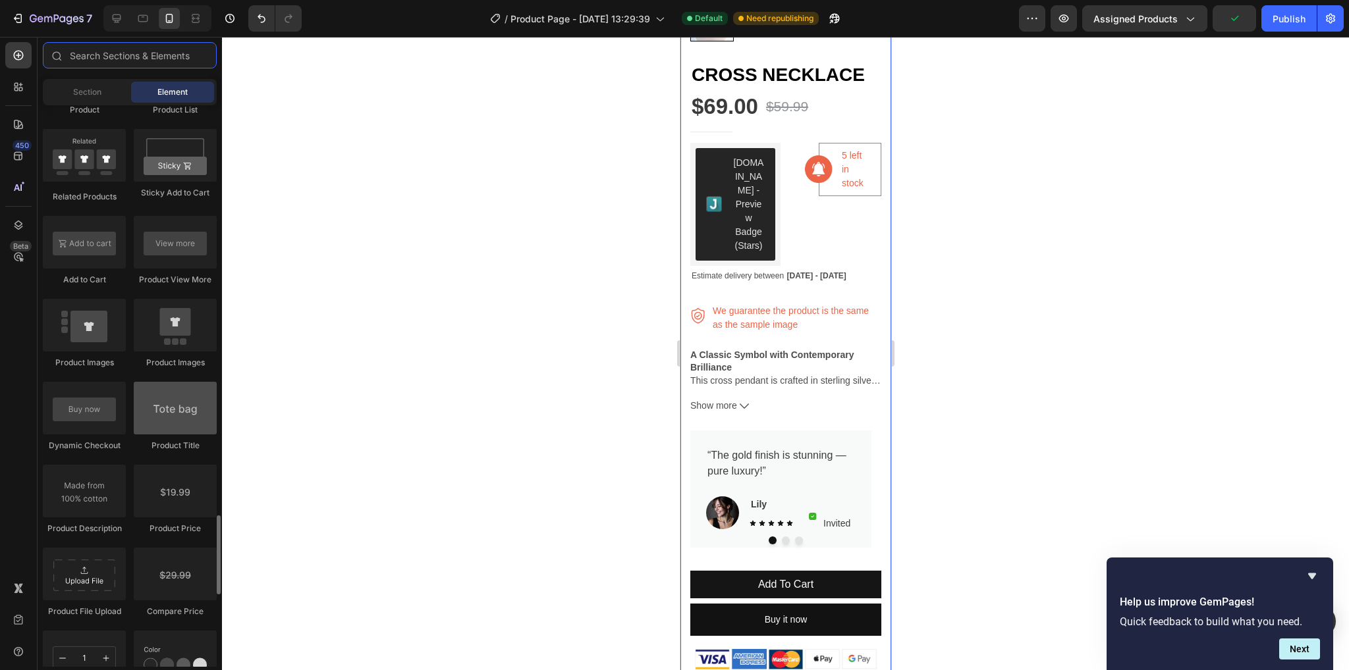
scroll to position [1980, 0]
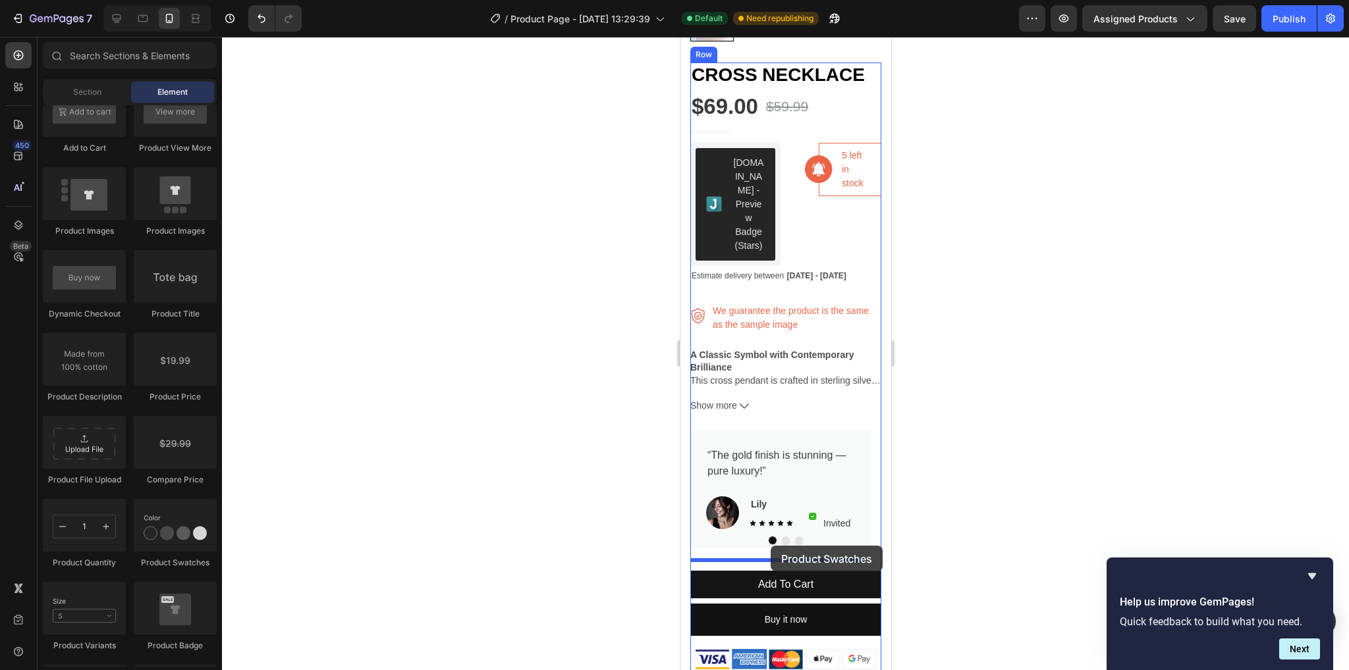
drag, startPoint x: 869, startPoint y: 566, endPoint x: 770, endPoint y: 546, distance: 100.8
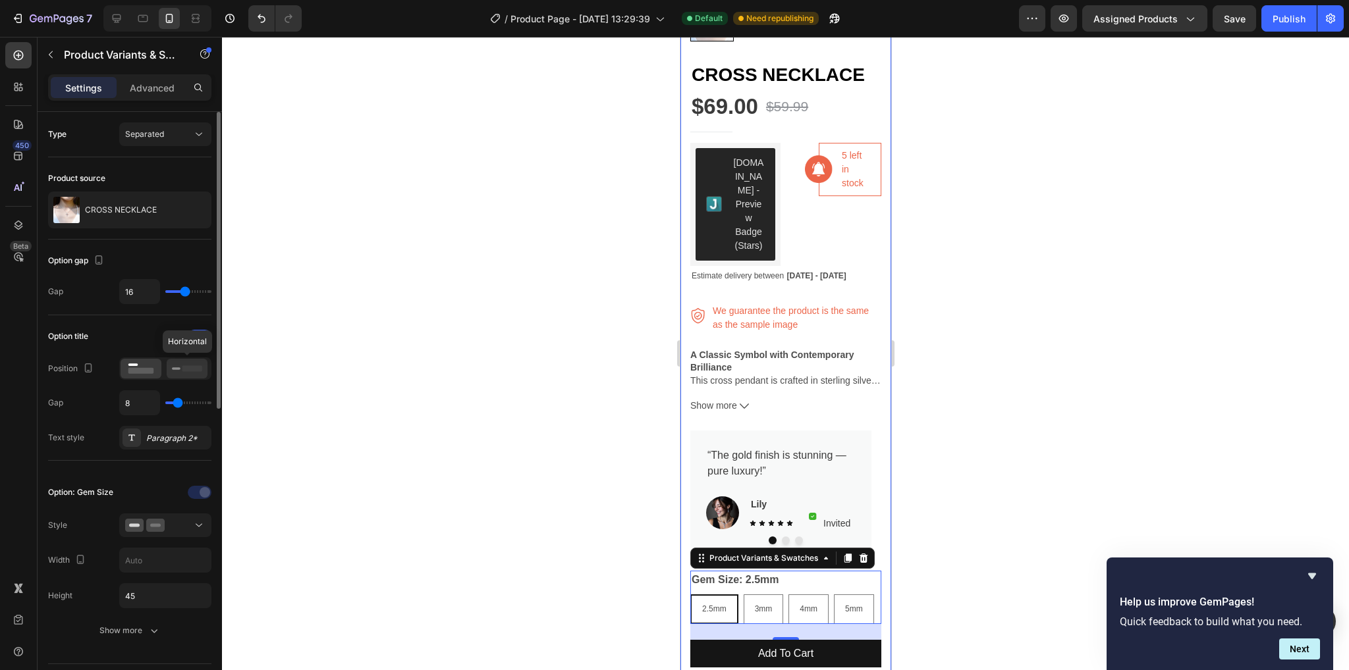
click at [183, 369] on rect at bounding box center [192, 369] width 20 height 6
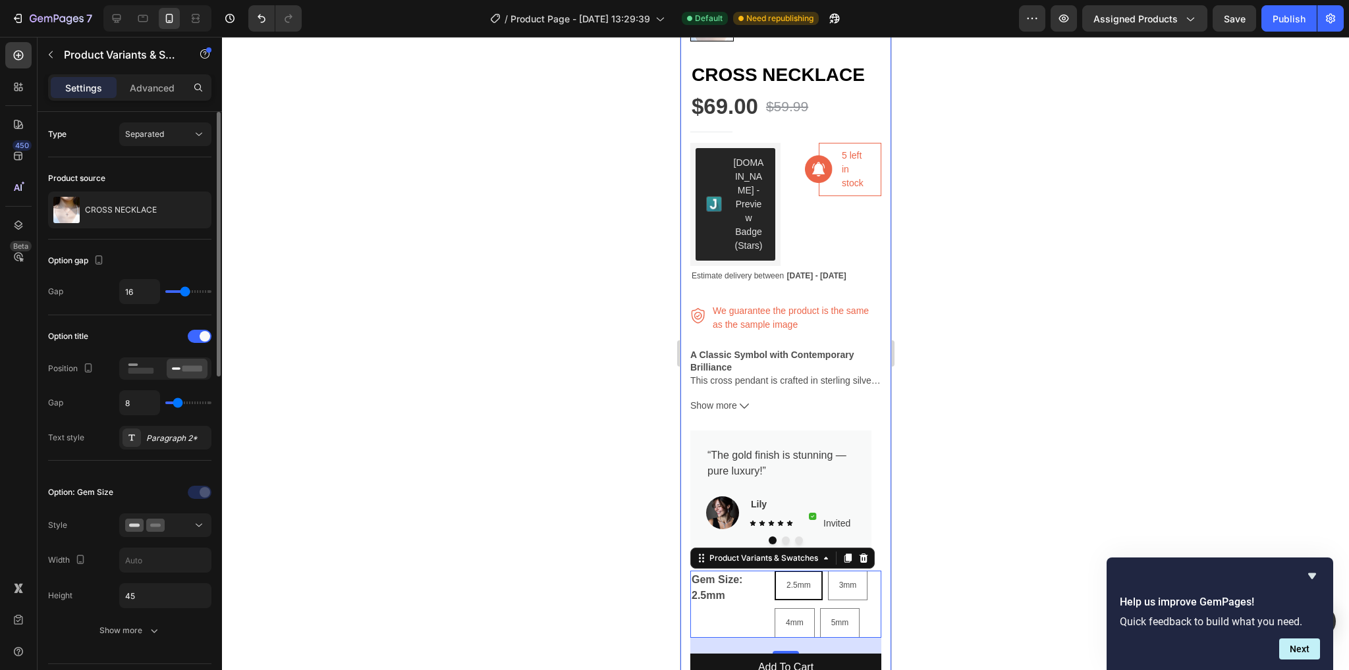
click at [146, 377] on div at bounding box center [165, 369] width 92 height 22
click at [142, 366] on icon at bounding box center [141, 369] width 30 height 14
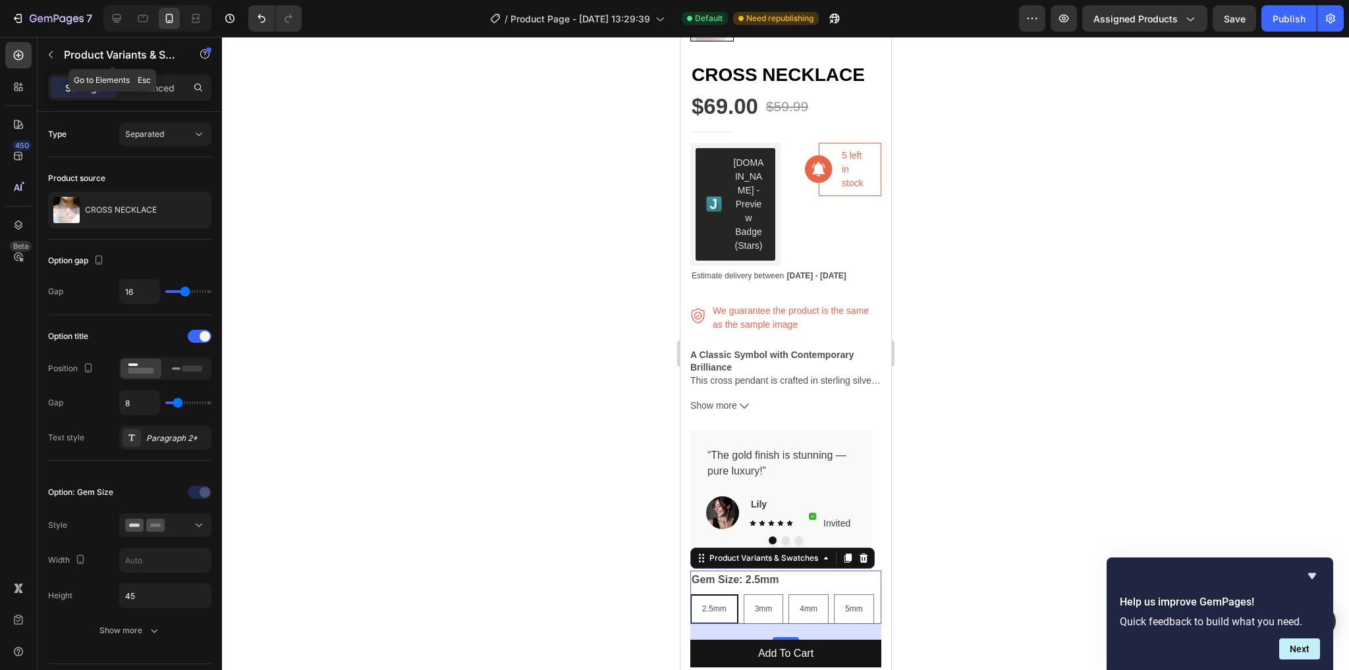
click at [153, 72] on div "Product Variants & Swatches" at bounding box center [113, 56] width 150 height 38
click at [158, 81] on p "Advanced" at bounding box center [152, 88] width 45 height 14
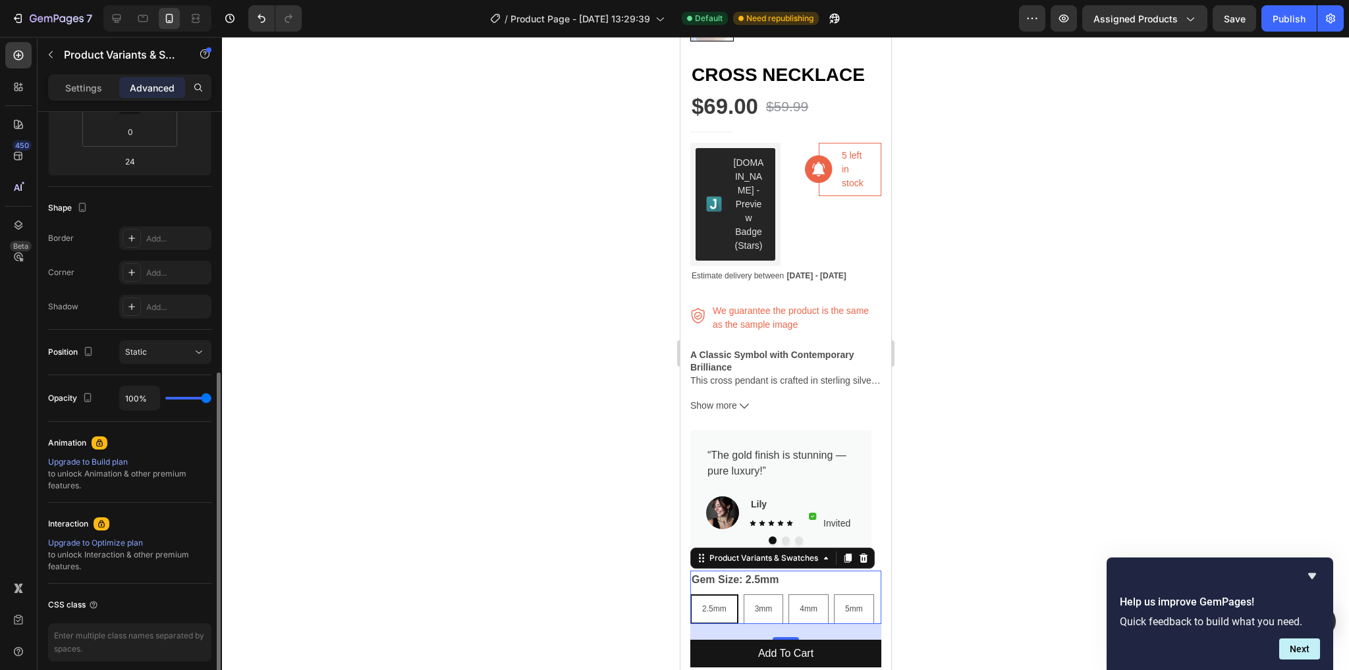
scroll to position [317, 0]
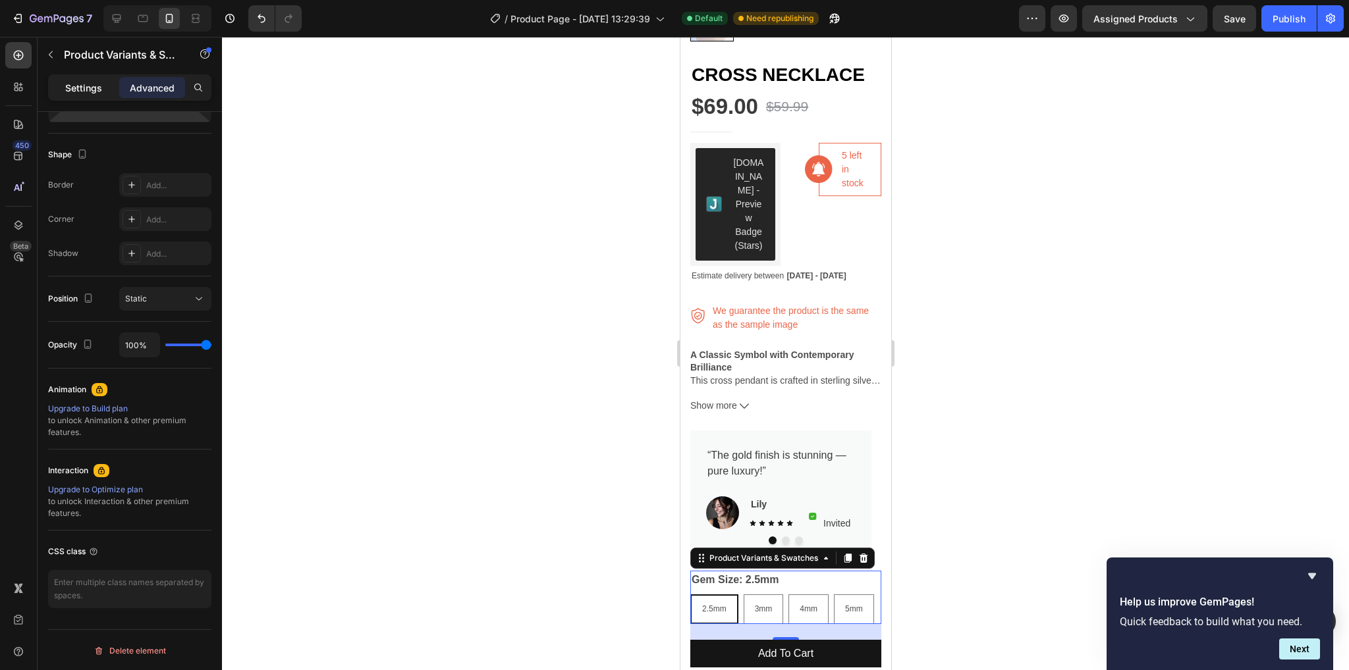
click at [94, 81] on p "Settings" at bounding box center [83, 88] width 37 height 14
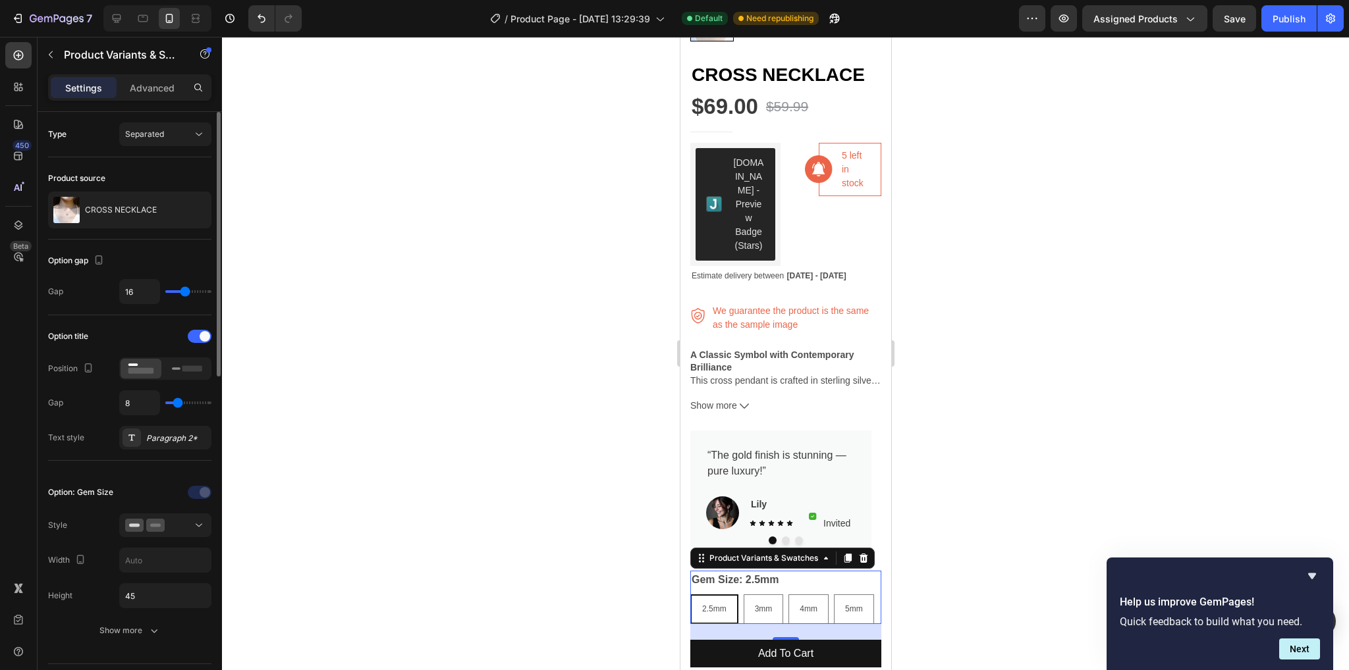
scroll to position [132, 0]
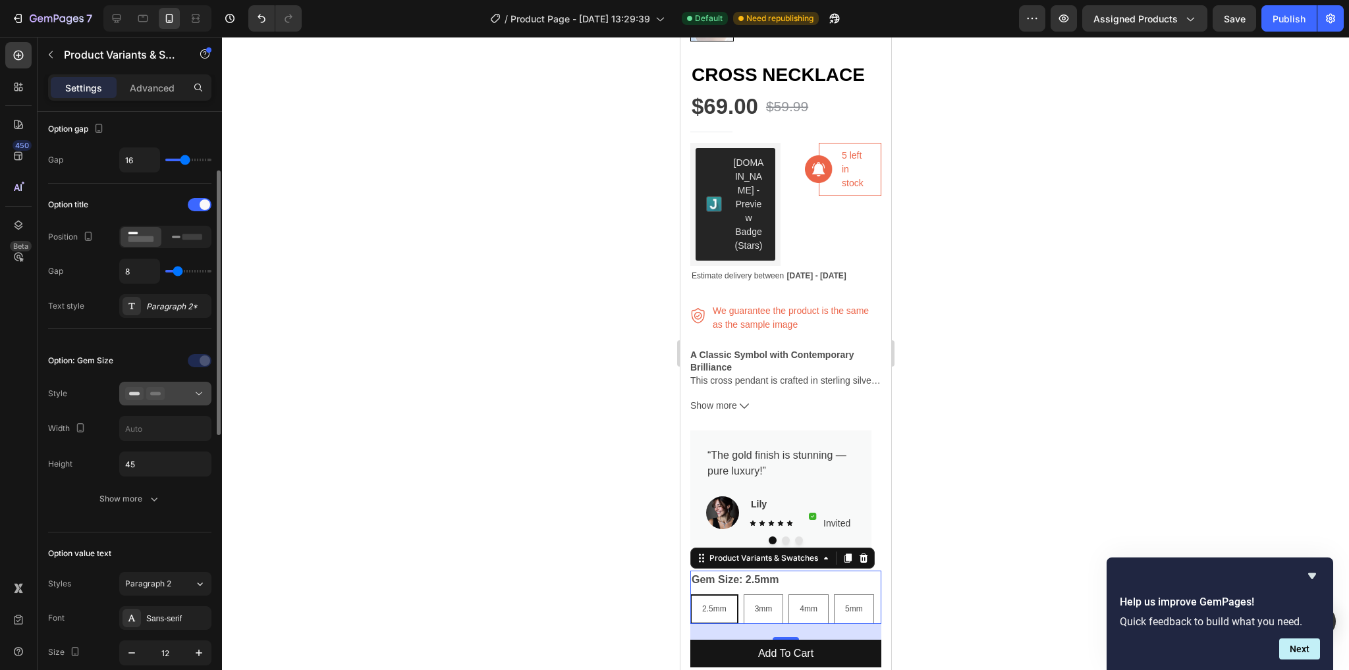
click at [157, 402] on button at bounding box center [165, 394] width 92 height 24
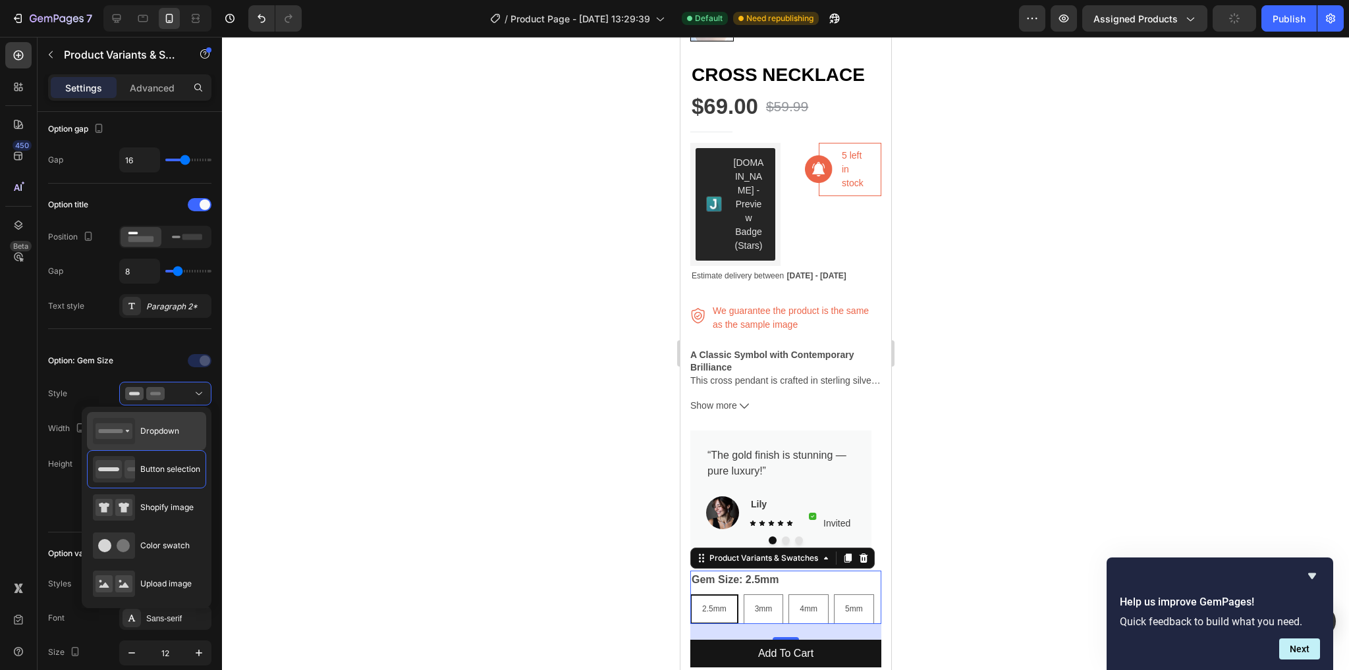
click at [163, 443] on div "Dropdown" at bounding box center [136, 431] width 86 height 26
type input "100%"
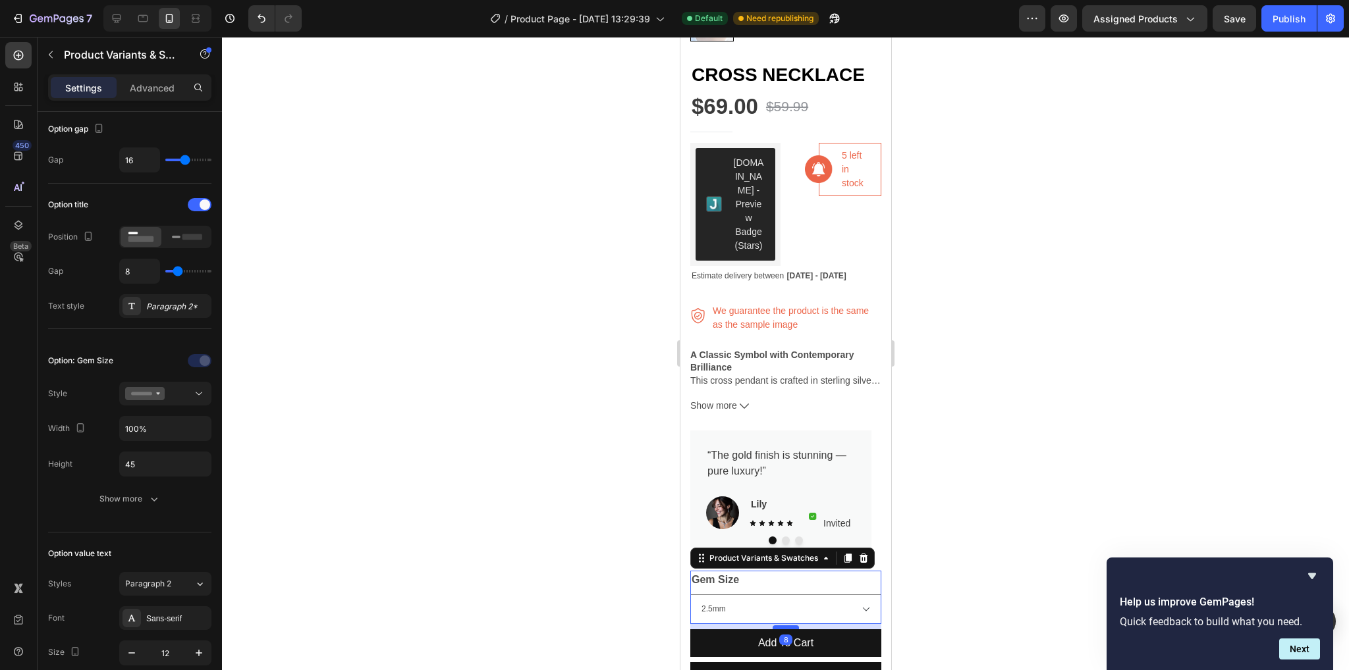
drag, startPoint x: 789, startPoint y: 628, endPoint x: 784, endPoint y: 617, distance: 11.5
click at [784, 626] on div at bounding box center [785, 628] width 26 height 4
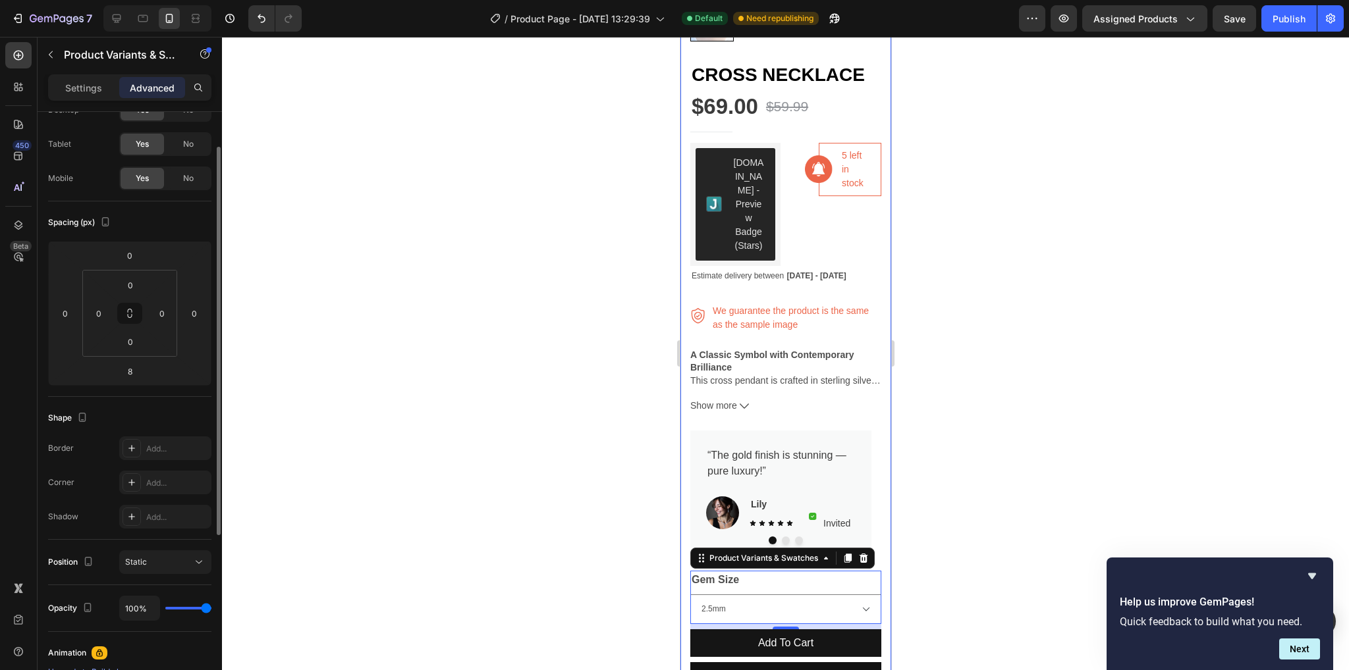
scroll to position [0, 0]
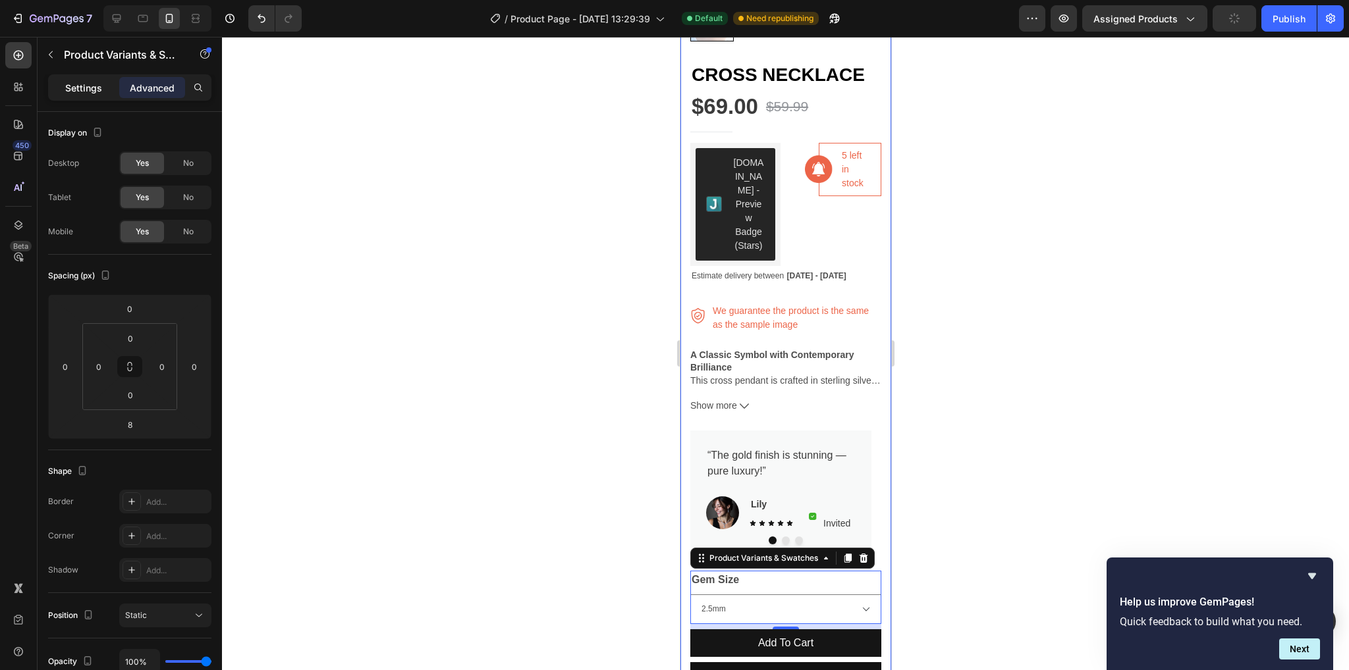
click at [107, 88] on div "Settings" at bounding box center [84, 87] width 66 height 21
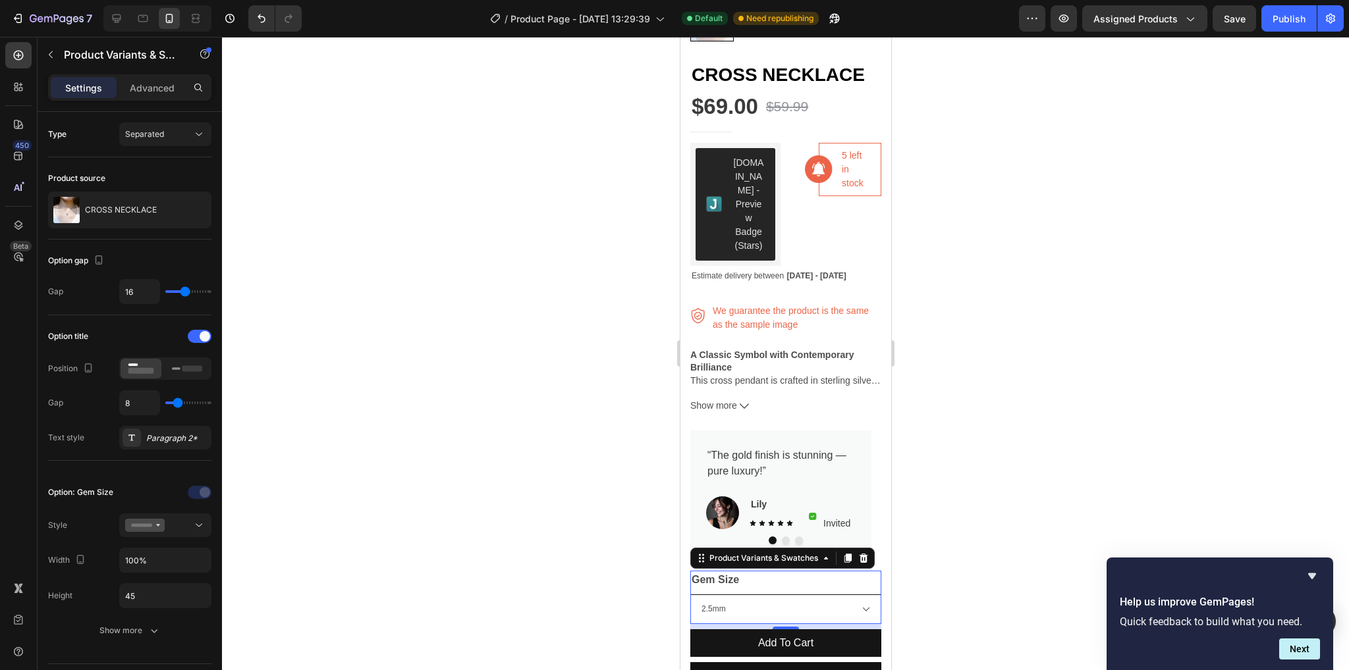
click at [732, 604] on select "2.5mm 3mm 4mm 5mm" at bounding box center [785, 610] width 191 height 30
click at [725, 599] on select "2.5mm 3mm 4mm 5mm" at bounding box center [785, 610] width 191 height 30
click at [730, 571] on legend "Gem Size" at bounding box center [715, 580] width 50 height 18
click at [472, 287] on div at bounding box center [785, 354] width 1127 height 634
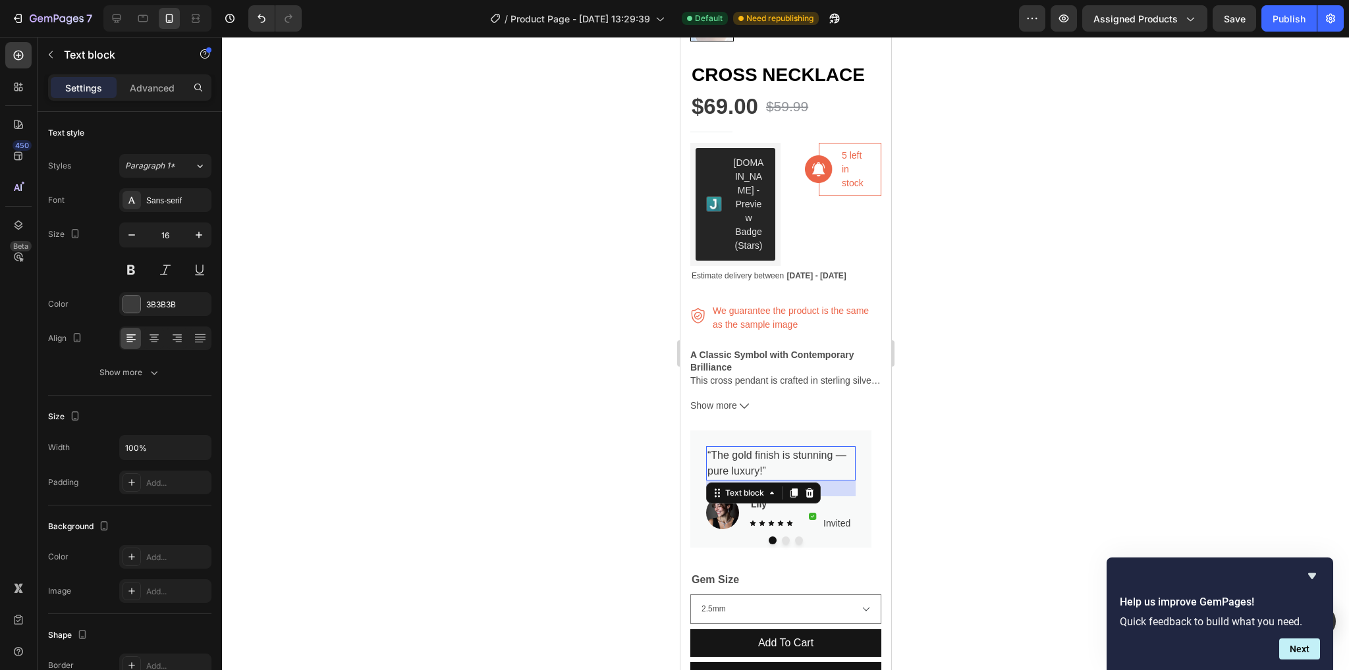
click at [780, 452] on p "“The gold finish is stunning — pure luxury!”" at bounding box center [780, 464] width 147 height 32
click at [801, 271] on span "Sep 30 - Oct 02" at bounding box center [815, 275] width 59 height 9
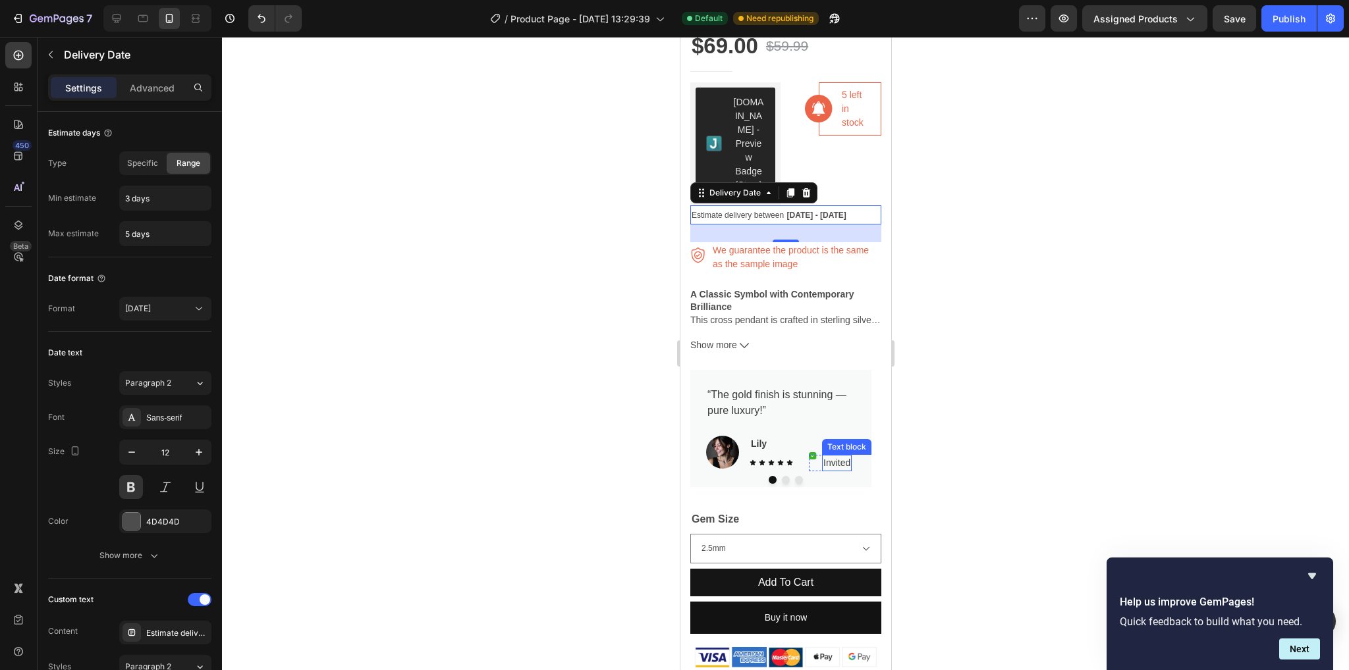
scroll to position [395, 0]
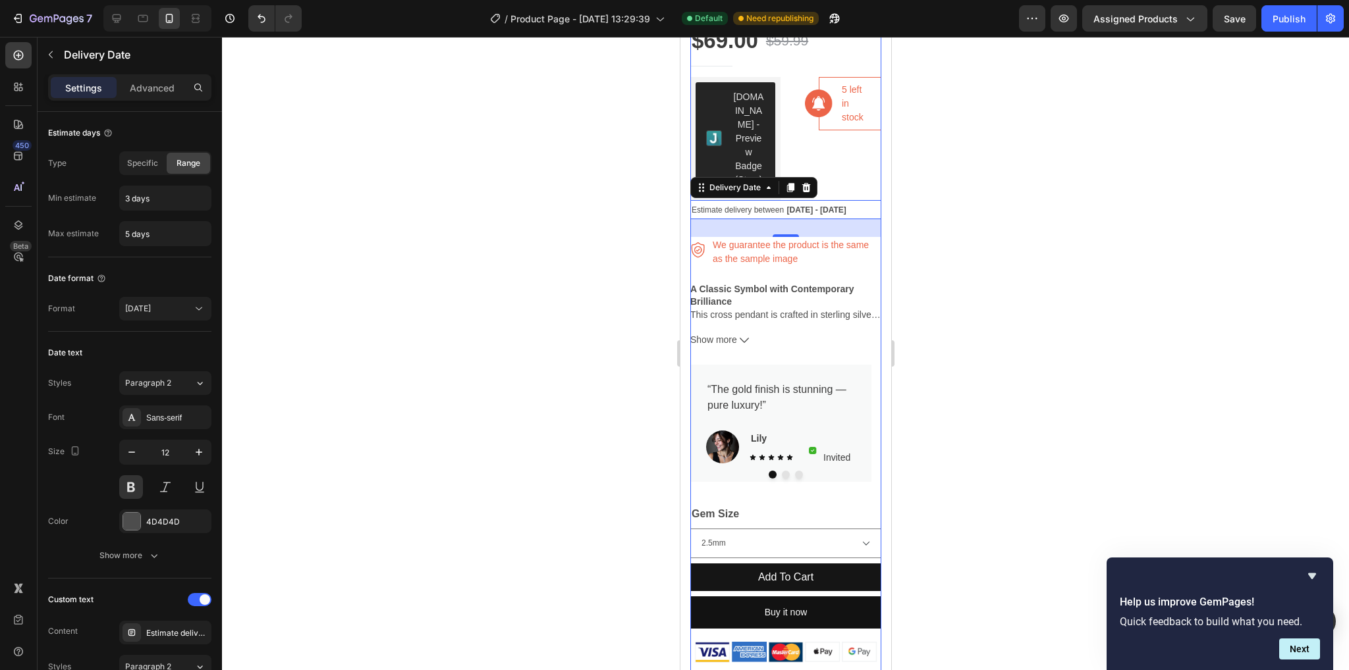
click at [836, 481] on div "“The gold finish is stunning — pure luxury!” Text block Image Lily Text block I…" at bounding box center [785, 435] width 191 height 141
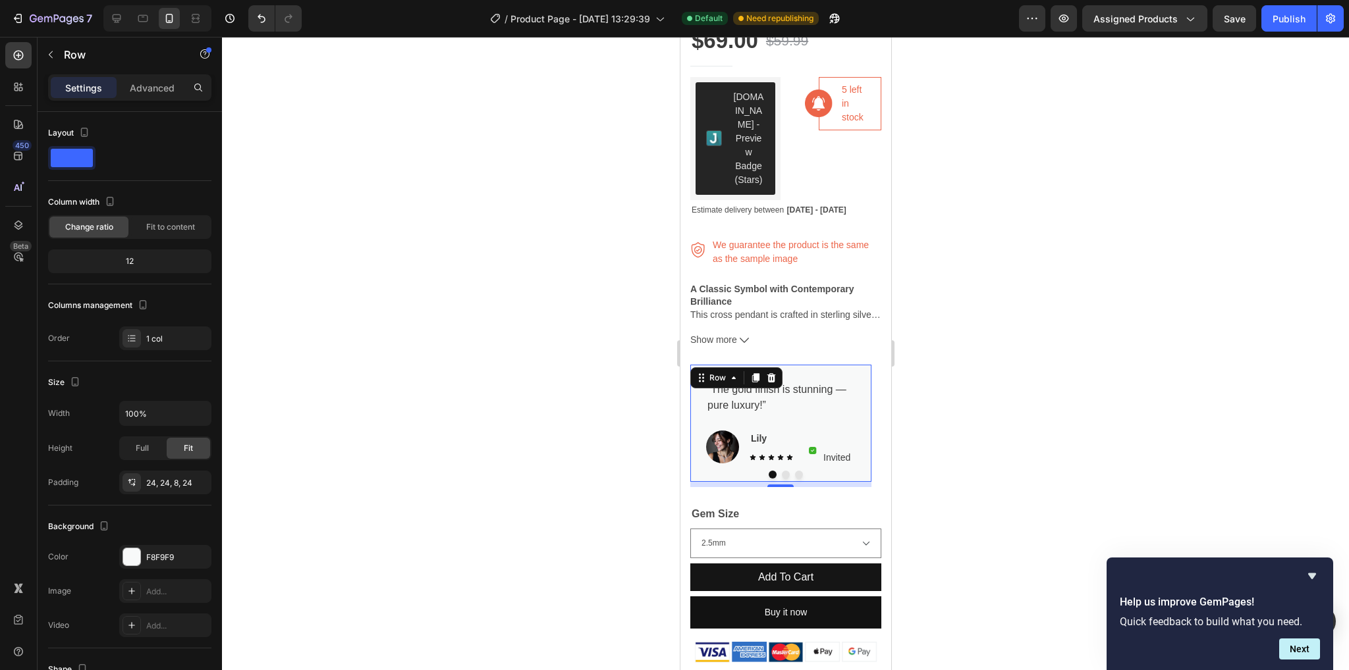
click at [817, 470] on div "“The gold finish is stunning — pure luxury!” Text block Image Lily Text block I…" at bounding box center [780, 423] width 181 height 117
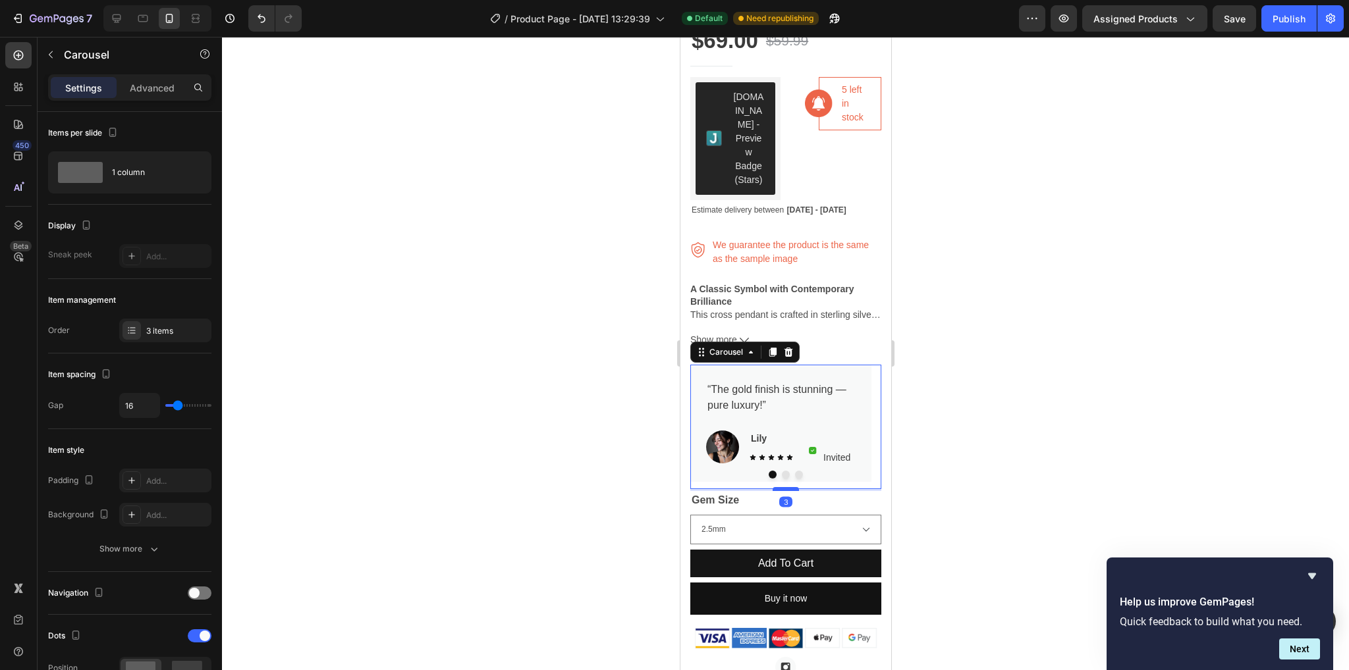
drag, startPoint x: 785, startPoint y: 493, endPoint x: 780, endPoint y: 479, distance: 14.6
click at [780, 487] on div at bounding box center [785, 489] width 26 height 4
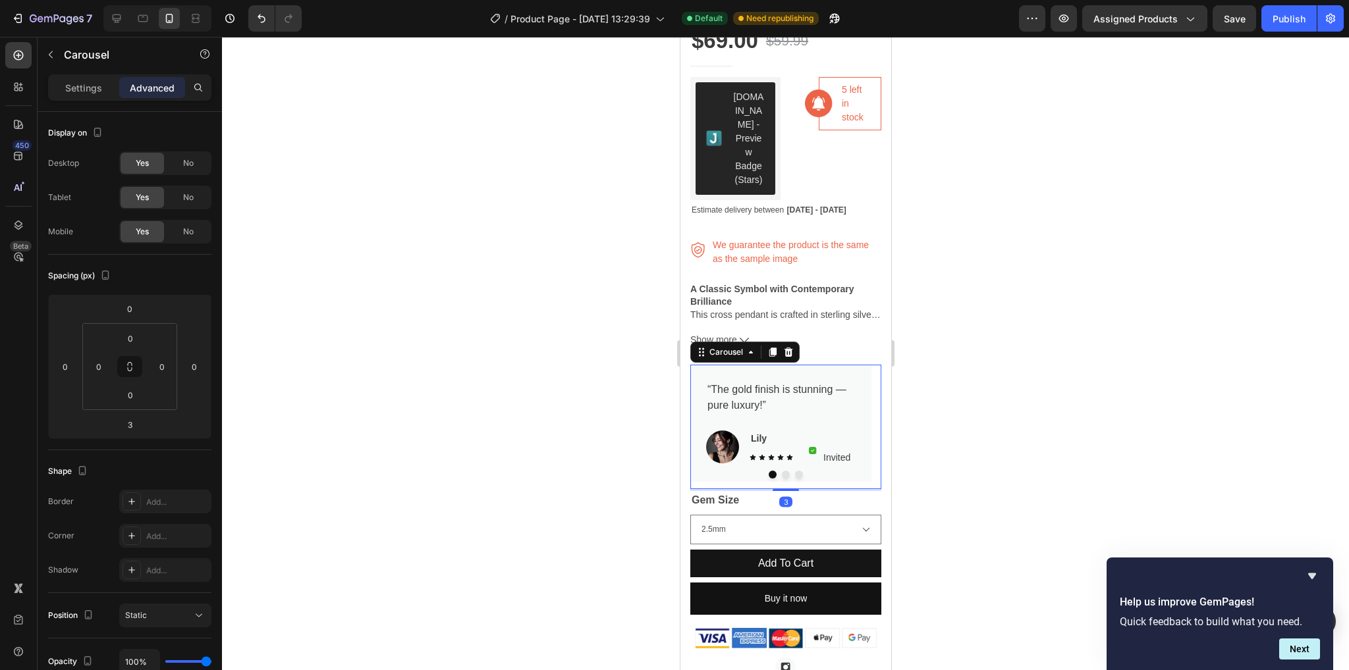
click at [1060, 480] on div at bounding box center [785, 354] width 1127 height 634
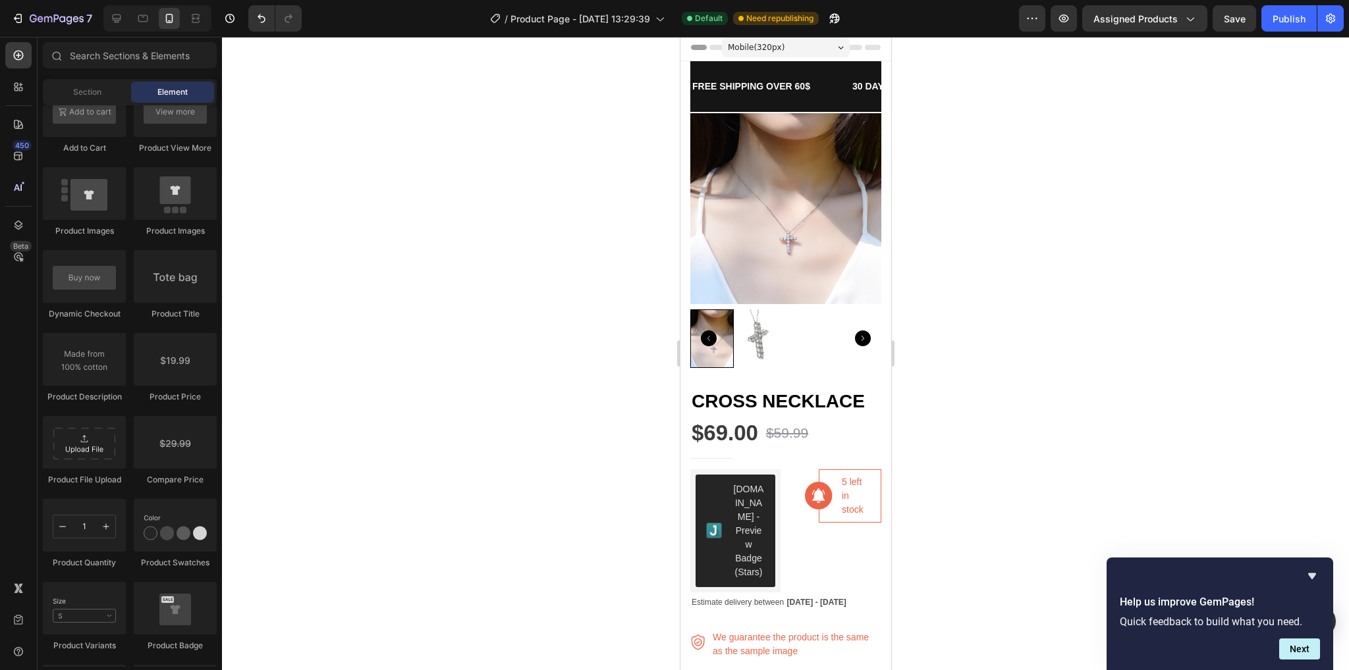
scroll to position [0, 0]
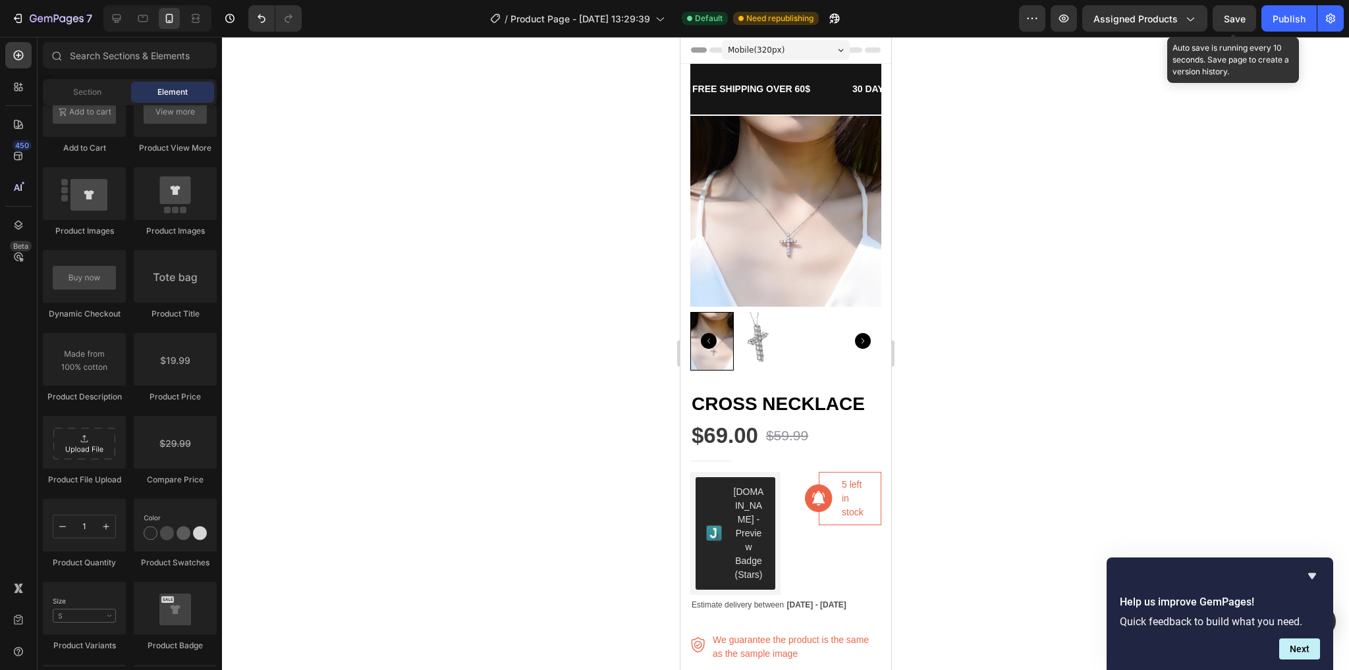
click at [1225, 14] on span "Save" at bounding box center [1235, 18] width 22 height 11
click at [1305, 20] on div "Publish" at bounding box center [1288, 19] width 33 height 14
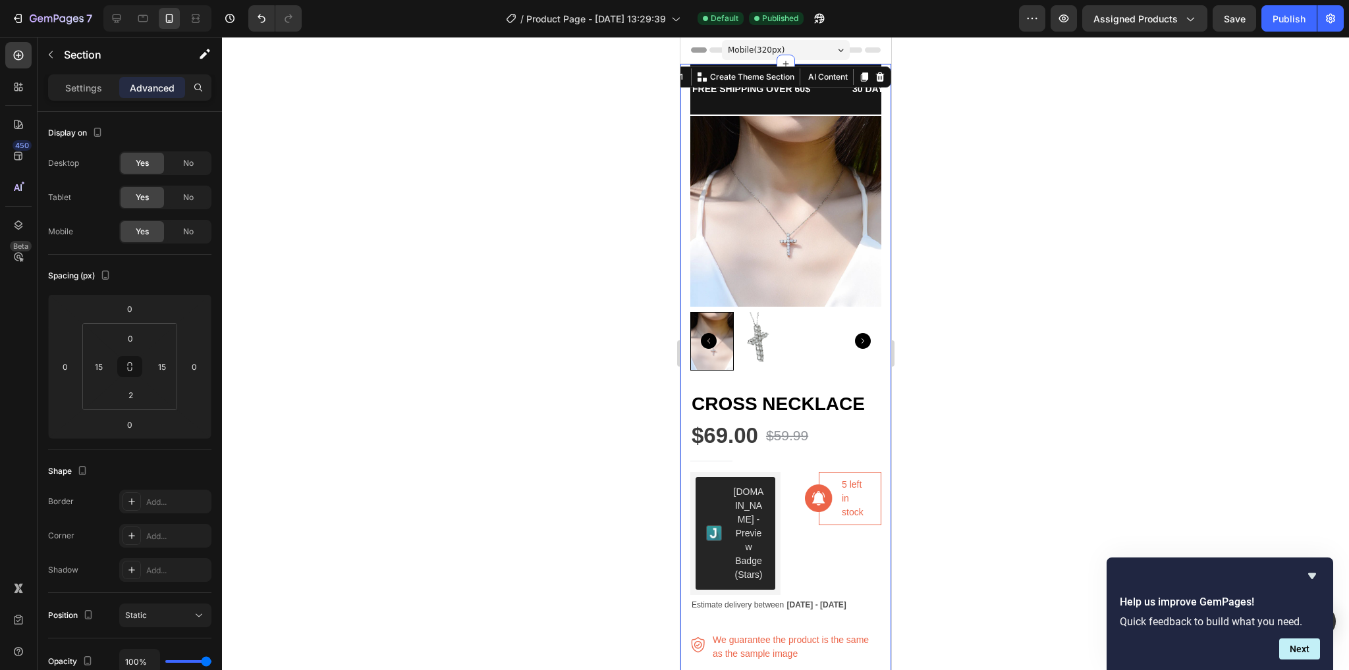
click at [174, 373] on div "15" at bounding box center [162, 366] width 26 height 21
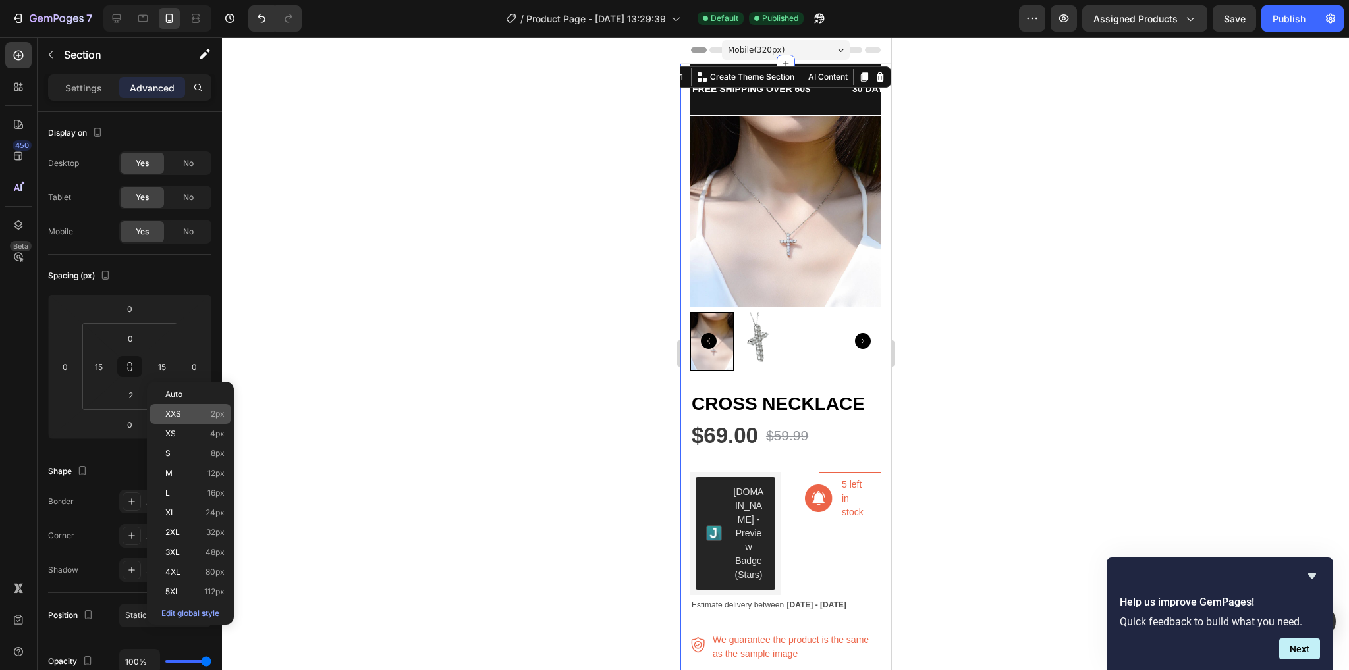
click at [193, 410] on p "XXS 2px" at bounding box center [194, 414] width 59 height 9
type input "2"
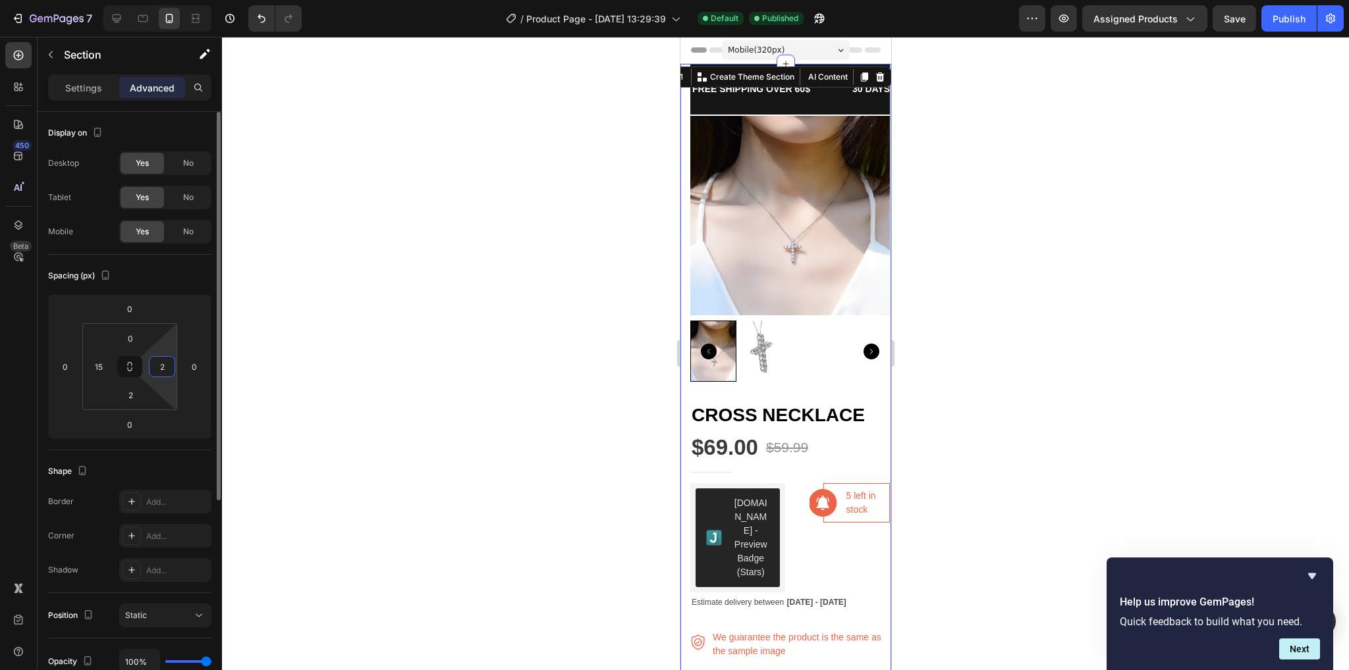
click at [163, 372] on input "2" at bounding box center [162, 367] width 20 height 20
type input "0"
click at [98, 358] on input "15" at bounding box center [99, 367] width 20 height 20
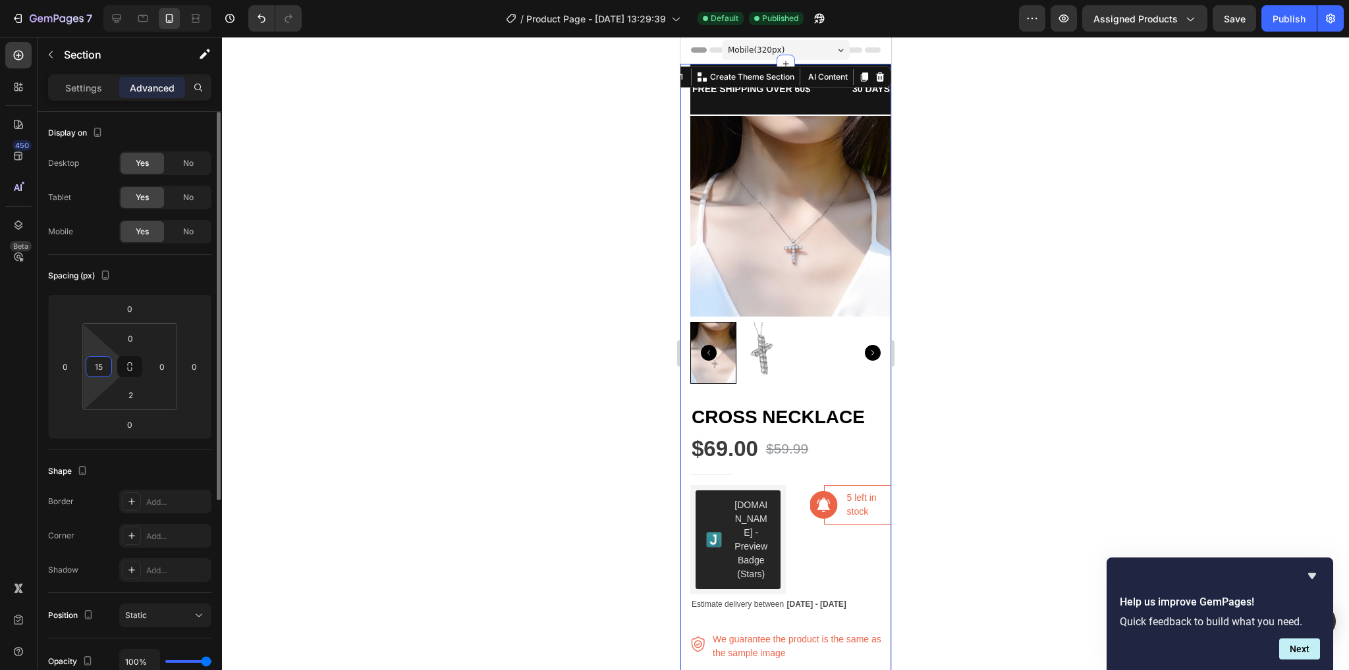
click at [101, 360] on input "15" at bounding box center [99, 367] width 20 height 20
type input "1"
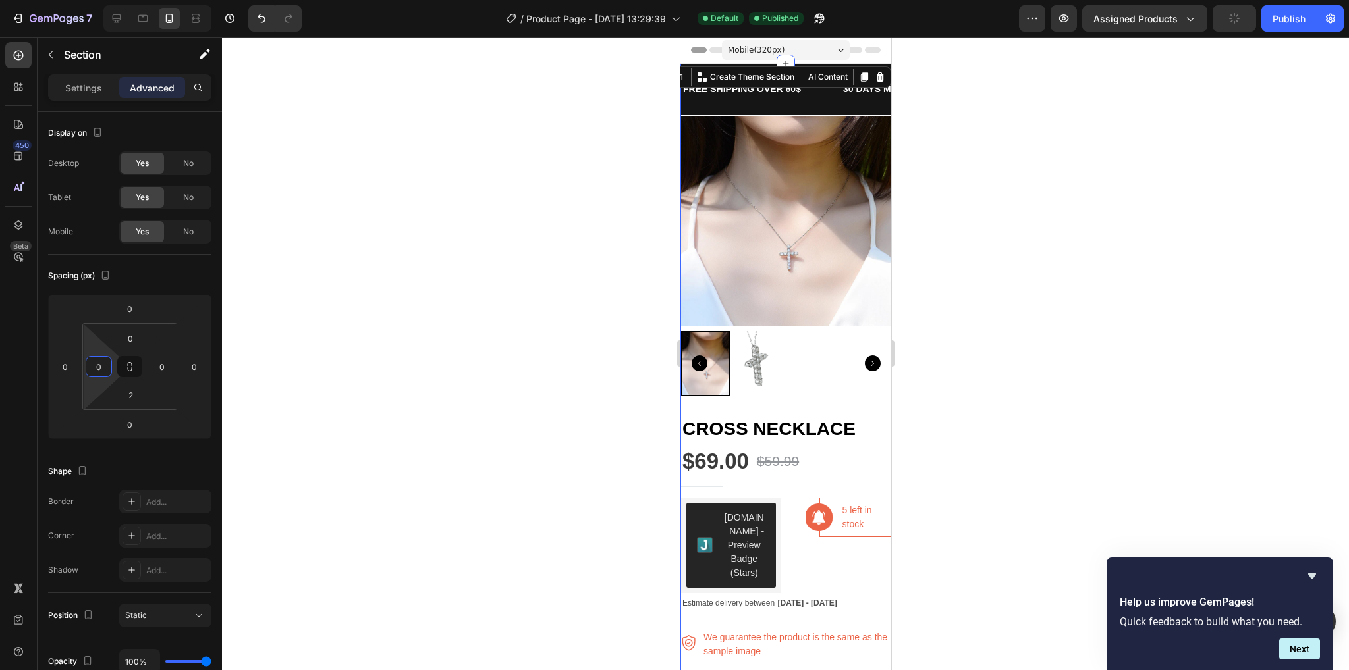
click at [984, 524] on div at bounding box center [785, 354] width 1127 height 634
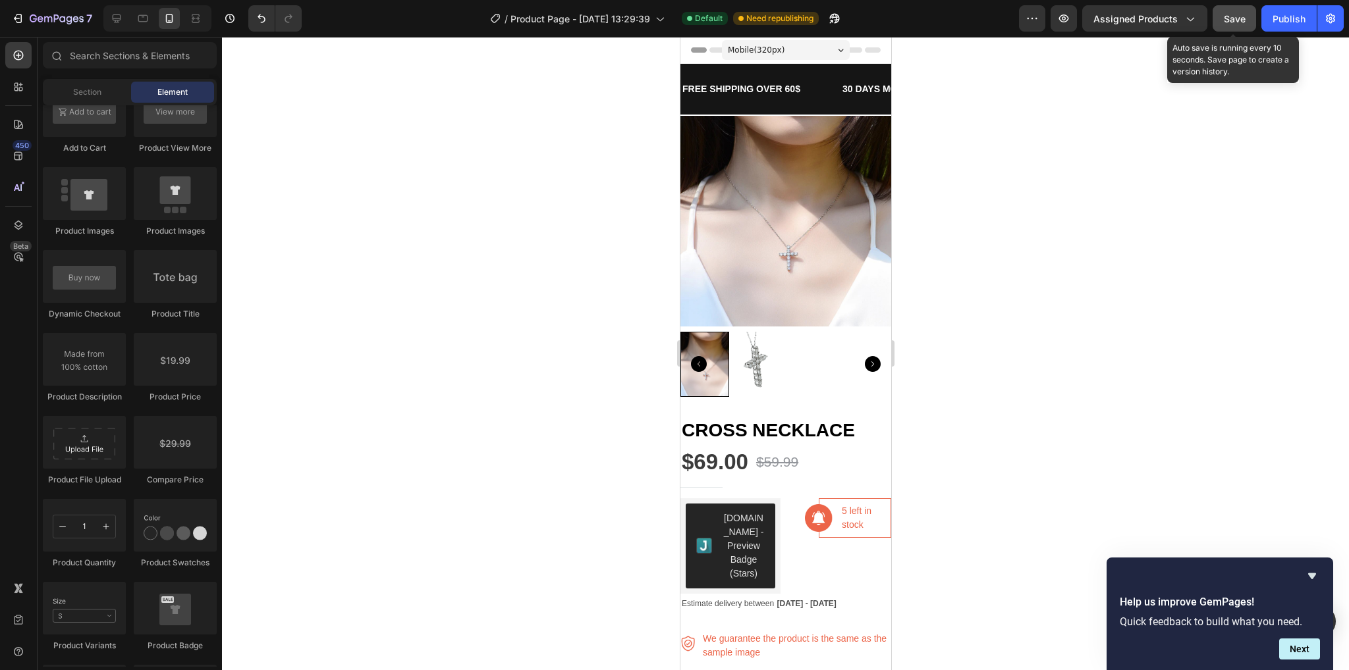
click at [1234, 11] on button "Save" at bounding box center [1234, 18] width 43 height 26
click at [1275, 20] on div "Publish" at bounding box center [1288, 19] width 33 height 14
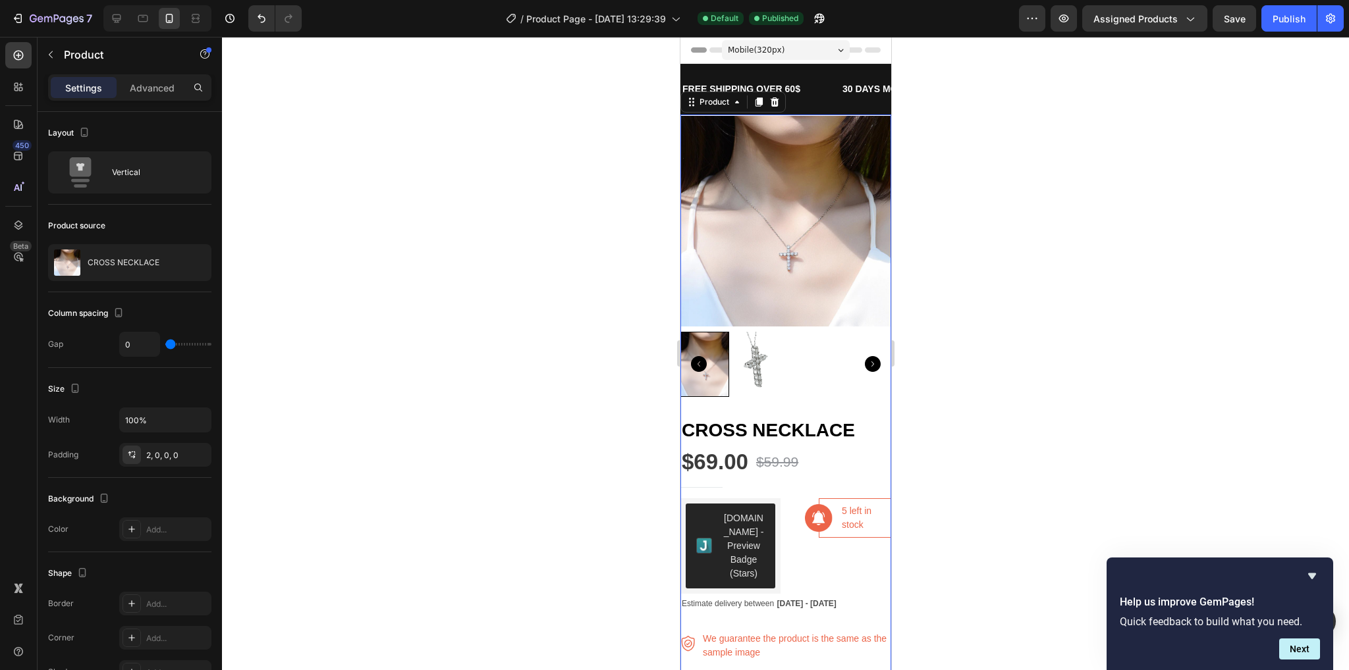
click at [871, 389] on div "Product Images" at bounding box center [785, 267] width 211 height 302
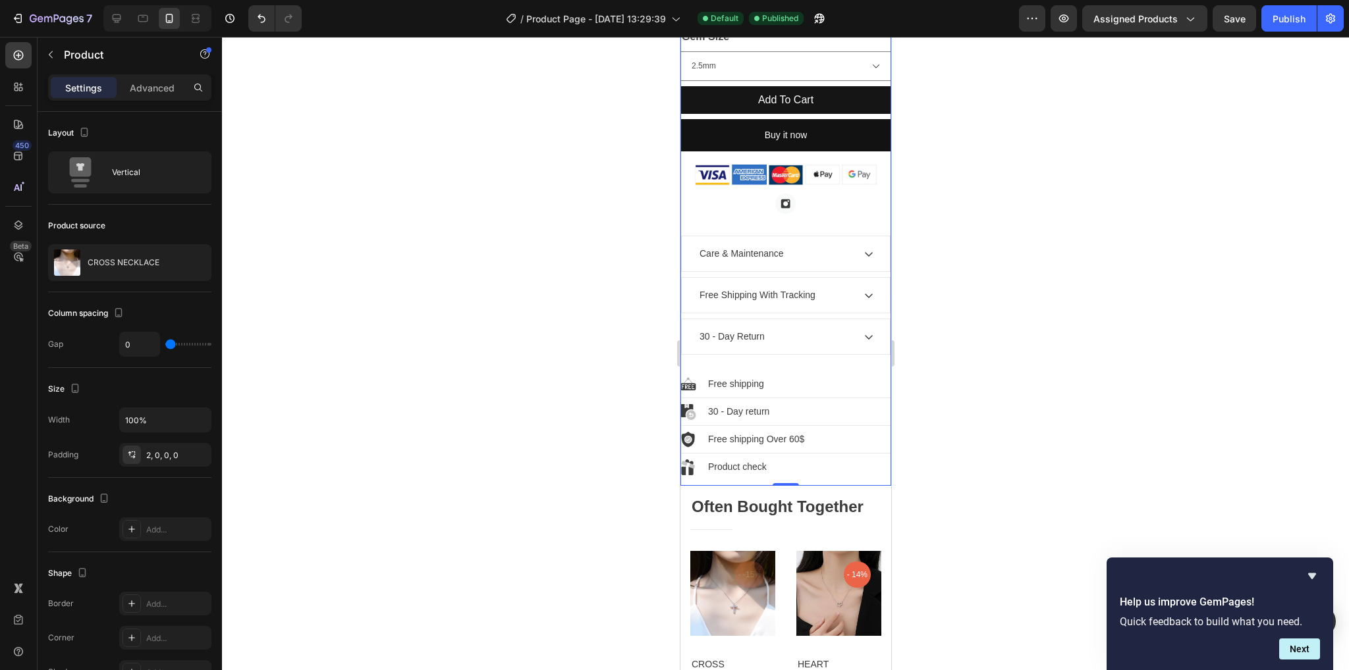
scroll to position [1054, 0]
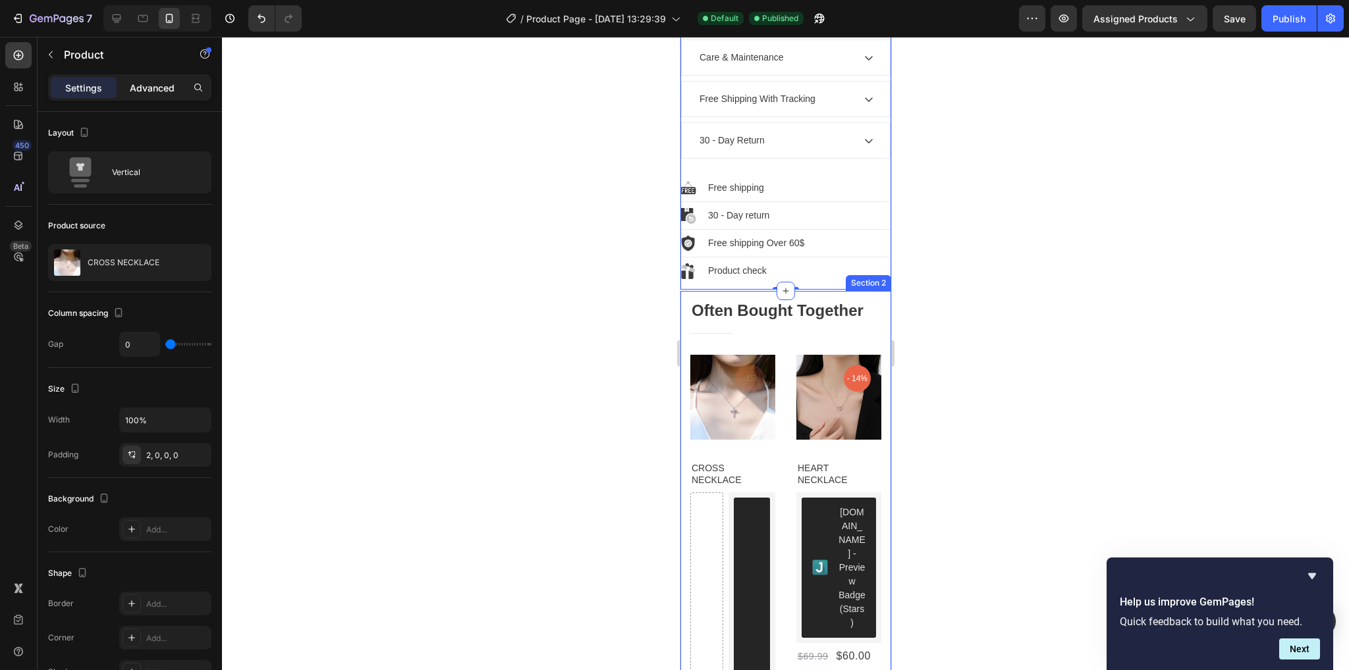
click at [169, 95] on div "Advanced" at bounding box center [152, 87] width 66 height 21
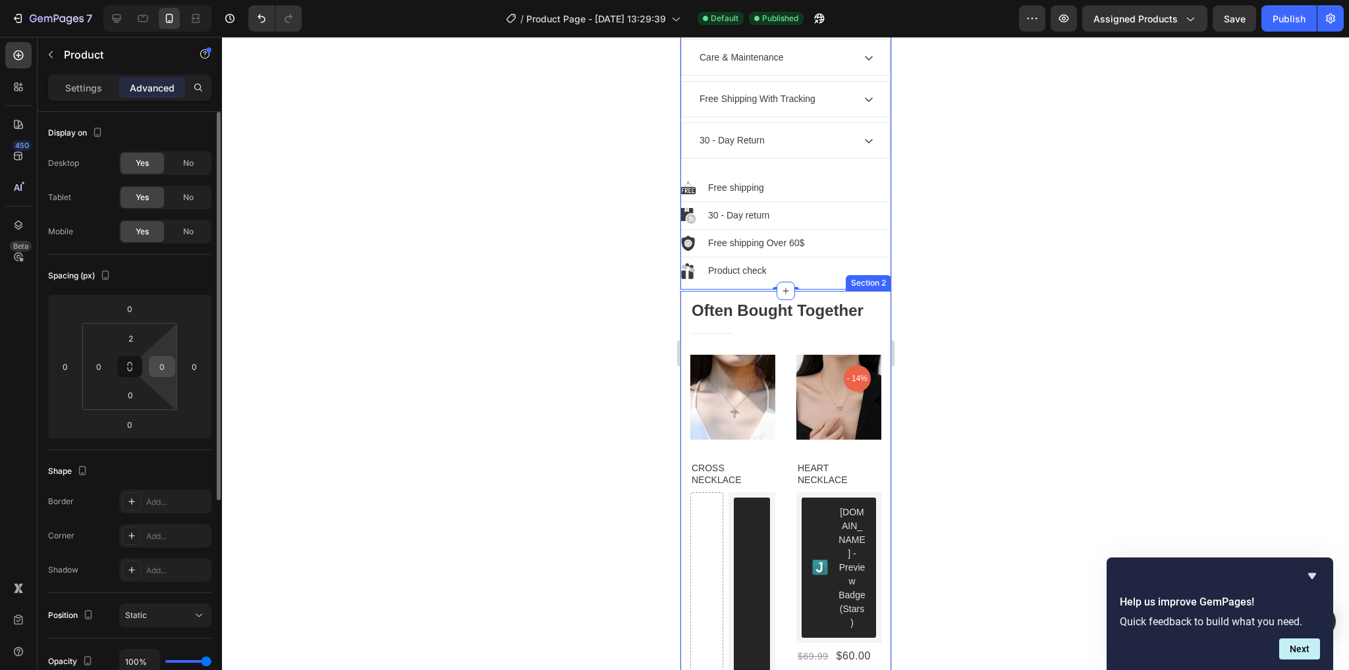
click at [166, 358] on input "0" at bounding box center [162, 367] width 20 height 20
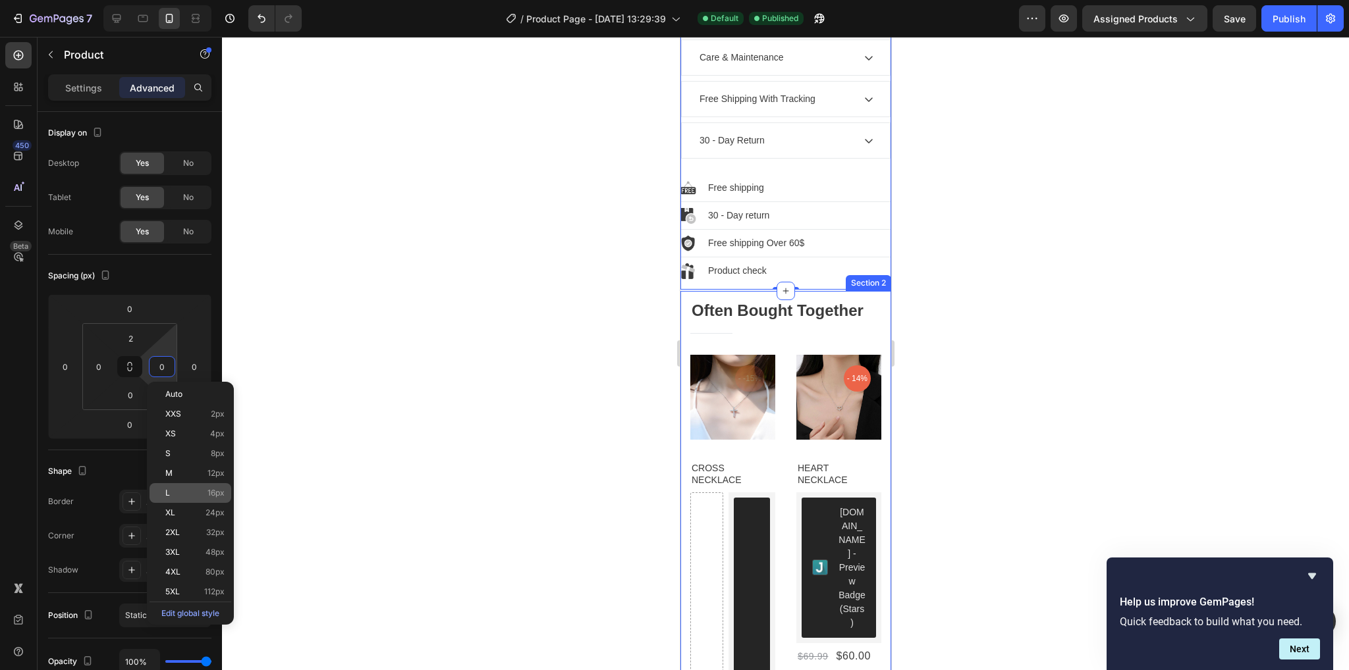
click at [198, 497] on p "L 16px" at bounding box center [194, 493] width 59 height 9
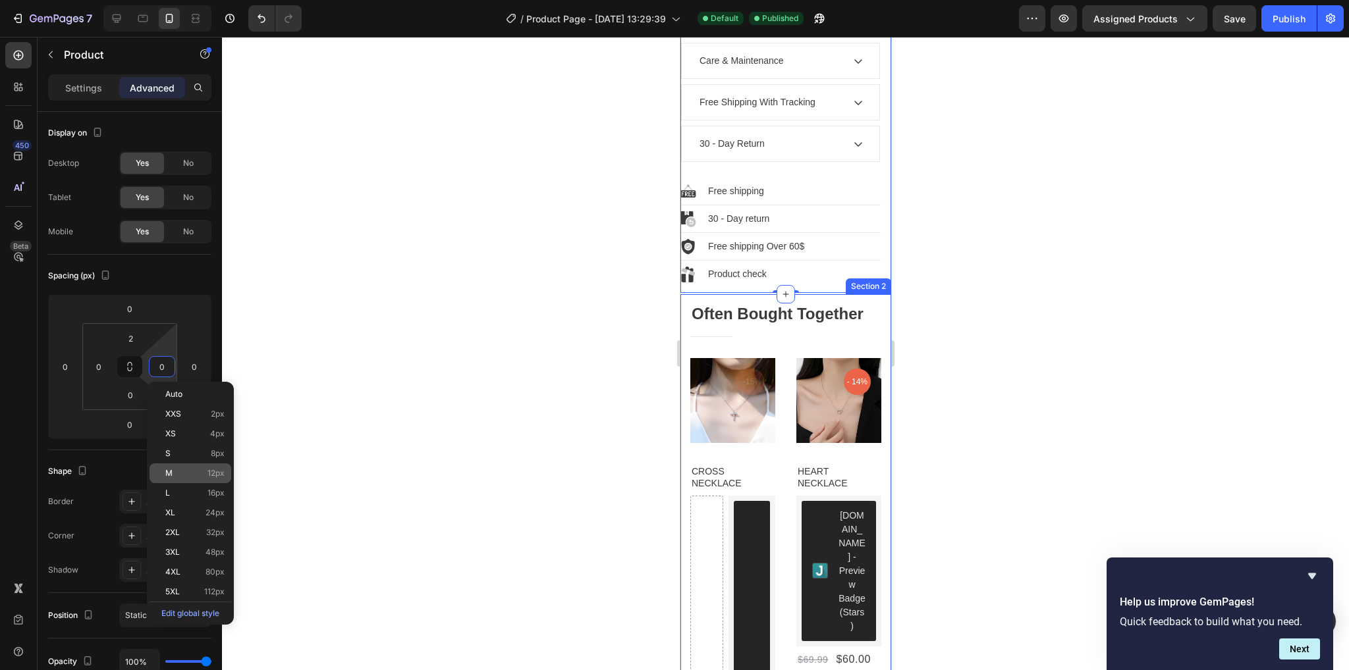
type input "16"
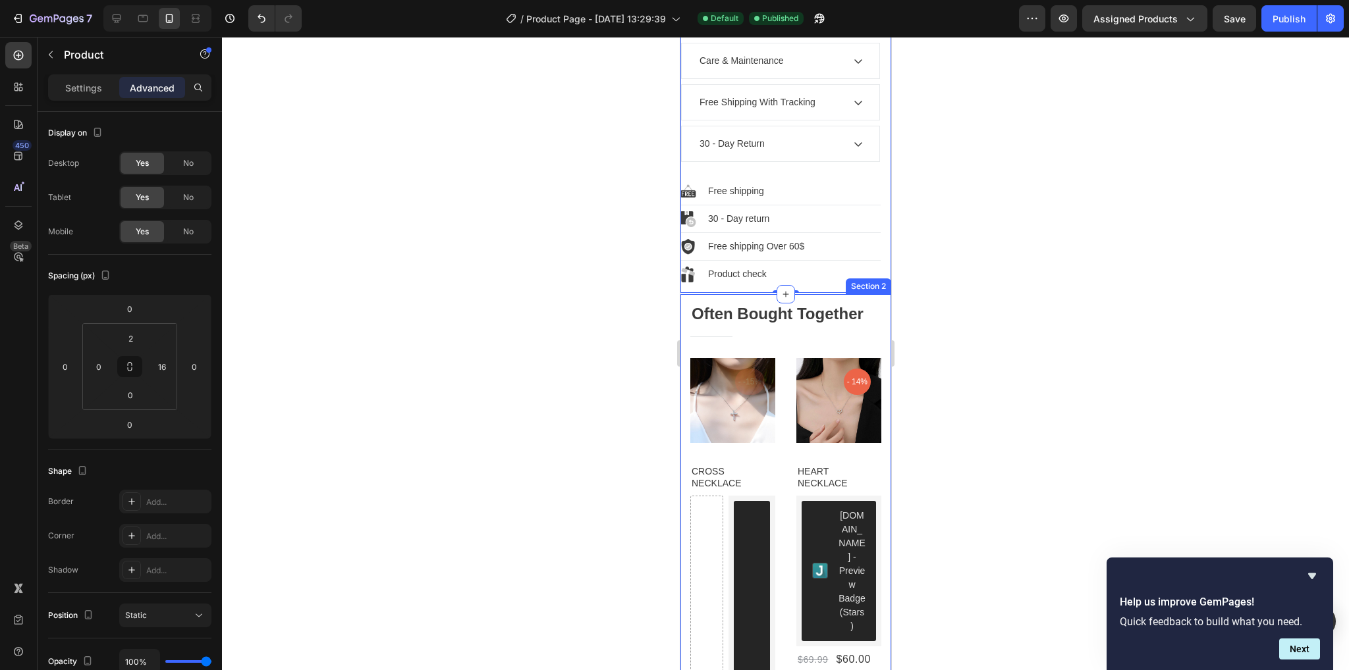
scroll to position [1051, 0]
click at [116, 0] on html "7 / Product Page - Sep 25, 13:29:39 Default Published Preview Assigned Products…" at bounding box center [674, 0] width 1349 height 0
click at [105, 366] on input "0" at bounding box center [99, 367] width 20 height 20
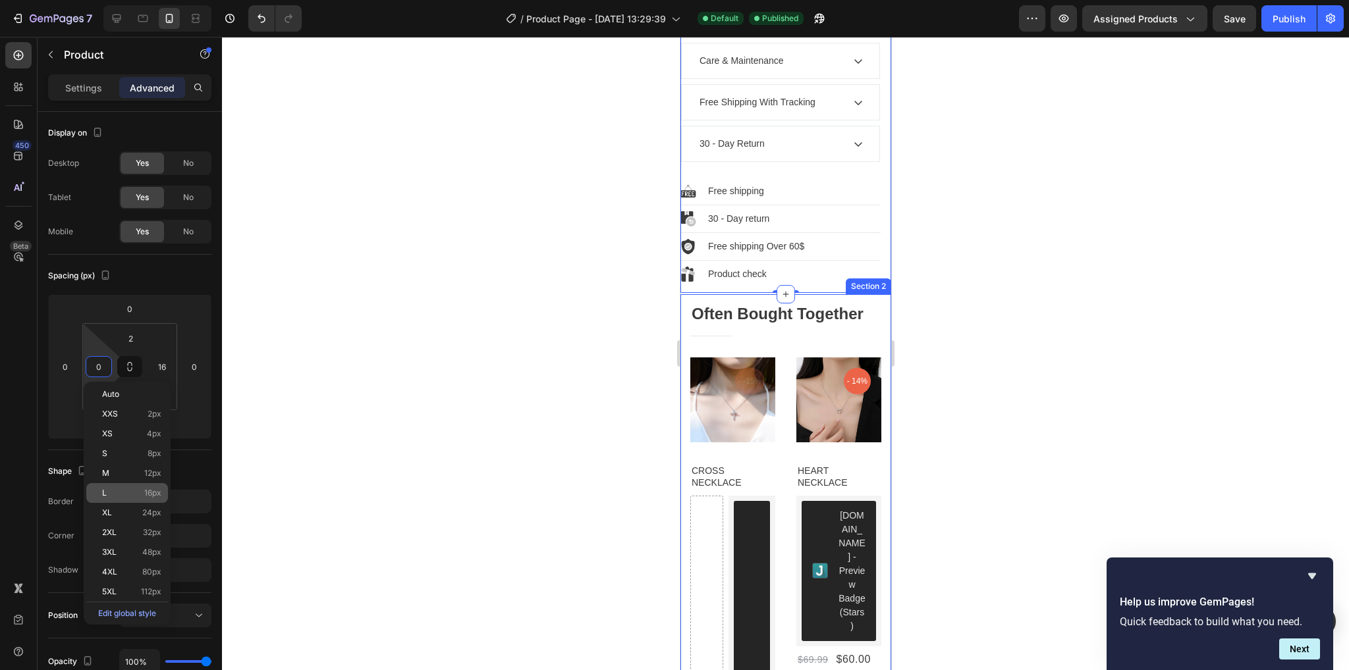
click at [148, 493] on span "16px" at bounding box center [152, 493] width 17 height 9
type input "16"
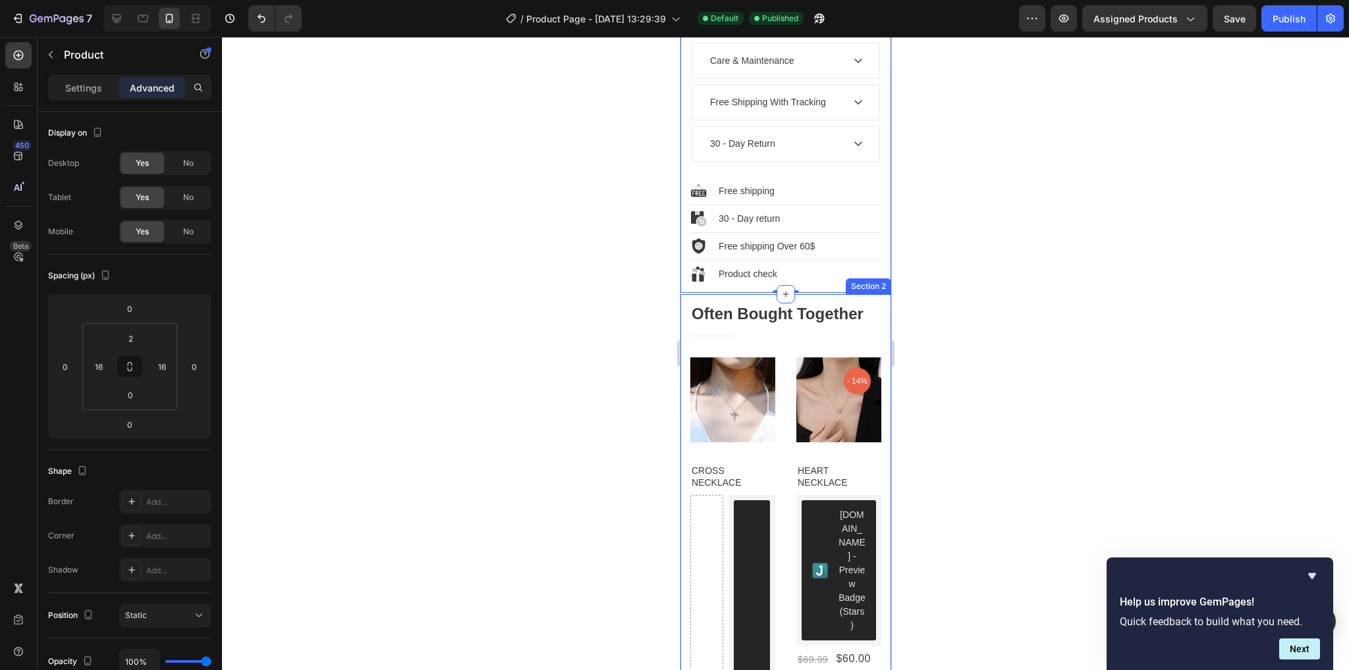
scroll to position [1047, 0]
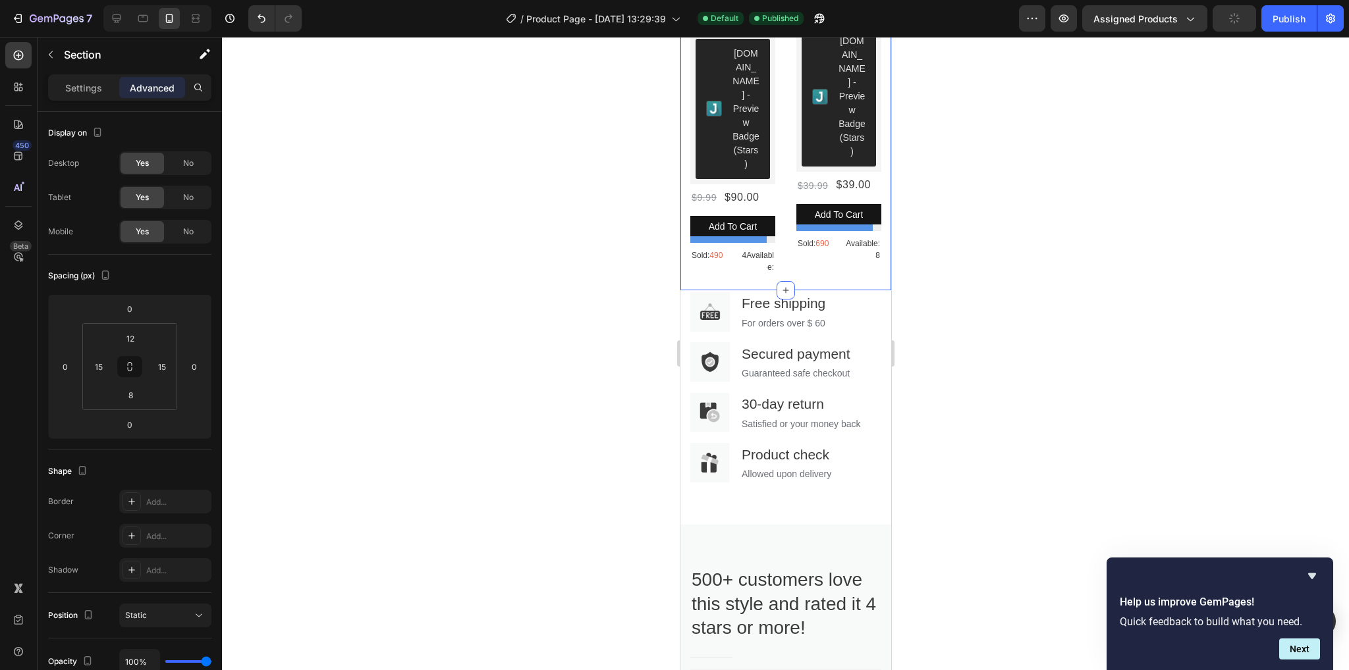
scroll to position [2232, 0]
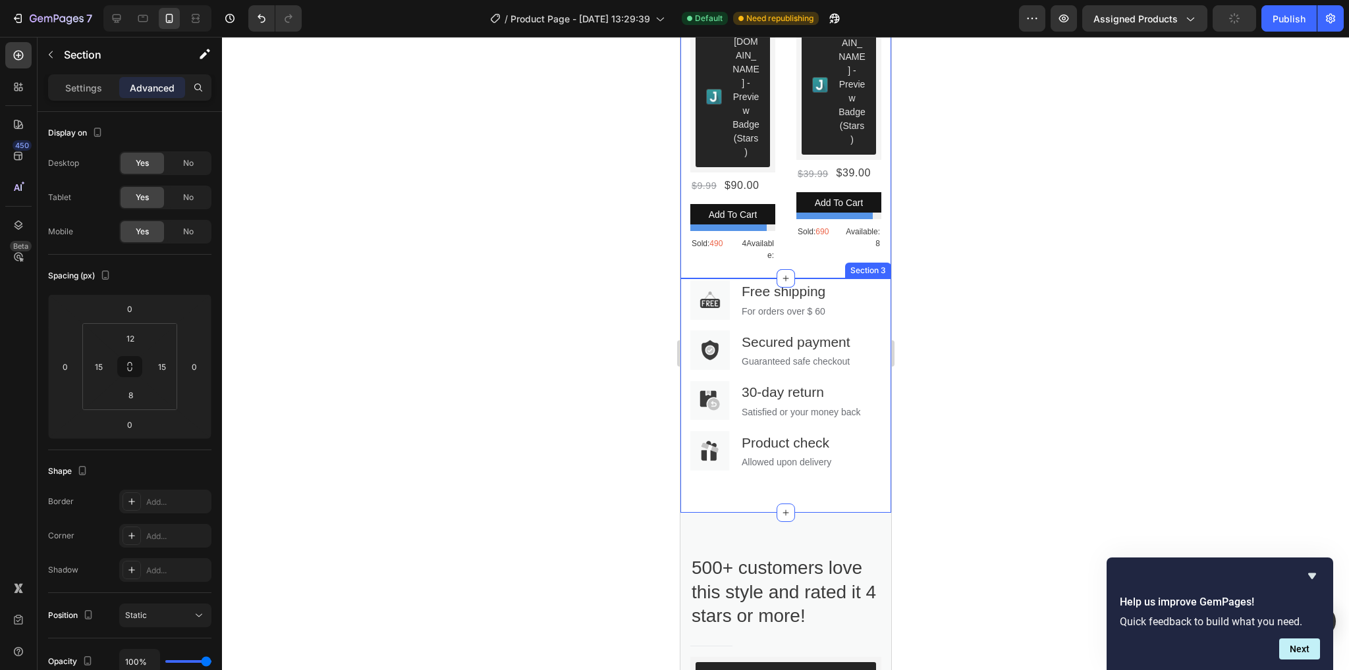
click at [873, 285] on div "Image Free shipping Text block For orders over $ 60 Text block Row Image Secure…" at bounding box center [785, 396] width 211 height 234
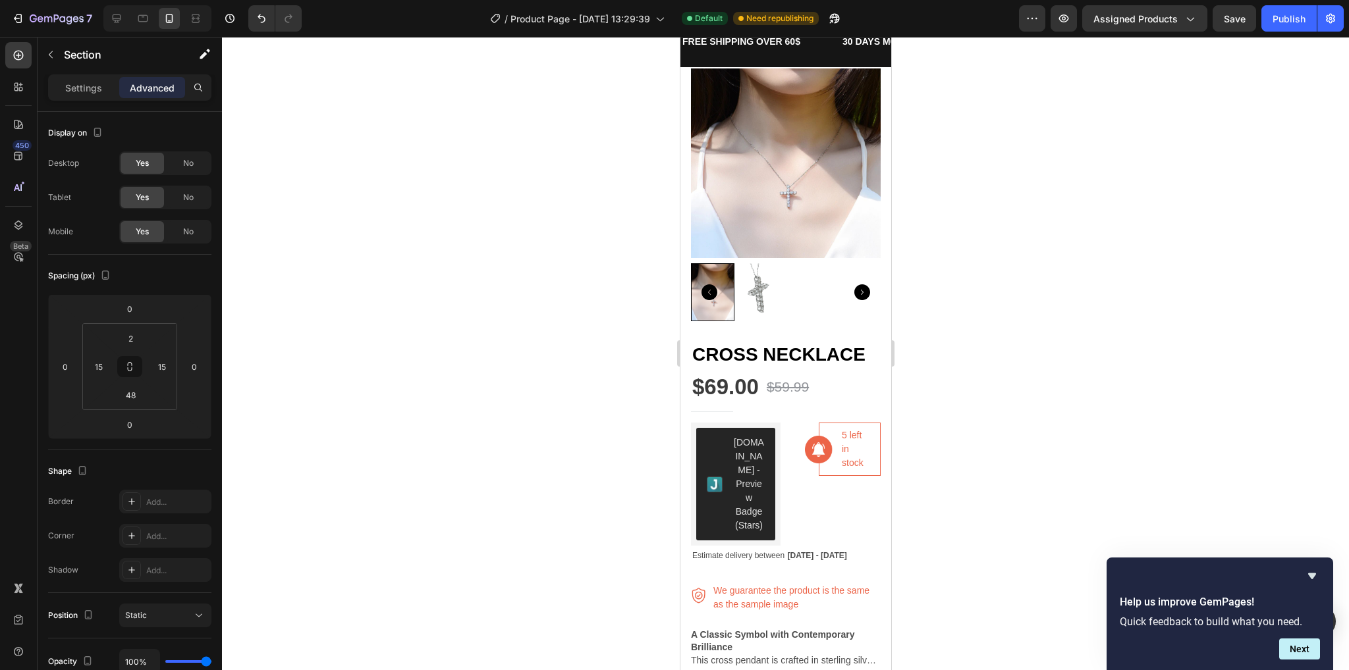
scroll to position [0, 0]
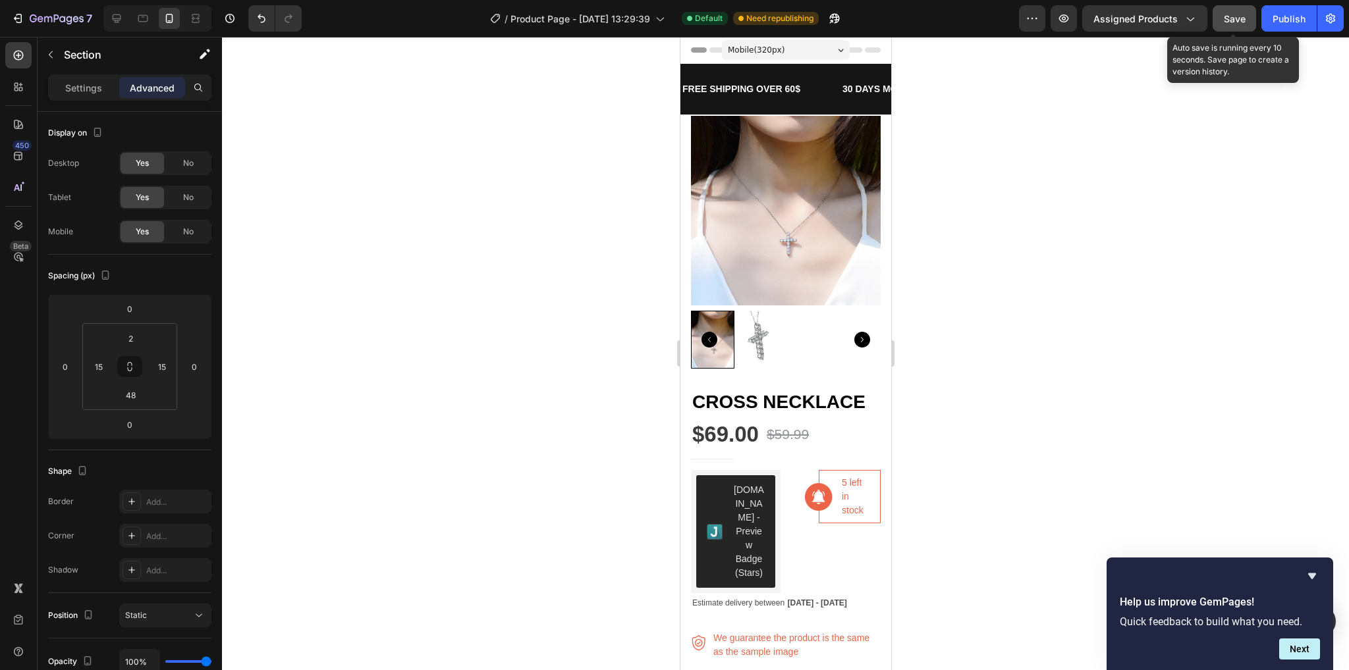
click at [1246, 7] on button "Save" at bounding box center [1234, 18] width 43 height 26
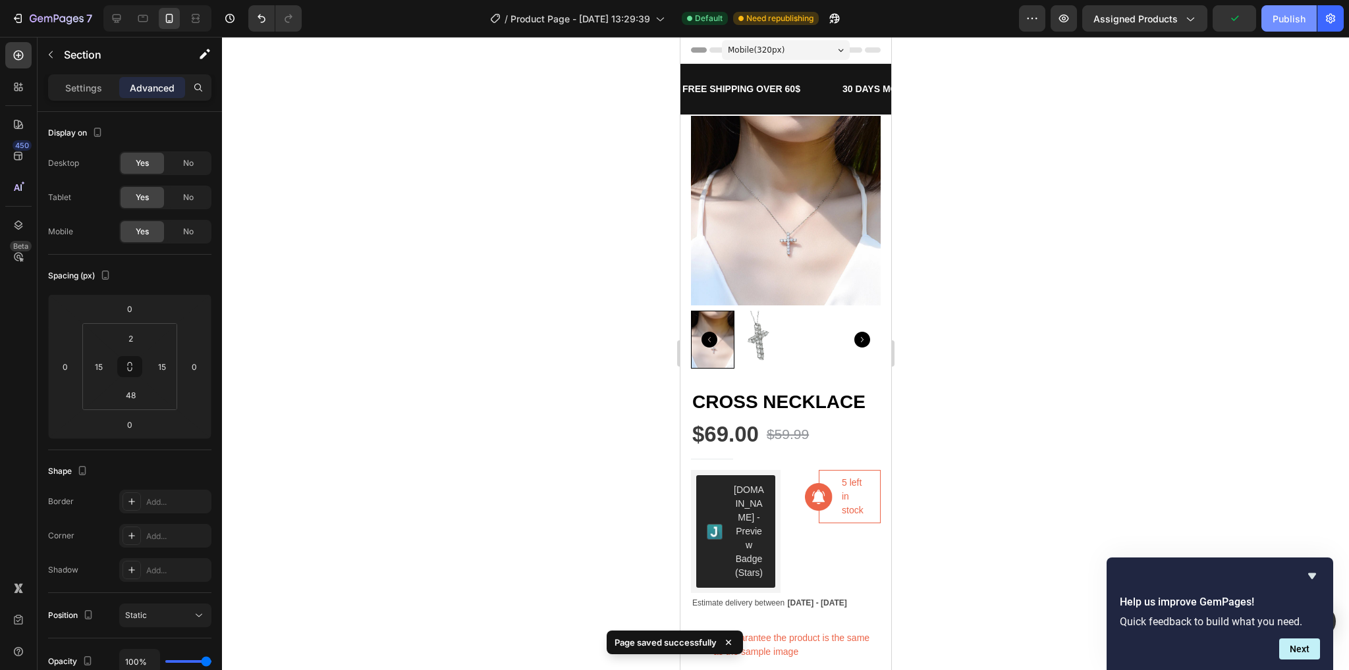
click at [1280, 12] on div "Publish" at bounding box center [1288, 19] width 33 height 14
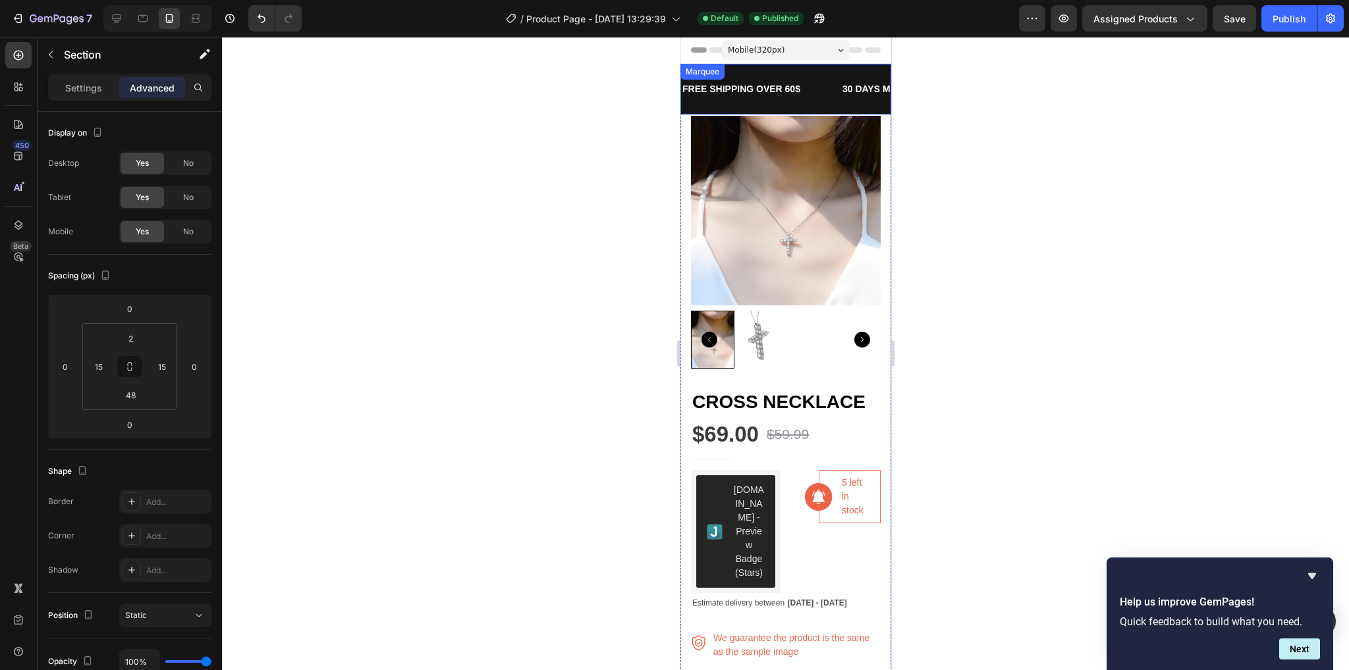
click at [828, 96] on div "FREE SHIPPING OVER 60$ Text Block" at bounding box center [760, 89] width 160 height 30
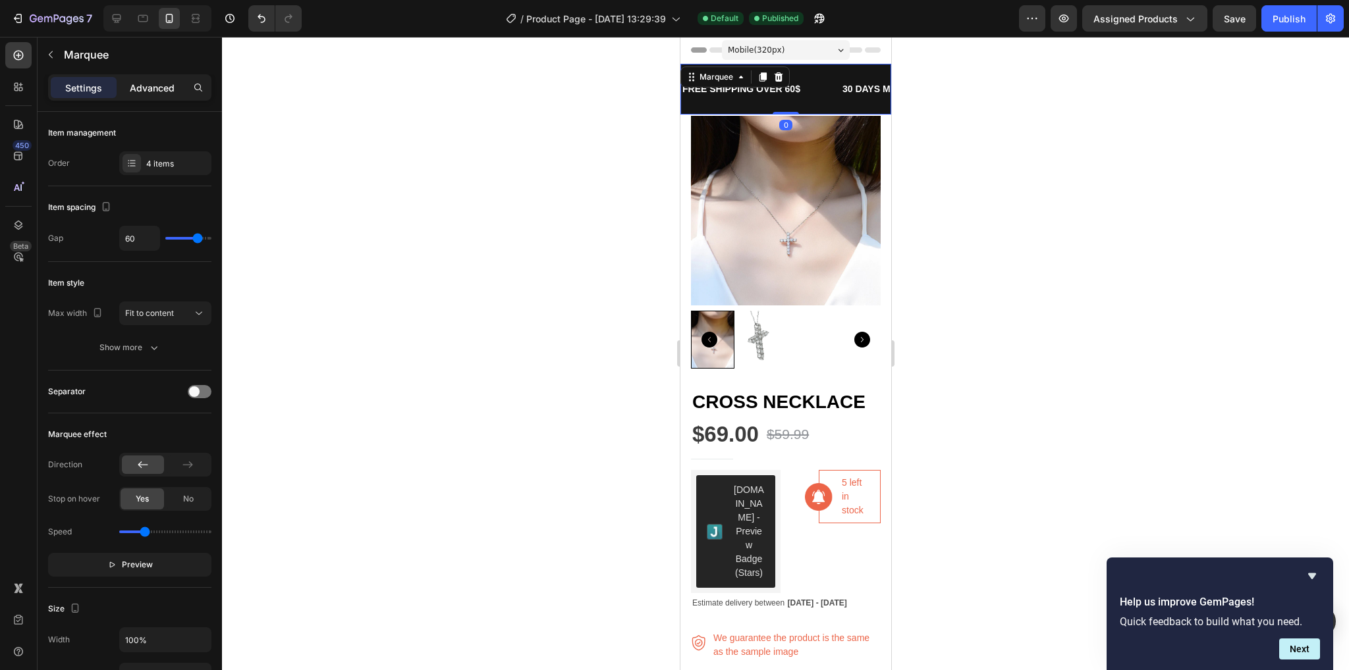
click at [161, 85] on p "Advanced" at bounding box center [152, 88] width 45 height 14
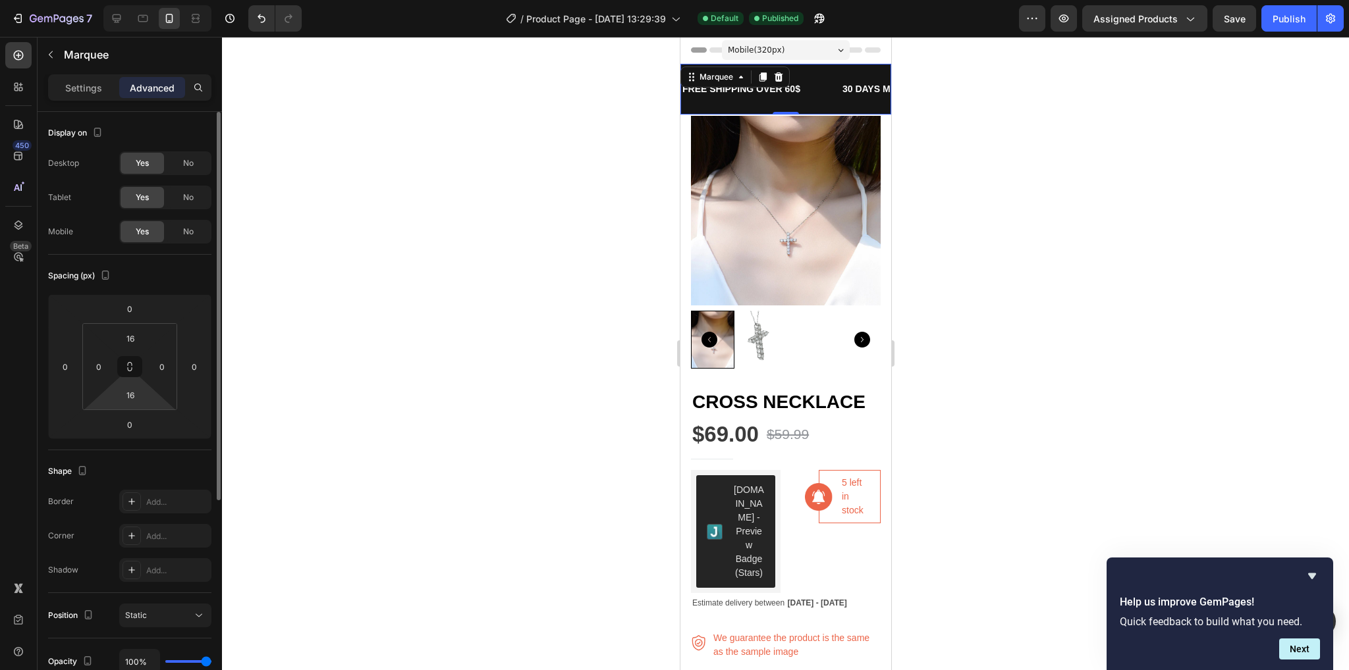
click at [137, 0] on html "7 / Product Page - Sep 25, 13:29:39 Default Published Preview Assigned Products…" at bounding box center [674, 0] width 1349 height 0
click at [136, 404] on input "16" at bounding box center [130, 395] width 26 height 20
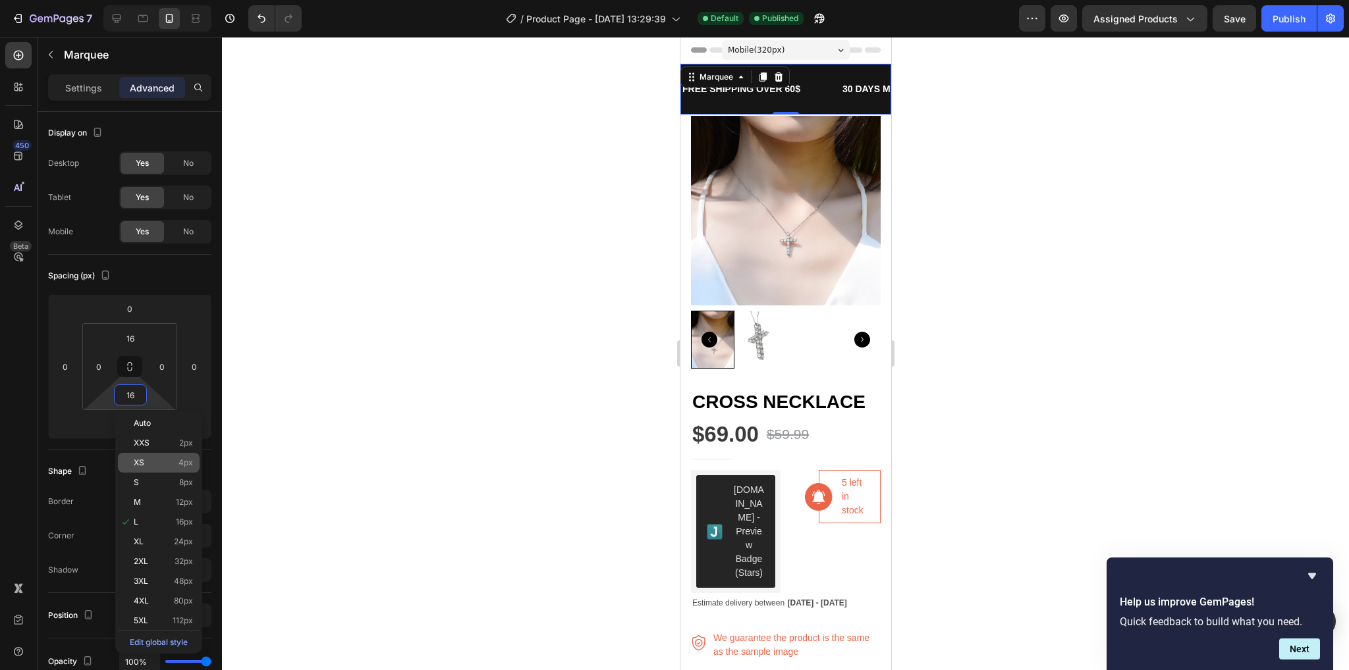
click at [150, 458] on p "XS 4px" at bounding box center [163, 462] width 59 height 9
type input "4"
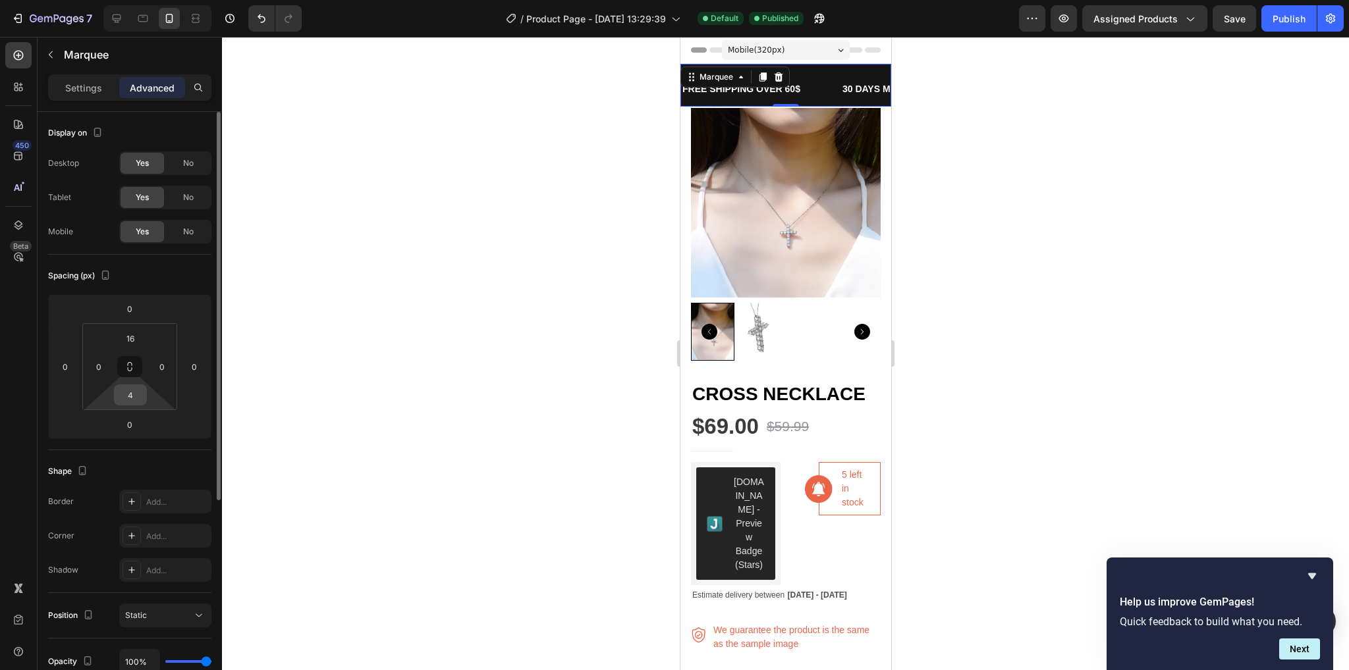
click at [139, 400] on input "4" at bounding box center [130, 395] width 26 height 20
click at [142, 392] on input "4" at bounding box center [130, 395] width 26 height 20
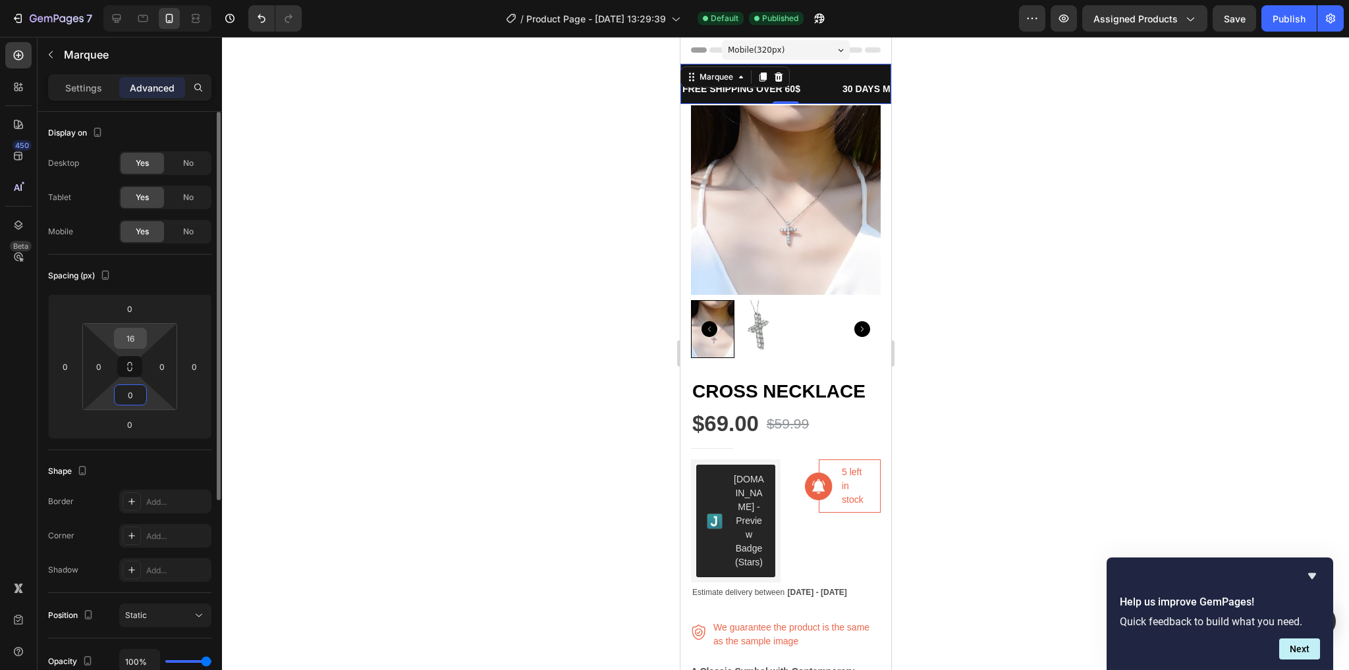
type input "0"
click at [134, 337] on input "16" at bounding box center [130, 339] width 26 height 20
type input "0"
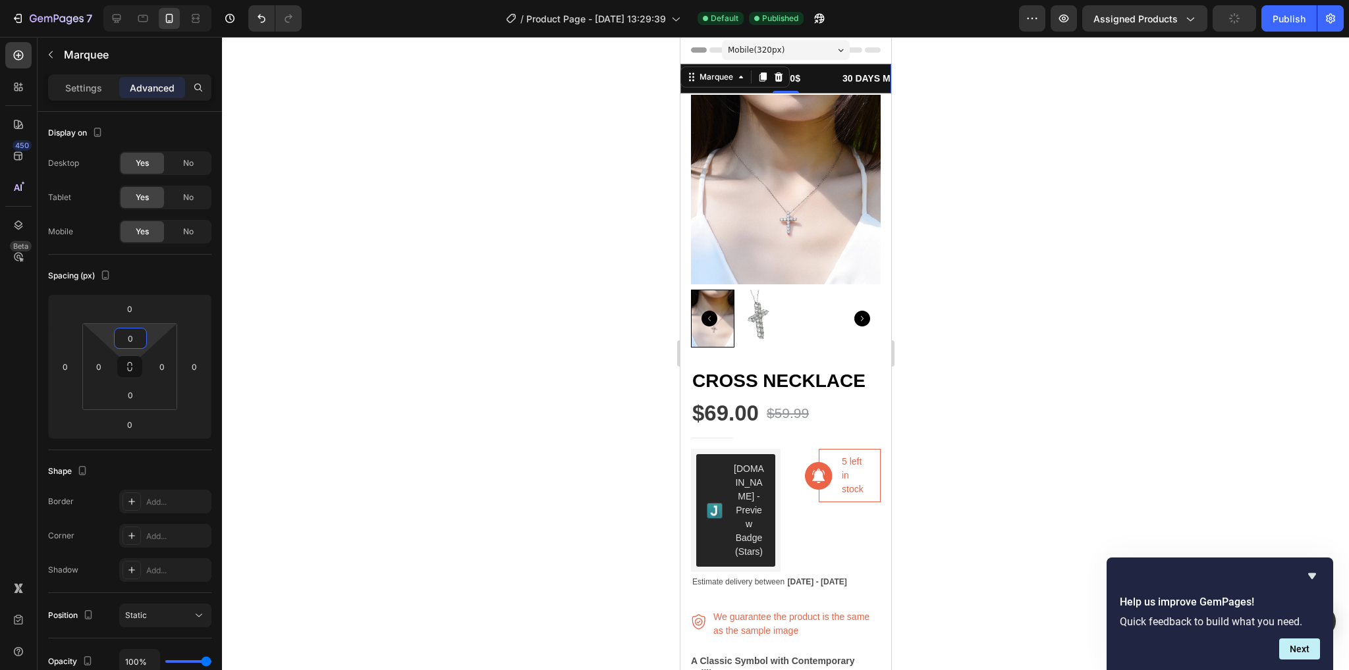
click at [381, 474] on div at bounding box center [785, 354] width 1127 height 634
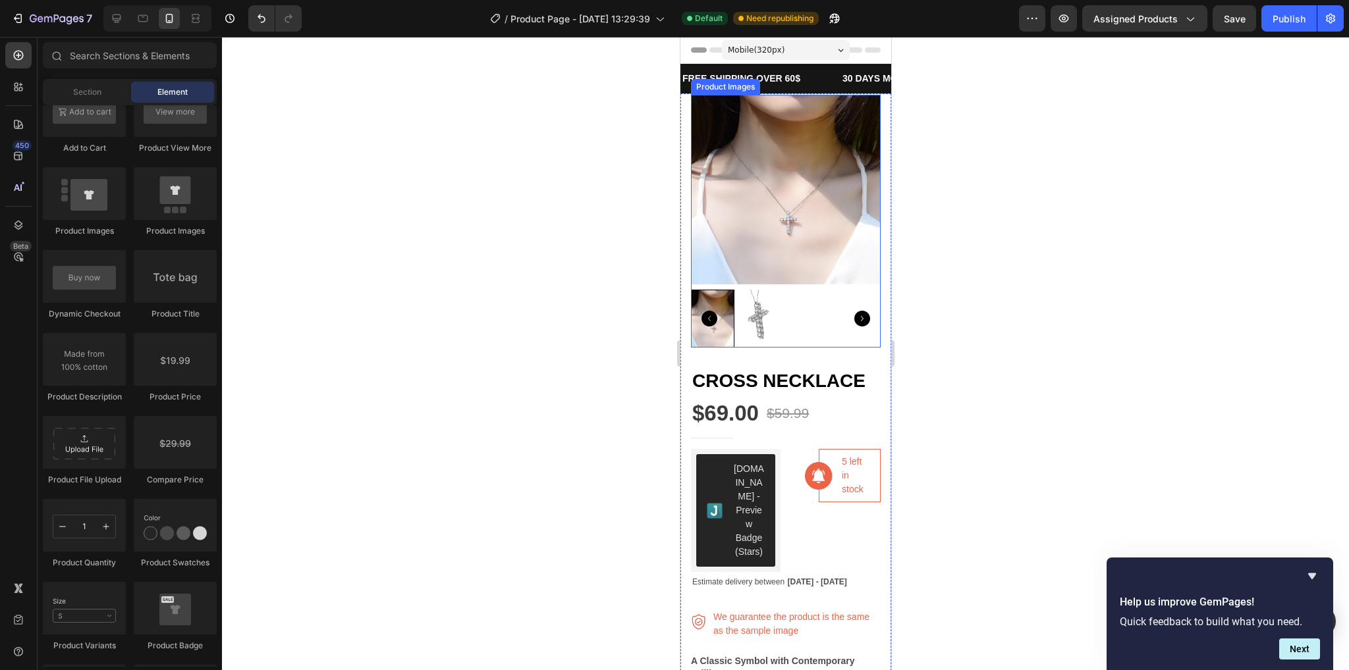
click at [848, 143] on img at bounding box center [785, 190] width 190 height 190
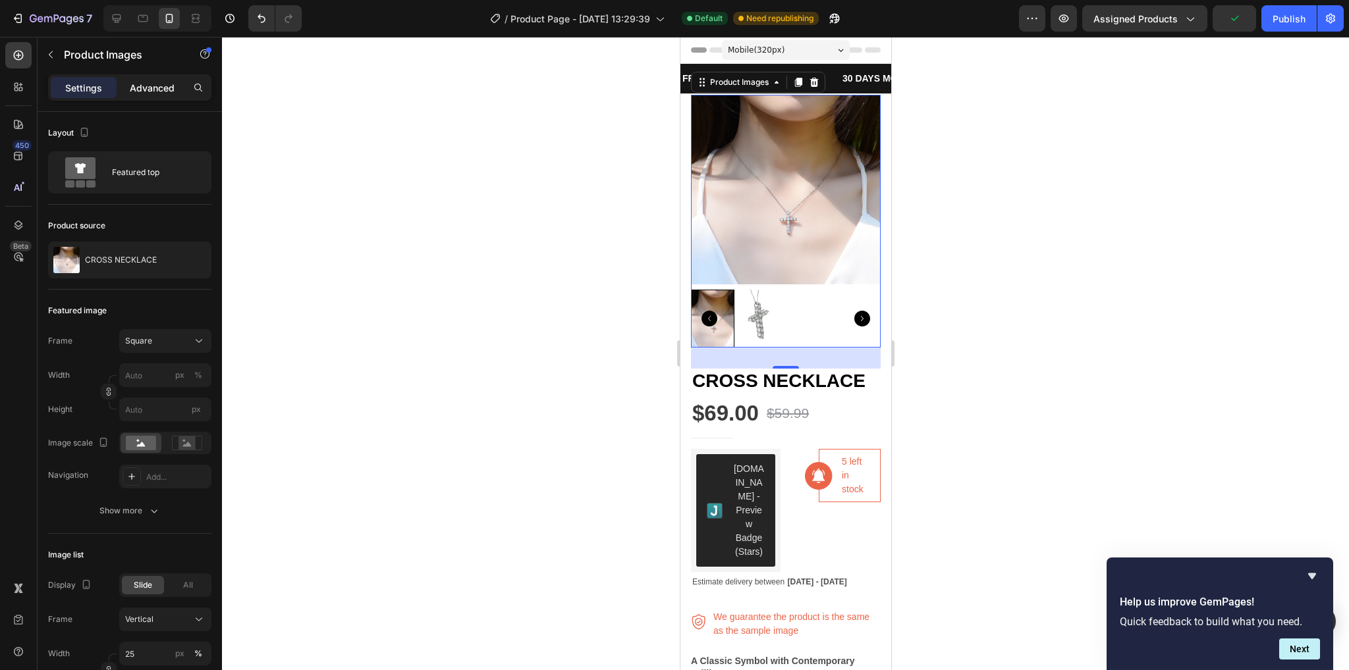
click at [155, 77] on div "Advanced" at bounding box center [152, 87] width 66 height 21
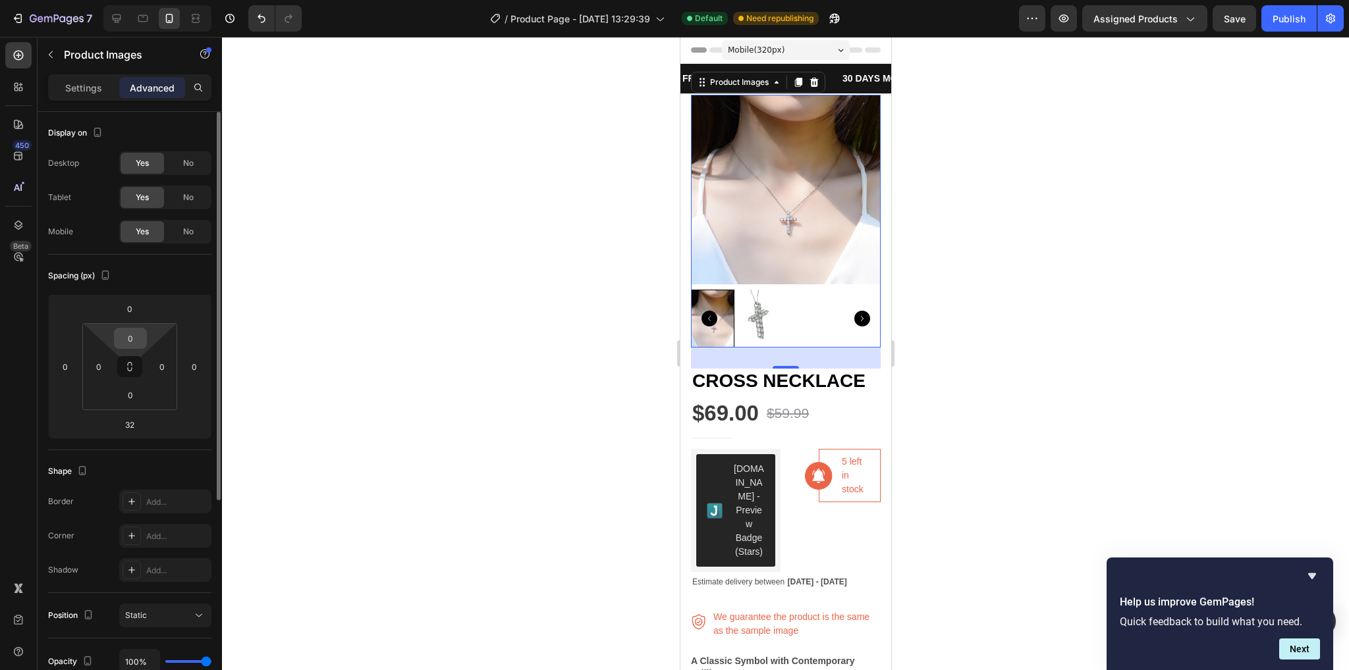
click at [142, 336] on input "0" at bounding box center [130, 339] width 26 height 20
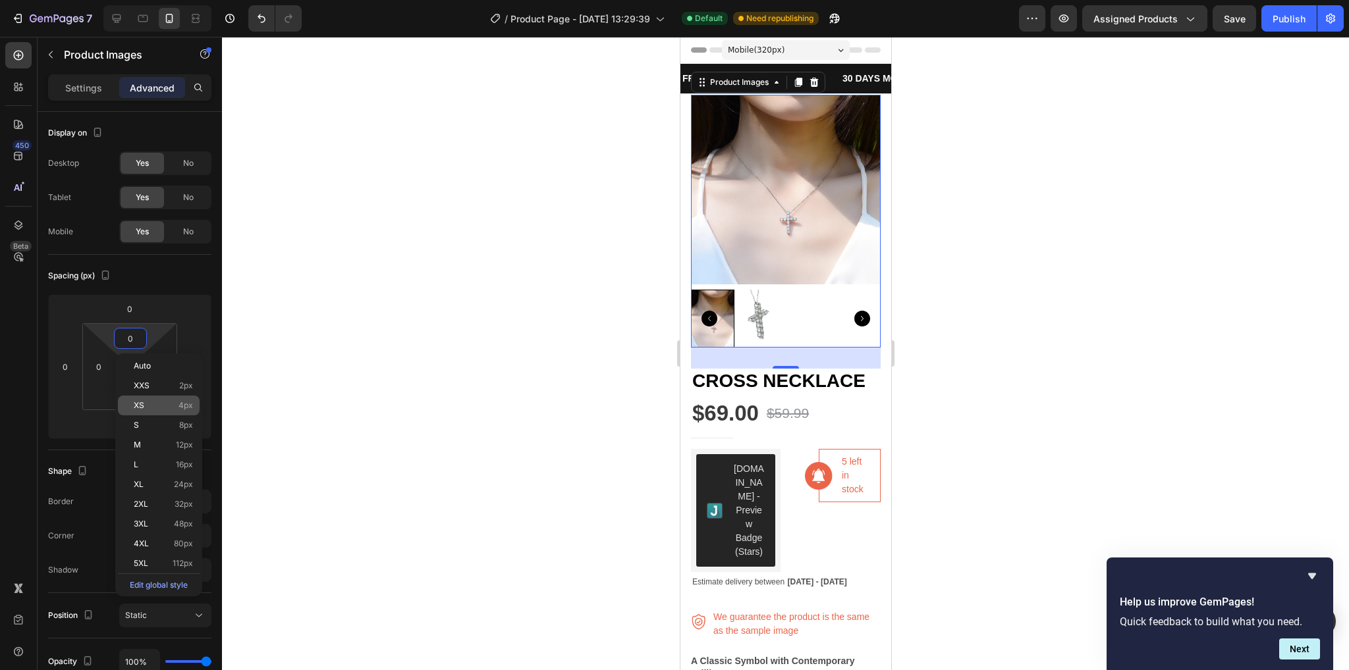
click at [163, 402] on p "XS 4px" at bounding box center [163, 405] width 59 height 9
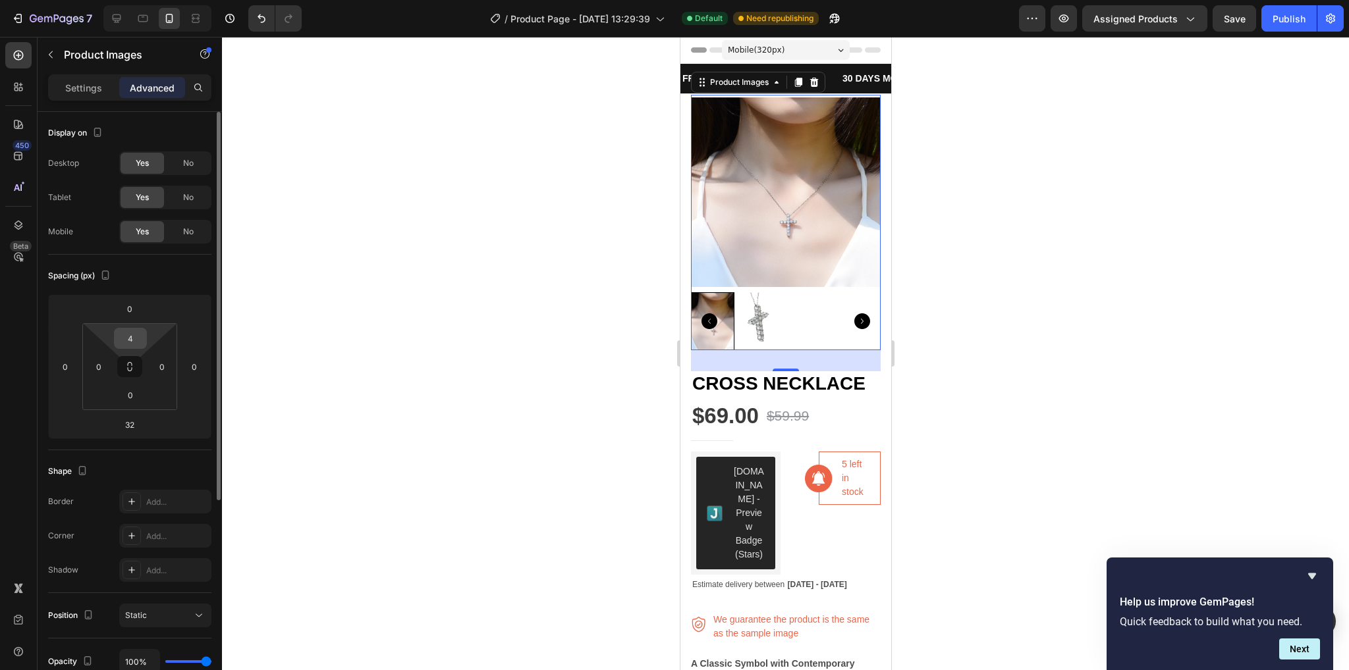
click at [129, 338] on input "4" at bounding box center [130, 339] width 26 height 20
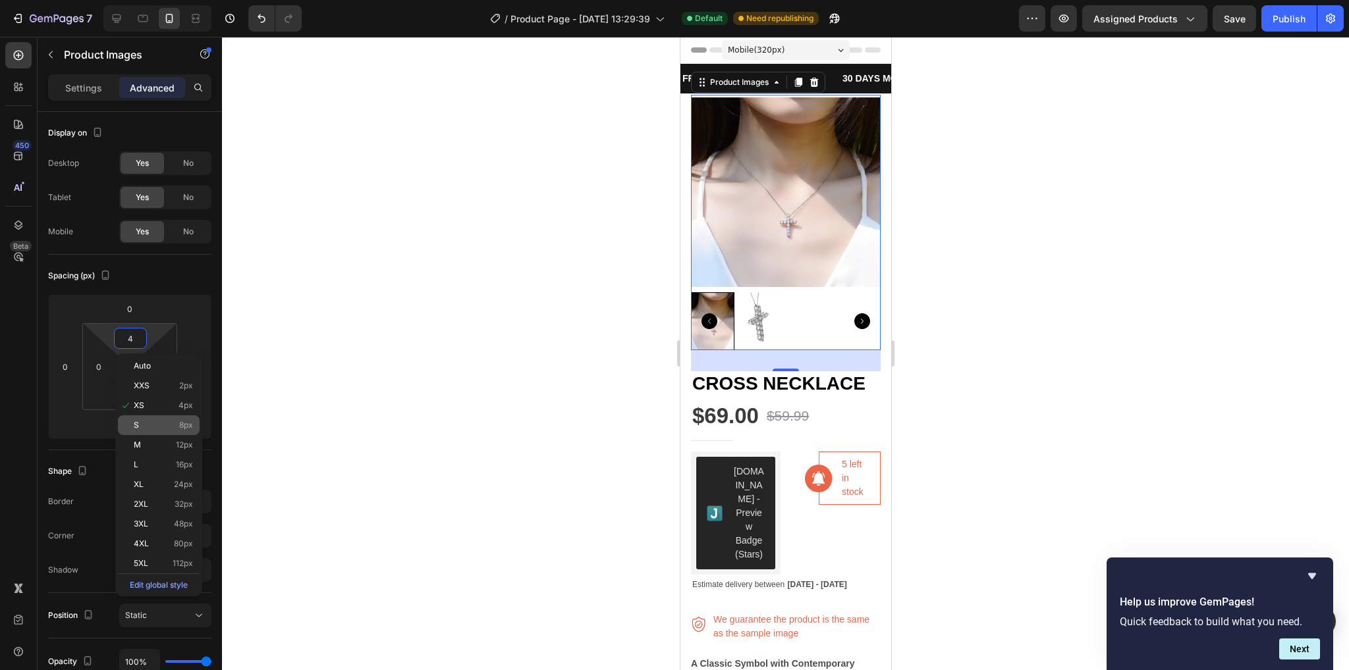
click at [169, 426] on p "S 8px" at bounding box center [163, 425] width 59 height 9
type input "8"
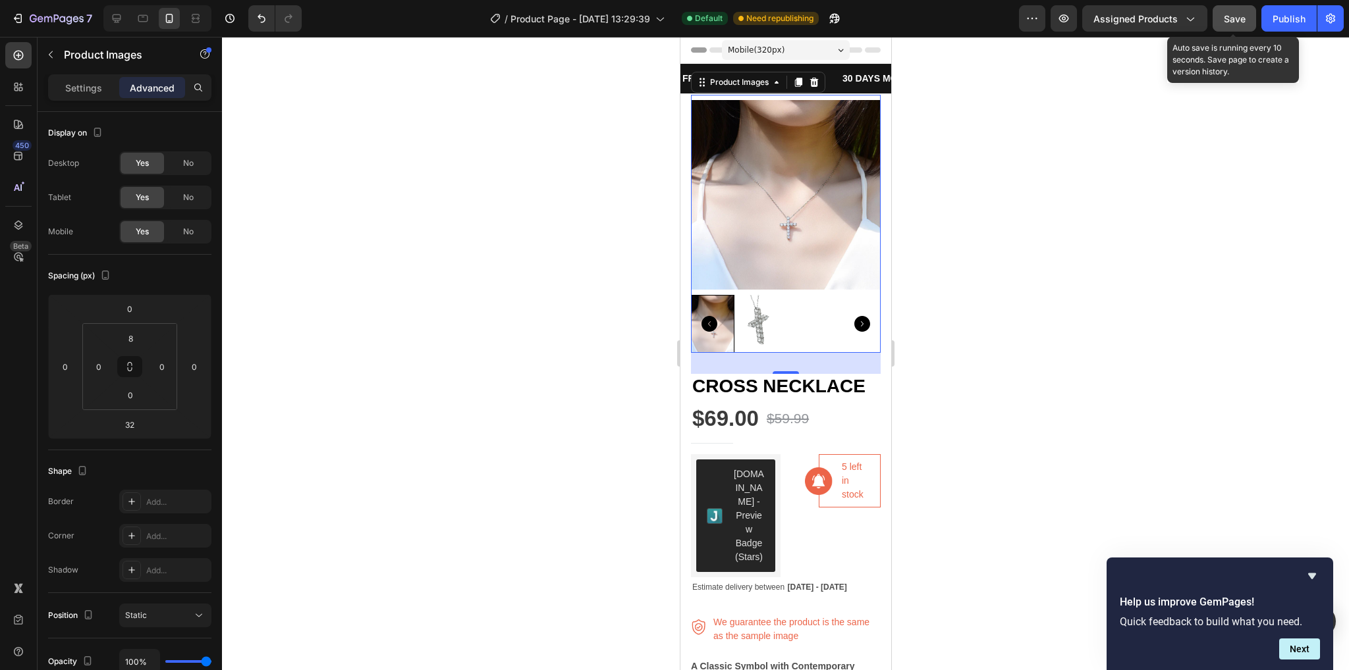
click at [1220, 19] on button "Save" at bounding box center [1234, 18] width 43 height 26
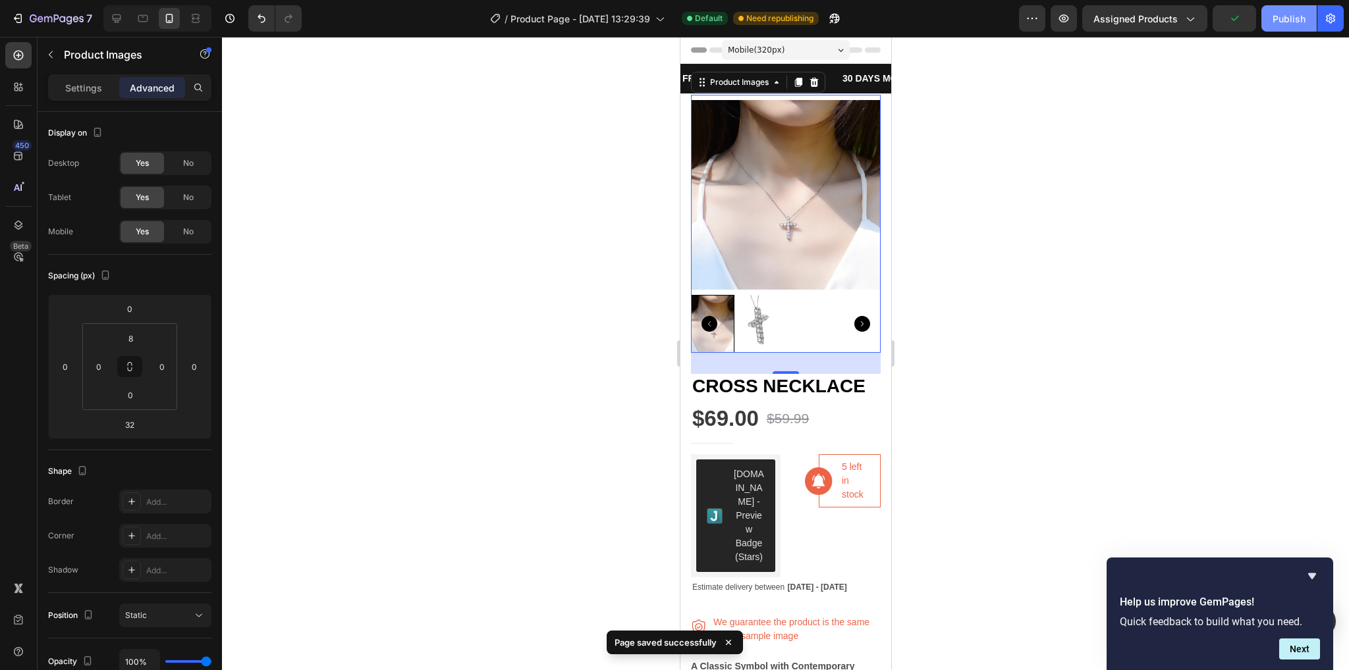
click at [1272, 19] on button "Publish" at bounding box center [1288, 18] width 55 height 26
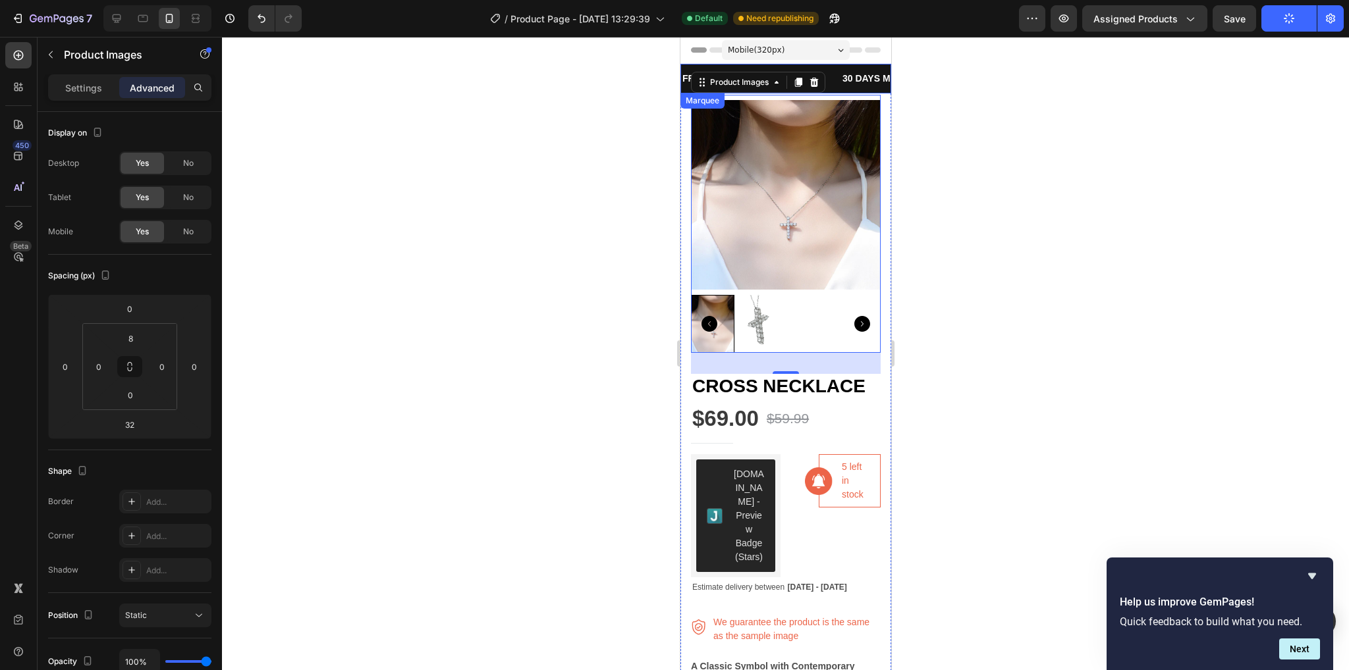
click at [838, 79] on div "FREE SHIPPING OVER 60$ Text Block" at bounding box center [760, 79] width 160 height 30
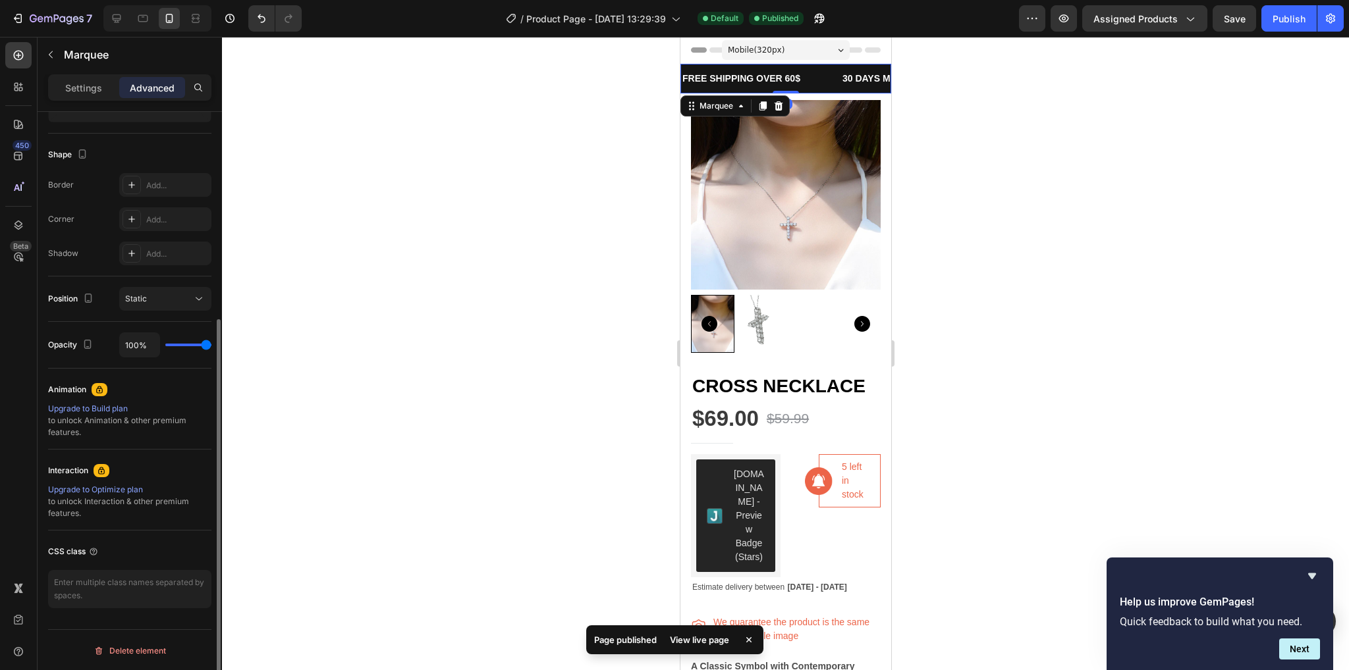
scroll to position [53, 0]
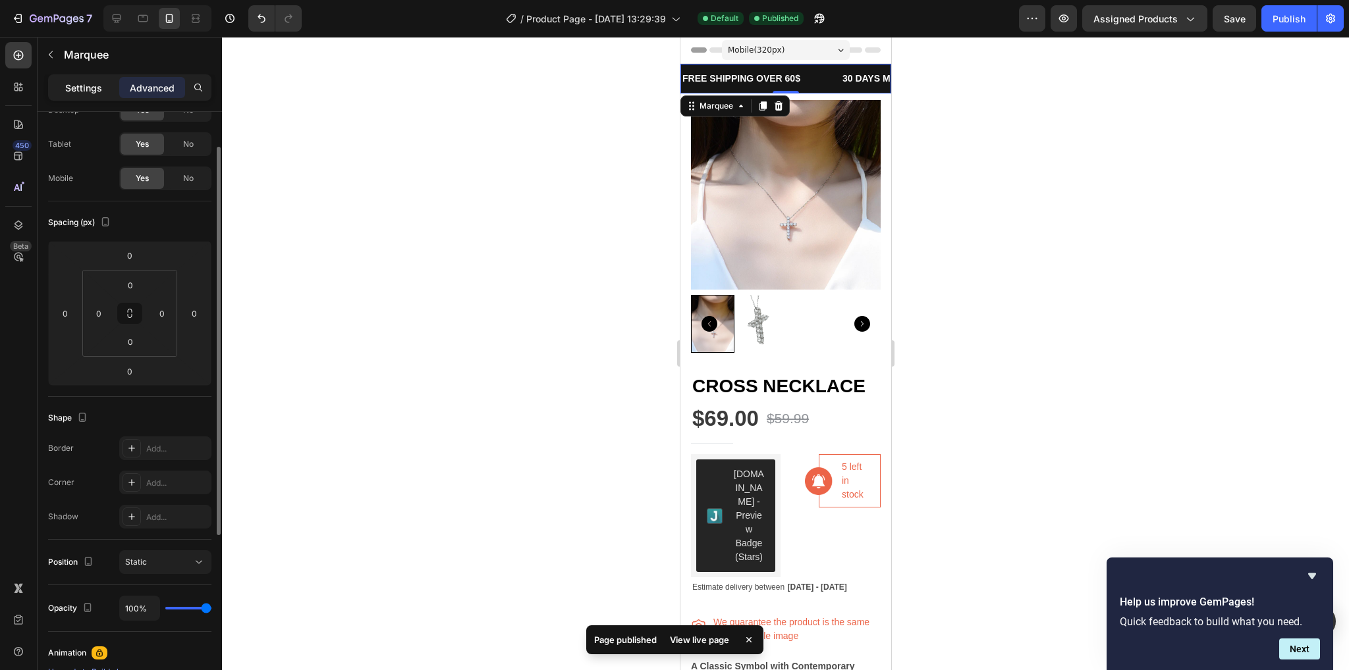
click at [97, 85] on p "Settings" at bounding box center [83, 88] width 37 height 14
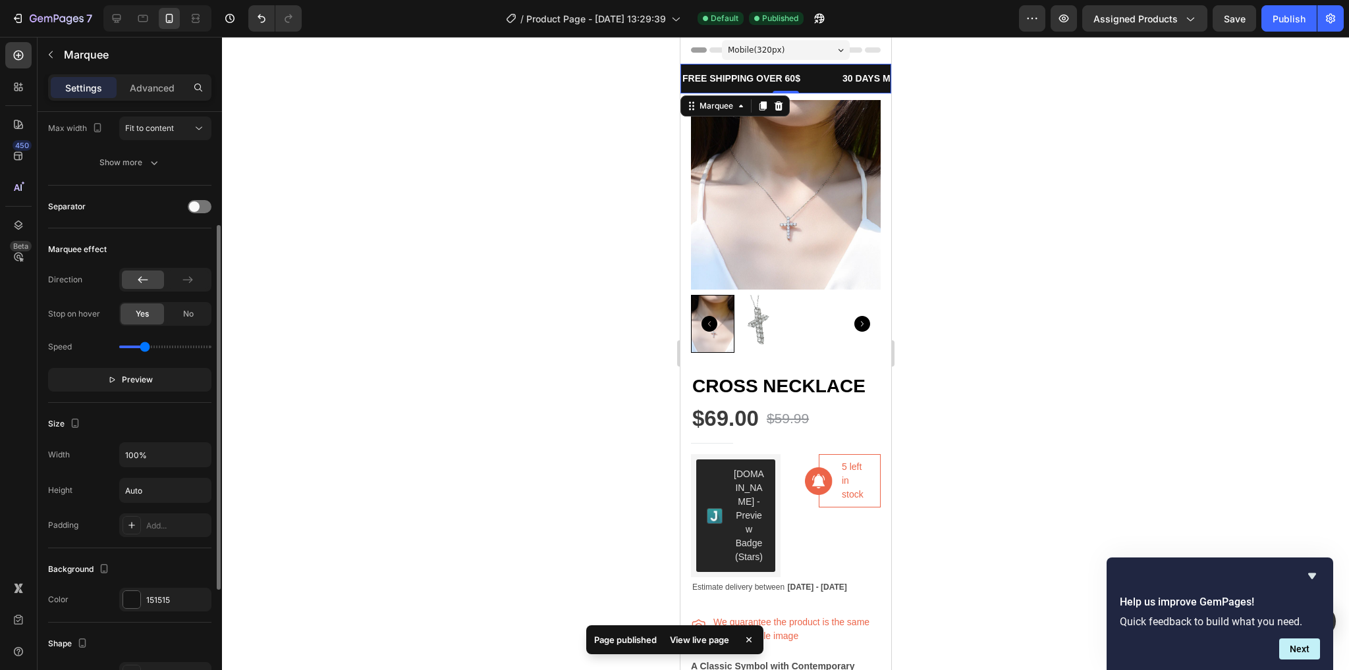
scroll to position [376, 0]
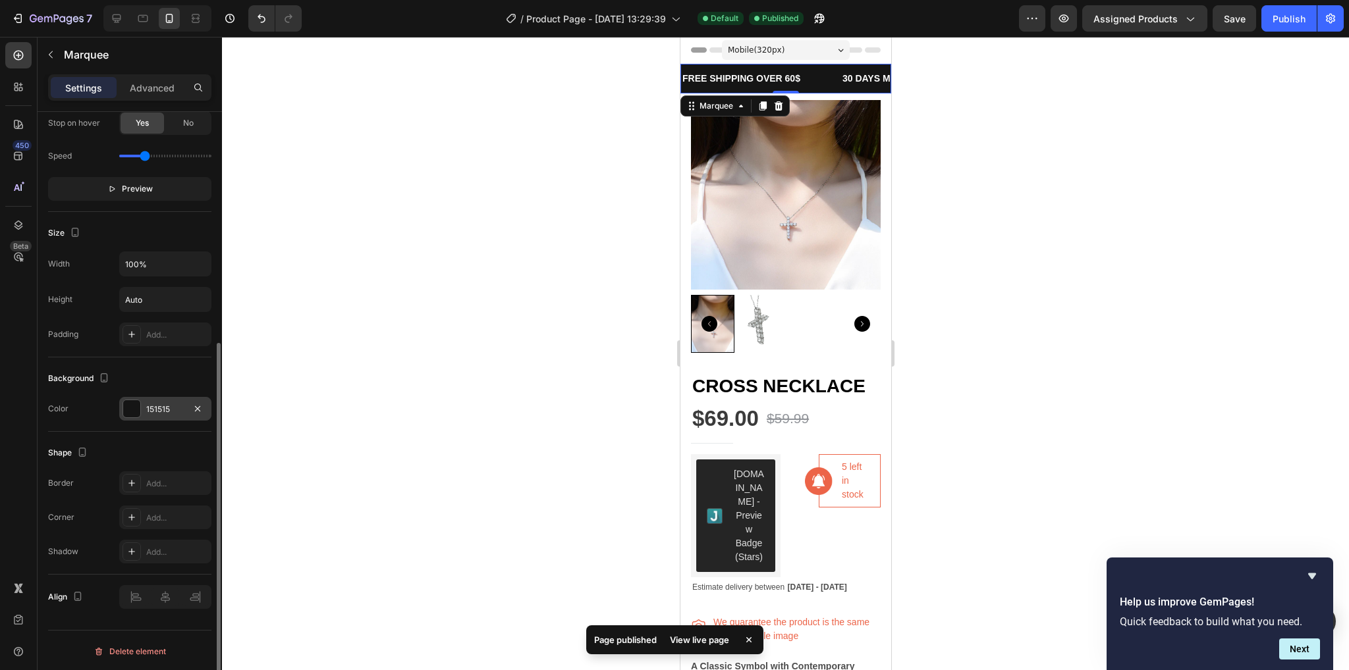
click at [132, 401] on div at bounding box center [131, 408] width 17 height 17
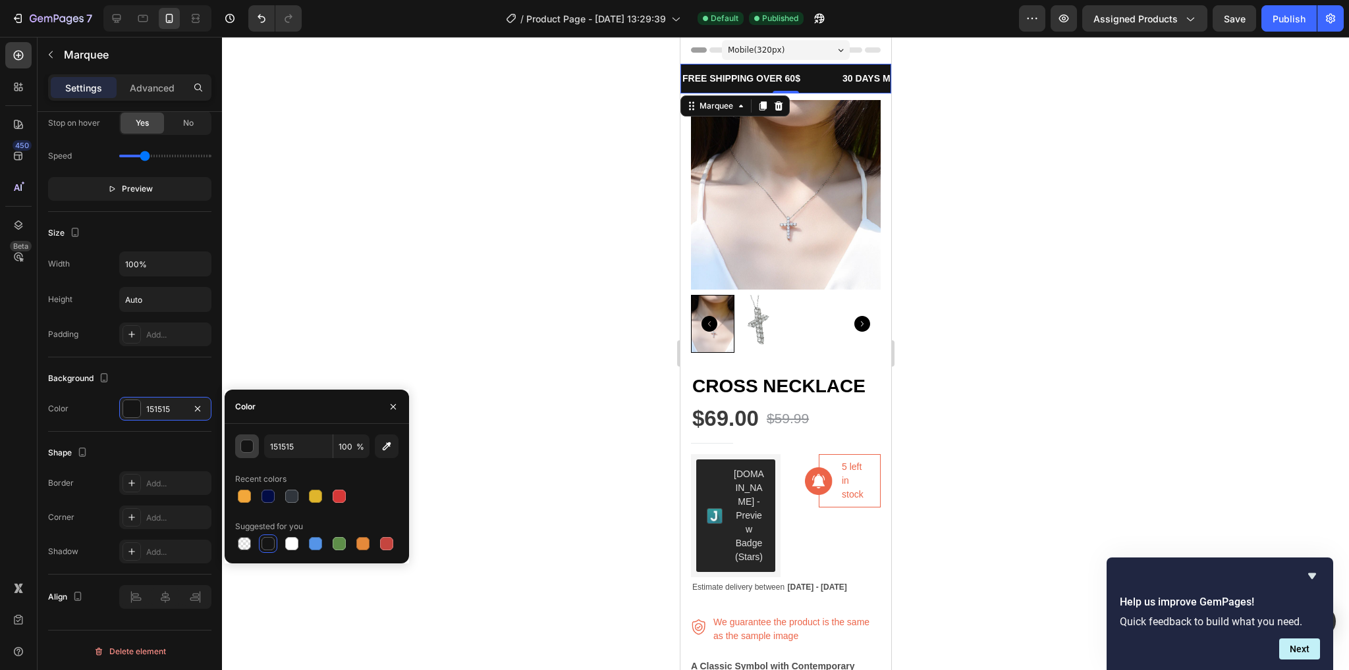
click at [241, 448] on div "button" at bounding box center [247, 447] width 13 height 13
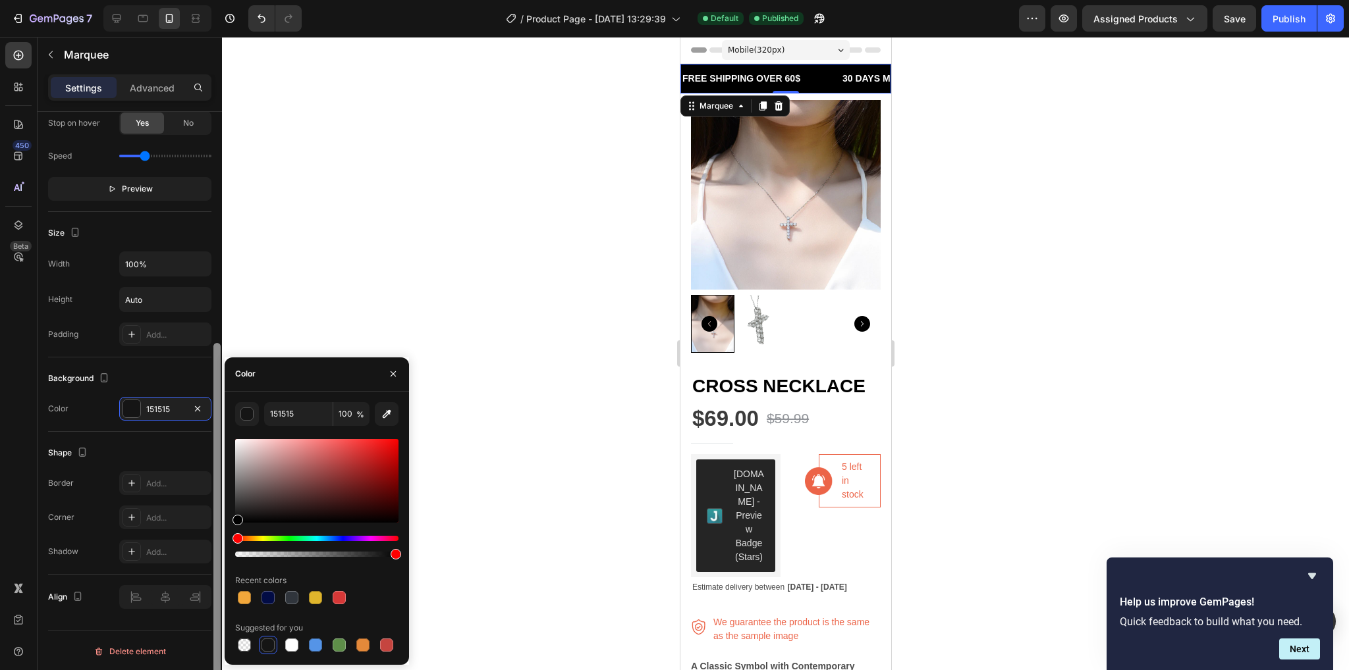
type input "000000"
drag, startPoint x: 241, startPoint y: 519, endPoint x: 218, endPoint y: 547, distance: 36.5
click at [218, 547] on div "450 Beta Sections(18) Elements(84) Section Element Hero Section Product Detail …" at bounding box center [111, 354] width 222 height 634
click at [182, 383] on div "Background" at bounding box center [129, 378] width 163 height 21
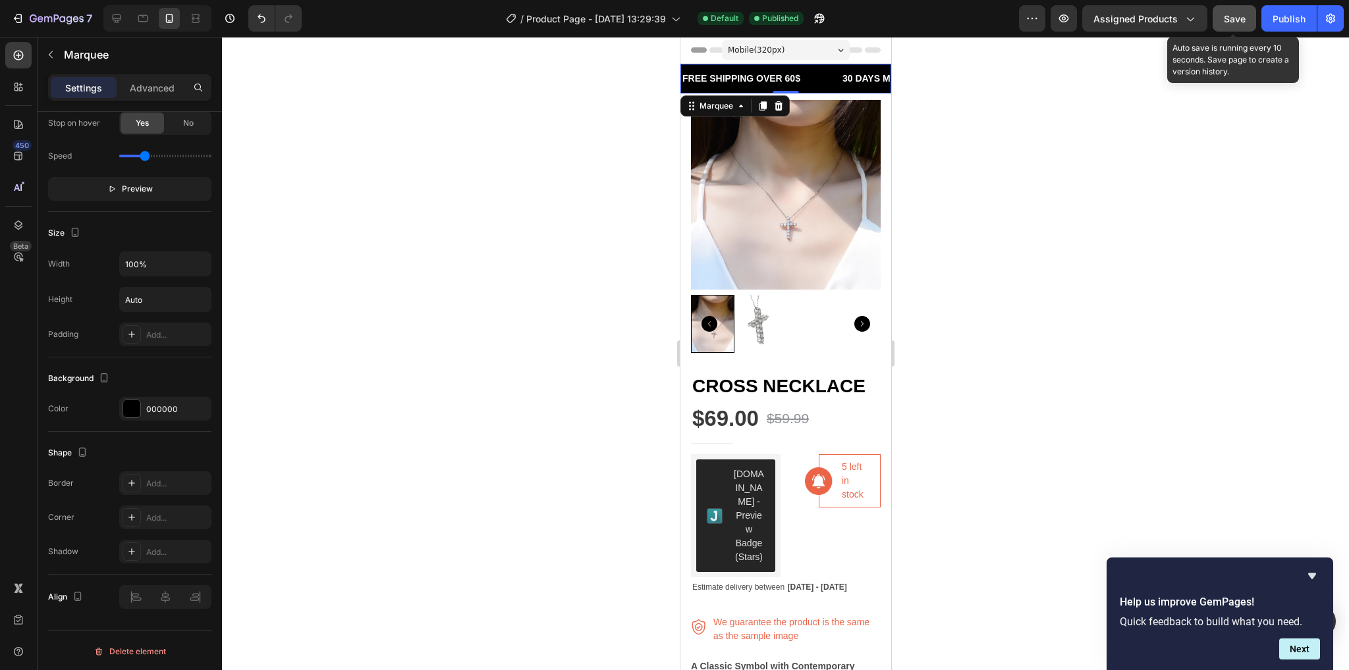
click at [1217, 25] on button "Save" at bounding box center [1234, 18] width 43 height 26
click at [1278, 25] on button "Publish" at bounding box center [1288, 18] width 55 height 26
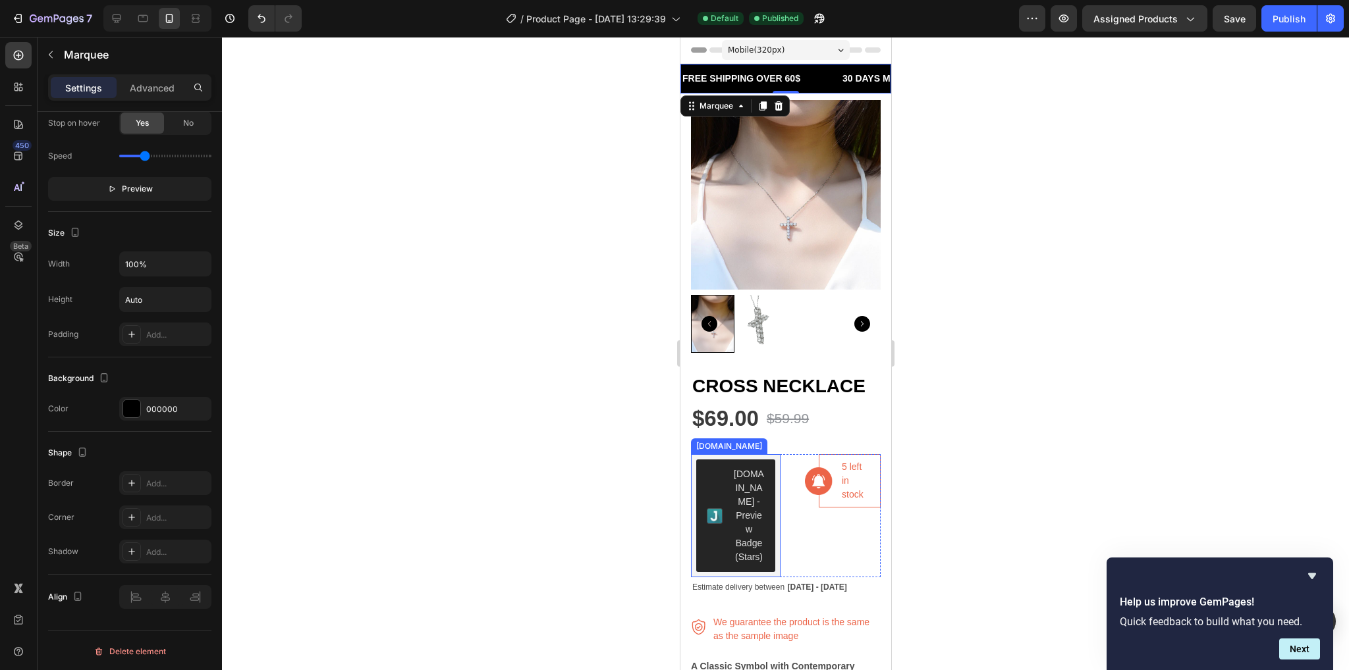
scroll to position [0, 0]
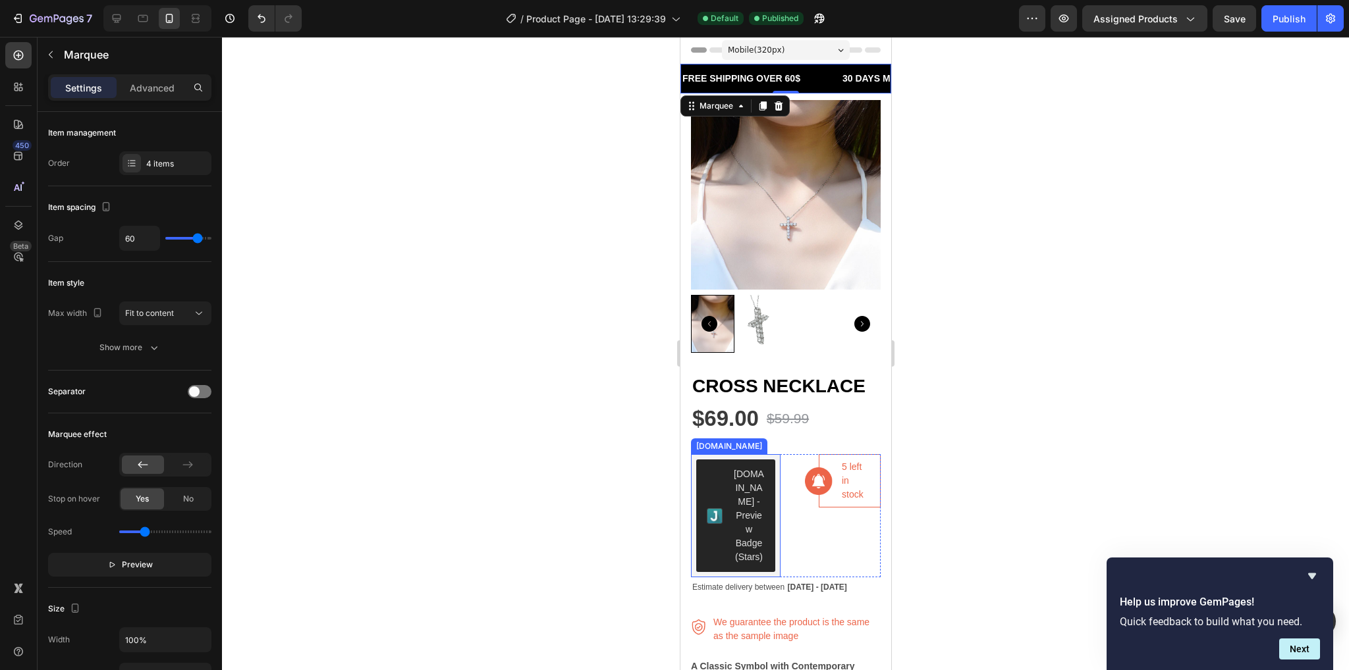
click at [732, 541] on div "[DOMAIN_NAME] - Preview Badge (Stars)" at bounding box center [748, 516] width 32 height 97
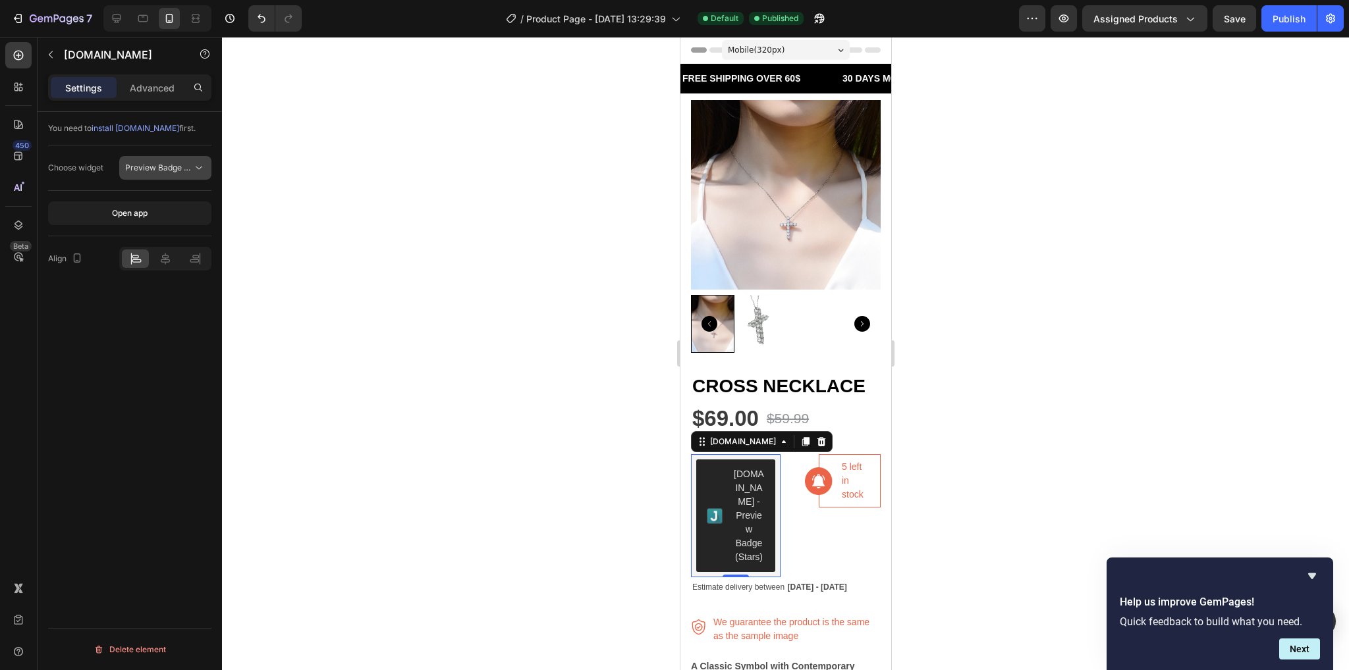
click at [169, 167] on span "Preview Badge (Stars)" at bounding box center [167, 168] width 84 height 10
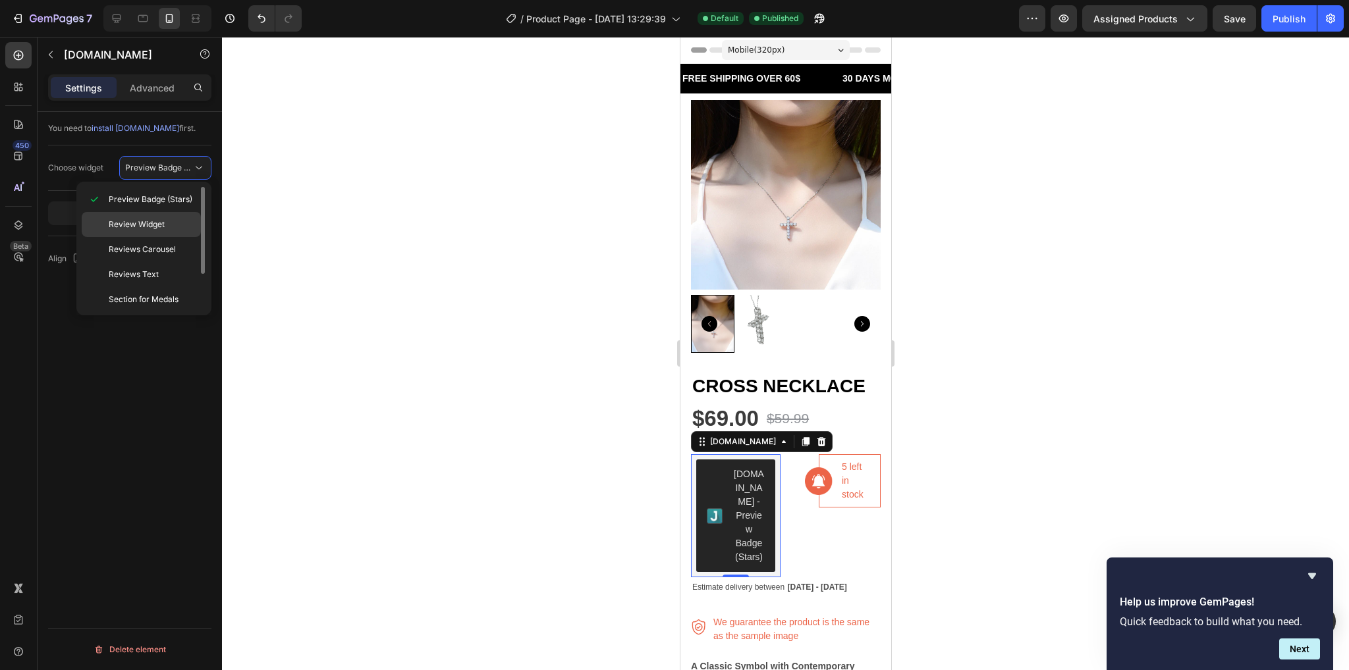
click at [172, 217] on div "Review Widget" at bounding box center [141, 224] width 119 height 25
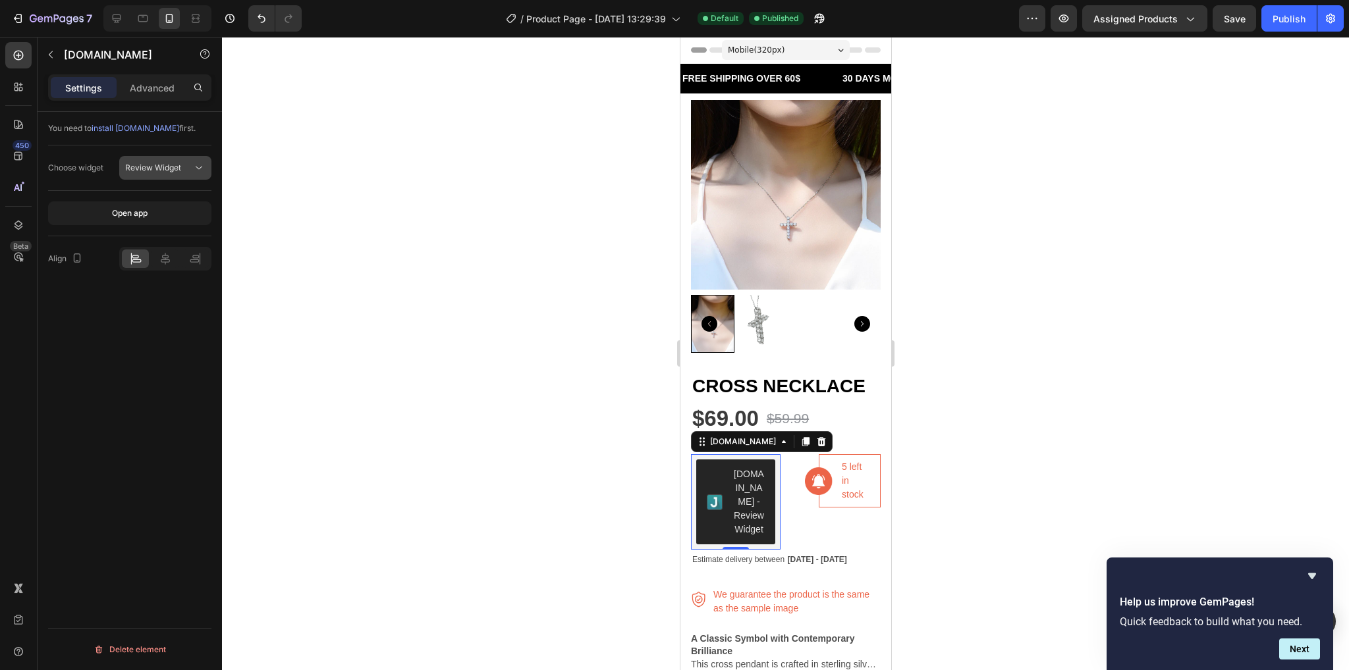
click at [171, 165] on span "Review Widget" at bounding box center [153, 168] width 56 height 10
click at [404, 264] on div at bounding box center [785, 354] width 1127 height 634
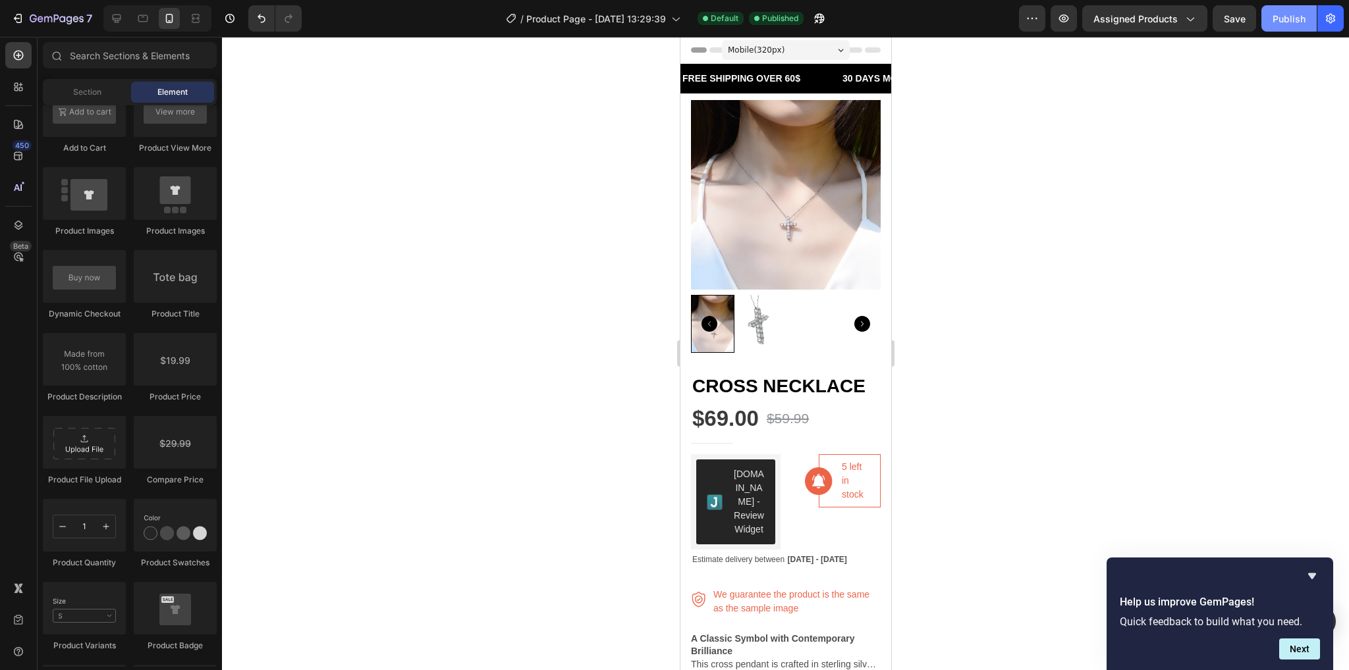
click at [1284, 19] on div "Publish" at bounding box center [1288, 19] width 33 height 14
click at [740, 475] on div "Judge.me - Review Widget" at bounding box center [748, 502] width 32 height 69
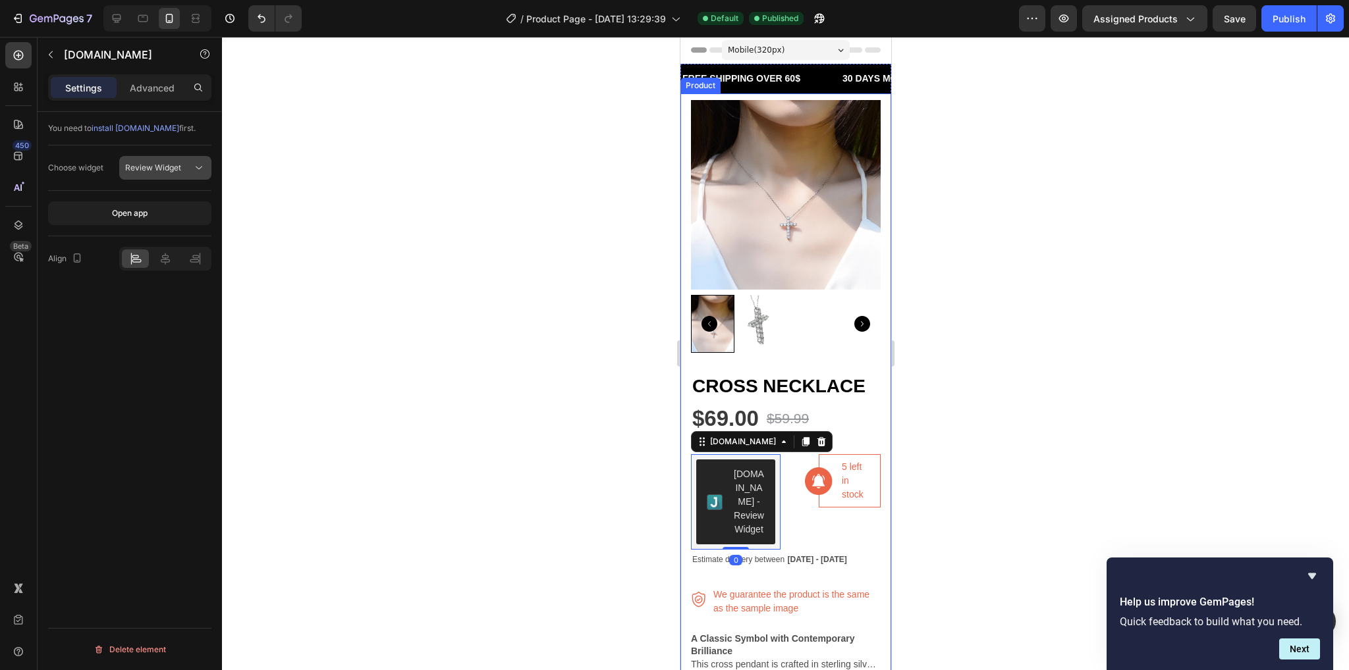
click at [165, 162] on span "Review Widget" at bounding box center [153, 168] width 56 height 12
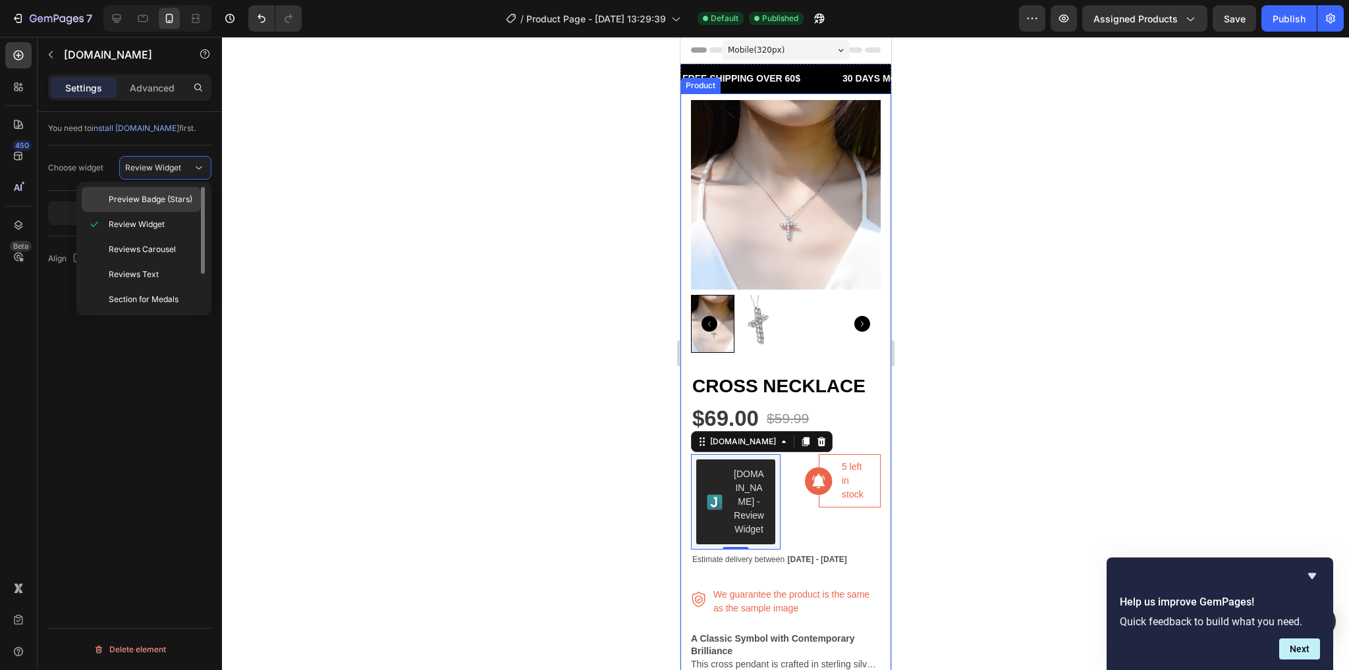
click at [174, 194] on span "Preview Badge (Stars)" at bounding box center [151, 200] width 84 height 12
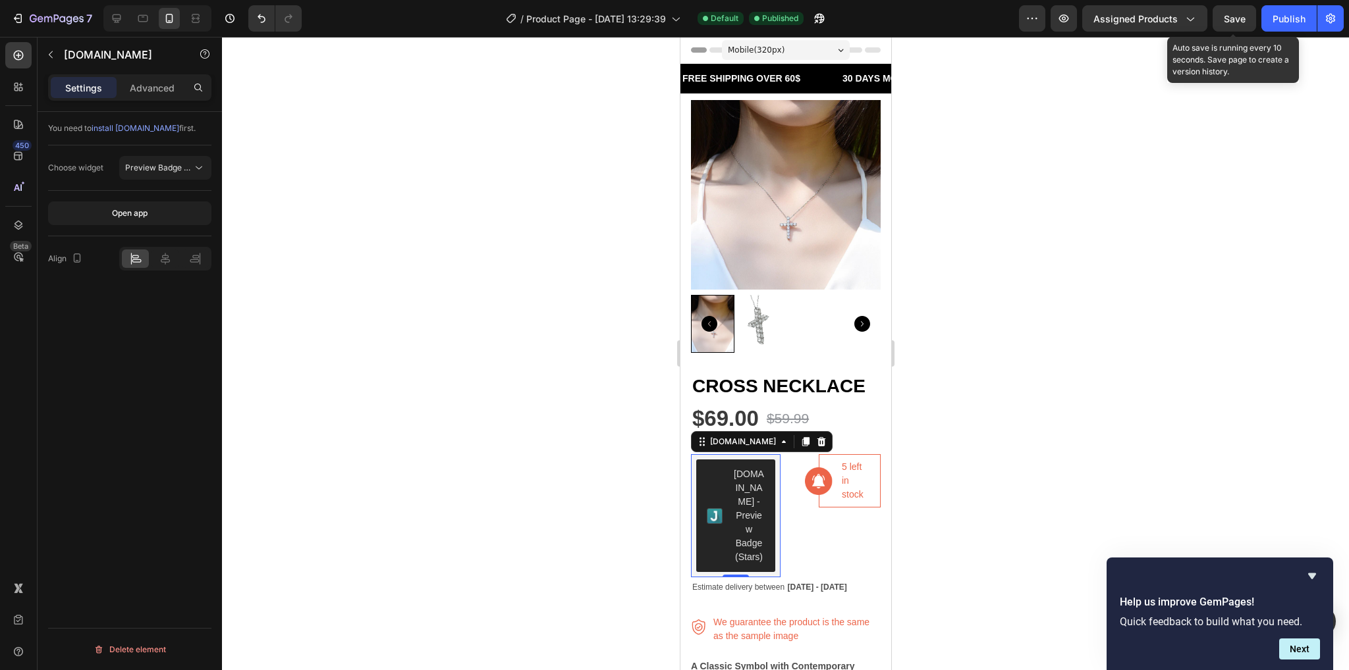
click at [1229, 24] on div "Save" at bounding box center [1235, 19] width 22 height 14
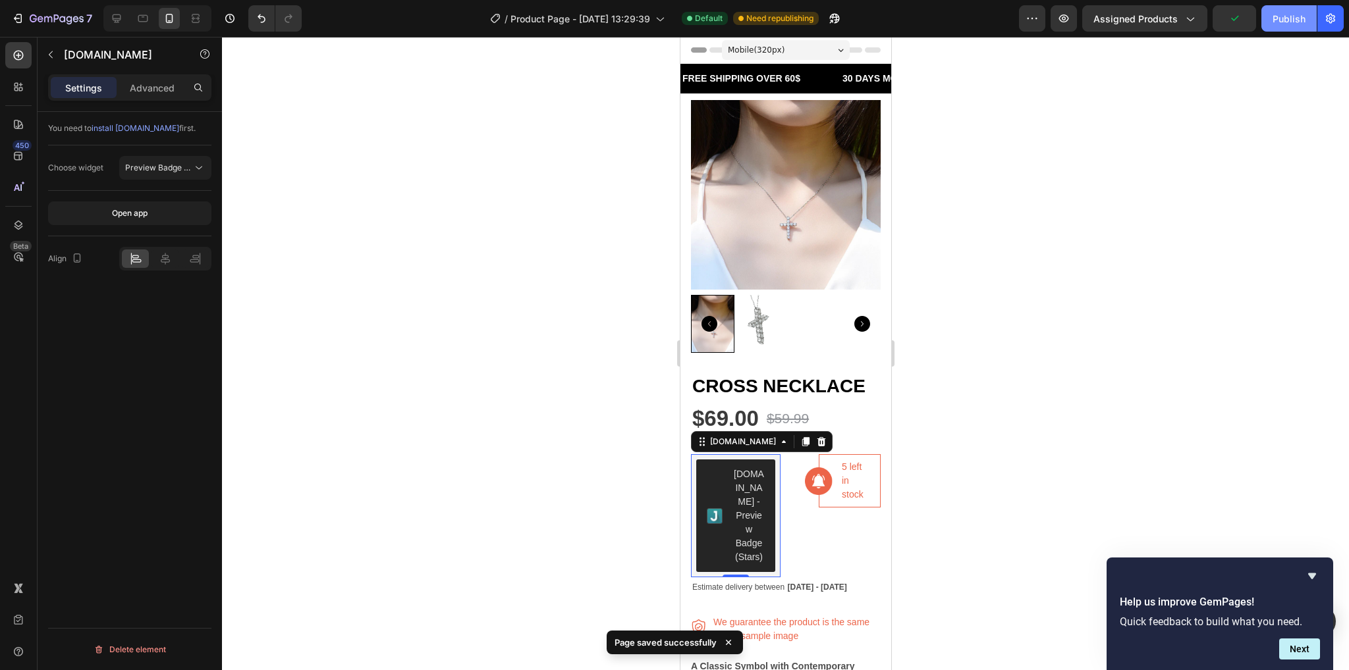
click at [1267, 19] on button "Publish" at bounding box center [1288, 18] width 55 height 26
click at [177, 214] on button "Open app" at bounding box center [129, 214] width 163 height 24
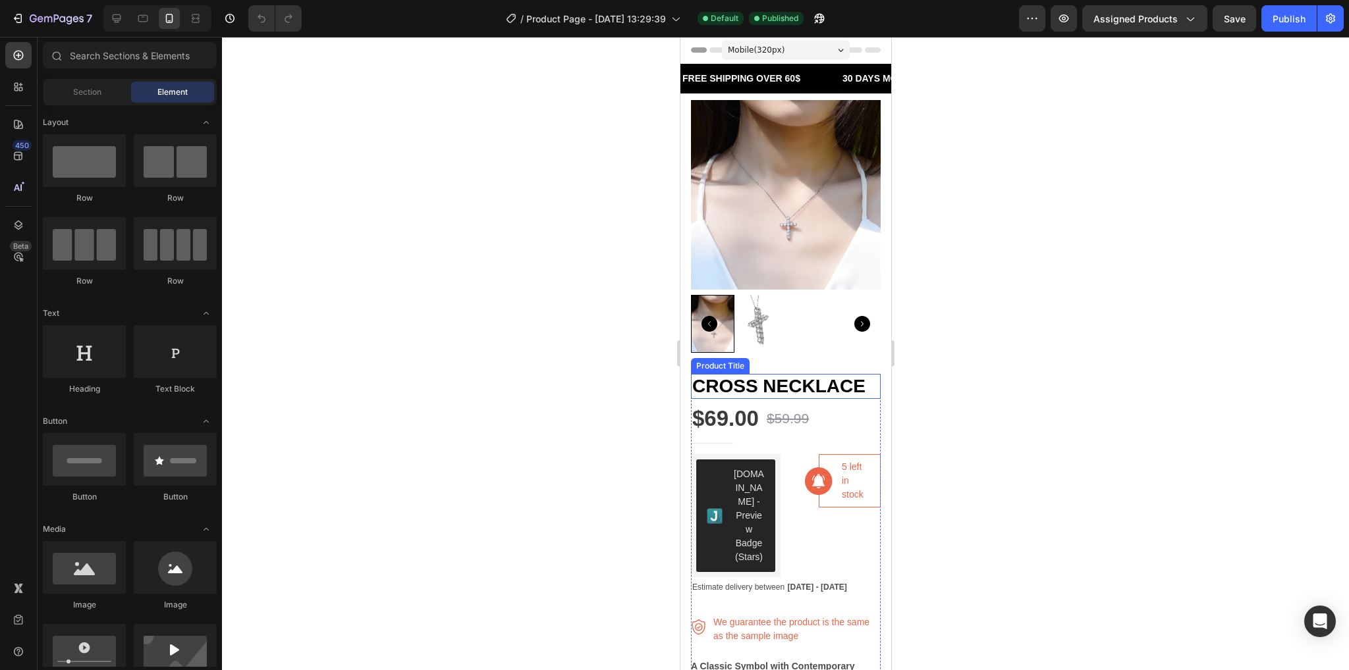
click at [813, 382] on h1 "CROSS NECKLACE" at bounding box center [785, 386] width 190 height 25
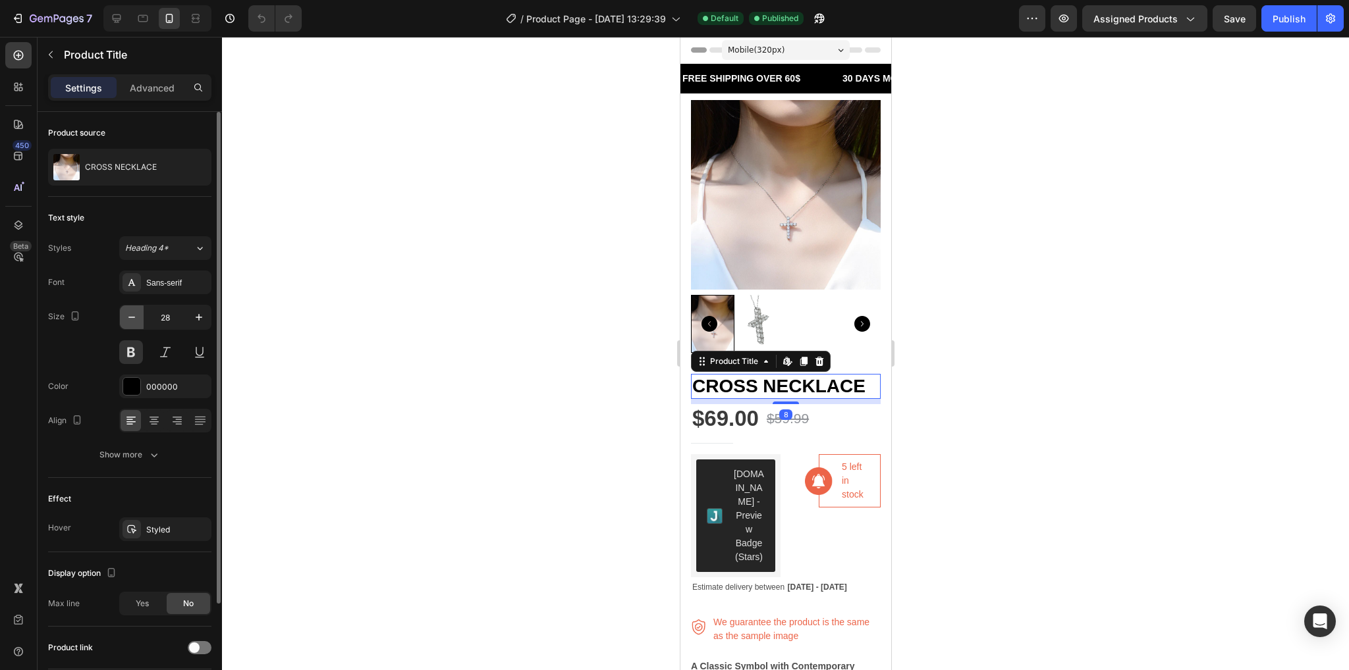
click at [137, 317] on icon "button" at bounding box center [131, 317] width 13 height 13
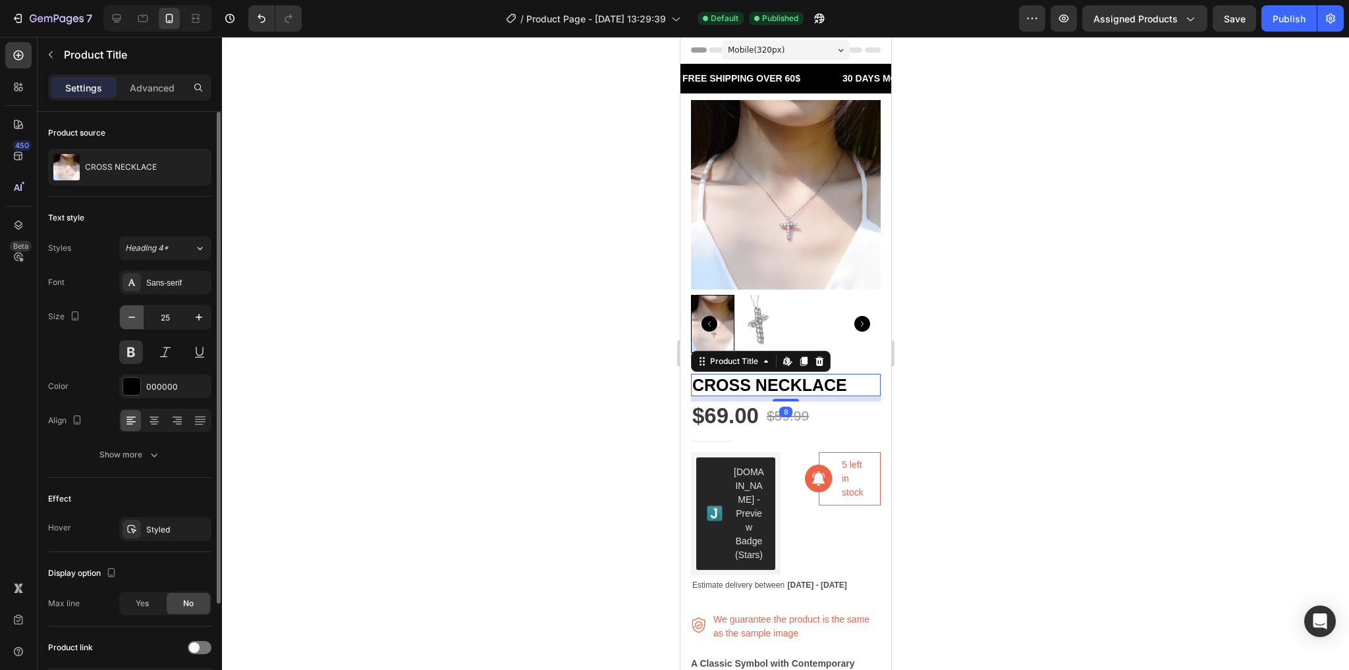
click at [137, 317] on icon "button" at bounding box center [131, 317] width 13 height 13
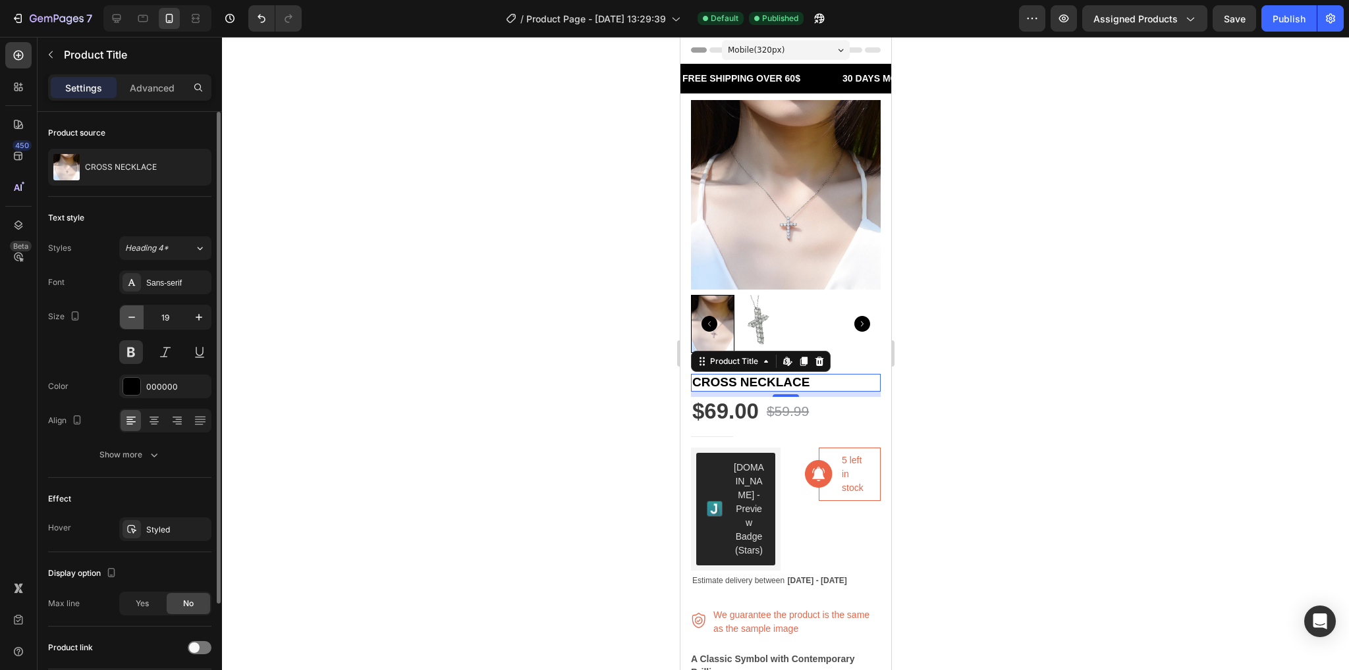
click at [140, 311] on button "button" at bounding box center [132, 318] width 24 height 24
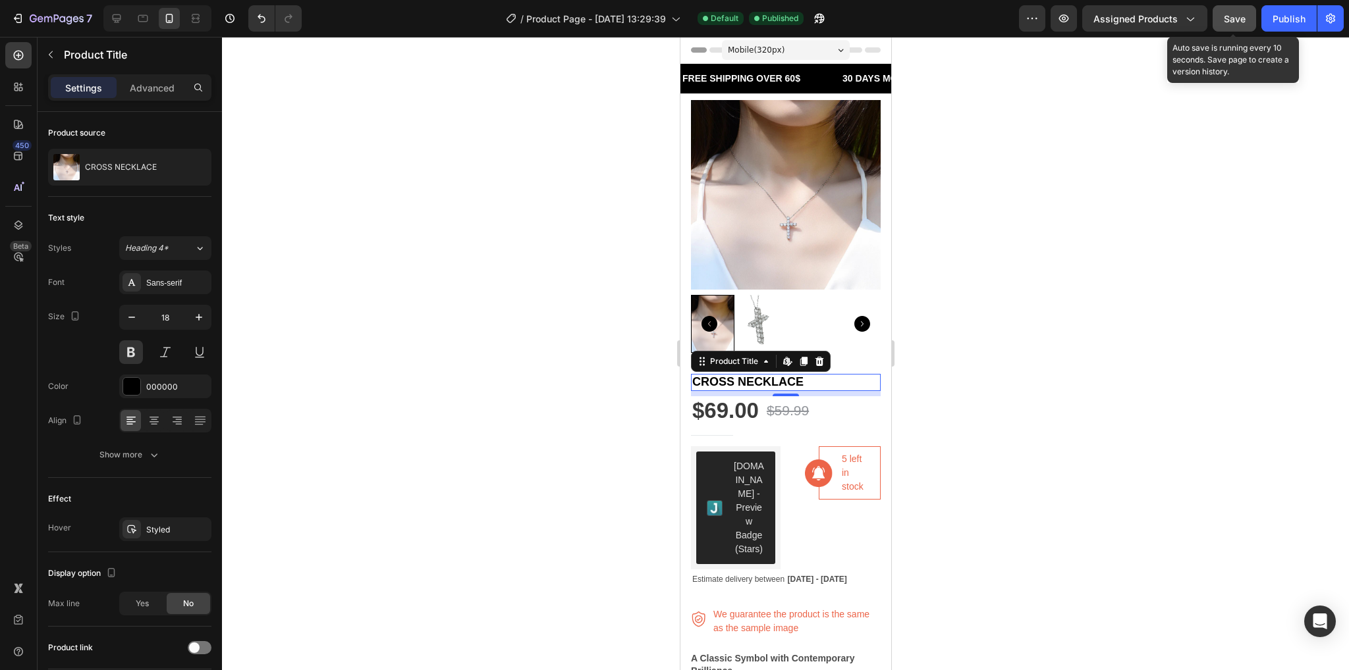
click at [1224, 9] on button "Save" at bounding box center [1234, 18] width 43 height 26
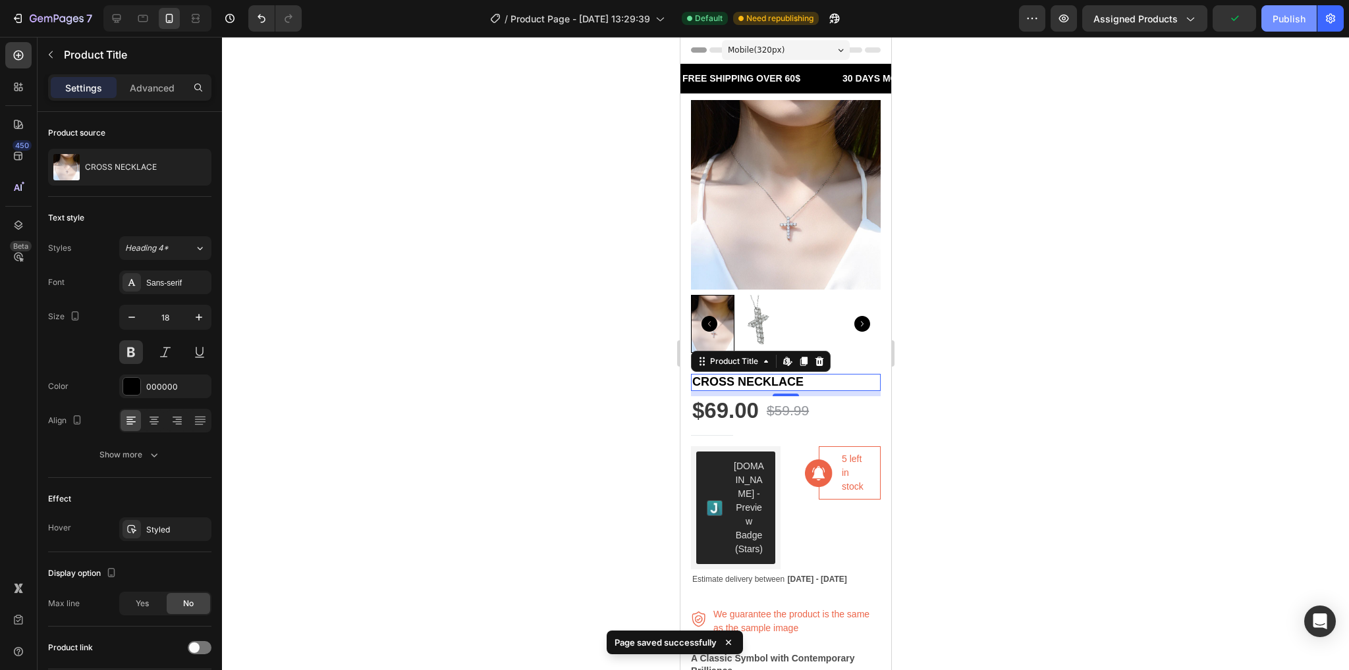
click at [1299, 20] on div "Publish" at bounding box center [1288, 19] width 33 height 14
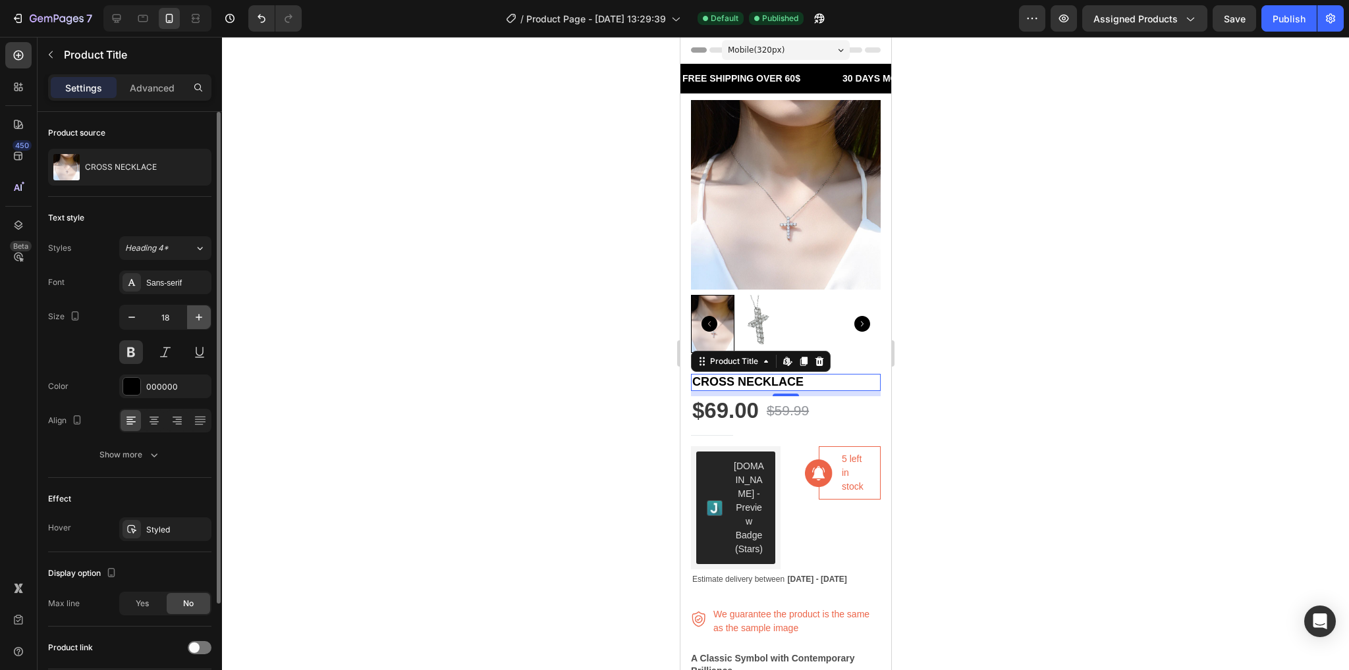
click at [203, 325] on button "button" at bounding box center [199, 318] width 24 height 24
click at [137, 314] on icon "button" at bounding box center [131, 317] width 13 height 13
type input "20"
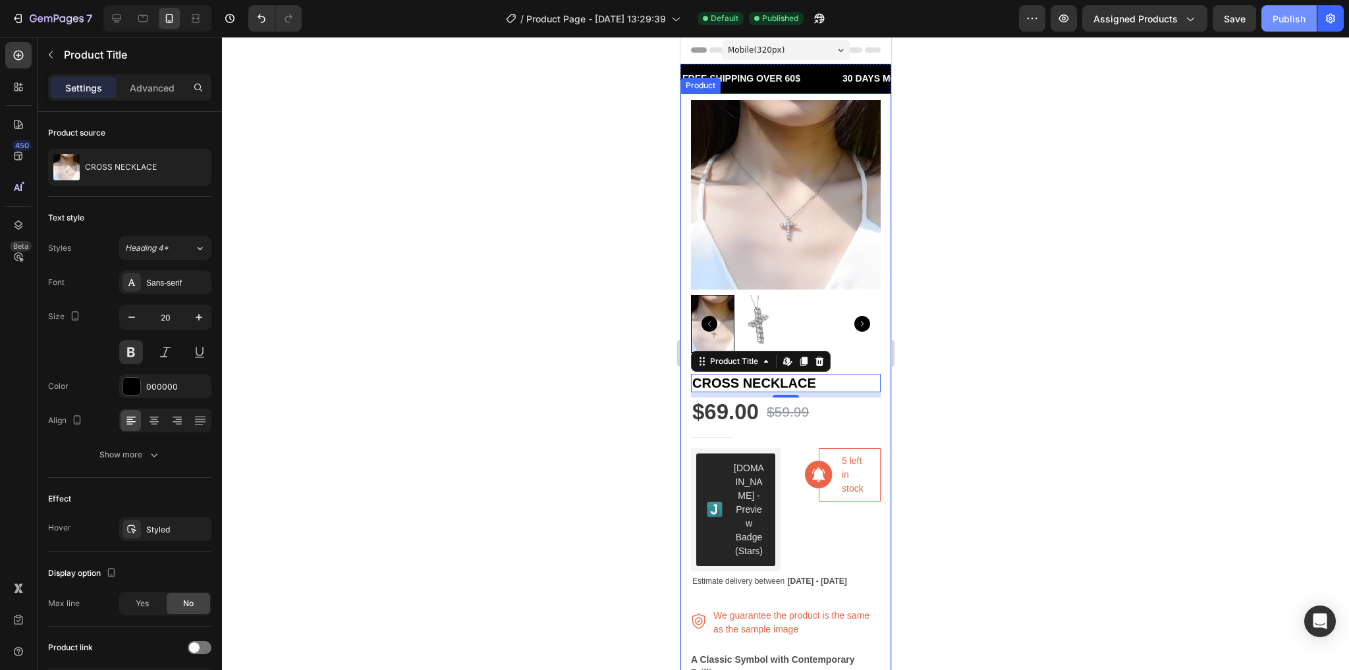
click at [1268, 13] on button "Publish" at bounding box center [1288, 18] width 55 height 26
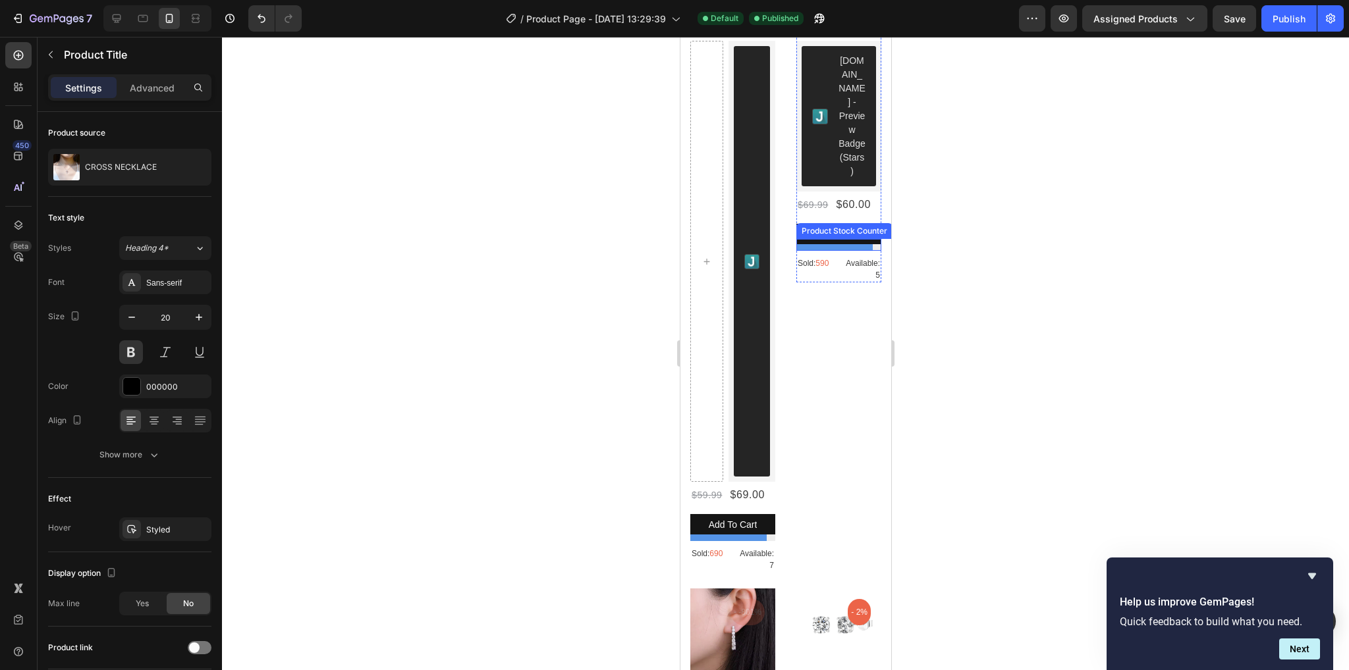
scroll to position [1449, 0]
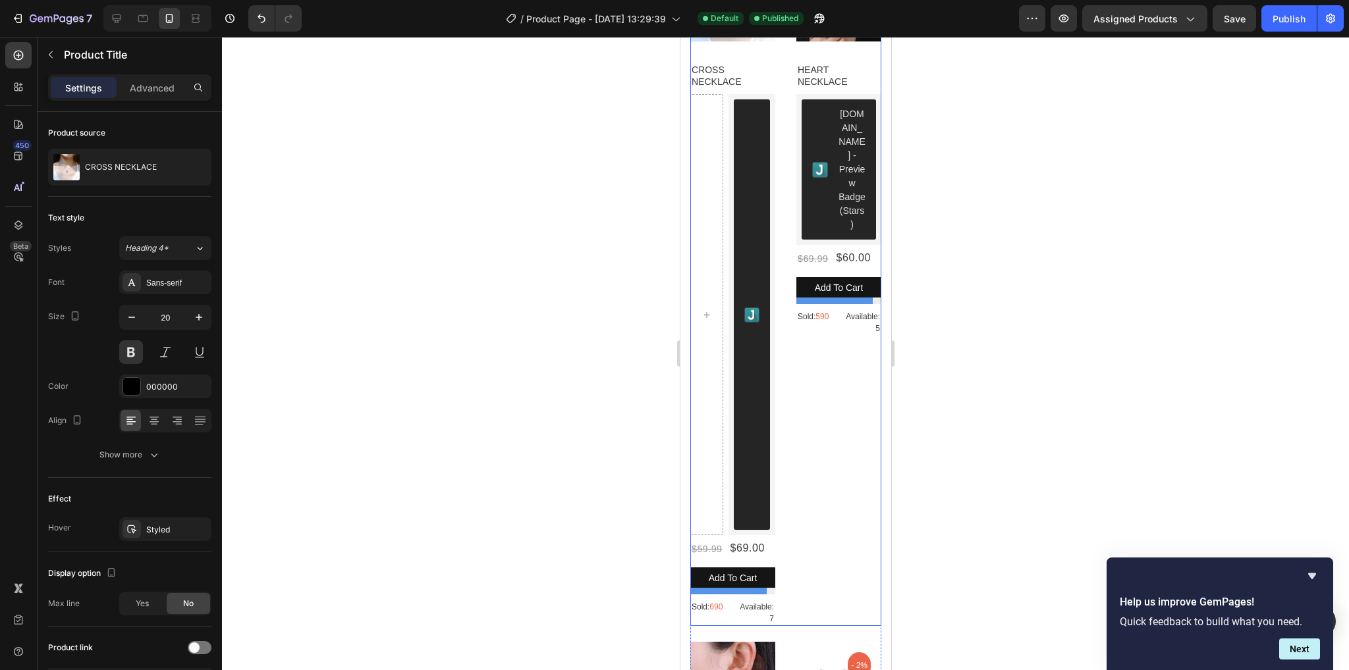
click at [838, 466] on div "Product Images - 14% Product Badge Row HEART NECKLACE Product Title Judge.me - …" at bounding box center [838, 292] width 85 height 670
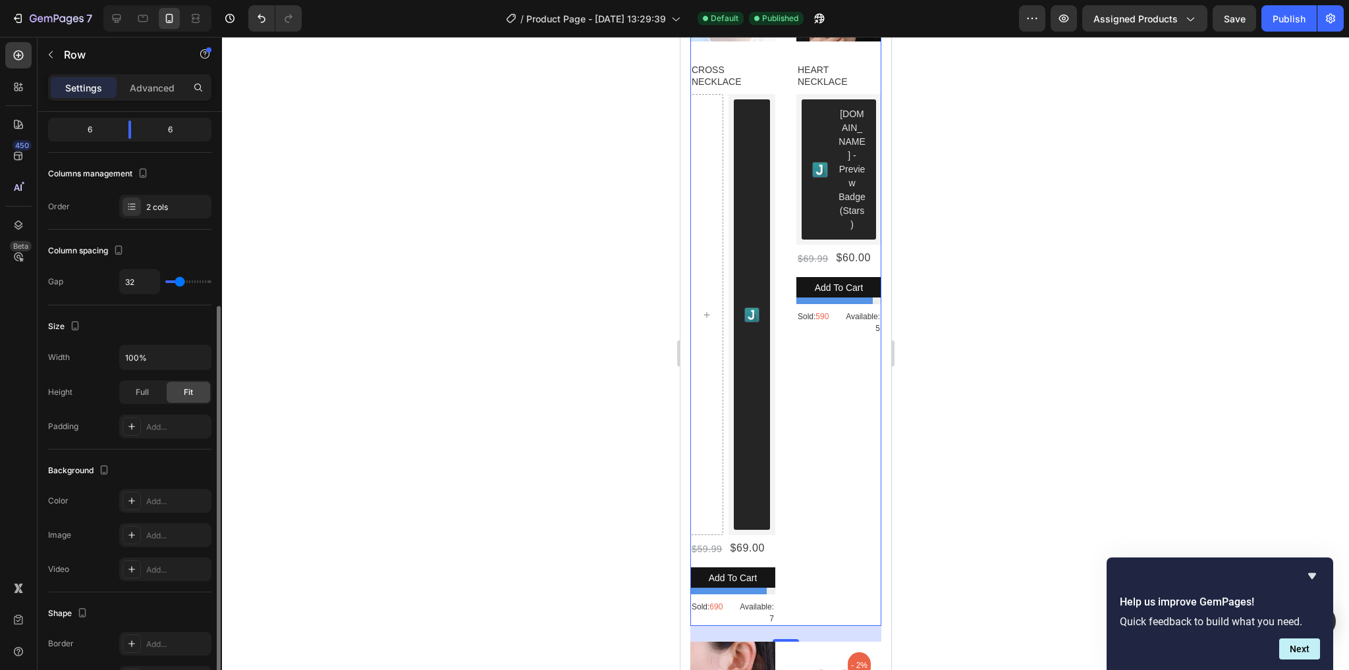
scroll to position [198, 0]
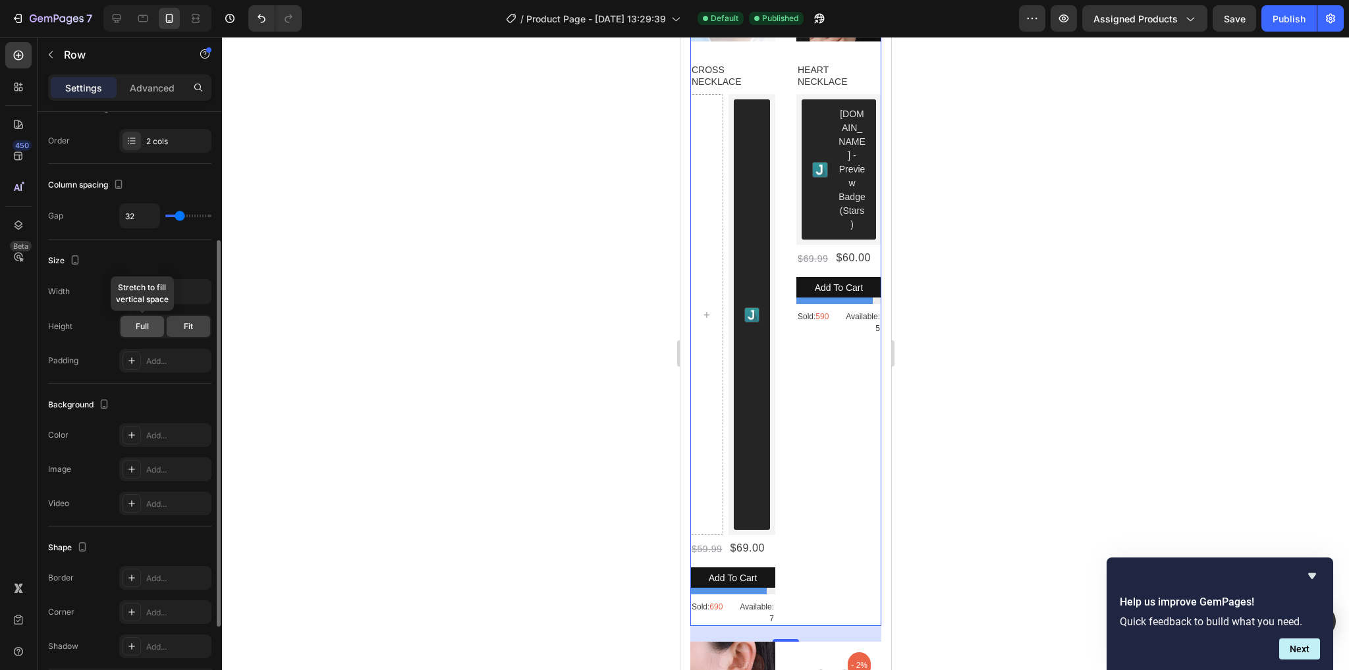
click at [158, 324] on div "Full" at bounding box center [142, 326] width 43 height 21
click at [184, 327] on span "Fit" at bounding box center [188, 327] width 9 height 12
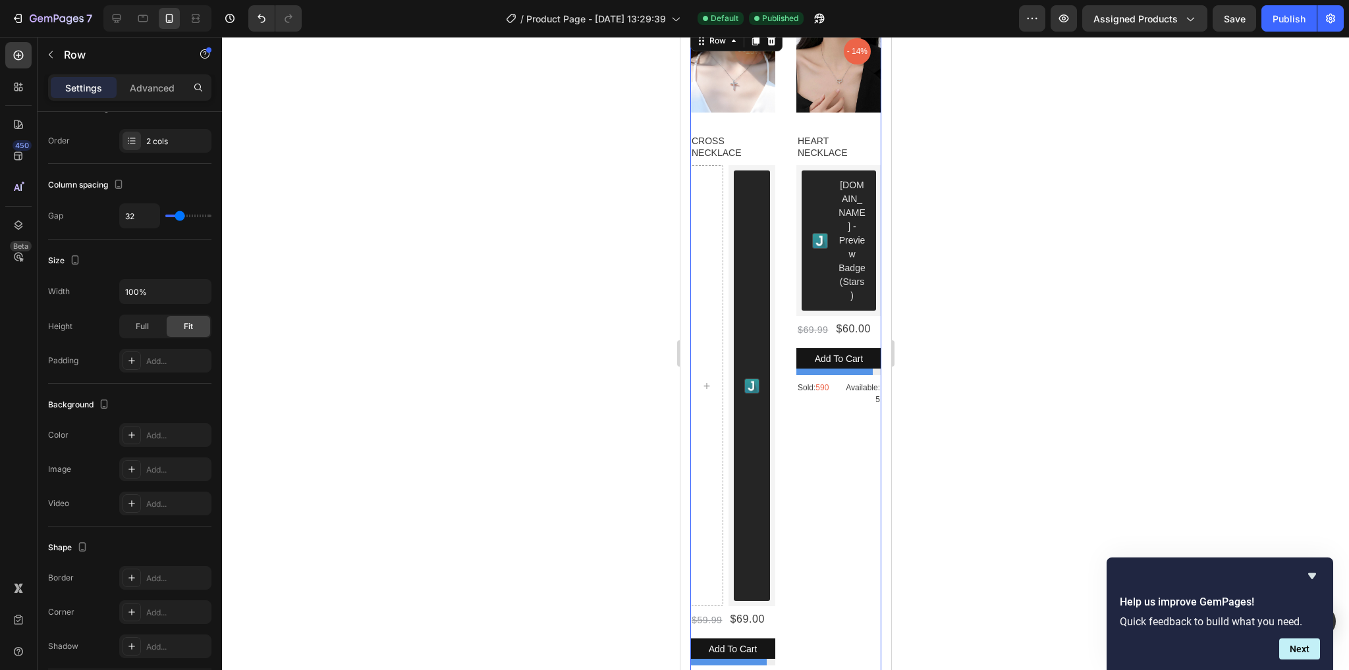
scroll to position [1383, 0]
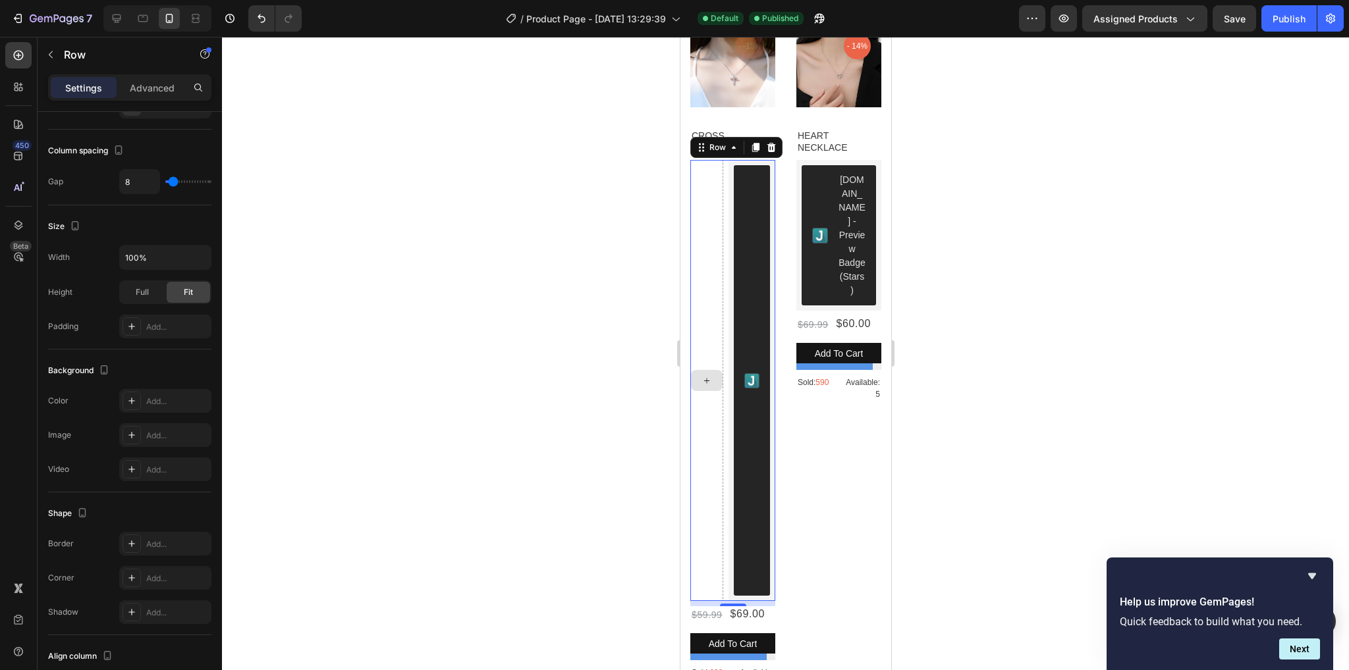
click at [709, 471] on div at bounding box center [706, 380] width 33 height 441
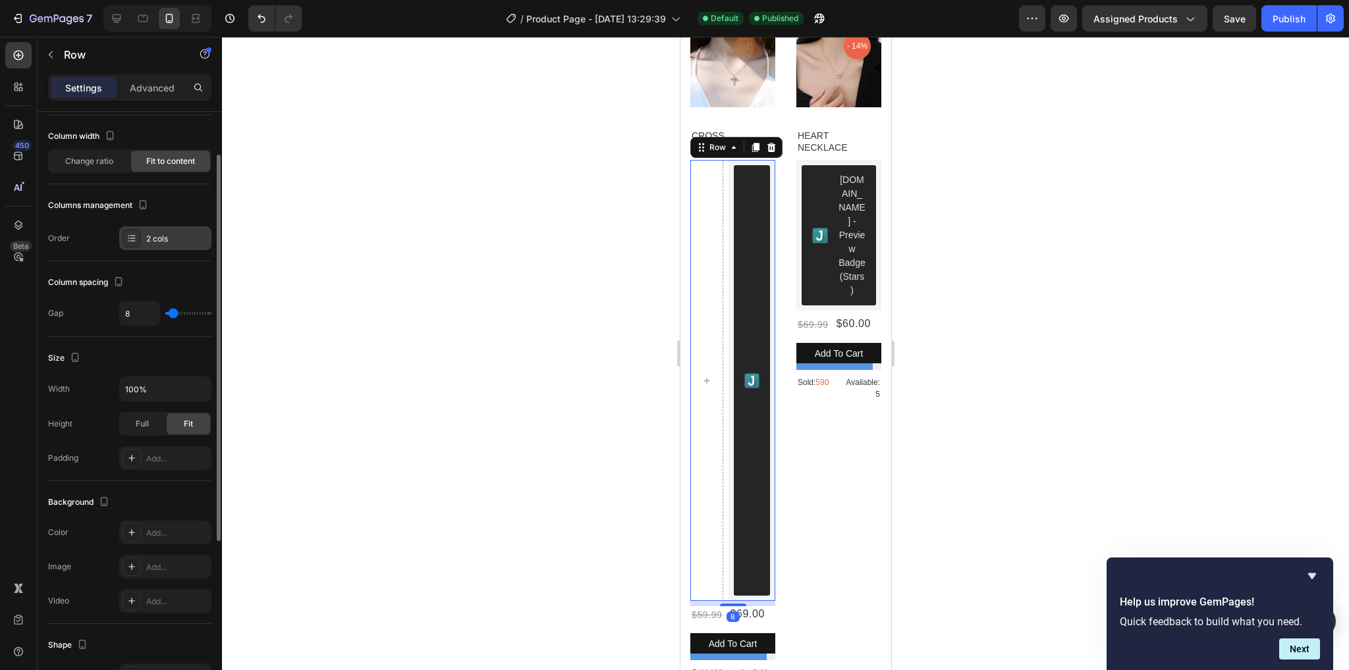
scroll to position [0, 0]
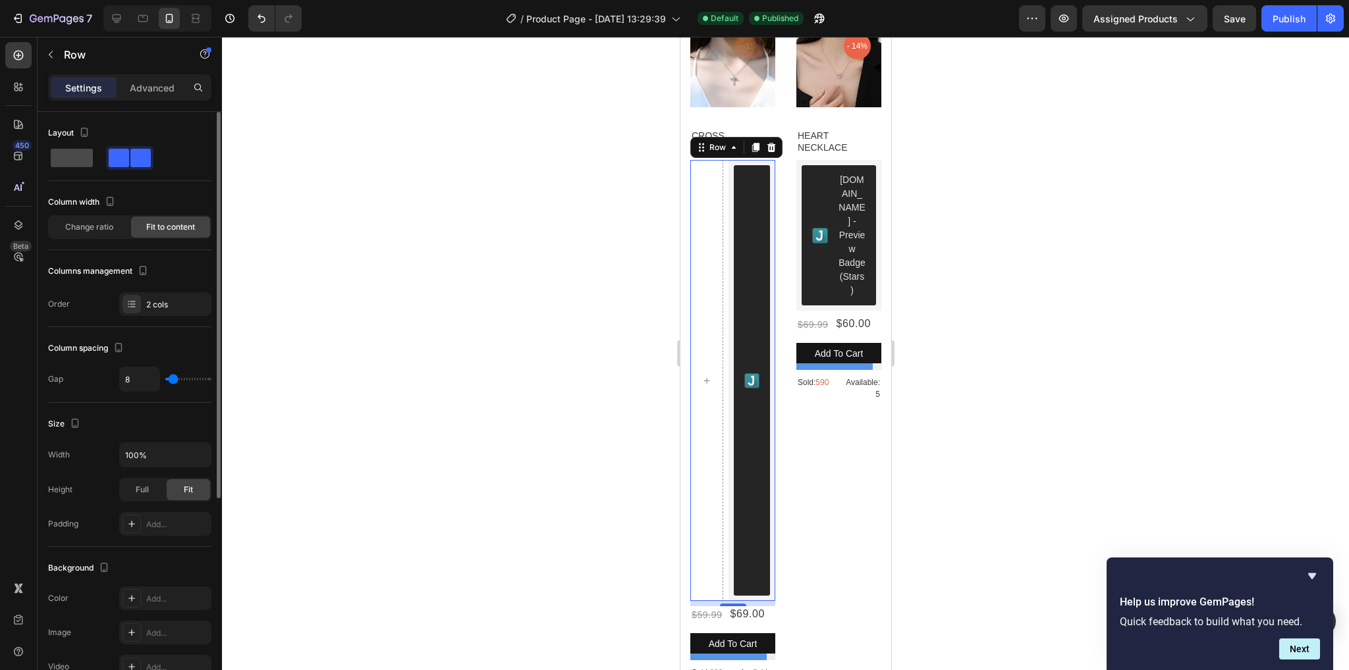
click at [78, 159] on span at bounding box center [72, 158] width 42 height 18
type input "0"
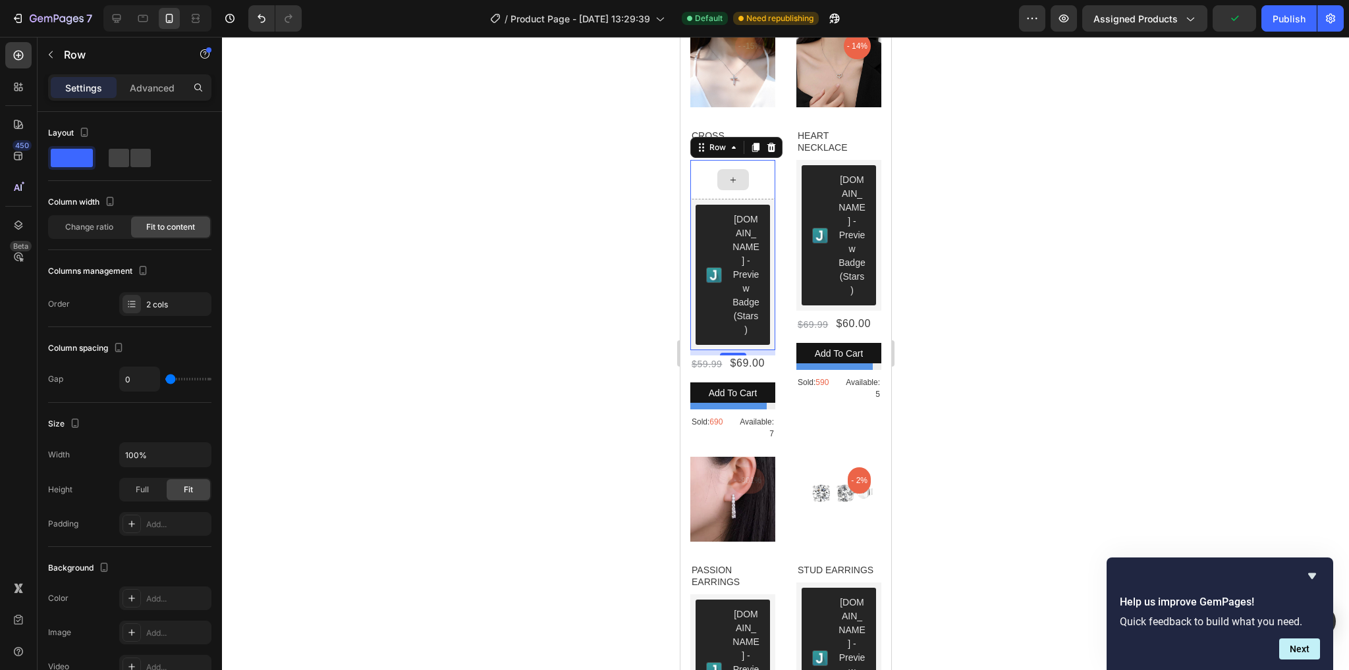
click at [701, 180] on div at bounding box center [732, 180] width 85 height 40
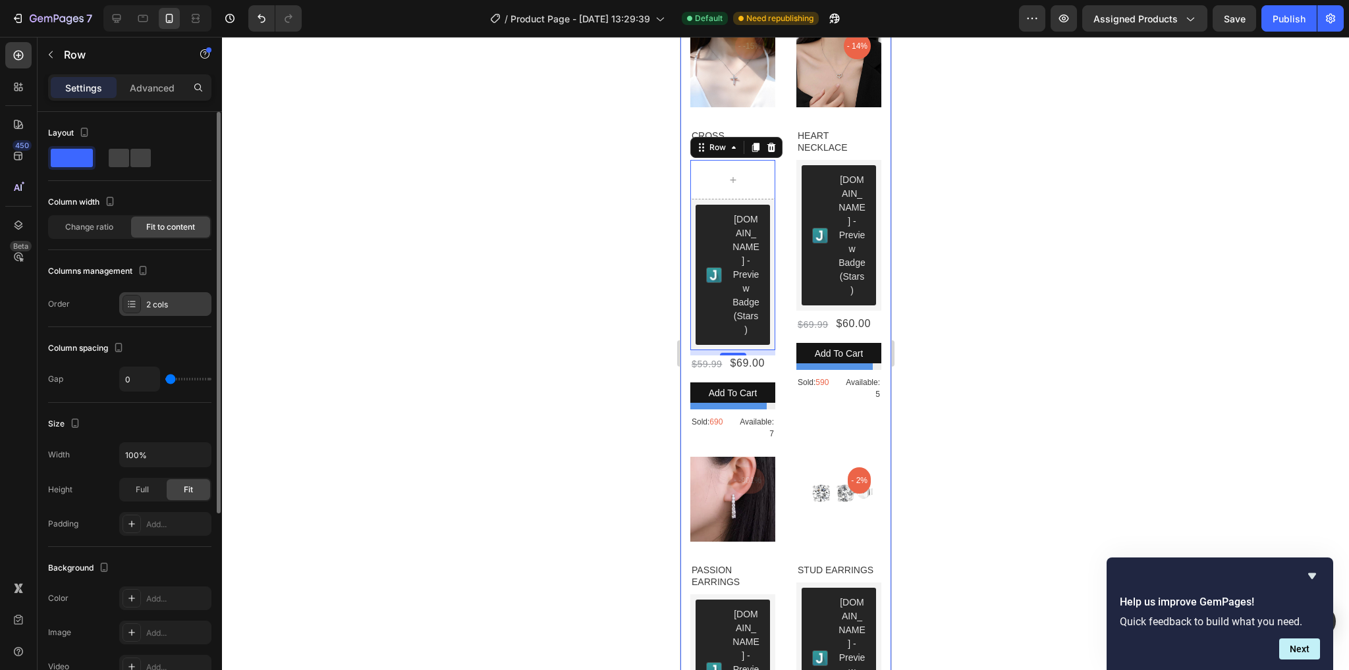
click at [157, 302] on div "2 cols" at bounding box center [177, 305] width 62 height 12
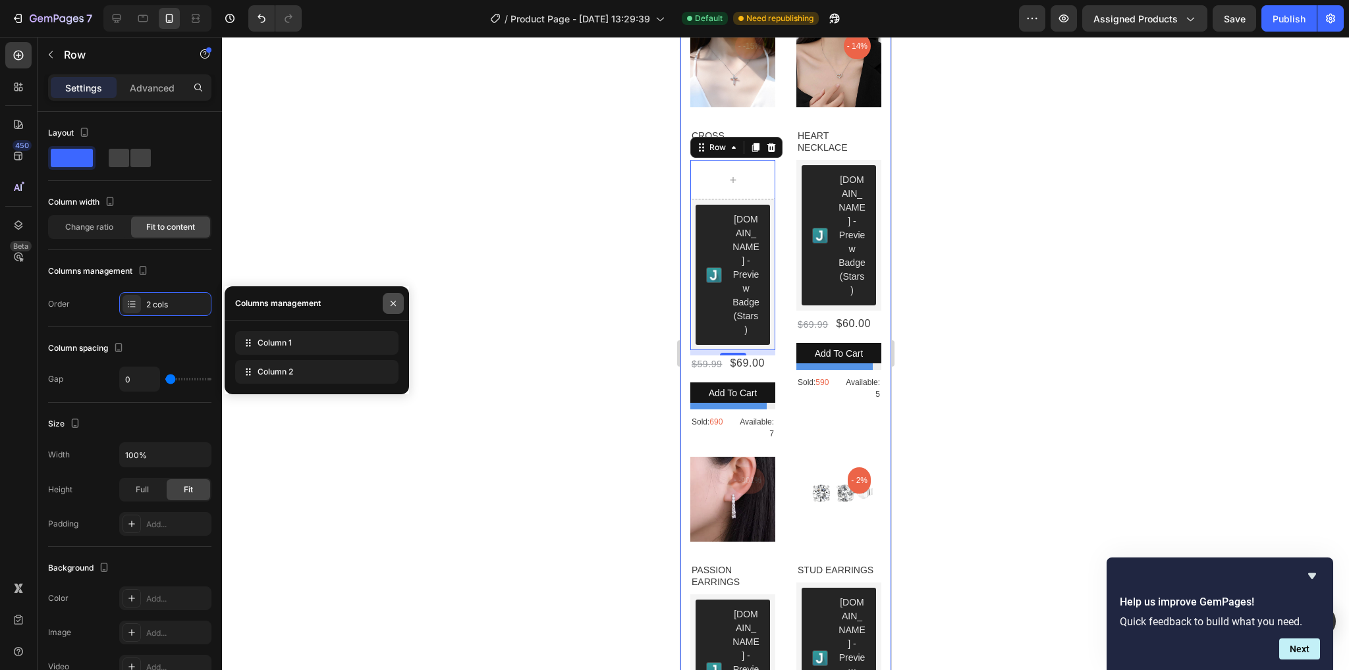
click at [398, 302] on icon "button" at bounding box center [393, 303] width 11 height 11
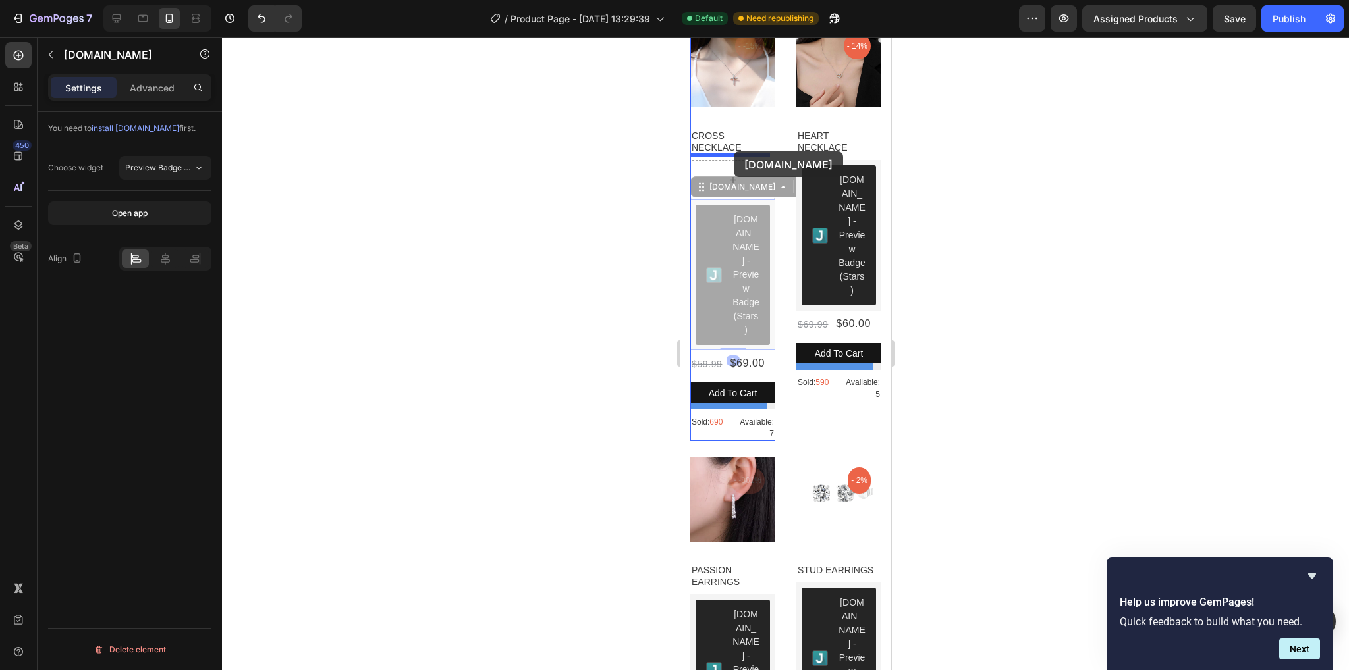
drag, startPoint x: 744, startPoint y: 251, endPoint x: 733, endPoint y: 151, distance: 100.1
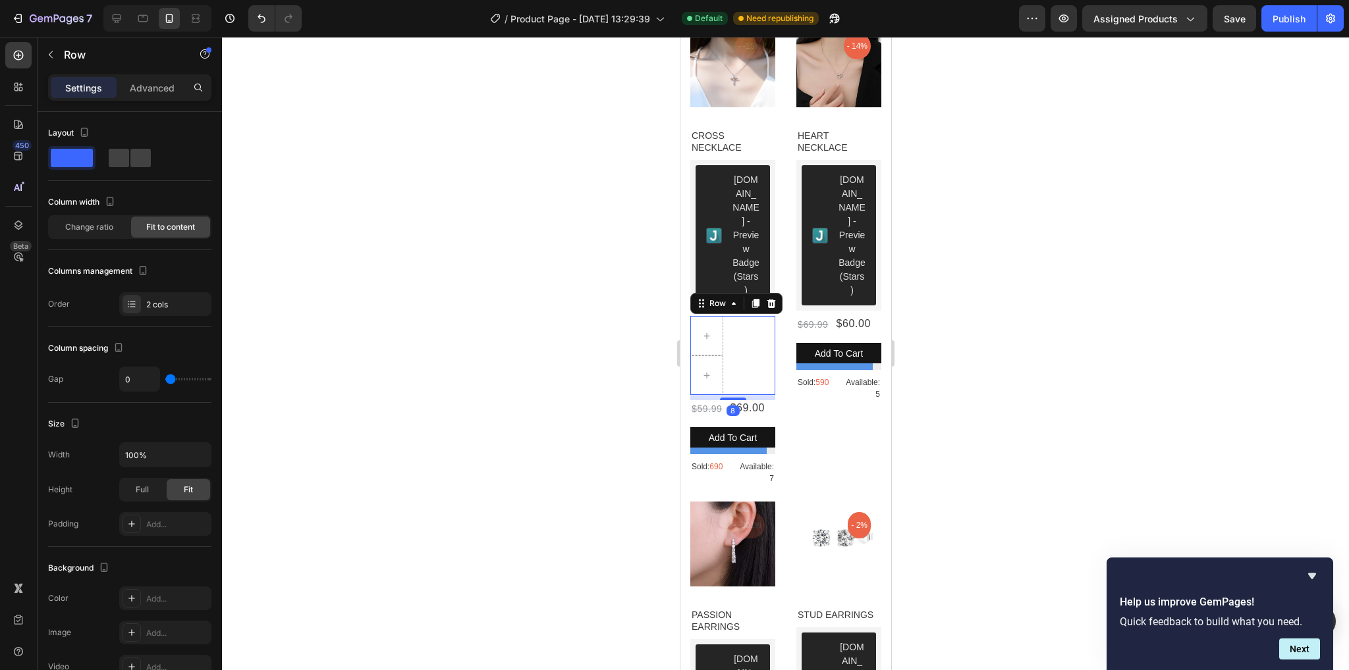
click at [746, 342] on div "Row 8" at bounding box center [732, 355] width 85 height 79
click at [770, 299] on icon at bounding box center [771, 303] width 9 height 9
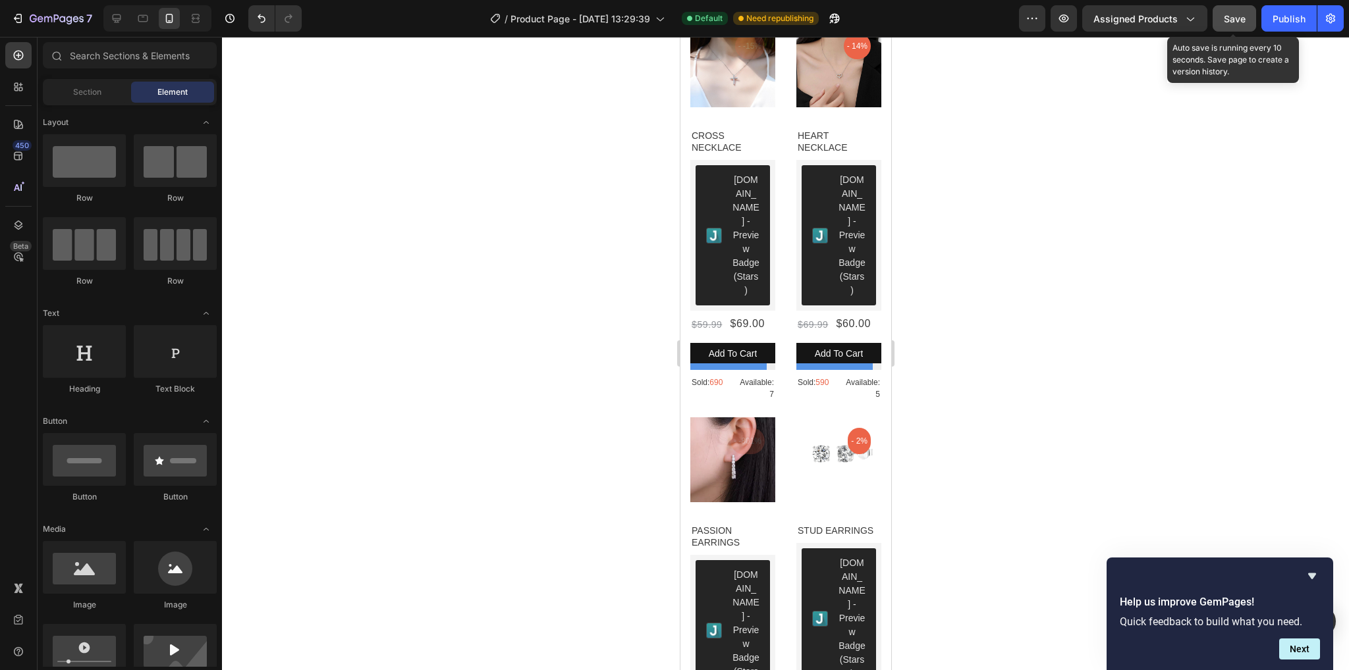
click at [1222, 16] on button "Save" at bounding box center [1234, 18] width 43 height 26
click at [1272, 25] on button "Publish" at bounding box center [1288, 18] width 55 height 26
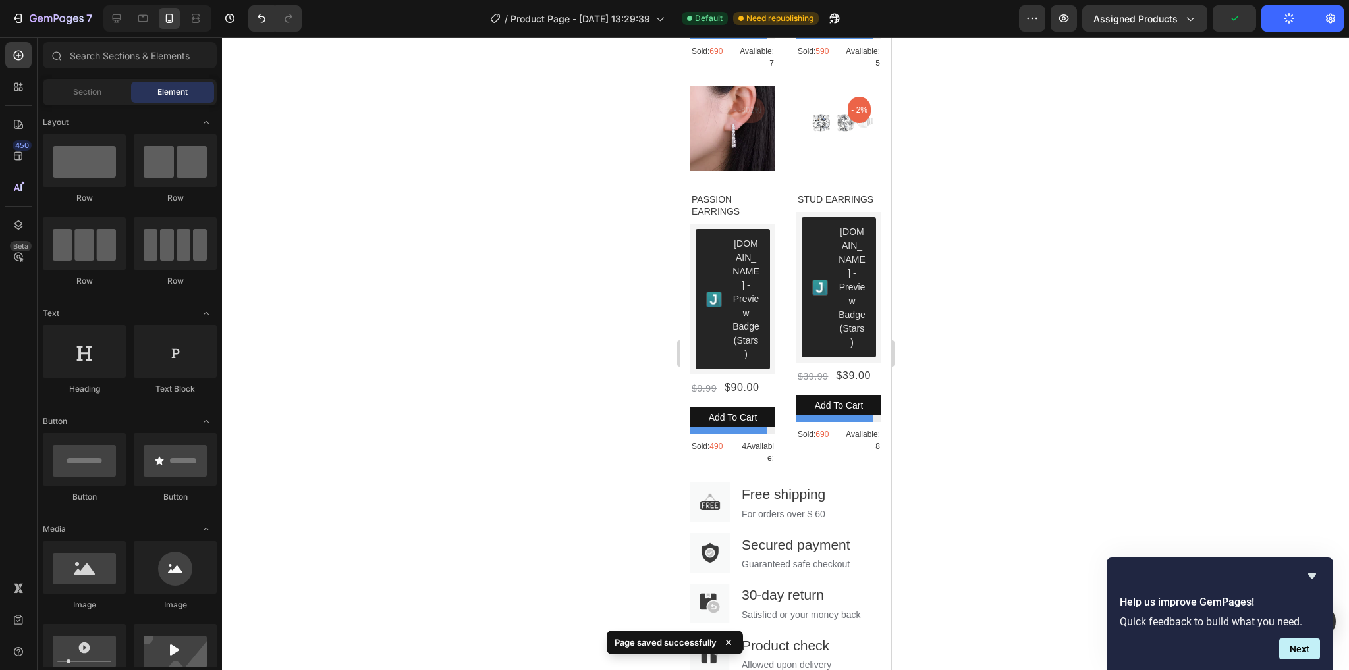
scroll to position [1739, 0]
